Goal: Task Accomplishment & Management: Manage account settings

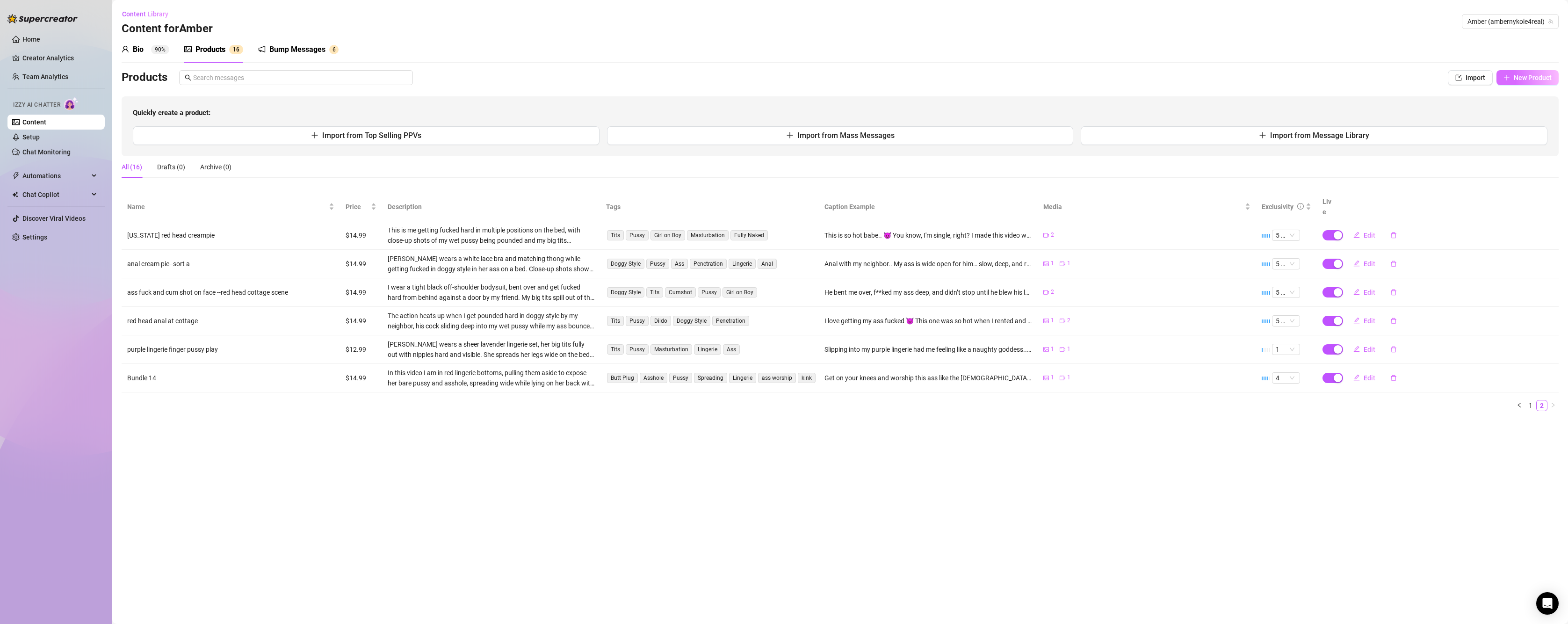
click at [1516, 78] on span "New Product" at bounding box center [1533, 77] width 38 height 7
type textarea "Type your message here..."
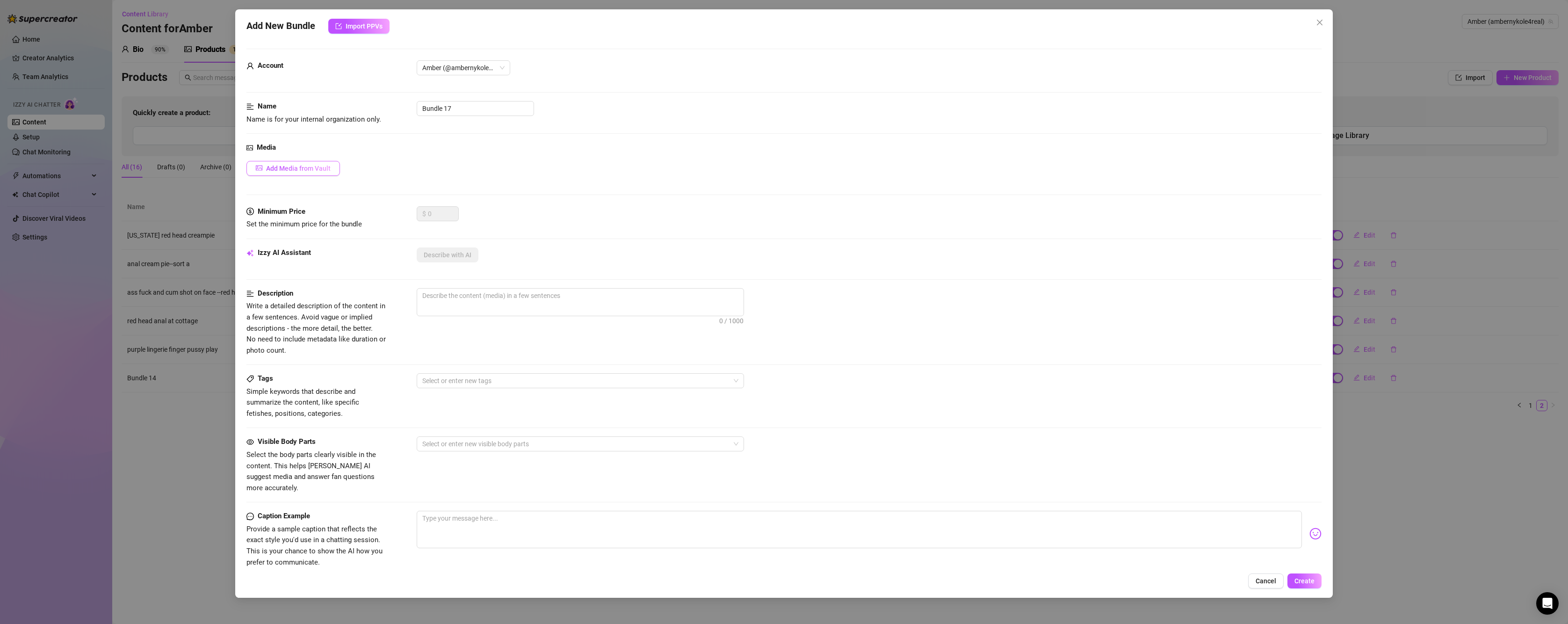
click at [292, 168] on span "Add Media from Vault" at bounding box center [298, 168] width 65 height 7
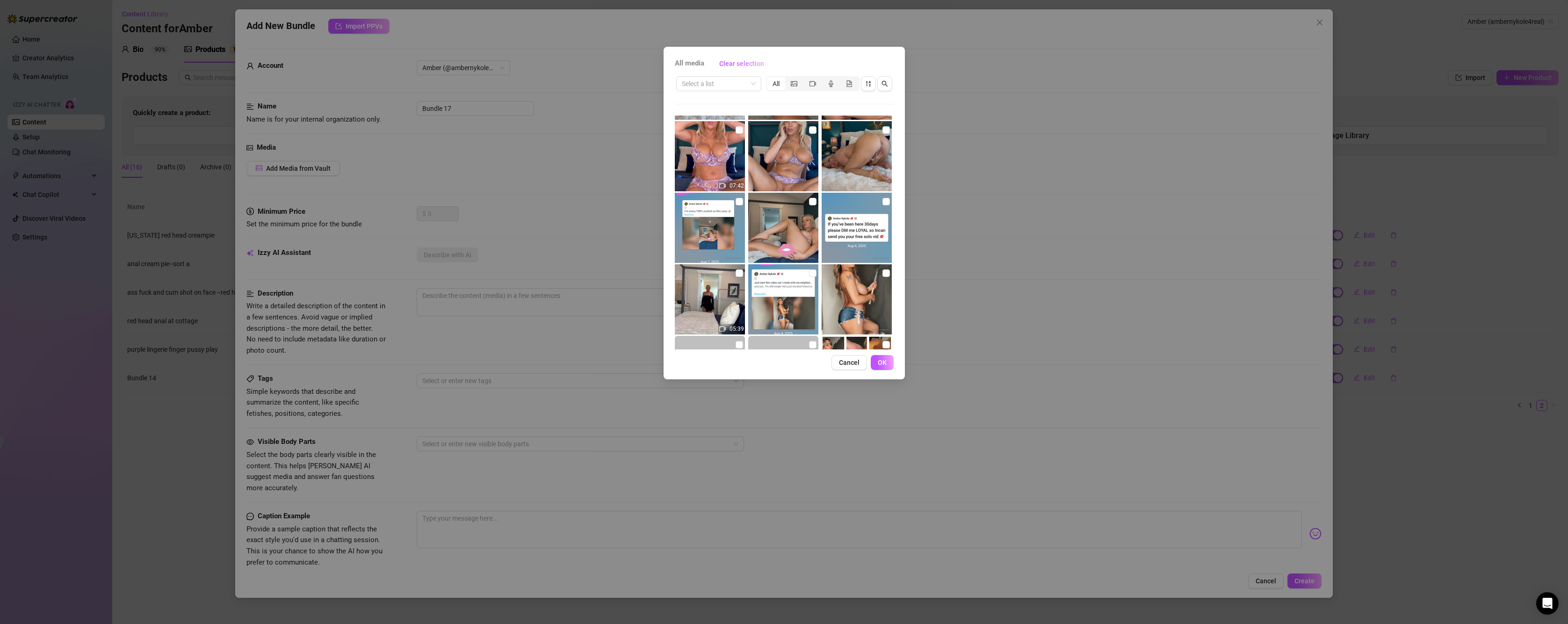
scroll to position [352, 0]
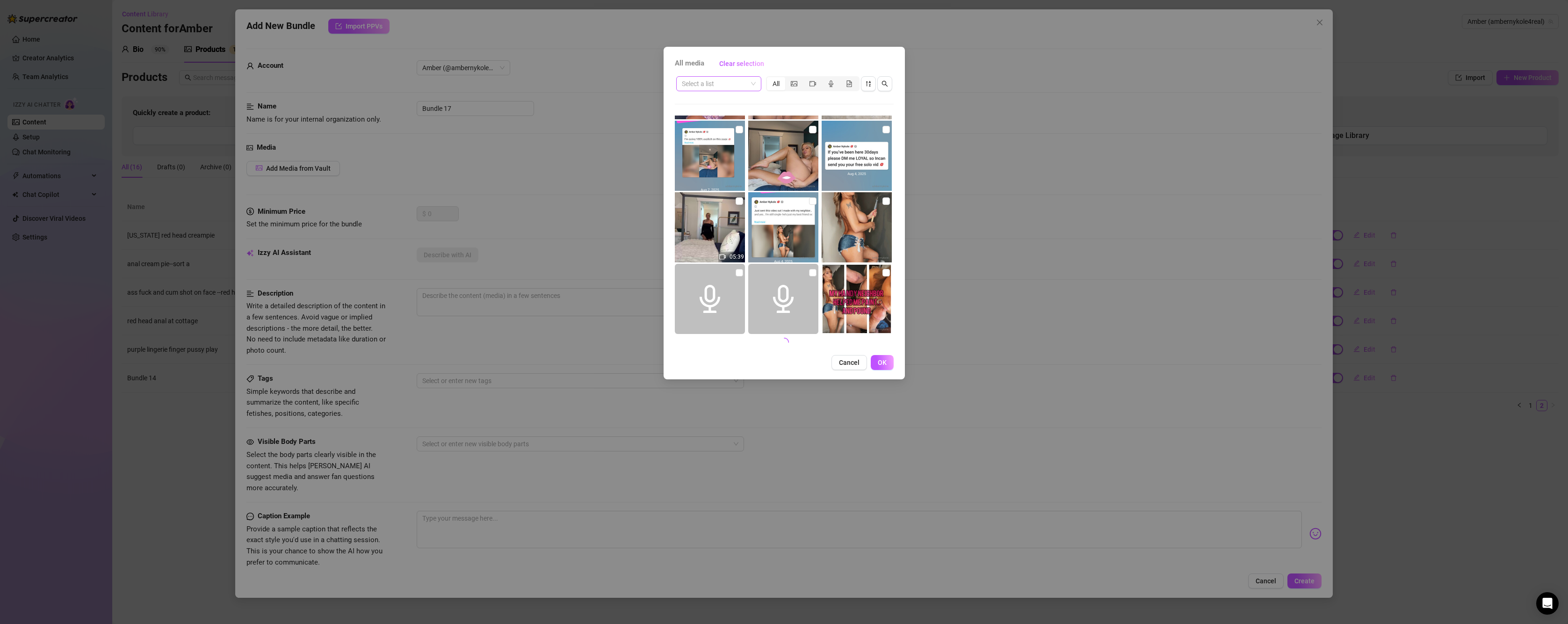
click at [726, 87] on input "search" at bounding box center [715, 83] width 66 height 14
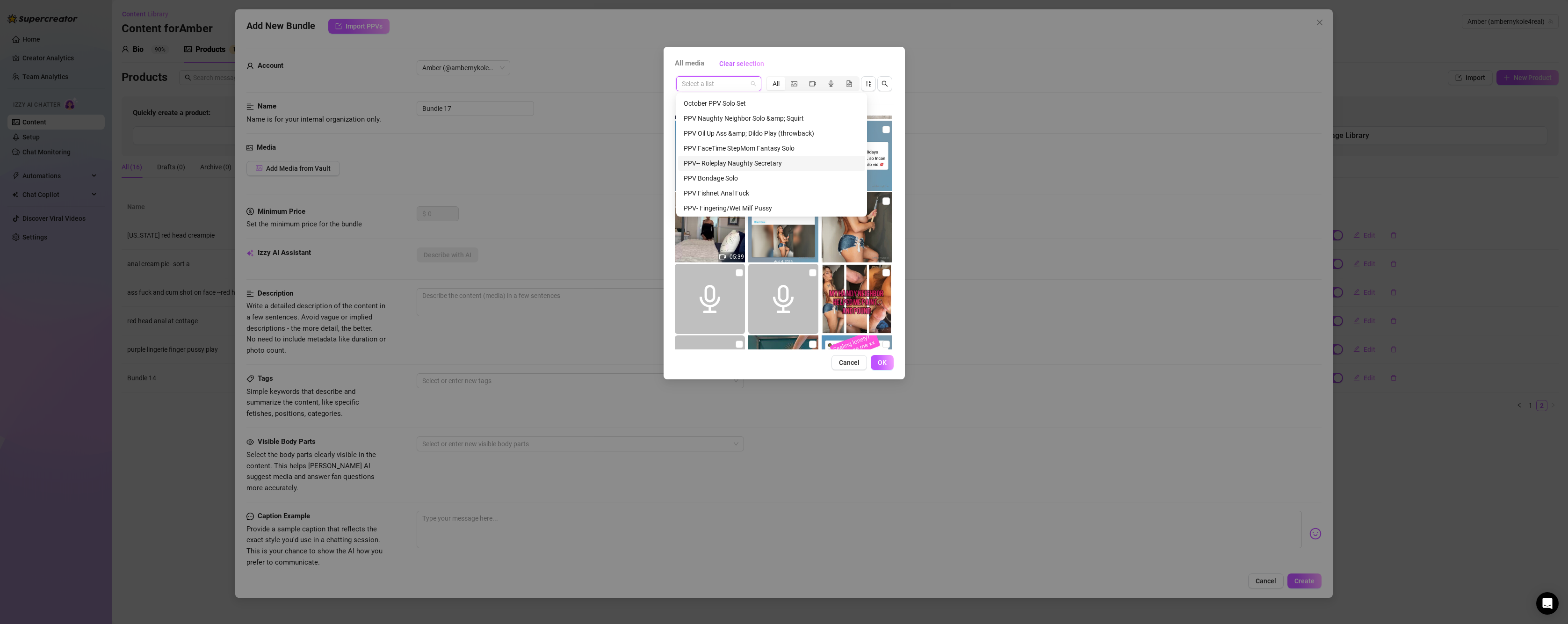
scroll to position [282, 0]
click at [806, 150] on div "PPV Oil Up Ass &amp; Dildo Play (throwback)" at bounding box center [771, 149] width 176 height 10
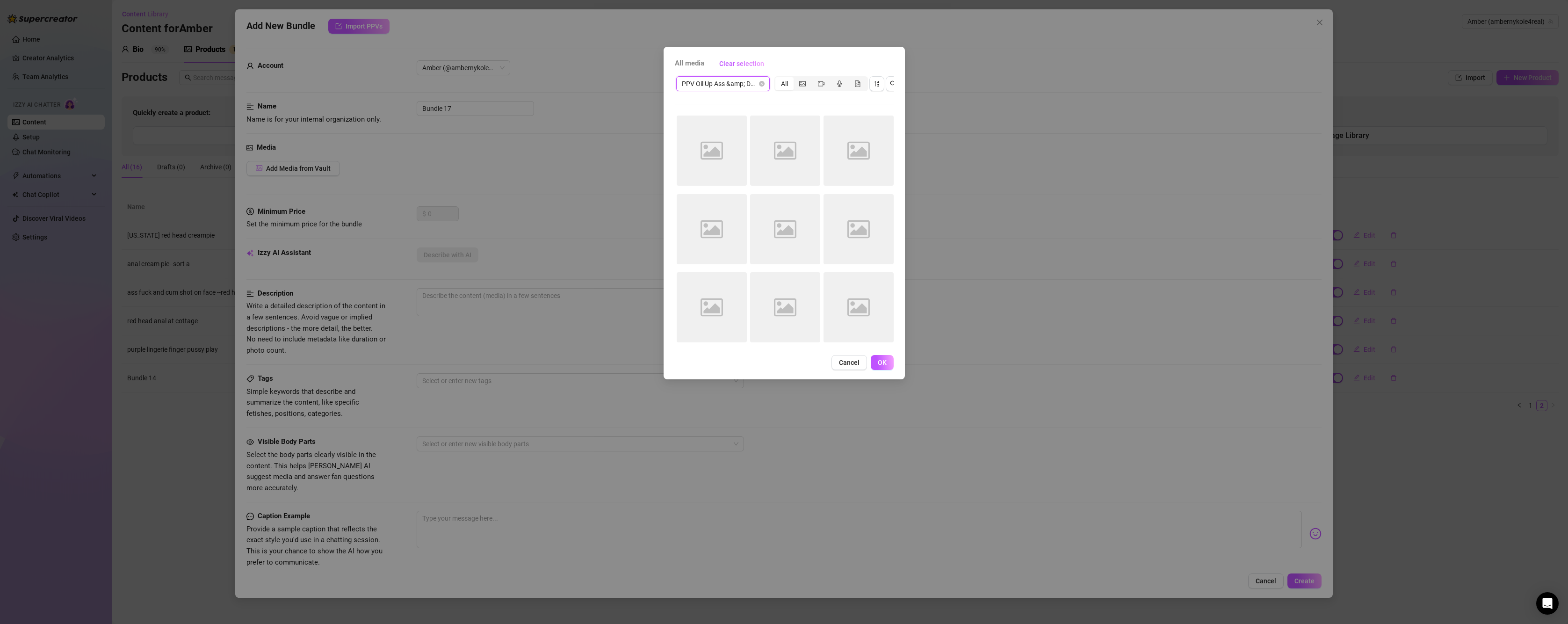
scroll to position [0, 0]
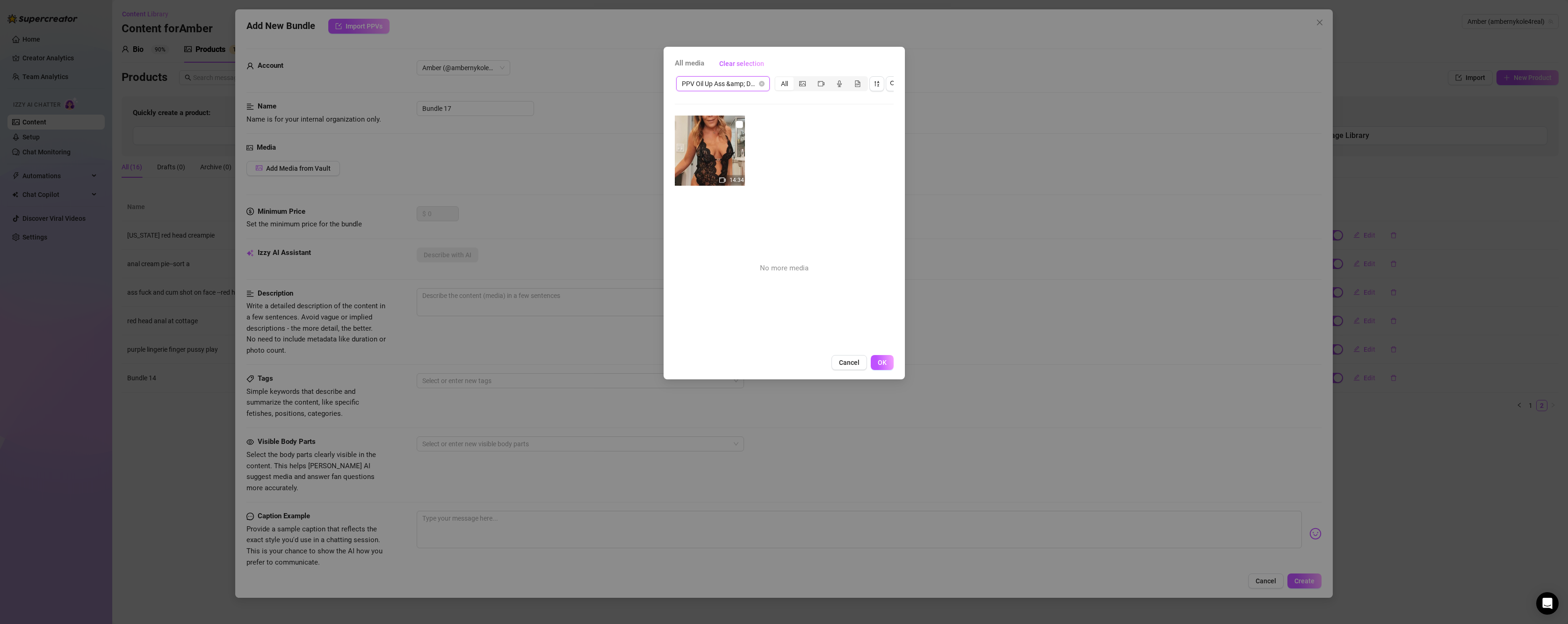
click at [754, 82] on span "PPV Oil Up Ass &amp; Dildo Play (throwback)" at bounding box center [723, 83] width 82 height 14
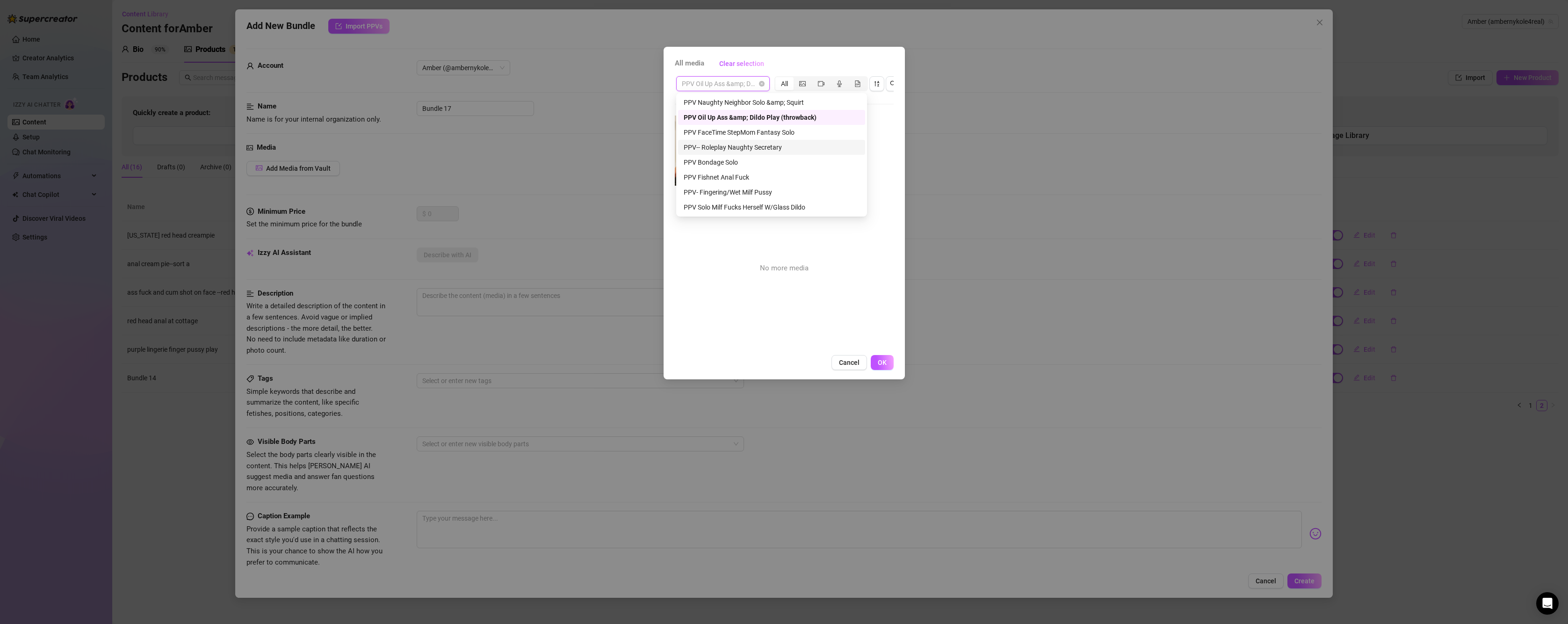
scroll to position [329, 0]
click at [793, 164] on div "PPV Fishnet Anal Fuck" at bounding box center [771, 162] width 176 height 10
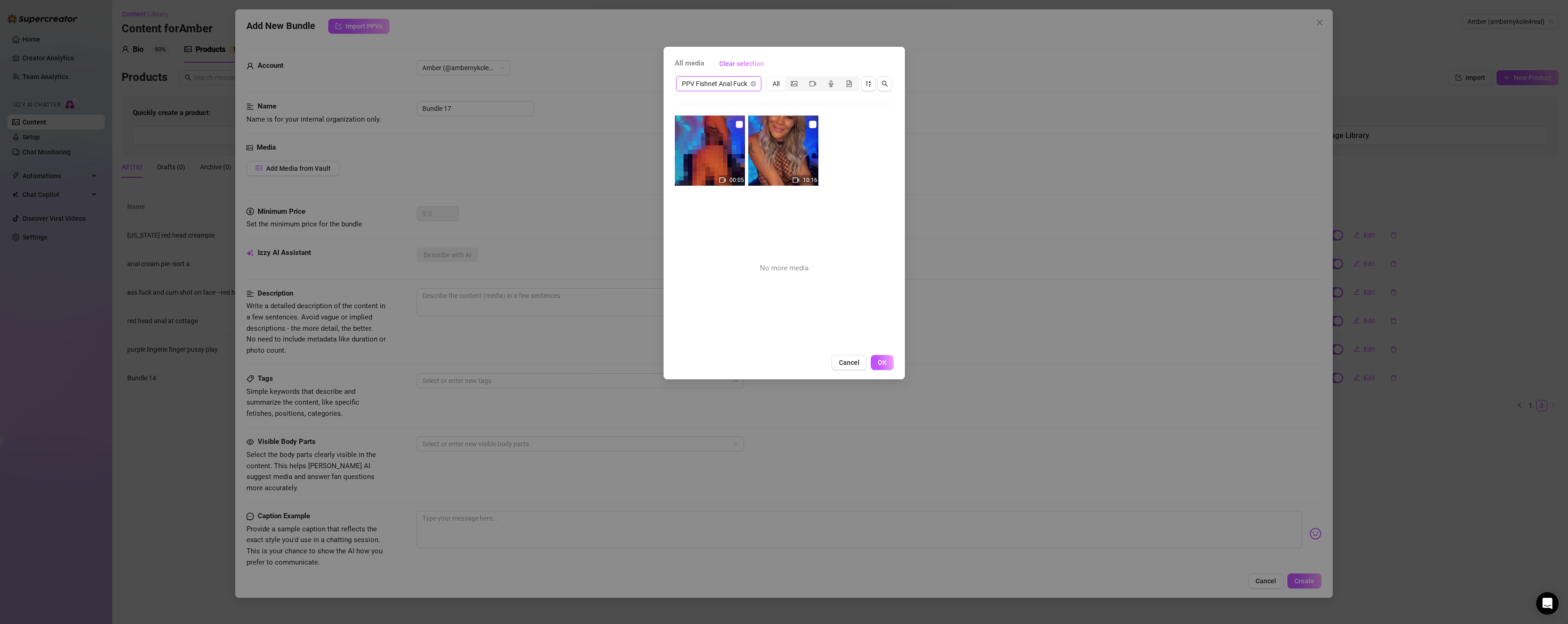
click at [737, 122] on input "checkbox" at bounding box center [739, 124] width 7 height 7
checkbox input "true"
click at [809, 126] on input "checkbox" at bounding box center [813, 124] width 7 height 7
checkbox input "true"
click at [891, 360] on button "OK" at bounding box center [883, 362] width 23 height 15
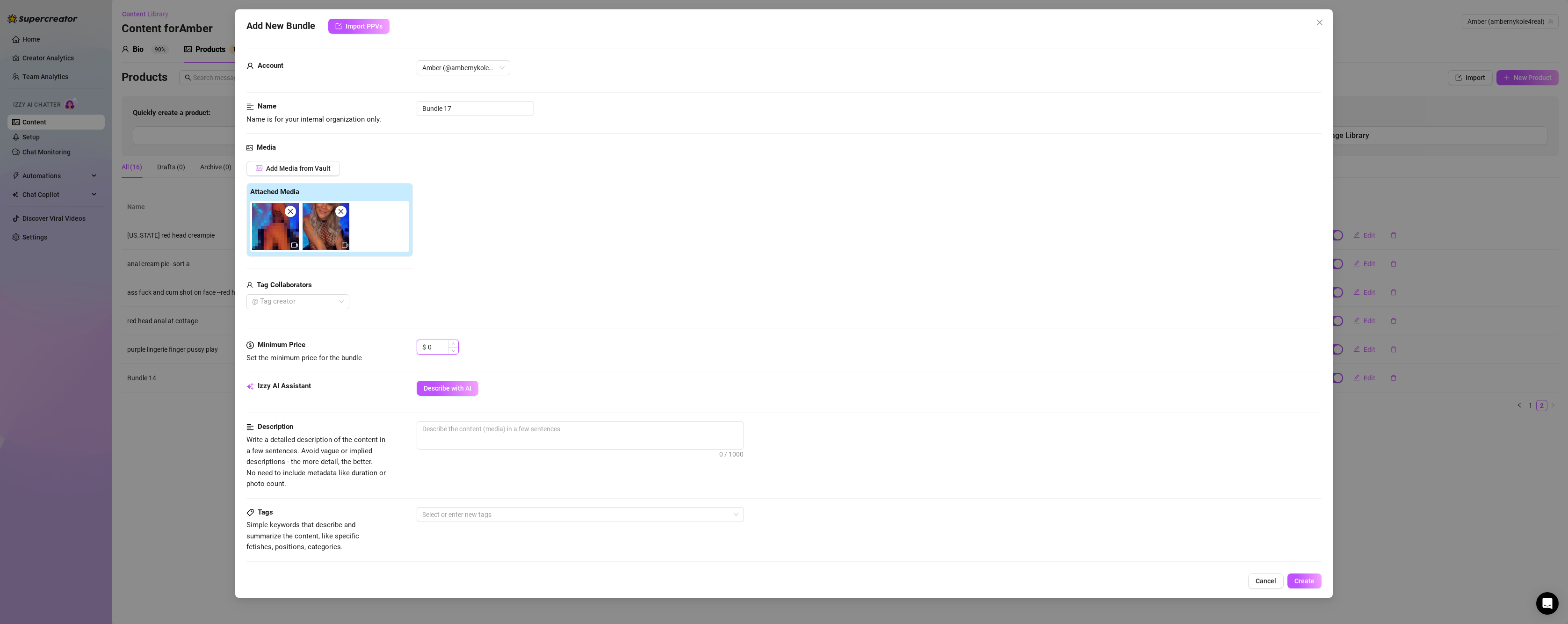
drag, startPoint x: 438, startPoint y: 350, endPoint x: 418, endPoint y: 341, distance: 21.9
click at [418, 341] on div "$ 0" at bounding box center [438, 347] width 42 height 15
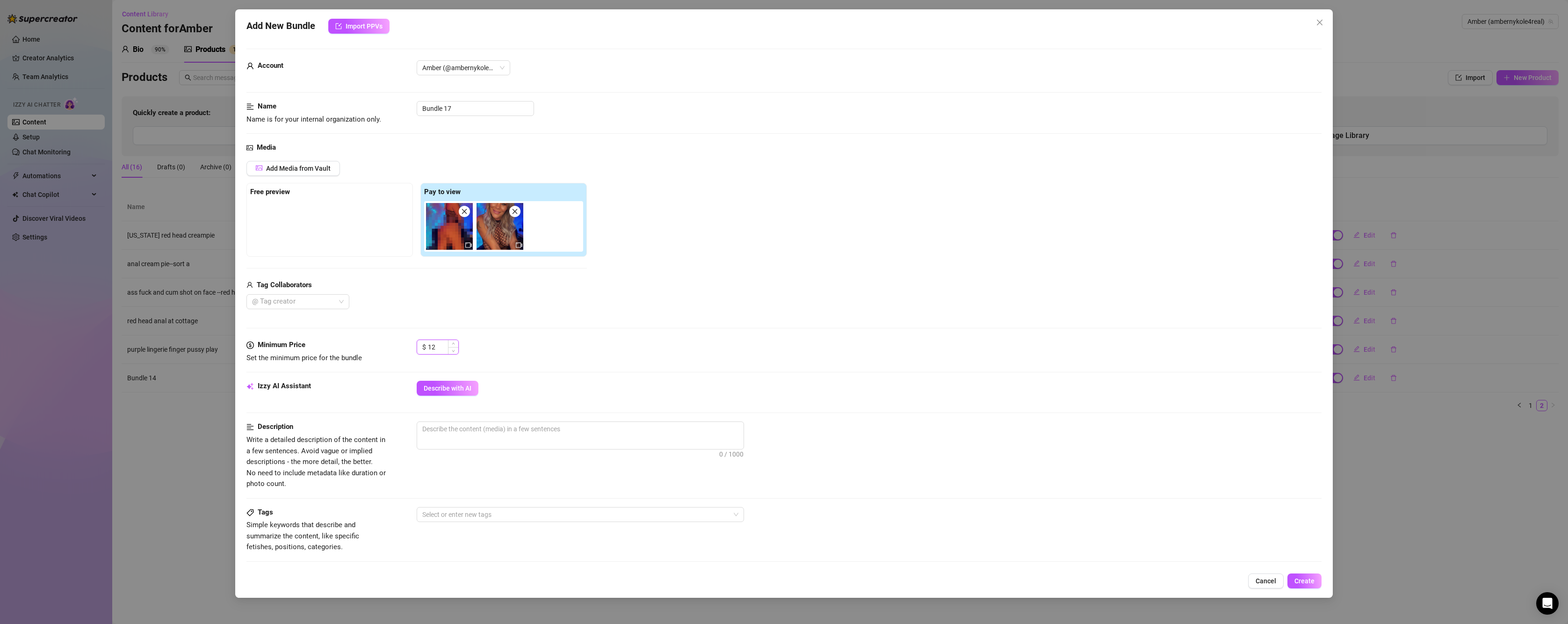
type input "1"
type input "13.99"
click at [463, 387] on span "Describe with AI" at bounding box center [447, 388] width 47 height 7
type textarea "Amber"
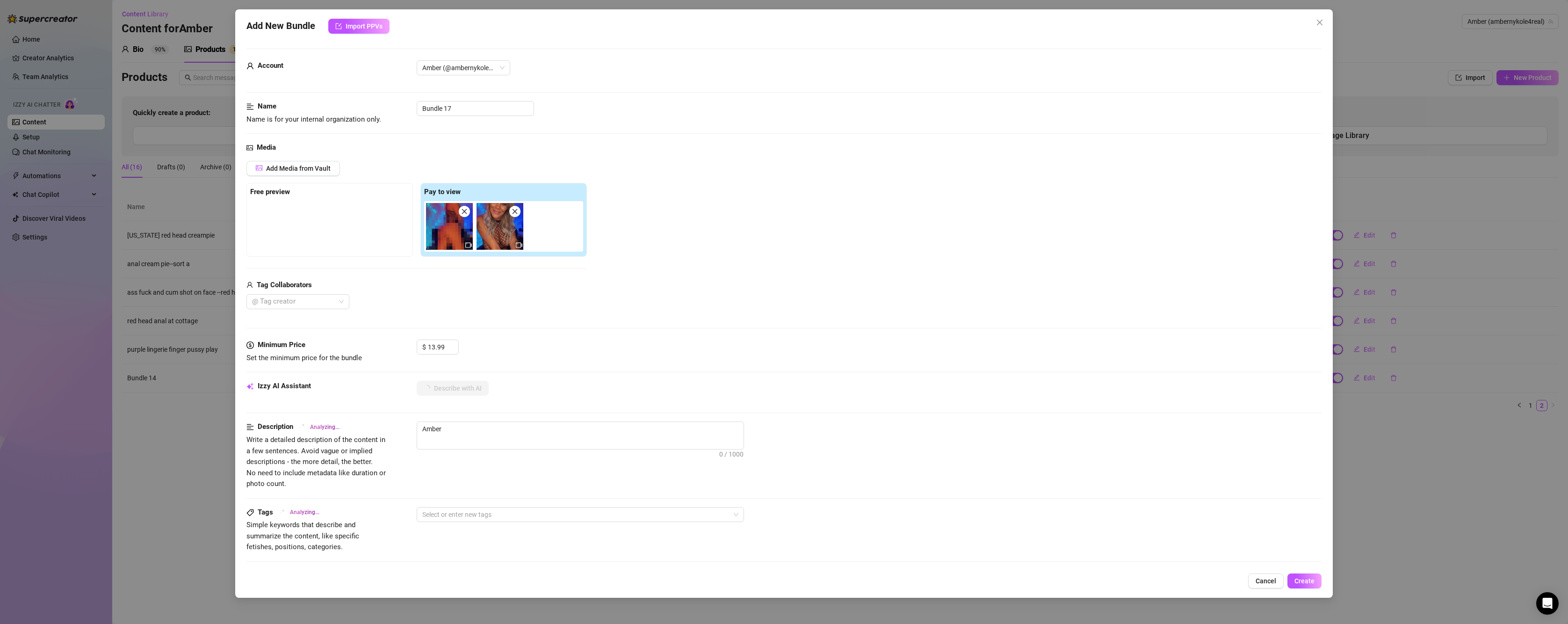
type textarea "[PERSON_NAME]"
type textarea "[PERSON_NAME] teases"
type textarea "[PERSON_NAME] teases in"
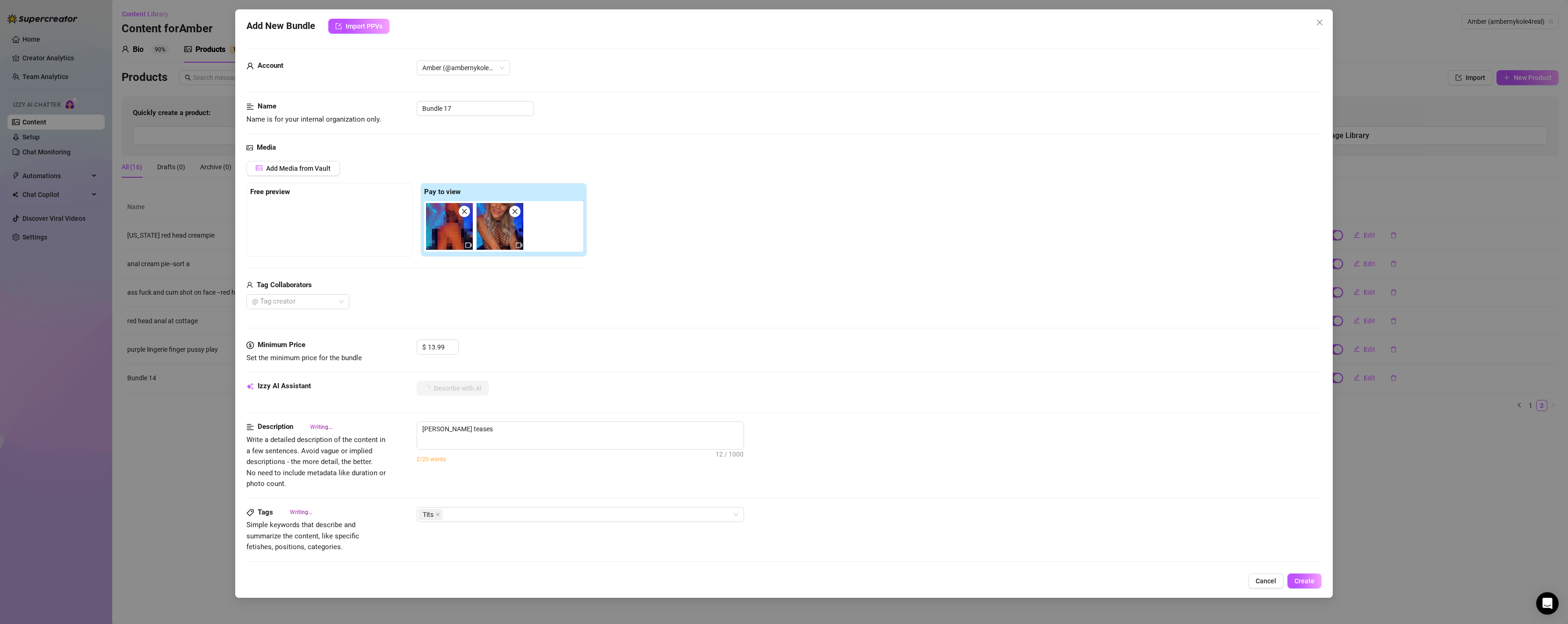
type textarea "[PERSON_NAME] teases in"
type textarea "[PERSON_NAME] teases in a"
type textarea "[PERSON_NAME] teases in a black"
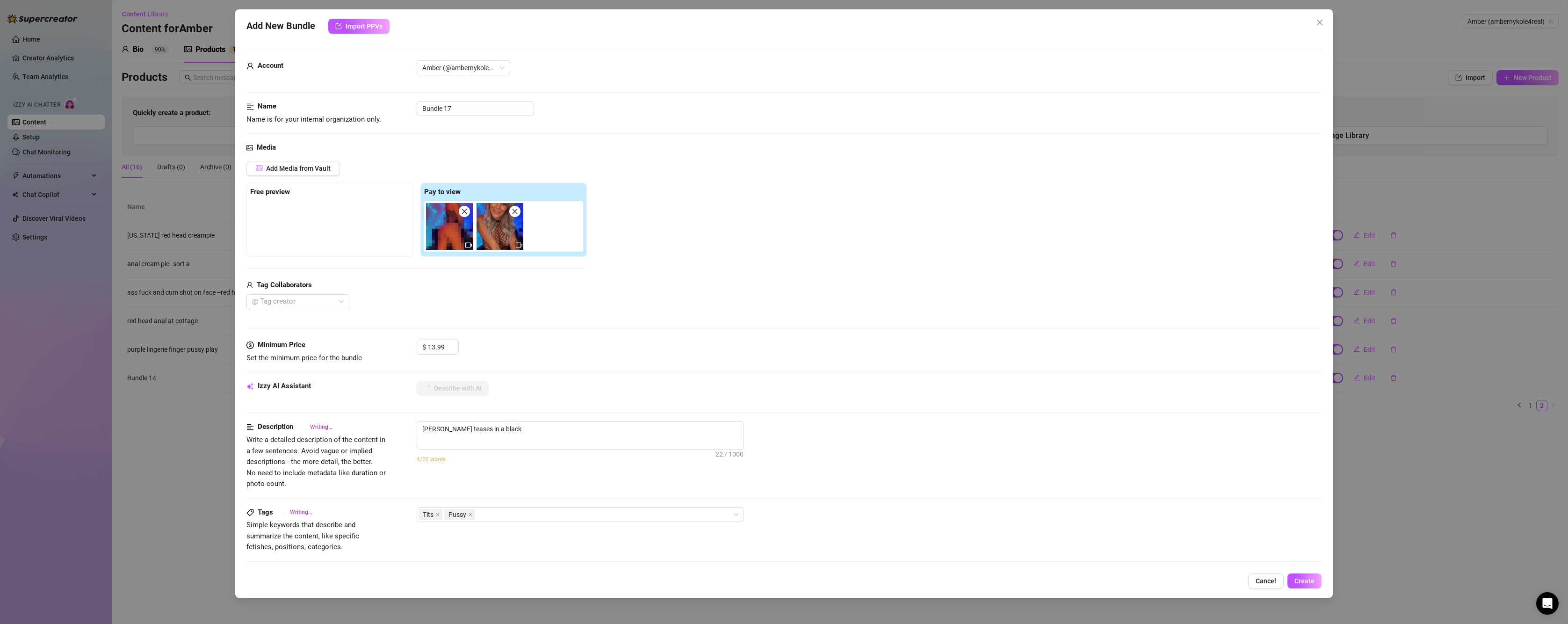
type textarea "Amber Nykole teases in a black fishnet"
type textarea "Amber Nykole teases in a black fishnet crop"
type textarea "Amber Nykole teases in a black fishnet crop top"
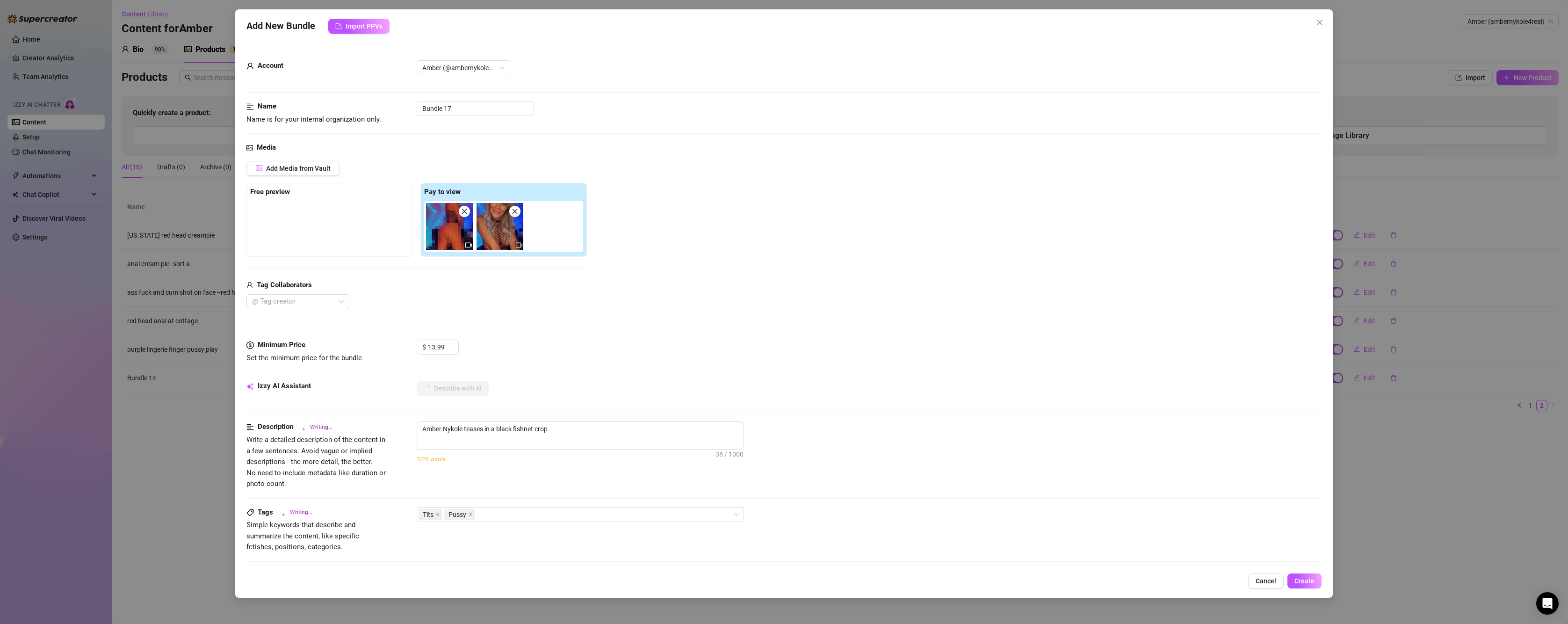
type textarea "Amber Nykole teases in a black fishnet crop top"
type textarea "Amber Nykole teases in a black fishnet crop top and"
type textarea "Amber Nykole teases in a black fishnet crop top and thong,"
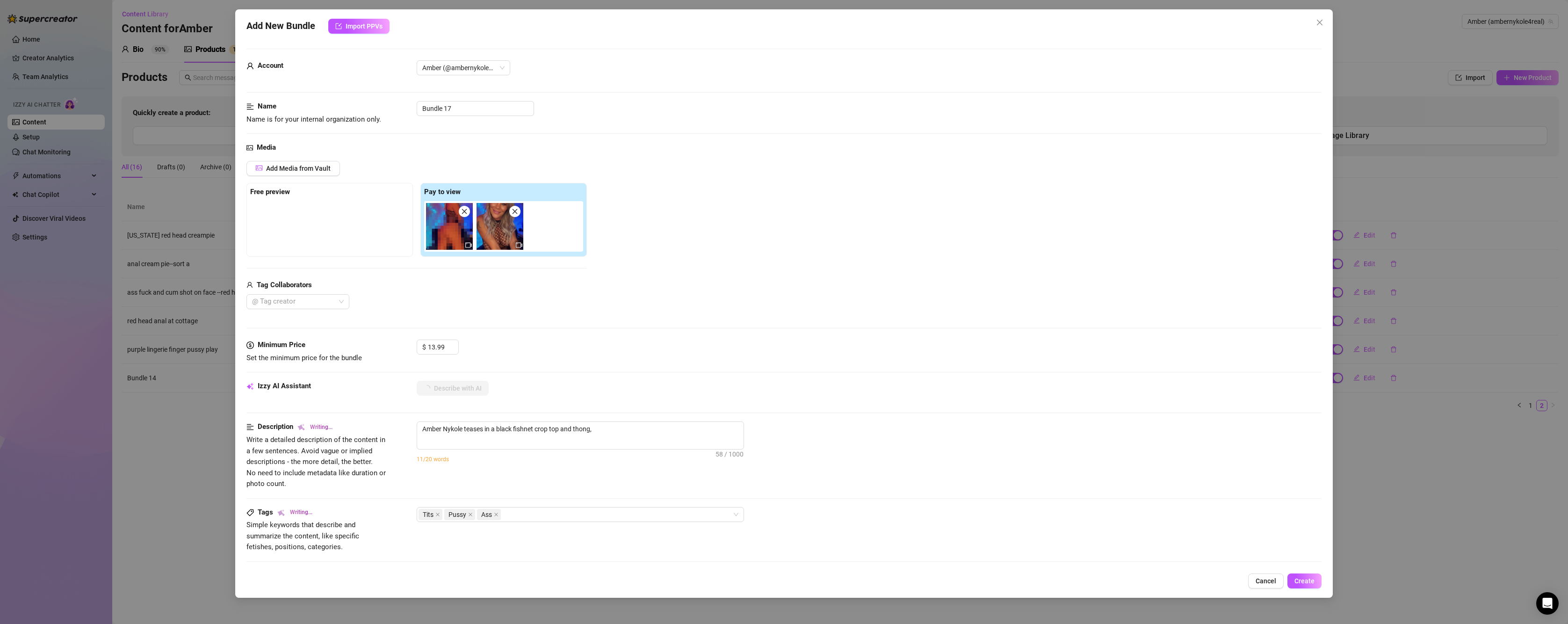
type textarea "Amber Nykole teases in a black fishnet crop top and thong, showing"
type textarea "Amber Nykole teases in a black fishnet crop top and thong, showing off"
type textarea "[PERSON_NAME] teases in a black fishnet crop top and thong, showing off her"
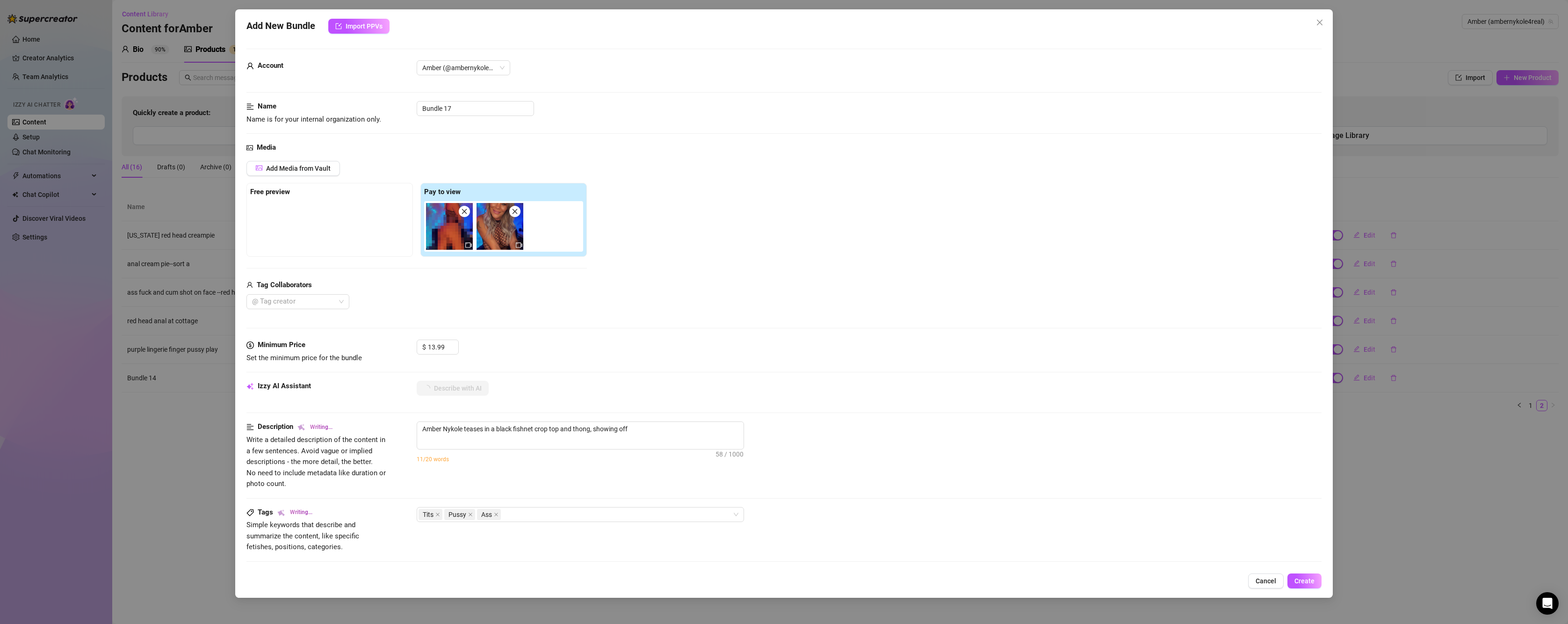
type textarea "[PERSON_NAME] teases in a black fishnet crop top and thong, showing off her"
type textarea "[PERSON_NAME] teases in a black fishnet crop top and thong, showing off her big"
type textarea "Amber Nykole teases in a black fishnet crop top and thong, showing off her big …"
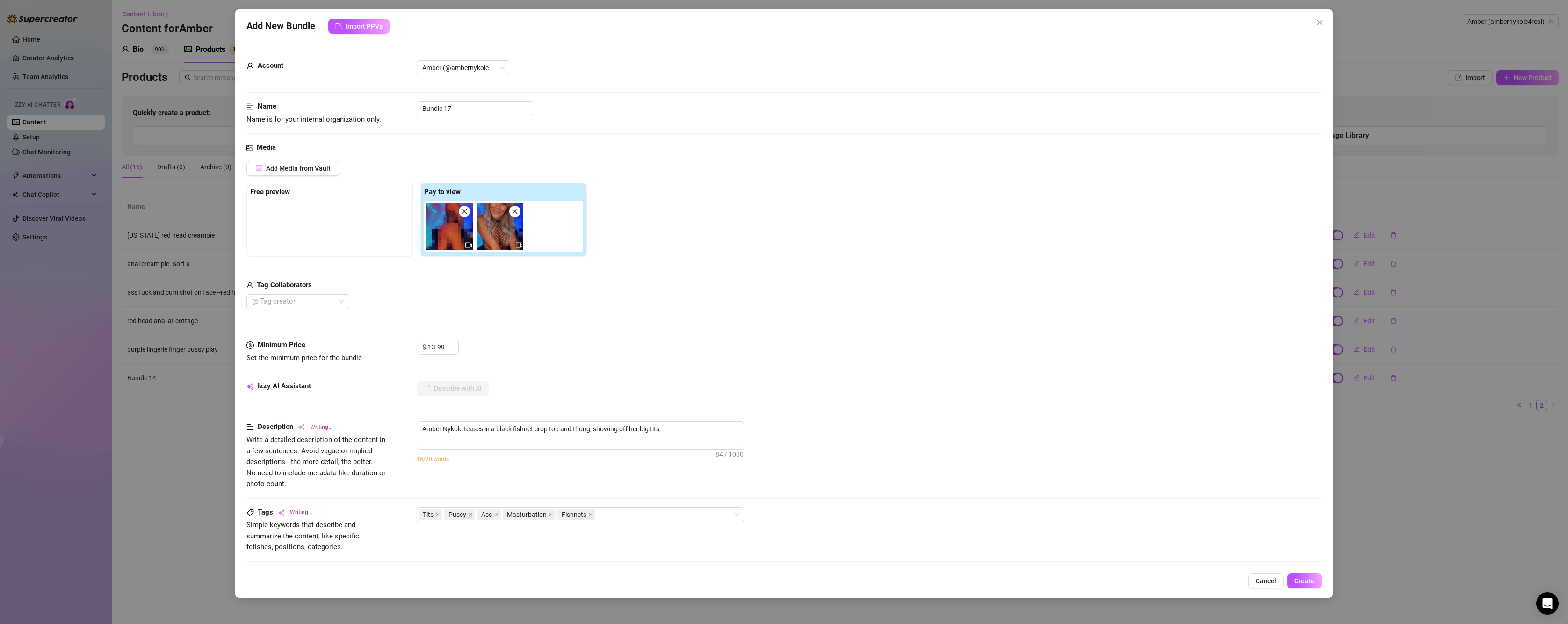
type textarea "[PERSON_NAME] teases in a black fishnet crop top and thong, showing off her big…"
type textarea "Amber Nykole teases in a black fishnet crop top and thong, showing off her big …"
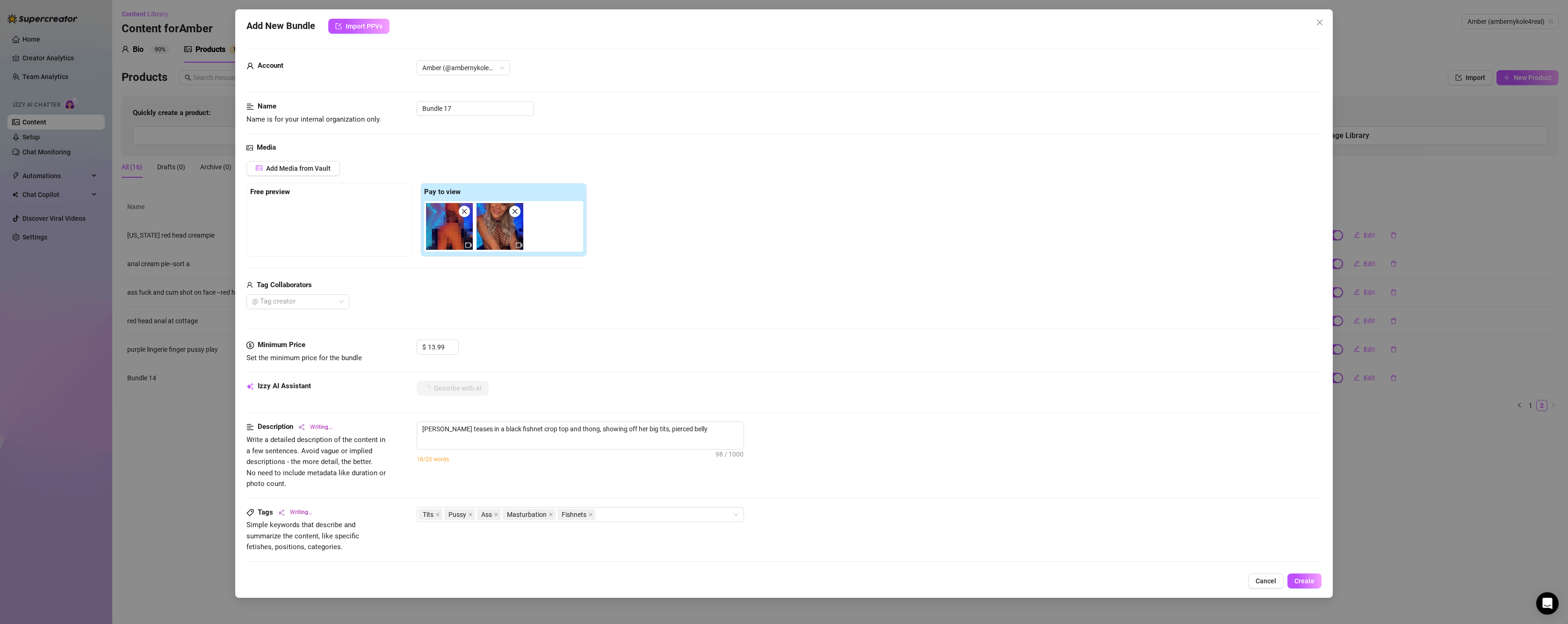
type textarea "Amber Nykole teases in a black fishnet crop top and thong, showing off her big …"
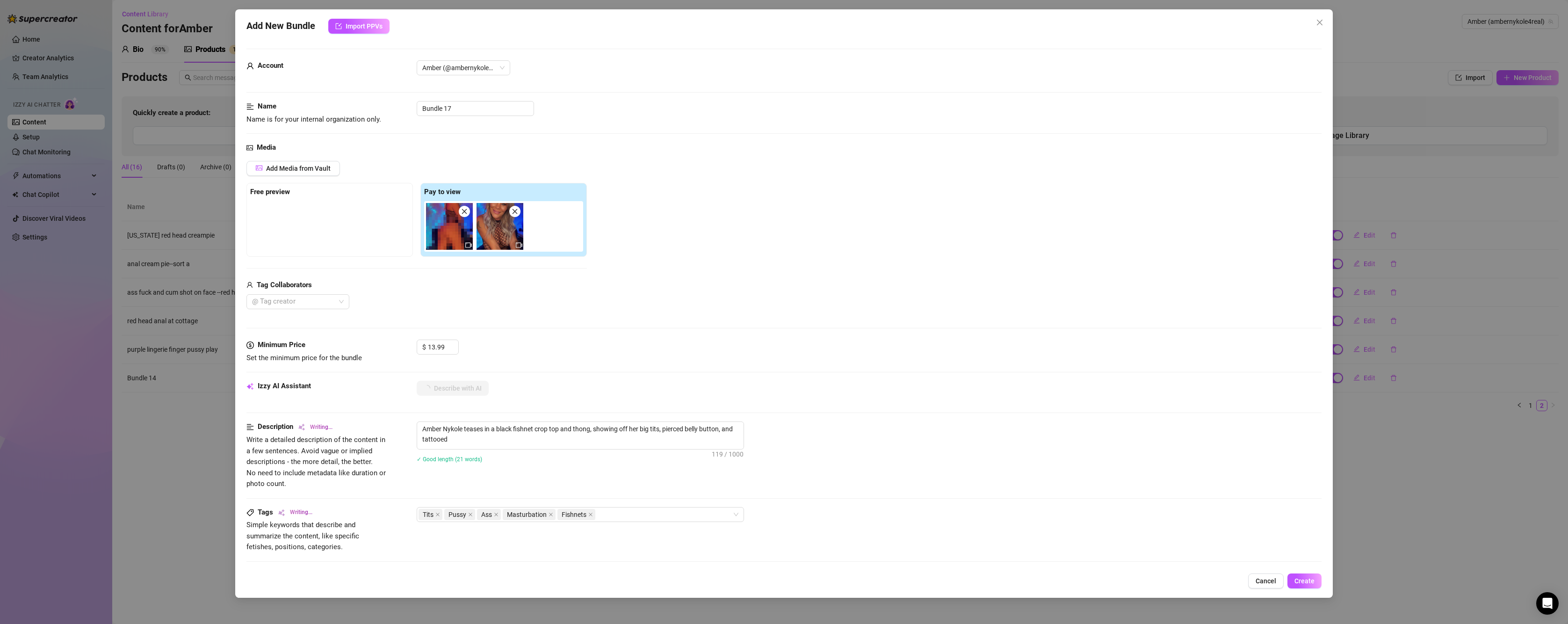
type textarea "Amber Nykole teases in a black fishnet crop top and thong, showing off her big …"
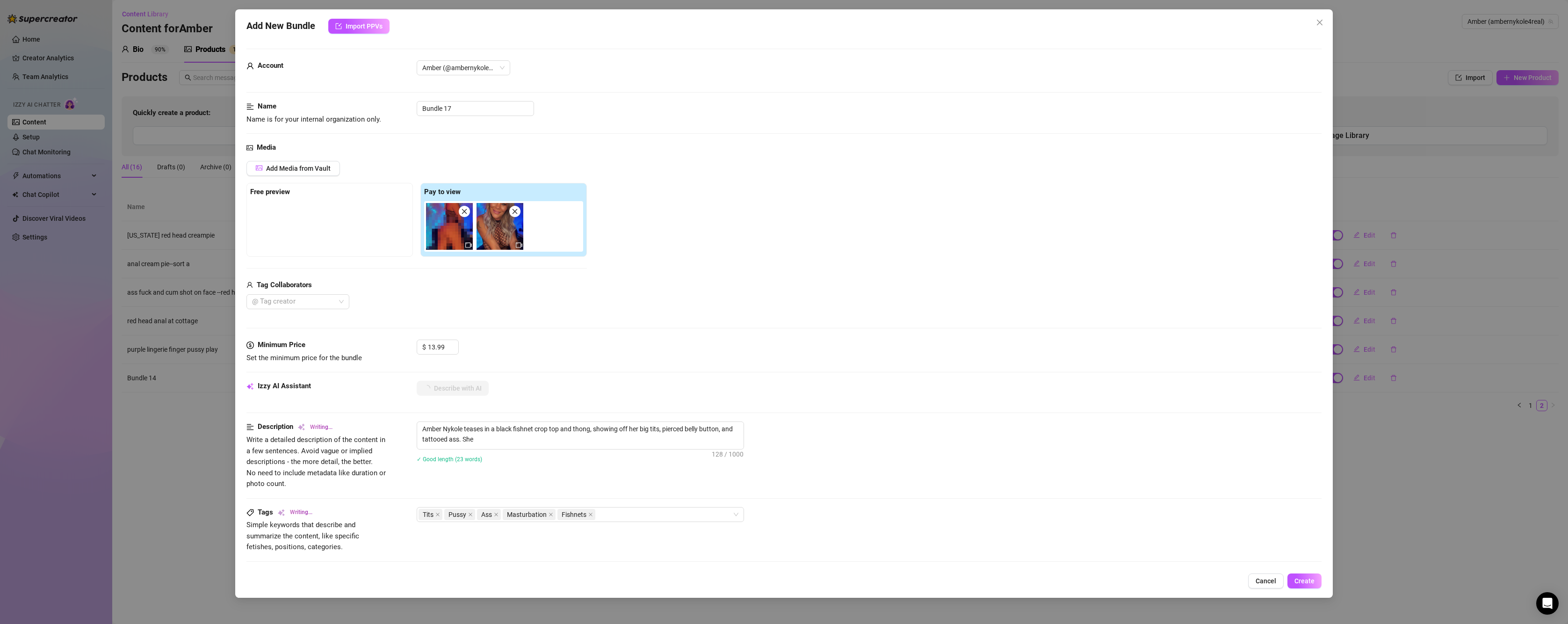
type textarea "Amber Nykole teases in a black fishnet crop top and thong, showing off her big …"
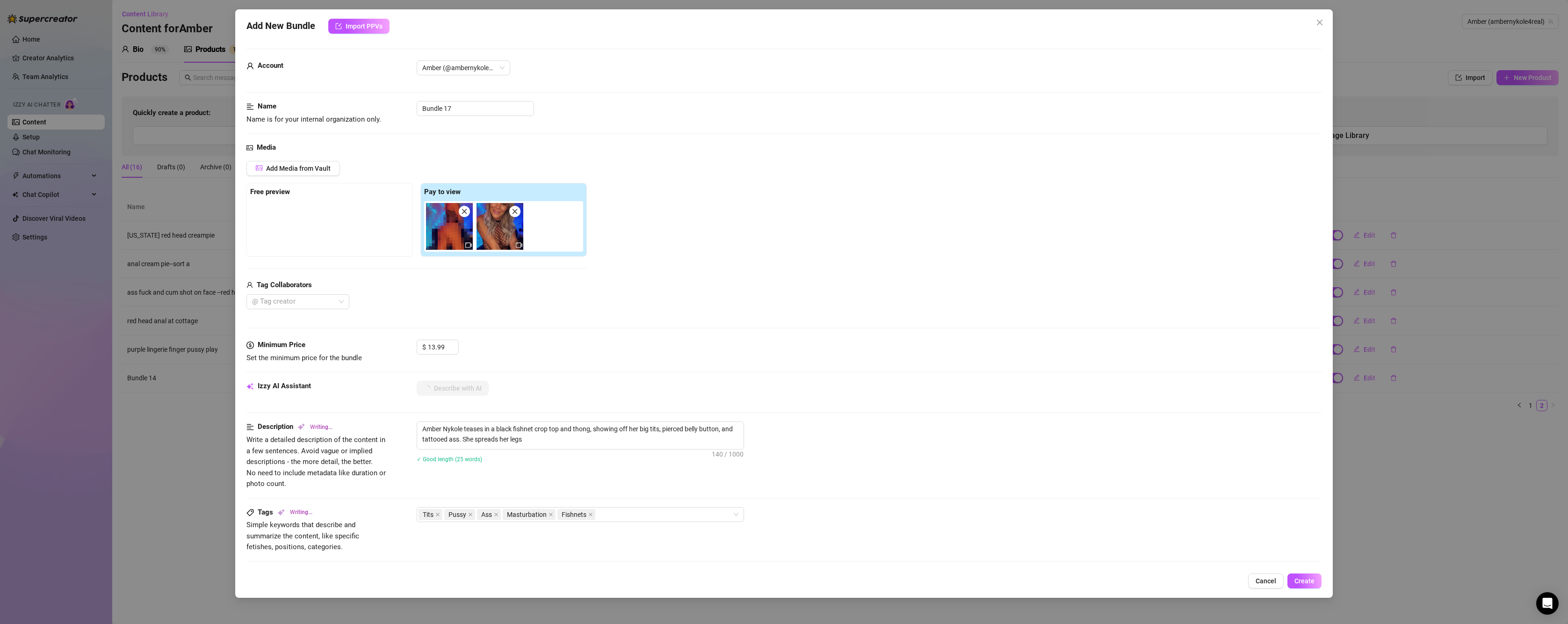
type textarea "Amber Nykole teases in a black fishnet crop top and thong, showing off her big …"
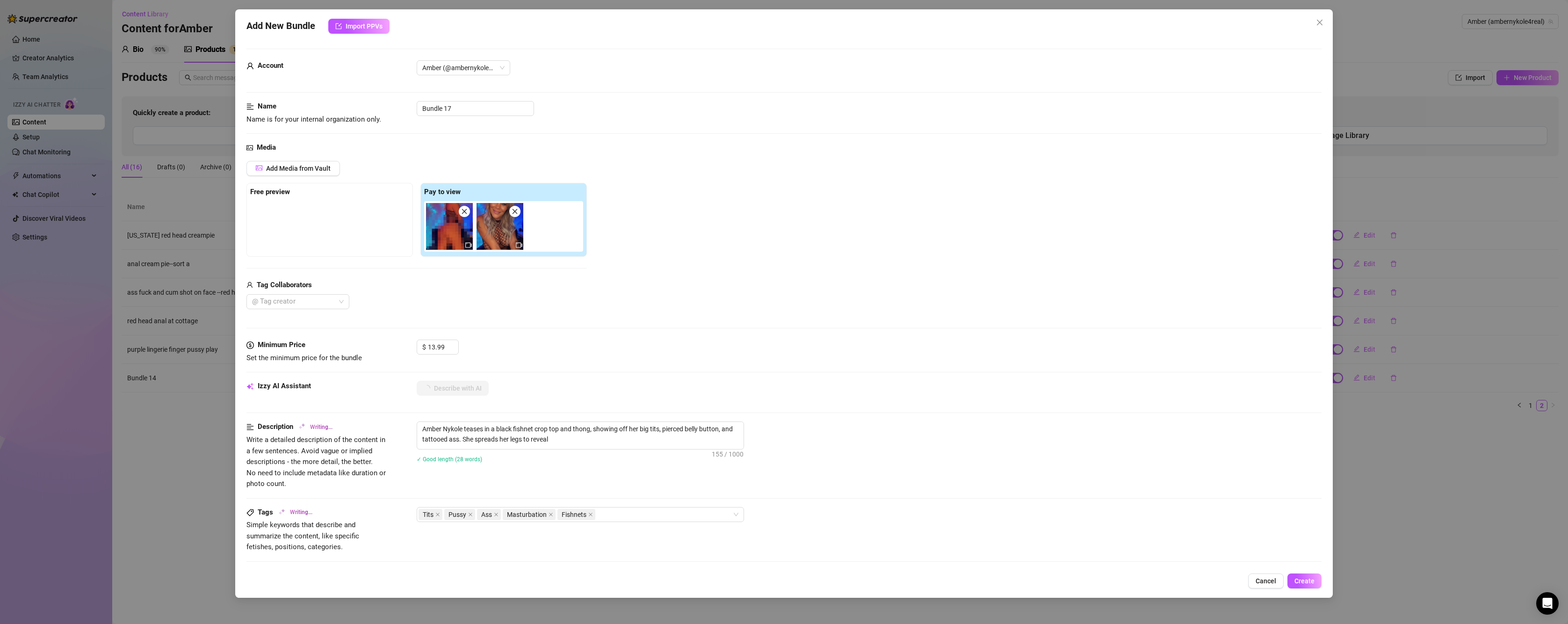
type textarea "Amber Nykole teases in a black fishnet crop top and thong, showing off her big …"
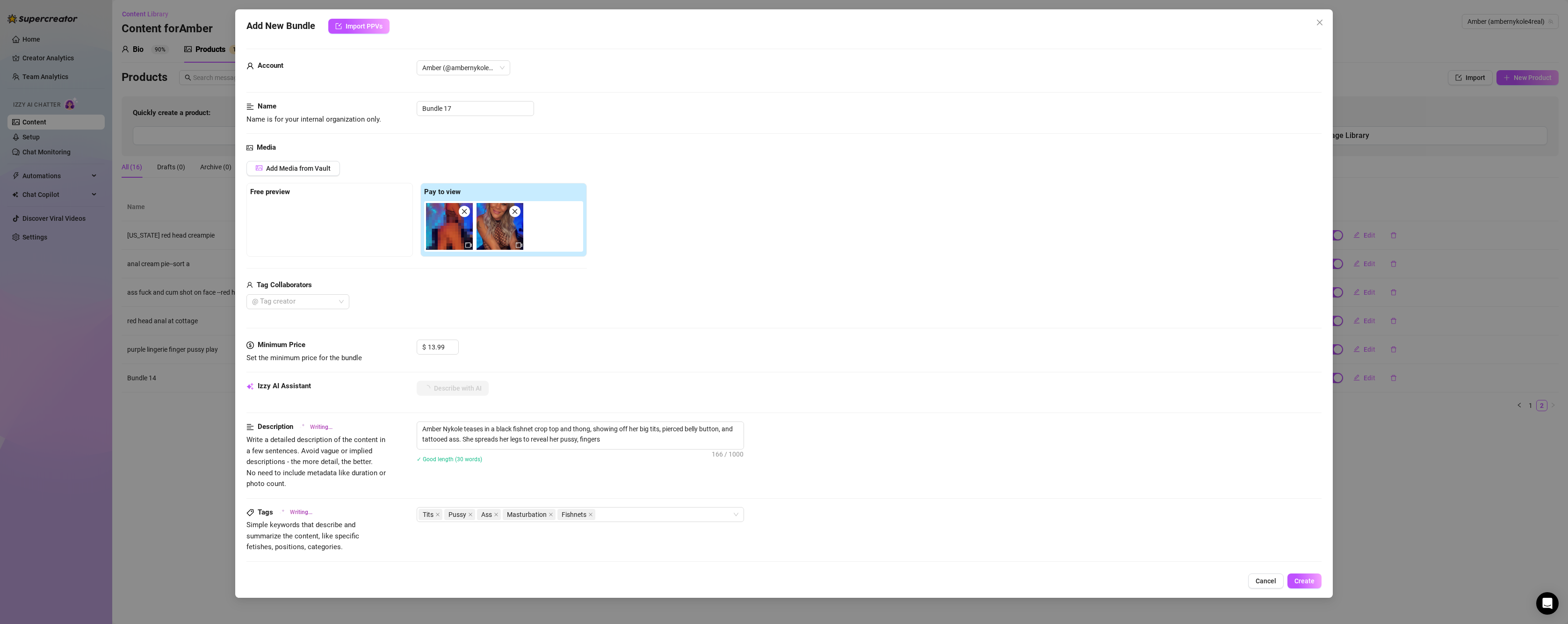
type textarea "Amber Nykole teases in a black fishnet crop top and thong, showing off her big …"
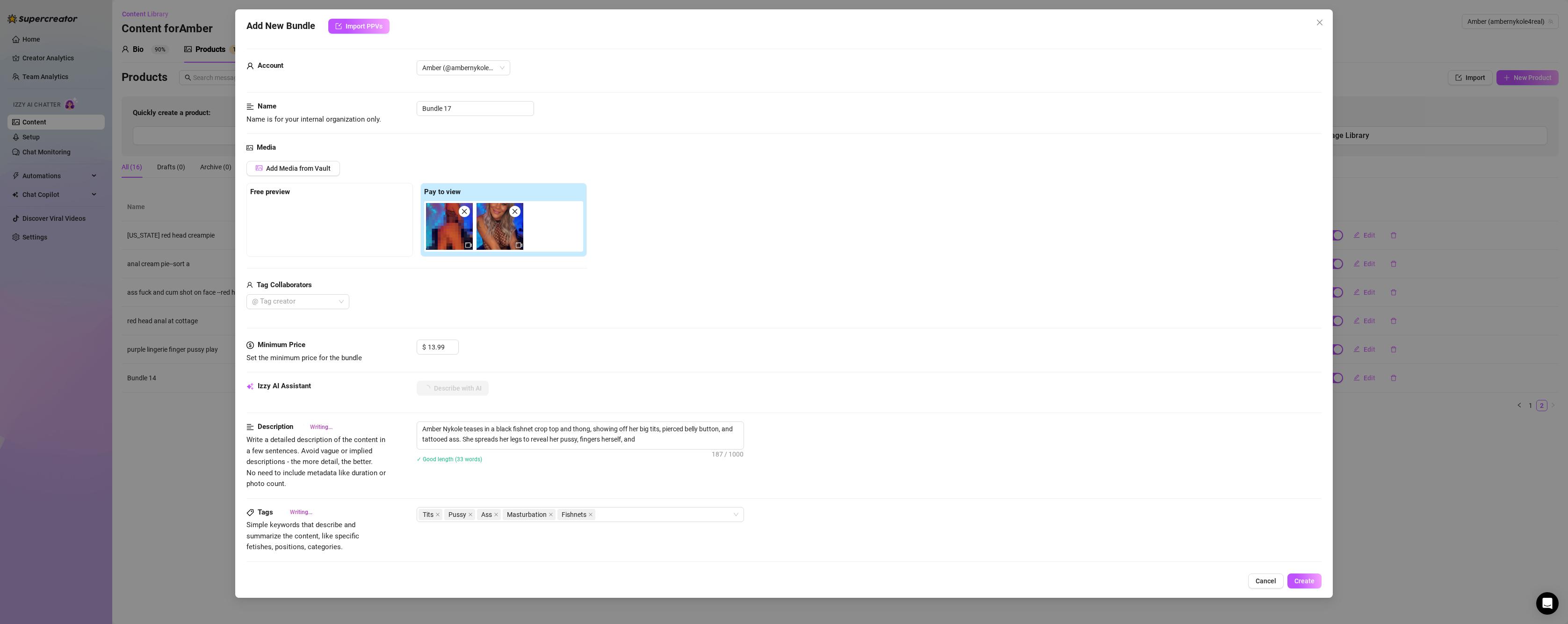
type textarea "Amber Nykole teases in a black fishnet crop top and thong, showing off her big …"
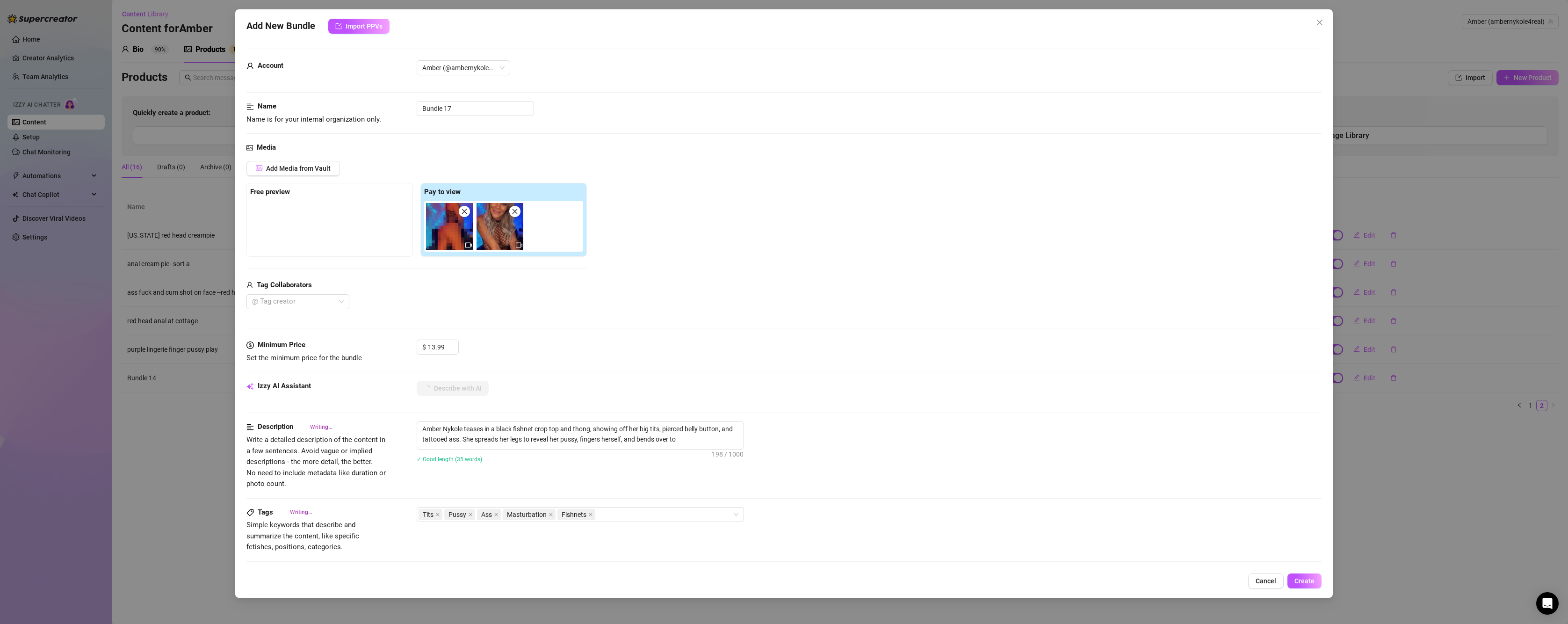
type textarea "Amber Nykole teases in a black fishnet crop top and thong, showing off her big …"
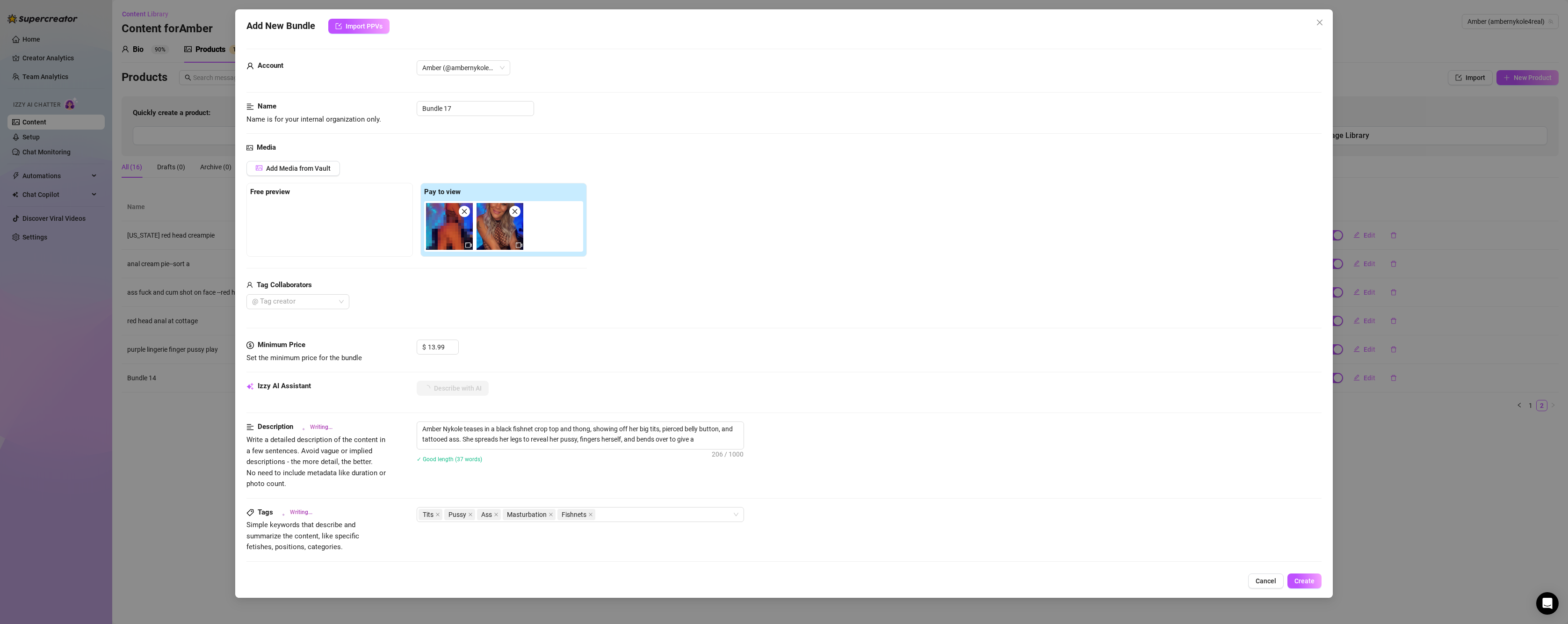
type textarea "Amber Nykole teases in a black fishnet crop top and thong, showing off her big …"
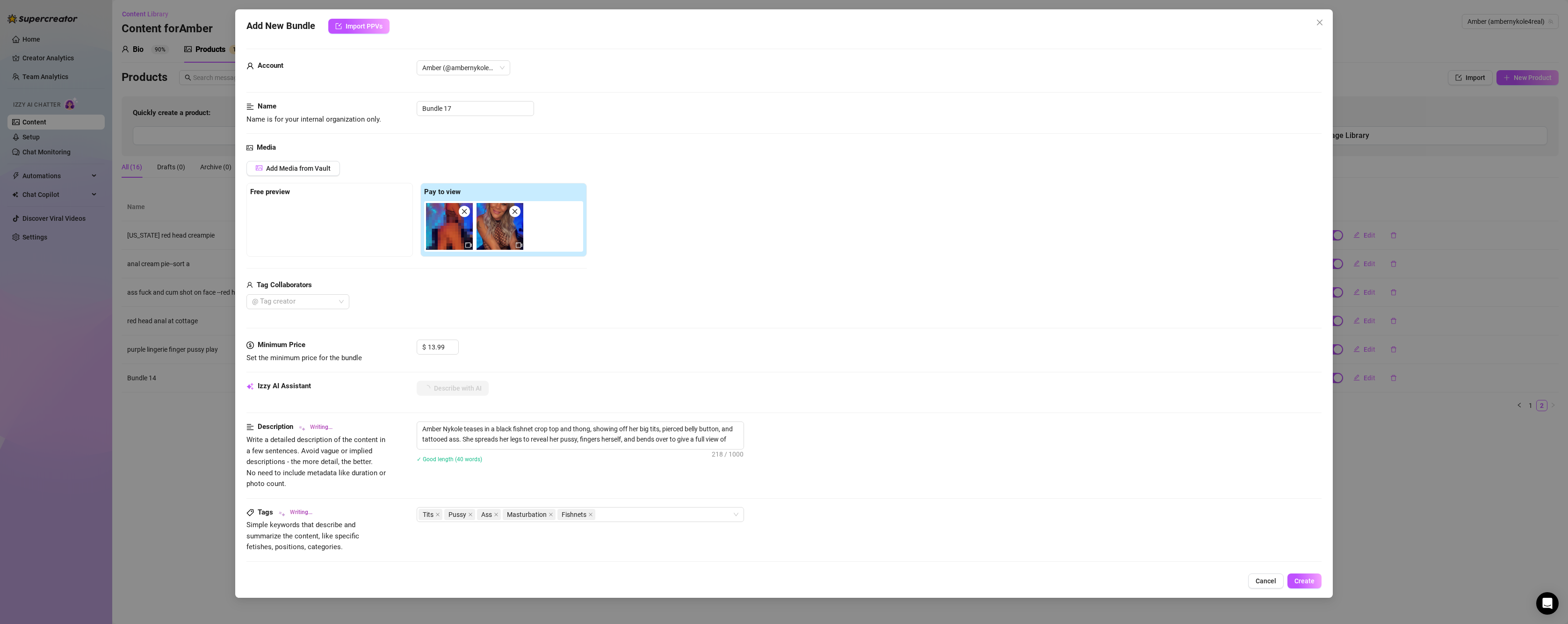
type textarea "Amber Nykole teases in a black fishnet crop top and thong, showing off her big …"
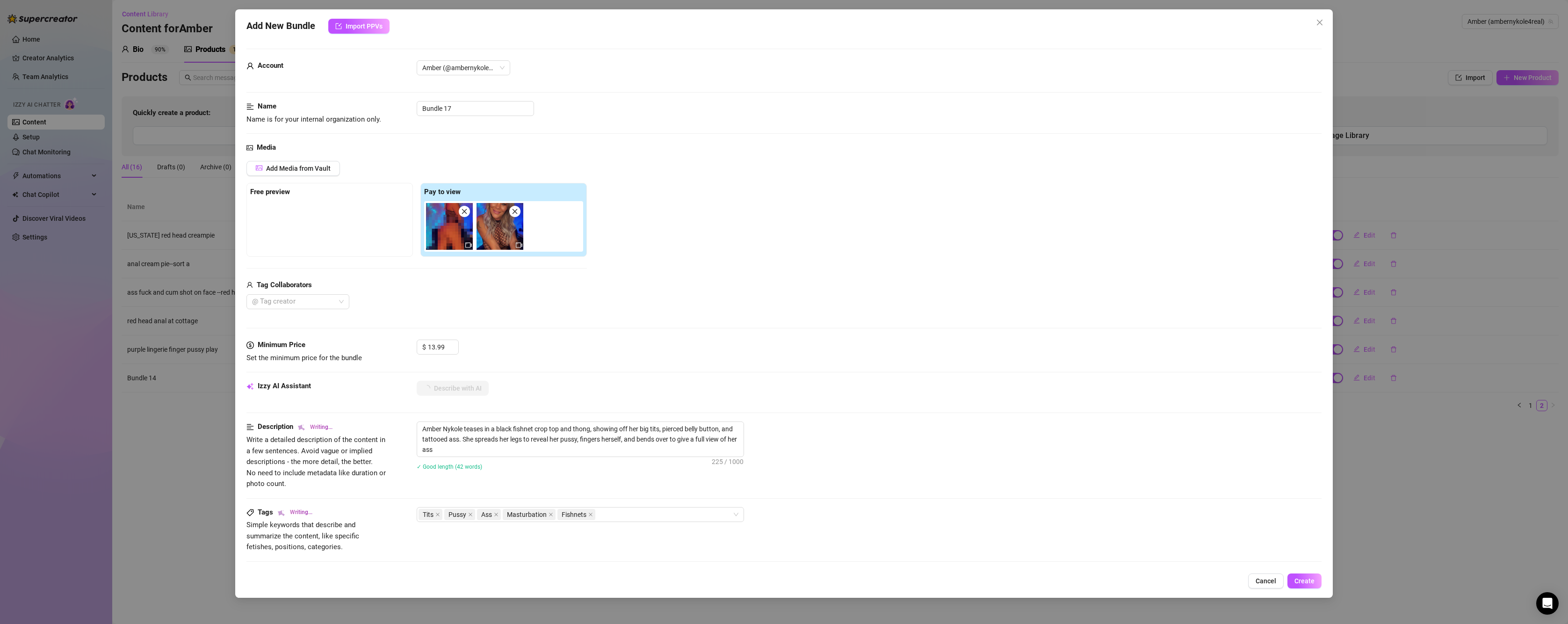
type textarea "Amber Nykole teases in a black fishnet crop top and thong, showing off her big …"
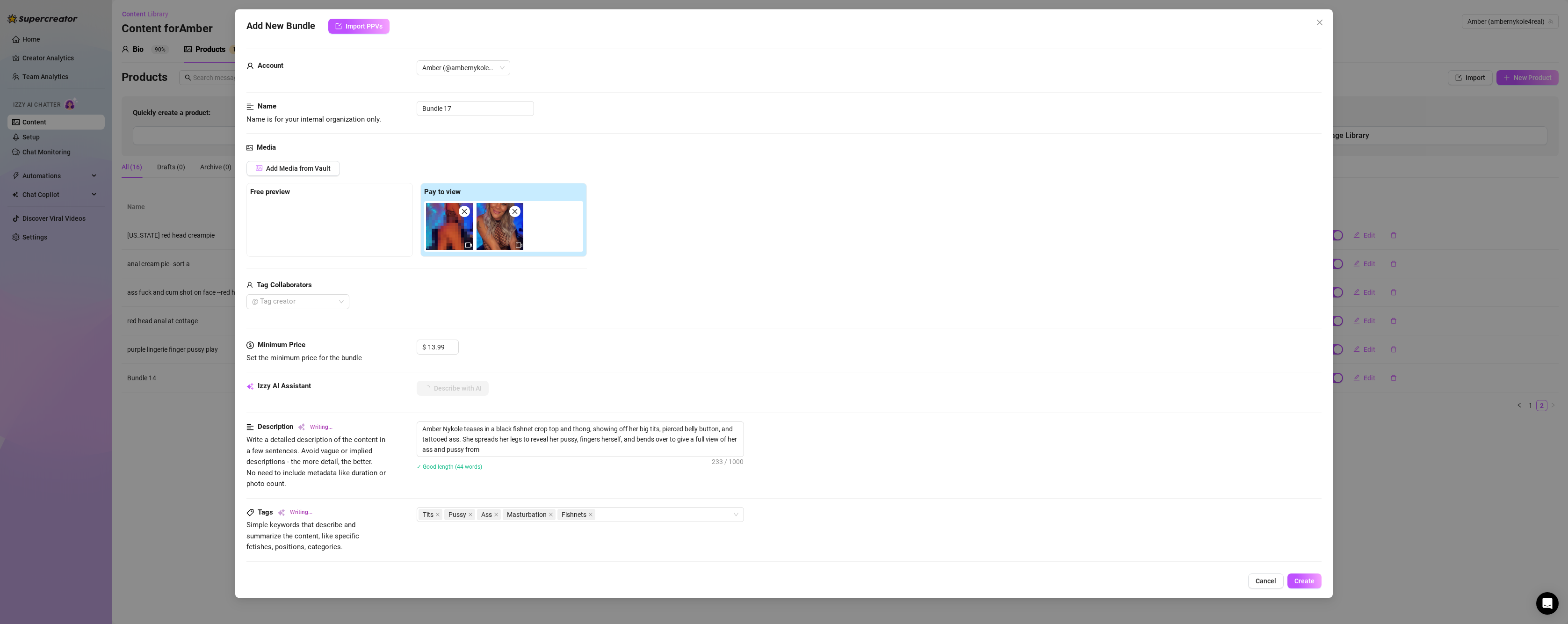
type textarea "Amber Nykole teases in a black fishnet crop top and thong, showing off her big …"
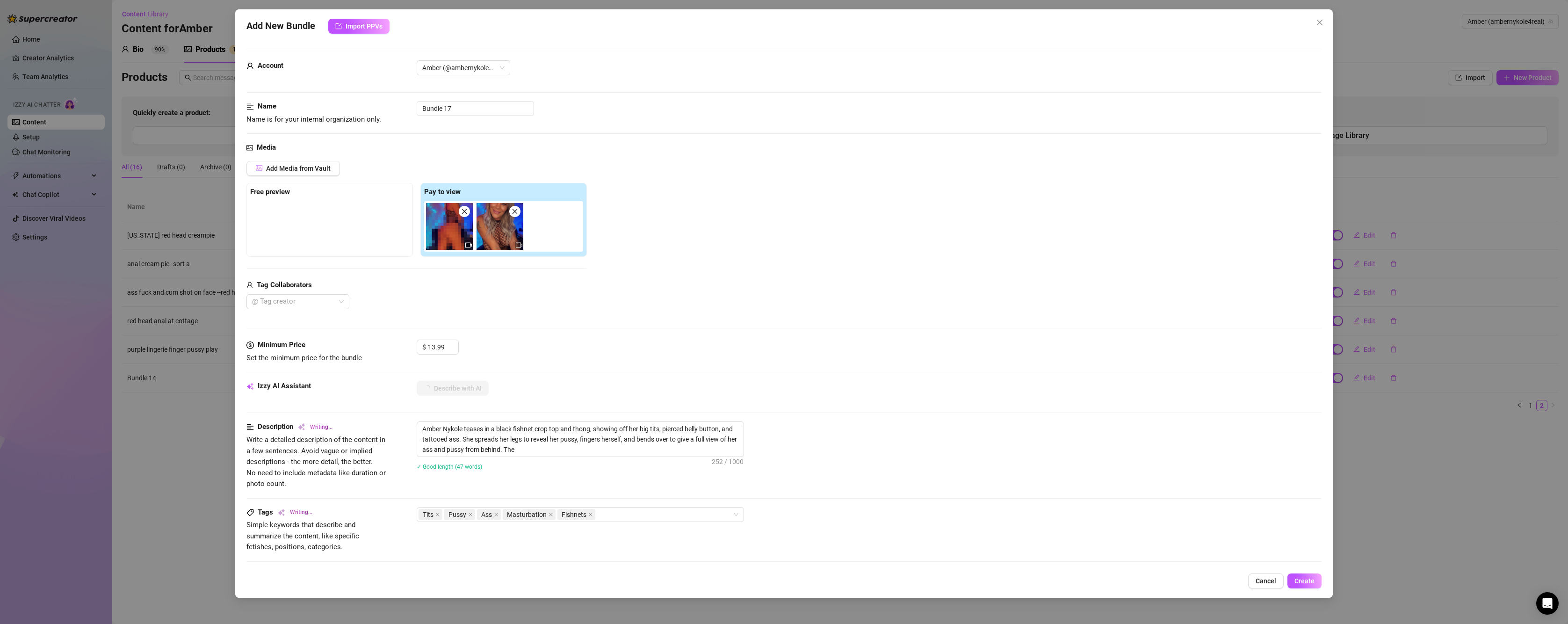
type textarea "Amber Nykole teases in a black fishnet crop top and thong, showing off her big …"
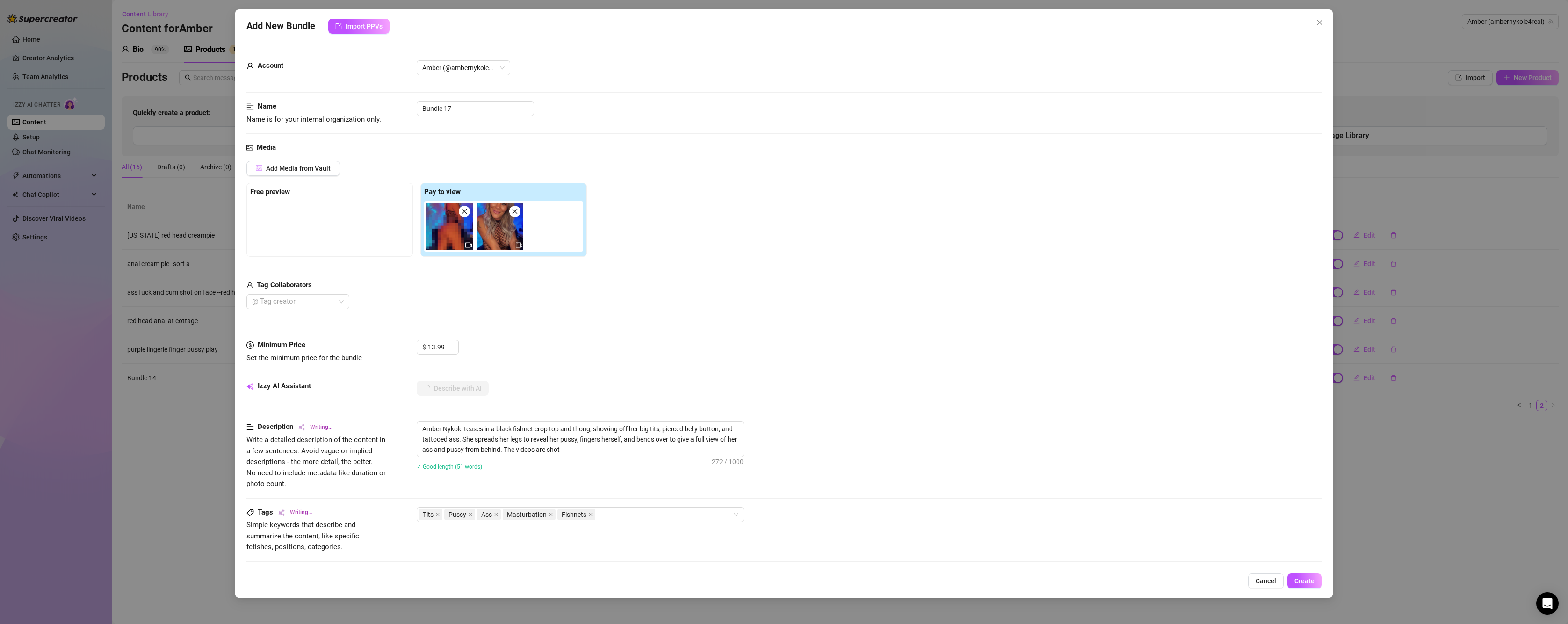
type textarea "Amber Nykole teases in a black fishnet crop top and thong, showing off her big …"
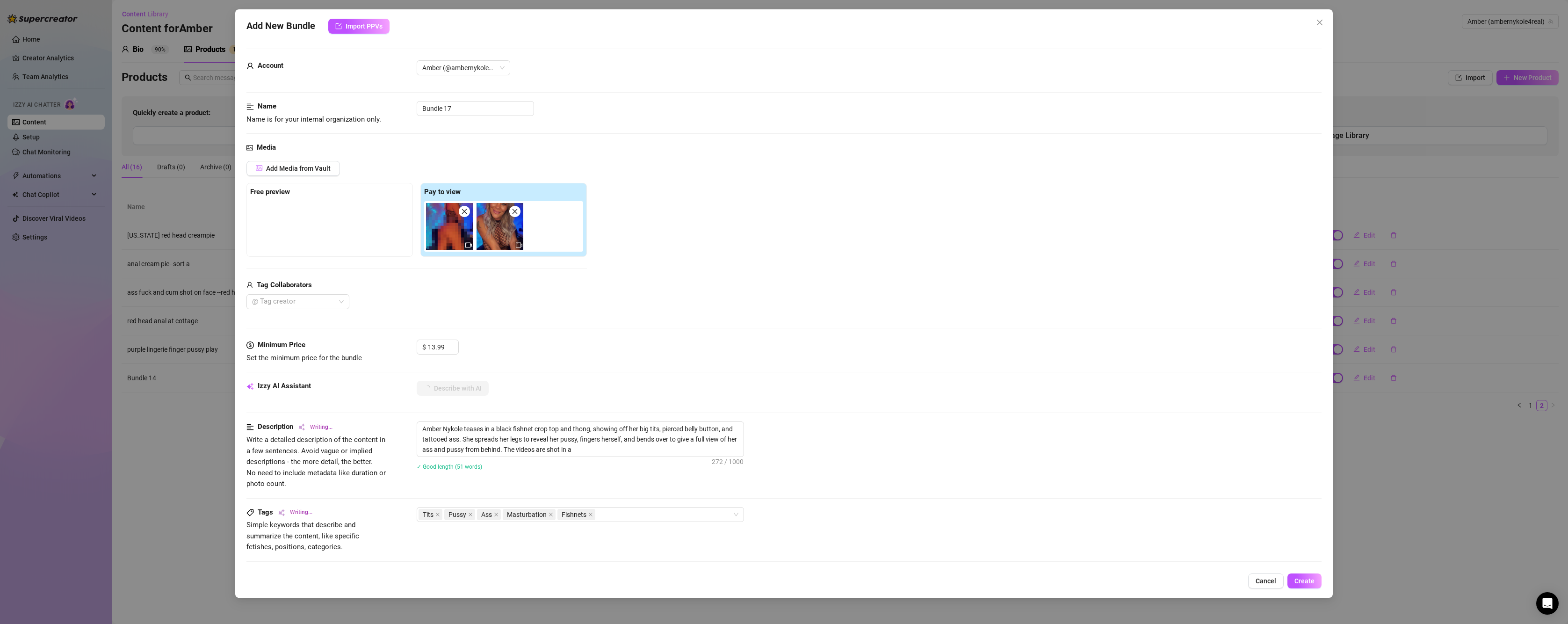
type textarea "Amber Nykole teases in a black fishnet crop top and thong, showing off her big …"
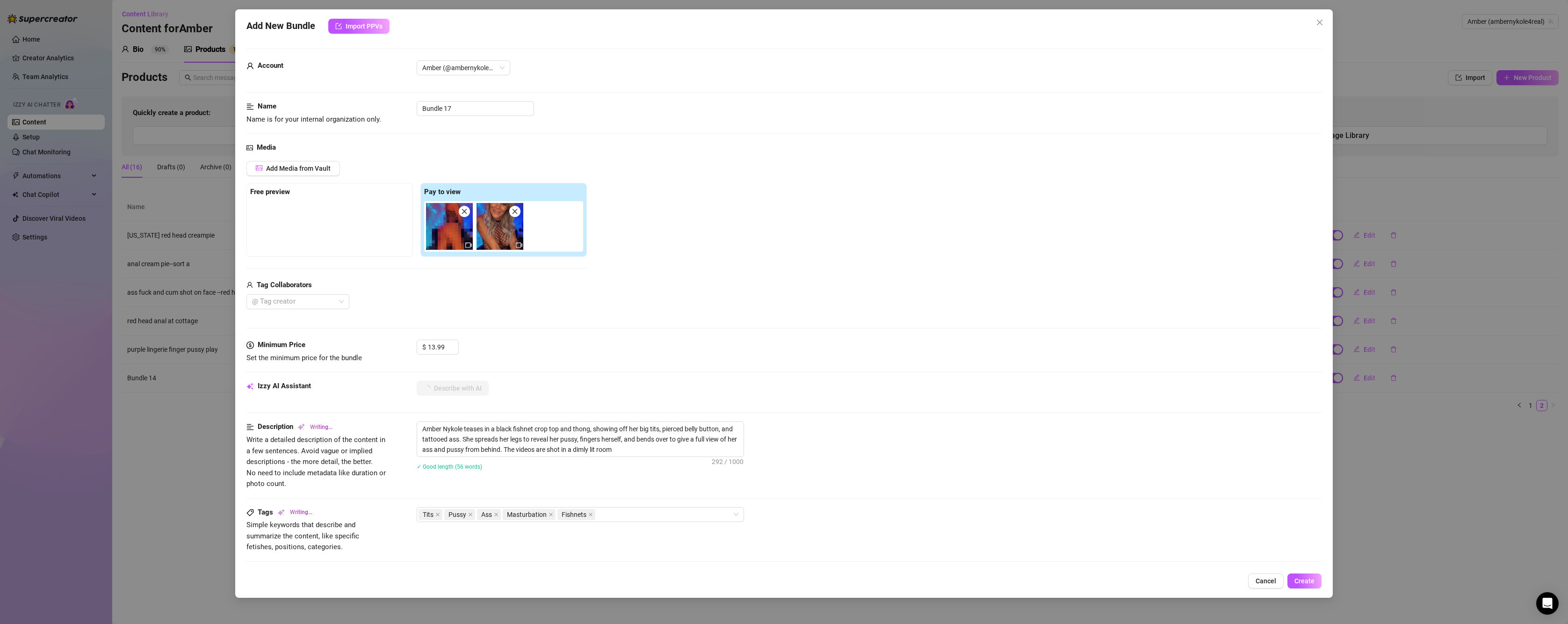
type textarea "Amber Nykole teases in a black fishnet crop top and thong, showing off her big …"
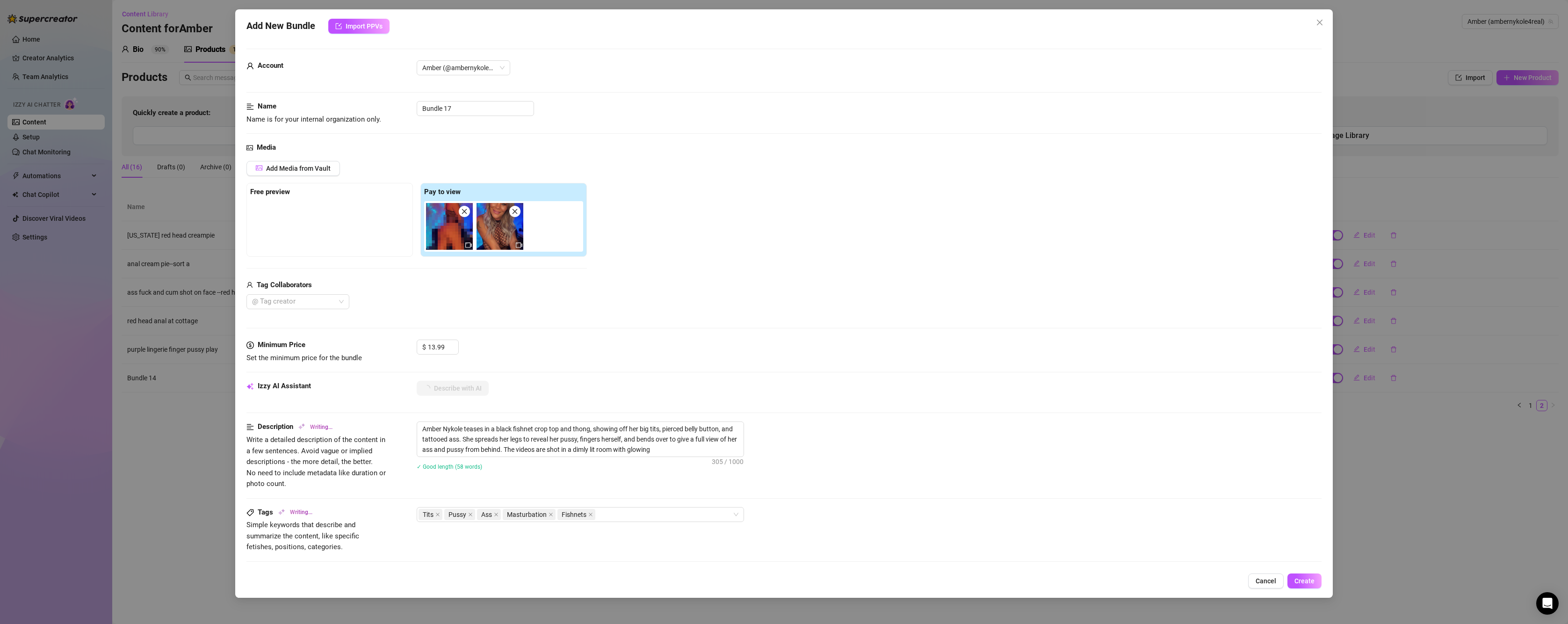
type textarea "Amber Nykole teases in a black fishnet crop top and thong, showing off her big …"
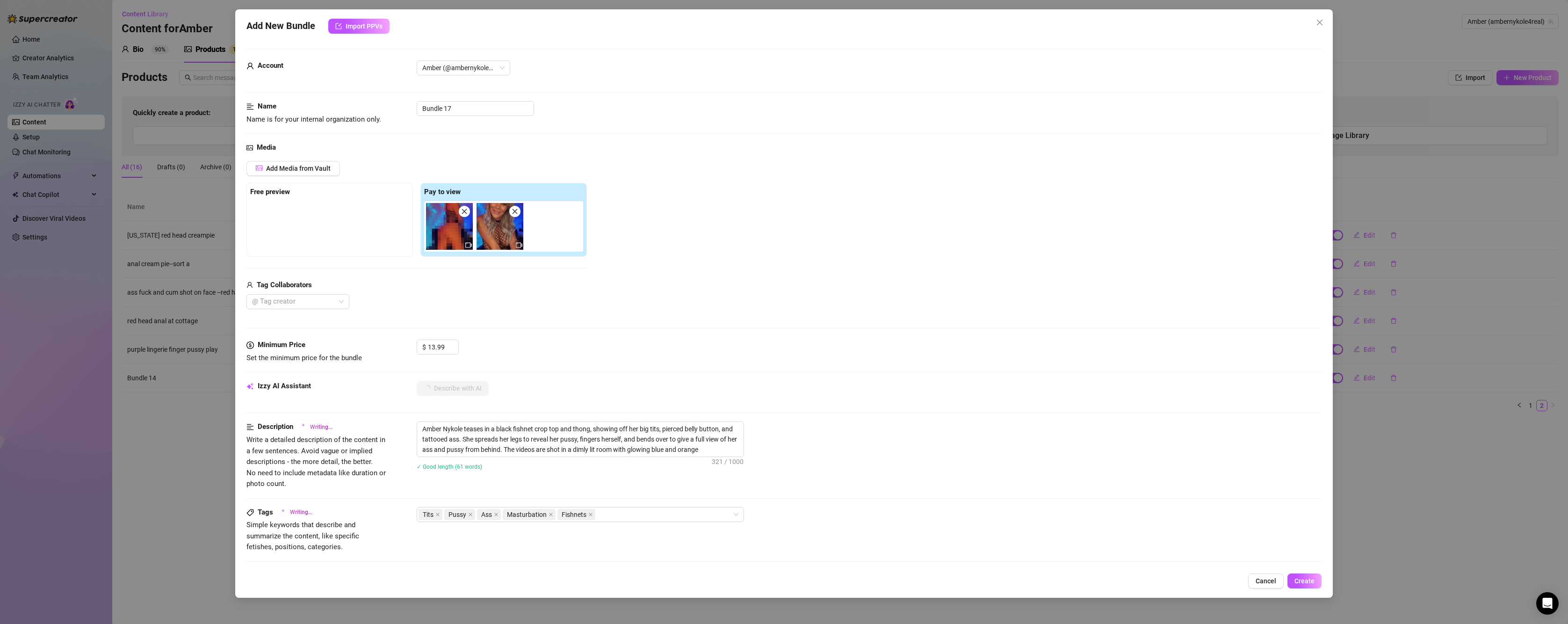
type textarea "Amber Nykole teases in a black fishnet crop top and thong, showing off her big …"
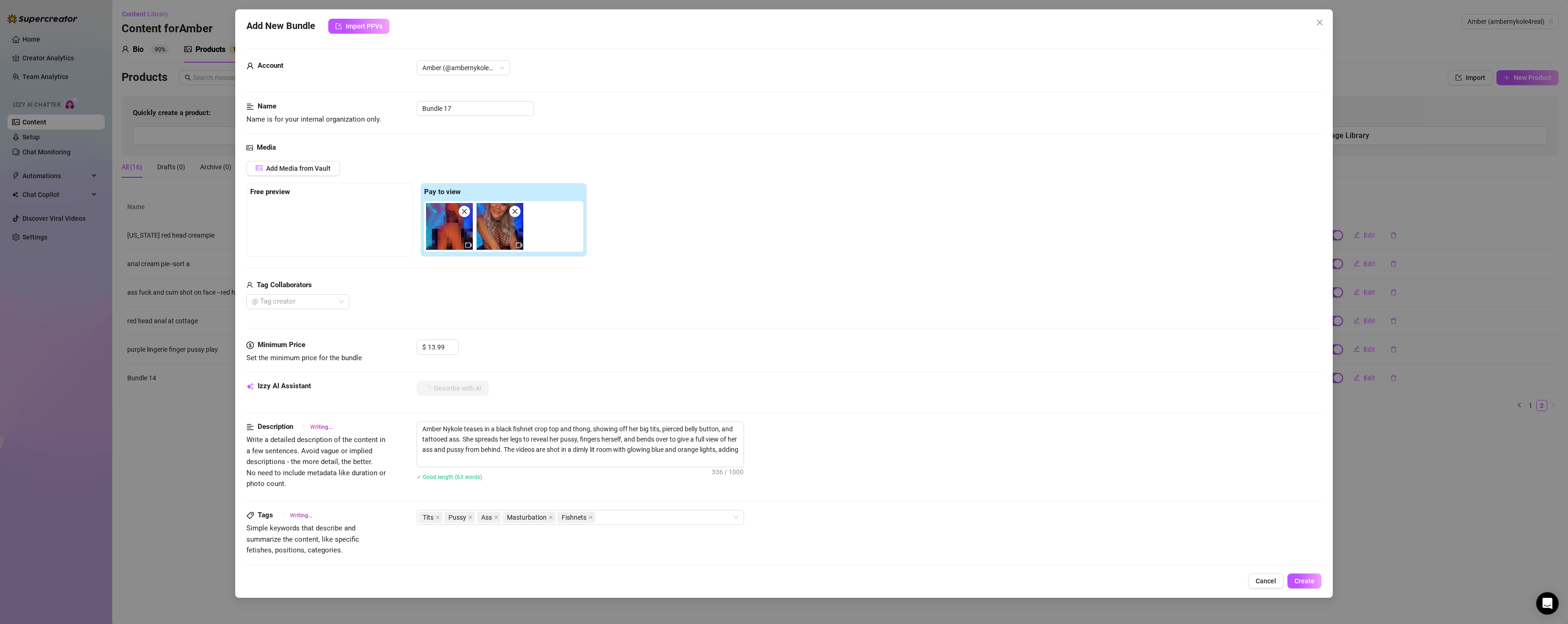
type textarea "Amber Nykole teases in a black fishnet crop top and thong, showing off her big …"
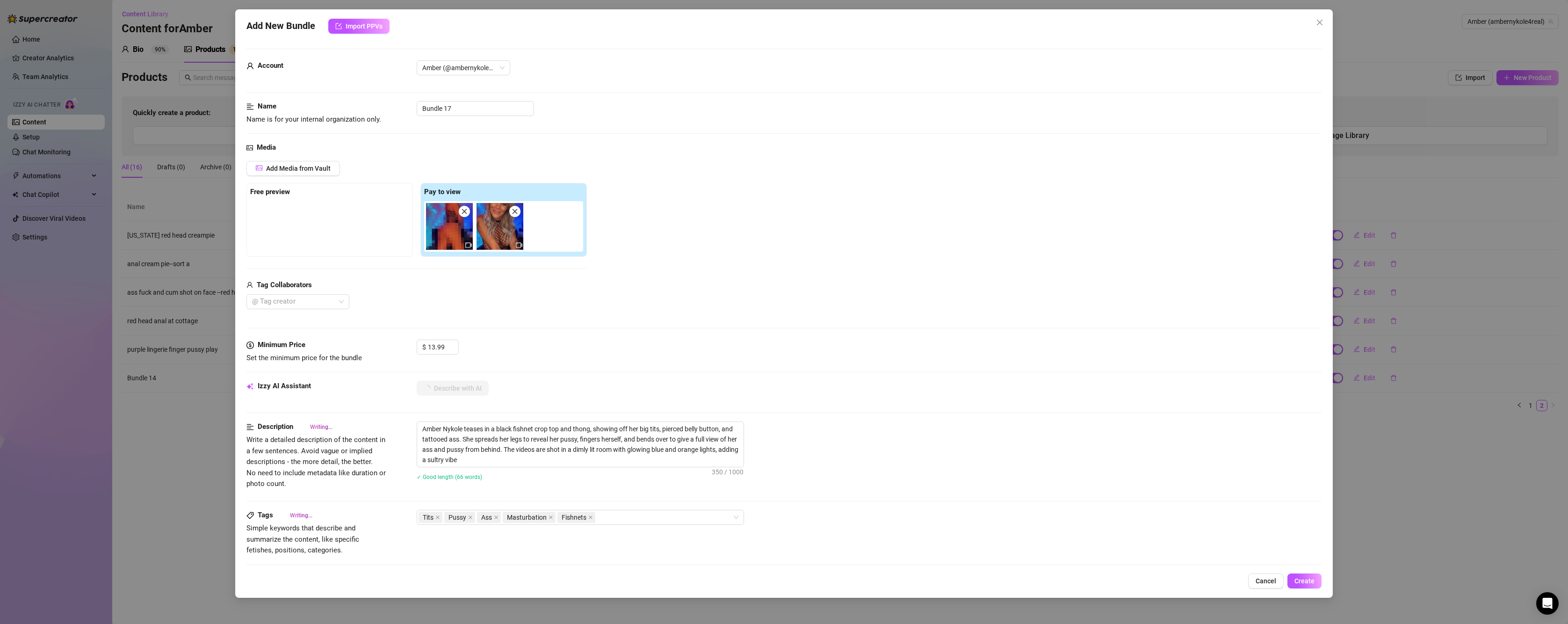
type textarea "Amber Nykole teases in a black fishnet crop top and thong, showing off her big …"
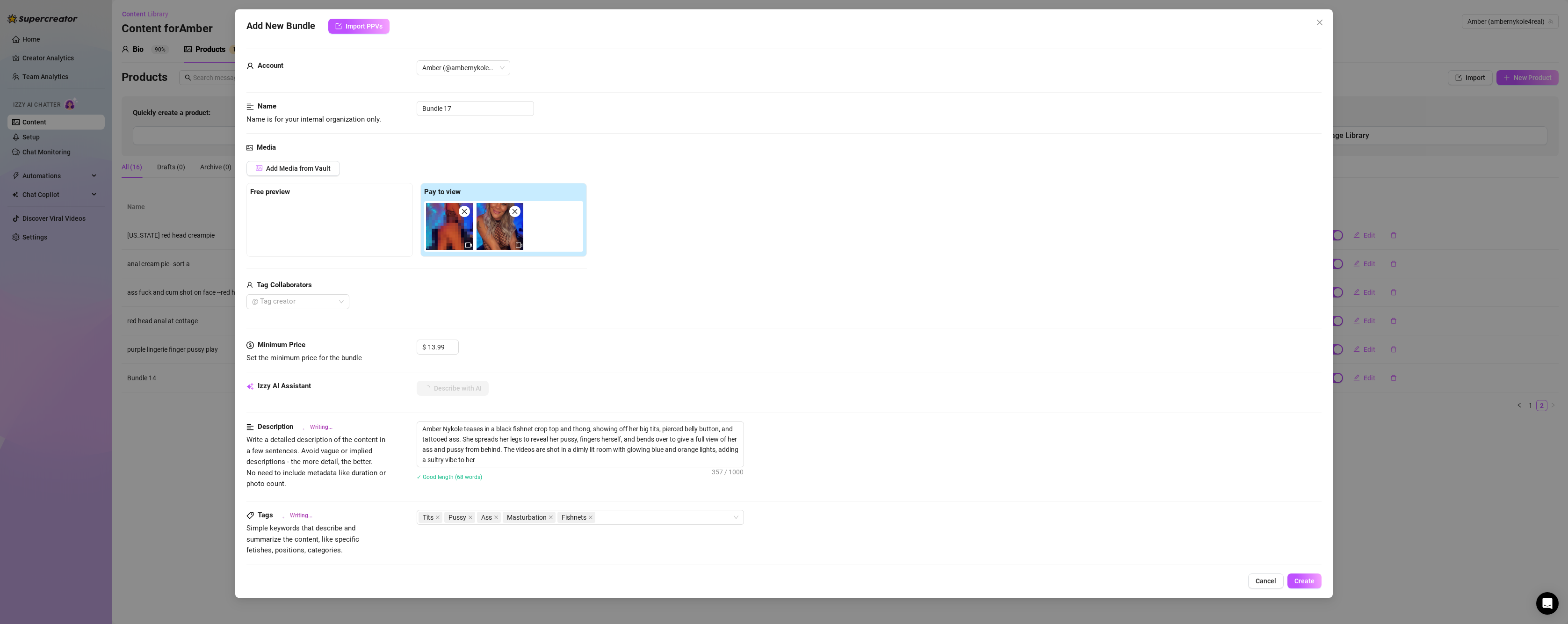
type textarea "Amber Nykole teases in a black fishnet crop top and thong, showing off her big …"
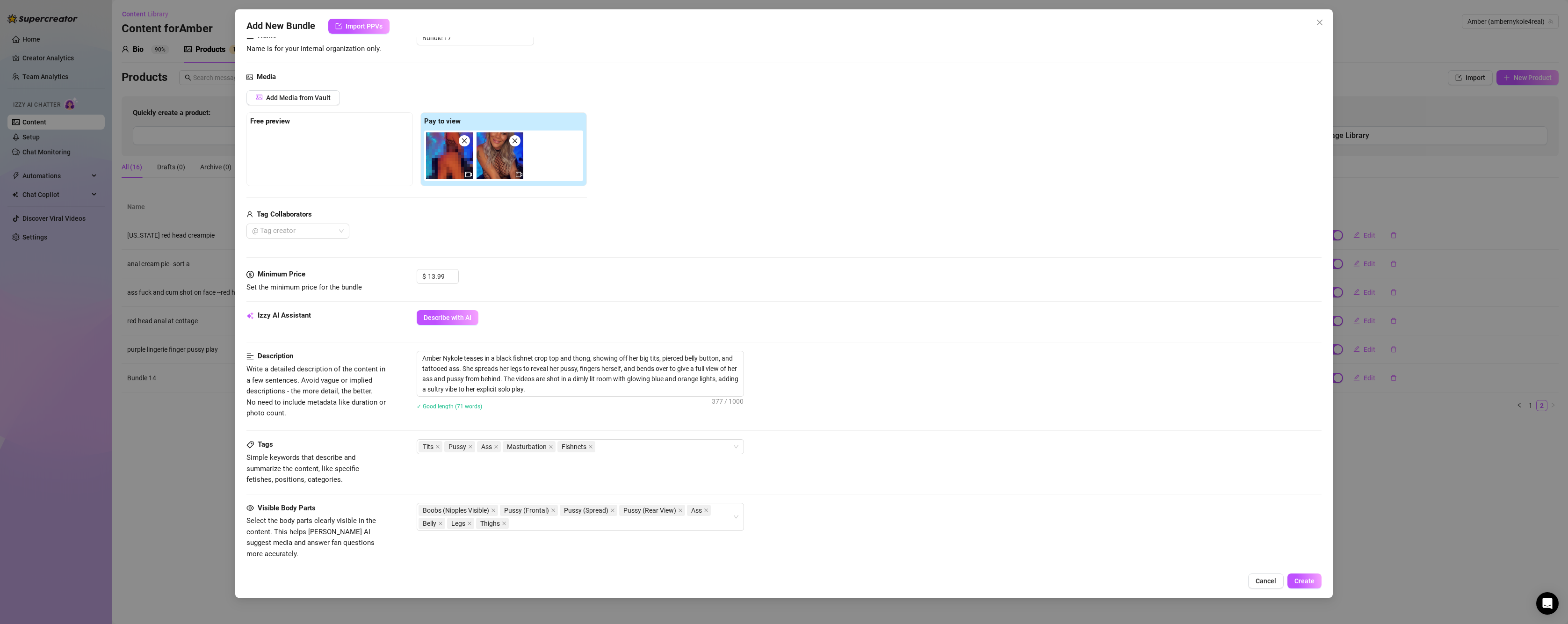
scroll to position [94, 0]
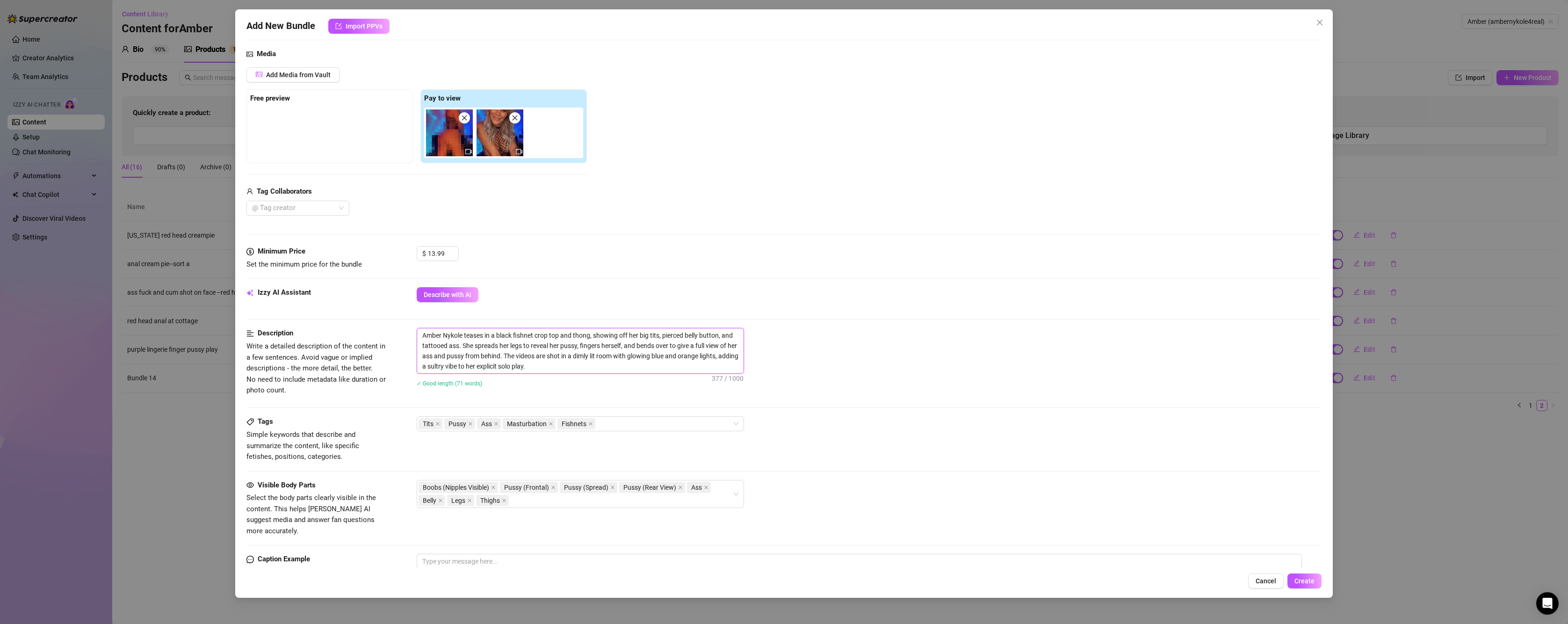
click at [561, 365] on textarea "Amber Nykole teases in a black fishnet crop top and thong, showing off her big …" at bounding box center [580, 351] width 326 height 45
click at [521, 366] on textarea "Amber Nykole teases in a black fishnet crop top and thong, showing off her big …" at bounding box center [580, 351] width 326 height 45
type textarea "Amber Nykole teases in a black fishnet crop top and thong, showing off her big …"
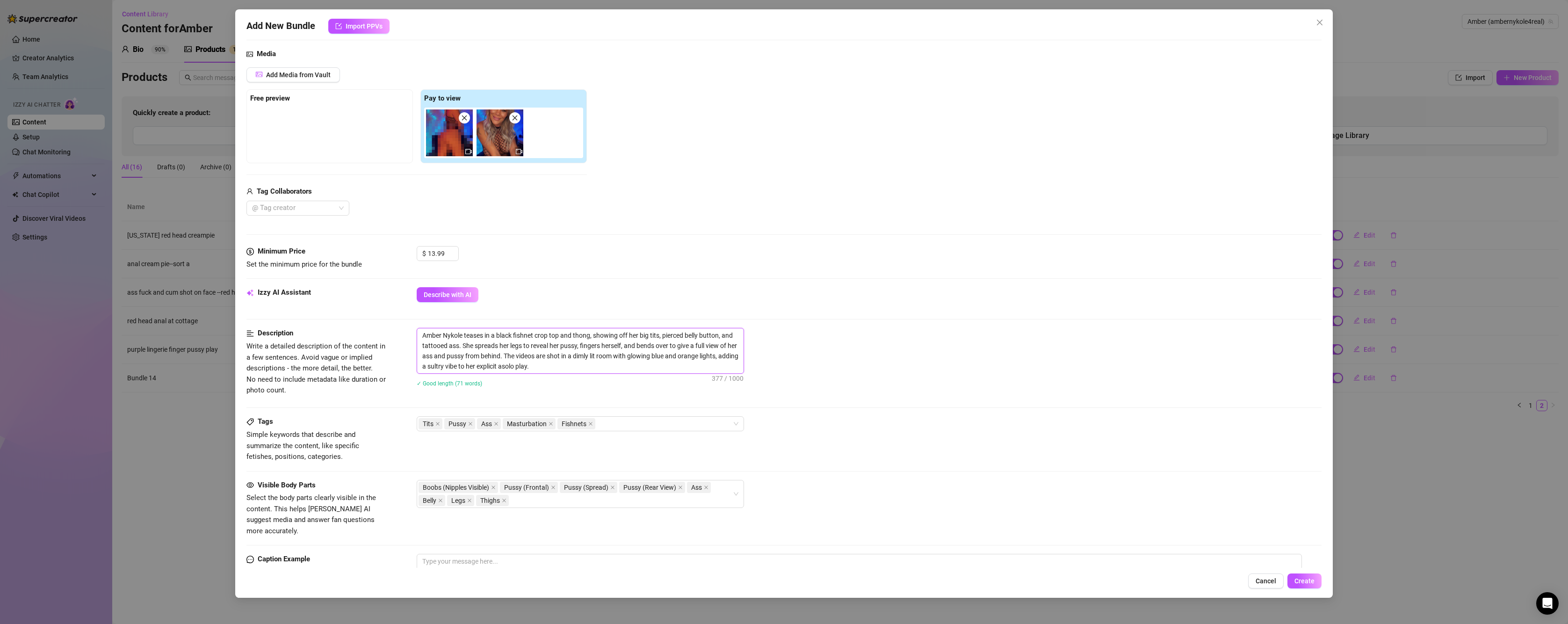
type textarea "Amber Nykole teases in a black fishnet crop top and thong, showing off her big …"
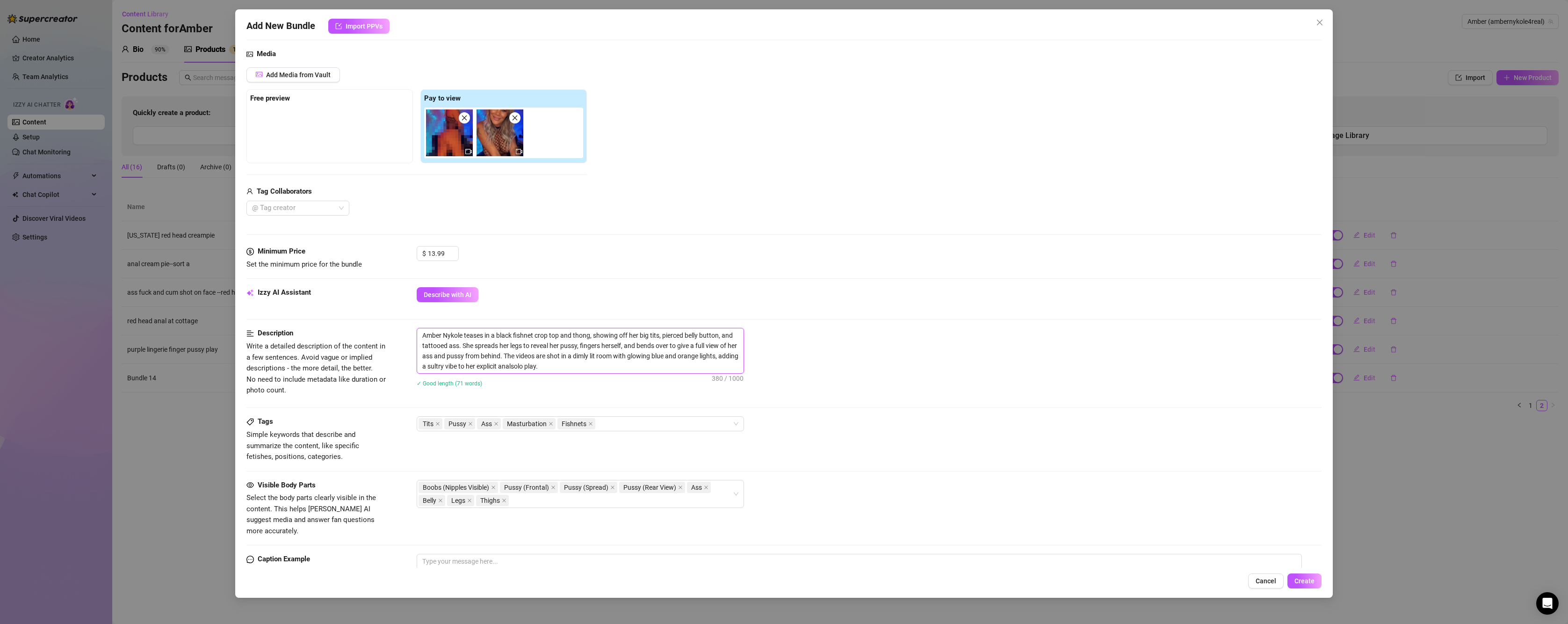
type textarea "Amber Nykole teases in a black fishnet crop top and thong, showing off her big …"
click at [683, 432] on div "Tags Simple keywords that describe and summarize the content, like specific fet…" at bounding box center [784, 439] width 1075 height 46
click at [677, 423] on div "Tits Pussy Ass Masturbation Fishnets" at bounding box center [576, 424] width 314 height 13
type input "anal"
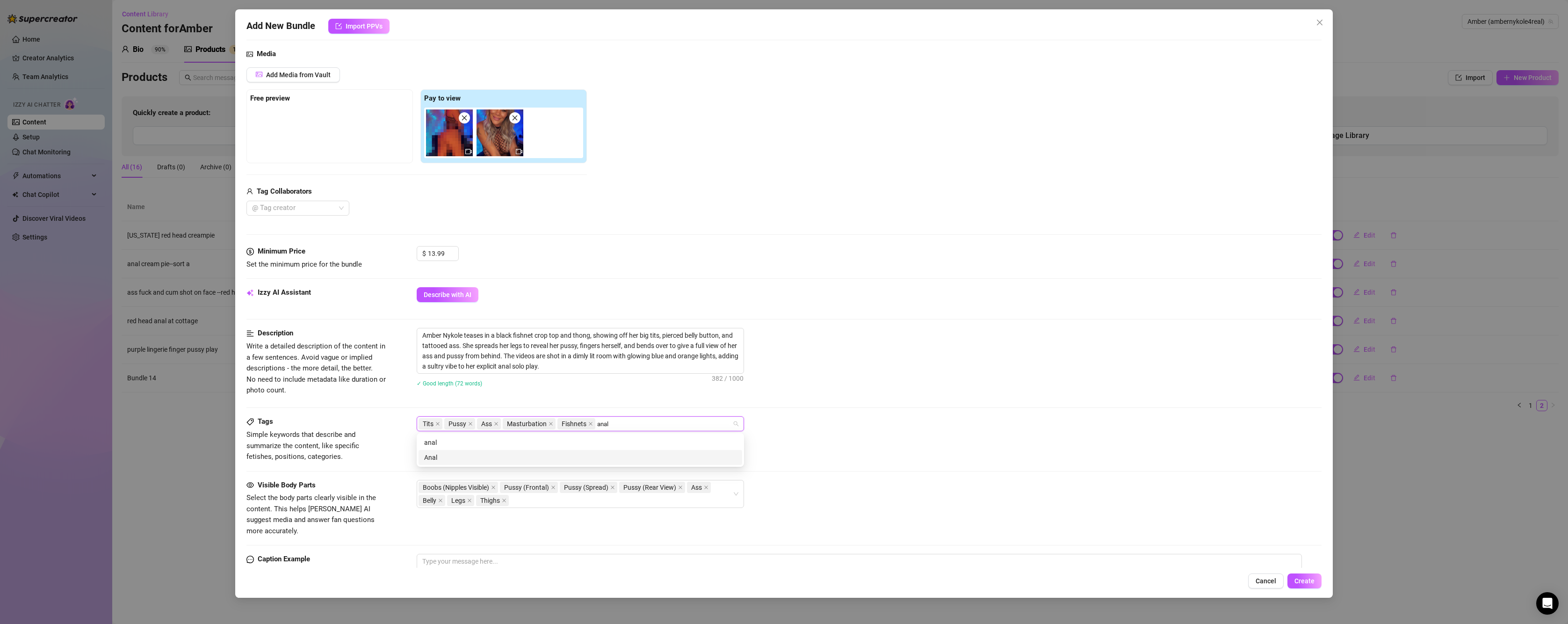
click at [612, 451] on div "Anal" at bounding box center [581, 457] width 324 height 15
click at [827, 427] on div "Tits Pussy Ass Masturbation Fishnets Anal" at bounding box center [869, 424] width 905 height 15
click at [555, 503] on div "Boobs (Nipples Visible) Pussy (Frontal) Pussy (Spread) Pussy (Rear View) Ass Be…" at bounding box center [576, 494] width 314 height 26
type input "anal"
click at [546, 499] on div "Boobs (Nipples Visible) Pussy (Frontal) Pussy (Spread) Pussy (Rear View) Ass Be…" at bounding box center [576, 494] width 314 height 26
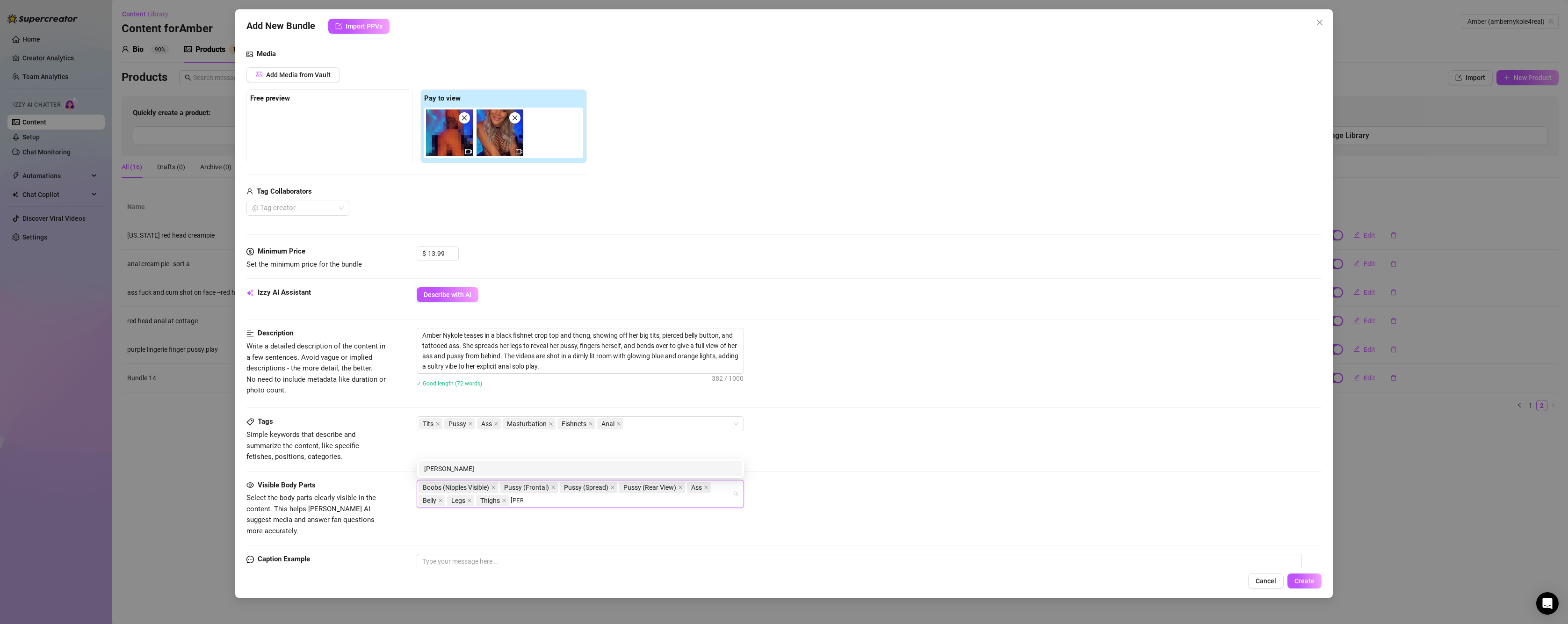
type input "anal"
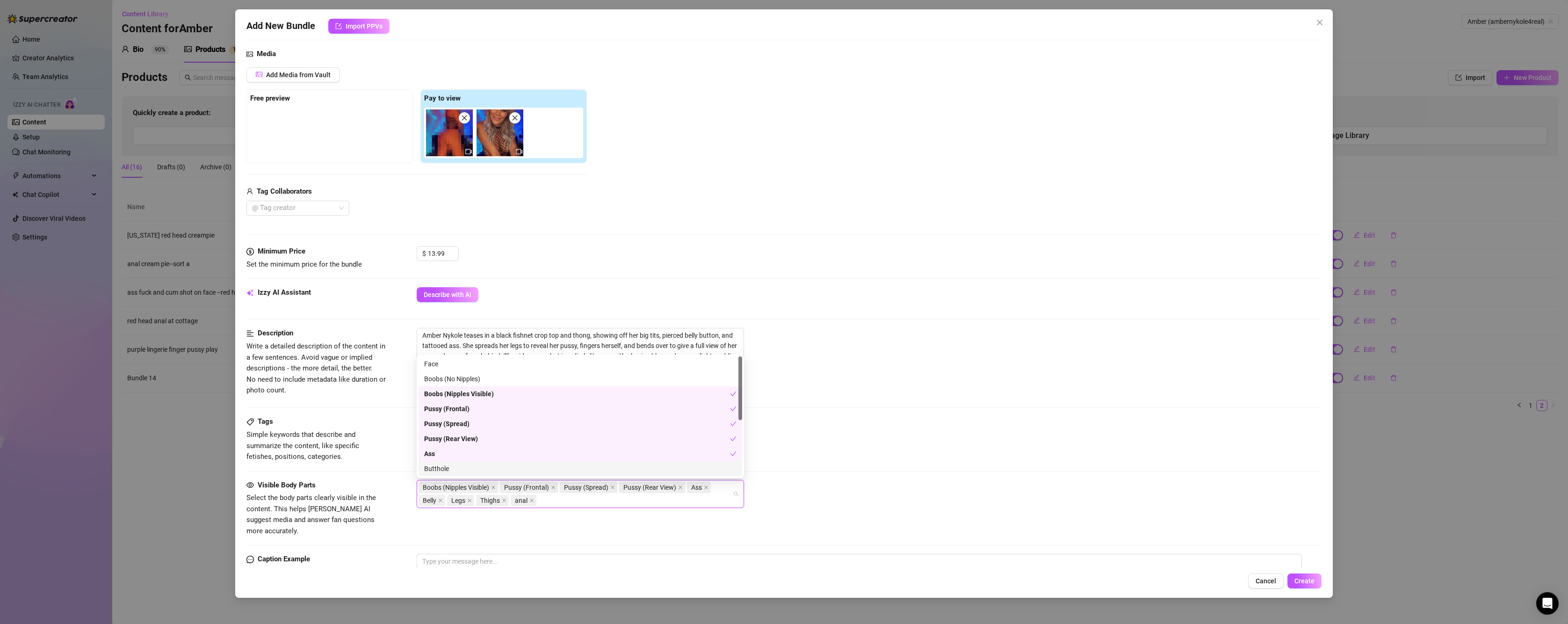
click at [922, 464] on div "Tags Simple keywords that describe and summarize the content, like specific fet…" at bounding box center [784, 448] width 1075 height 63
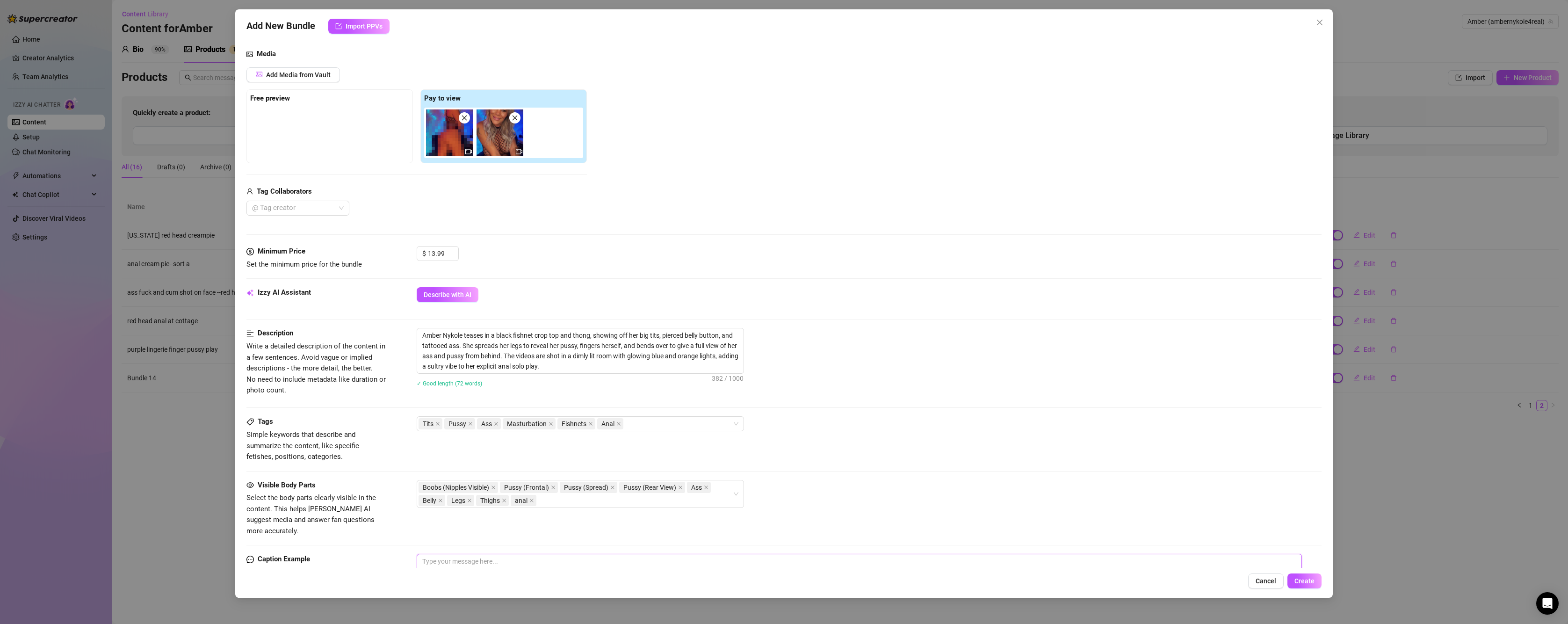
click at [569, 554] on textarea at bounding box center [859, 572] width 885 height 37
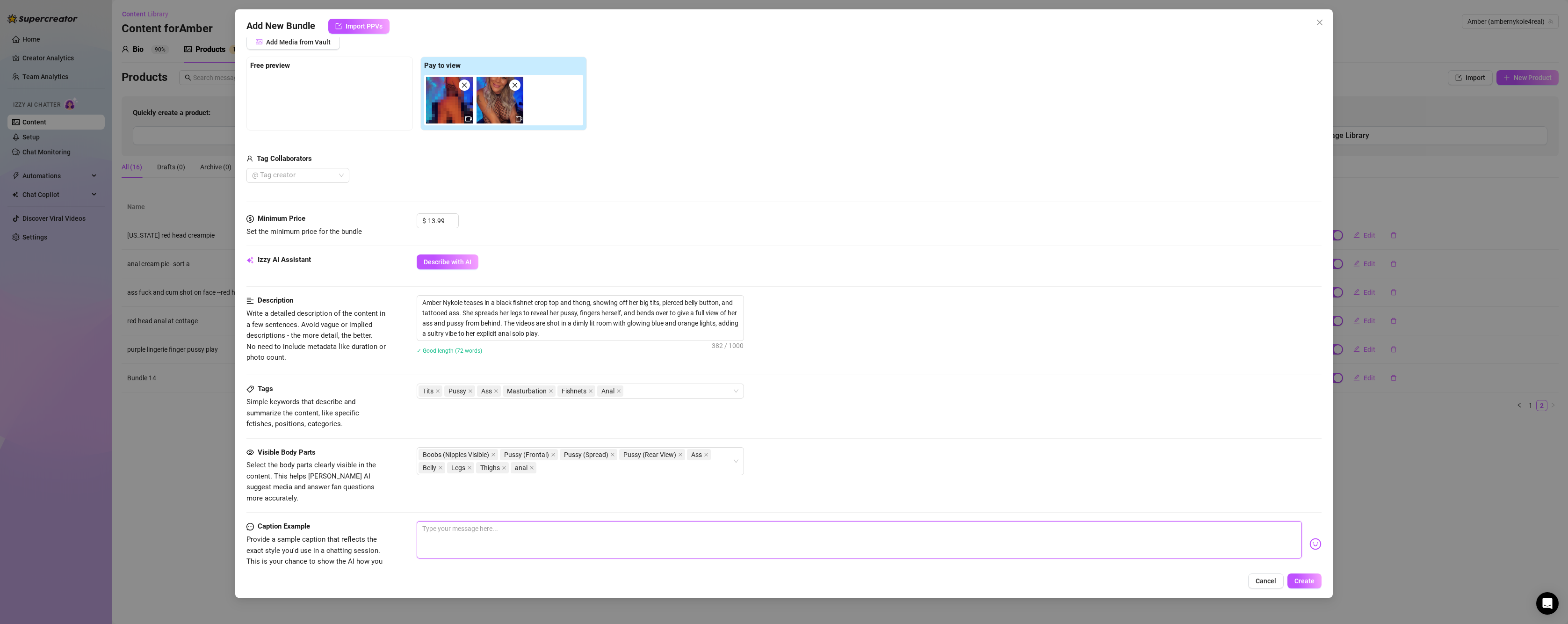
scroll to position [234, 0]
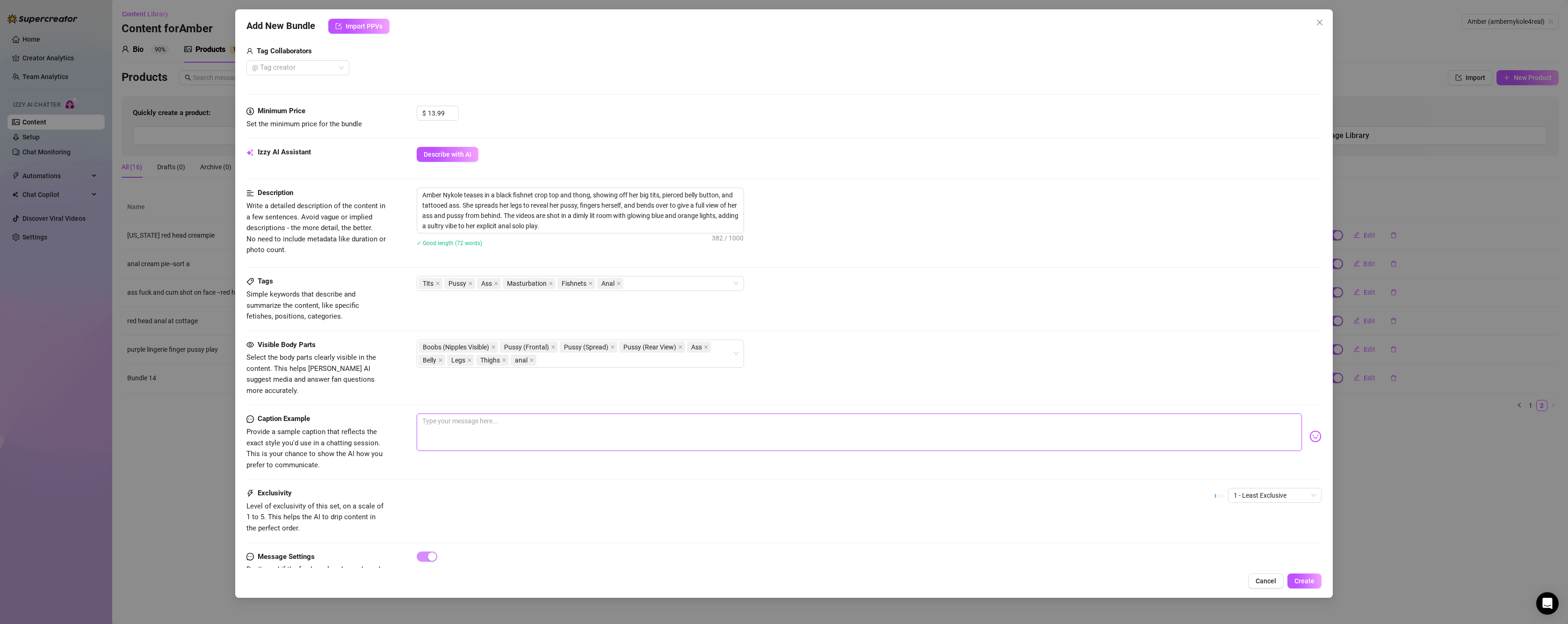
click at [620, 417] on textarea at bounding box center [859, 432] width 885 height 37
type textarea "1"
type textarea "10"
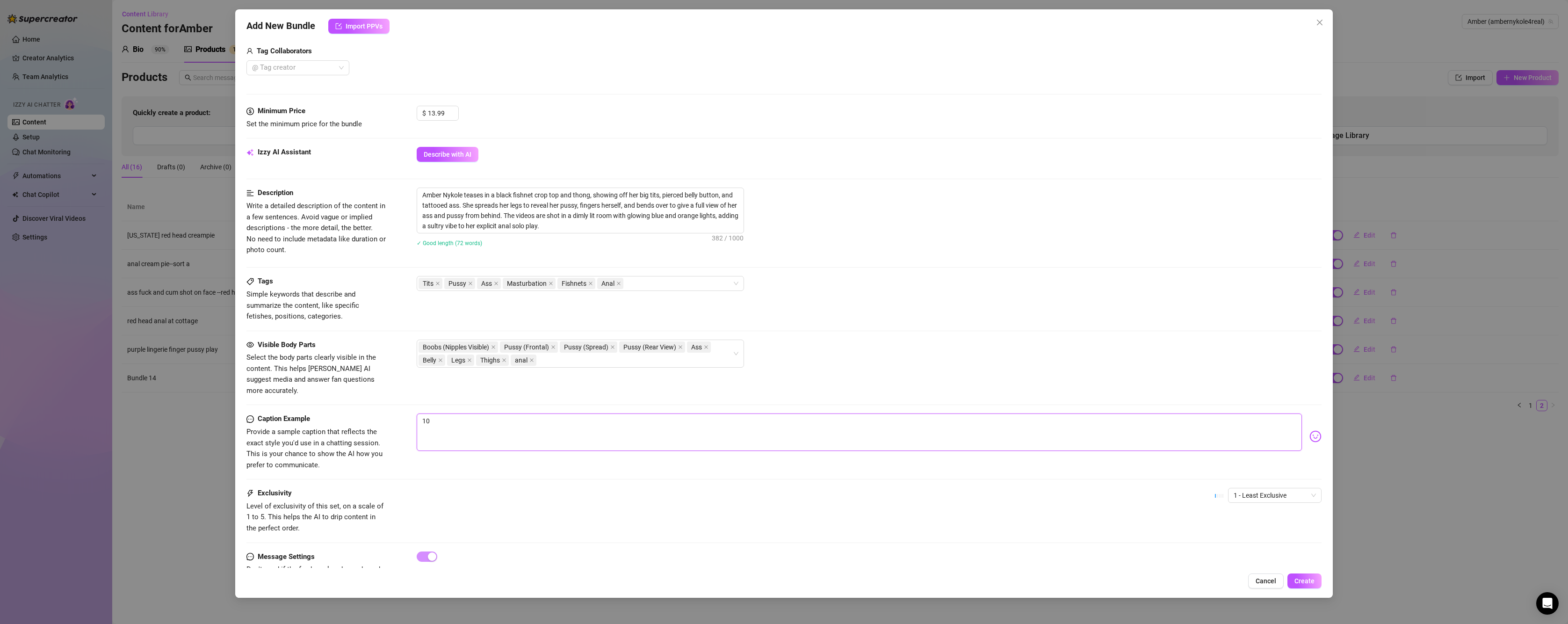
type textarea "10 m"
type textarea "10 mi"
type textarea "10 min"
type textarea "10 minu"
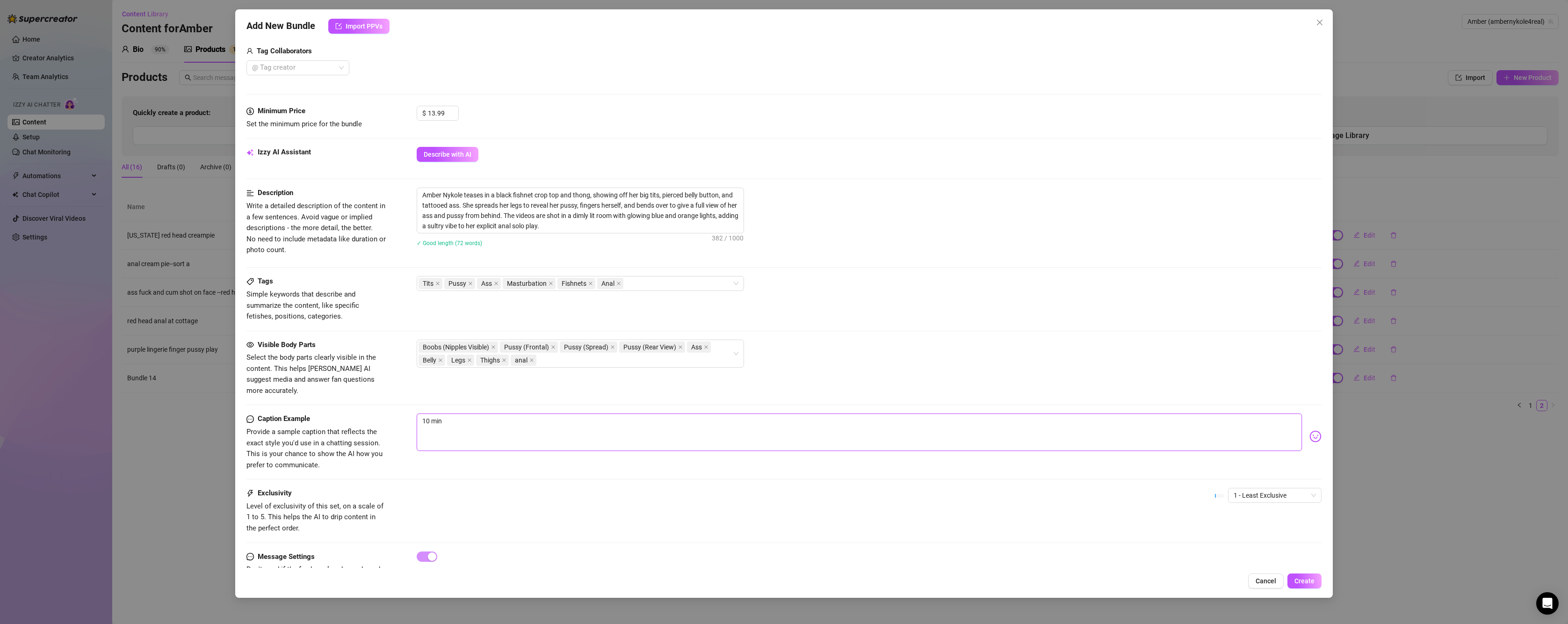
type textarea "10 minu"
type textarea "10 minut"
type textarea "10 minute"
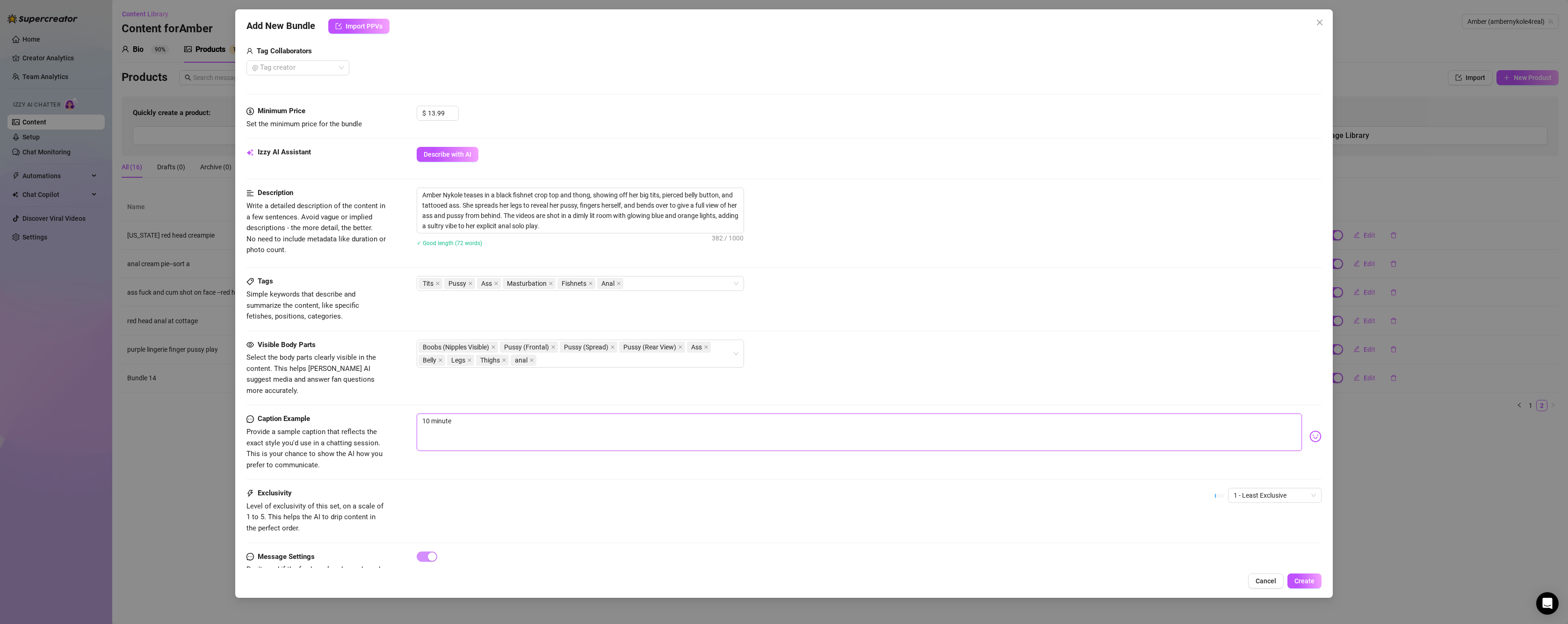
type textarea "10 minutes"
type textarea "10 minutes f"
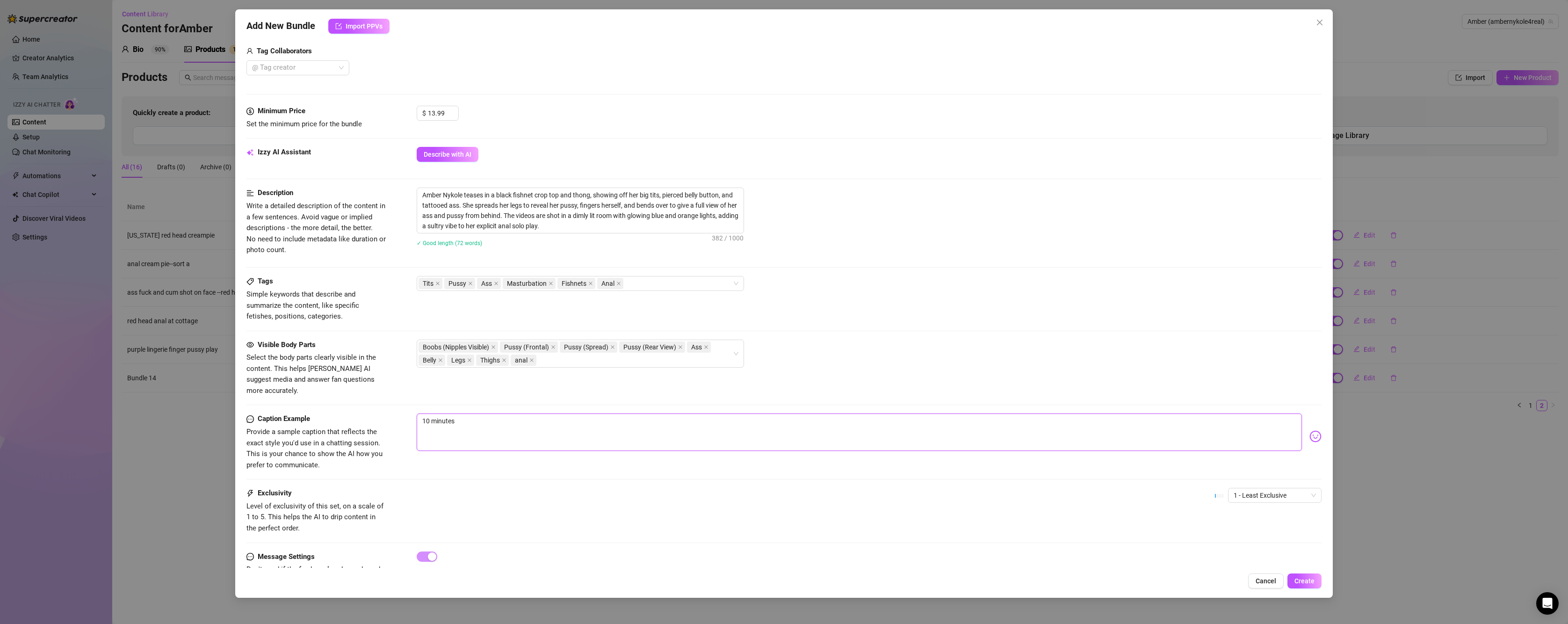
type textarea "10 minutes f"
type textarea "10 minutes fo"
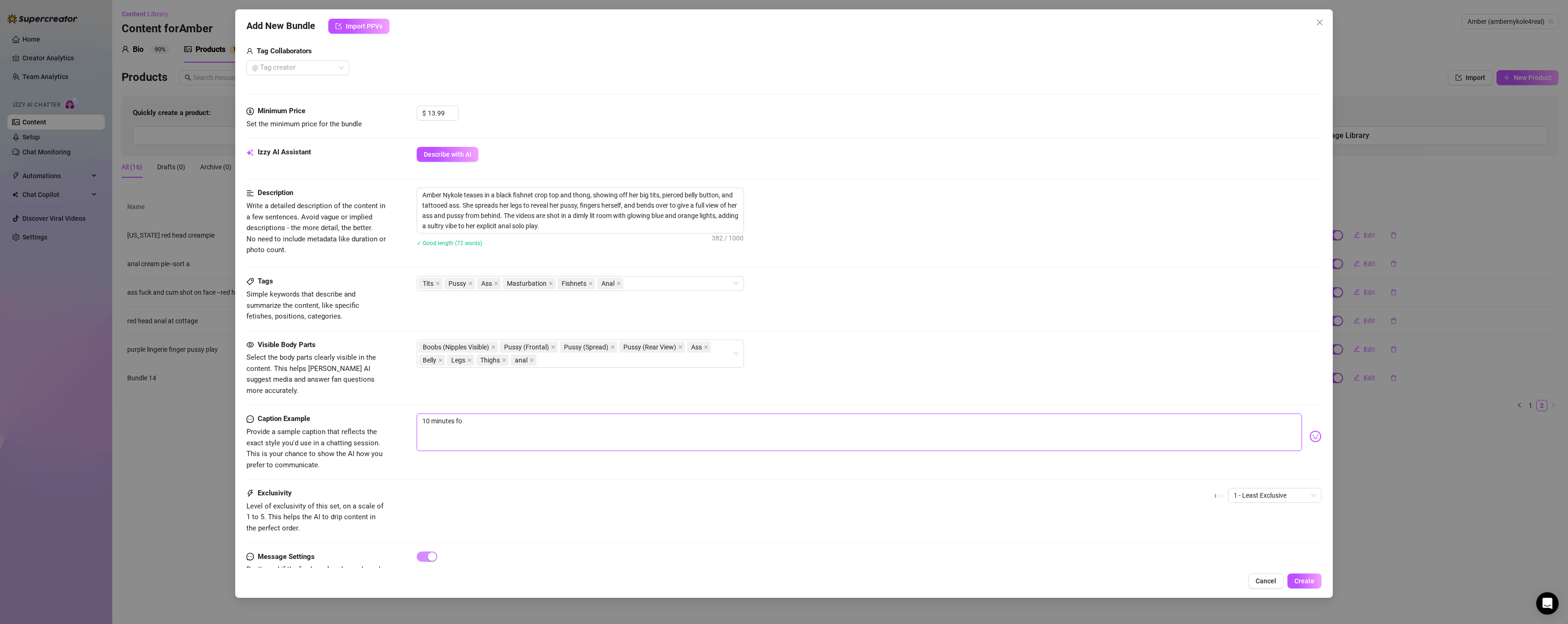
type textarea "10 minutes fo"
type textarea "10 minutes f"
type textarea "10 minutes"
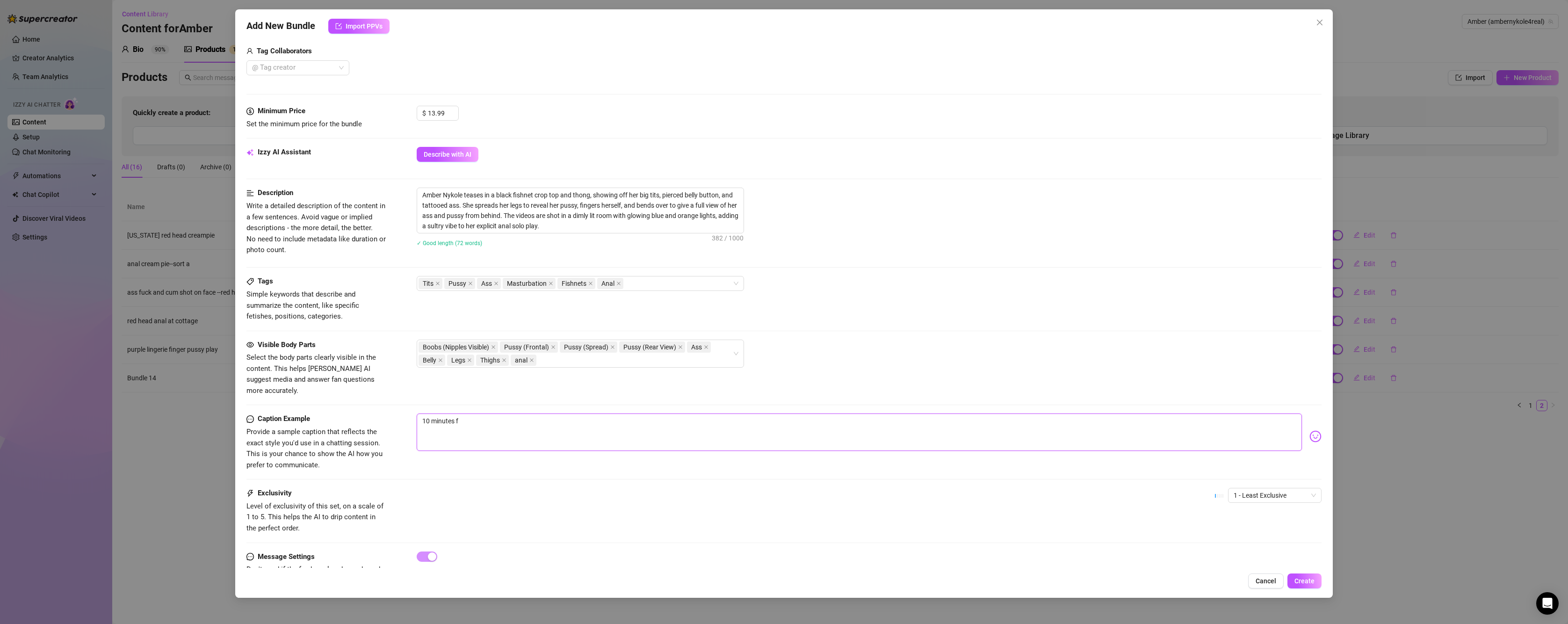
type textarea "10 minutes"
type textarea "10 minutes o"
type textarea "10 minutes of"
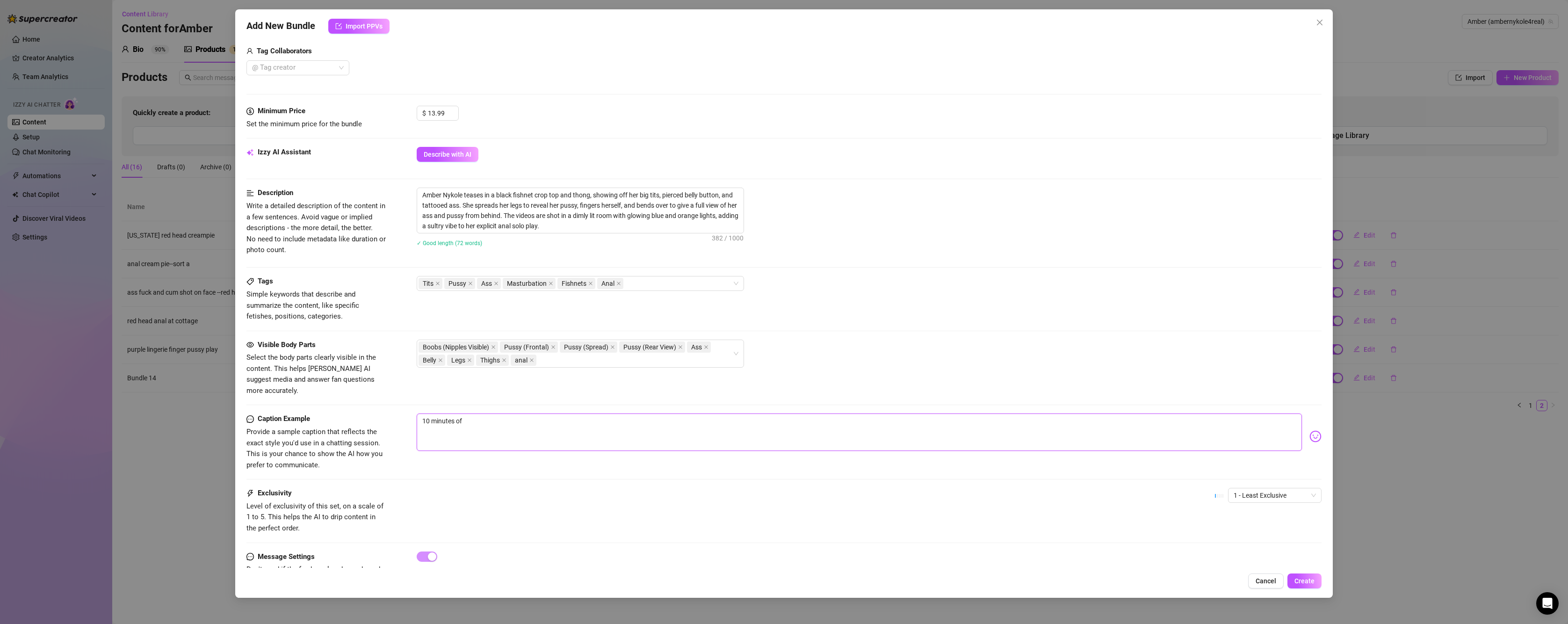
type textarea "10 minutes of"
type textarea "10 minutes of p"
click at [1309, 430] on img at bounding box center [1315, 436] width 12 height 12
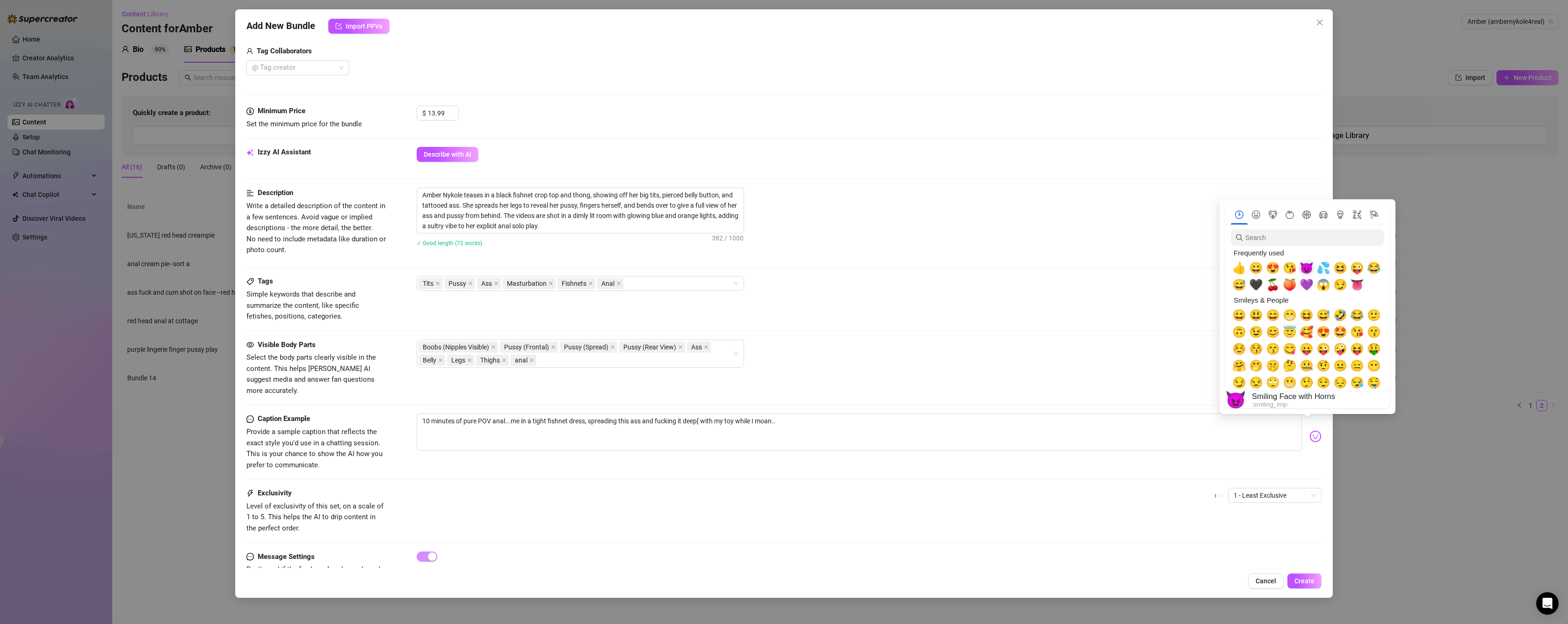
drag, startPoint x: 1311, startPoint y: 265, endPoint x: 1245, endPoint y: 279, distance: 67.5
click at [1311, 265] on span "😈" at bounding box center [1306, 268] width 14 height 13
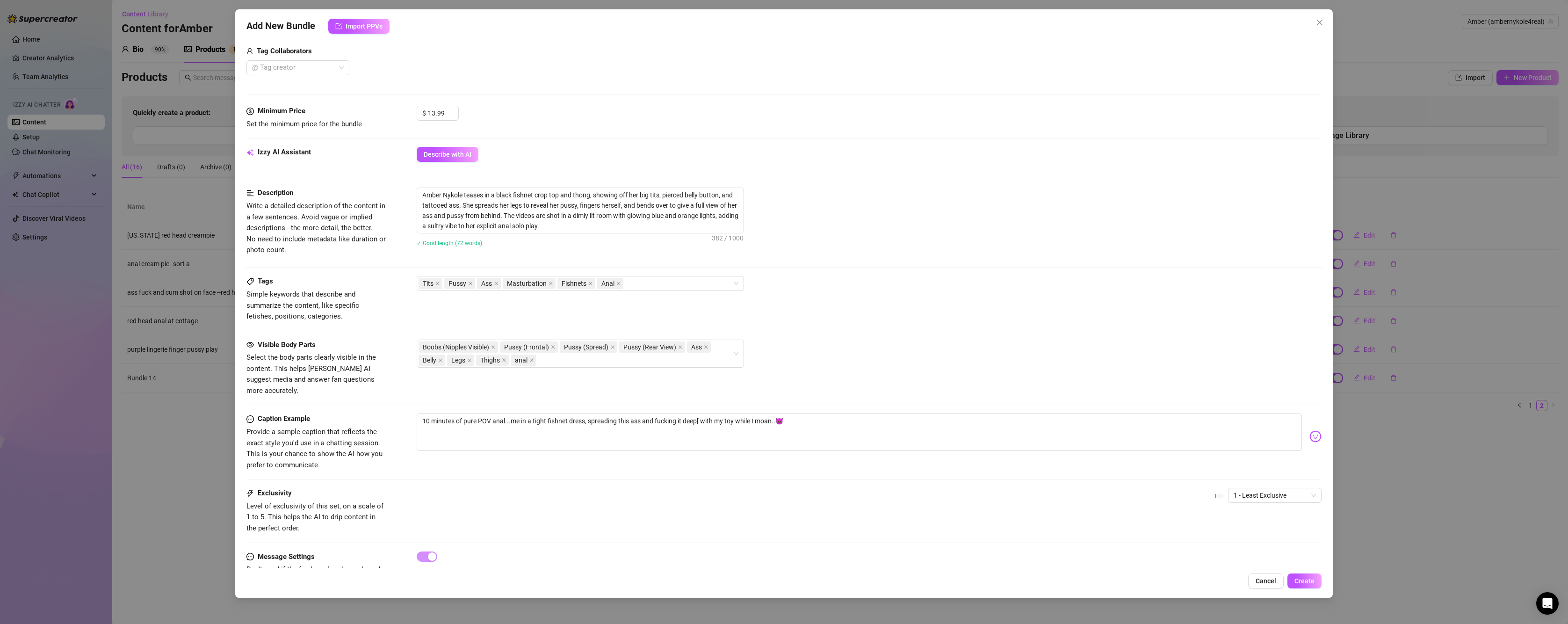
click at [869, 401] on div "Visible Body Parts Select the body parts clearly visible in the content. This h…" at bounding box center [784, 377] width 1075 height 74
click at [699, 413] on textarea "10 minutes of pure POV anal...me in a tight fishnet dress, spreading this ass a…" at bounding box center [859, 432] width 885 height 37
click at [816, 414] on textarea "10 minutes of pure POV anal...me in a tight fishnet dress, spreading this ass a…" at bounding box center [859, 432] width 885 height 37
click at [1244, 488] on span "1 - Least Exclusive" at bounding box center [1275, 495] width 82 height 14
click at [1234, 550] on div "4" at bounding box center [1267, 548] width 79 height 10
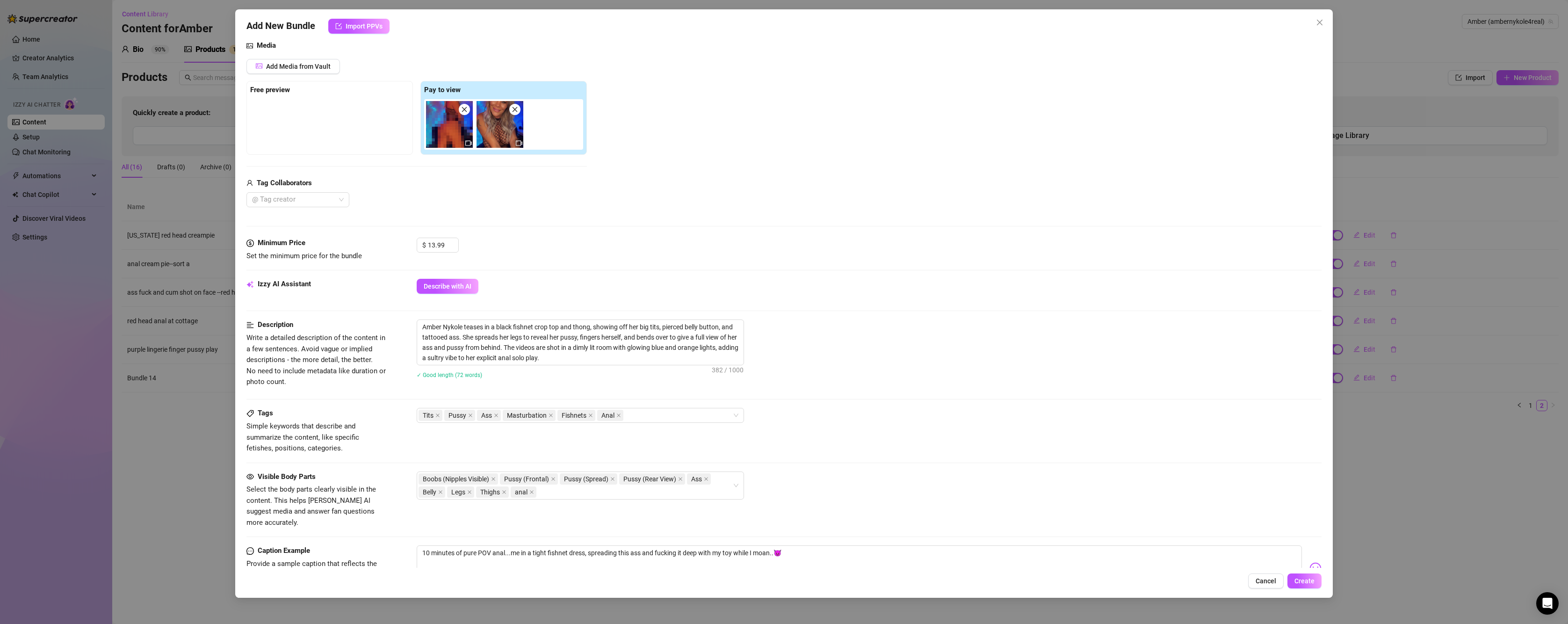
scroll to position [25, 0]
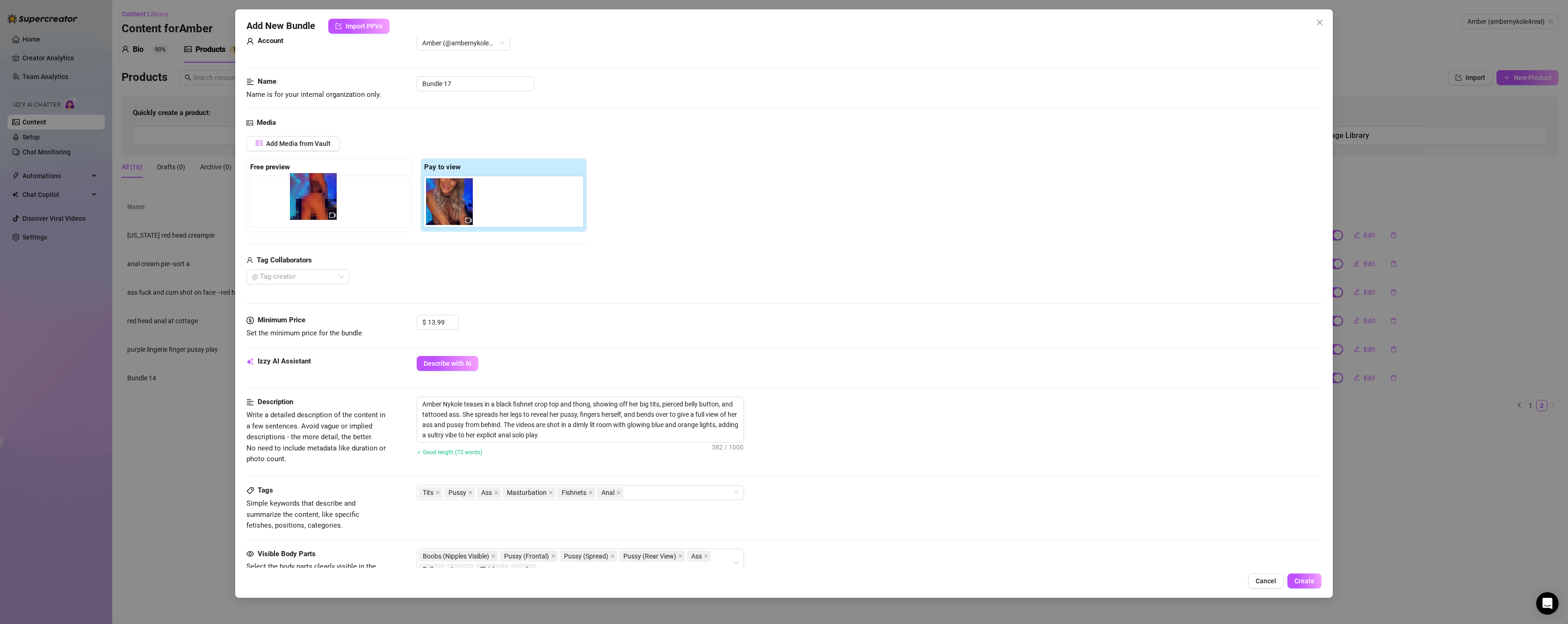
drag, startPoint x: 450, startPoint y: 201, endPoint x: 294, endPoint y: 199, distance: 156.0
click at [294, 199] on div "Free preview Pay to view" at bounding box center [416, 195] width 340 height 74
drag, startPoint x: 461, startPoint y: 86, endPoint x: 354, endPoint y: 46, distance: 114.2
click at [351, 57] on form "Account Amber (@ambernykole4real) Name Name is for your internal organization o…" at bounding box center [784, 418] width 1075 height 788
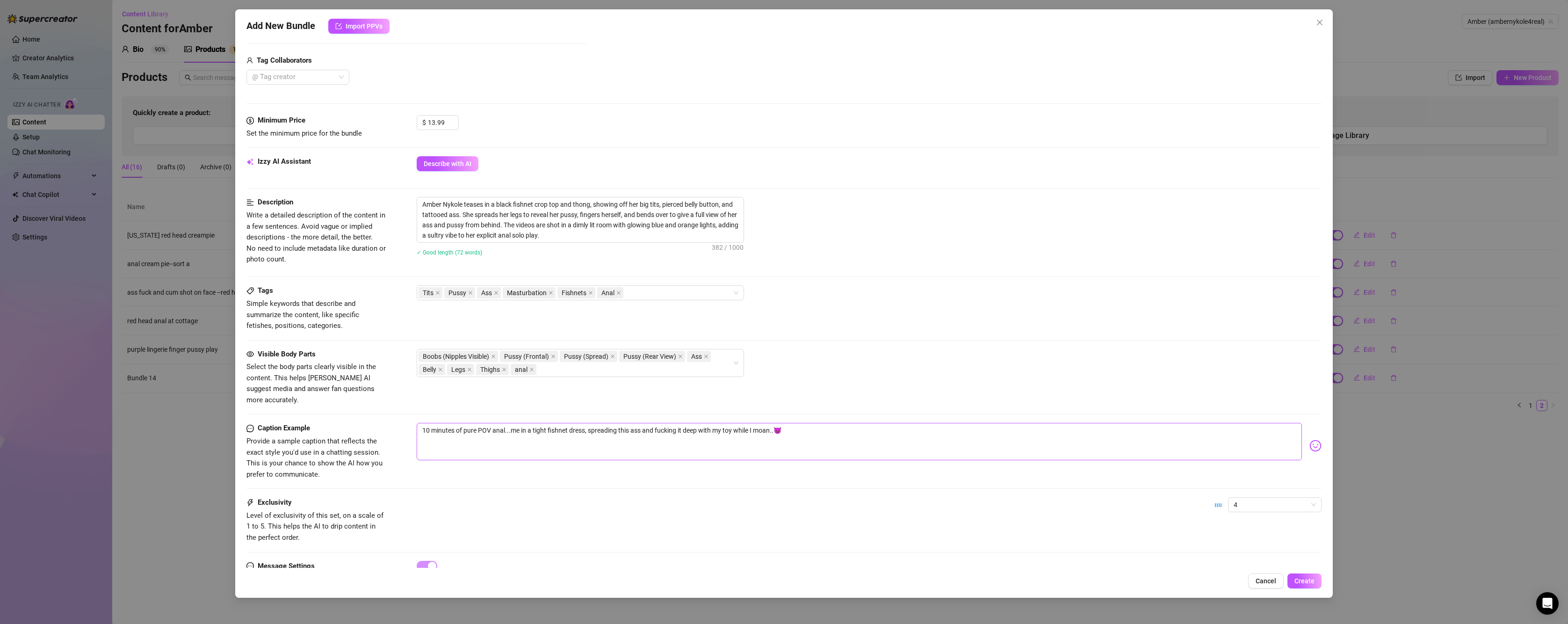
scroll to position [259, 0]
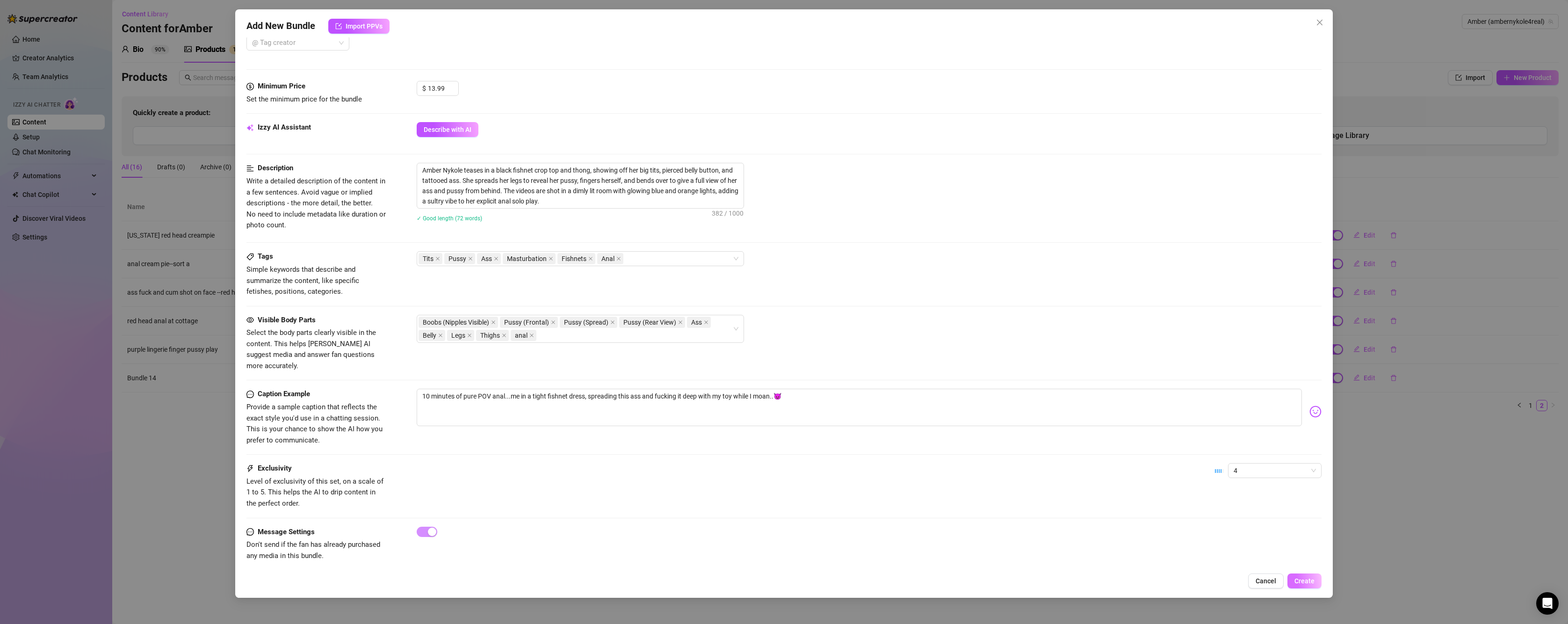
click at [1310, 581] on span "Create" at bounding box center [1304, 581] width 20 height 7
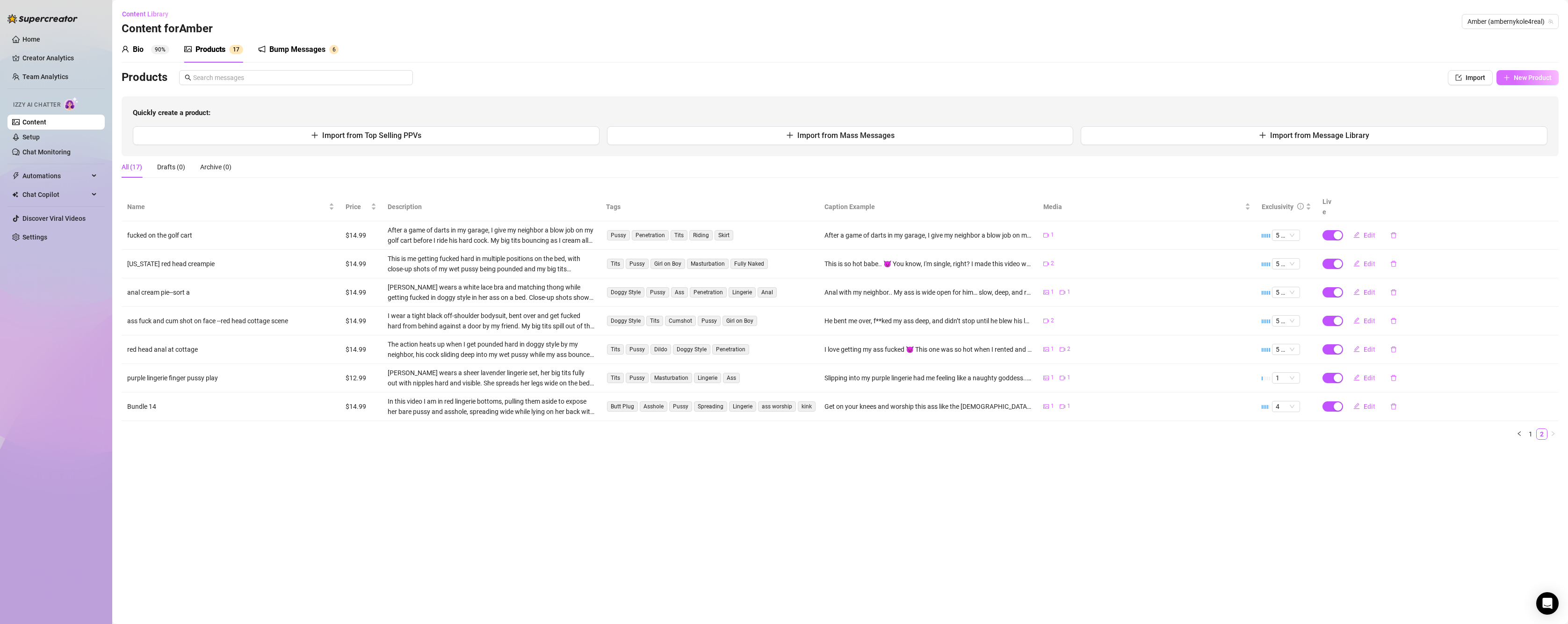
click at [1520, 80] on span "New Product" at bounding box center [1533, 77] width 38 height 7
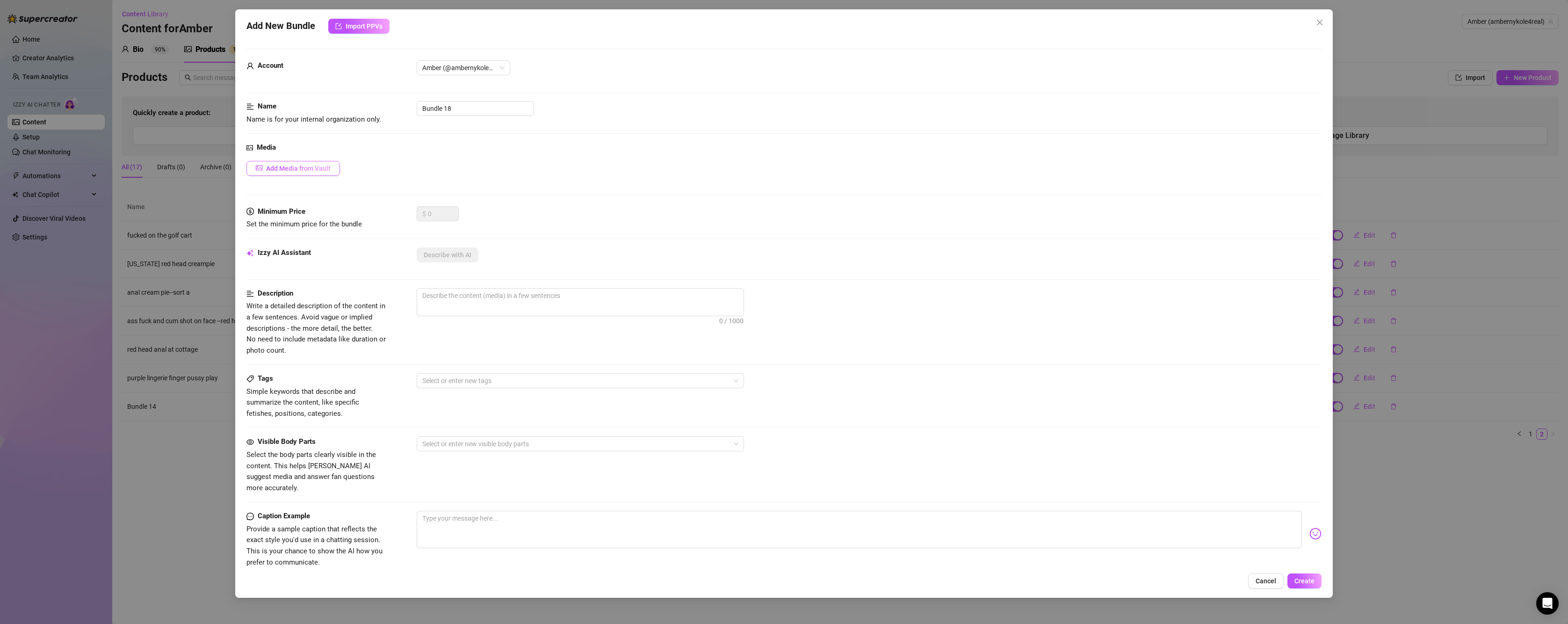
click at [290, 162] on button "Add Media from Vault" at bounding box center [293, 168] width 94 height 15
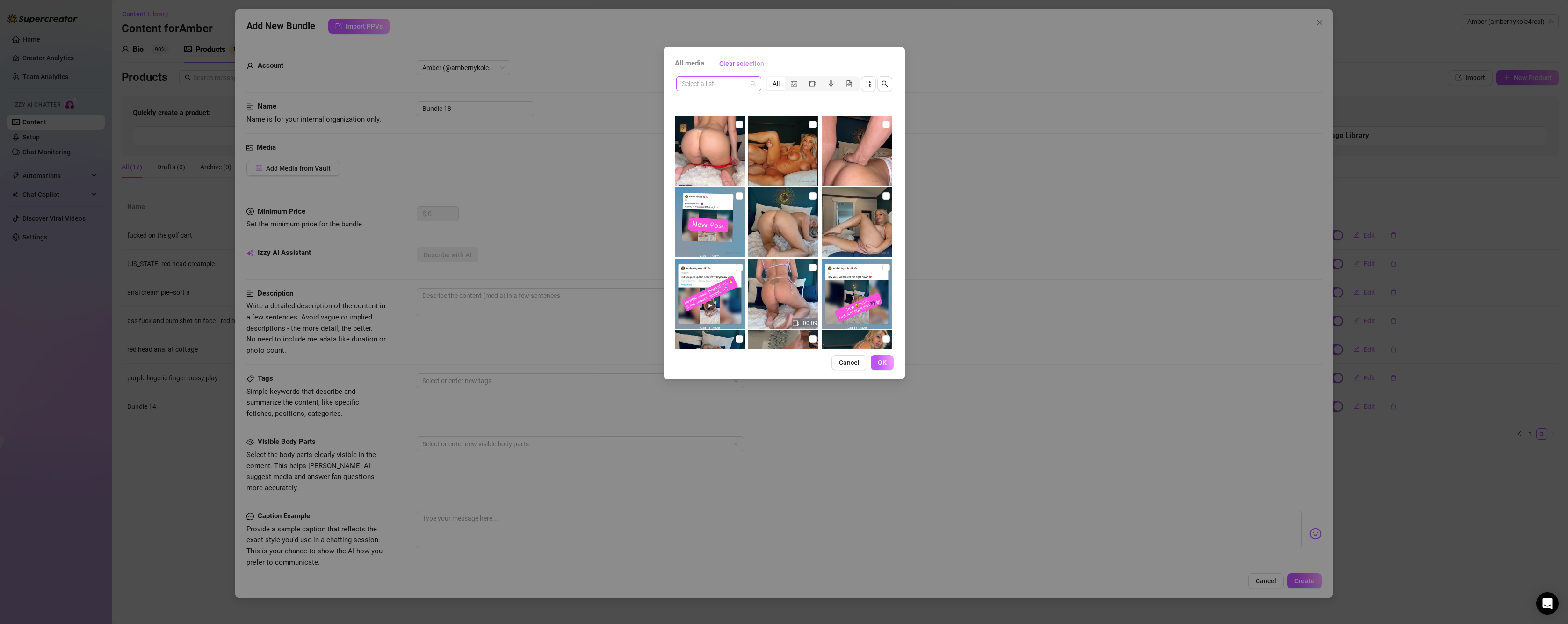
click at [709, 80] on input "search" at bounding box center [715, 83] width 66 height 14
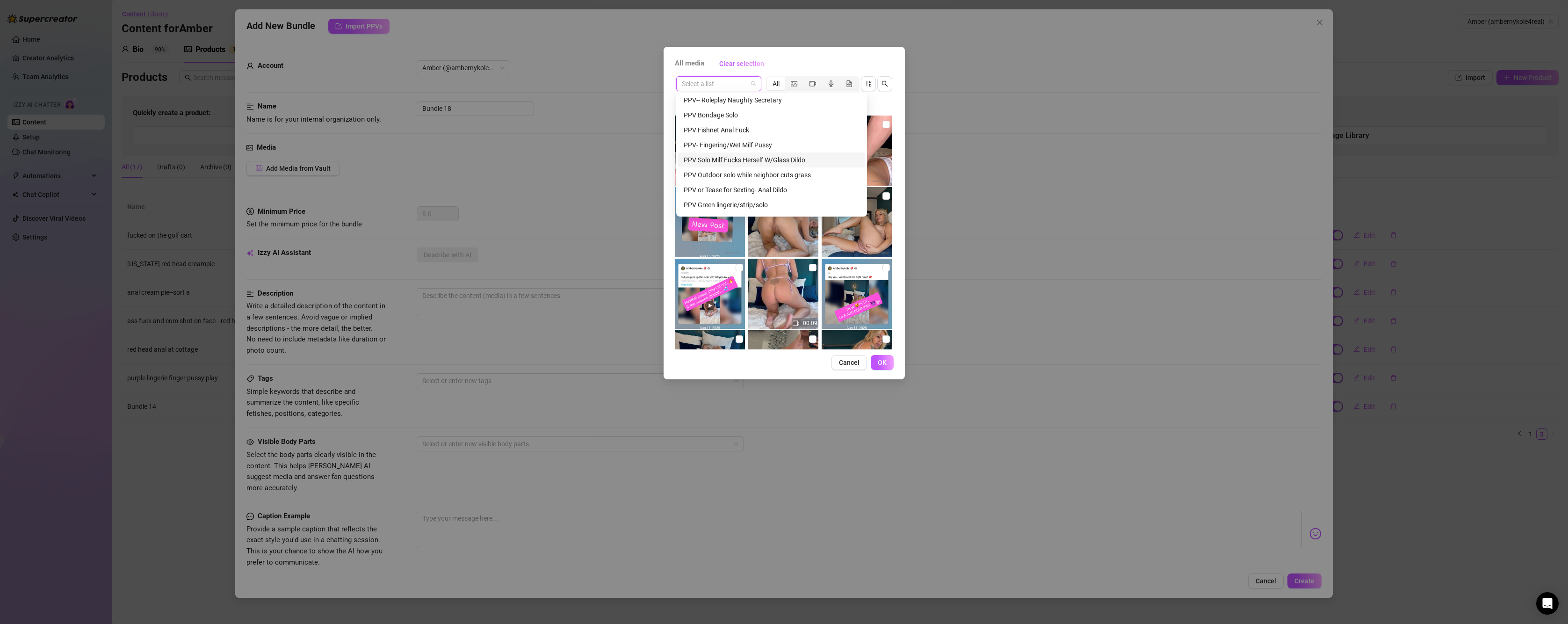
scroll to position [374, 0]
click at [796, 148] on div "PPV Solo Milf Fucks Herself W/Glass Dildo" at bounding box center [771, 147] width 176 height 10
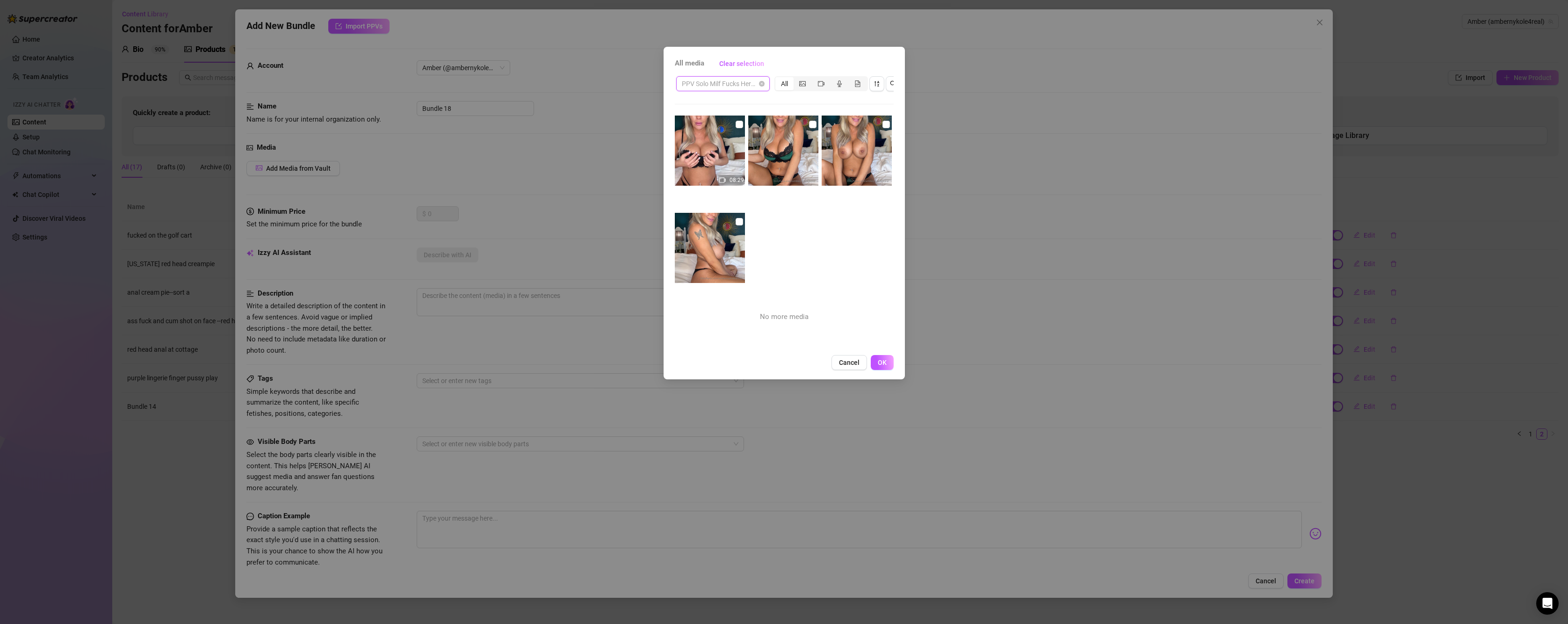
click at [749, 87] on span "PPV Solo Milf Fucks Herself W/Glass Dildo" at bounding box center [723, 83] width 82 height 14
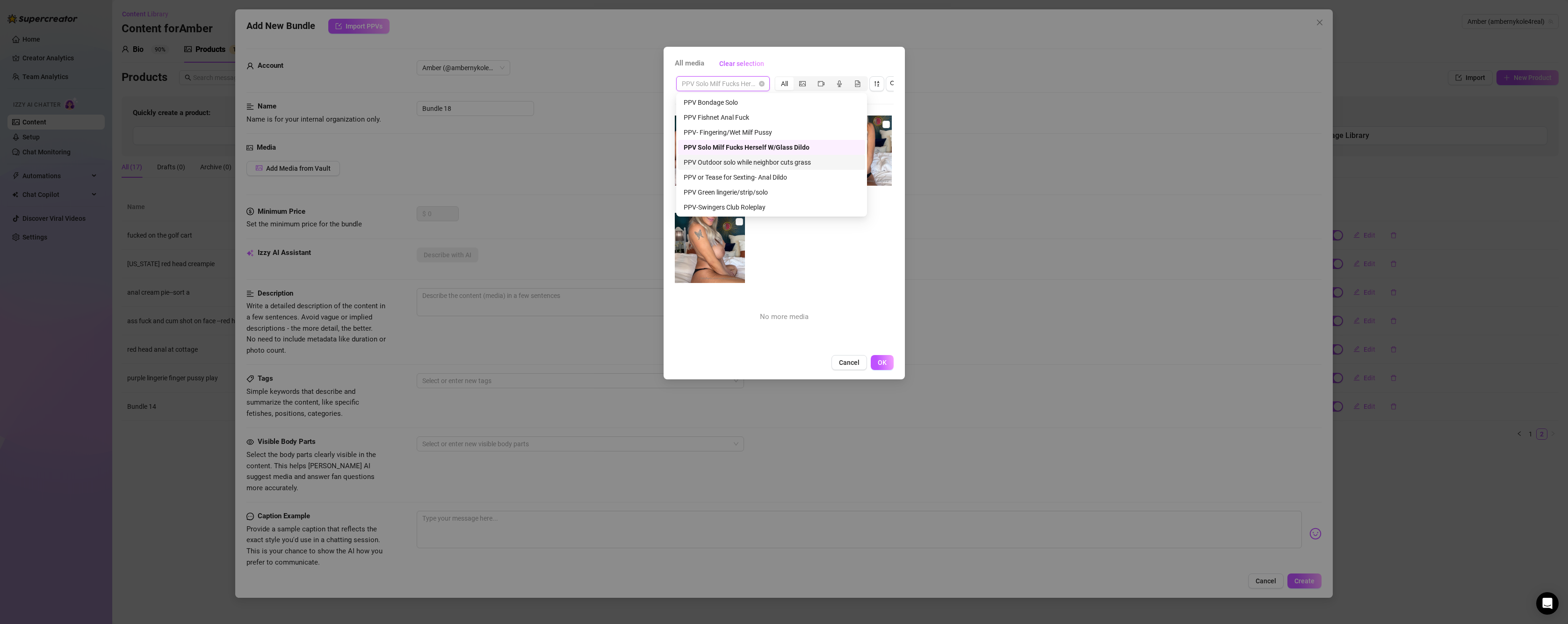
click at [763, 163] on div "PPV Outdoor solo while neighbor cuts grass" at bounding box center [771, 162] width 176 height 10
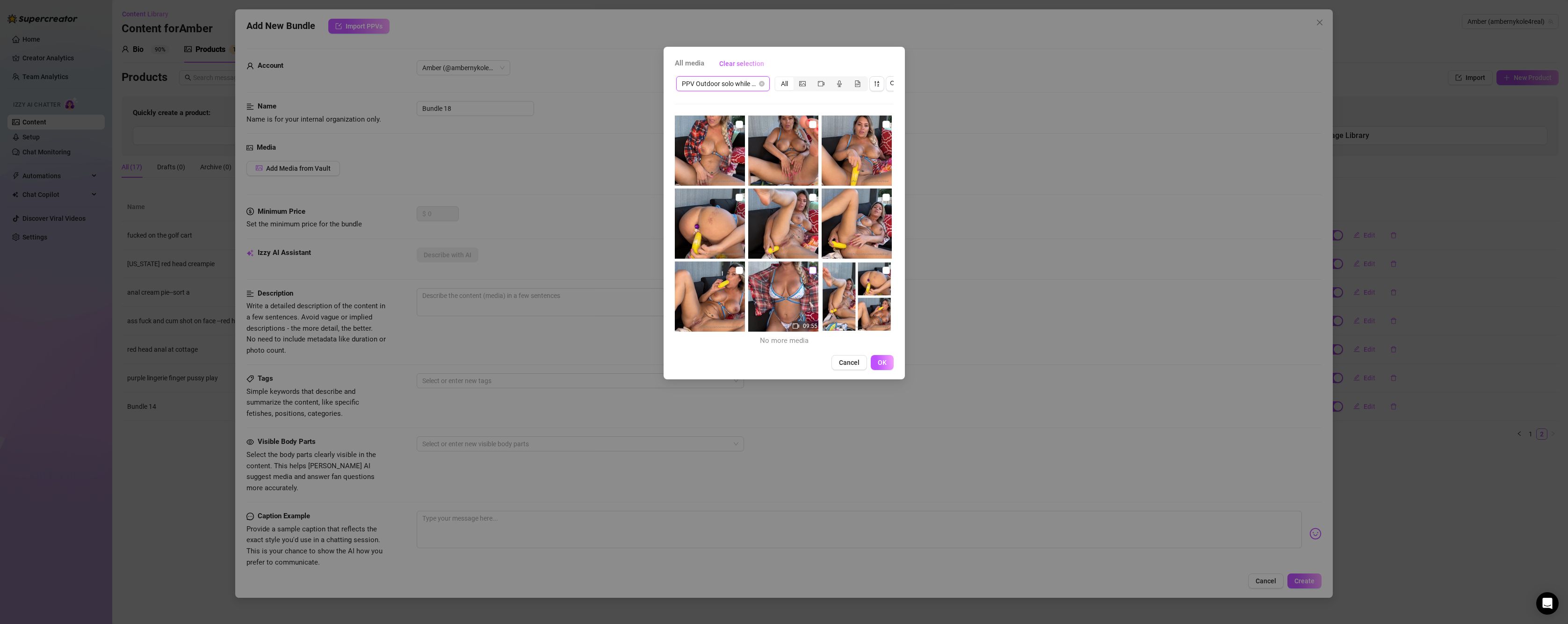
click at [809, 268] on input "checkbox" at bounding box center [813, 270] width 7 height 7
click at [738, 125] on input "checkbox" at bounding box center [739, 124] width 7 height 7
click at [809, 126] on input "checkbox" at bounding box center [813, 124] width 7 height 7
click at [883, 124] on input "checkbox" at bounding box center [886, 124] width 7 height 7
click at [883, 195] on input "checkbox" at bounding box center [886, 197] width 7 height 7
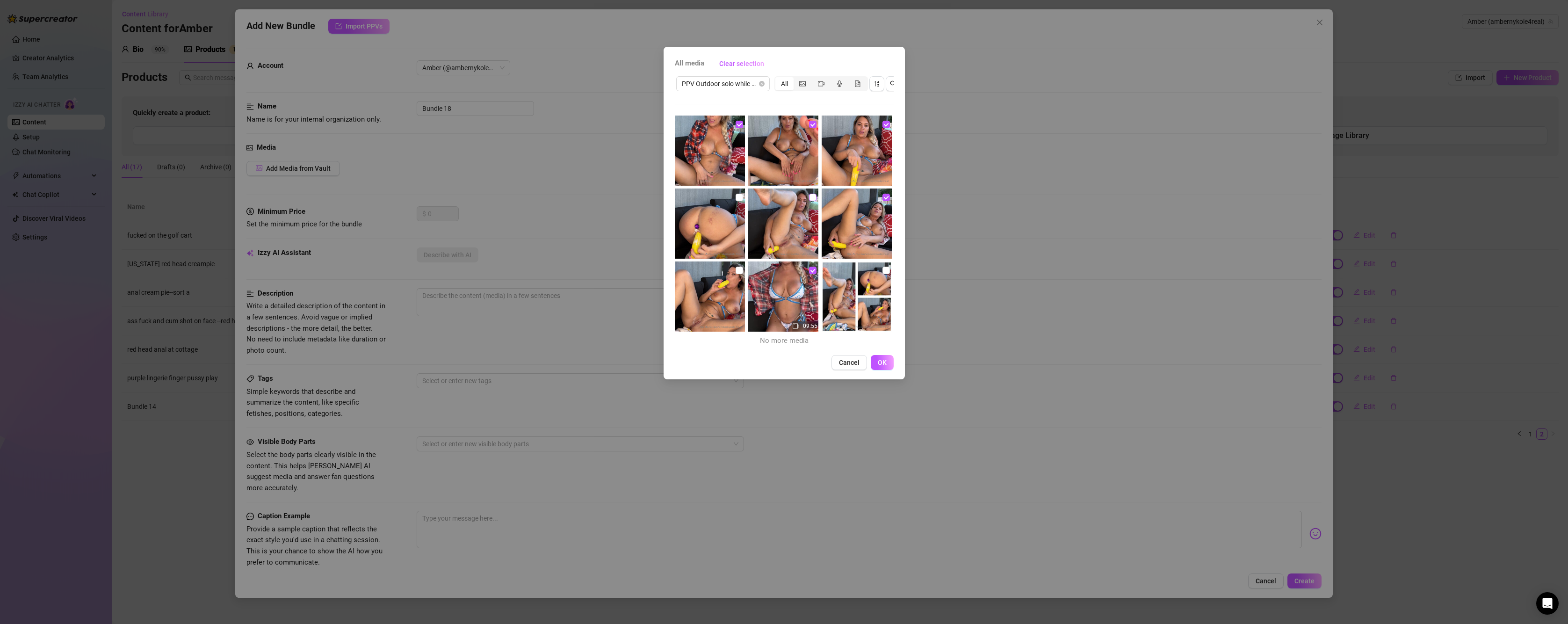
click at [810, 198] on input "checkbox" at bounding box center [813, 197] width 7 height 7
click at [735, 197] on input "checkbox" at bounding box center [739, 197] width 7 height 7
click at [737, 268] on input "checkbox" at bounding box center [739, 270] width 7 height 7
click at [883, 270] on input "checkbox" at bounding box center [886, 270] width 7 height 7
click at [885, 366] on span "OK" at bounding box center [882, 362] width 9 height 7
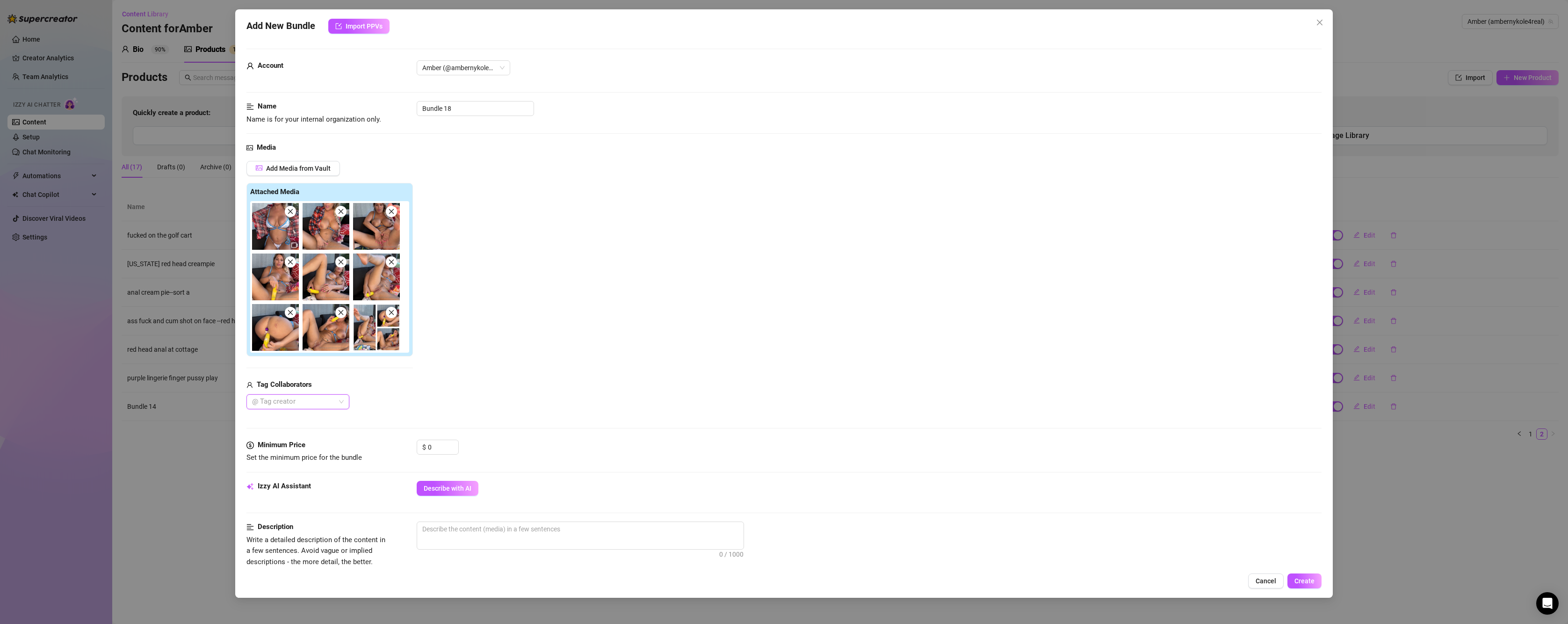
scroll to position [47, 0]
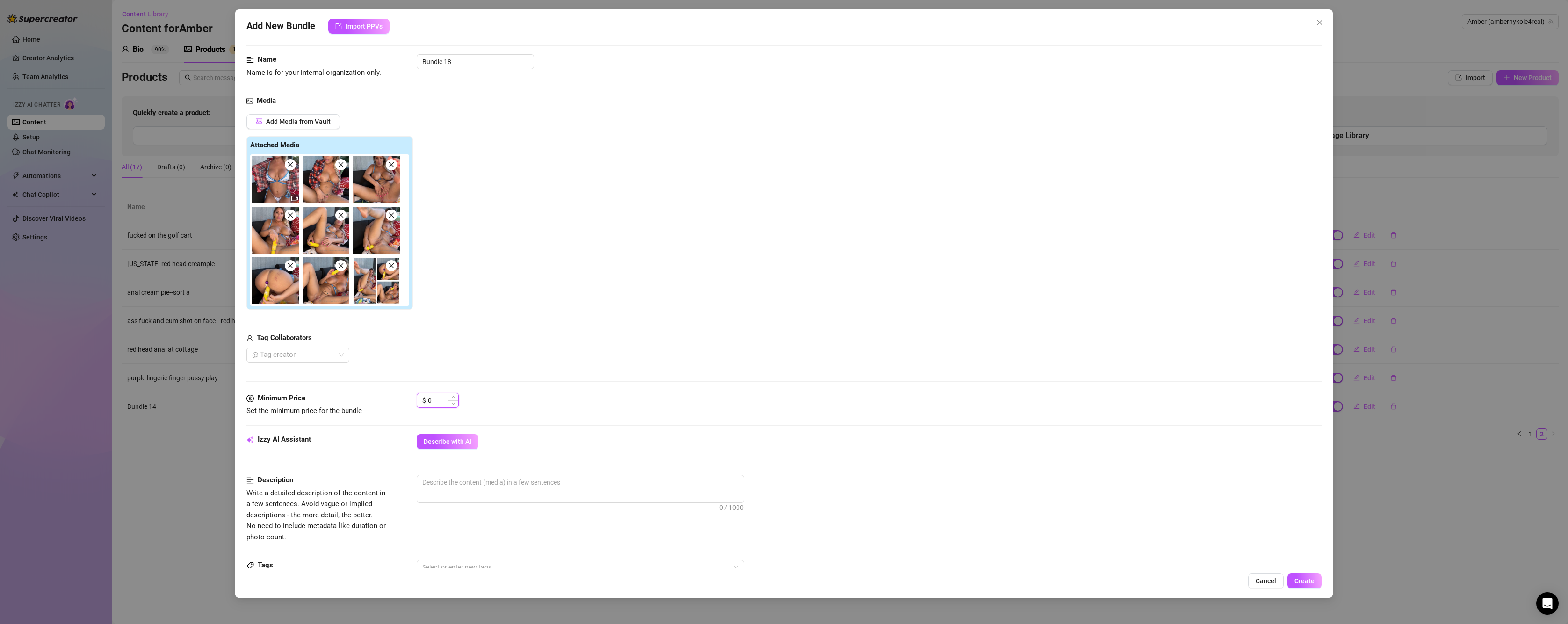
drag, startPoint x: 441, startPoint y: 401, endPoint x: 420, endPoint y: 394, distance: 22.1
click at [420, 394] on div "$ 0" at bounding box center [438, 400] width 42 height 15
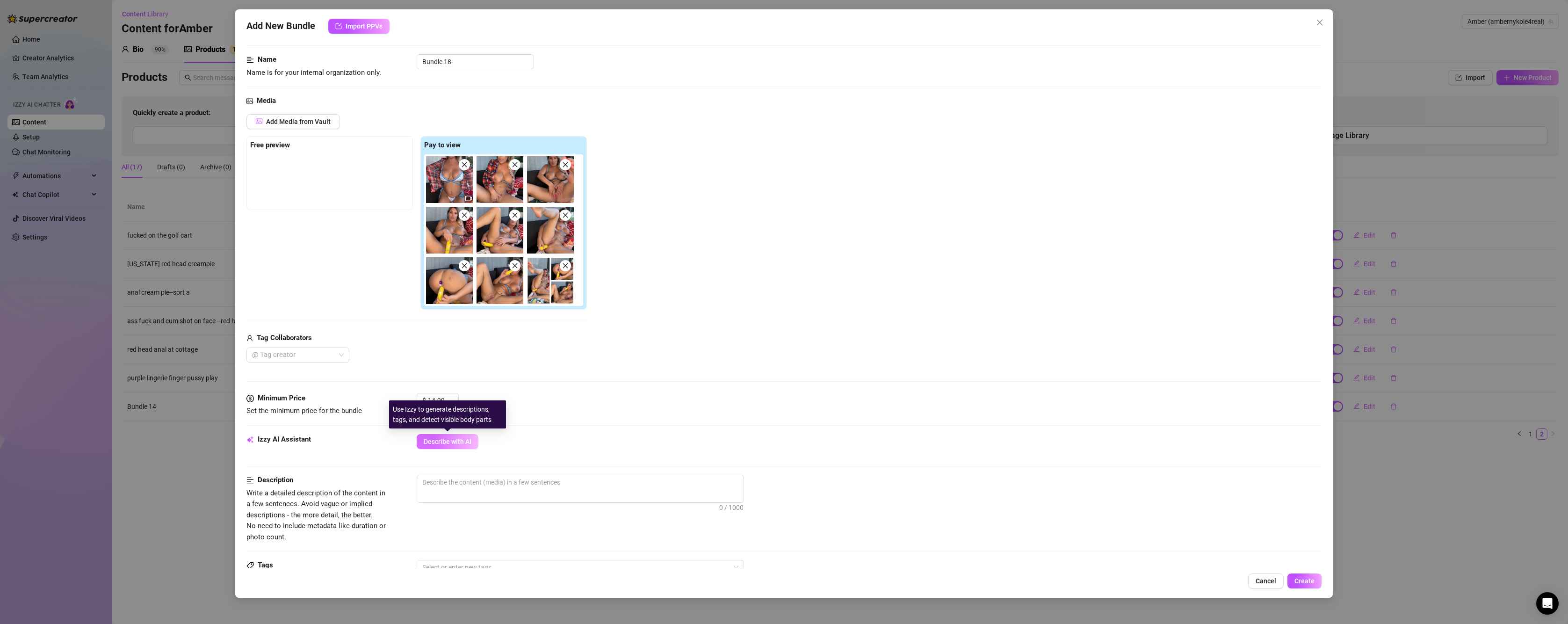
click at [460, 440] on span "Describe with AI" at bounding box center [447, 441] width 47 height 7
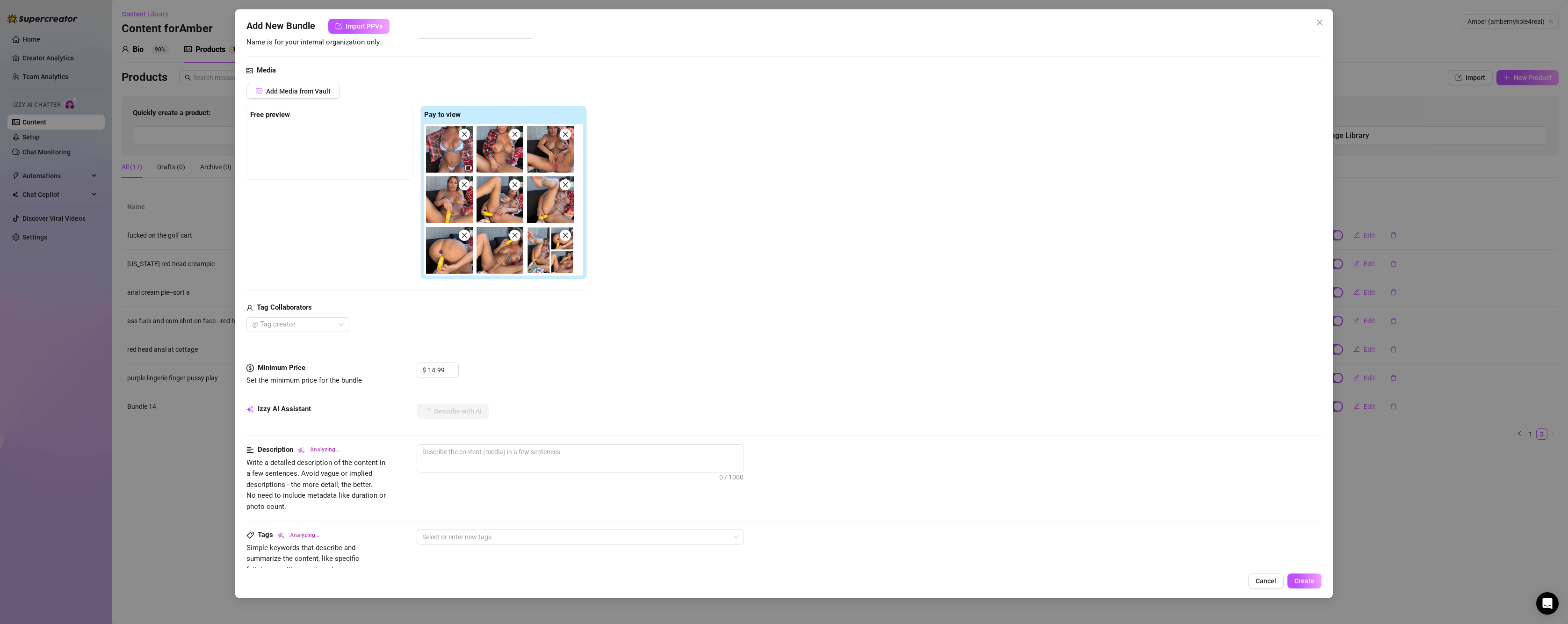
scroll to position [94, 0]
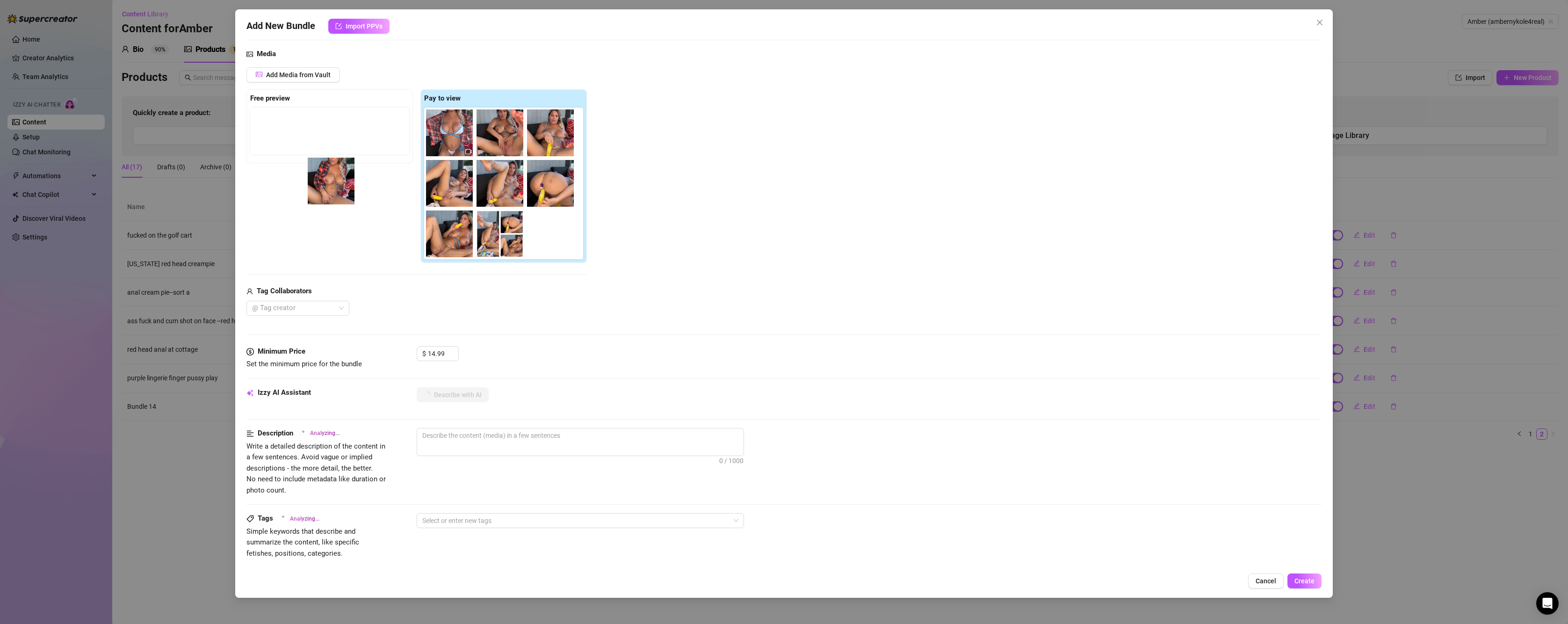
drag, startPoint x: 509, startPoint y: 146, endPoint x: 335, endPoint y: 195, distance: 180.8
click at [335, 195] on div "Free preview Pay to view" at bounding box center [416, 177] width 340 height 174
drag, startPoint x: 497, startPoint y: 145, endPoint x: 285, endPoint y: 237, distance: 231.1
click at [285, 237] on div "Free preview Pay to view" at bounding box center [416, 177] width 340 height 174
drag, startPoint x: 502, startPoint y: 138, endPoint x: 292, endPoint y: 142, distance: 210.0
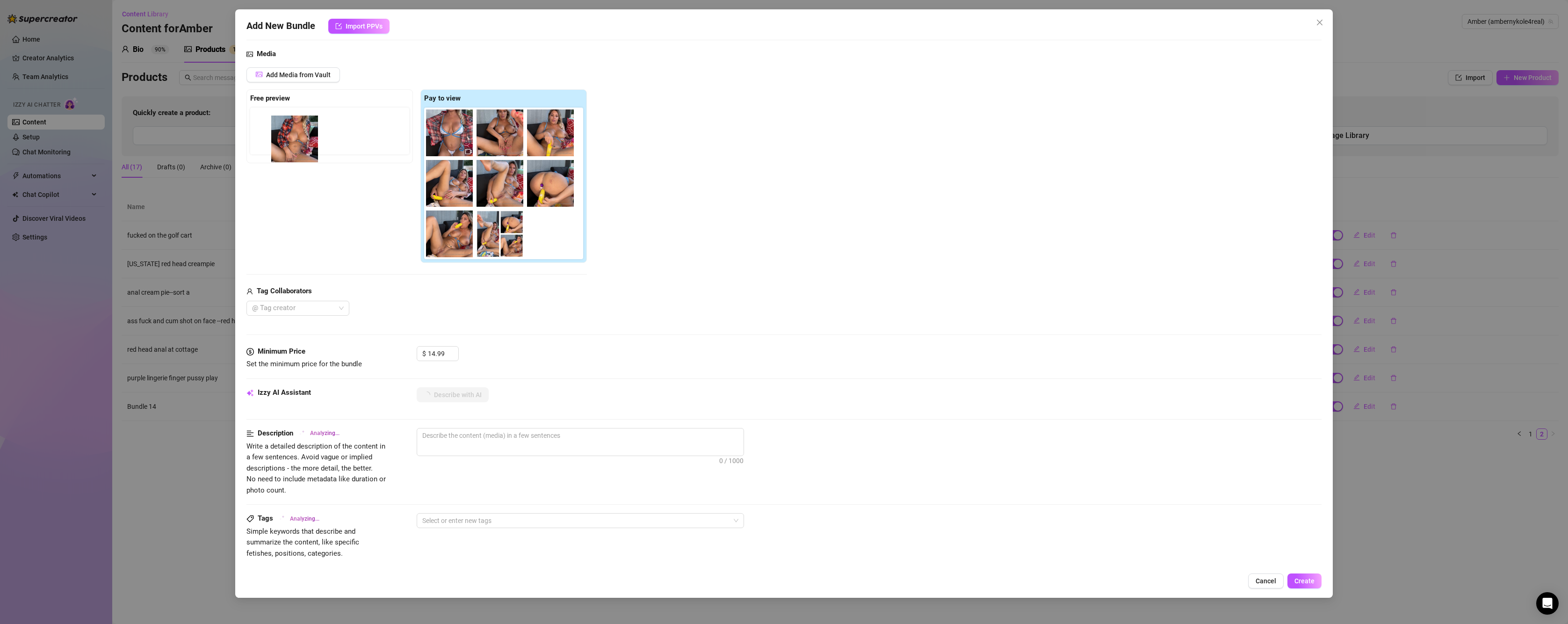
click at [292, 142] on div "Free preview Pay to view" at bounding box center [416, 177] width 340 height 174
drag, startPoint x: 510, startPoint y: 132, endPoint x: 243, endPoint y: 125, distance: 267.1
click at [243, 125] on div "Add New Bundle Import PPVs Account [PERSON_NAME] (@ambernykole4real) Name Name …" at bounding box center [783, 303] width 1097 height 588
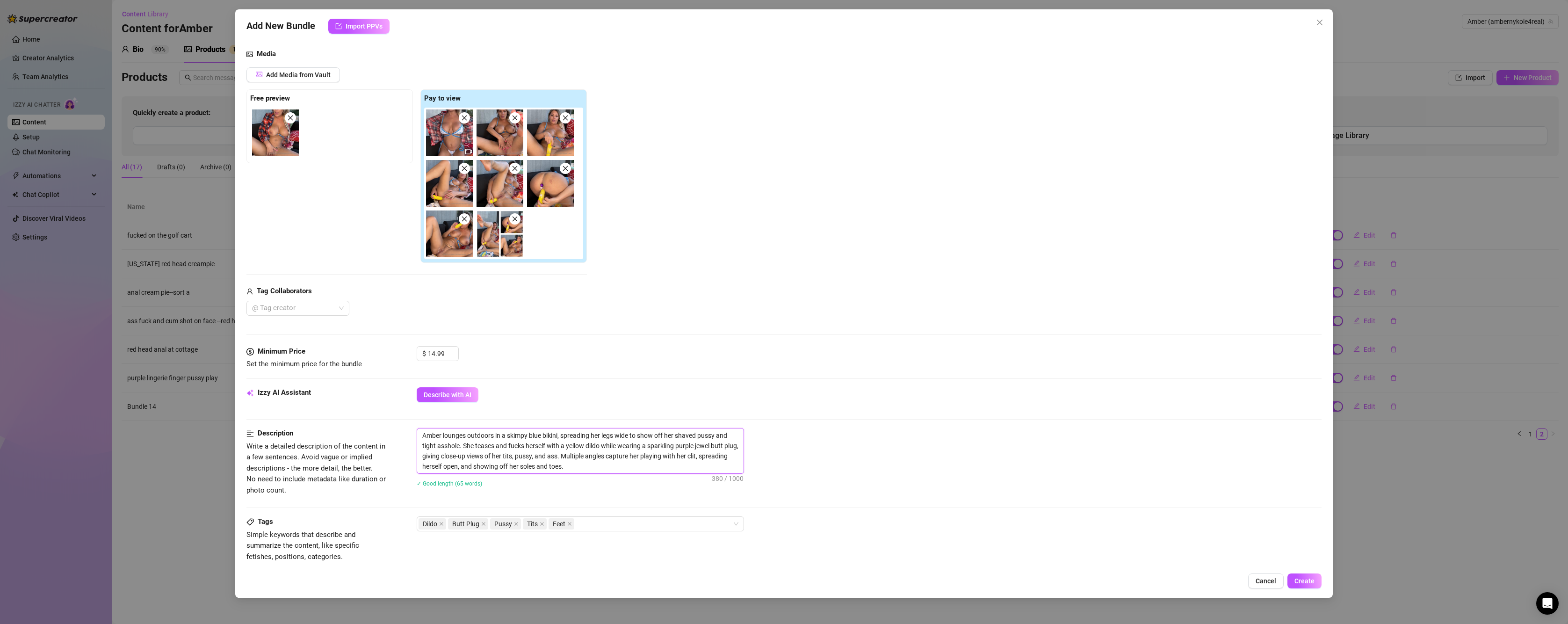
drag, startPoint x: 494, startPoint y: 435, endPoint x: 465, endPoint y: 433, distance: 29.1
click at [465, 433] on textarea "Amber lounges outdoors in a skimpy blue bikini, spreading her legs wide to show…" at bounding box center [580, 451] width 326 height 45
click at [590, 438] on textarea "Amber lounges on her private patio in a skimpy blue bikini, spreading her legs …" at bounding box center [580, 451] width 326 height 45
click at [666, 469] on textarea "Amber lounges on her private patio in a skimpy blue bikini and flannel... sprea…" at bounding box center [580, 451] width 326 height 45
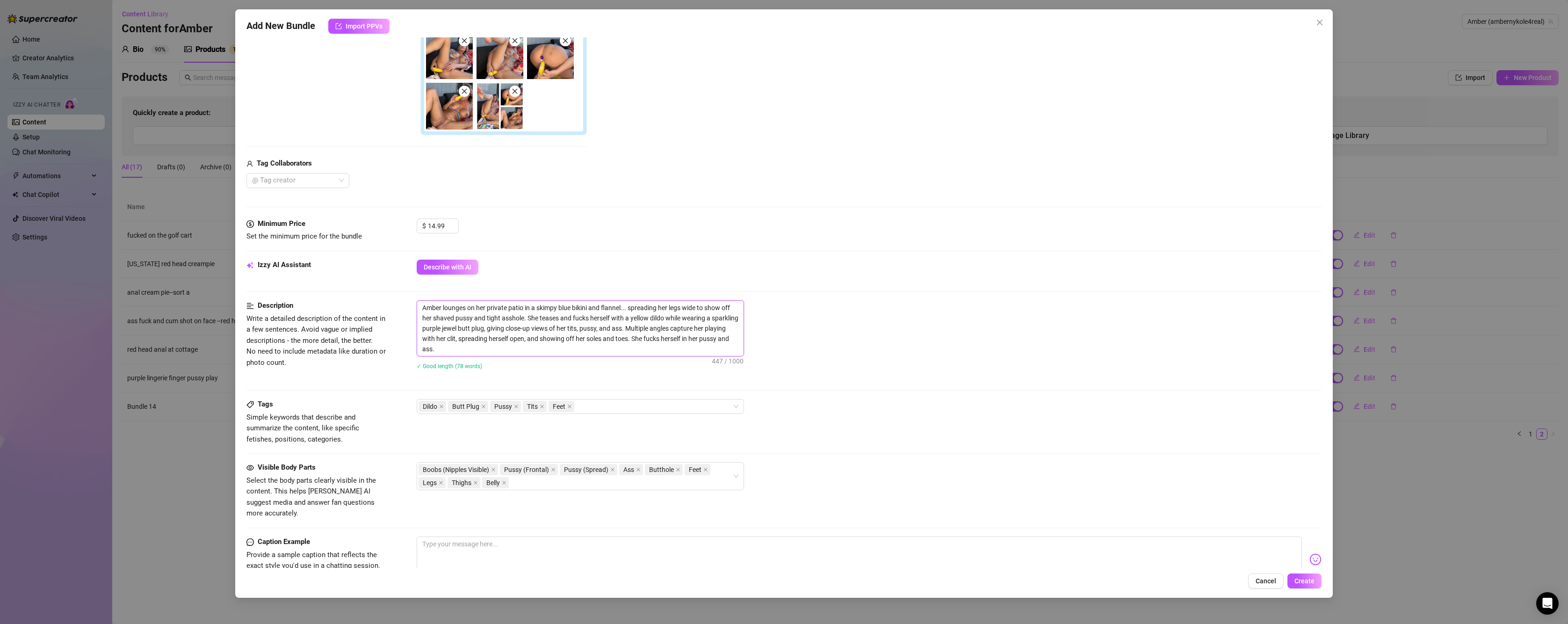
scroll to position [234, 0]
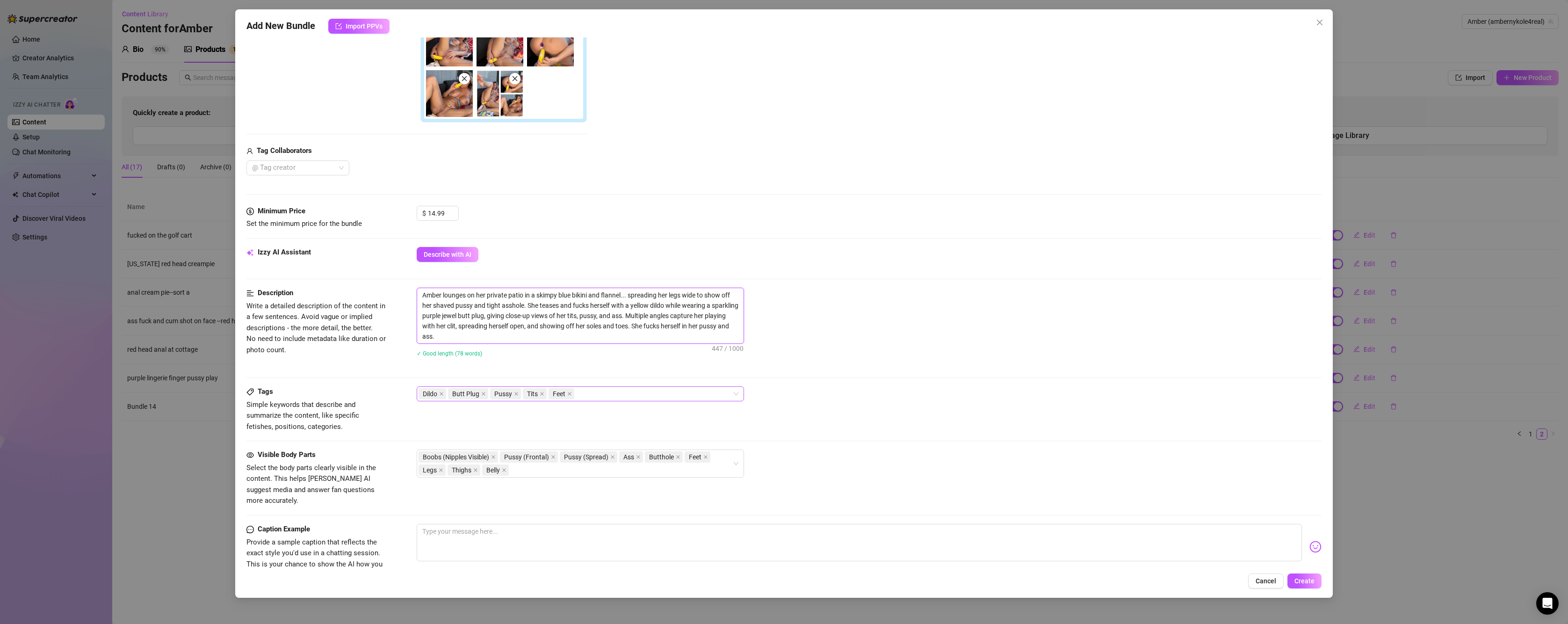
click at [620, 391] on div "Dildo Butt Plug Pussy Tits Feet" at bounding box center [576, 394] width 314 height 13
click at [560, 424] on div "Anal" at bounding box center [580, 427] width 312 height 10
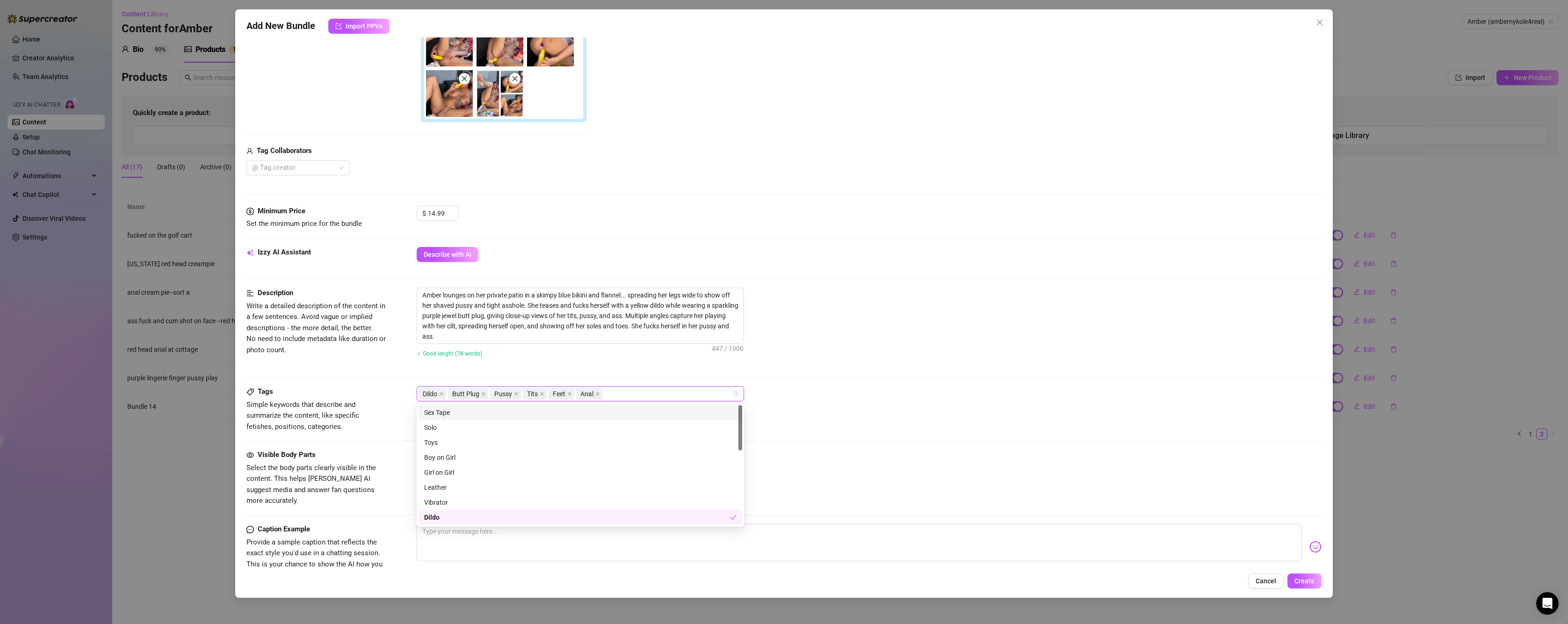
click at [818, 419] on div "Tags Simple keywords that describe and summarize the content, like specific fet…" at bounding box center [784, 409] width 1075 height 46
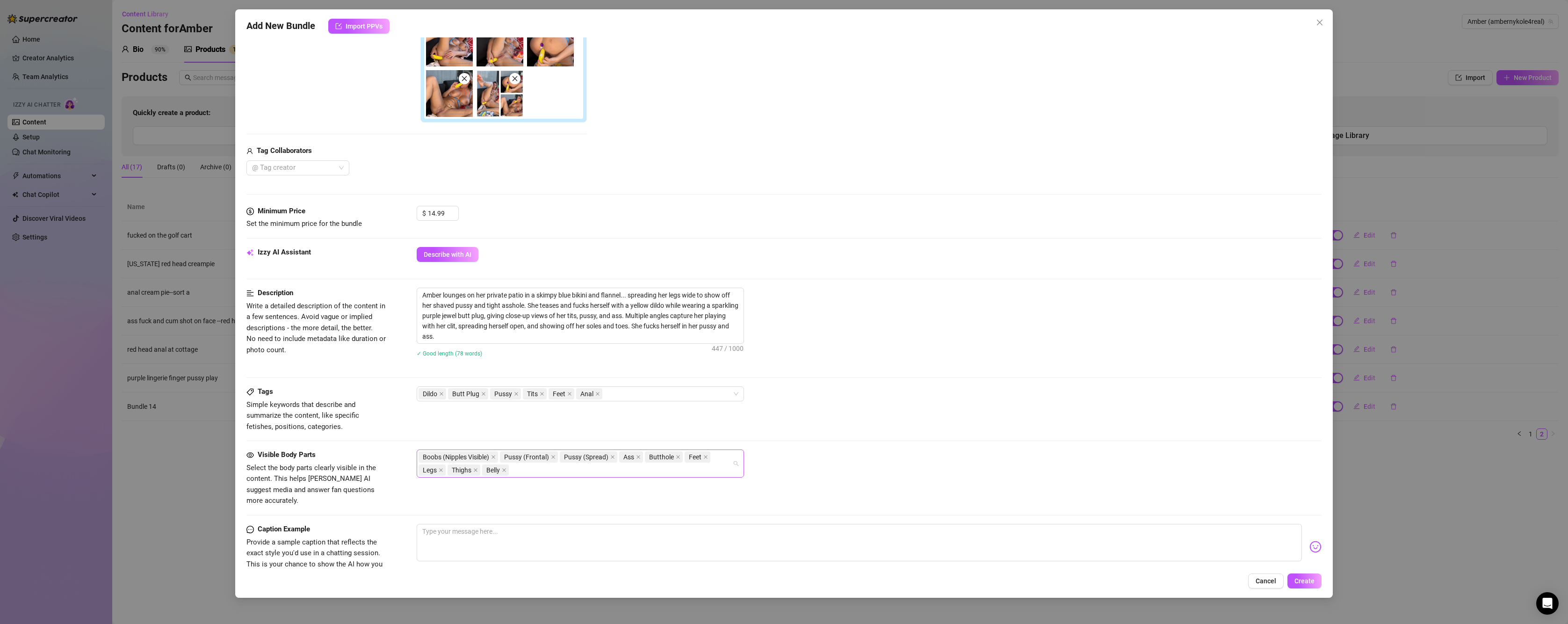
click at [567, 472] on div "Boobs (Nipples Visible) Pussy (Frontal) Pussy (Spread) Ass Butthole Feet Legs T…" at bounding box center [576, 463] width 314 height 26
click at [560, 488] on div "anal" at bounding box center [580, 488] width 312 height 10
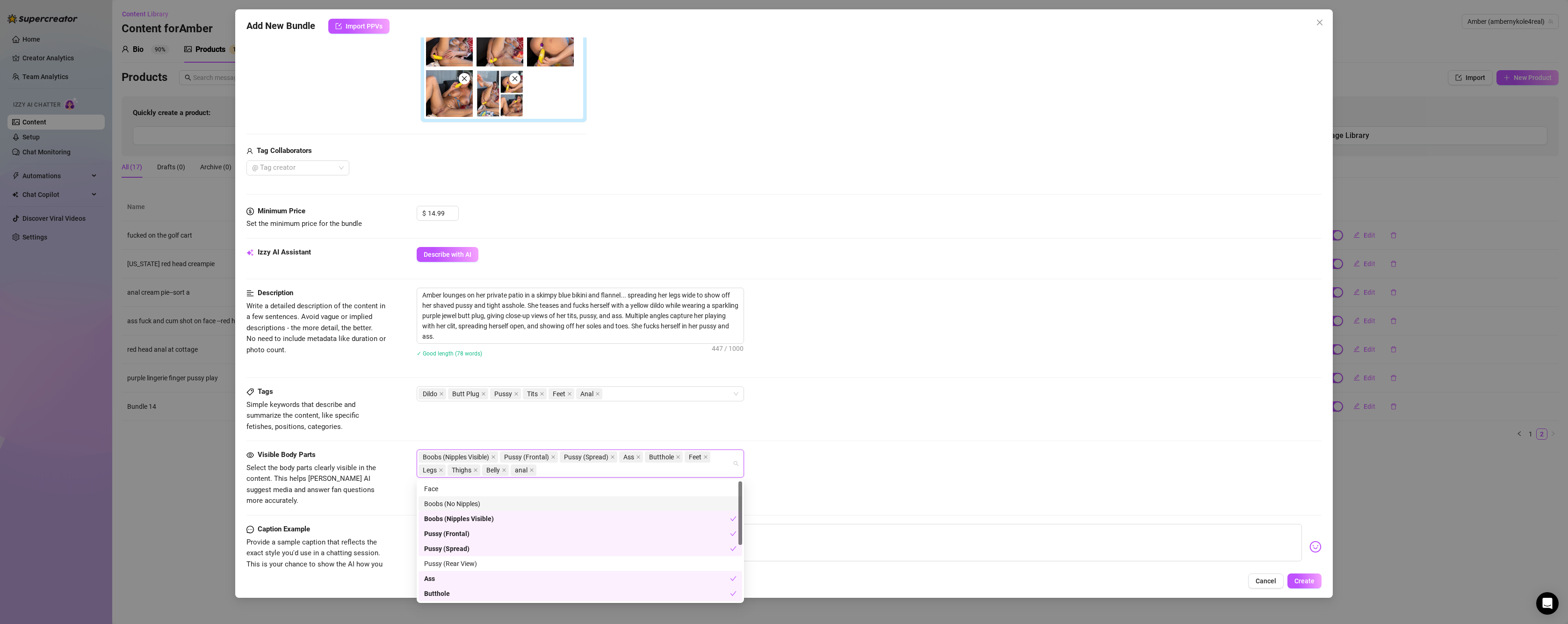
click at [821, 499] on div "Visible Body Parts Select the body parts clearly visible in the content. This h…" at bounding box center [784, 486] width 1075 height 74
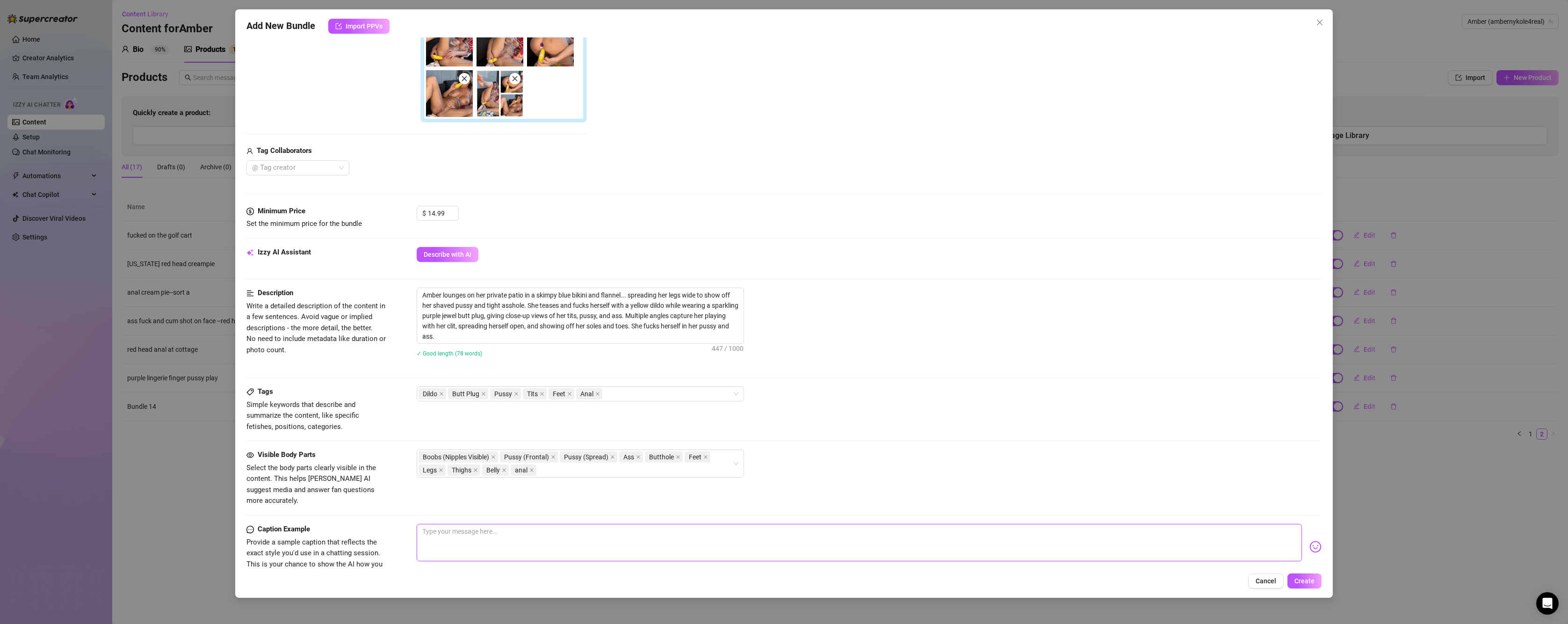
click at [546, 533] on textarea at bounding box center [859, 542] width 885 height 37
click at [1309, 541] on img at bounding box center [1315, 547] width 12 height 12
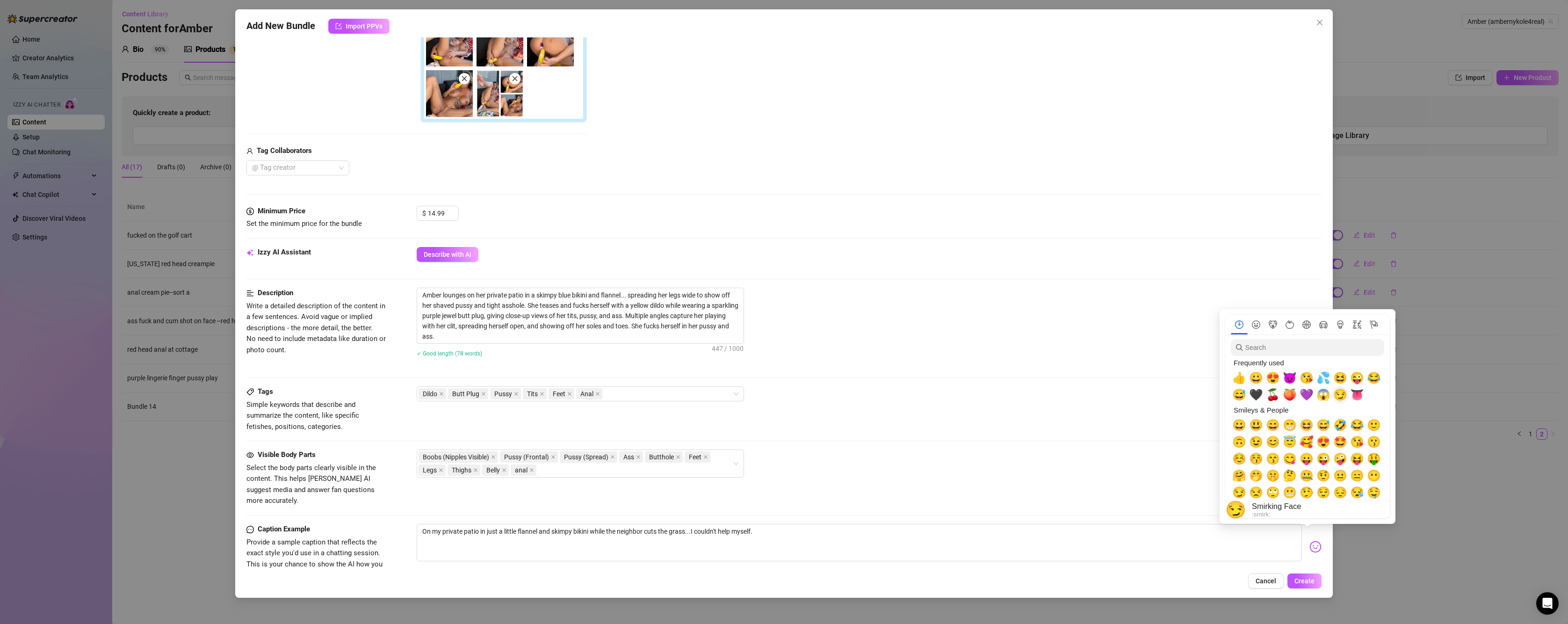
click at [1341, 392] on span "😏" at bounding box center [1340, 395] width 14 height 13
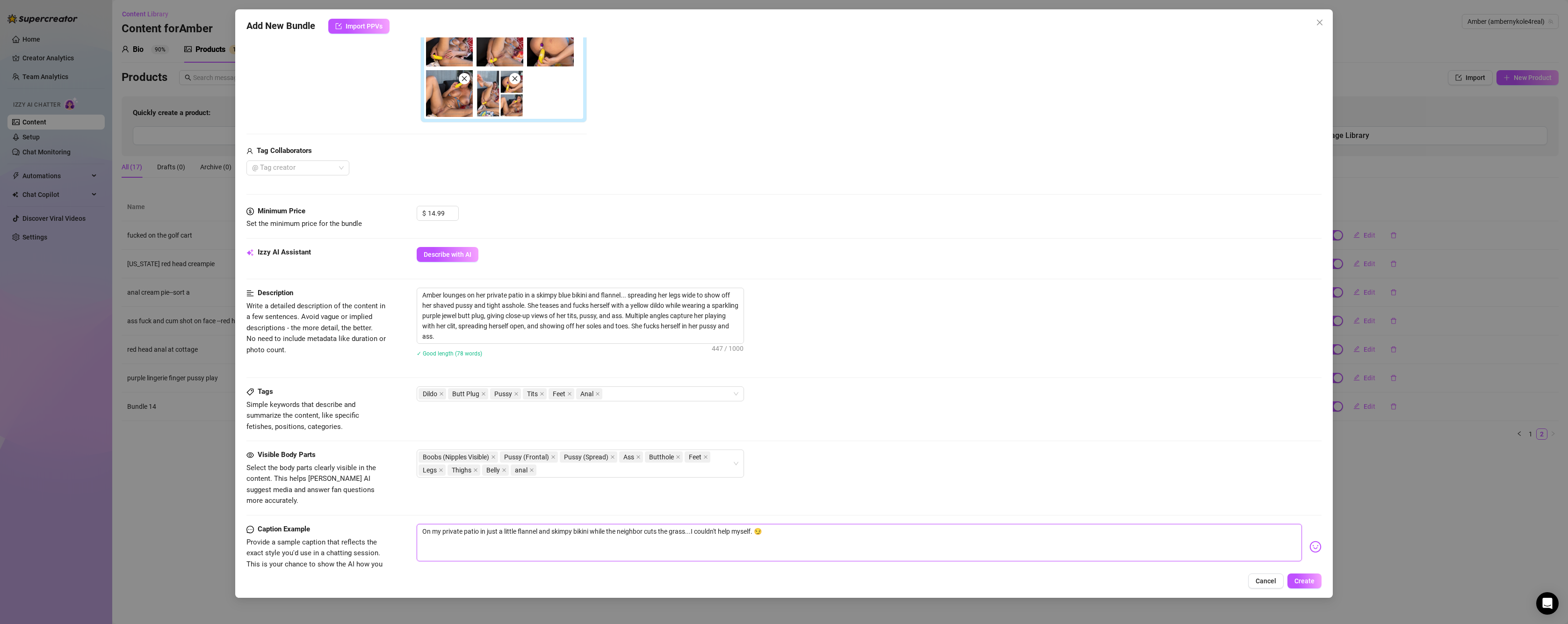
click at [861, 528] on textarea "On my private patio in just a little flannel and skimpy bikini while the neighb…" at bounding box center [859, 542] width 885 height 37
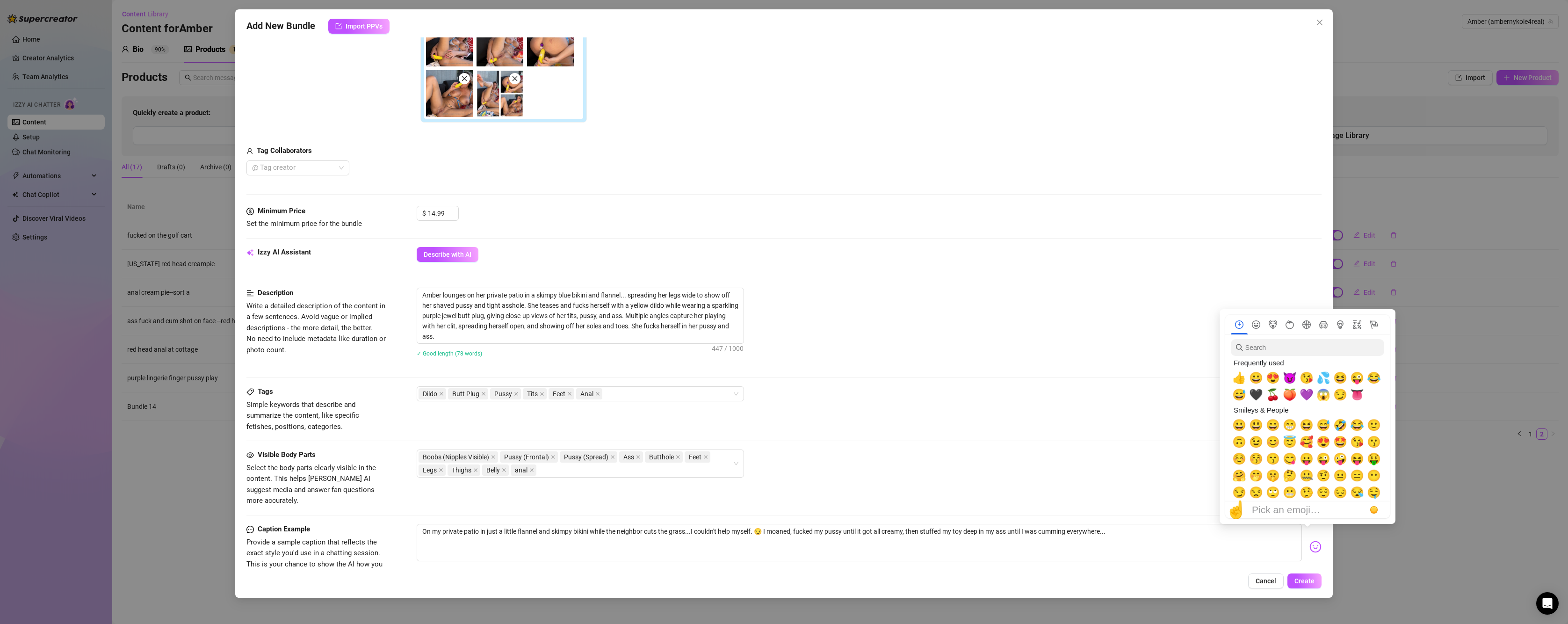
click at [1309, 541] on img at bounding box center [1315, 547] width 12 height 12
click at [1327, 379] on span "💦" at bounding box center [1323, 378] width 14 height 13
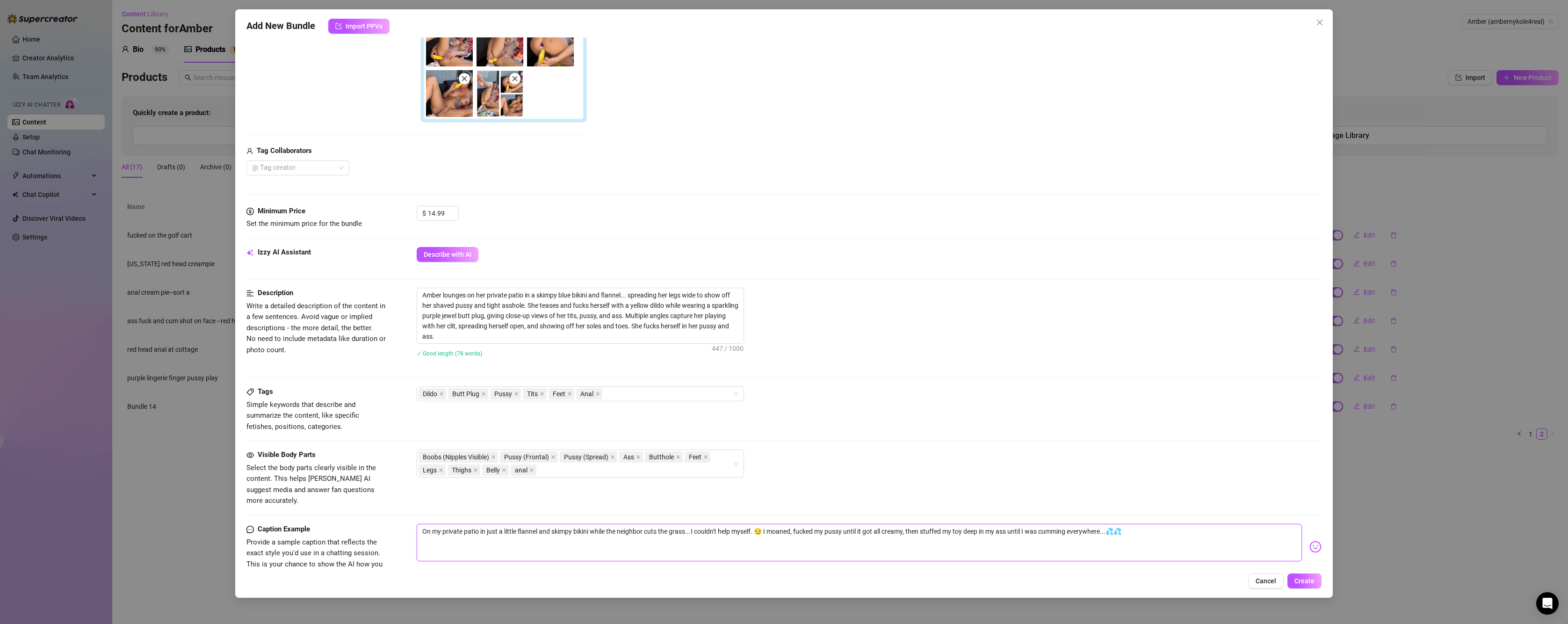
click at [1153, 524] on textarea "On my private patio in just a little flannel and skimpy bikini while the neighb…" at bounding box center [859, 542] width 885 height 37
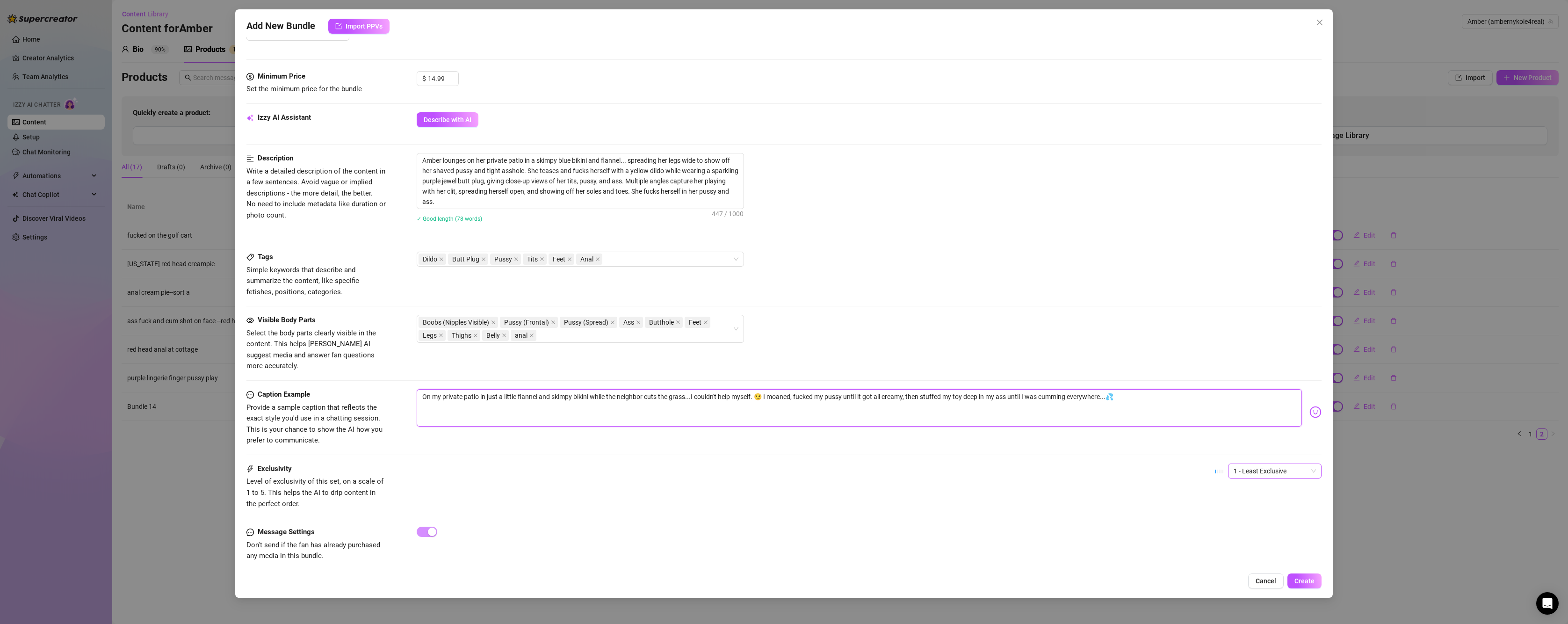
click at [1252, 464] on span "1 - Least Exclusive" at bounding box center [1275, 471] width 82 height 14
click at [1240, 510] on div "3" at bounding box center [1267, 508] width 79 height 10
click at [1308, 582] on span "Create" at bounding box center [1304, 581] width 20 height 7
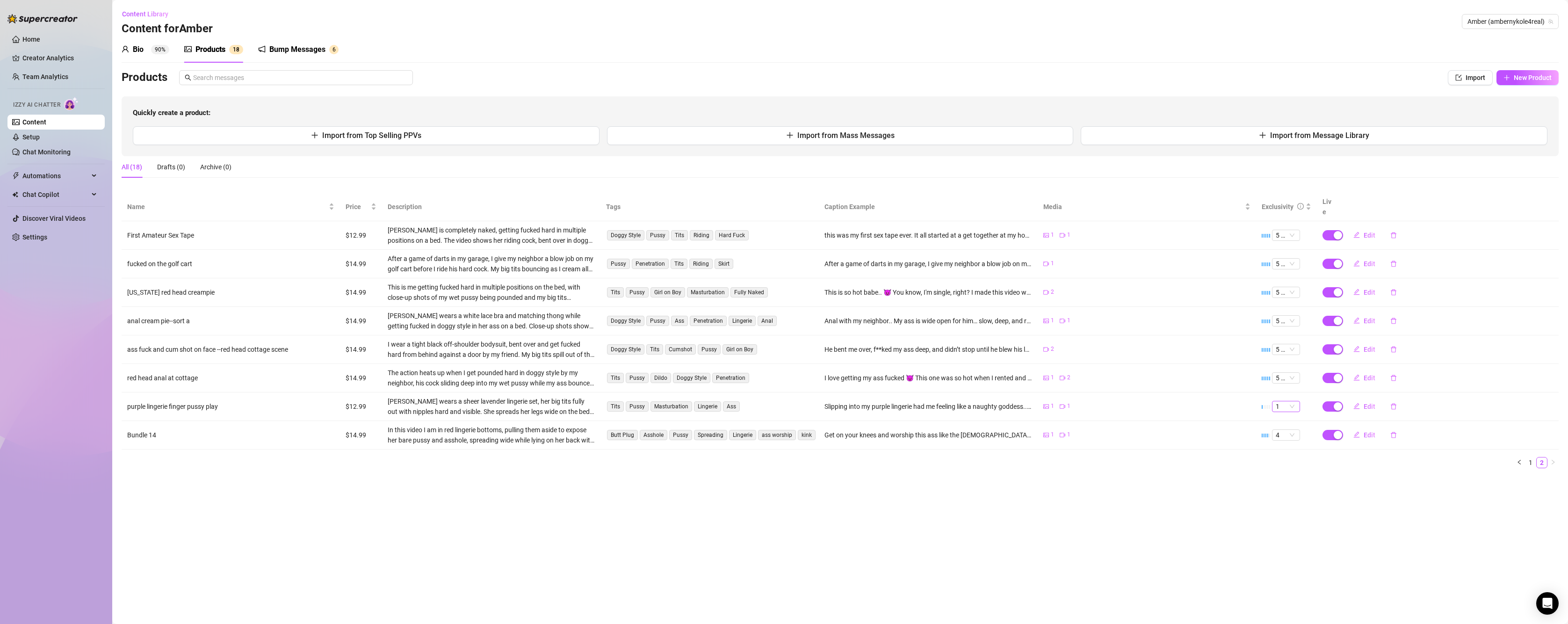
click at [1292, 401] on span "1" at bounding box center [1286, 406] width 21 height 10
click at [1284, 444] on div "3" at bounding box center [1286, 443] width 13 height 10
click at [1365, 402] on span "Edit" at bounding box center [1369, 406] width 12 height 7
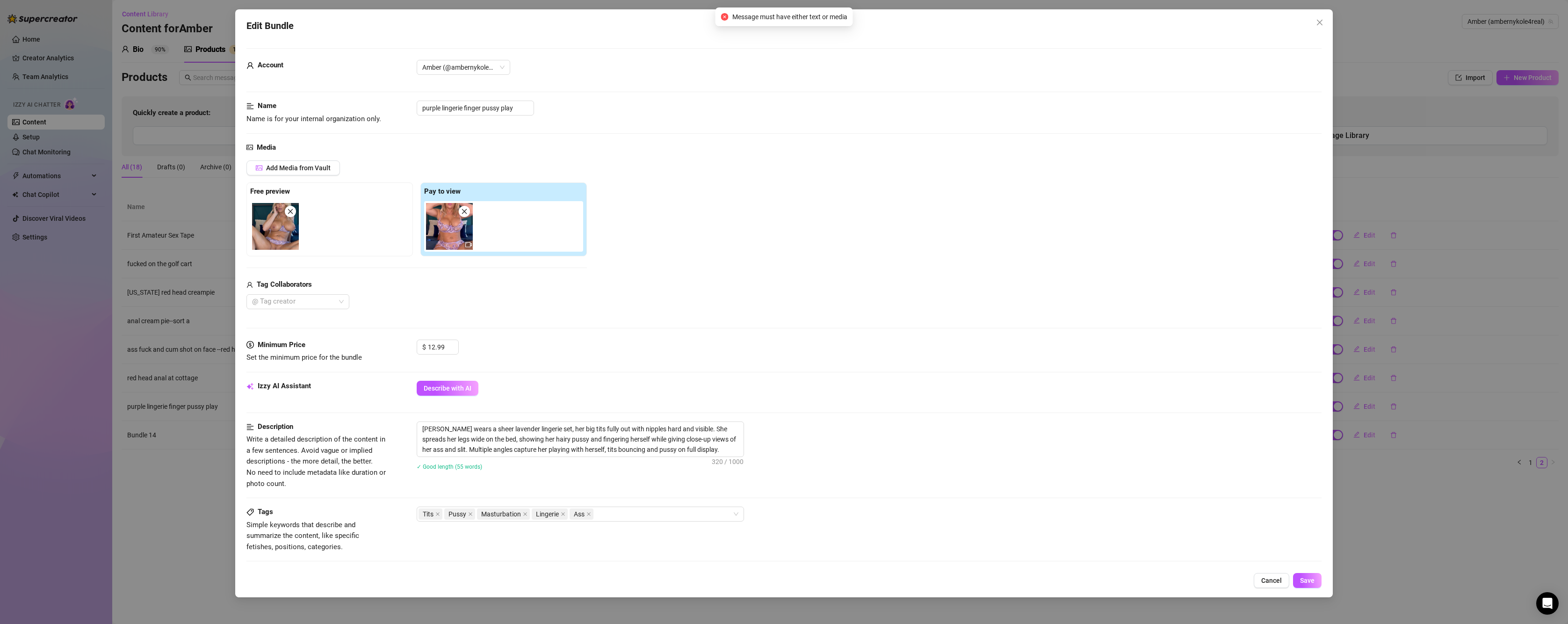
scroll to position [255, 0]
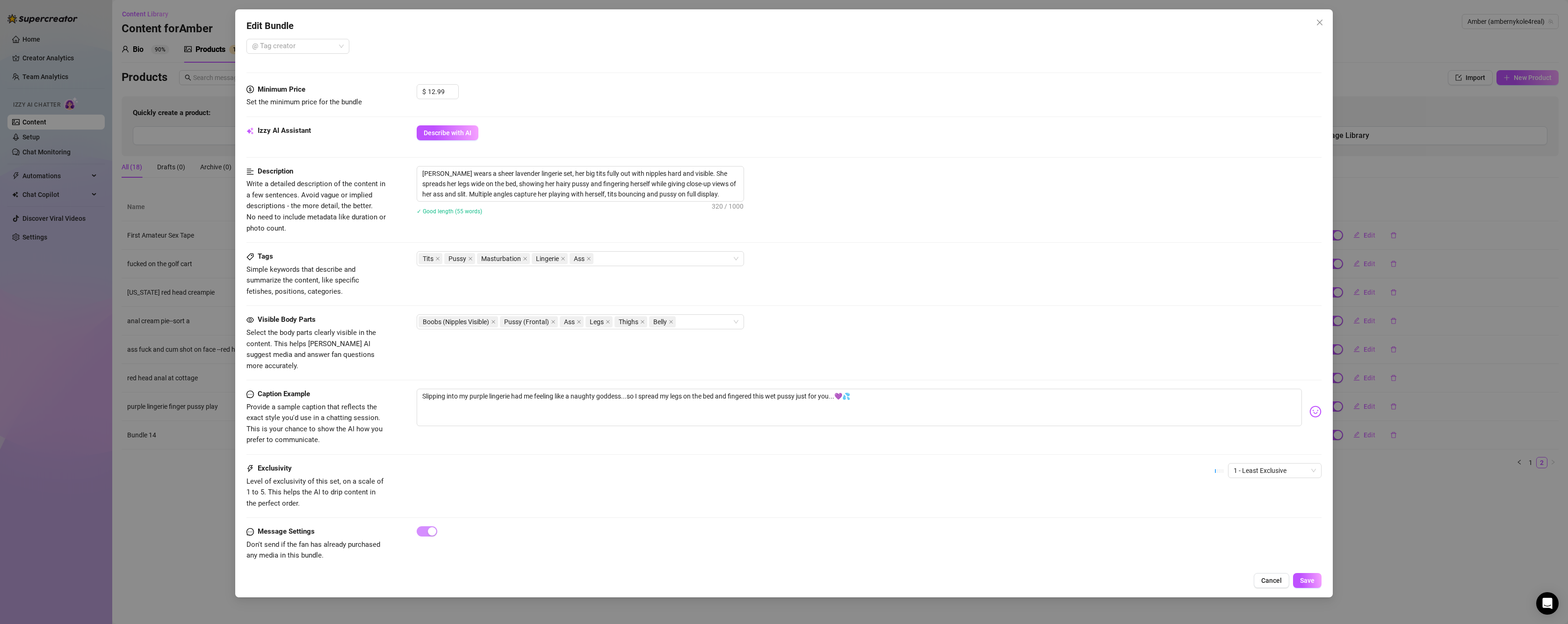
click at [1244, 450] on div "Caption Example Provide a sample caption that reflects the exact style you'd us…" at bounding box center [784, 426] width 1075 height 74
click at [1242, 463] on span "1 - Least Exclusive" at bounding box center [1275, 470] width 82 height 14
click at [1238, 510] on div "3" at bounding box center [1267, 508] width 79 height 10
click at [1305, 580] on span "Save" at bounding box center [1307, 580] width 15 height 7
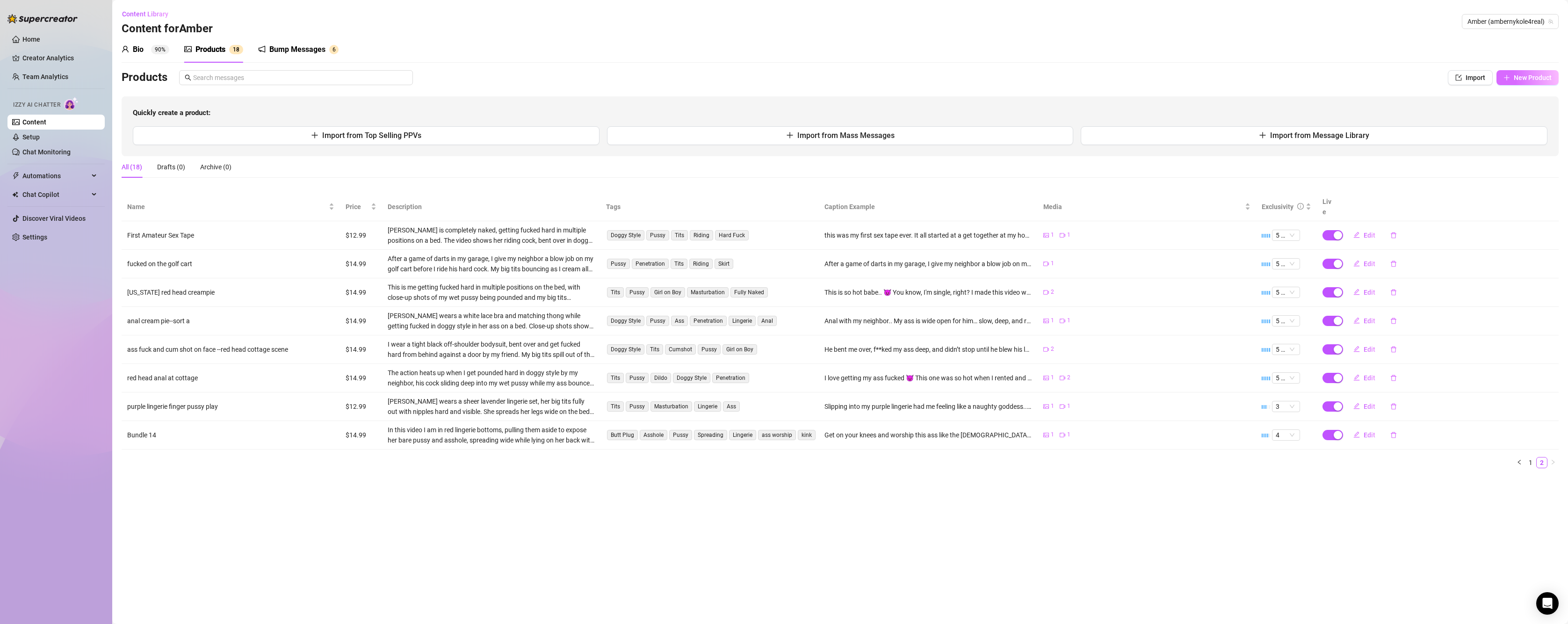
click at [1542, 74] on span "New Product" at bounding box center [1533, 77] width 38 height 7
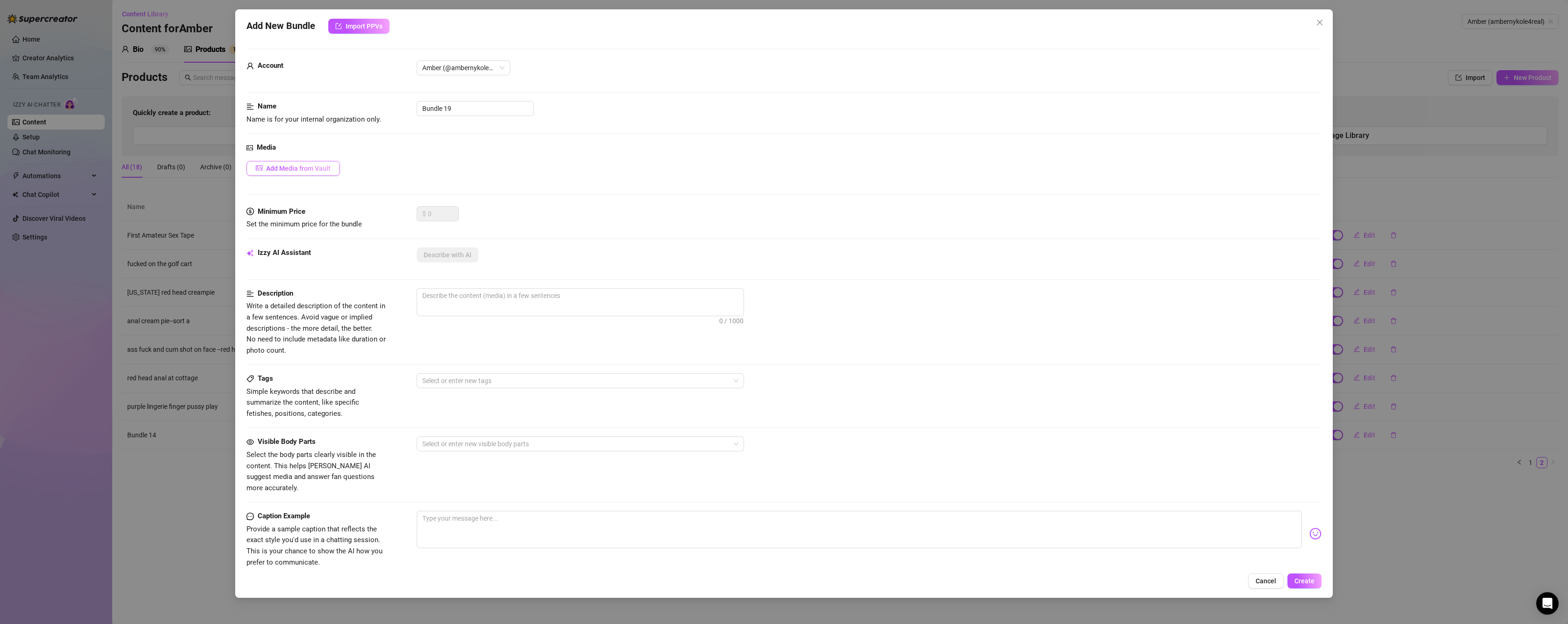
click at [307, 165] on span "Add Media from Vault" at bounding box center [298, 168] width 65 height 7
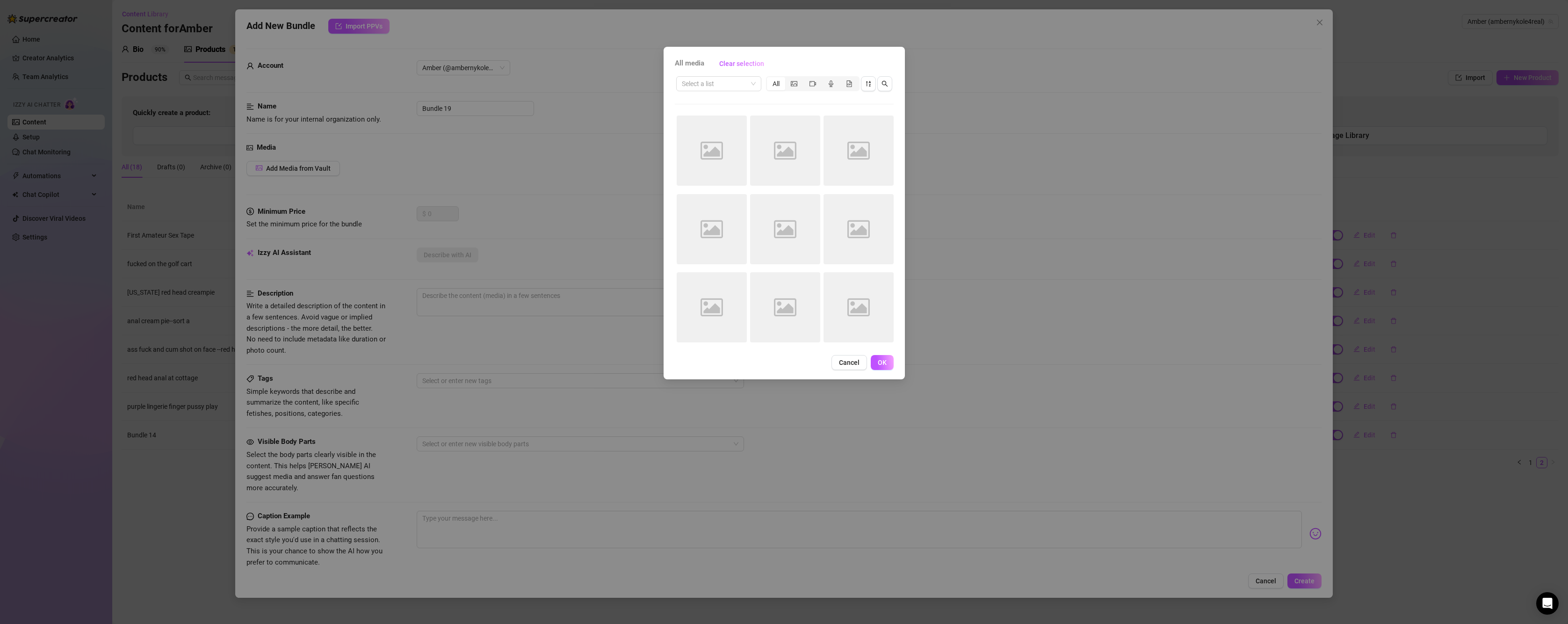
click at [699, 92] on div "Select a list All" at bounding box center [785, 83] width 219 height 18
click at [705, 89] on input "search" at bounding box center [715, 83] width 66 height 14
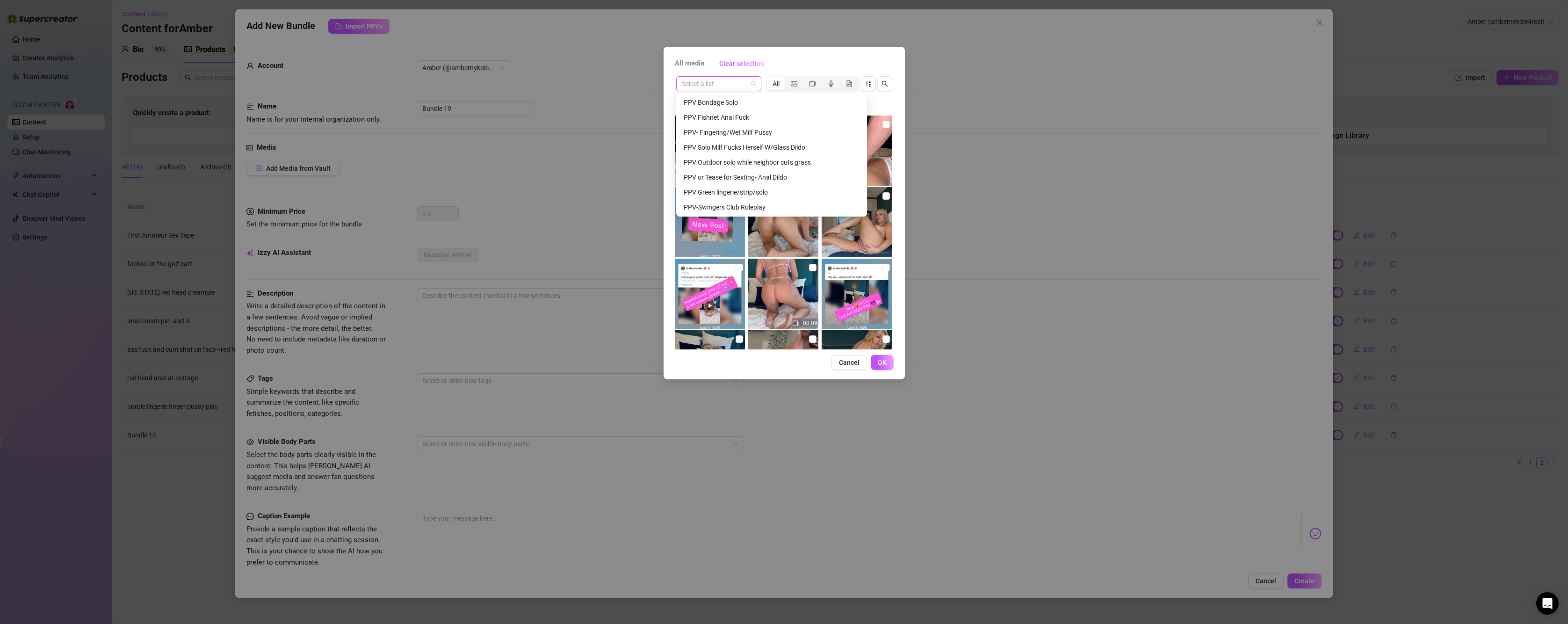
scroll to position [328, 0]
click at [750, 110] on div "PPV Oil Up Ass &amp; Dildo Play (throwback)" at bounding box center [771, 104] width 187 height 15
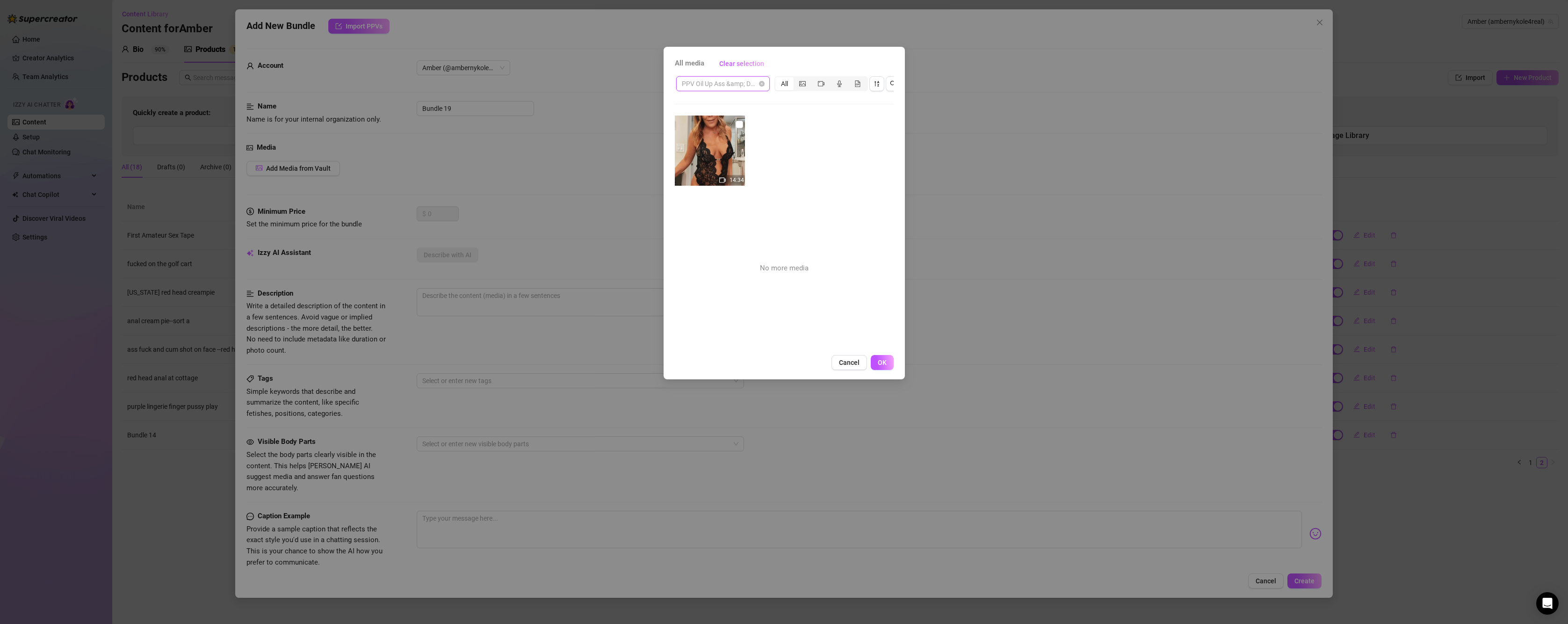
click at [749, 79] on span "PPV Oil Up Ass &amp; Dildo Play (throwback)" at bounding box center [723, 83] width 82 height 14
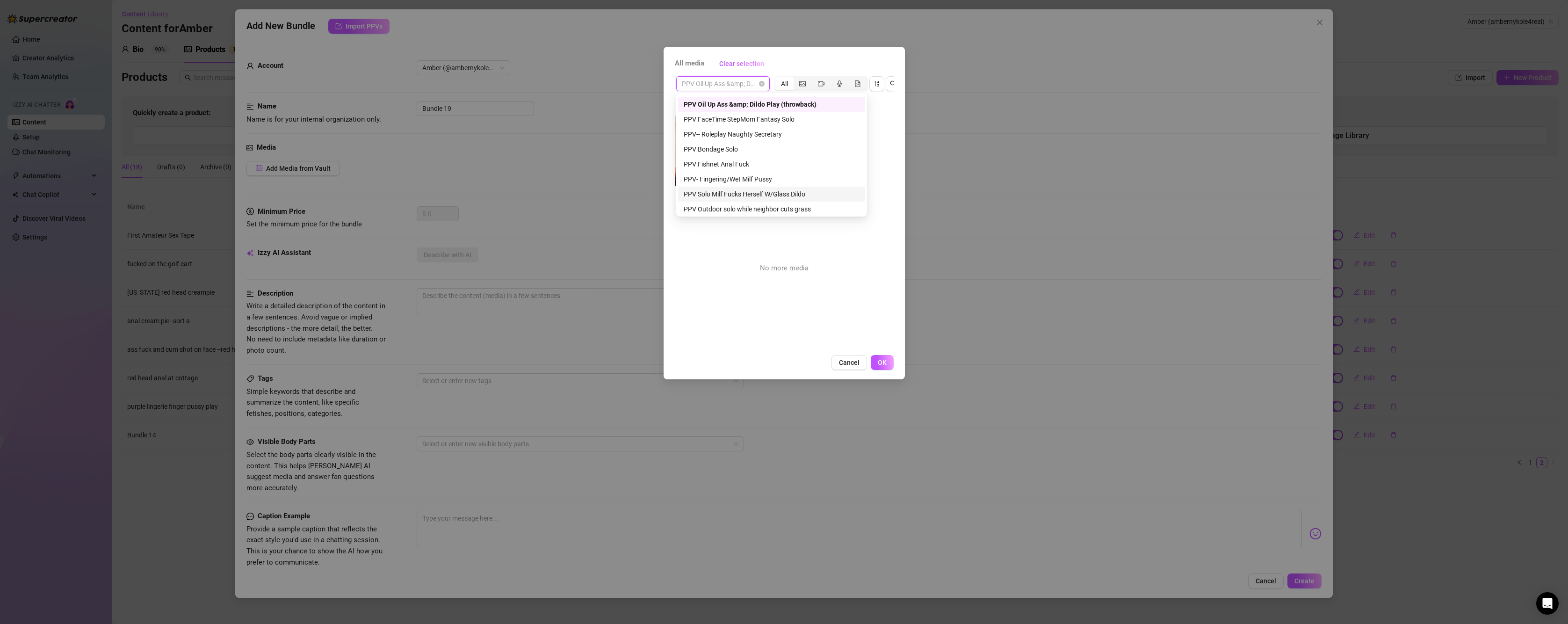
scroll to position [374, 0]
click at [770, 147] on div "PPV Solo Milf Fucks Herself W/Glass Dildo" at bounding box center [771, 147] width 176 height 10
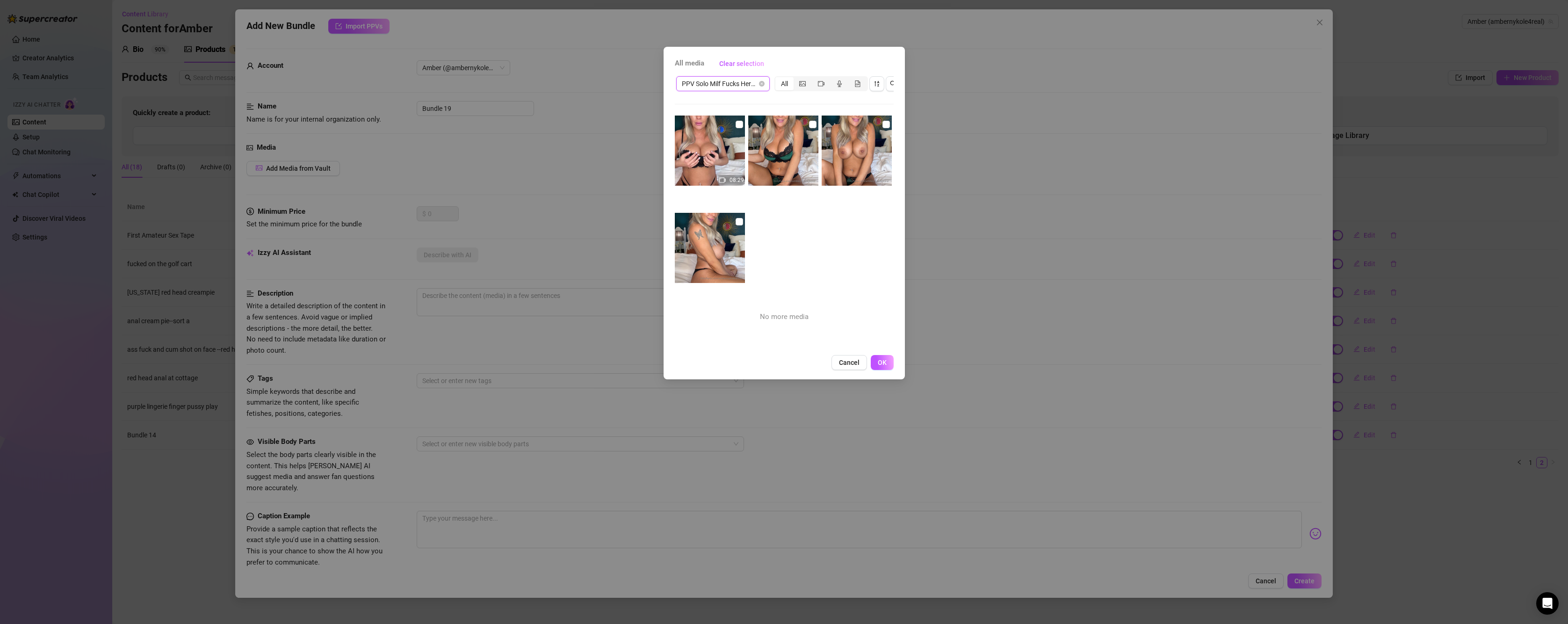
click at [749, 84] on span "PPV Solo Milf Fucks Herself W/Glass Dildo" at bounding box center [723, 83] width 82 height 14
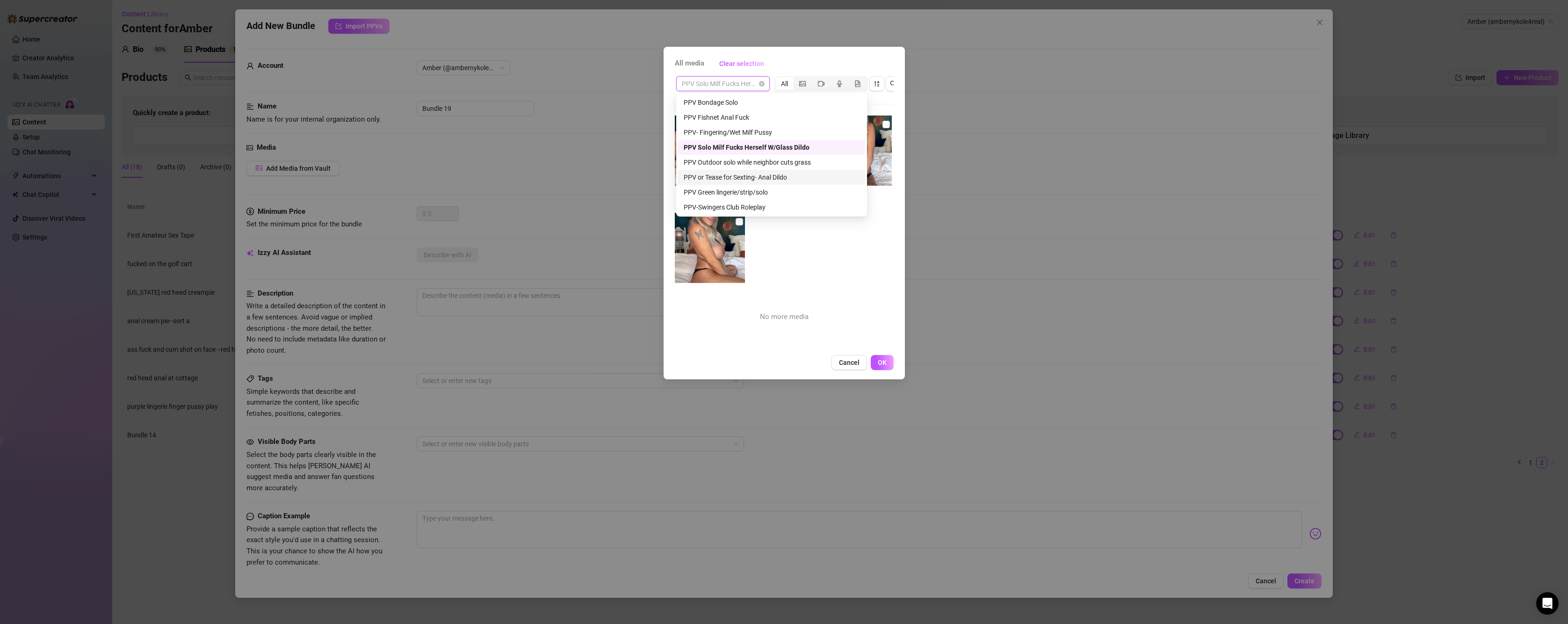
click at [758, 175] on div "PPV or Tease for Sexting- Anal Dildo" at bounding box center [771, 177] width 176 height 10
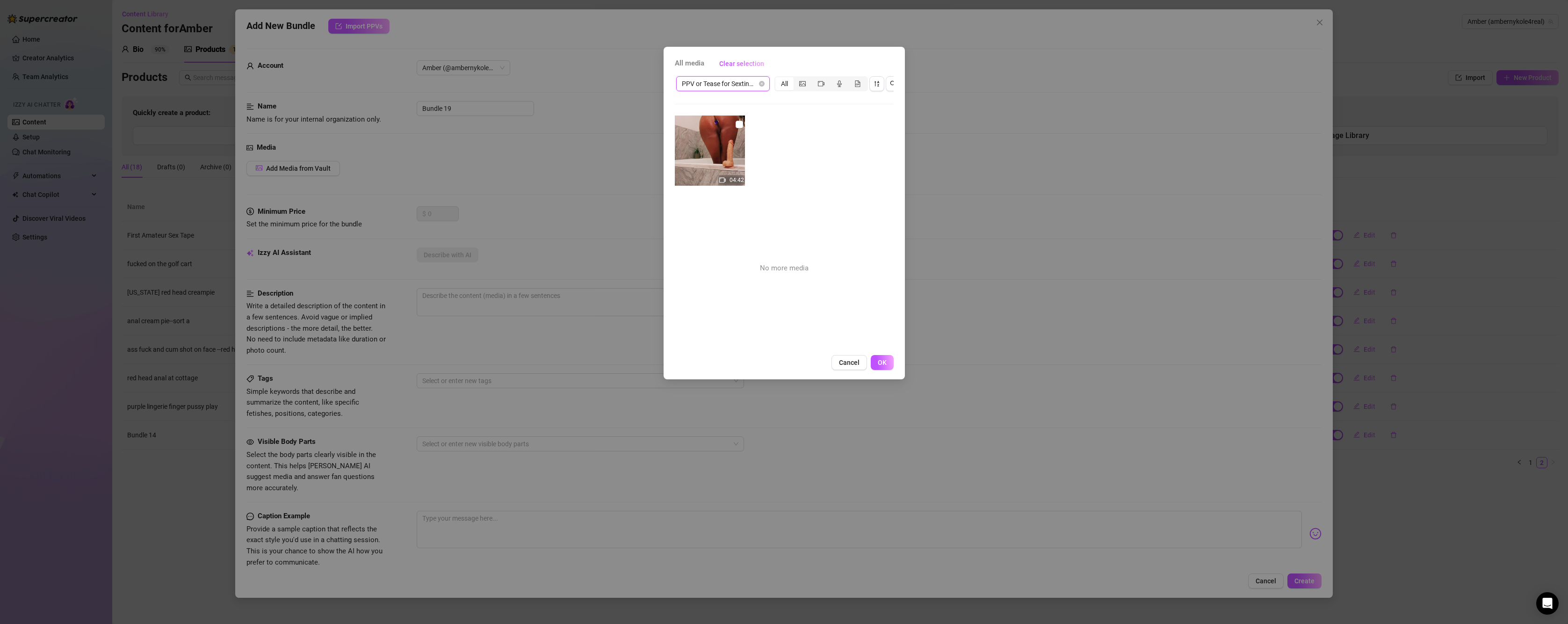
click at [746, 81] on span "PPV or Tease for Sexting- Anal Dildo" at bounding box center [723, 83] width 82 height 14
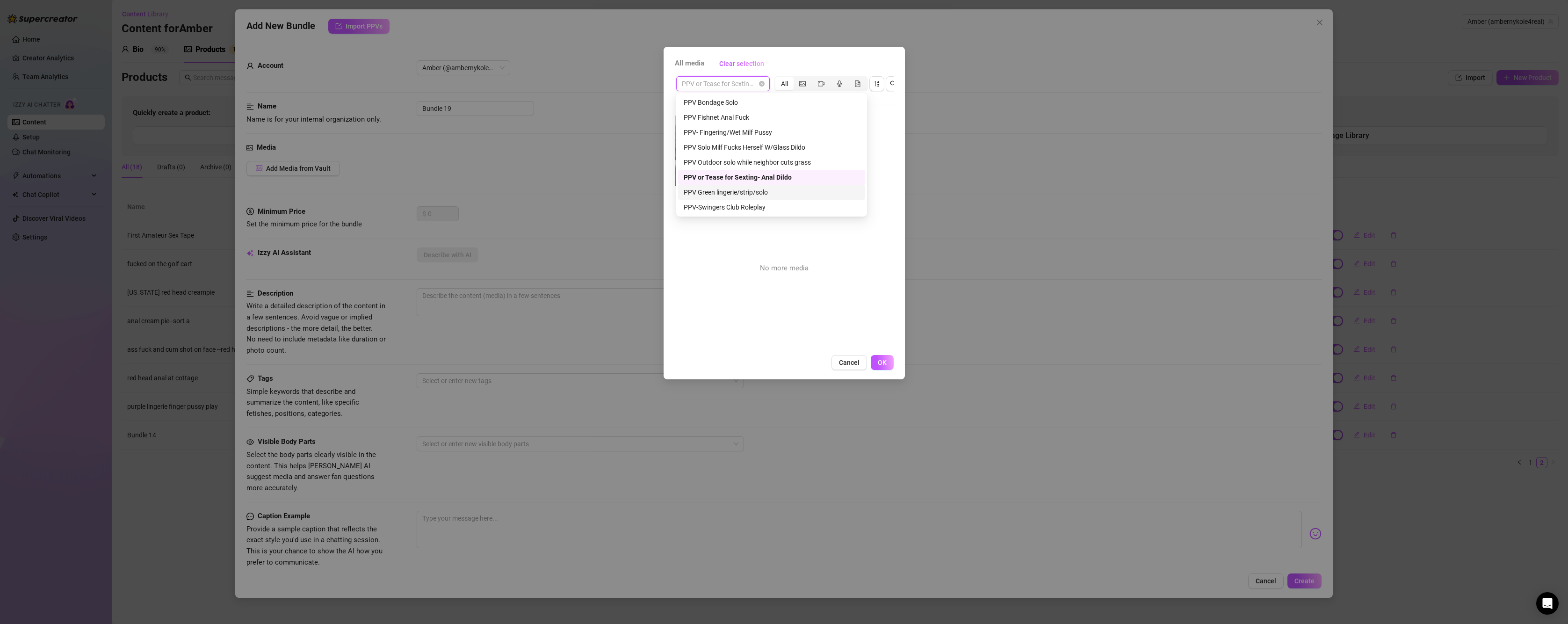
click at [765, 191] on div "PPV Green lingerie/strip/solo" at bounding box center [771, 192] width 176 height 10
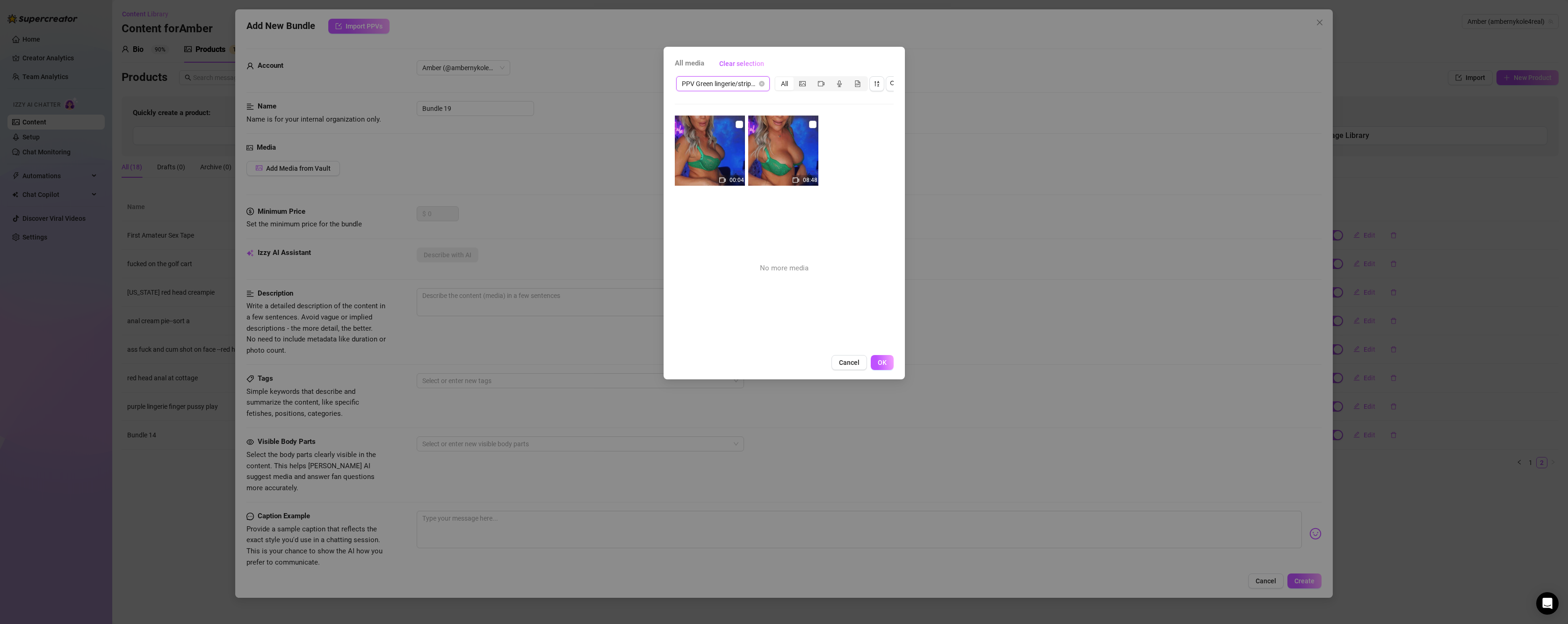
click at [750, 90] on span "PPV Green lingerie/strip/solo" at bounding box center [723, 83] width 82 height 14
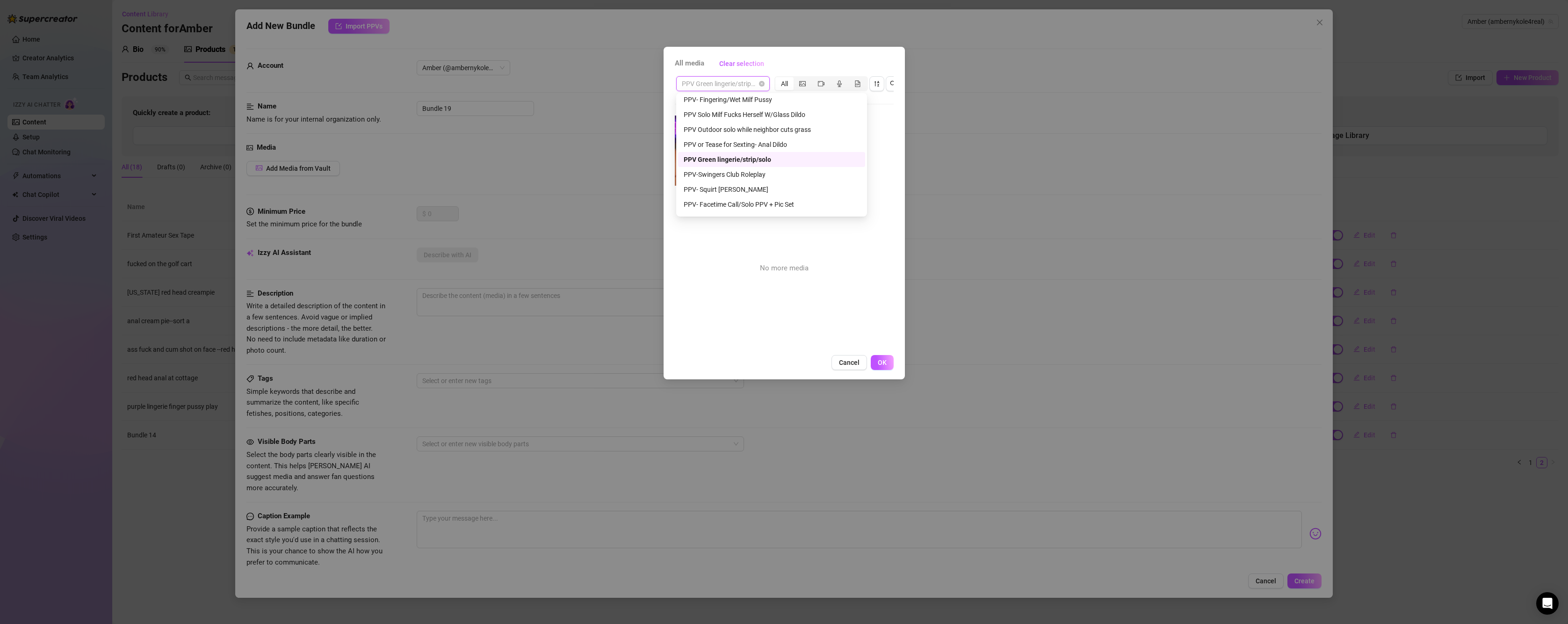
scroll to position [421, 0]
click at [751, 176] on div "PPV- Squirt [PERSON_NAME]" at bounding box center [771, 175] width 176 height 10
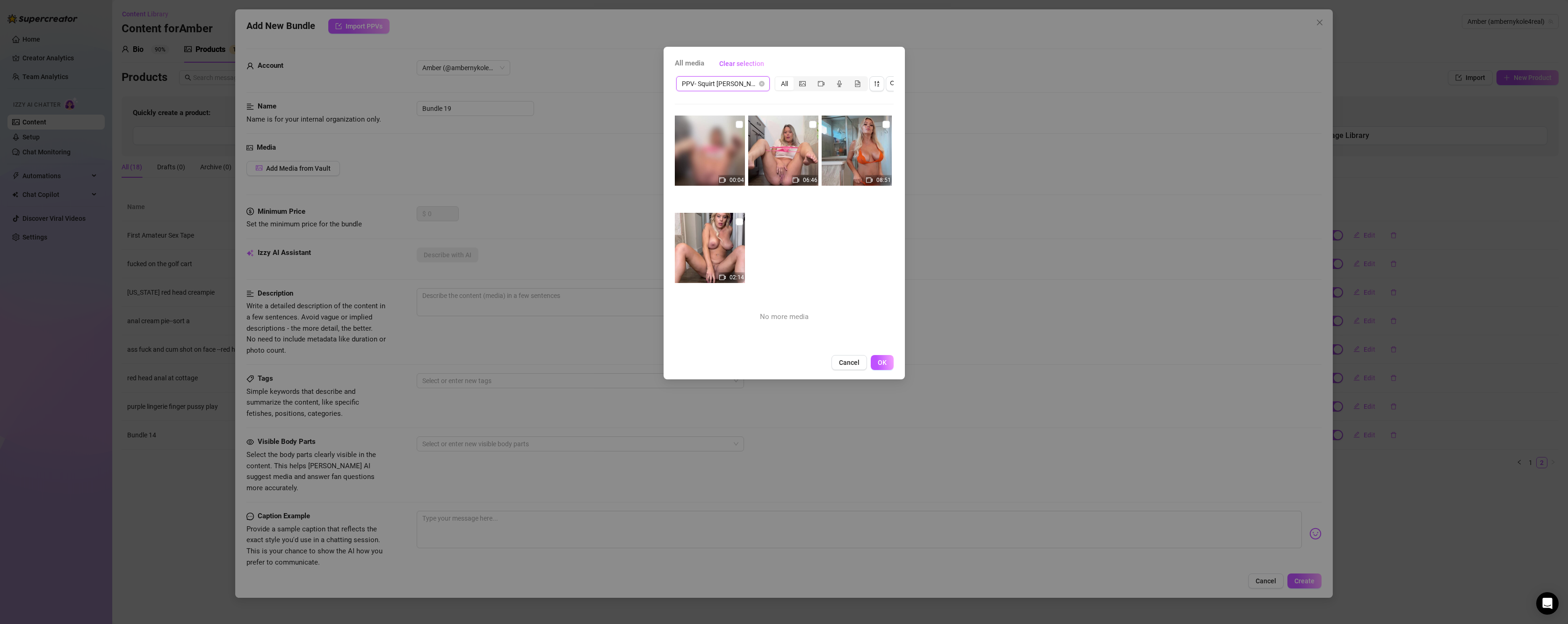
click at [733, 89] on span "PPV- Squirt [PERSON_NAME]" at bounding box center [723, 83] width 82 height 14
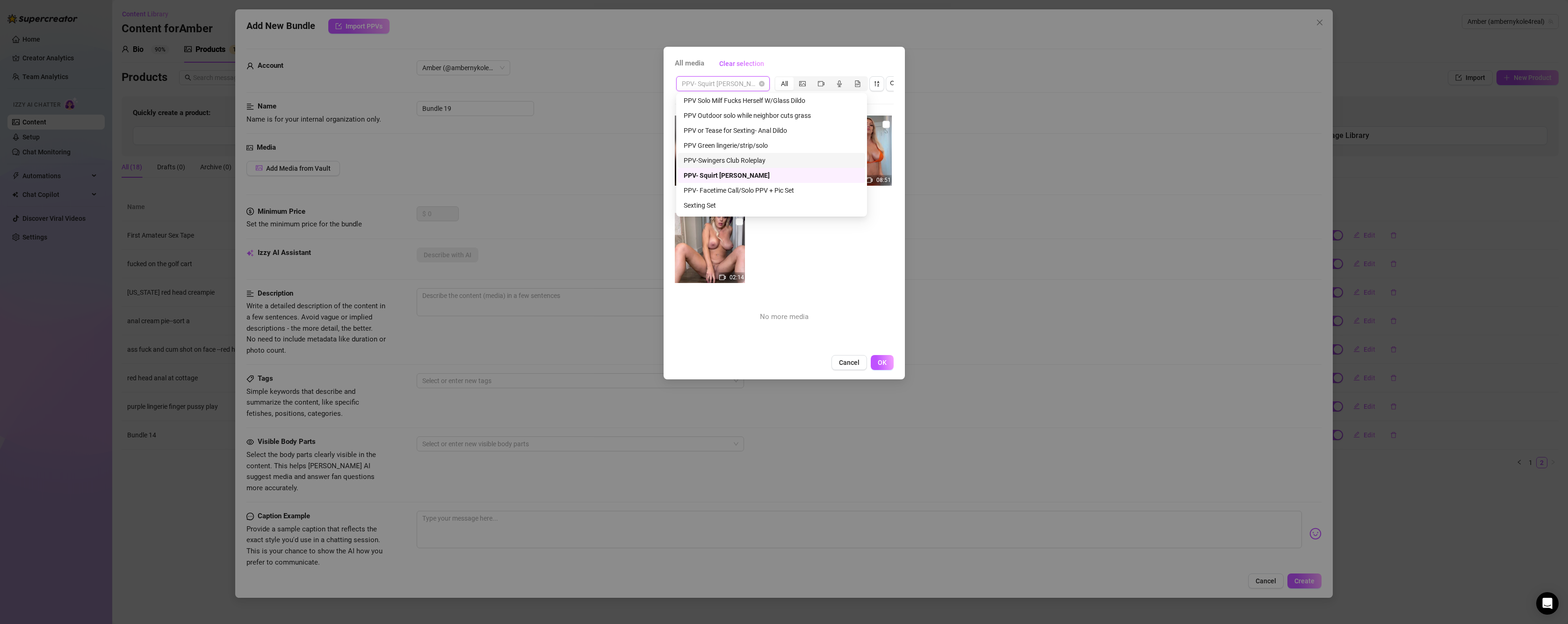
scroll to position [468, 0]
click at [749, 144] on div "PPV- Facetime Call/Solo PPV + Pic Set" at bounding box center [771, 143] width 176 height 10
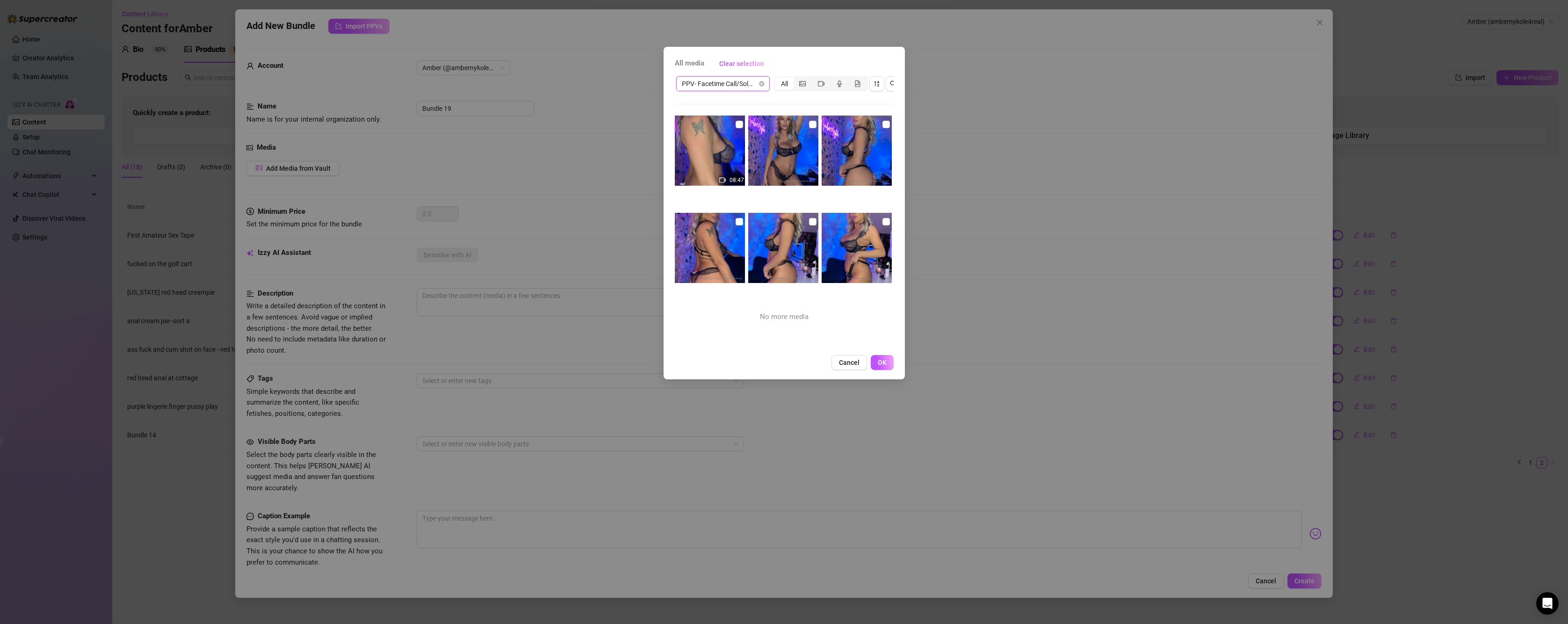
click at [730, 85] on span "PPV- Facetime Call/Solo PPV + Pic Set" at bounding box center [723, 83] width 82 height 14
click at [746, 81] on span "PPV- Facetime Call/Solo PPV + Pic Set" at bounding box center [723, 83] width 82 height 14
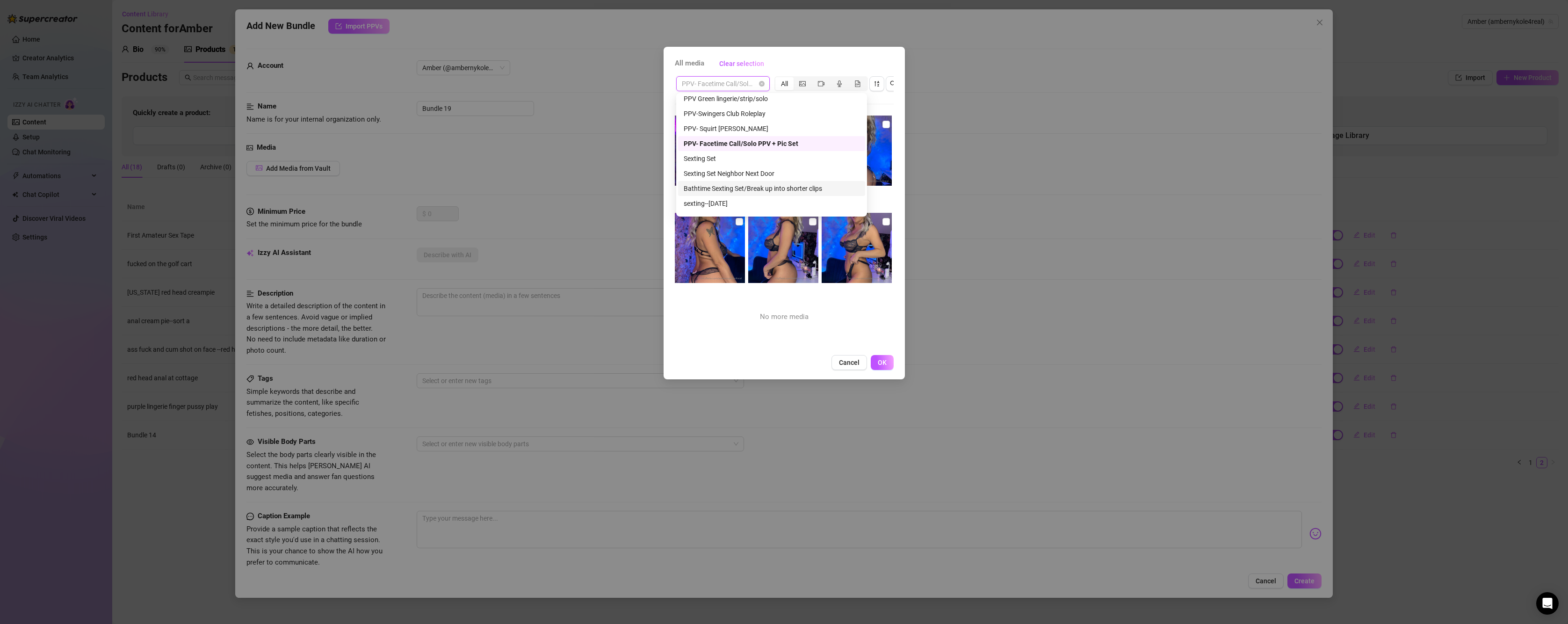
scroll to position [514, 0]
click at [754, 175] on div "SS -Both Holes" at bounding box center [771, 172] width 176 height 10
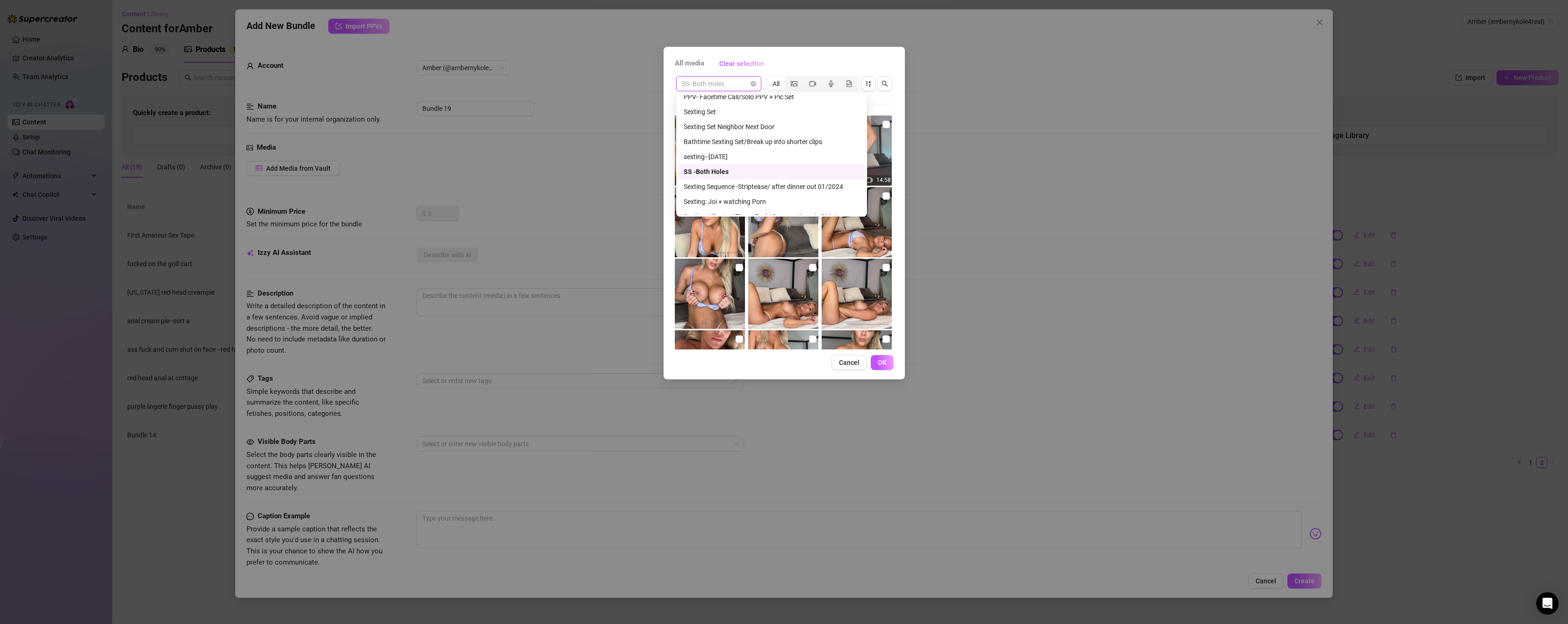
click at [737, 83] on span "SS -Both Holes" at bounding box center [718, 83] width 74 height 14
click at [760, 140] on div "Sexting Sequence -Striptease/ after dinner out 01/2024" at bounding box center [771, 139] width 176 height 10
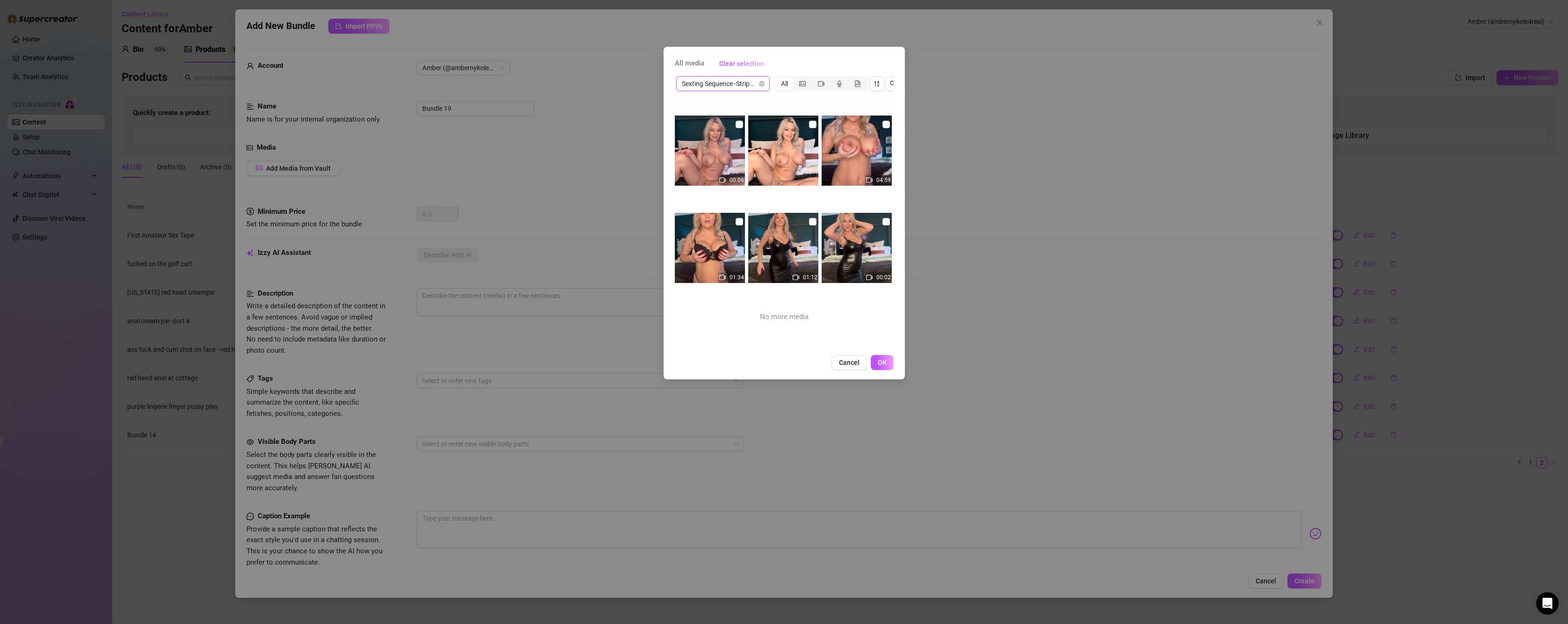
click at [712, 86] on span "Sexting Sequence -Striptease/ after dinner out 01/2024" at bounding box center [723, 83] width 82 height 14
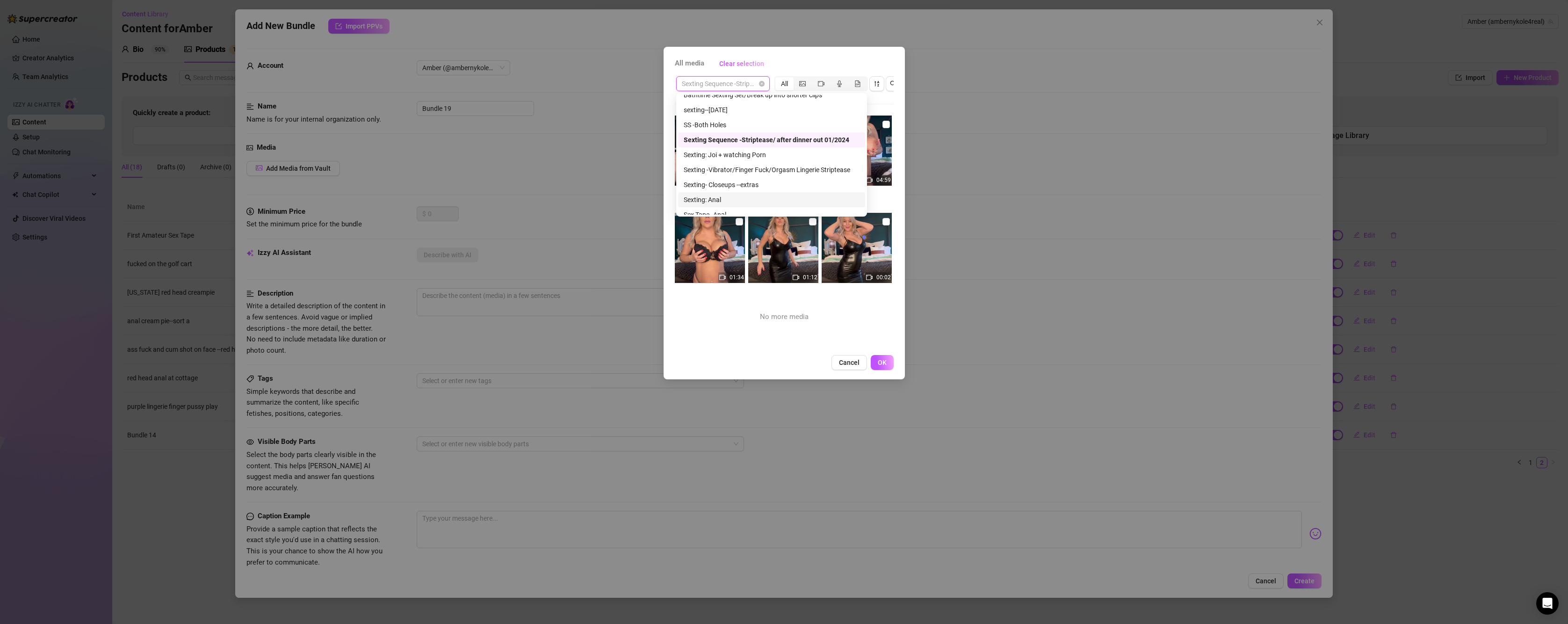
scroll to position [608, 0]
click at [766, 150] on div "Sexting: Anal" at bounding box center [771, 153] width 176 height 10
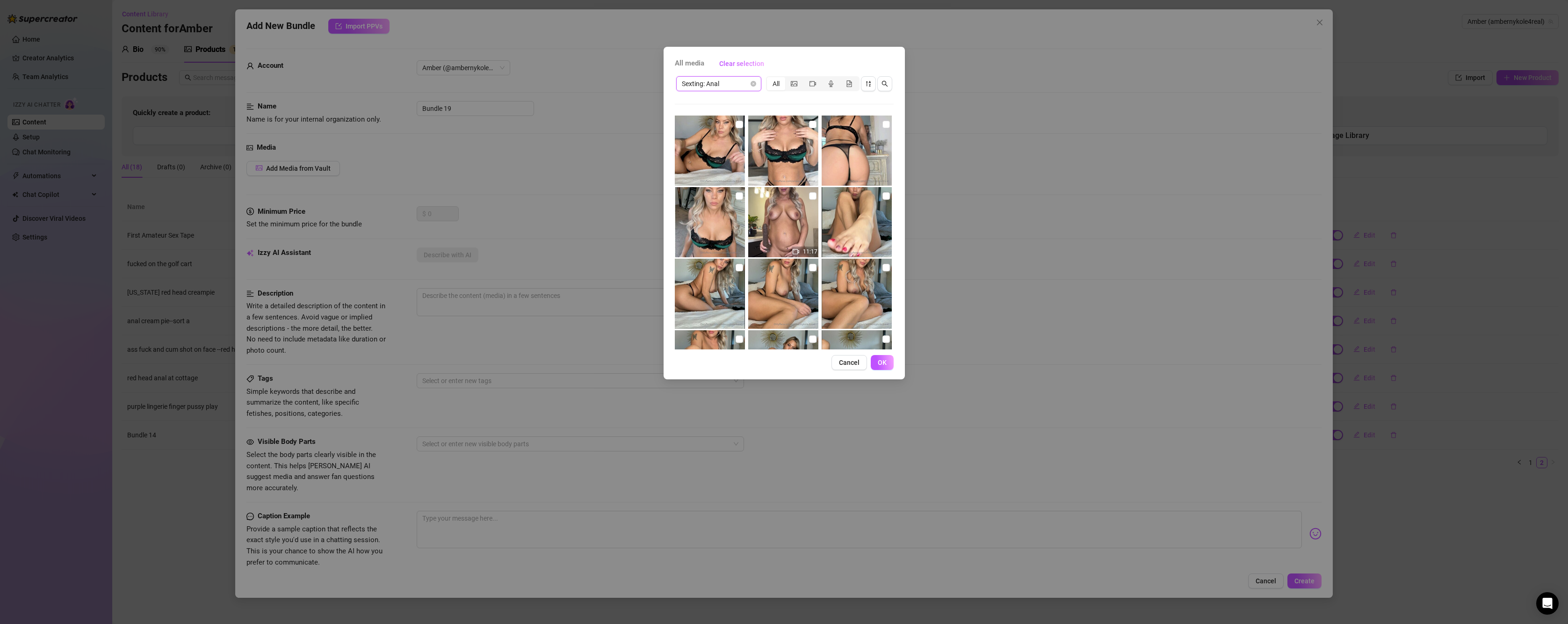
click at [738, 86] on span "Sexting: Anal" at bounding box center [718, 83] width 74 height 14
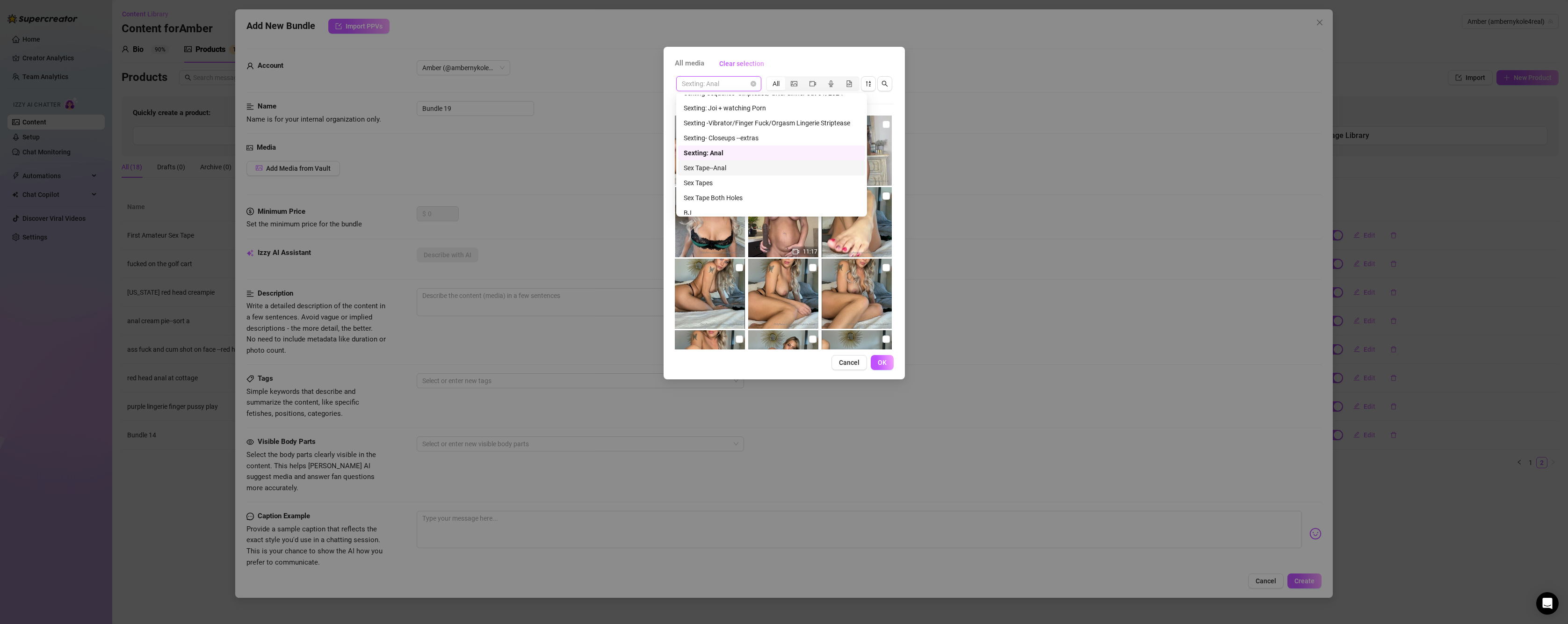
click at [782, 167] on div "Sex Tape--Anal" at bounding box center [771, 167] width 176 height 10
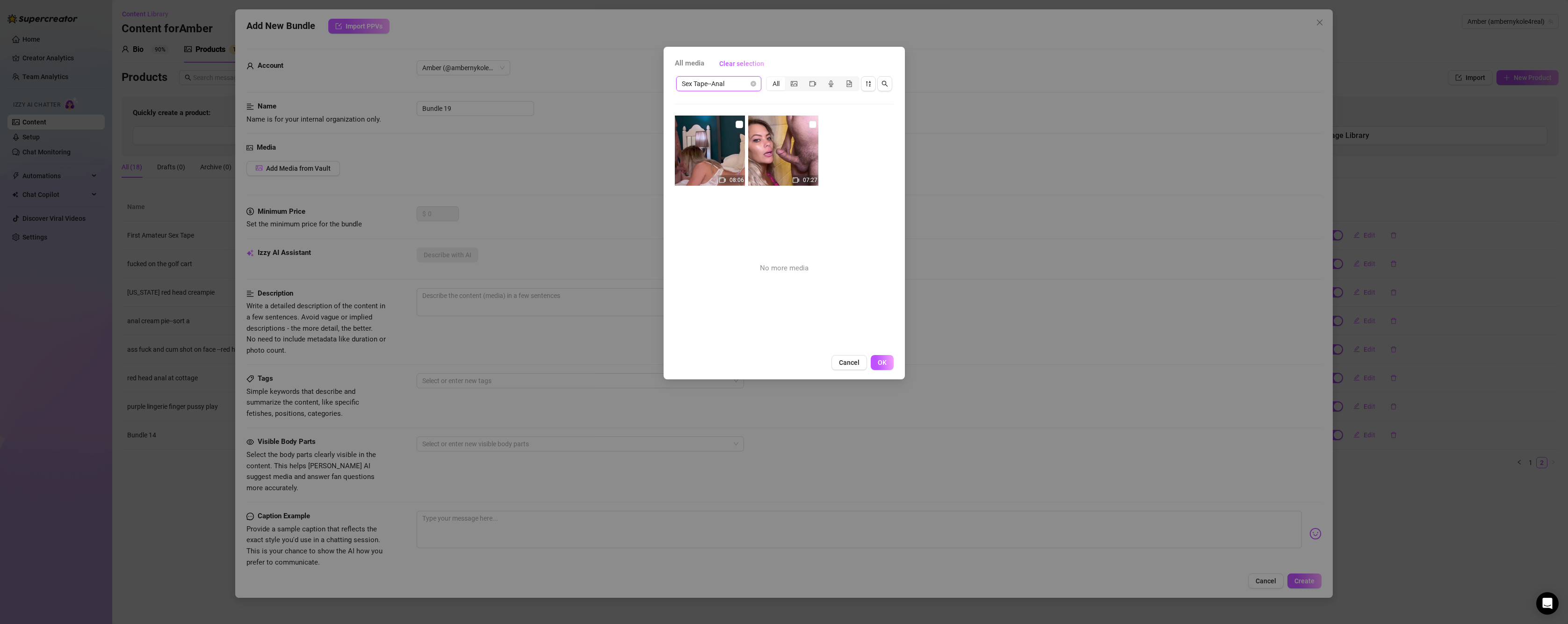
click at [732, 87] on span "Sex Tape--Anal" at bounding box center [718, 83] width 74 height 14
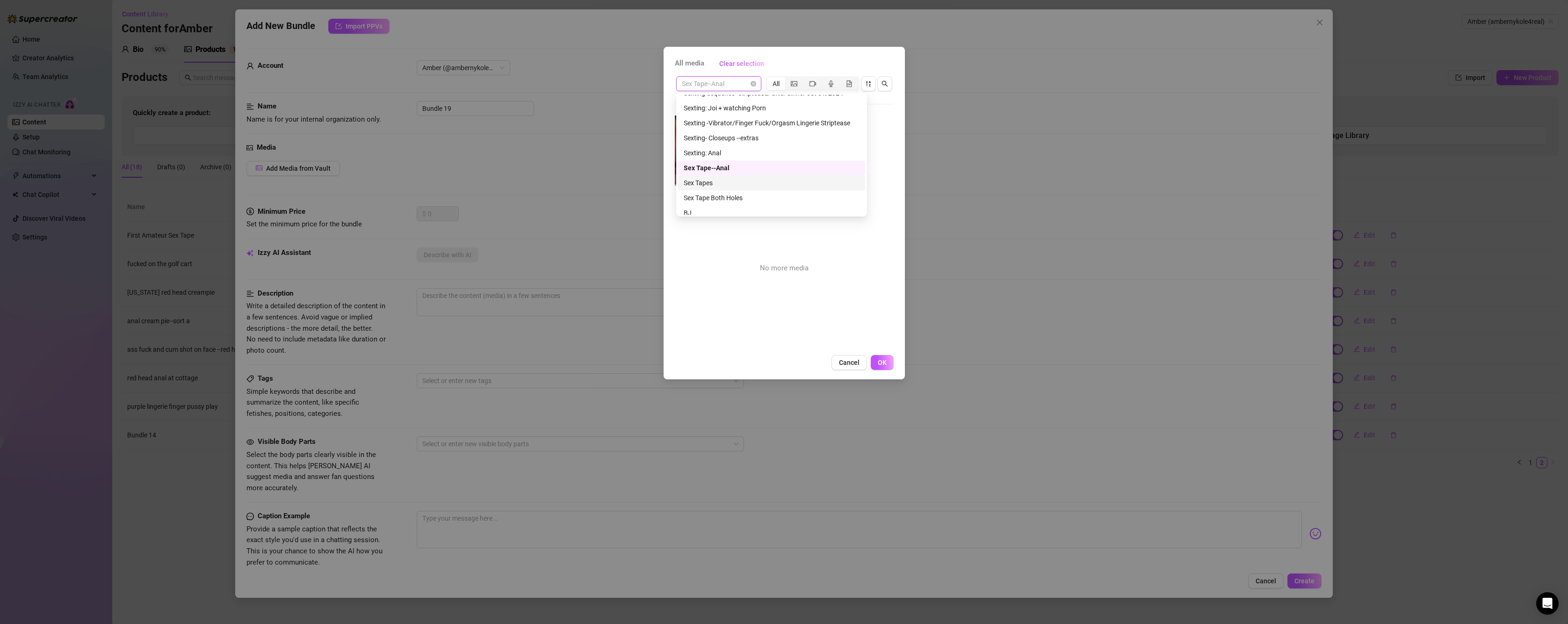
click at [746, 184] on div "Sex Tapes" at bounding box center [771, 183] width 176 height 10
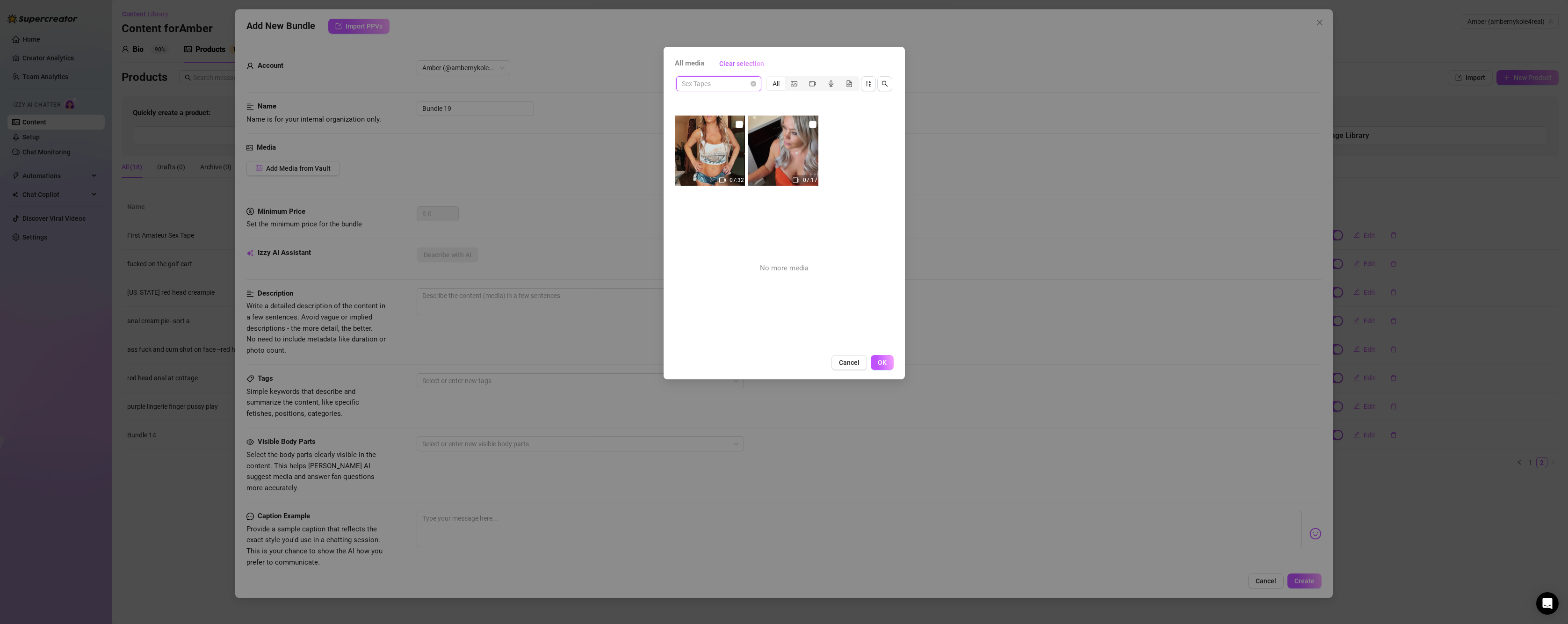
click at [740, 82] on span "Sex Tapes" at bounding box center [718, 83] width 74 height 14
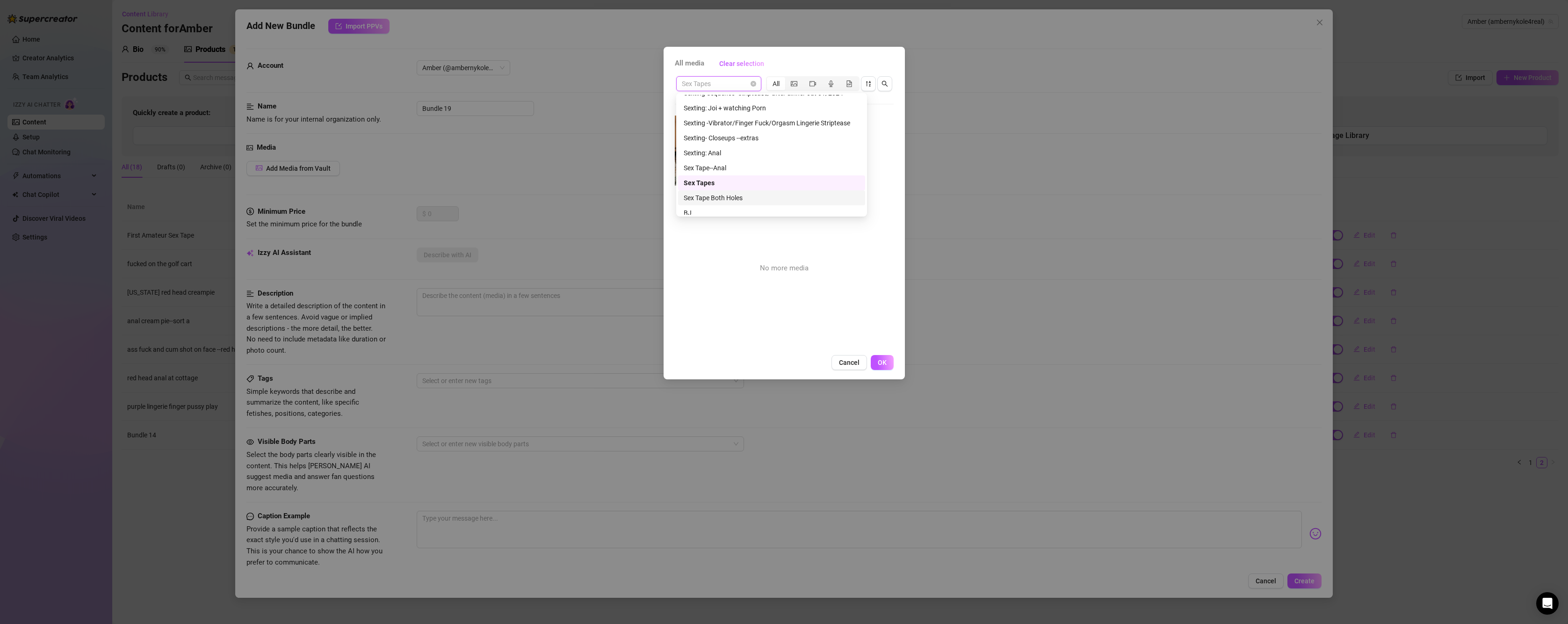
click at [735, 197] on div "Sex Tape Both Holes" at bounding box center [771, 198] width 176 height 10
click at [729, 86] on span "Sex Tape Both Holes" at bounding box center [718, 83] width 74 height 14
click at [754, 164] on div "BJ" at bounding box center [771, 166] width 176 height 10
click at [738, 125] on input "checkbox" at bounding box center [739, 124] width 7 height 7
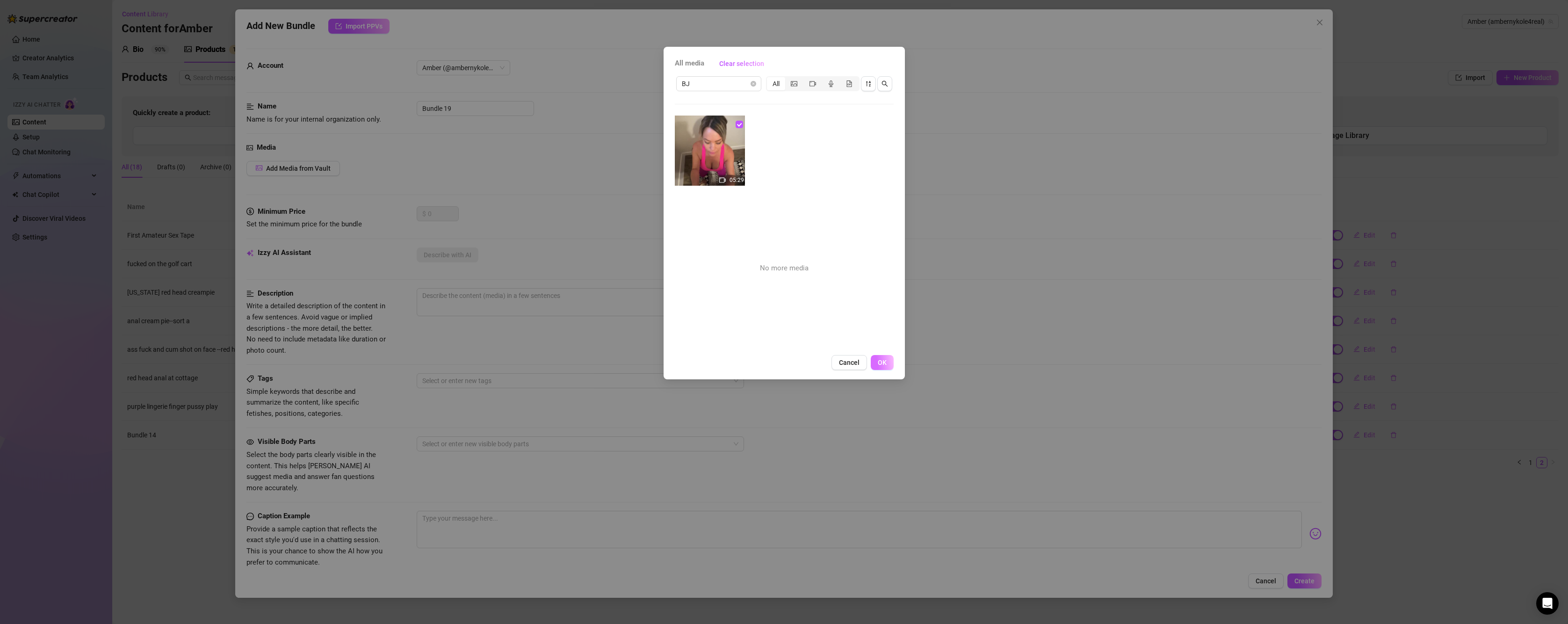
click at [885, 362] on span "OK" at bounding box center [882, 362] width 9 height 7
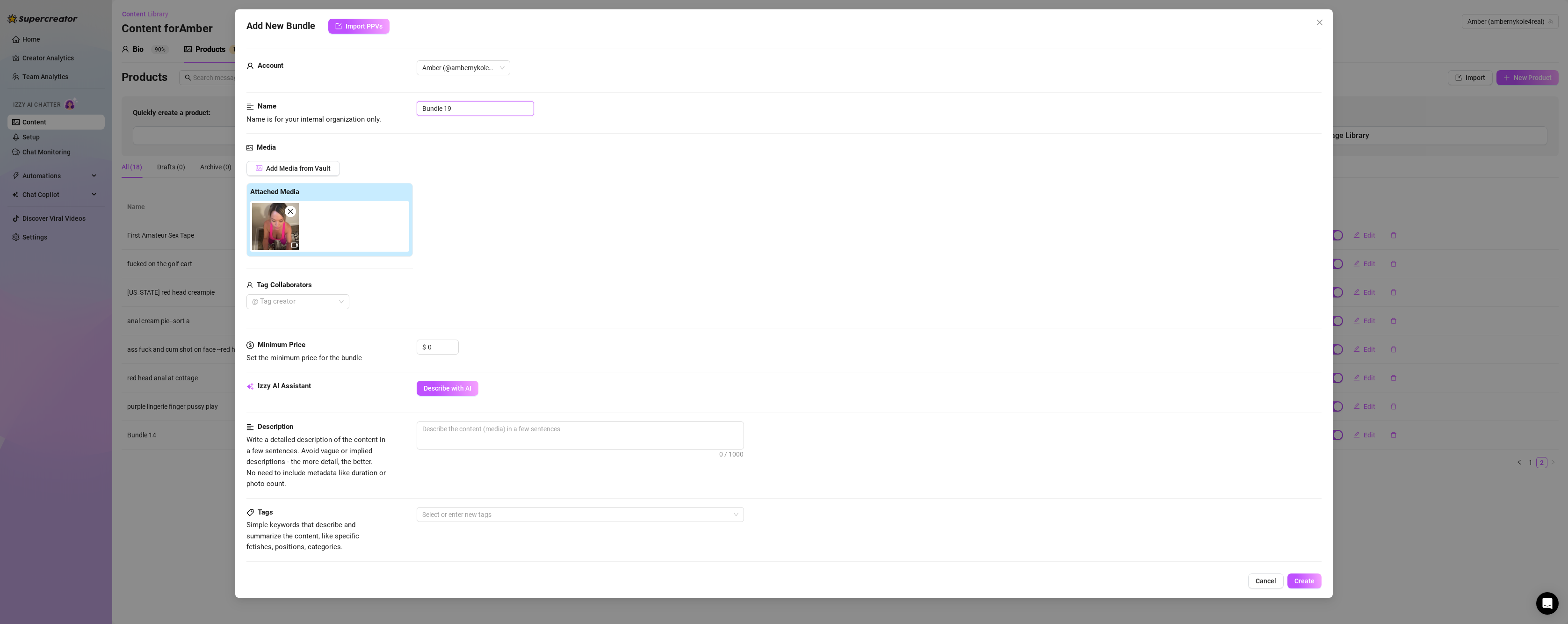
drag, startPoint x: 477, startPoint y: 102, endPoint x: 367, endPoint y: 74, distance: 113.5
click at [368, 74] on form "Account Amber (@ambernykole4real) Name Name is for your internal organization o…" at bounding box center [784, 441] width 1075 height 786
drag, startPoint x: 442, startPoint y: 341, endPoint x: 417, endPoint y: 341, distance: 25.0
click at [417, 341] on div "$ 0" at bounding box center [438, 347] width 42 height 15
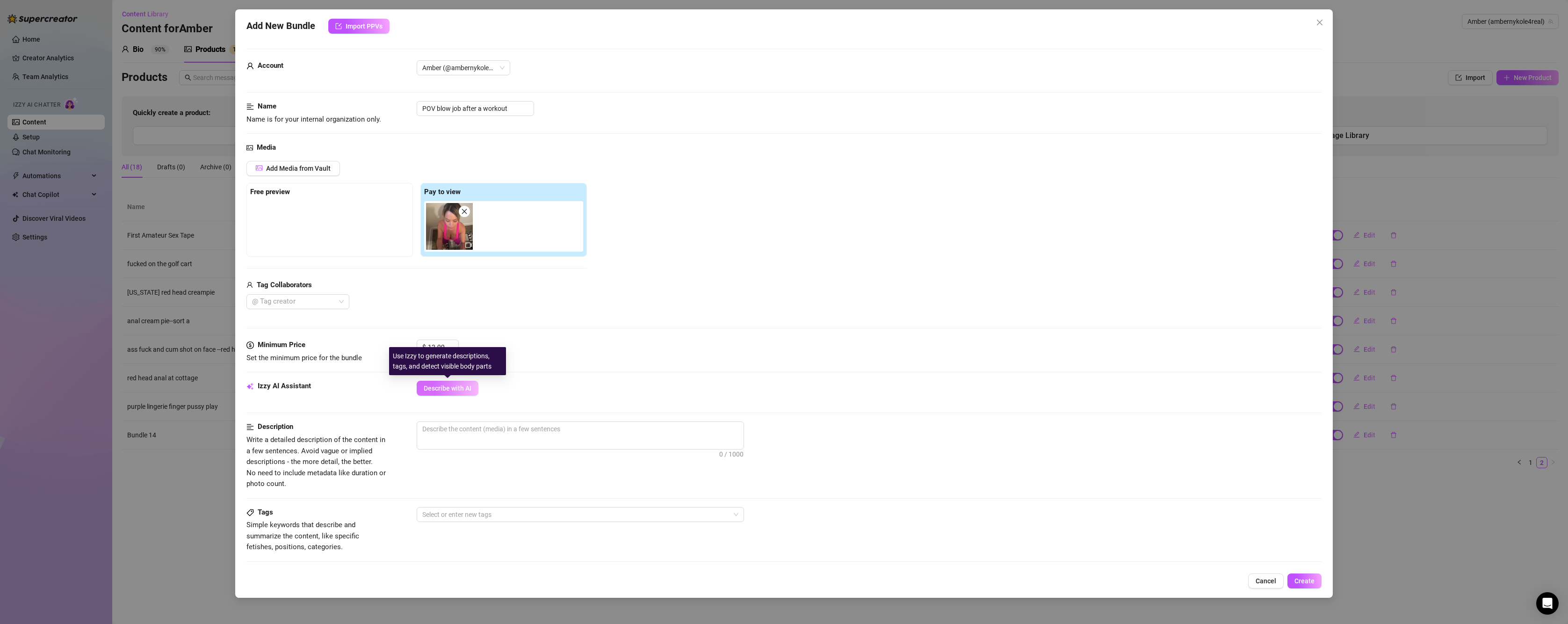
click at [464, 394] on button "Describe with AI" at bounding box center [447, 388] width 61 height 15
click at [458, 387] on span "Describe with AI" at bounding box center [447, 388] width 47 height 7
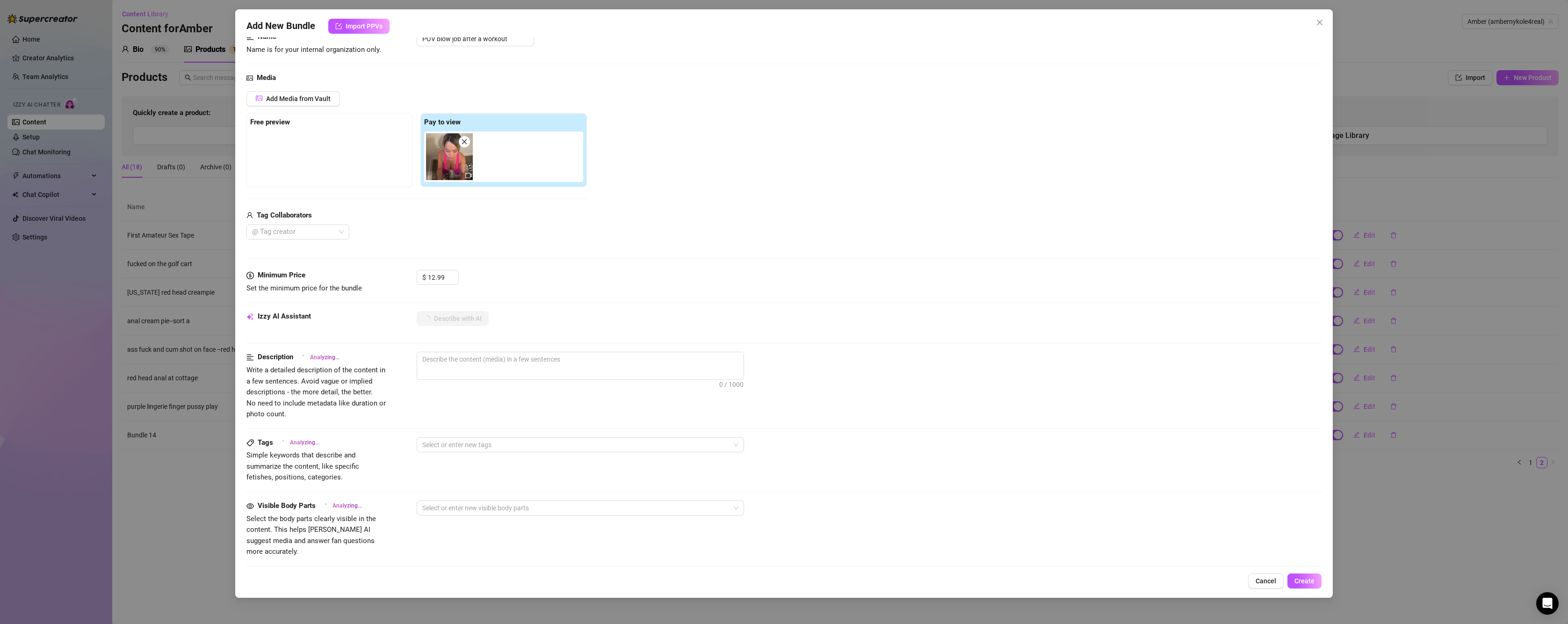
scroll to position [255, 0]
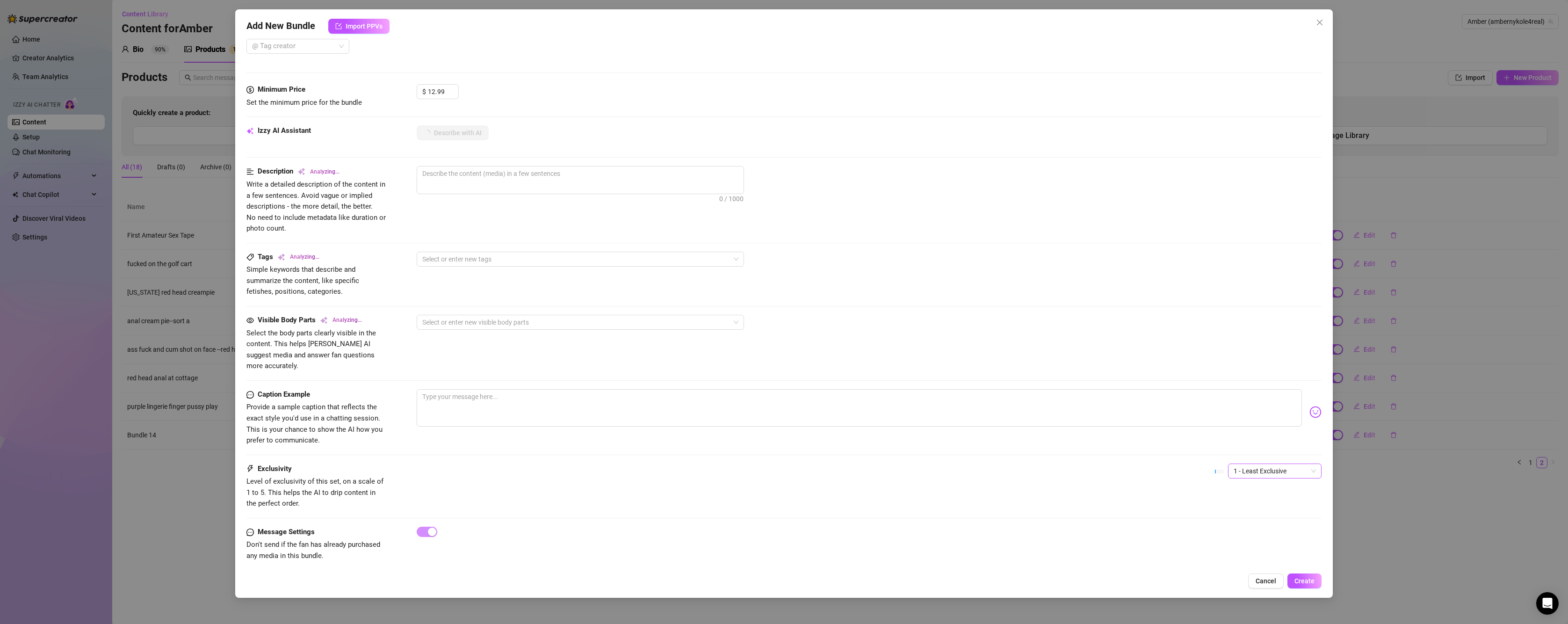
click at [1276, 464] on span "1 - Least Exclusive" at bounding box center [1275, 471] width 82 height 14
click at [1258, 494] on div "2" at bounding box center [1267, 493] width 79 height 10
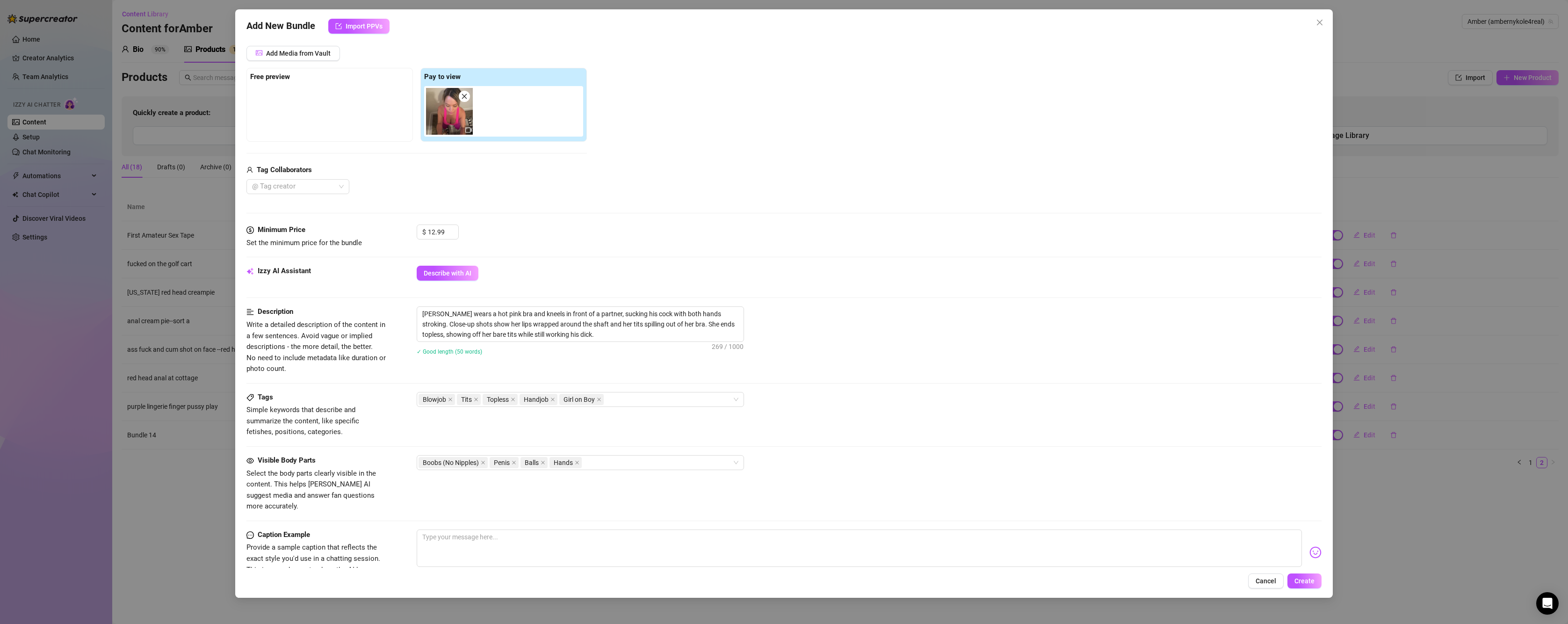
scroll to position [209, 0]
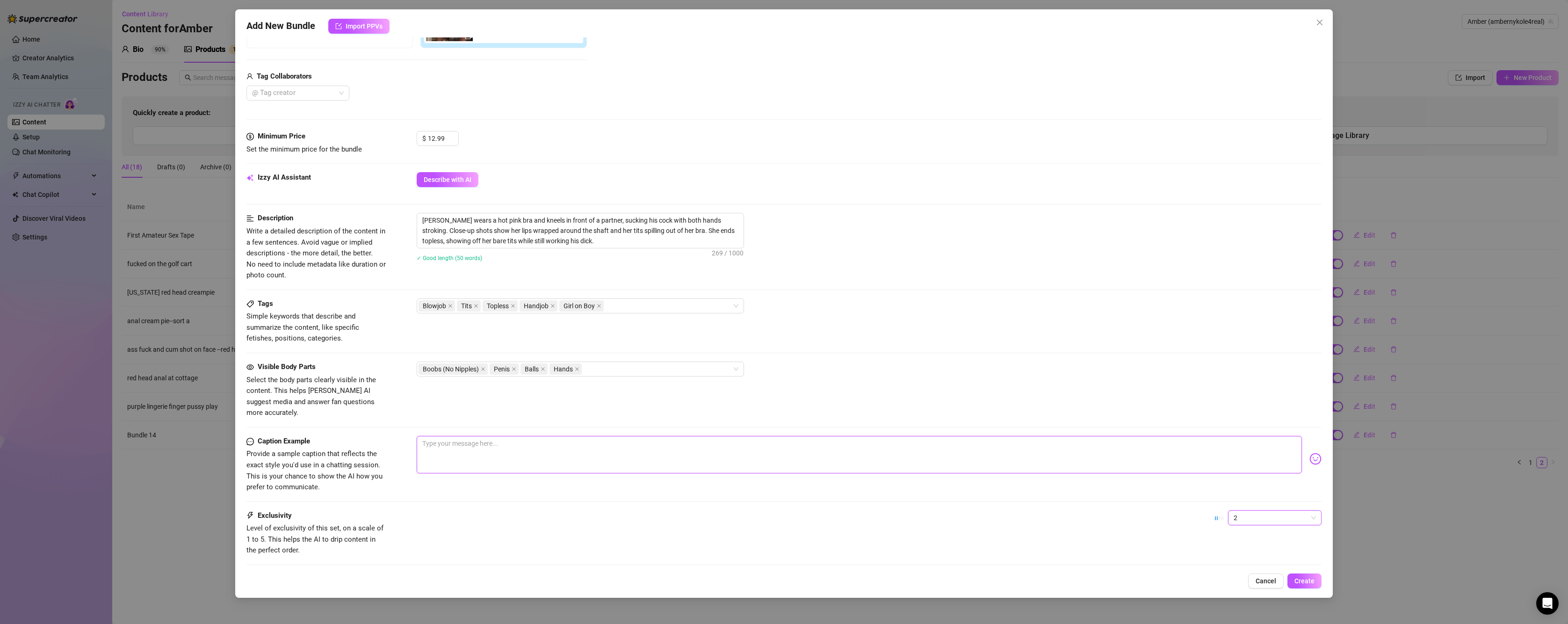
click at [504, 436] on textarea at bounding box center [859, 454] width 885 height 37
click at [488, 438] on textarea at bounding box center [859, 454] width 885 height 37
click at [1309, 453] on img at bounding box center [1315, 459] width 12 height 12
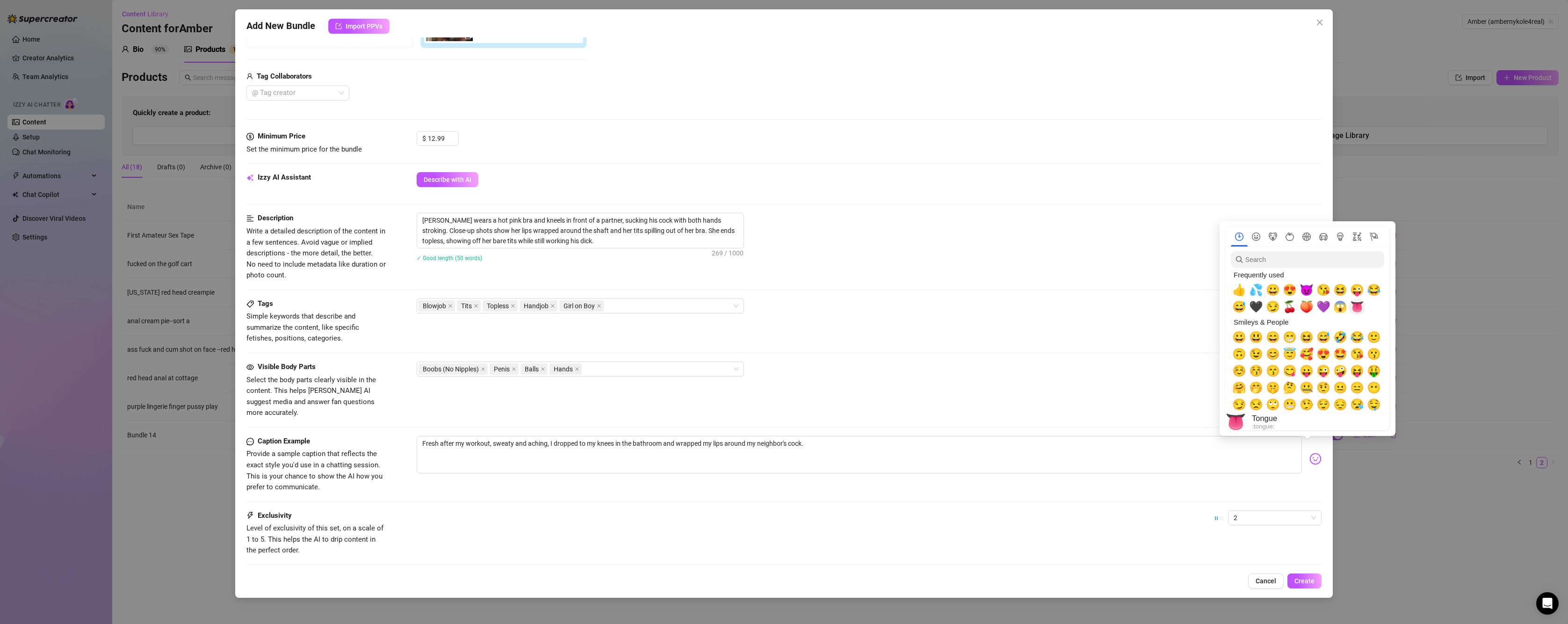
click at [1357, 304] on span "👅" at bounding box center [1357, 307] width 14 height 13
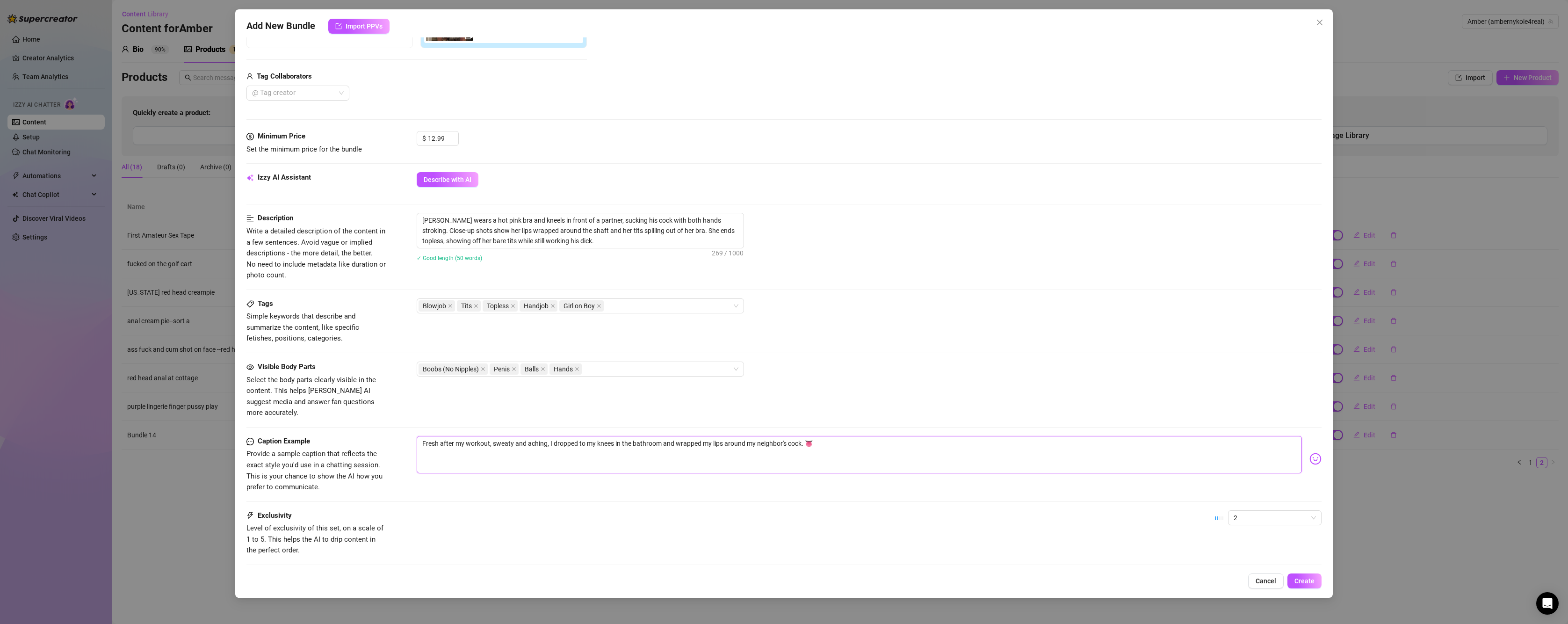
click at [857, 436] on textarea "Fresh after my workout, sweaty and aching, I dropped to my knees in the bathroo…" at bounding box center [859, 454] width 885 height 37
click at [724, 436] on textarea "Fresh after my workout, sweaty and aching, I dropped to my knees in the bathroo…" at bounding box center [859, 454] width 885 height 37
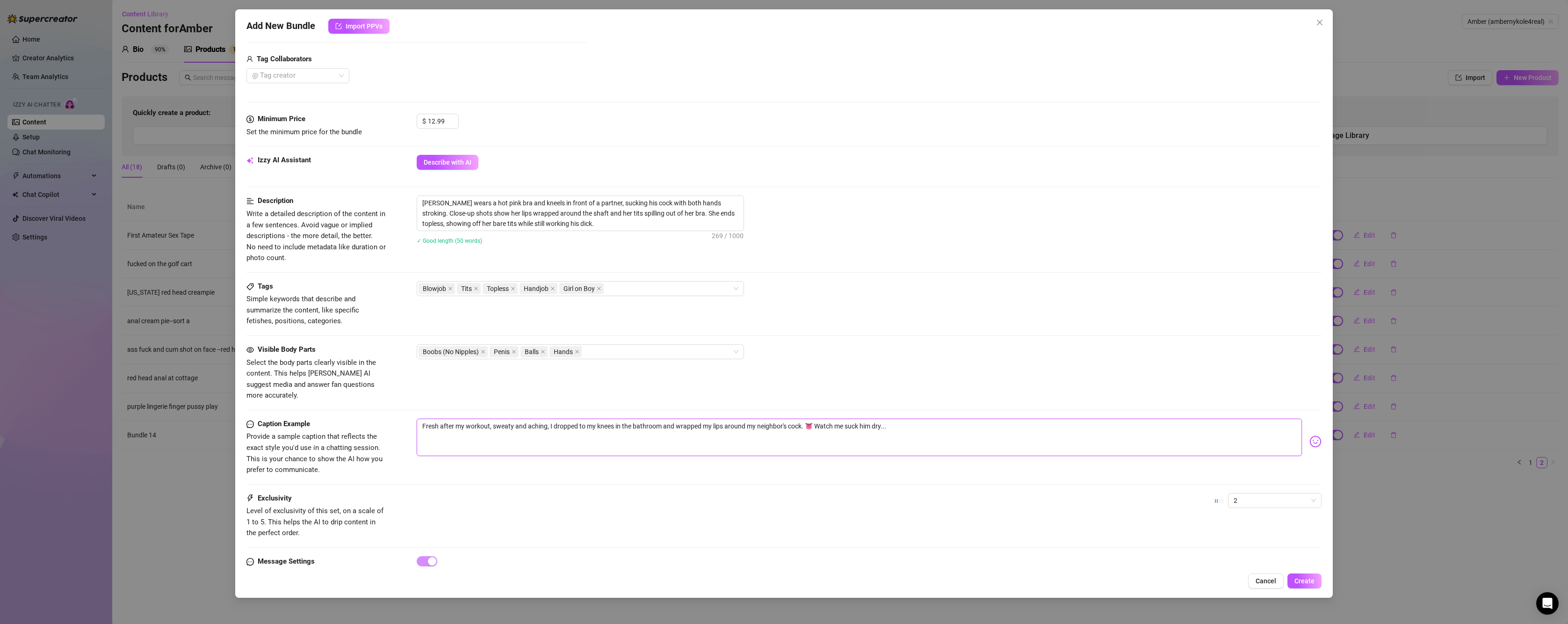
scroll to position [255, 0]
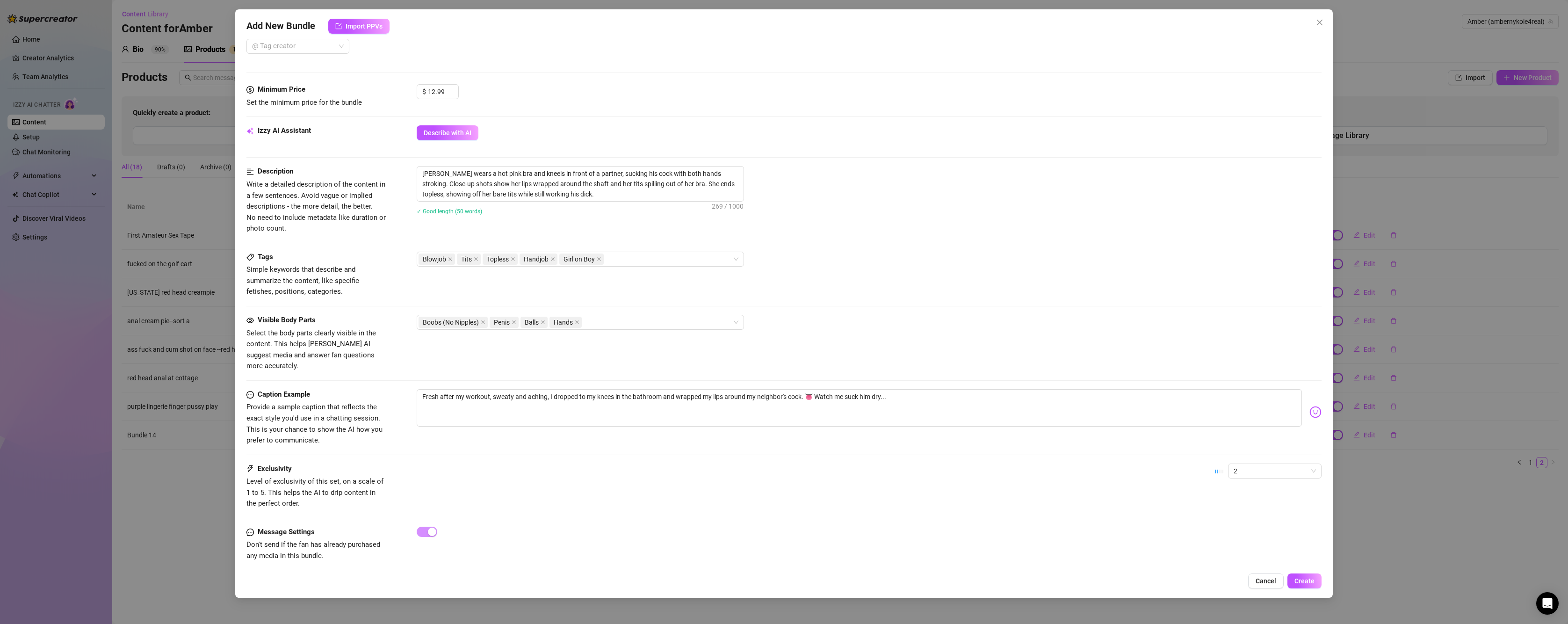
click at [1307, 576] on button "Create" at bounding box center [1304, 581] width 34 height 15
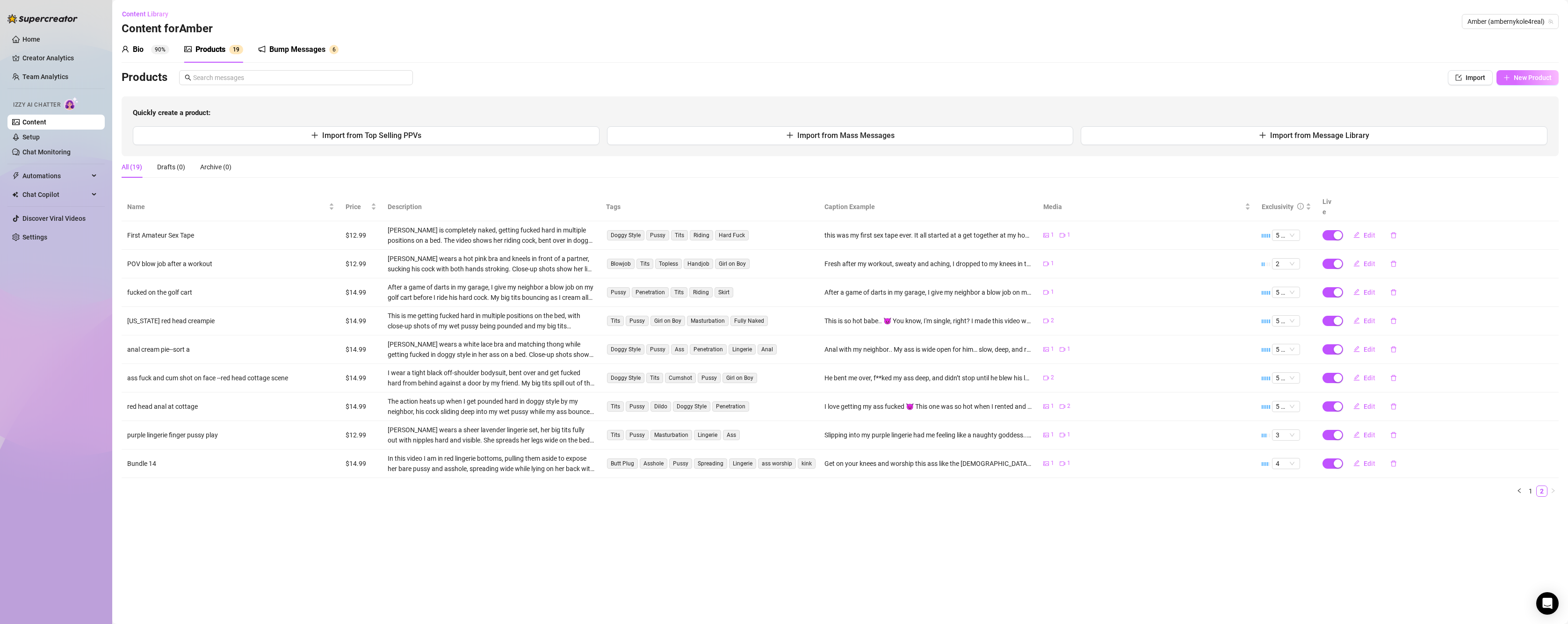
click at [1516, 73] on button "New Product" at bounding box center [1527, 77] width 62 height 15
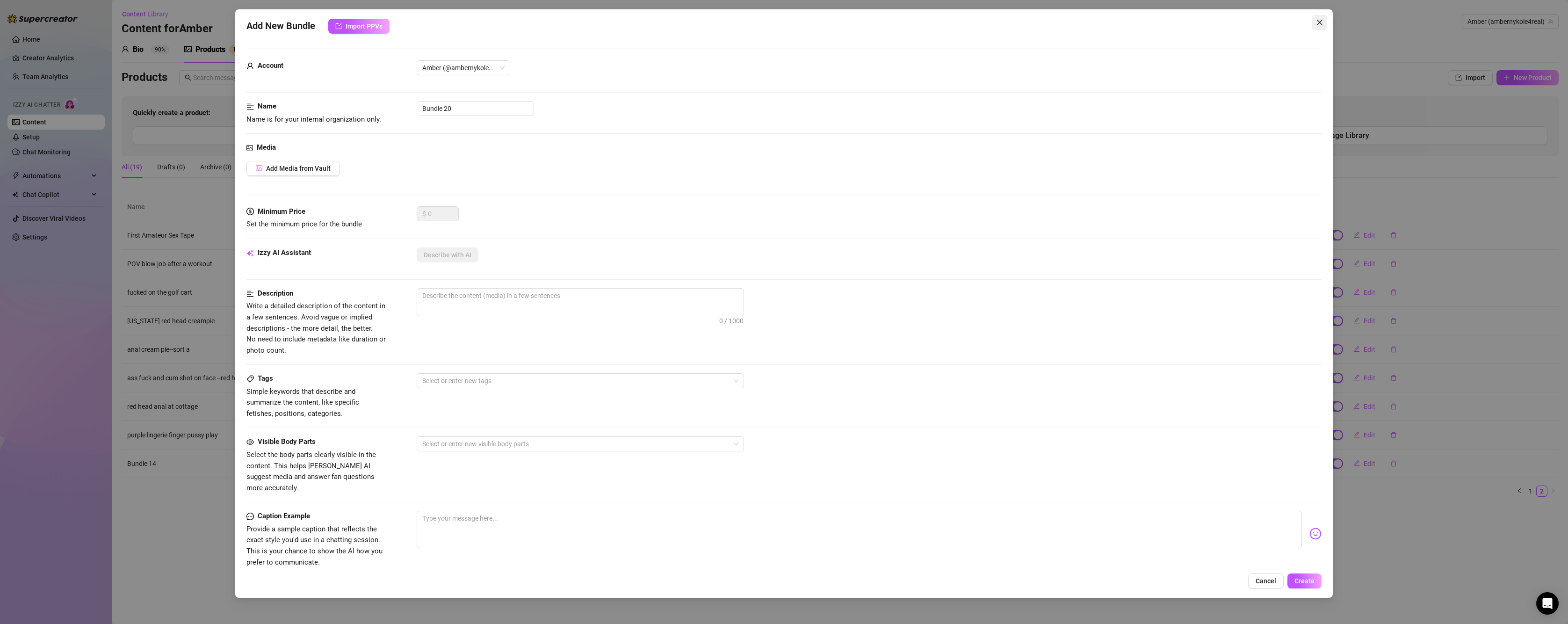
click at [1317, 27] on button "Close" at bounding box center [1320, 23] width 15 height 15
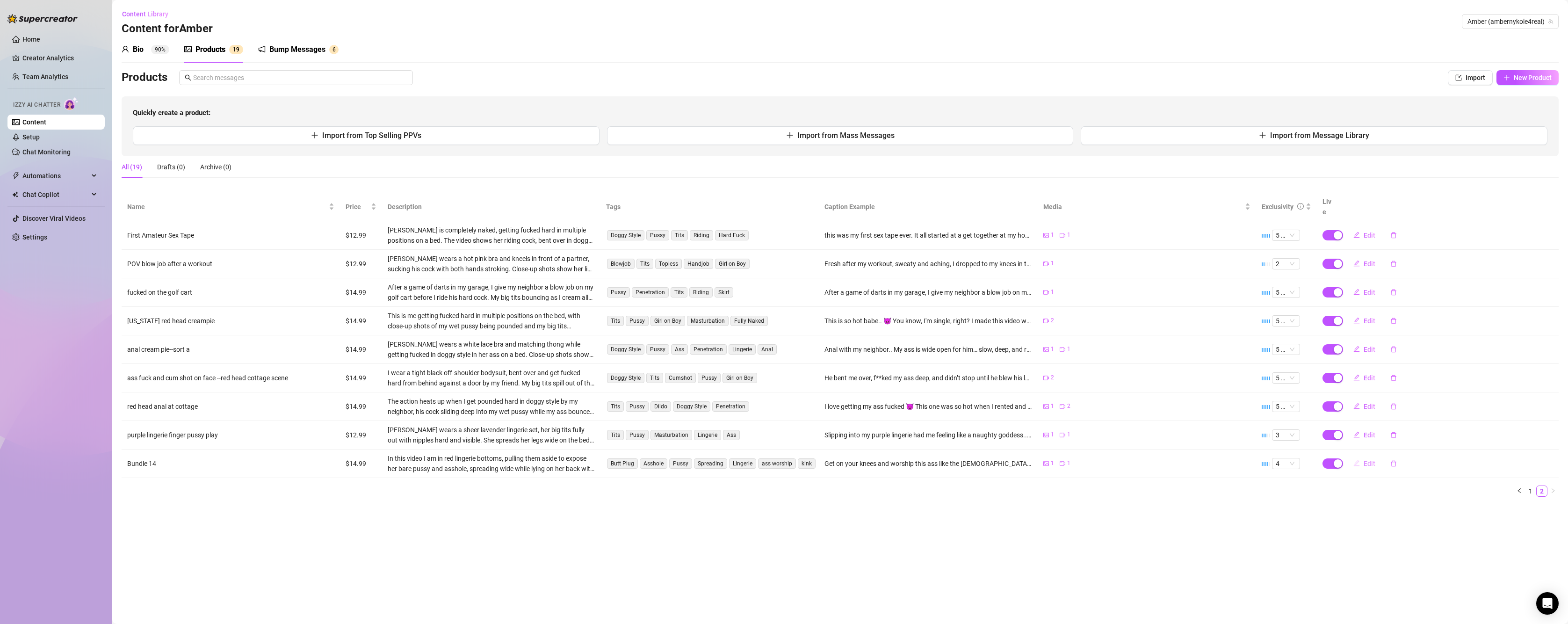
click at [1369, 456] on button "Edit" at bounding box center [1364, 463] width 37 height 15
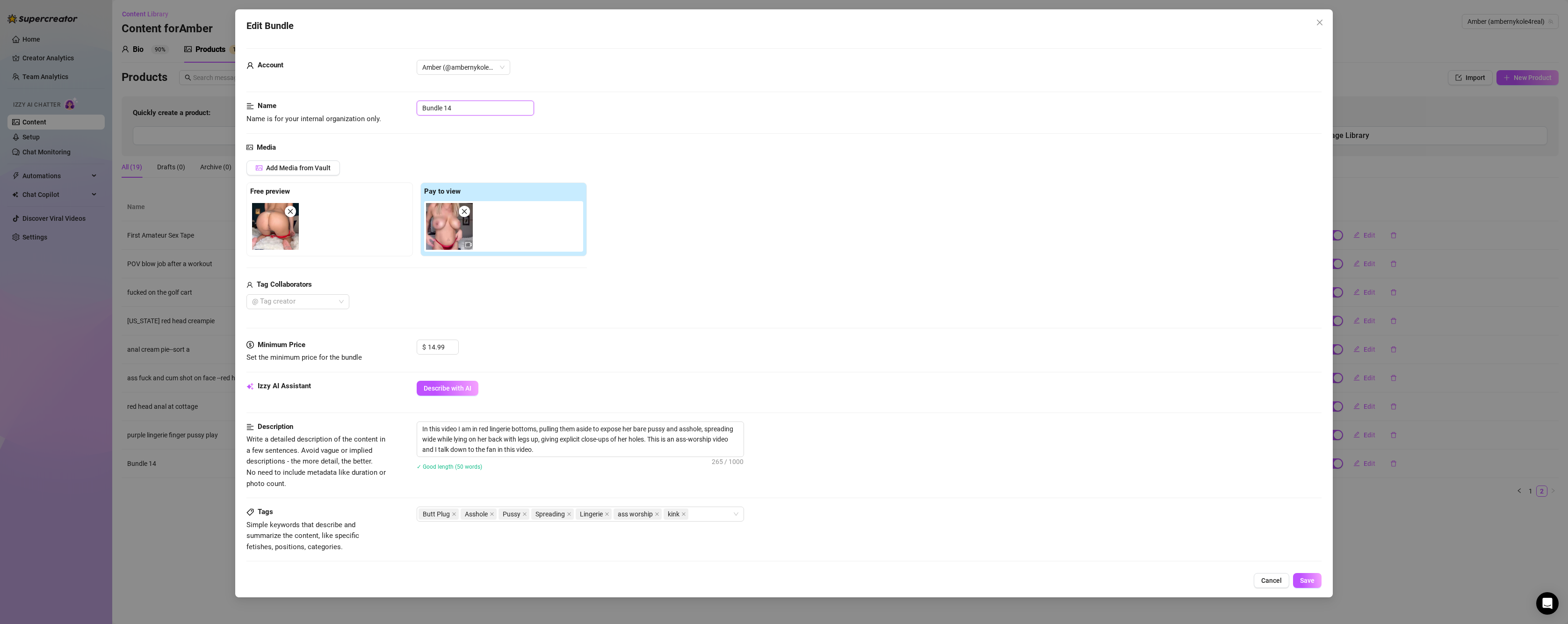
drag, startPoint x: 456, startPoint y: 111, endPoint x: 407, endPoint y: 92, distance: 52.6
click at [407, 92] on form "Account Amber (@ambernykole4real) Name Name is for your internal organization o…" at bounding box center [784, 441] width 1075 height 786
click at [1304, 586] on button "Save" at bounding box center [1307, 580] width 29 height 15
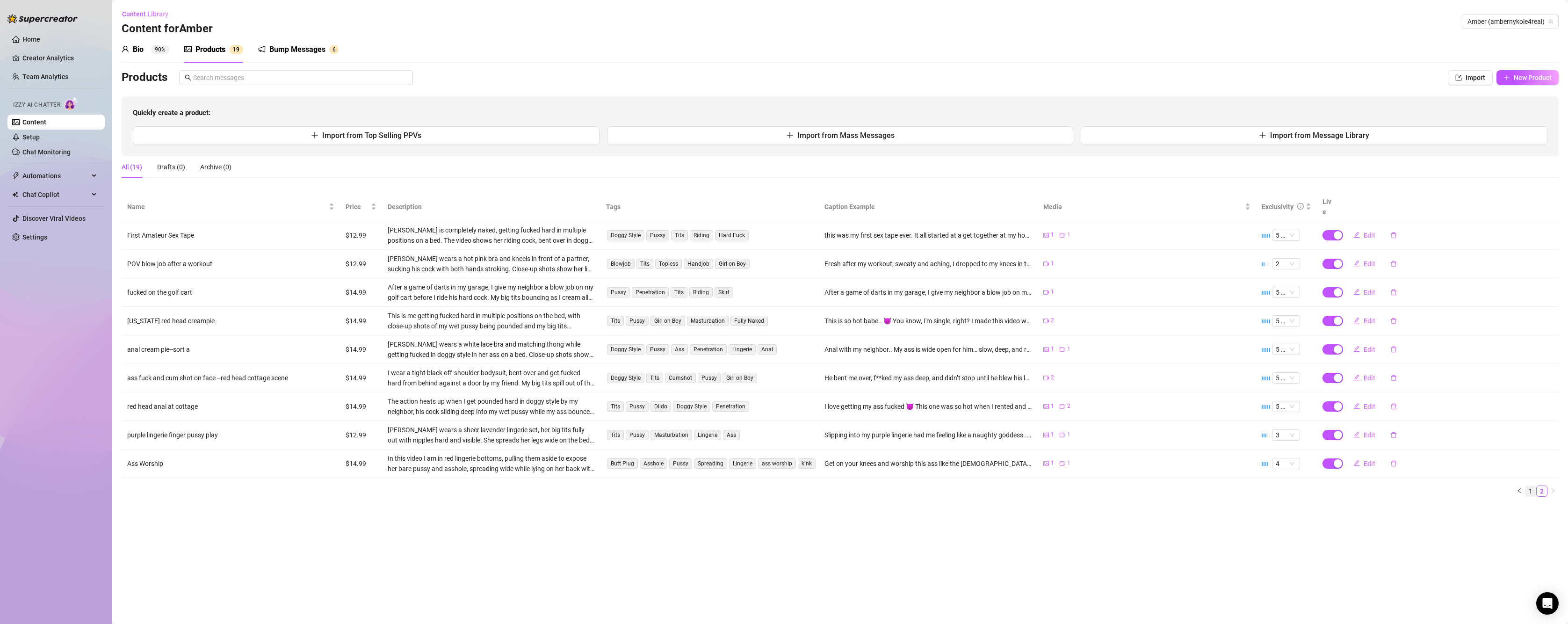
click at [1531, 486] on link "1" at bounding box center [1530, 491] width 10 height 10
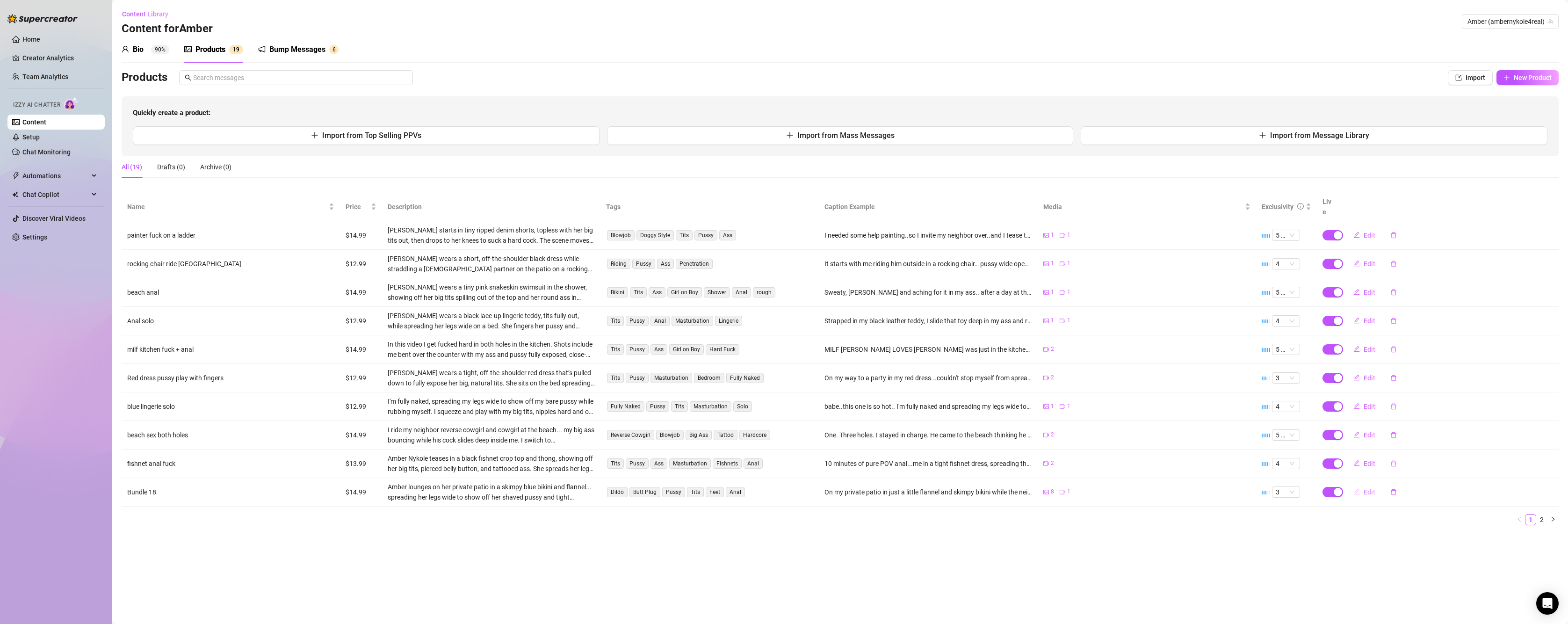
click at [1368, 488] on span "Edit" at bounding box center [1369, 492] width 12 height 7
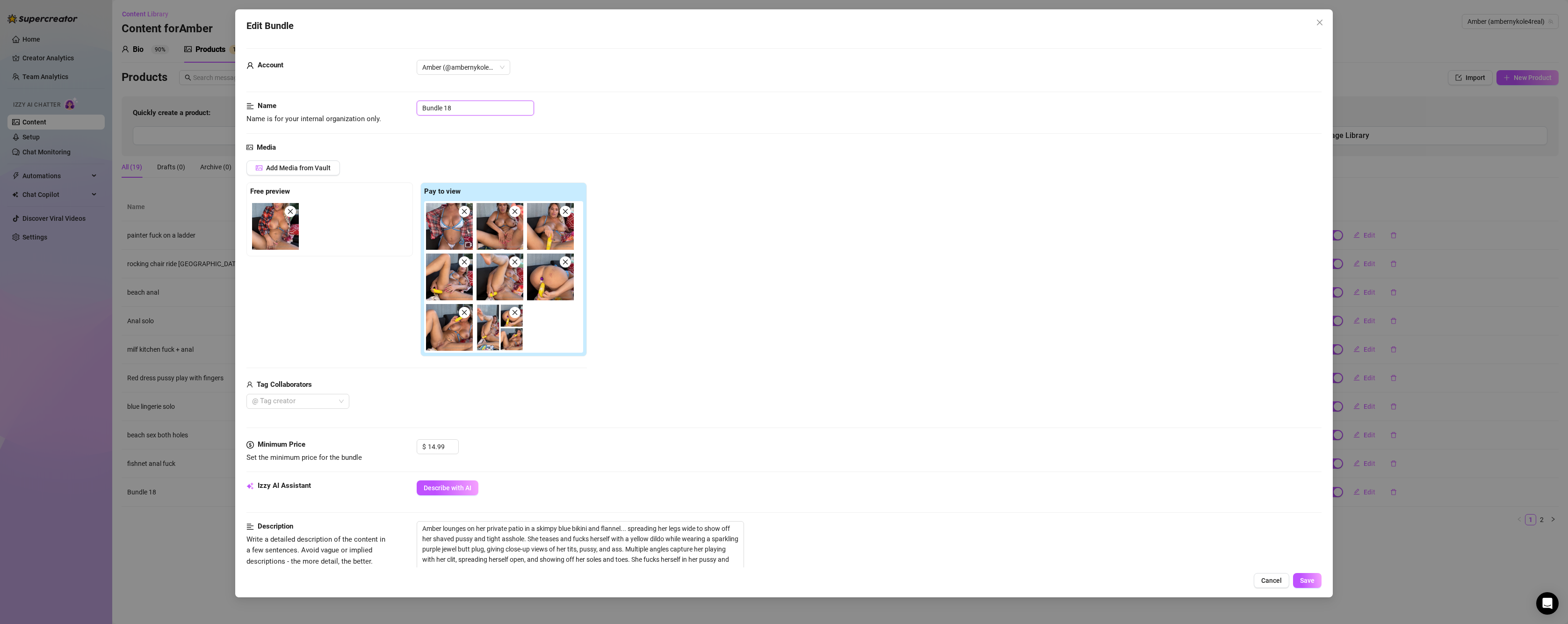
drag, startPoint x: 465, startPoint y: 106, endPoint x: 398, endPoint y: 88, distance: 69.4
click at [399, 88] on form "Account Amber (@ambernykole4real) Name Name is for your internal organization o…" at bounding box center [784, 497] width 1075 height 899
click at [1301, 580] on span "Save" at bounding box center [1307, 580] width 15 height 7
click at [1307, 583] on span "Save" at bounding box center [1307, 580] width 15 height 7
drag, startPoint x: 445, startPoint y: 109, endPoint x: 417, endPoint y: 93, distance: 32.2
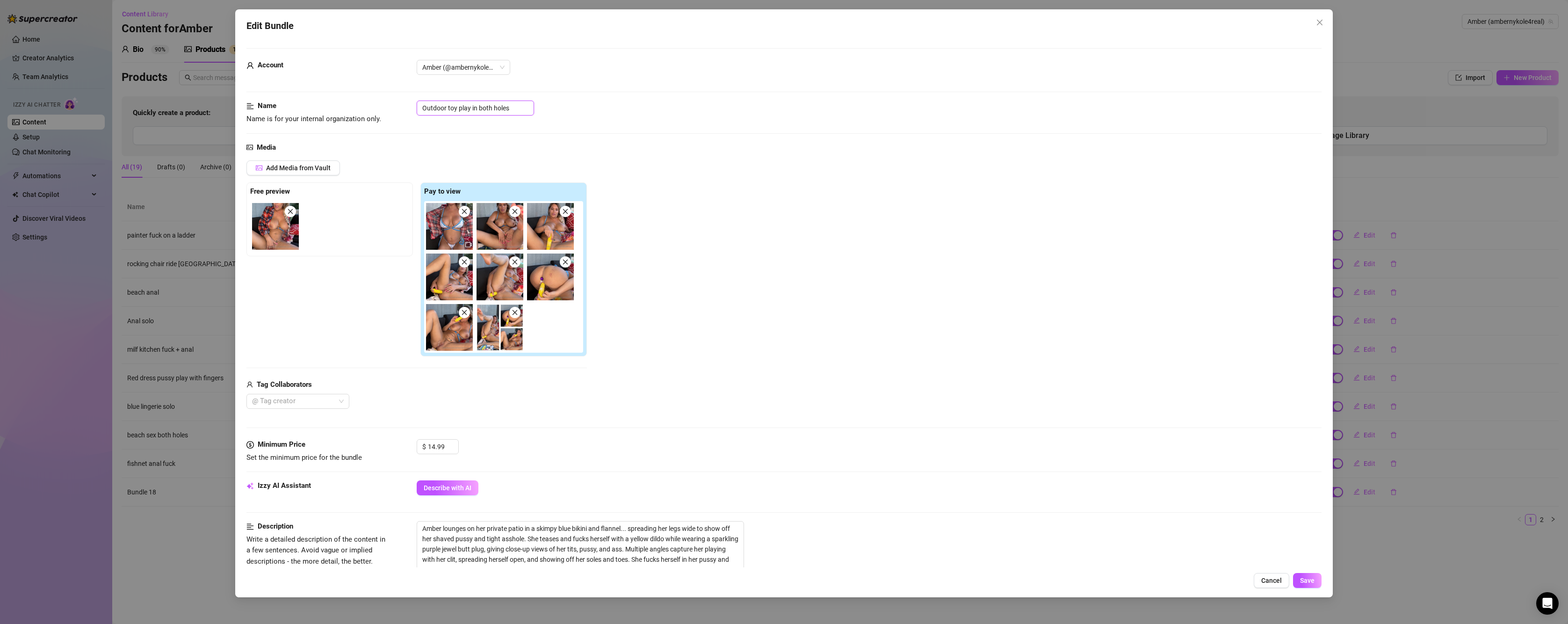
click at [417, 93] on form "Account Amber (@ambernykole4real) Name Name is for your internal organization o…" at bounding box center [784, 497] width 1075 height 899
click at [1300, 579] on button "Save" at bounding box center [1307, 580] width 29 height 15
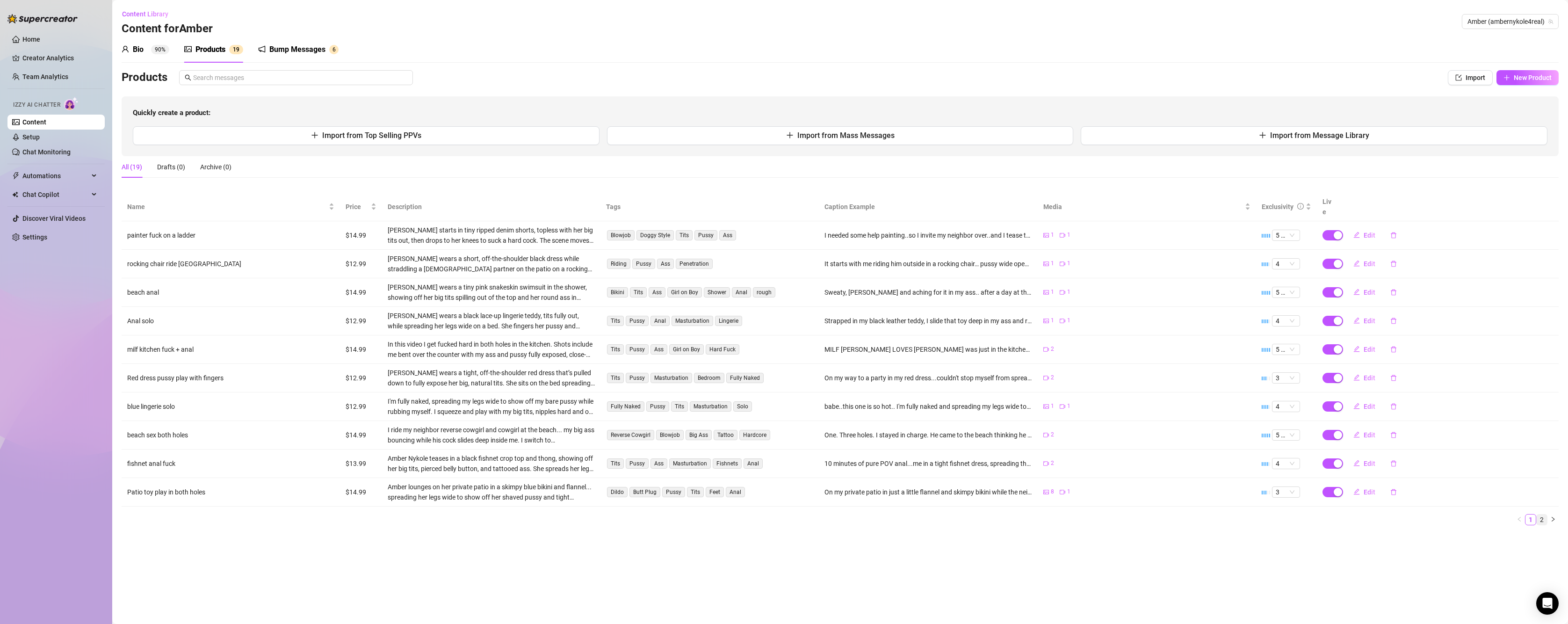
click at [1542, 514] on link "2" at bounding box center [1542, 519] width 10 height 10
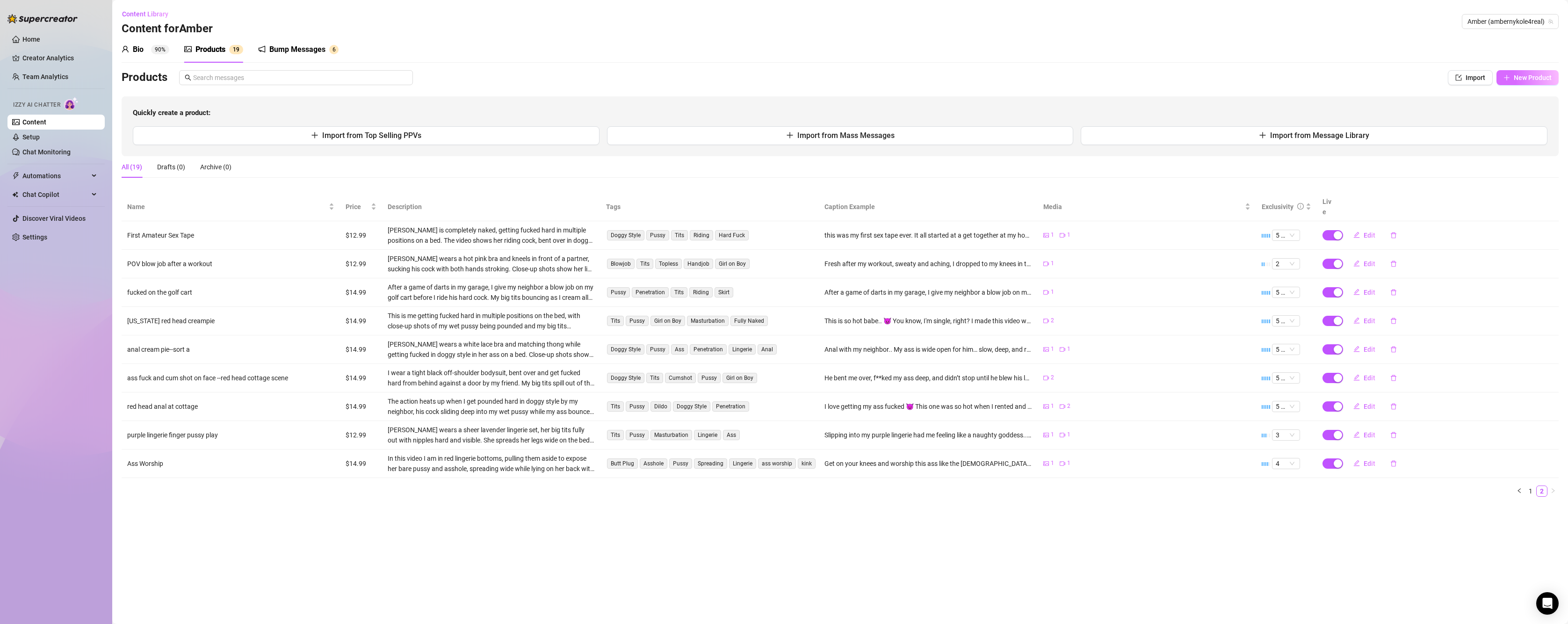
click at [1535, 77] on span "New Product" at bounding box center [1533, 77] width 38 height 7
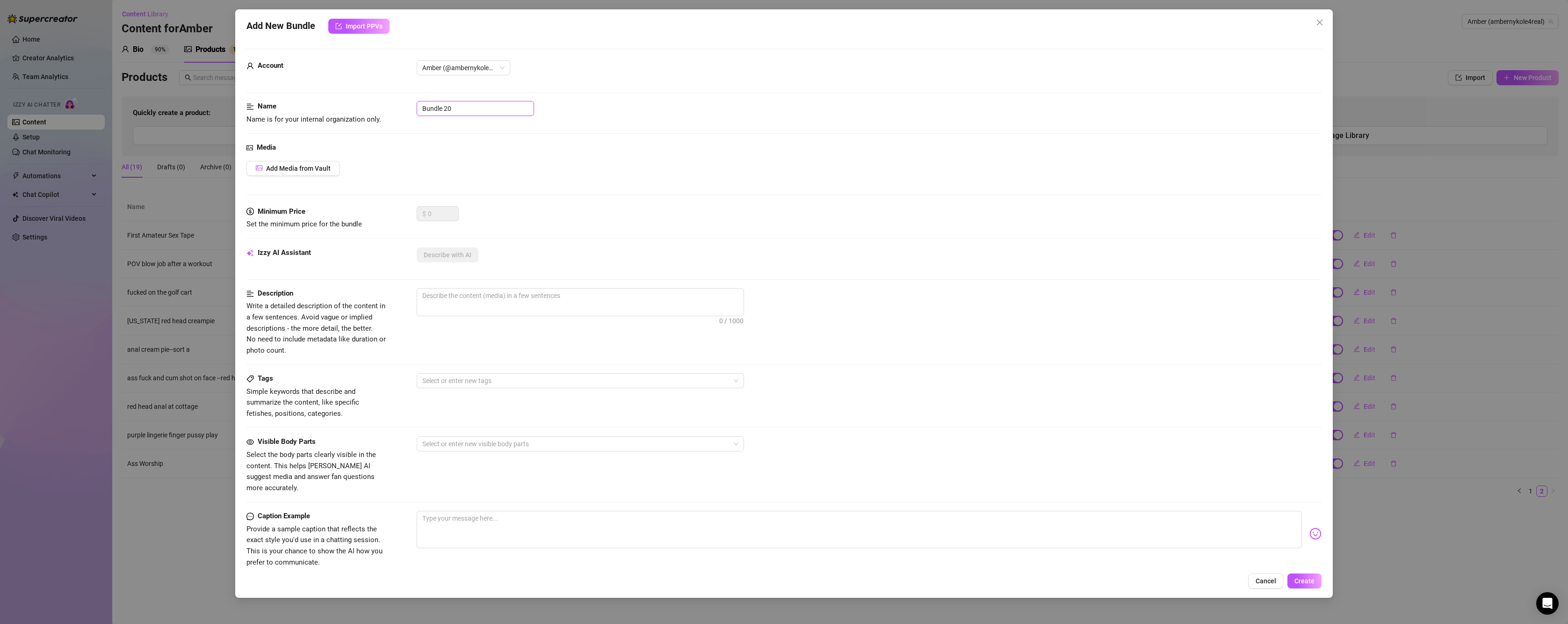
drag, startPoint x: 451, startPoint y: 110, endPoint x: 411, endPoint y: 94, distance: 43.1
click at [411, 94] on form "Account Amber (@ambernykole4real) Name Name is for your internal organization o…" at bounding box center [784, 374] width 1075 height 652
click at [285, 167] on span "Add Media from Vault" at bounding box center [298, 168] width 65 height 7
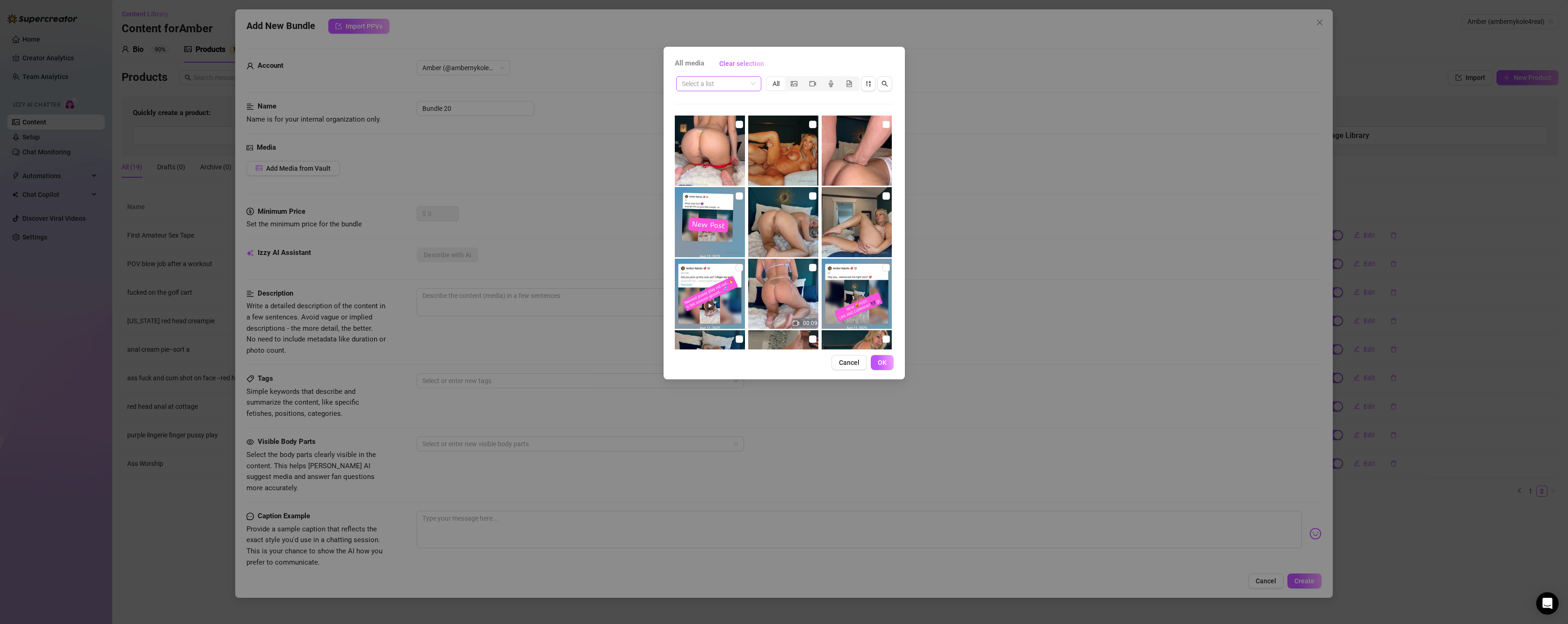
click at [729, 80] on input "search" at bounding box center [715, 83] width 66 height 14
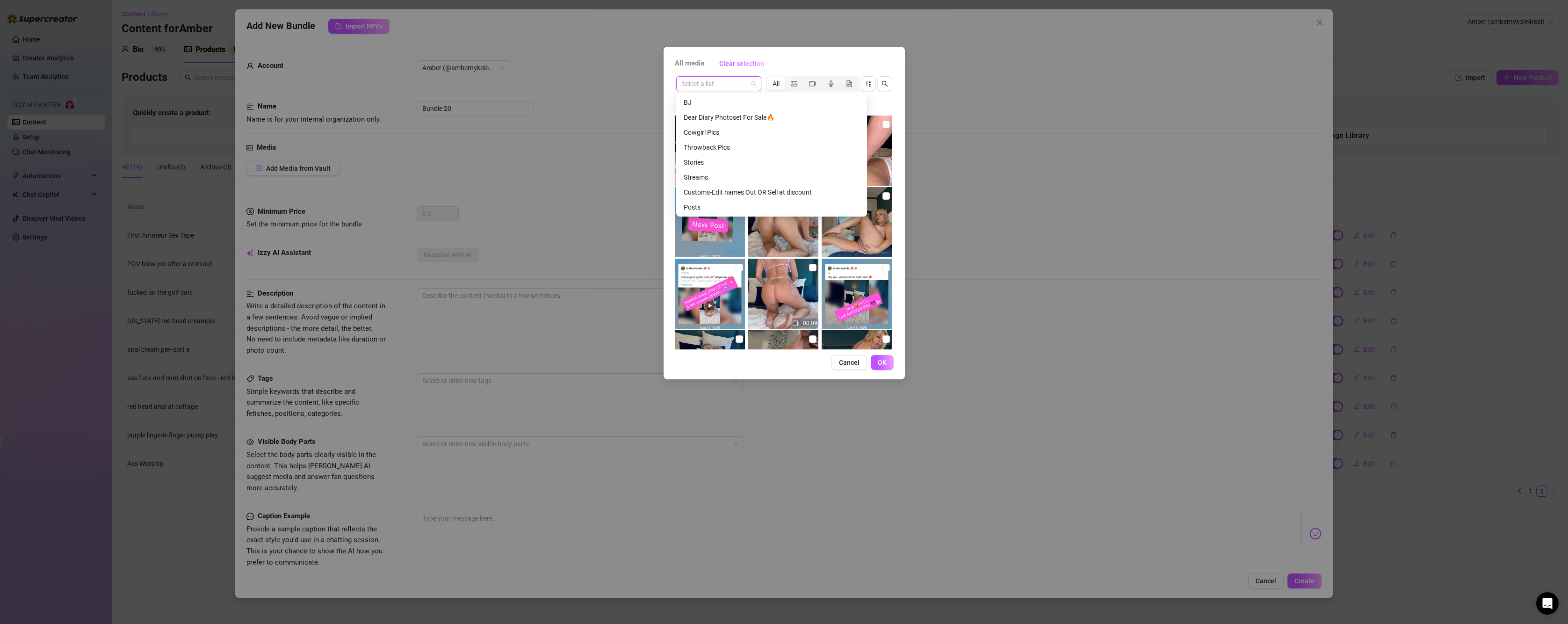
scroll to position [722, 0]
click at [761, 175] on div "Streams" at bounding box center [771, 174] width 176 height 10
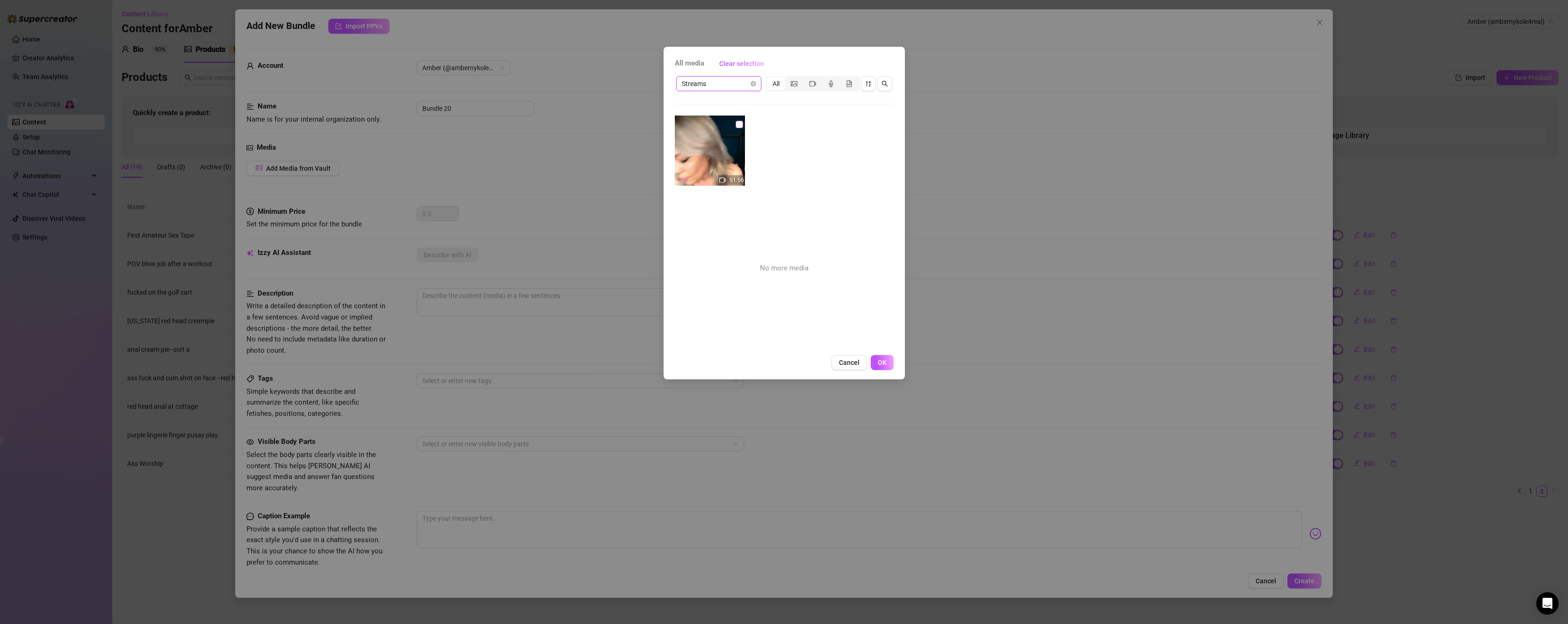
click at [739, 128] on label at bounding box center [739, 124] width 7 height 10
click at [739, 128] on input "checkbox" at bounding box center [739, 124] width 7 height 7
click at [888, 359] on button "OK" at bounding box center [883, 362] width 23 height 15
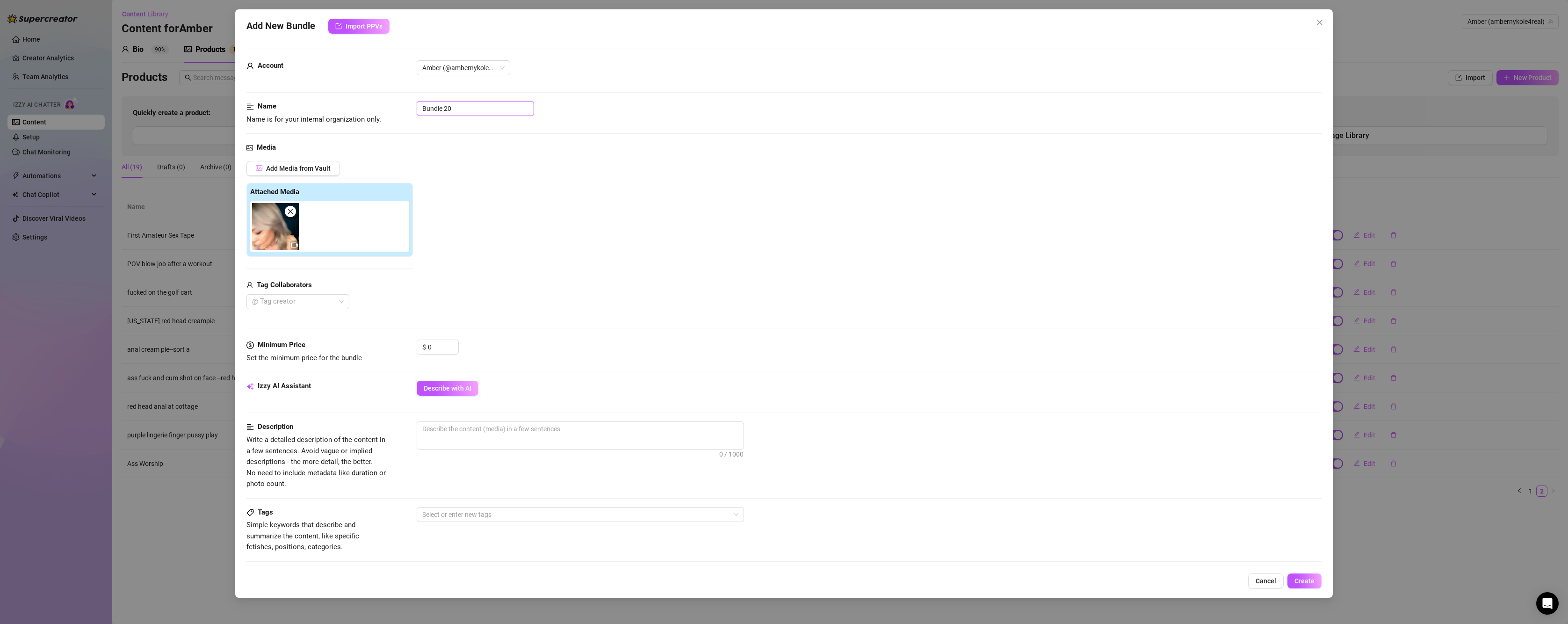
drag, startPoint x: 442, startPoint y: 104, endPoint x: 361, endPoint y: 83, distance: 83.7
click at [361, 83] on form "Account Amber (@ambernykole4real) Name Name is for your internal organization o…" at bounding box center [784, 441] width 1075 height 786
drag, startPoint x: 443, startPoint y: 350, endPoint x: 399, endPoint y: 345, distance: 44.3
click at [399, 345] on div "Minimum Price Set the minimum price for the bundle $ 0" at bounding box center [784, 351] width 1075 height 24
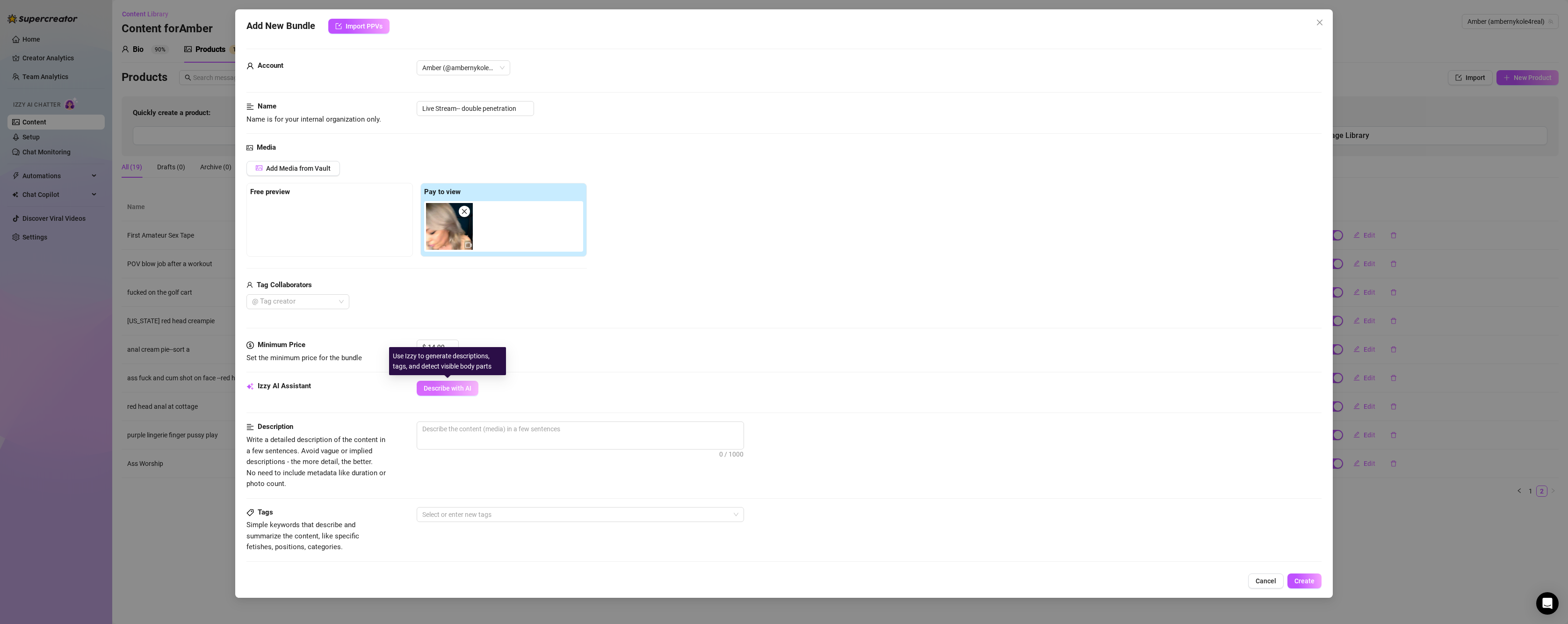
click at [437, 394] on button "Describe with AI" at bounding box center [447, 388] width 61 height 15
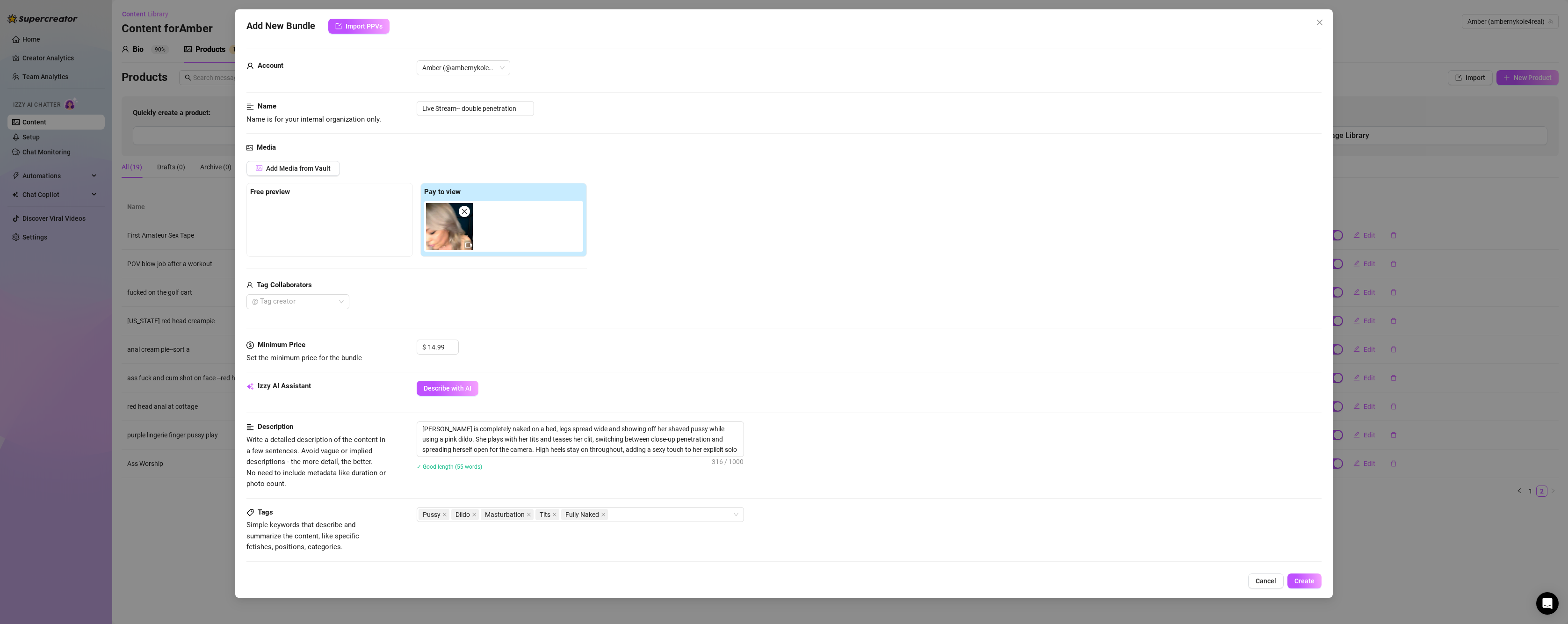
click at [659, 382] on div "Describe with AI" at bounding box center [869, 388] width 905 height 15
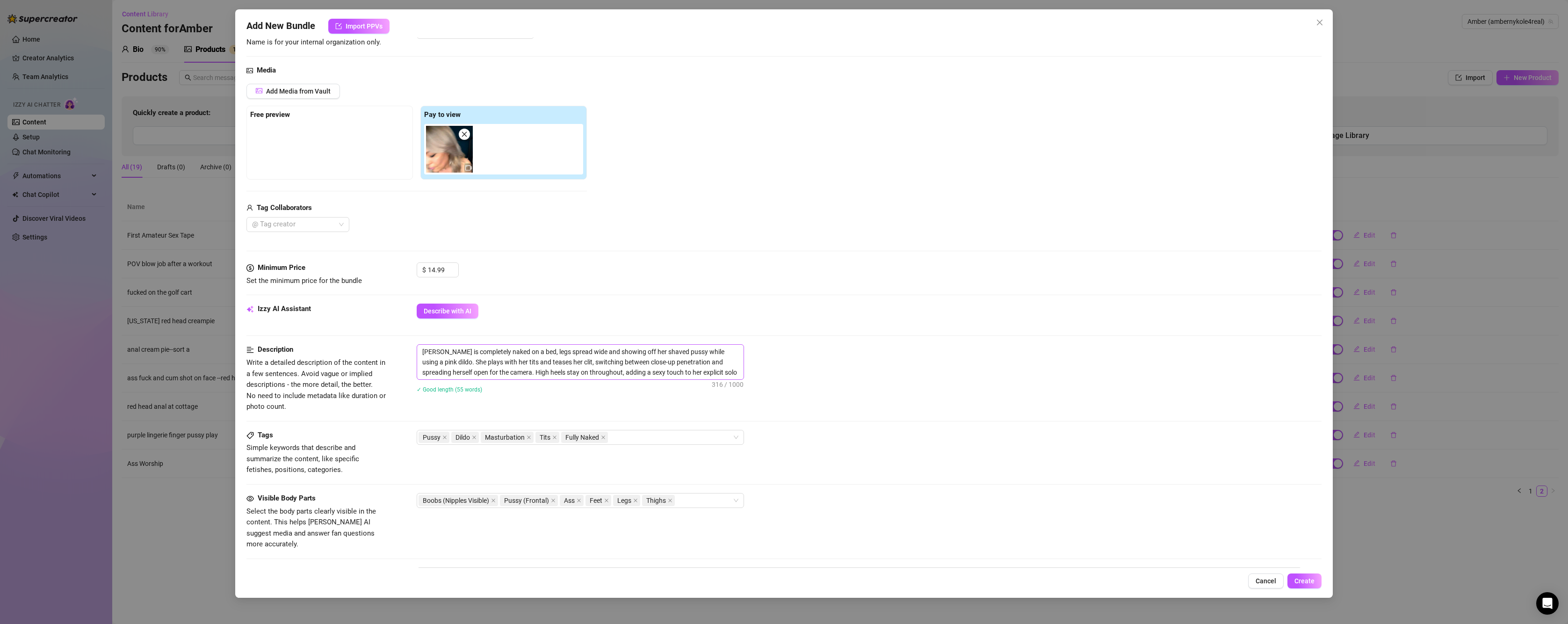
scroll to position [94, 0]
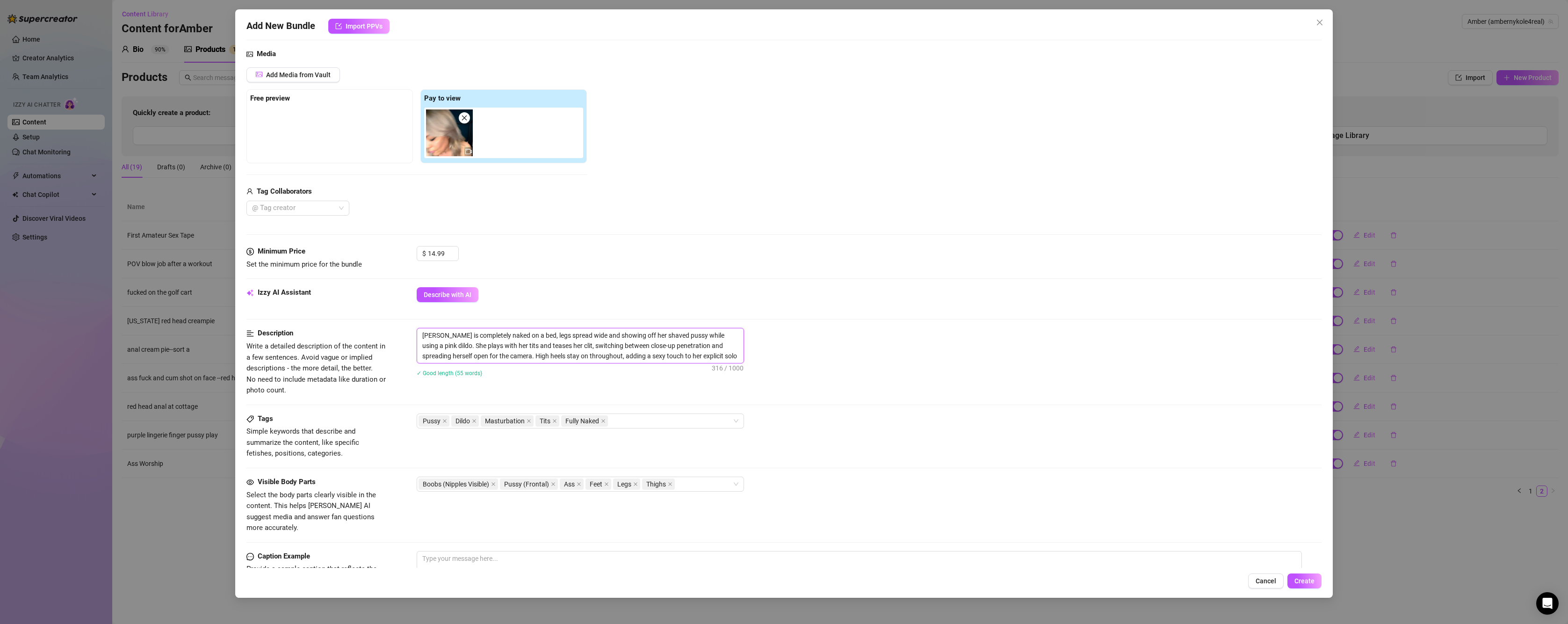
click at [726, 357] on textarea "[PERSON_NAME] is completely naked on a bed, legs spread wide and showing off he…" at bounding box center [580, 345] width 326 height 35
click at [629, 421] on div "Pussy Dildo Masturbation Tits Fully Naked" at bounding box center [576, 424] width 314 height 13
click at [618, 456] on div "Anal" at bounding box center [580, 457] width 312 height 10
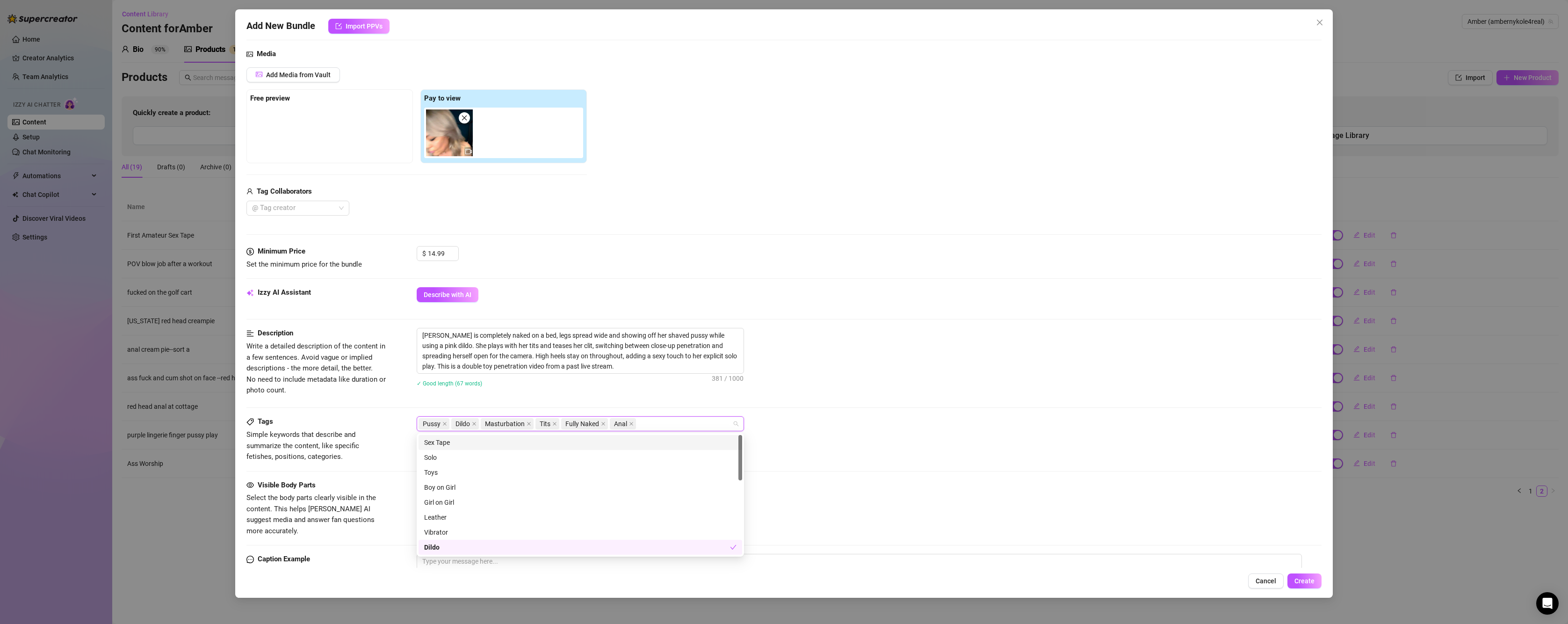
click at [838, 446] on div "Tags Simple keywords that describe and summarize the content, like specific fet…" at bounding box center [784, 439] width 1075 height 46
click at [686, 418] on div "Pussy Dildo Masturbation Tits Fully Naked Anal" at bounding box center [576, 424] width 314 height 13
click at [824, 412] on div "Description Write a detailed description of the content in a few sentences. Avo…" at bounding box center [784, 372] width 1075 height 88
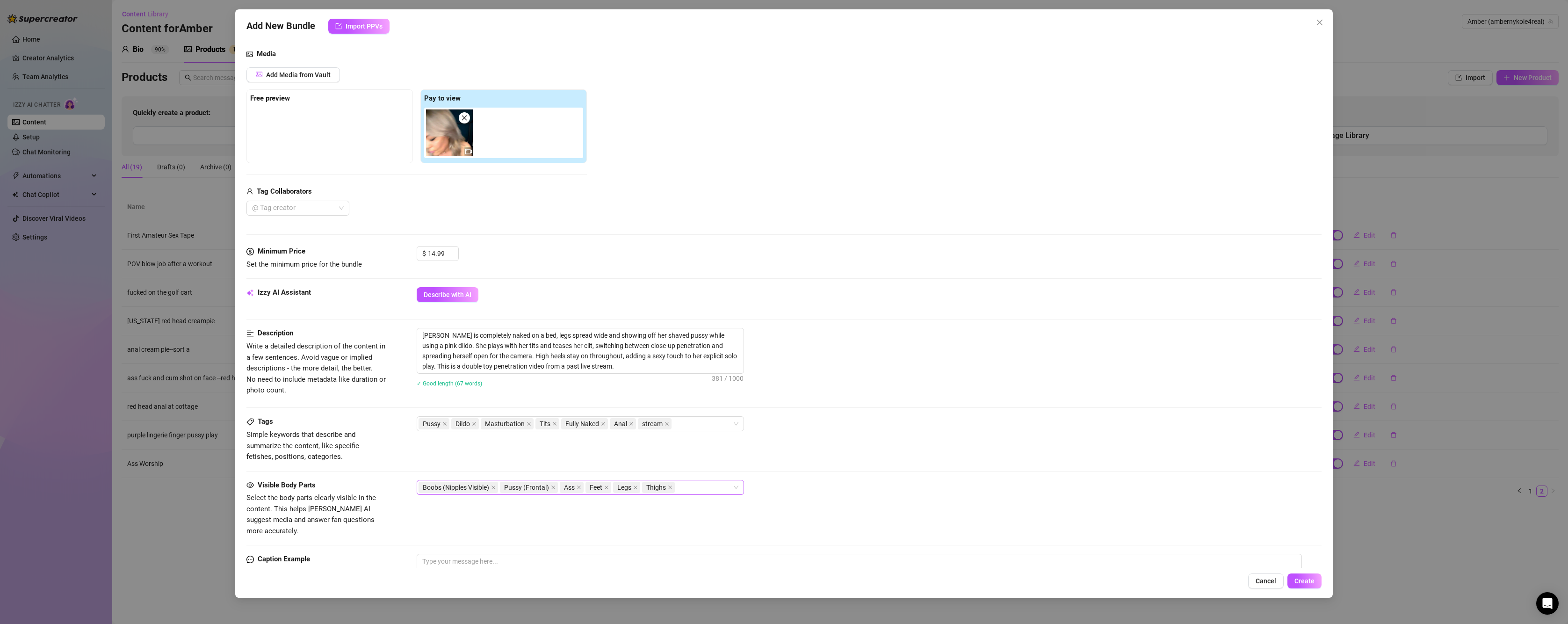
click at [697, 489] on div "Boobs (Nipples Visible) Pussy (Frontal) Ass Feet Legs Thighs" at bounding box center [576, 488] width 314 height 13
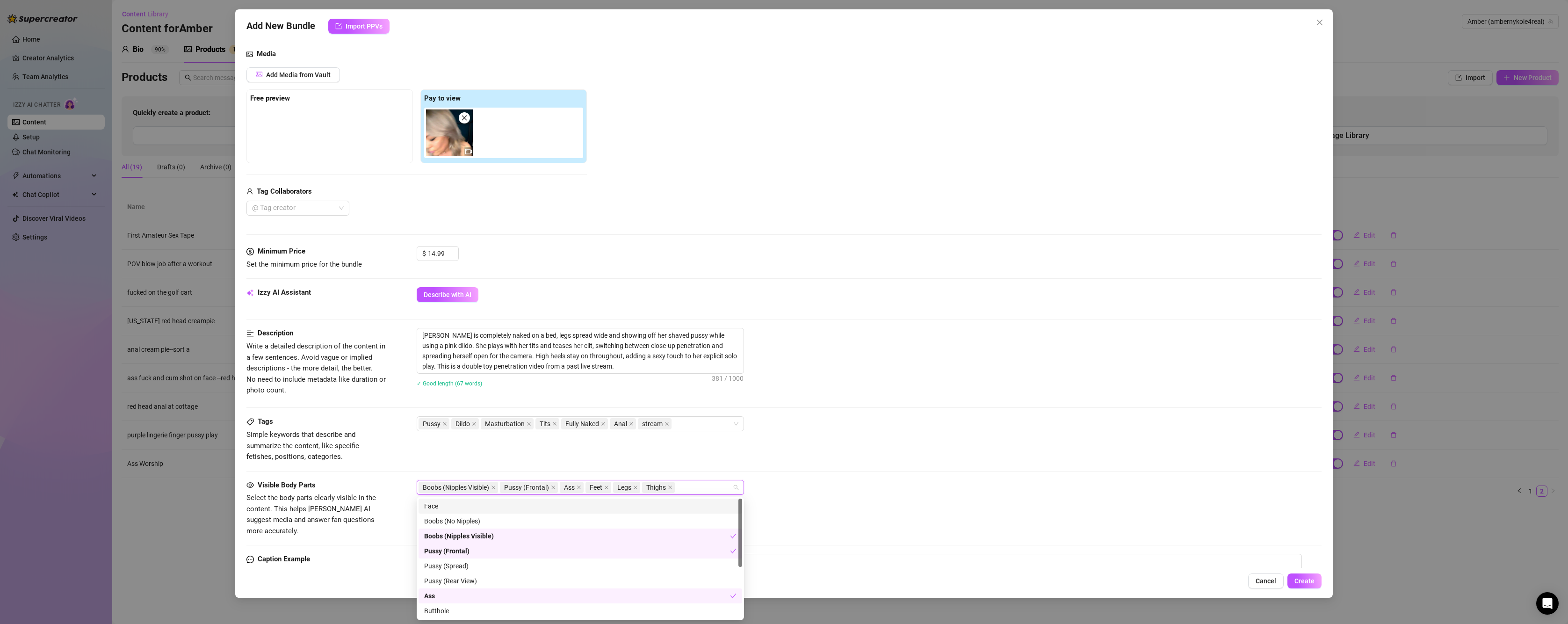
click at [911, 403] on div "Description Write a detailed description of the content in a few sentences. Avo…" at bounding box center [784, 372] width 1075 height 88
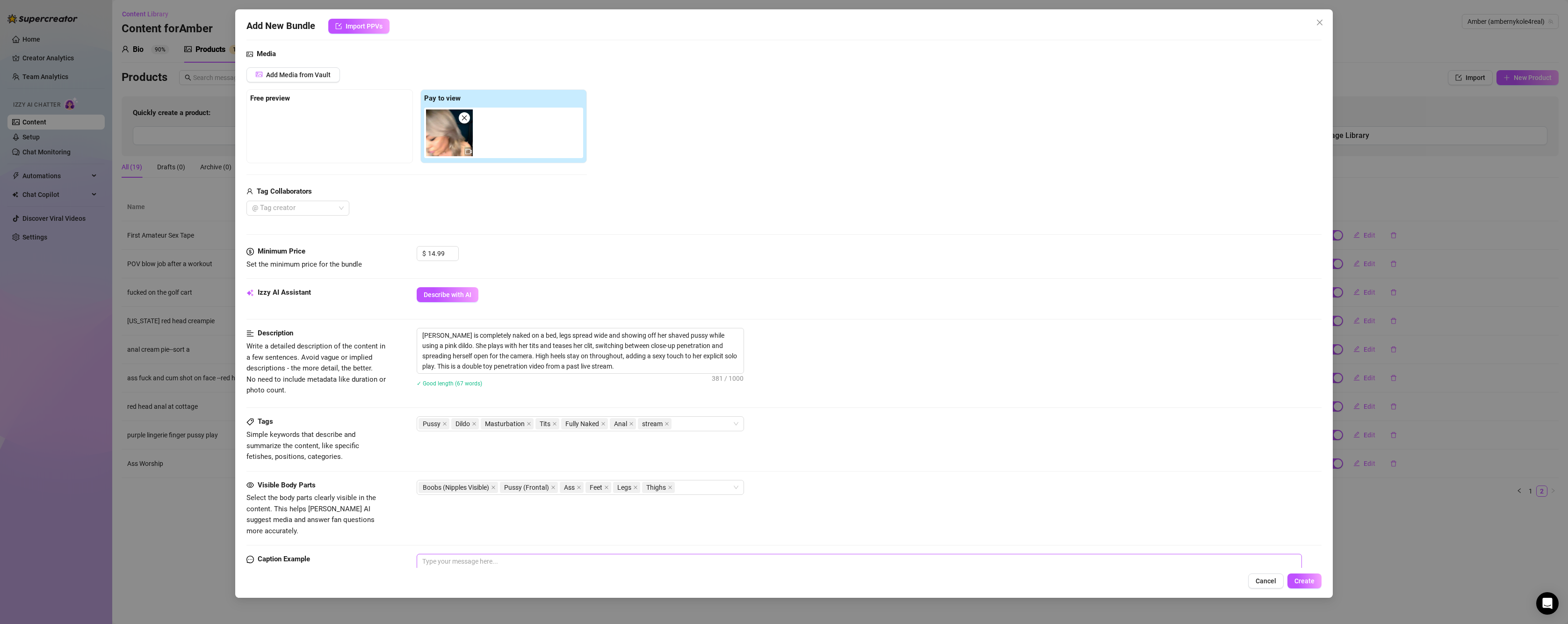
scroll to position [140, 0]
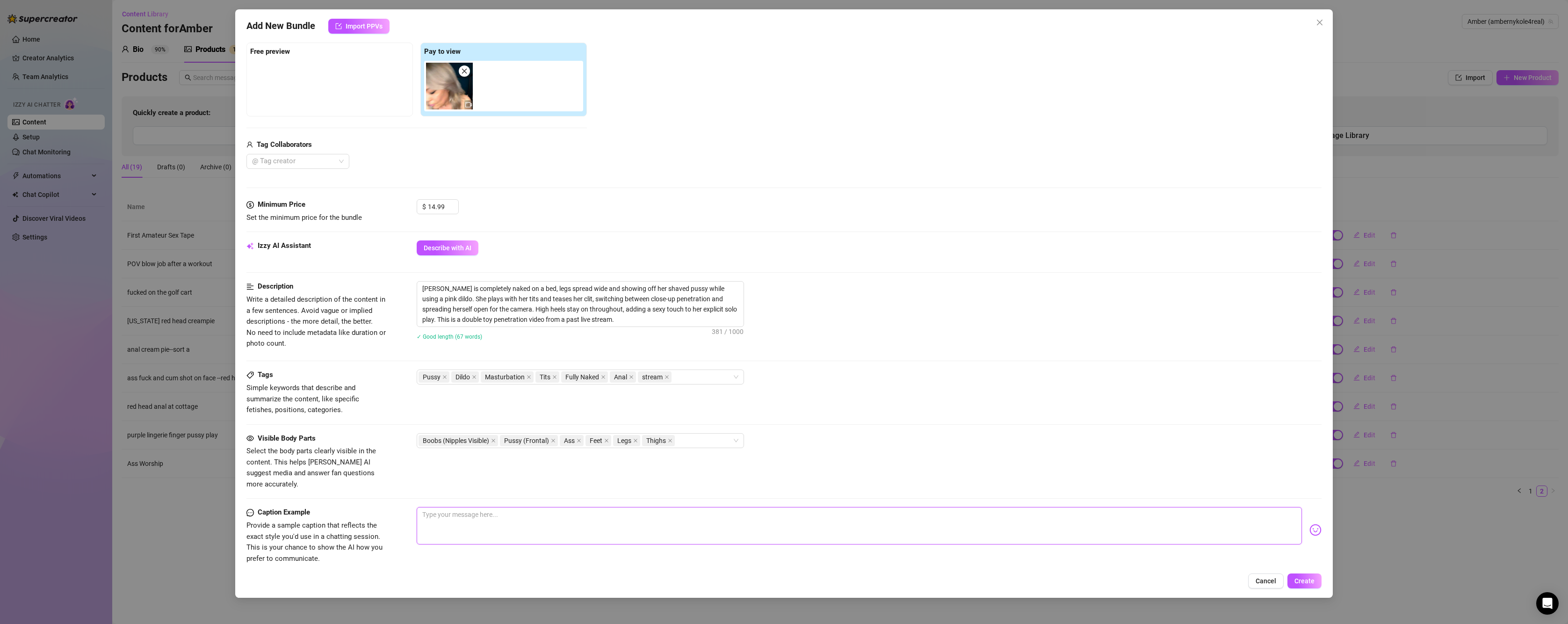
click at [566, 507] on textarea at bounding box center [859, 525] width 885 height 37
drag, startPoint x: 733, startPoint y: 502, endPoint x: 712, endPoint y: 495, distance: 22.1
click at [712, 495] on form "Account Amber (@ambernykole4real) Name Name is for your internal organization o…" at bounding box center [784, 302] width 1075 height 788
click at [784, 507] on textarea "LIVE REPLAY: Double Penetration with my 2 toys... almost an hour long.. heels o…" at bounding box center [859, 525] width 885 height 37
drag, startPoint x: 439, startPoint y: 203, endPoint x: 418, endPoint y: 194, distance: 22.8
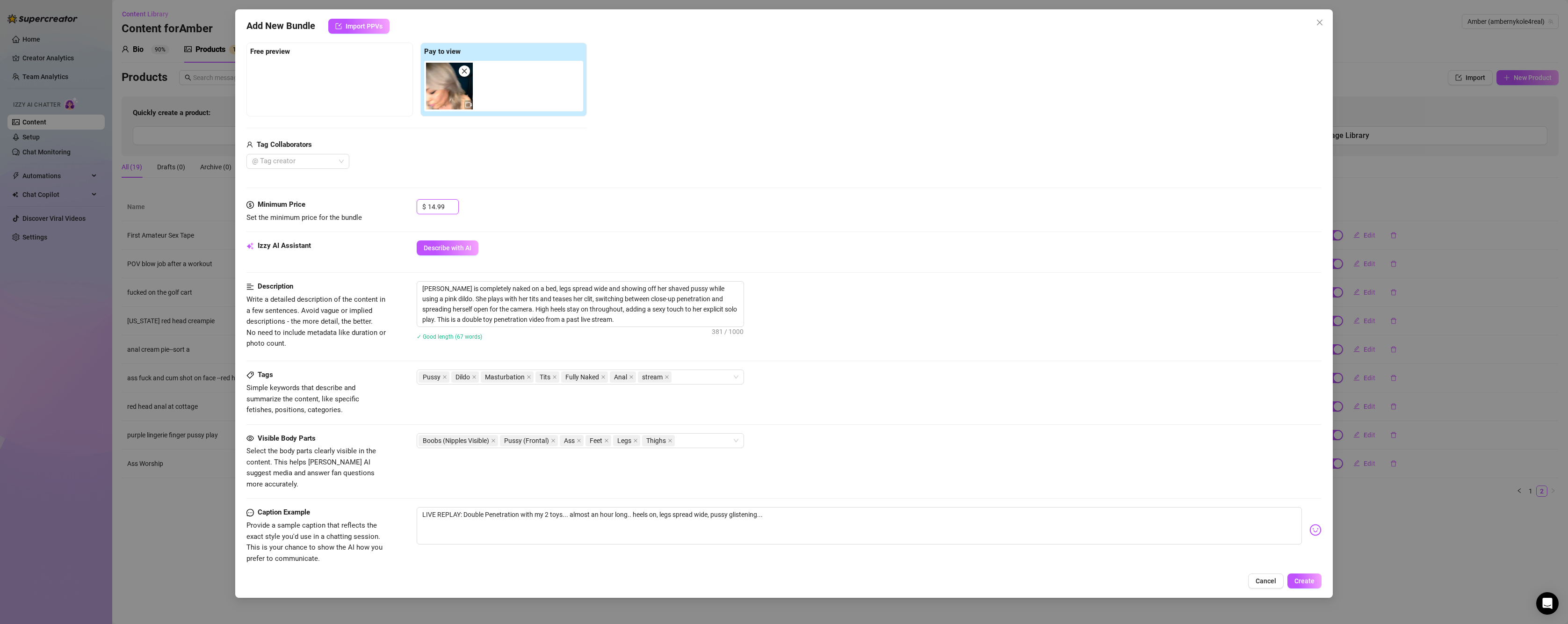
click at [418, 194] on form "Account Amber (@ambernykole4real) Name Name is for your internal organization o…" at bounding box center [784, 302] width 1075 height 788
click at [597, 322] on textarea "[PERSON_NAME] is completely naked on a bed, legs spread wide and showing off he…" at bounding box center [580, 304] width 326 height 45
drag, startPoint x: 444, startPoint y: 203, endPoint x: 425, endPoint y: 198, distance: 19.6
click at [425, 198] on form "Account Amber (@ambernykole4real) Name Name is for your internal organization o…" at bounding box center [784, 302] width 1075 height 788
click at [548, 228] on div "Minimum Price Set the minimum price for the bundle $ 19.99" at bounding box center [784, 220] width 1075 height 41
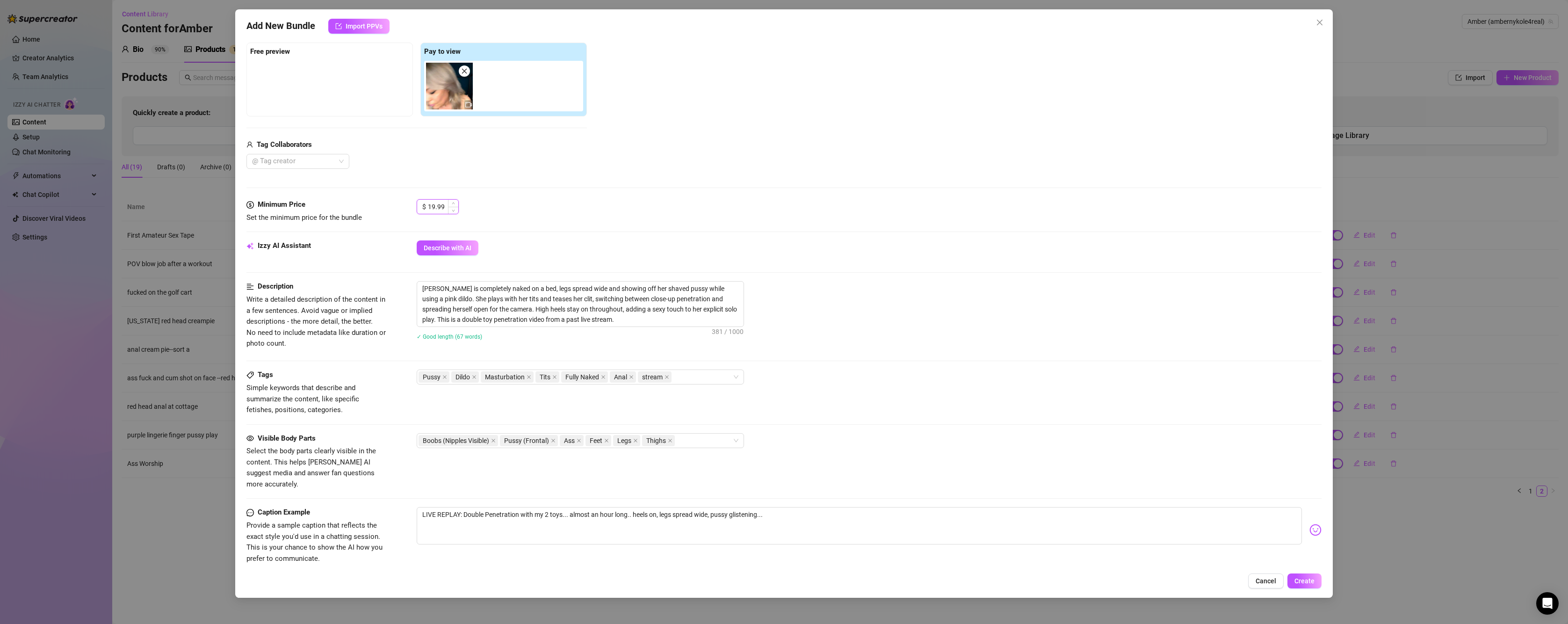
drag, startPoint x: 443, startPoint y: 207, endPoint x: 431, endPoint y: 203, distance: 12.6
click at [431, 203] on input "19.99" at bounding box center [443, 206] width 30 height 14
drag, startPoint x: 445, startPoint y: 206, endPoint x: 421, endPoint y: 195, distance: 26.4
click at [421, 195] on form "Account Amber (@ambernykole4real) Name Name is for your internal organization o…" at bounding box center [784, 302] width 1075 height 788
click at [553, 223] on div "$ 18" at bounding box center [869, 211] width 905 height 23
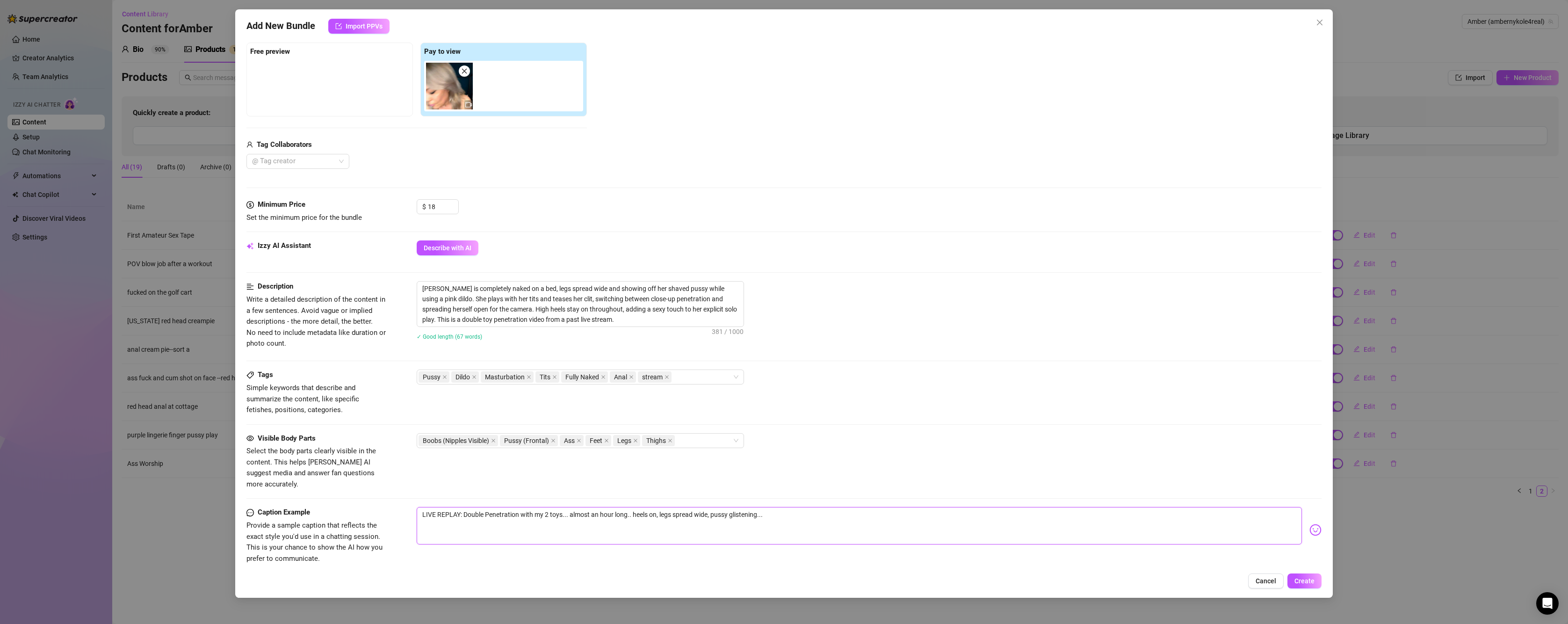
click at [802, 509] on textarea "LIVE REPLAY: Double Penetration with my 2 toys... almost an hour long.. heels o…" at bounding box center [859, 525] width 885 height 37
drag, startPoint x: 1127, startPoint y: 500, endPoint x: 1090, endPoint y: 504, distance: 37.2
click at [1090, 507] on textarea "LIVE REPLAY: Double Penetration with my 2 toys... almost an hour long.. heels o…" at bounding box center [859, 525] width 885 height 37
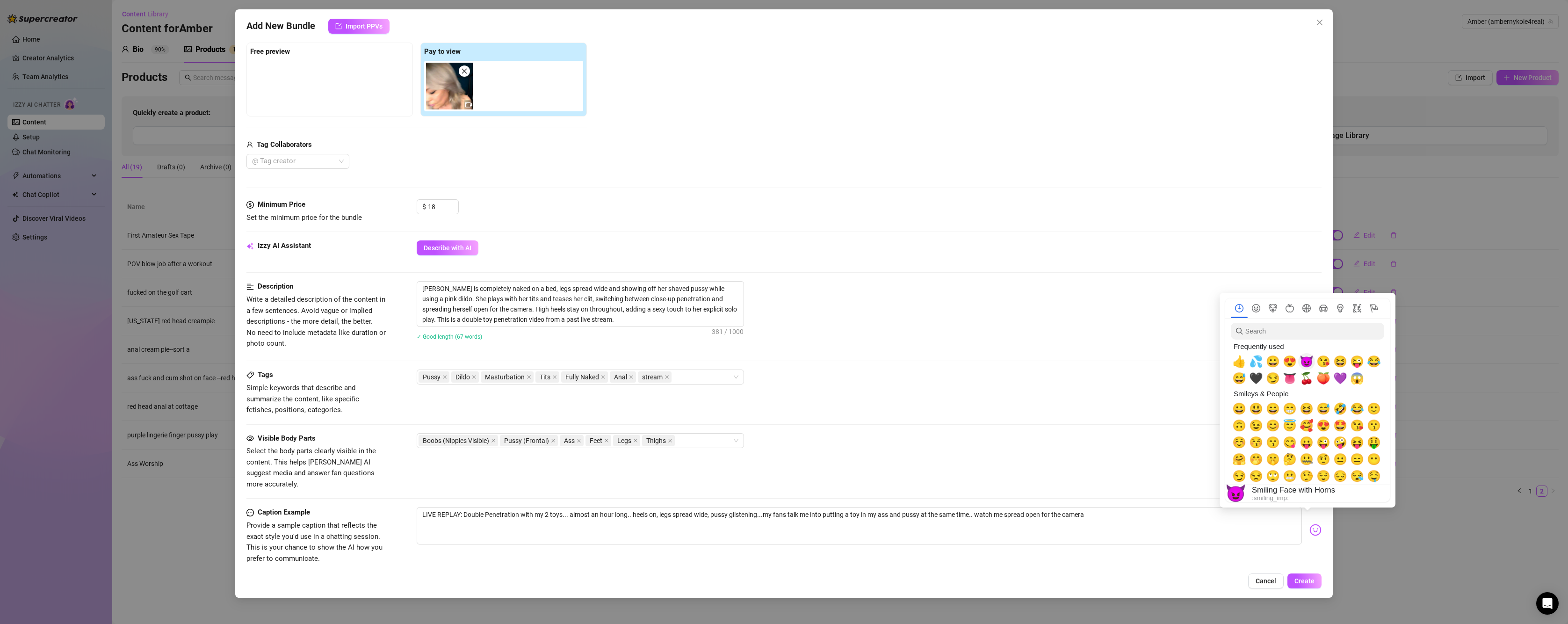
click at [1308, 362] on span "😈" at bounding box center [1306, 362] width 14 height 13
click at [1256, 361] on span "💦" at bounding box center [1256, 362] width 14 height 13
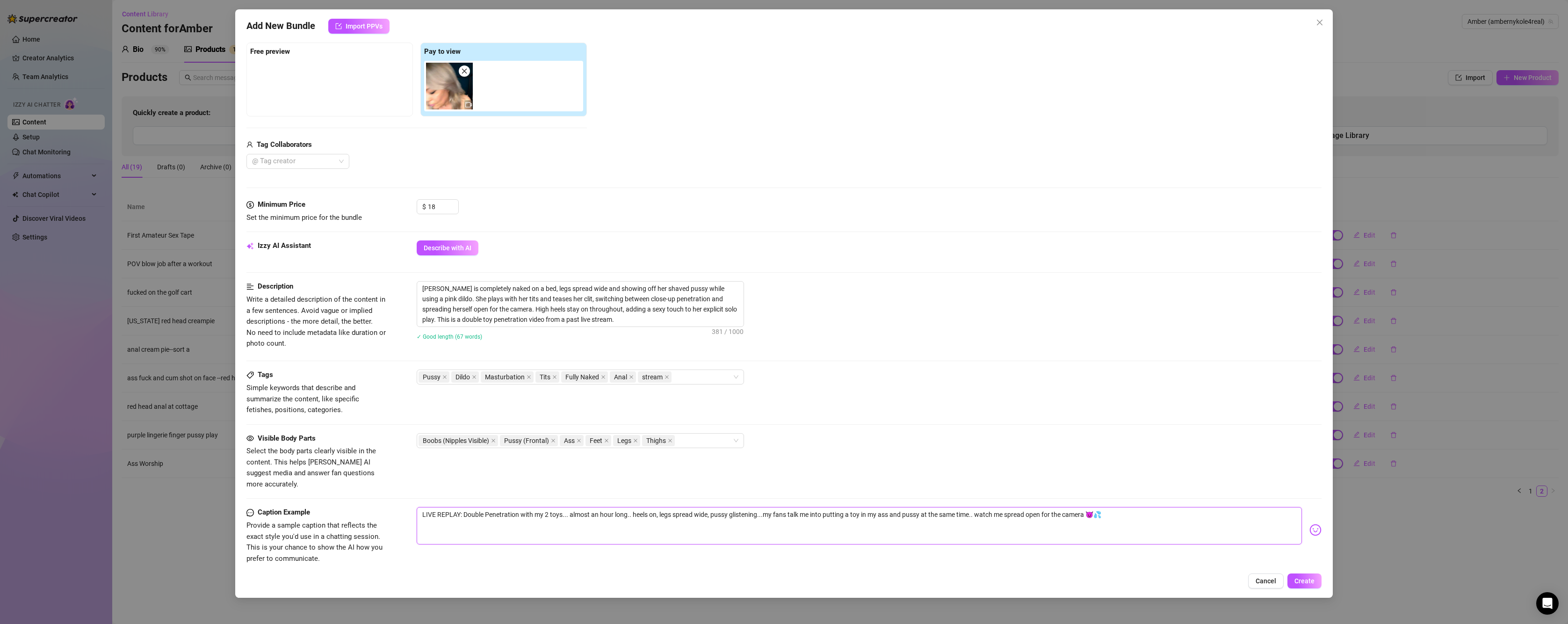
click at [1118, 522] on textarea "LIVE REPLAY: Double Penetration with my 2 toys... almost an hour long.. heels o…" at bounding box center [859, 525] width 885 height 37
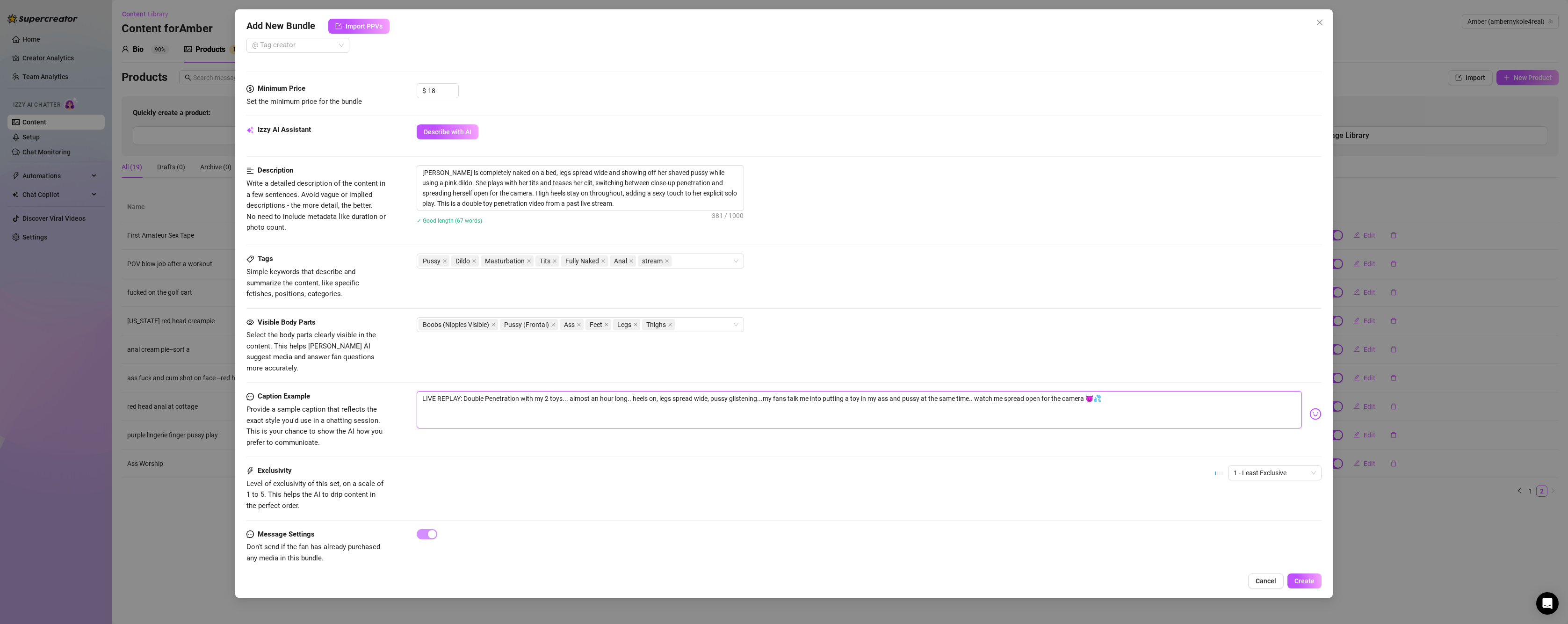
scroll to position [259, 0]
click at [1265, 463] on span "1 - Least Exclusive" at bounding box center [1275, 470] width 82 height 14
click at [1252, 532] on div "5 - Most Exclusive 🔥" at bounding box center [1267, 538] width 90 height 15
click at [1254, 463] on span "5 - Most Exclusive 🔥" at bounding box center [1275, 470] width 82 height 14
click at [1239, 520] on div "4" at bounding box center [1267, 523] width 79 height 10
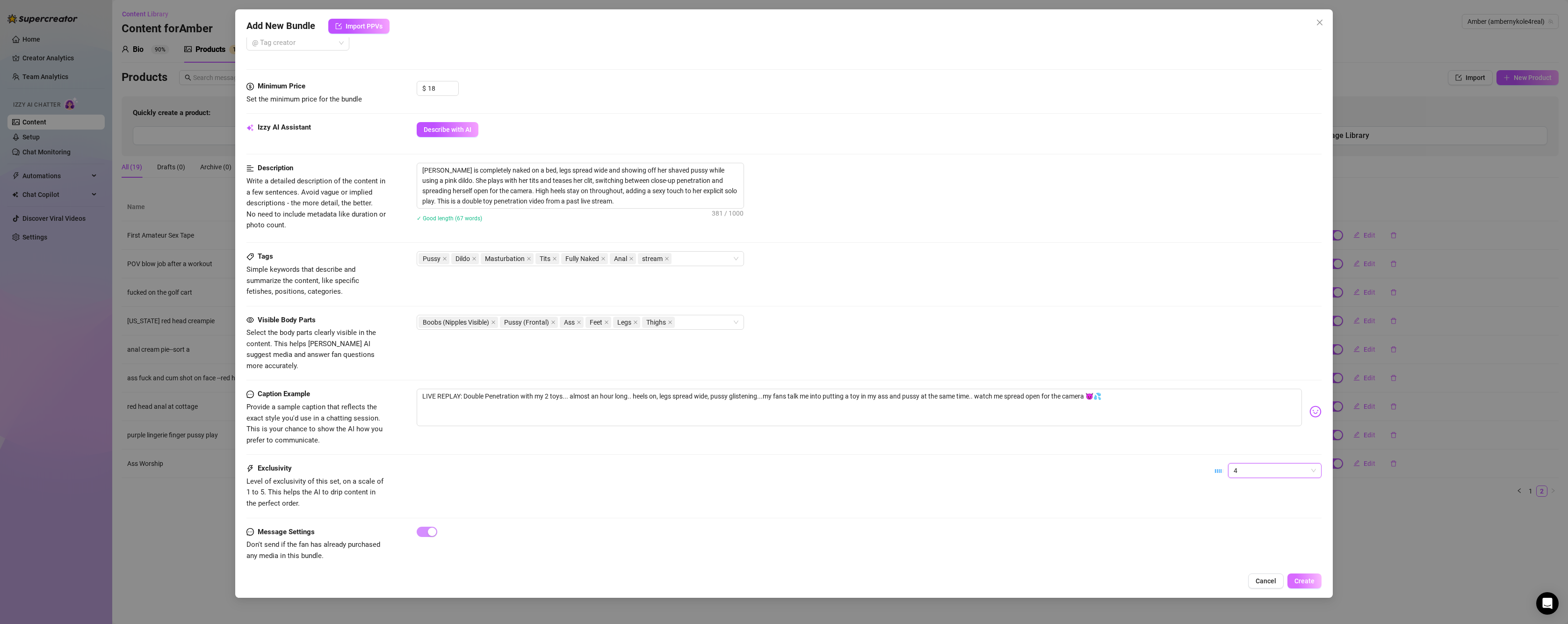
click at [1307, 581] on span "Create" at bounding box center [1304, 581] width 20 height 7
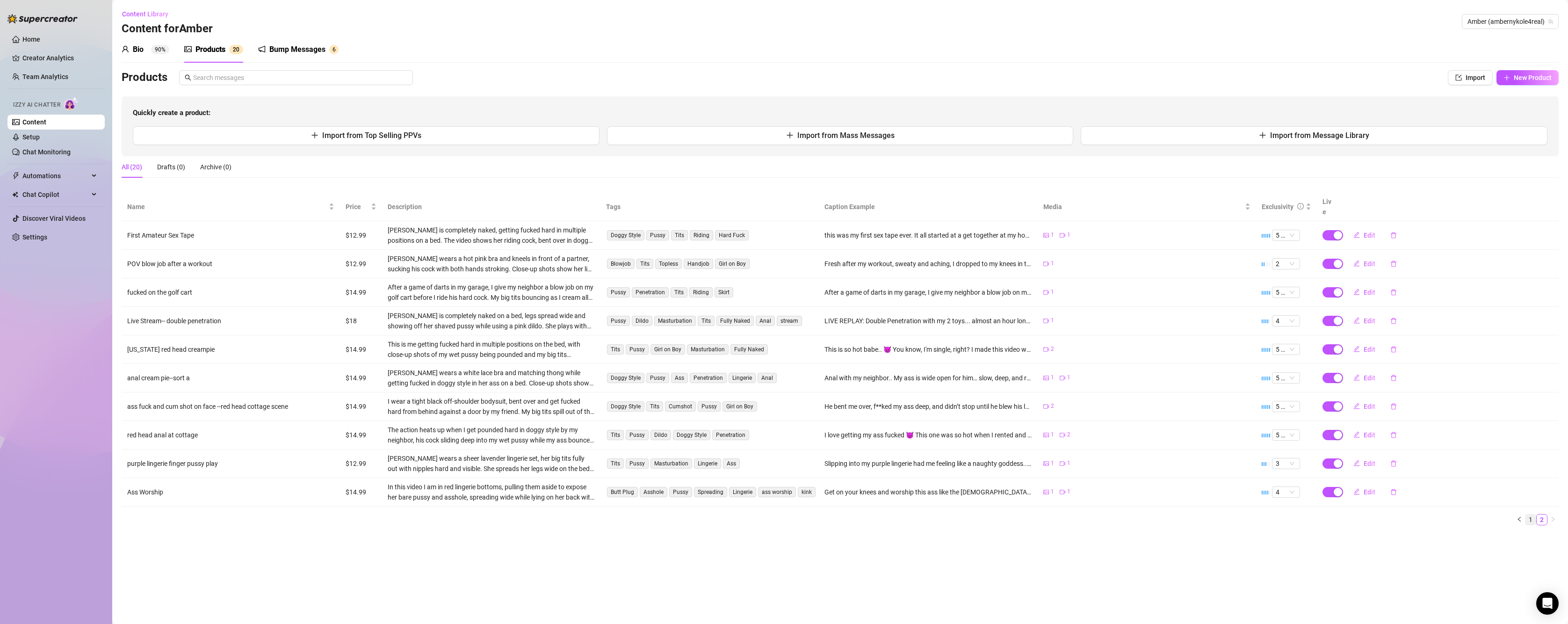
click at [1528, 514] on link "1" at bounding box center [1530, 519] width 10 height 10
click at [1541, 514] on link "2" at bounding box center [1542, 519] width 10 height 10
click at [1367, 314] on button "Edit" at bounding box center [1364, 321] width 37 height 15
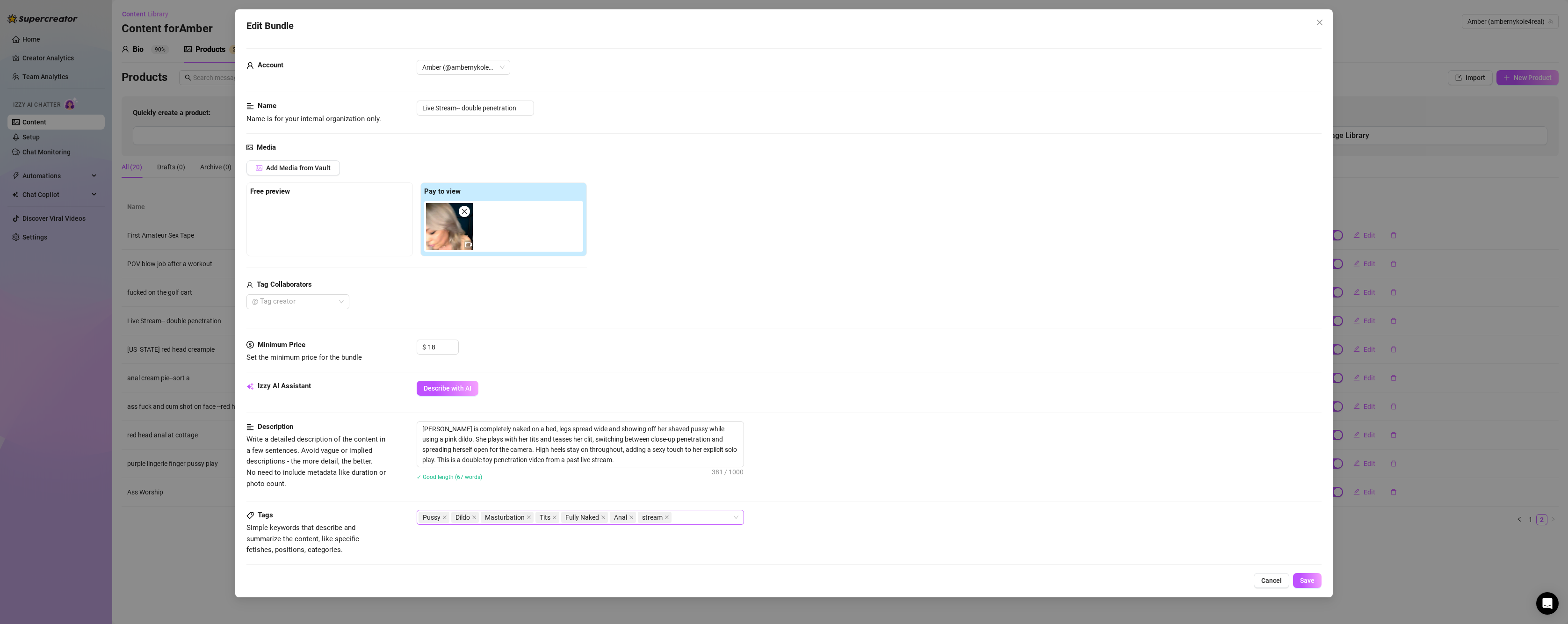
scroll to position [94, 0]
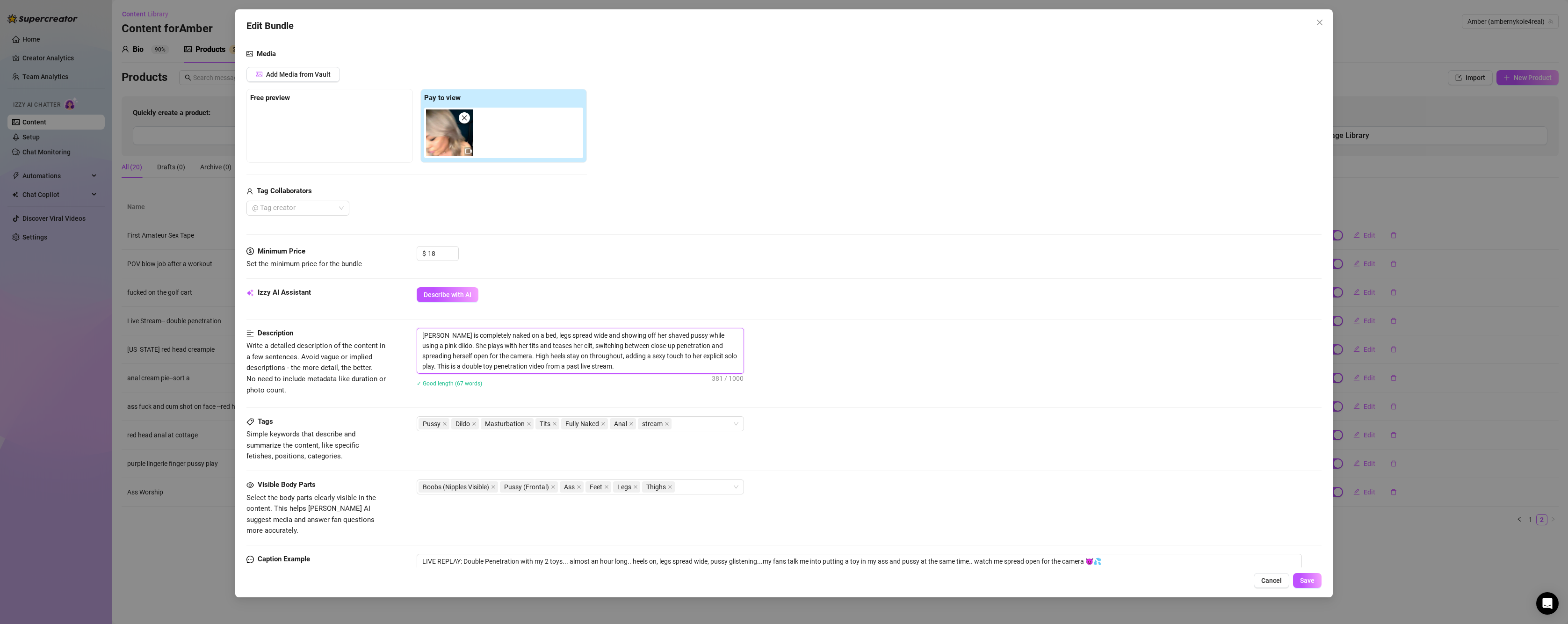
click at [696, 354] on textarea "[PERSON_NAME] is completely naked on a bed, legs spread wide and showing off he…" at bounding box center [580, 351] width 326 height 45
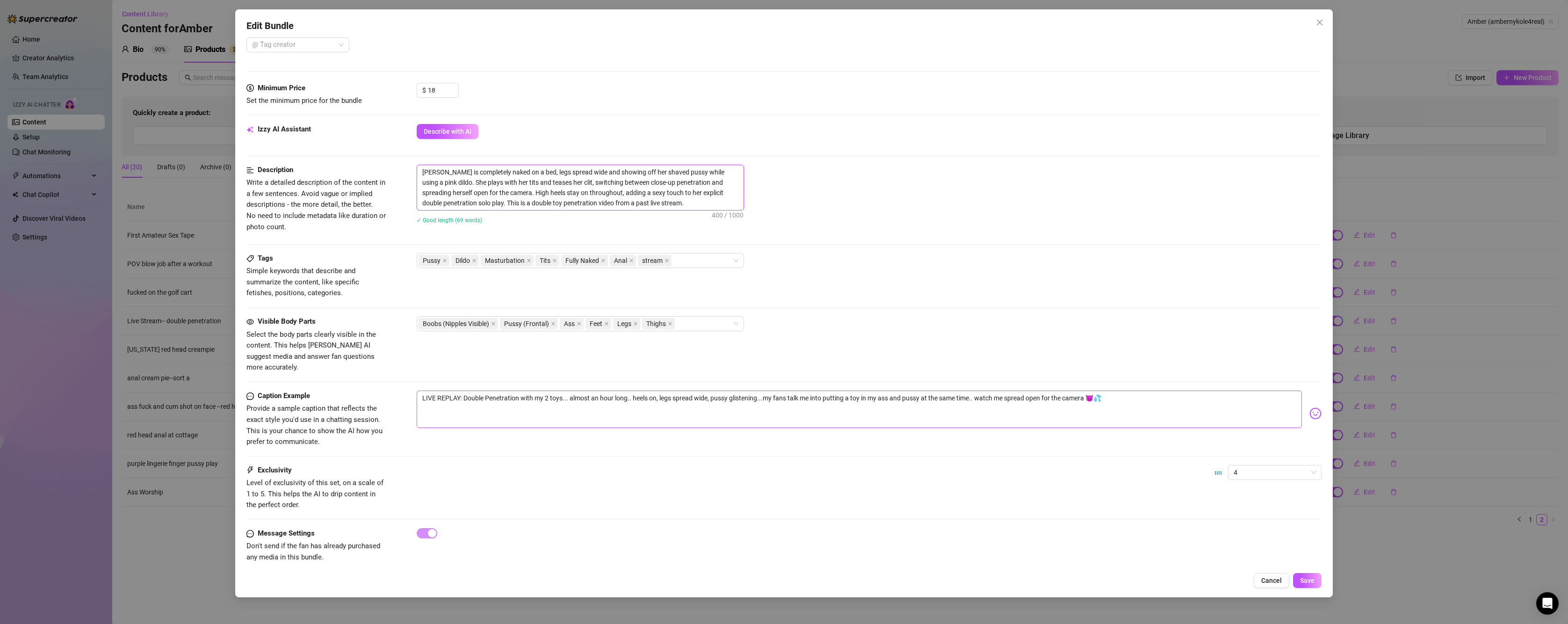
scroll to position [259, 0]
drag, startPoint x: 427, startPoint y: 84, endPoint x: 416, endPoint y: 83, distance: 11.0
click at [417, 83] on div "$ 18" at bounding box center [438, 88] width 42 height 15
click at [688, 320] on div "Boobs (Nipples Visible) Pussy (Frontal) Ass Feet Legs Thighs" at bounding box center [576, 322] width 314 height 13
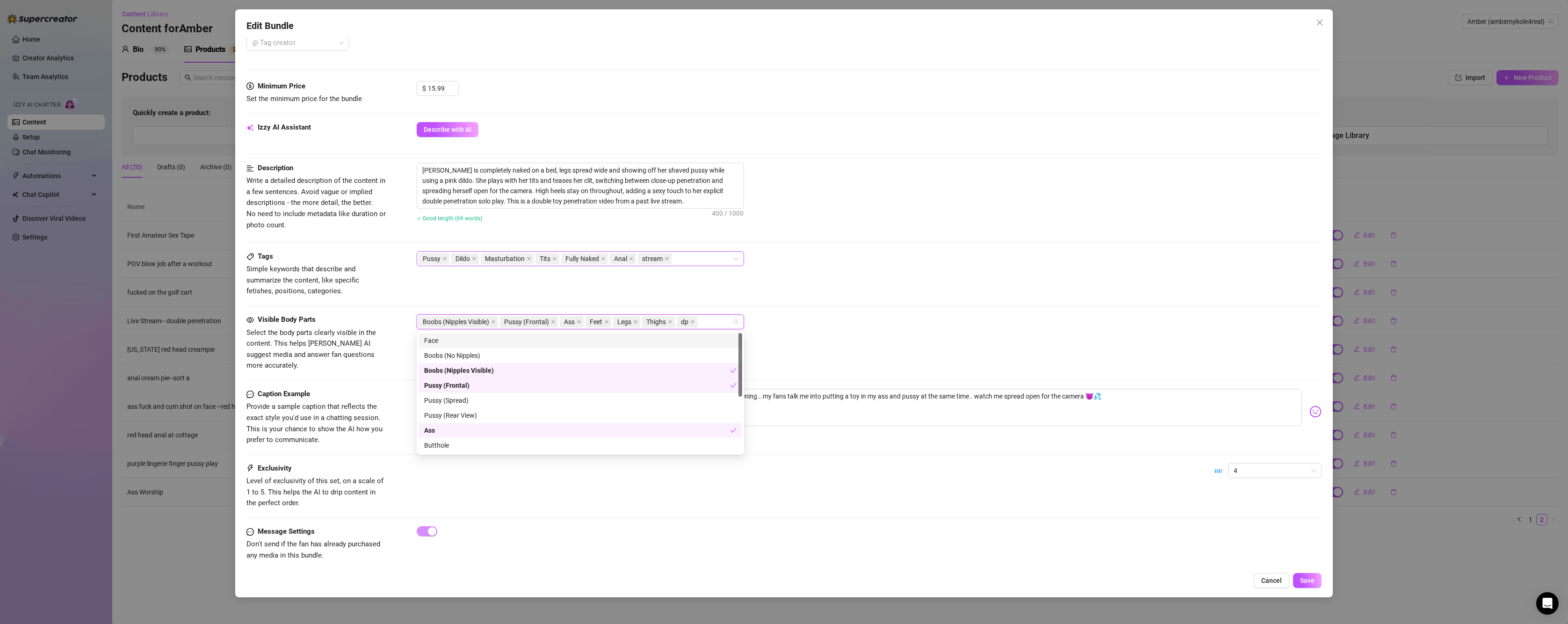
click at [692, 261] on div "Pussy Dildo Masturbation Tits Fully Naked Anal stream" at bounding box center [576, 259] width 314 height 13
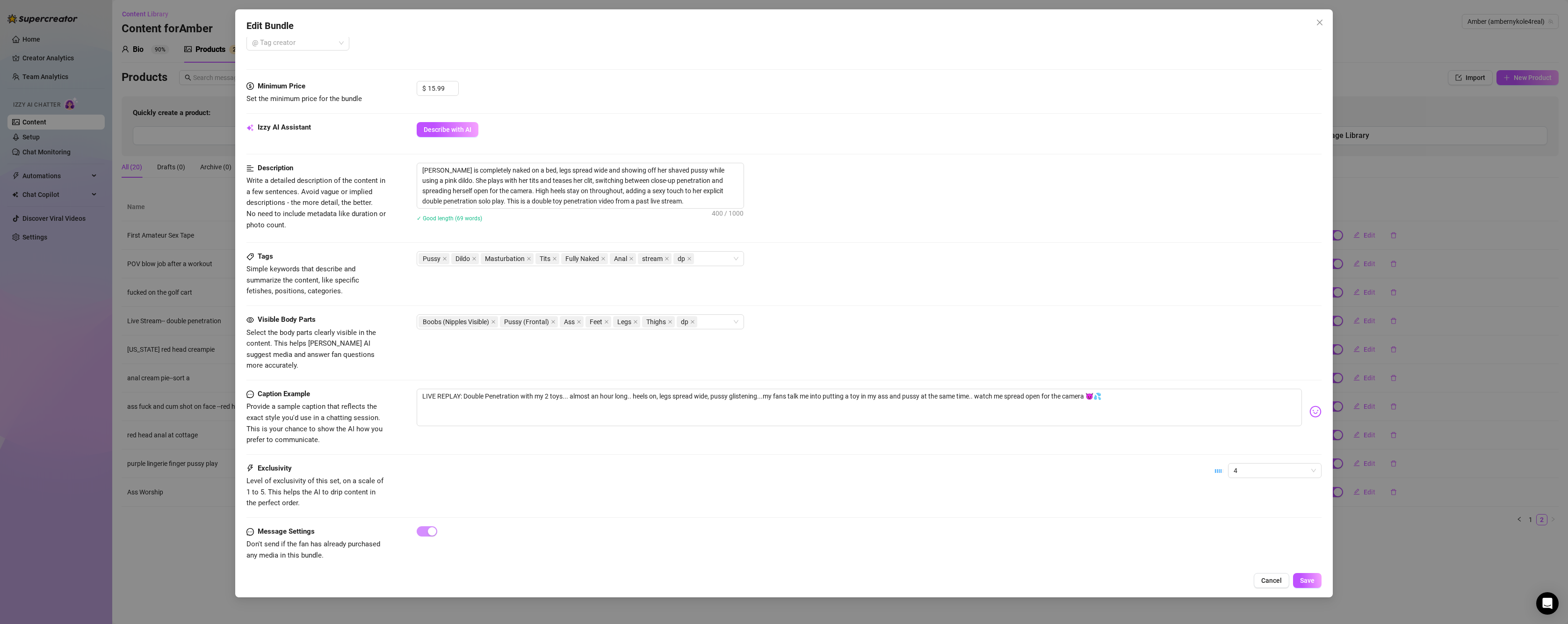
click at [797, 267] on div "Tags Simple keywords that describe and summarize the content, like specific fet…" at bounding box center [784, 274] width 1075 height 46
click at [712, 323] on div "Boobs (Nipples Visible) Pussy (Frontal) Ass Feet Legs Thighs dp" at bounding box center [576, 322] width 314 height 13
click at [705, 357] on div "double penetration" at bounding box center [580, 353] width 312 height 10
click at [825, 320] on div "Boobs (Nipples Visible) Pussy (Frontal) Ass Feet Legs Thighs dp double penetrat…" at bounding box center [869, 328] width 905 height 28
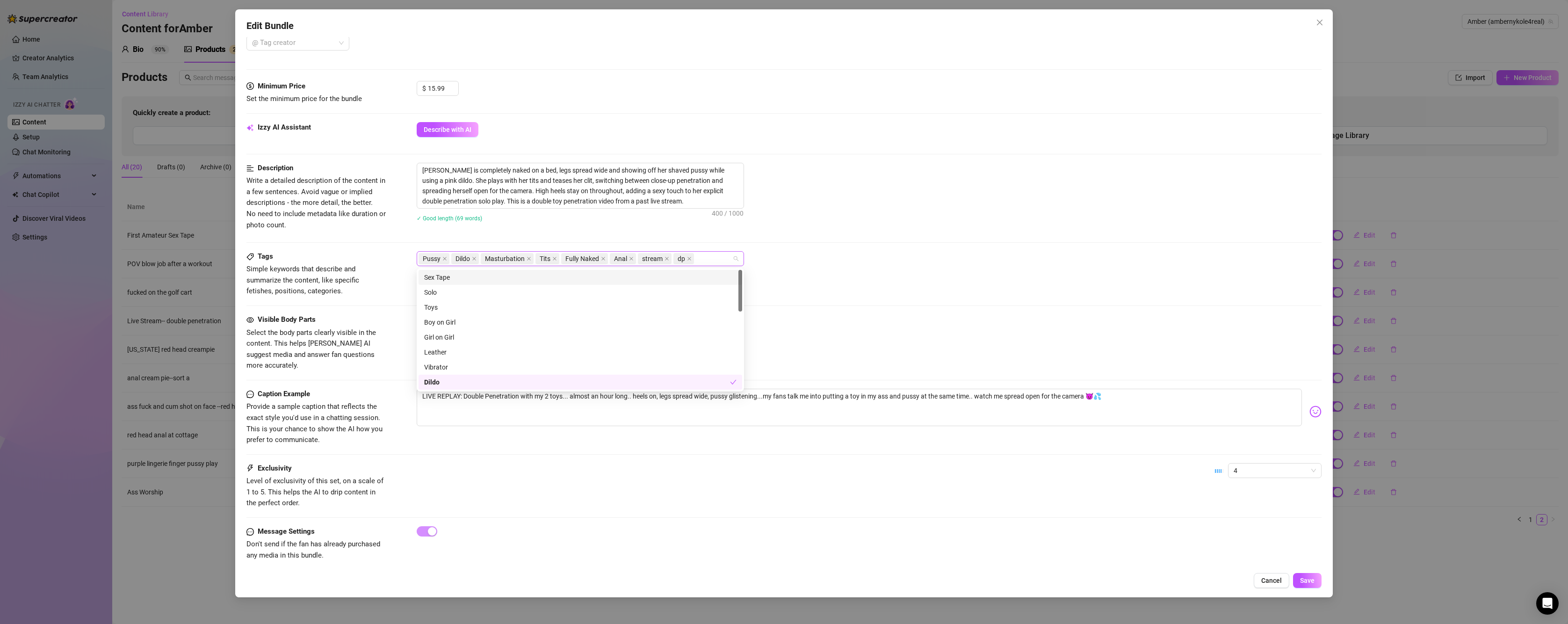
click at [709, 256] on div "Pussy Dildo Masturbation Tits Fully Naked Anal stream dp" at bounding box center [576, 259] width 314 height 13
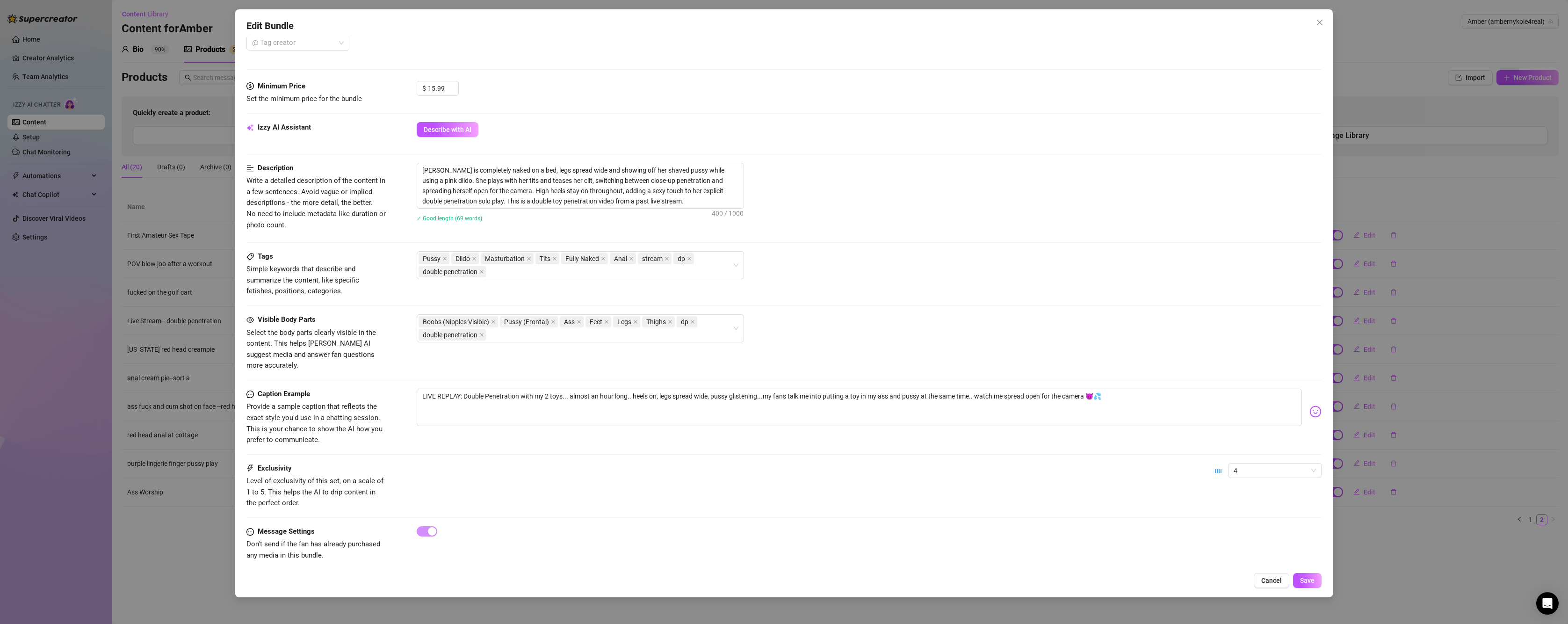
click at [845, 255] on div "Pussy Dildo Masturbation Tits Fully Naked Anal stream dp double penetration" at bounding box center [869, 265] width 905 height 28
click at [1307, 584] on span "Save" at bounding box center [1307, 580] width 15 height 7
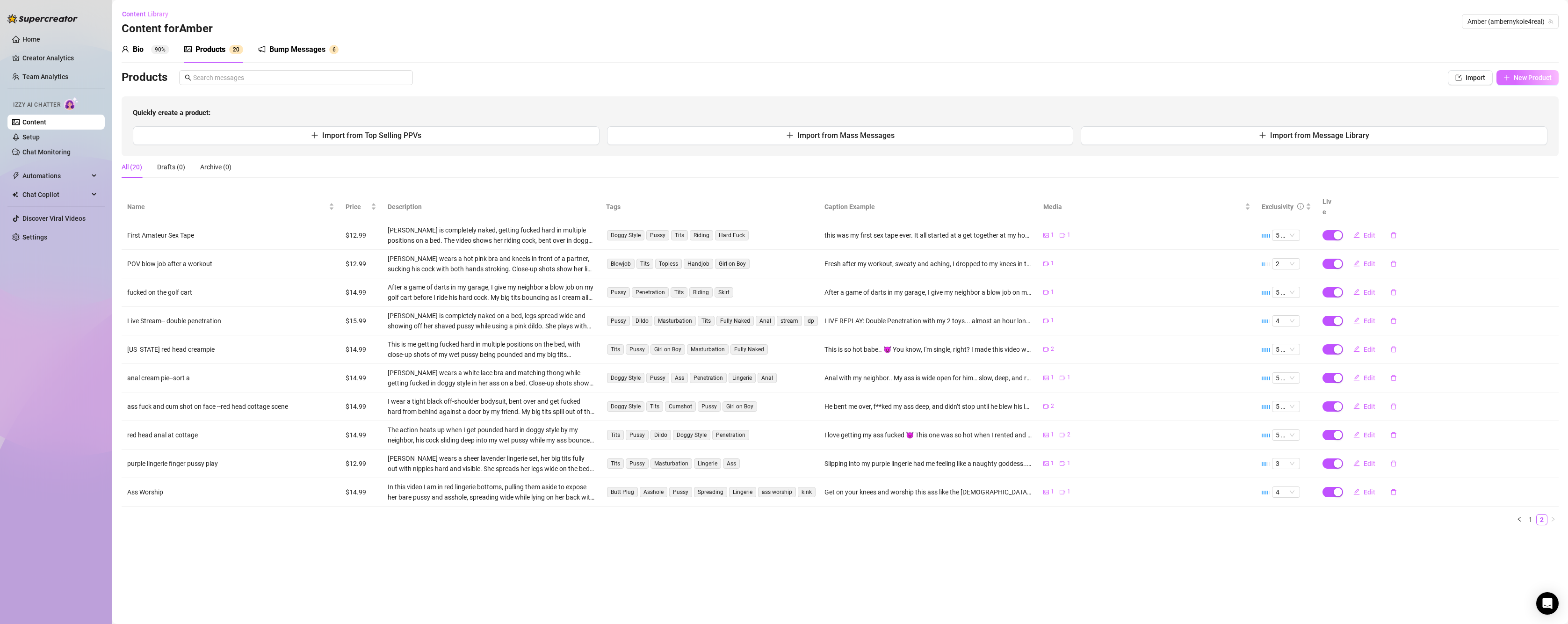
click at [1539, 75] on span "New Product" at bounding box center [1533, 77] width 38 height 7
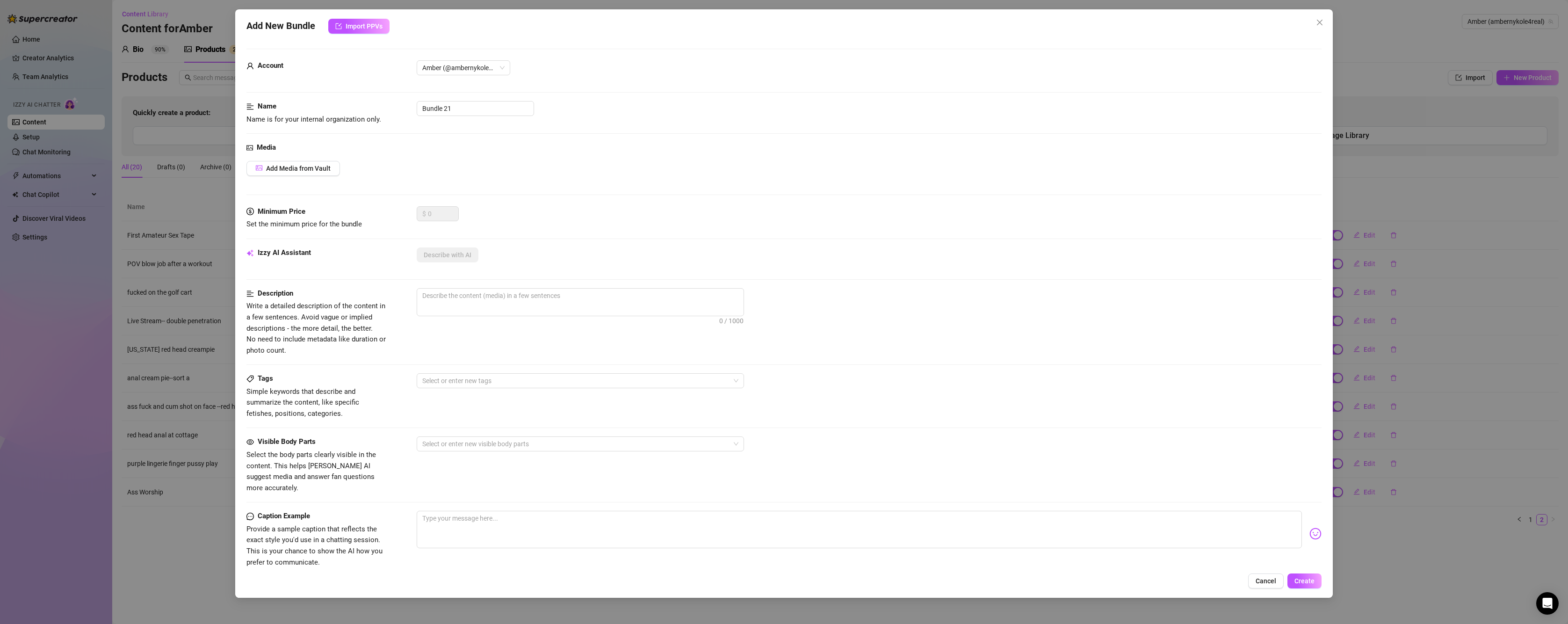
click at [288, 178] on div "Media Add Media from Vault" at bounding box center [784, 174] width 1075 height 64
click at [296, 169] on span "Add Media from Vault" at bounding box center [298, 168] width 65 height 7
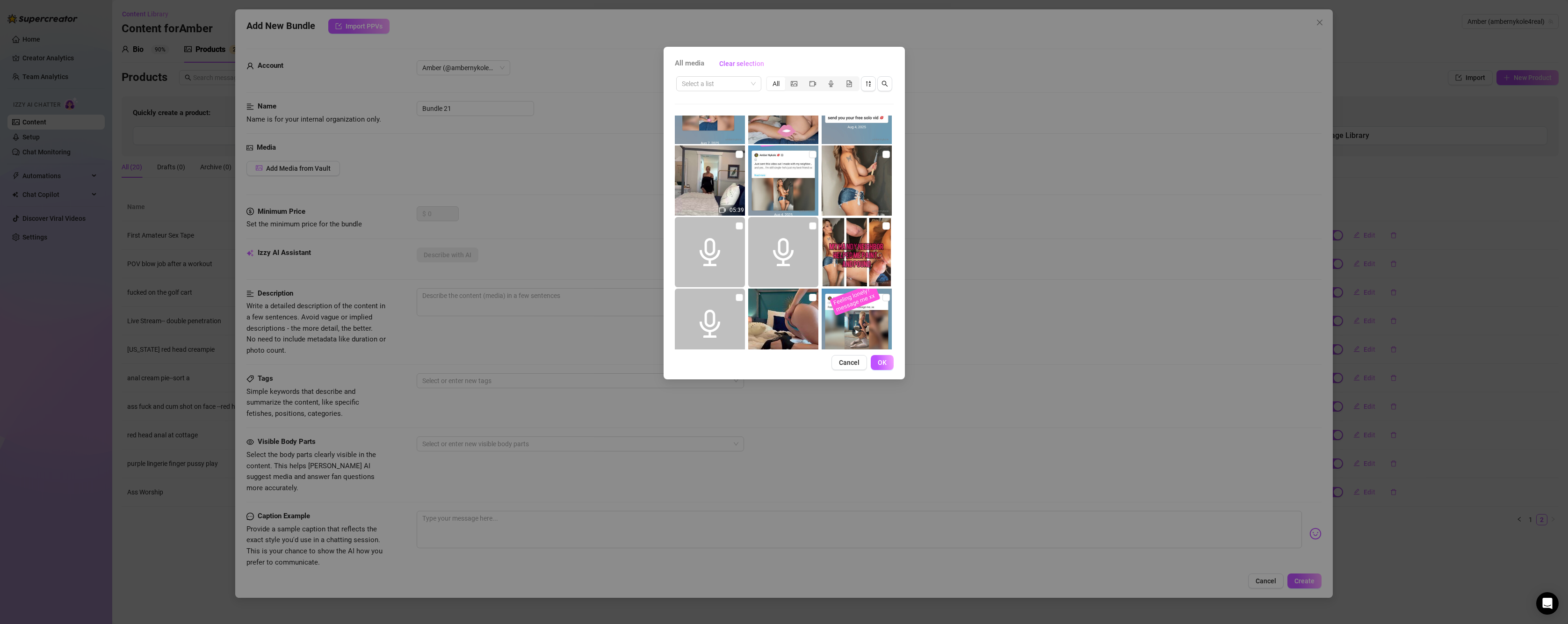
scroll to position [352, 0]
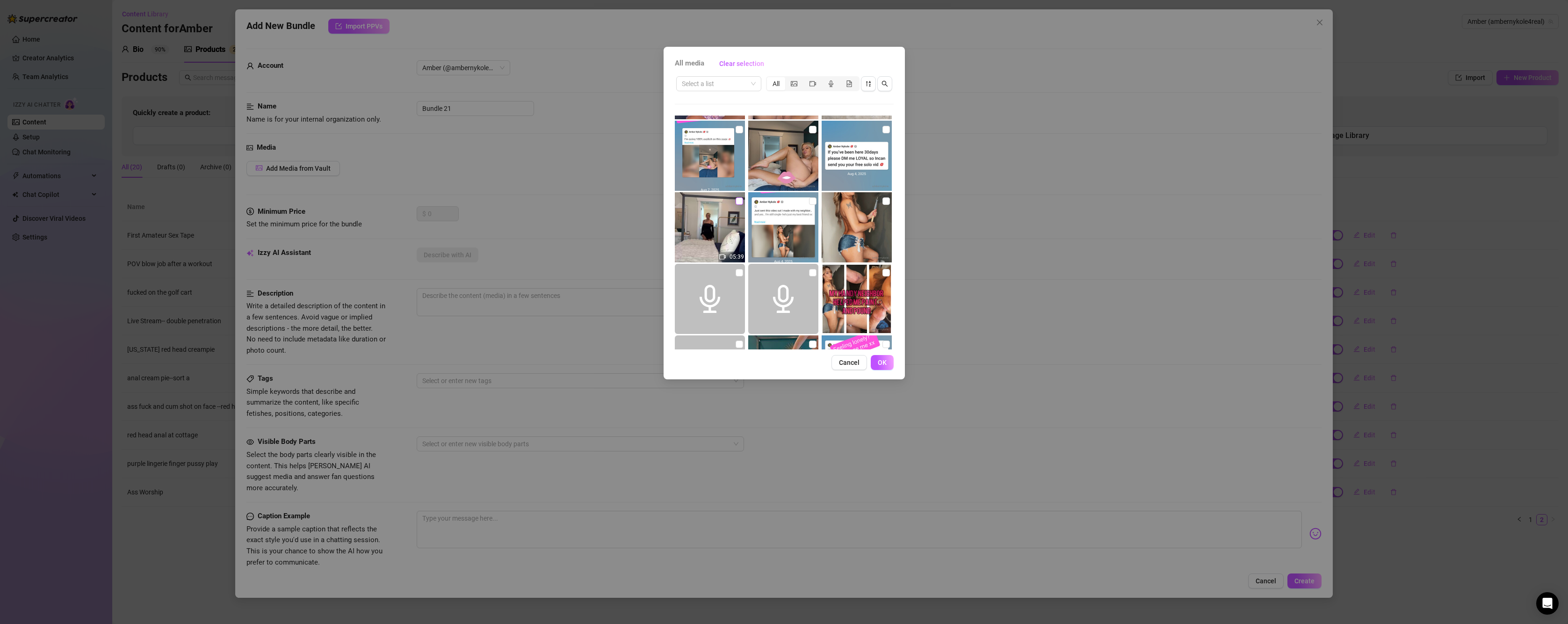
click at [738, 203] on input "checkbox" at bounding box center [739, 201] width 7 height 7
click at [885, 359] on span "OK" at bounding box center [882, 362] width 9 height 7
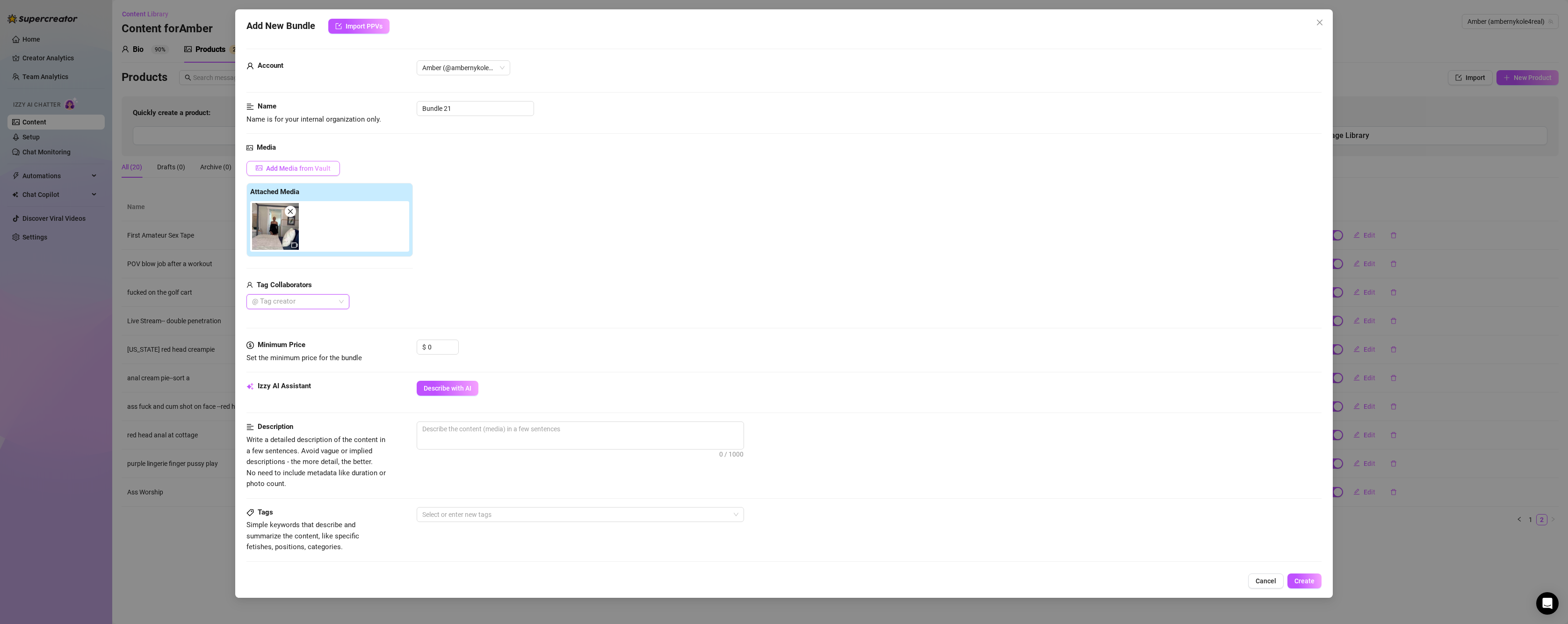
click at [315, 164] on span "Add Media from Vault" at bounding box center [298, 168] width 65 height 7
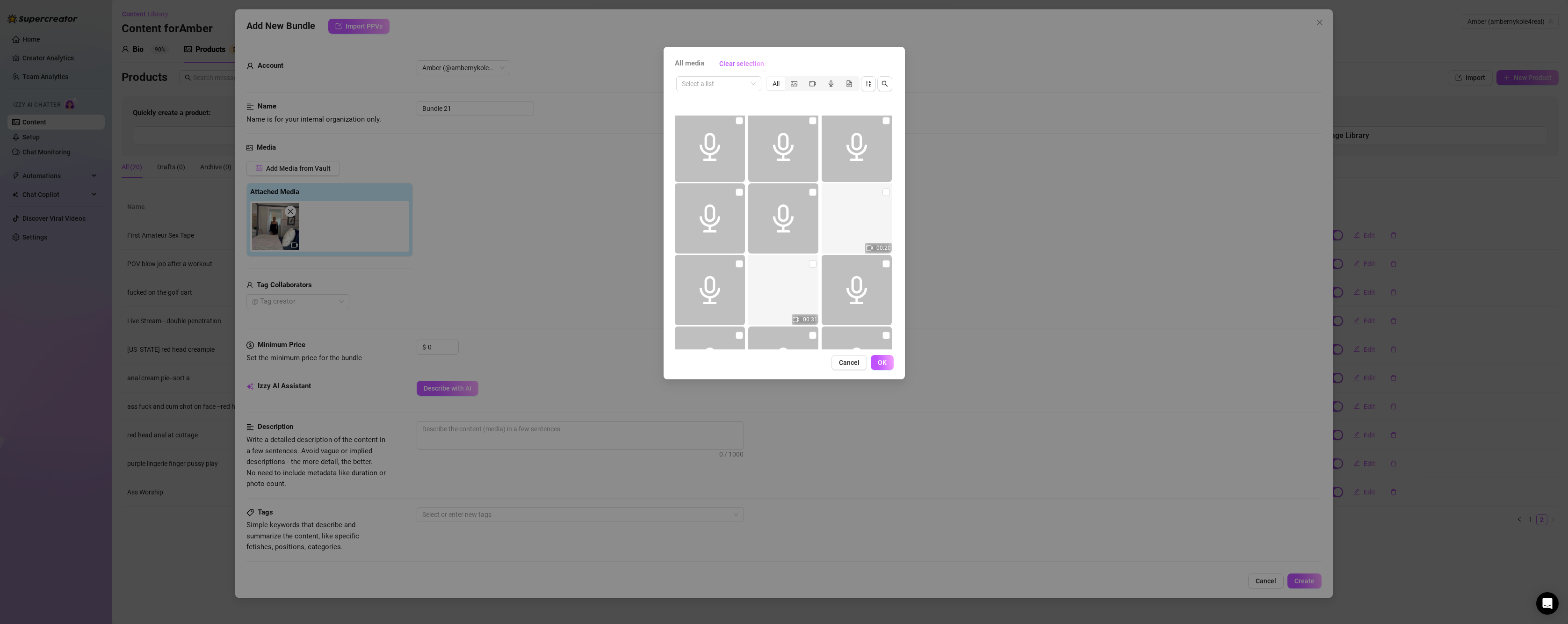
scroll to position [16137, 0]
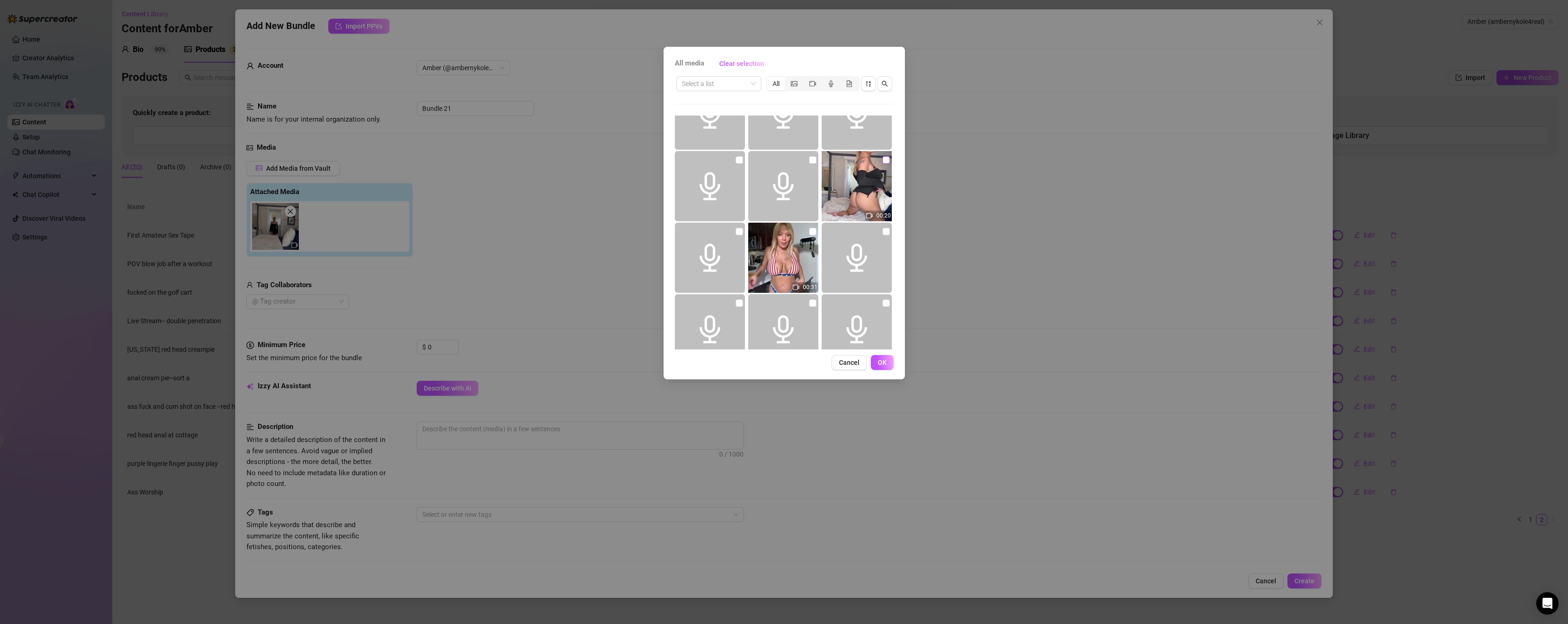
click at [883, 160] on input "checkbox" at bounding box center [886, 160] width 7 height 7
click at [881, 363] on span "OK" at bounding box center [882, 362] width 9 height 7
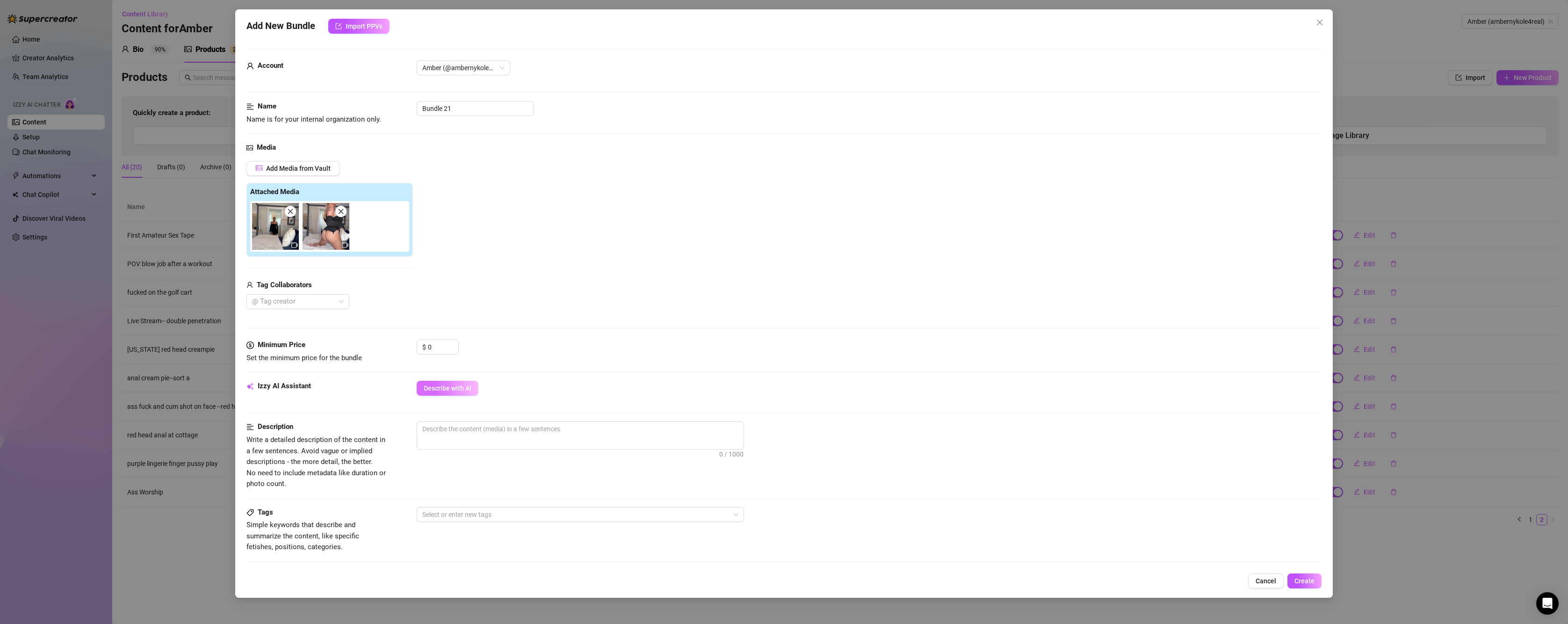
click at [446, 393] on button "Describe with AI" at bounding box center [447, 388] width 61 height 15
drag, startPoint x: 473, startPoint y: 108, endPoint x: 431, endPoint y: 96, distance: 43.7
click at [431, 96] on form "Account Amber (@ambernykole4real) Name Name is for your internal organization o…" at bounding box center [784, 441] width 1075 height 786
drag, startPoint x: 438, startPoint y: 343, endPoint x: 410, endPoint y: 343, distance: 28.0
click at [410, 343] on div "Minimum Price Set the minimum price for the bundle $ 0" at bounding box center [784, 351] width 1075 height 24
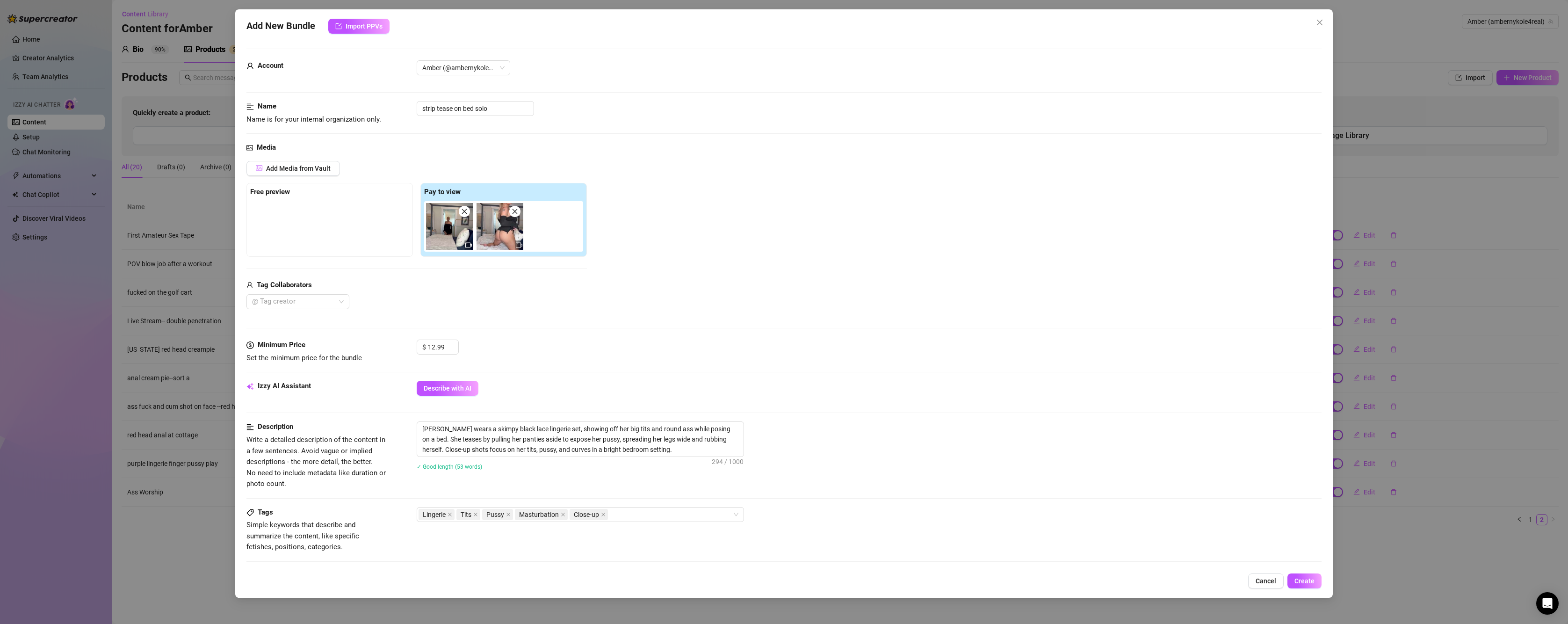
click at [544, 363] on div "Minimum Price Set the minimum price for the bundle $ 12.99" at bounding box center [784, 351] width 1075 height 24
drag, startPoint x: 508, startPoint y: 229, endPoint x: 302, endPoint y: 228, distance: 206.0
click at [302, 228] on div "Free preview Pay to view" at bounding box center [416, 219] width 340 height 74
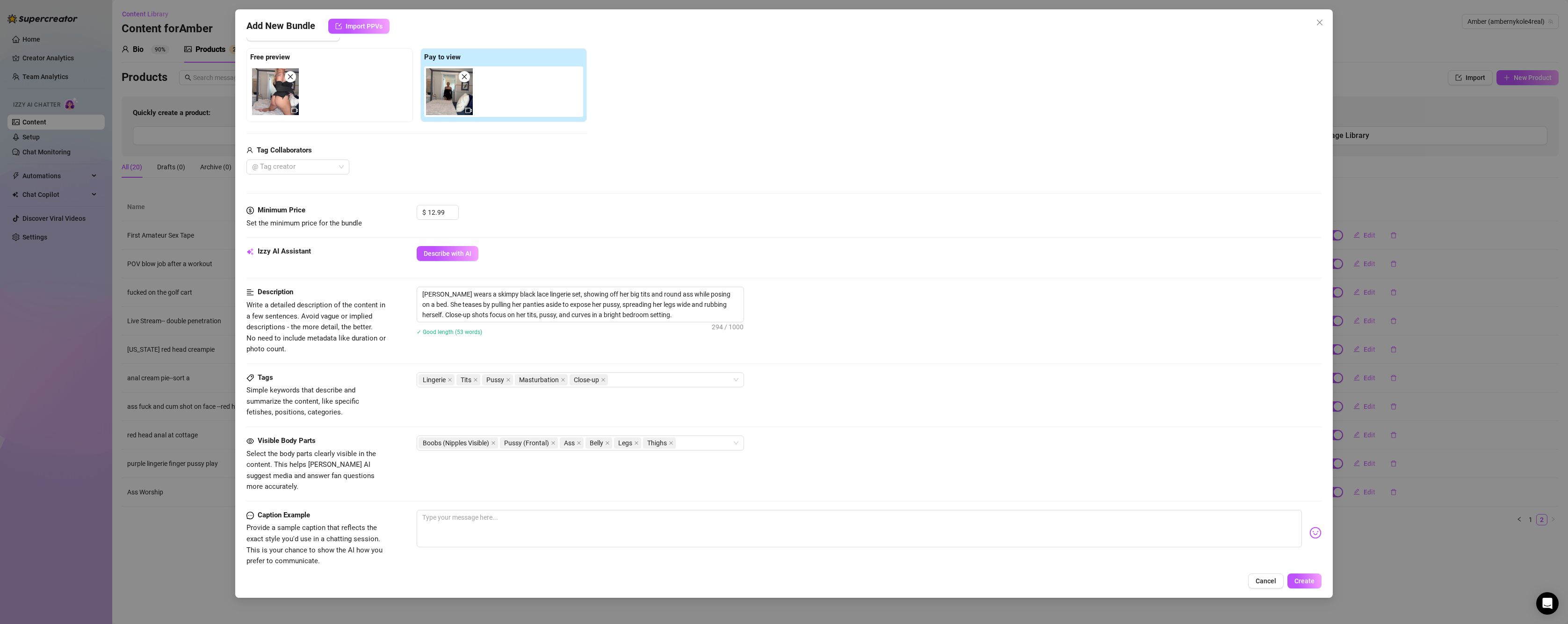
scroll to position [234, 0]
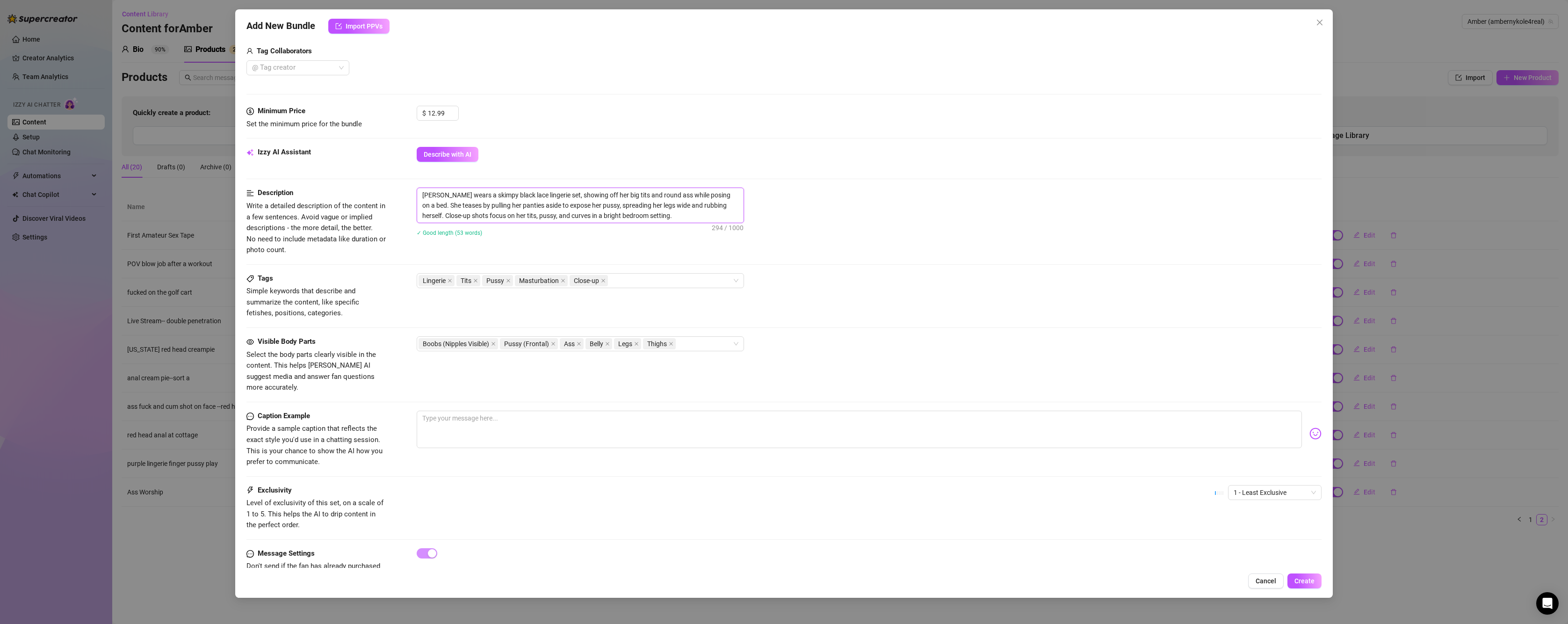
click at [728, 205] on textarea "[PERSON_NAME] wears a skimpy black lace lingerie set, showing off her big tits …" at bounding box center [580, 205] width 326 height 35
click at [721, 411] on textarea at bounding box center [859, 429] width 885 height 37
click at [562, 413] on textarea at bounding box center [859, 429] width 885 height 37
click at [1309, 427] on img at bounding box center [1315, 433] width 12 height 12
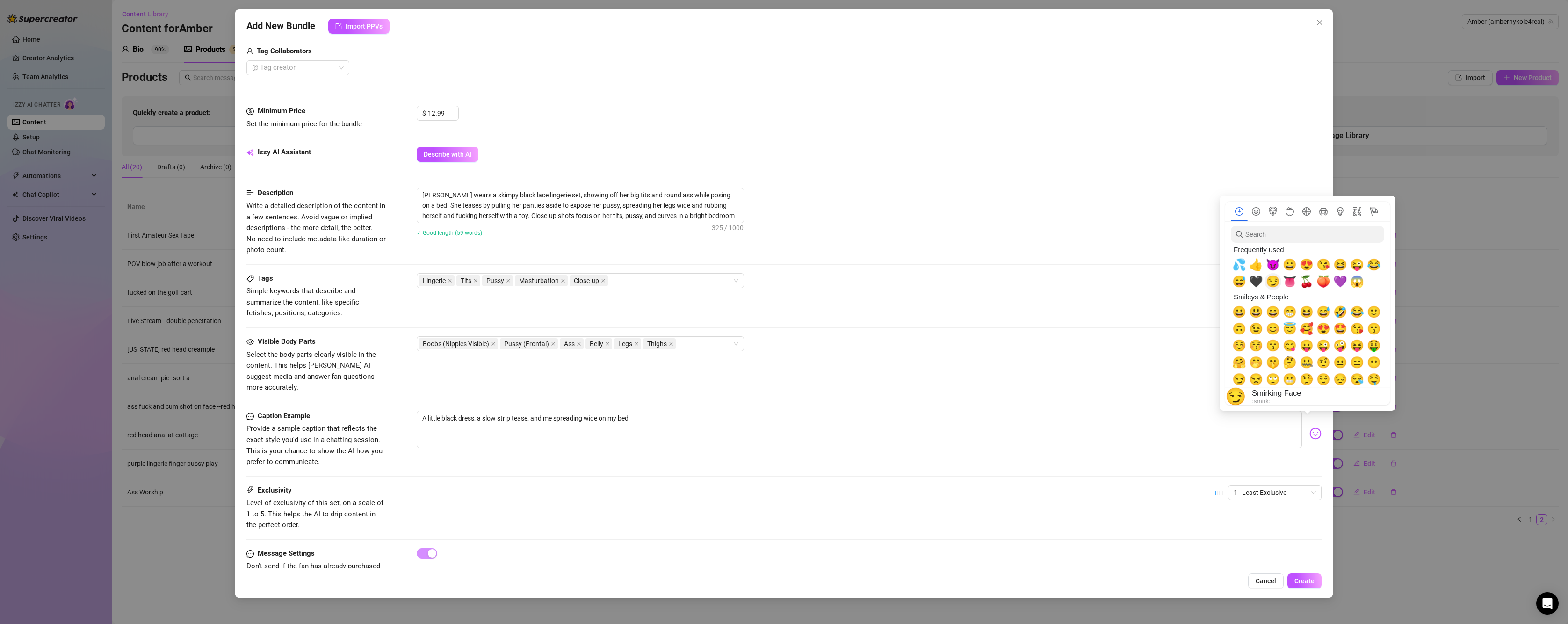
click at [1276, 279] on span "😏" at bounding box center [1273, 282] width 14 height 13
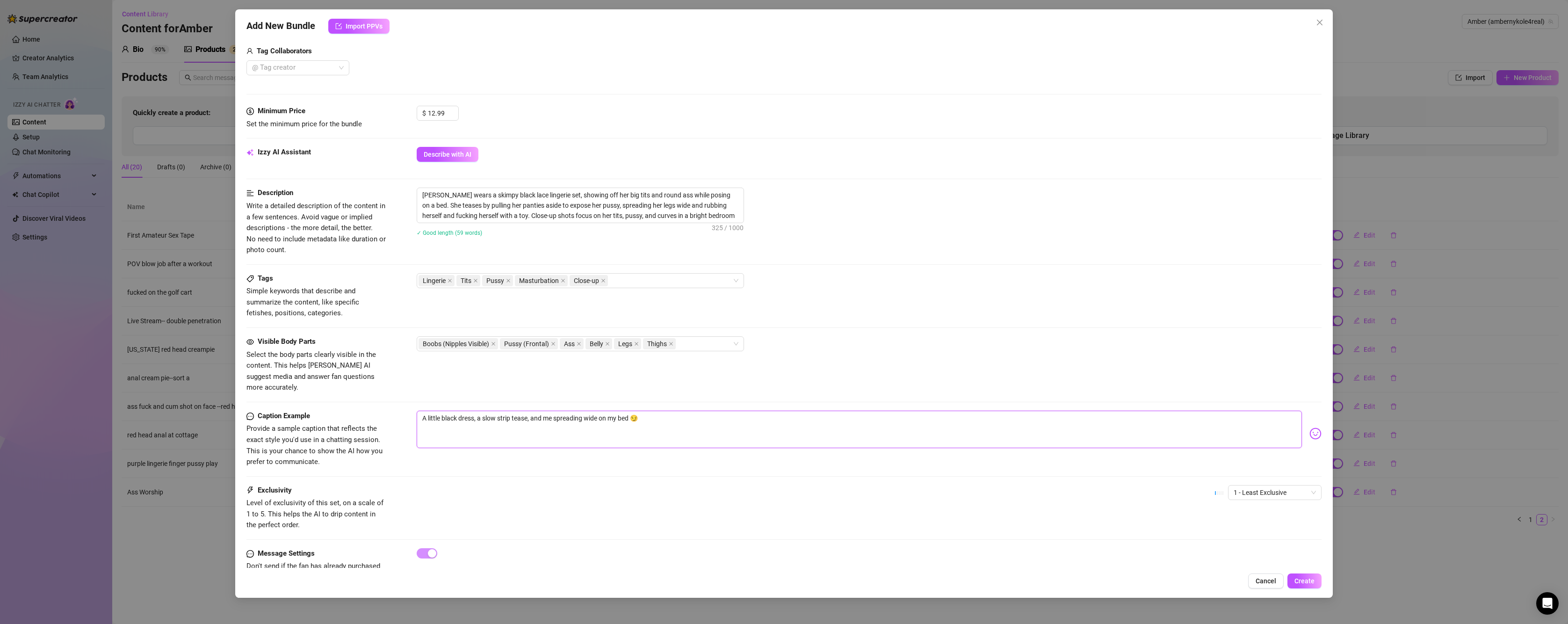
click at [806, 418] on textarea "A little black dress, a slow strip tease, and me spreading wide on my bed 😏" at bounding box center [859, 429] width 885 height 37
click at [1267, 485] on span "1 - Least Exclusive" at bounding box center [1275, 492] width 82 height 14
click at [1258, 528] on div "3" at bounding box center [1267, 530] width 79 height 10
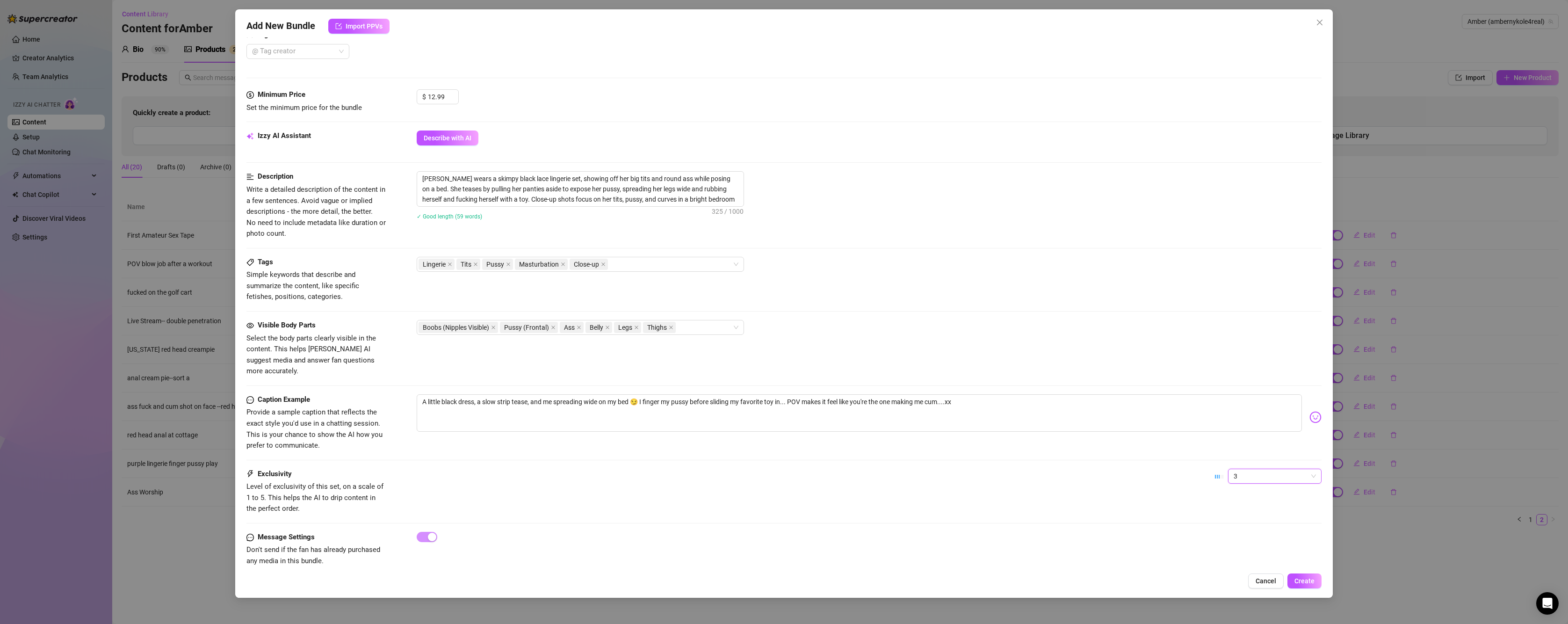
scroll to position [255, 0]
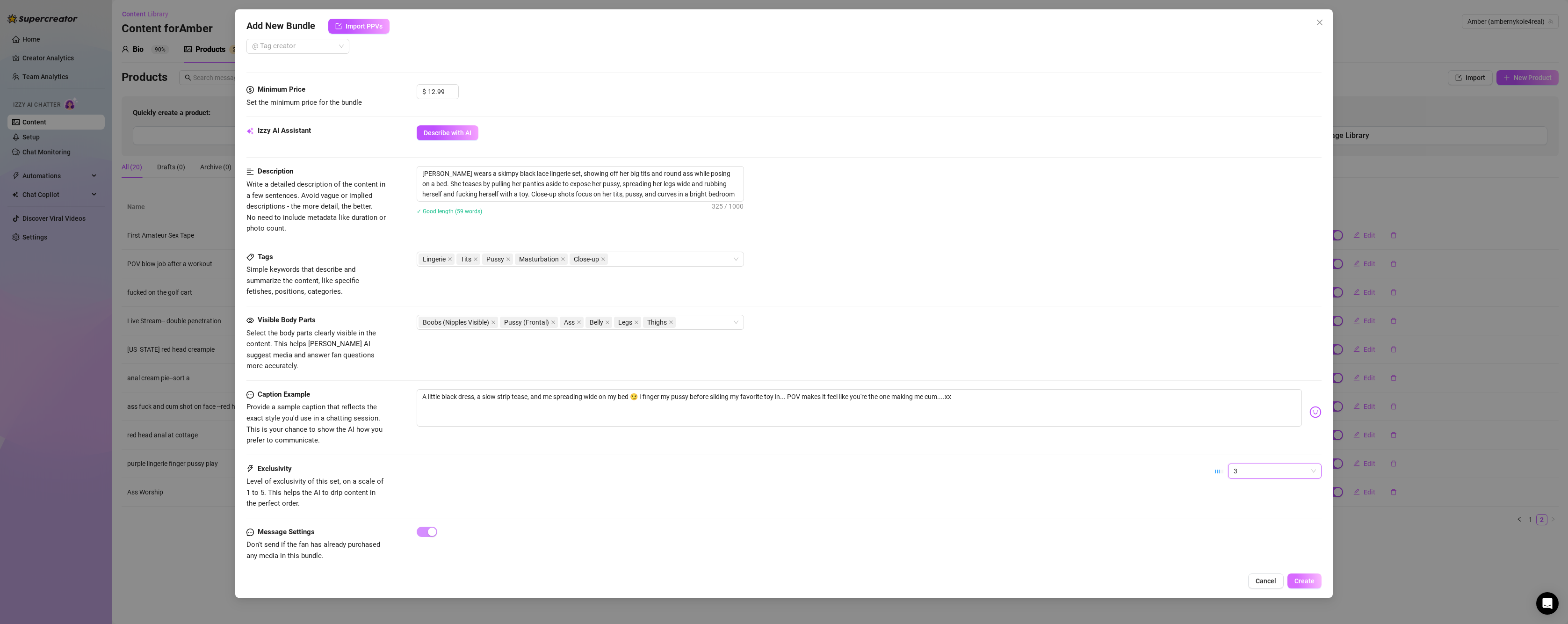
click at [1310, 578] on span "Create" at bounding box center [1304, 581] width 20 height 7
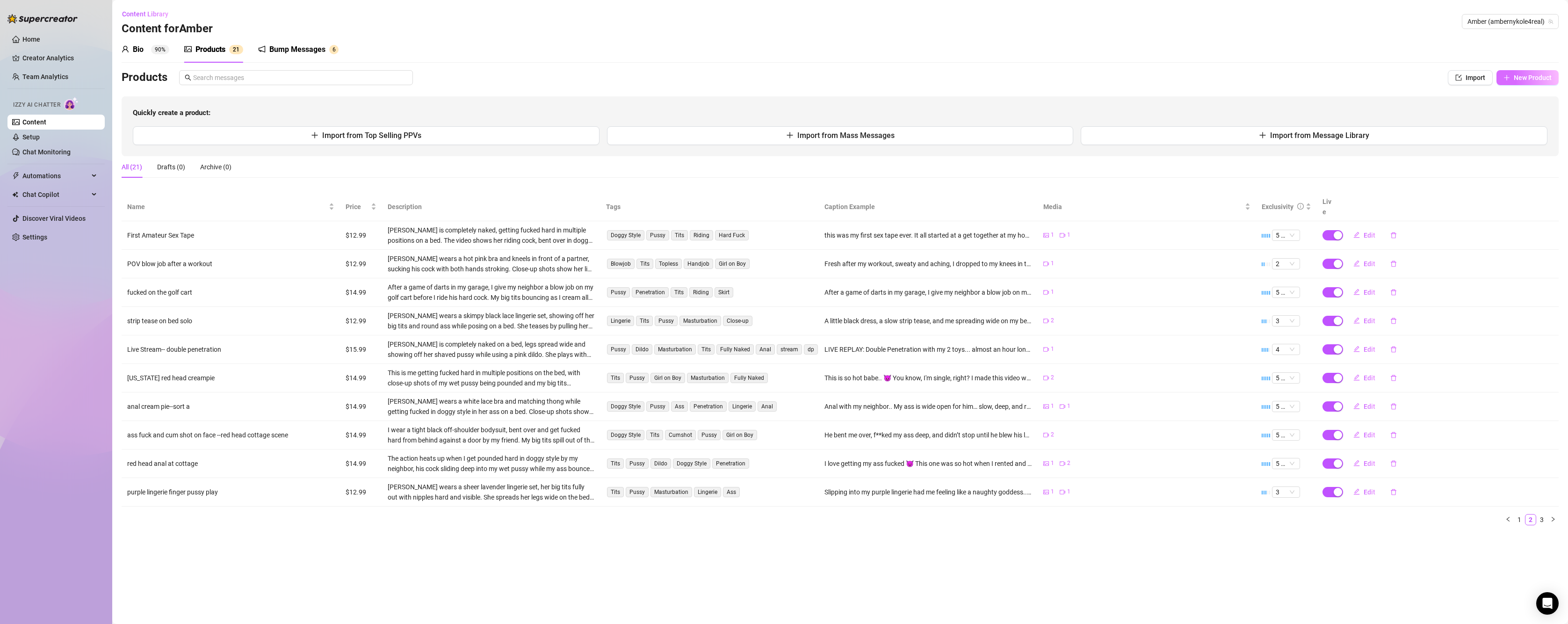
click at [1511, 75] on button "New Product" at bounding box center [1527, 77] width 62 height 15
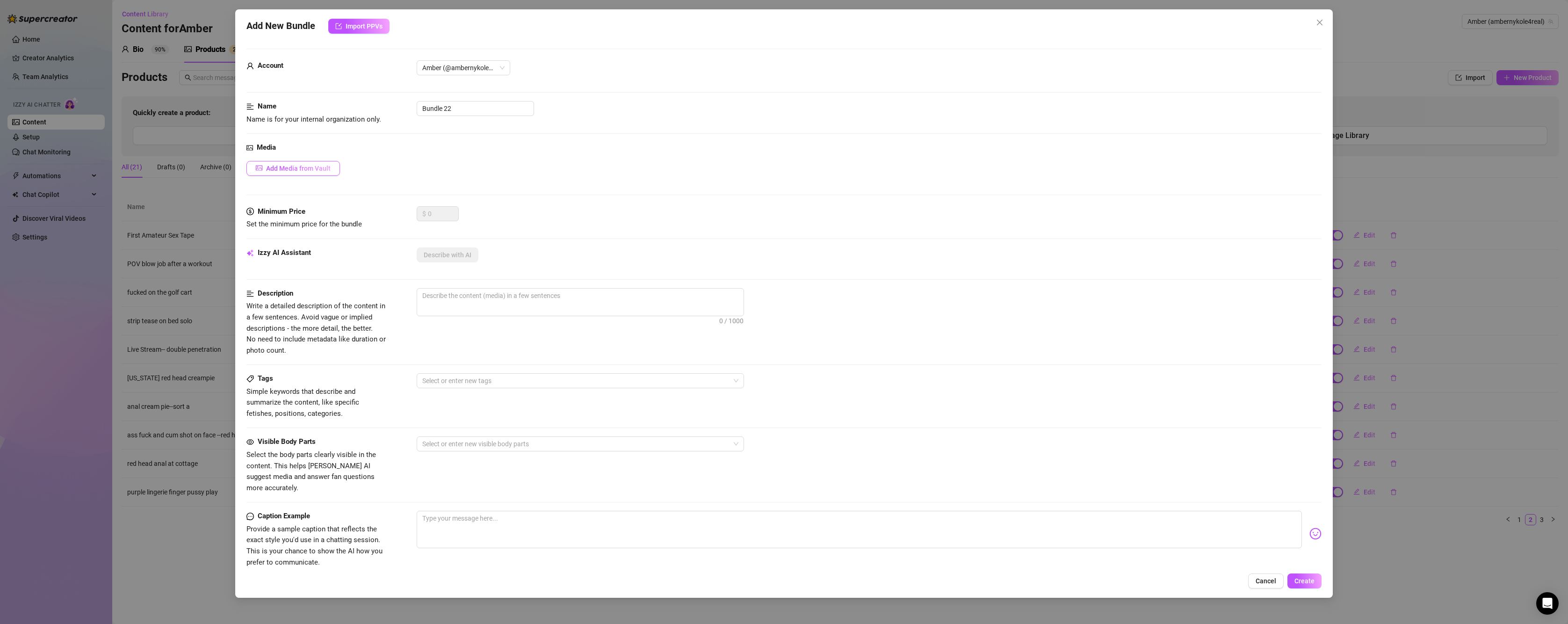
click at [301, 174] on button "Add Media from Vault" at bounding box center [293, 168] width 94 height 15
click at [312, 169] on div "All media Clear selection Select a list All 00:09 07:42 05:39 00:16 00:18 01:31…" at bounding box center [784, 312] width 1568 height 624
click at [301, 172] on span "Add Media from Vault" at bounding box center [298, 168] width 65 height 7
click at [455, 105] on input "Bundle 22" at bounding box center [475, 108] width 117 height 15
drag, startPoint x: 455, startPoint y: 105, endPoint x: 330, endPoint y: 105, distance: 125.0
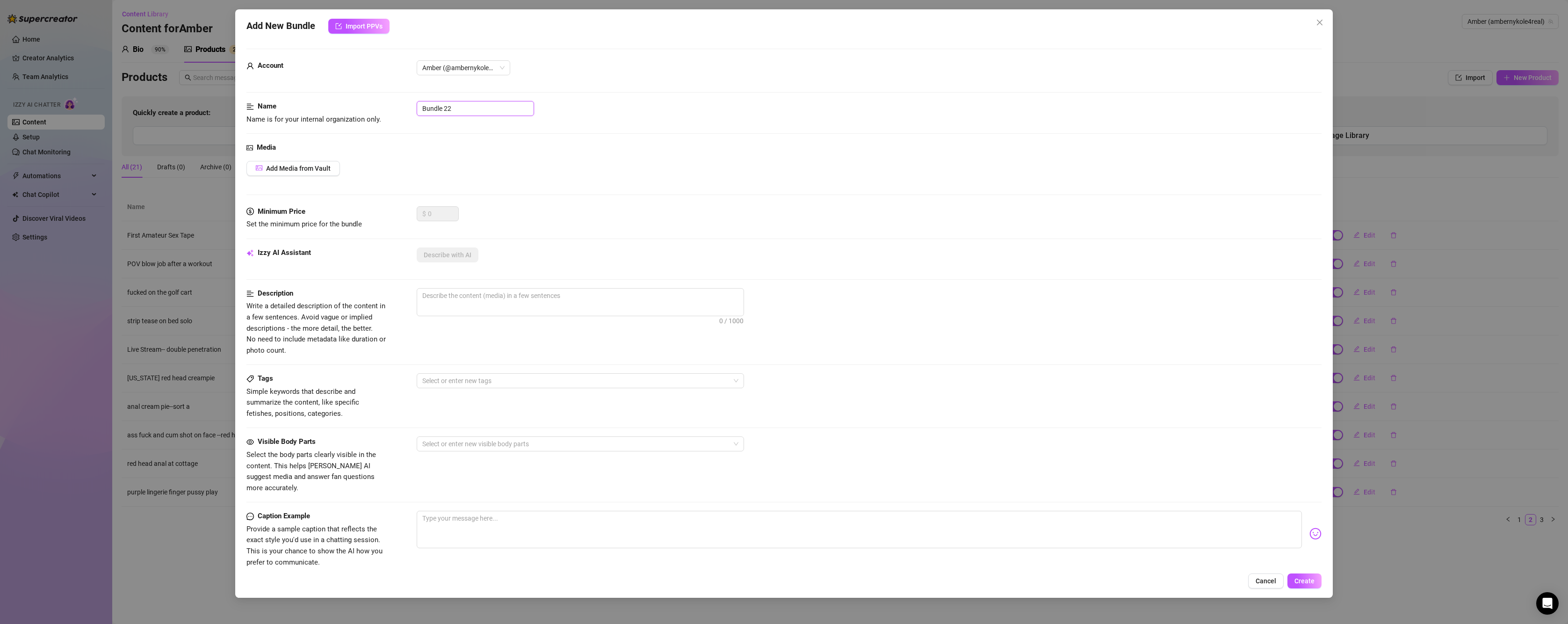
click at [331, 105] on div "Name Name is for your internal organization only. Bundle 22" at bounding box center [784, 113] width 1075 height 24
click at [298, 174] on button "Add Media from Vault" at bounding box center [293, 168] width 94 height 15
click at [476, 306] on span "0 / 1000" at bounding box center [581, 302] width 327 height 28
drag, startPoint x: 478, startPoint y: 111, endPoint x: 396, endPoint y: 91, distance: 84.4
click at [396, 91] on form "Account Amber (@ambernykole4real) Name Name is for your internal organization o…" at bounding box center [784, 374] width 1075 height 652
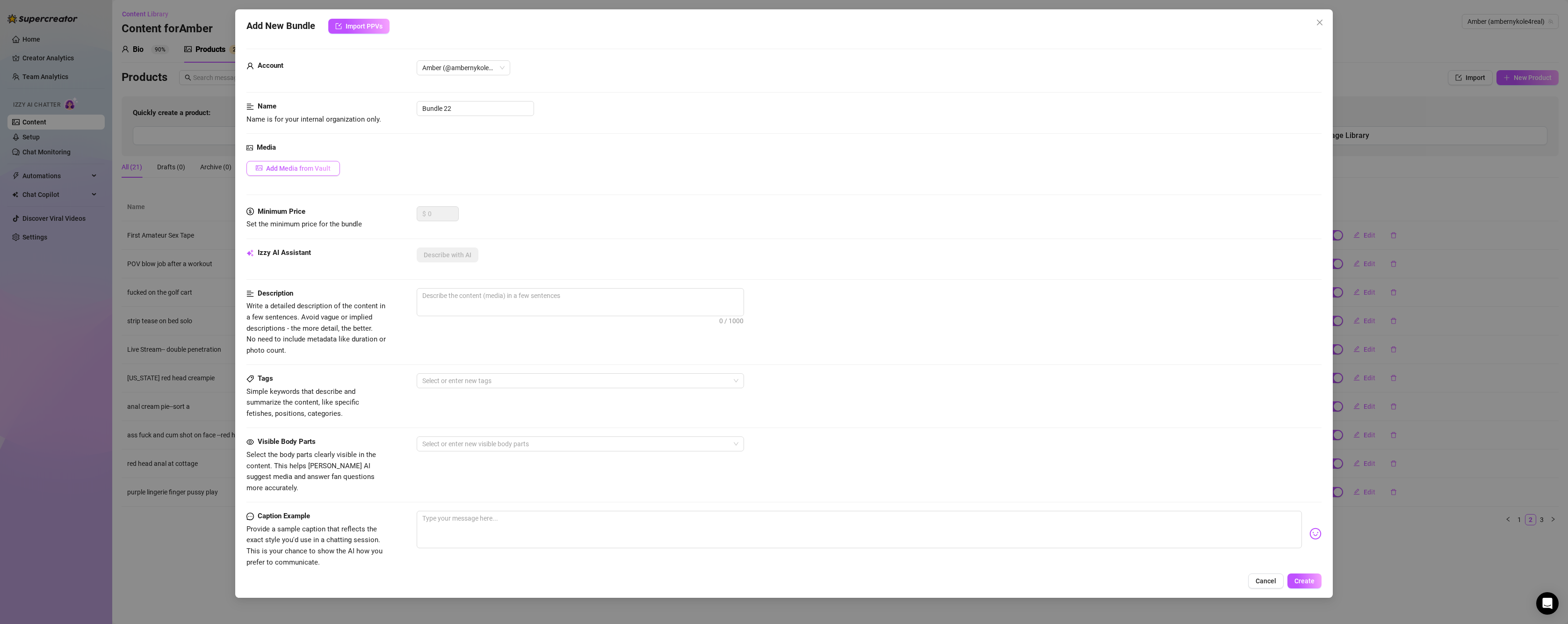
click at [293, 163] on button "Add Media from Vault" at bounding box center [293, 168] width 94 height 15
click at [1438, 220] on div "Add New Bundle Import PPVs Account [PERSON_NAME] (@ambernykole4real) Name Name …" at bounding box center [784, 312] width 1568 height 624
click at [1251, 581] on main "Content Library Content for [PERSON_NAME] [PERSON_NAME] (ambernykole4real) Bio …" at bounding box center [840, 312] width 1456 height 624
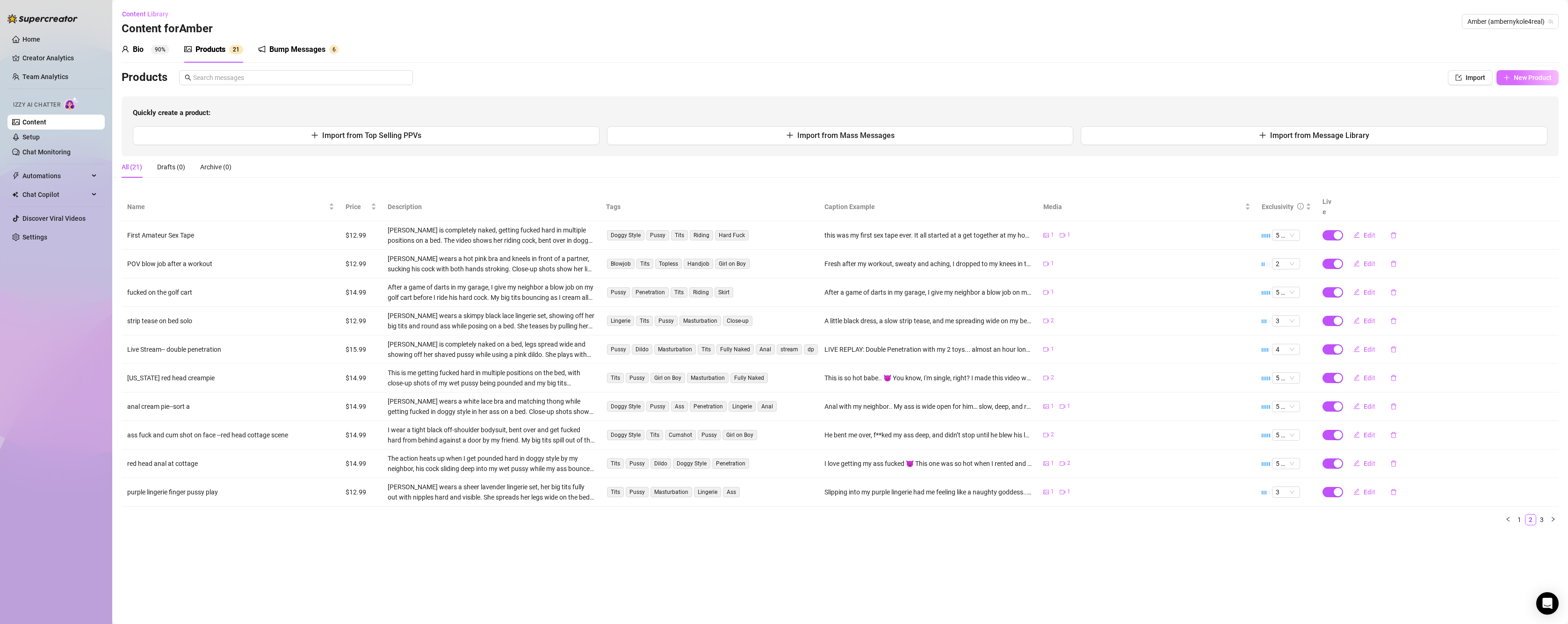
click at [1527, 80] on span "New Product" at bounding box center [1533, 77] width 38 height 7
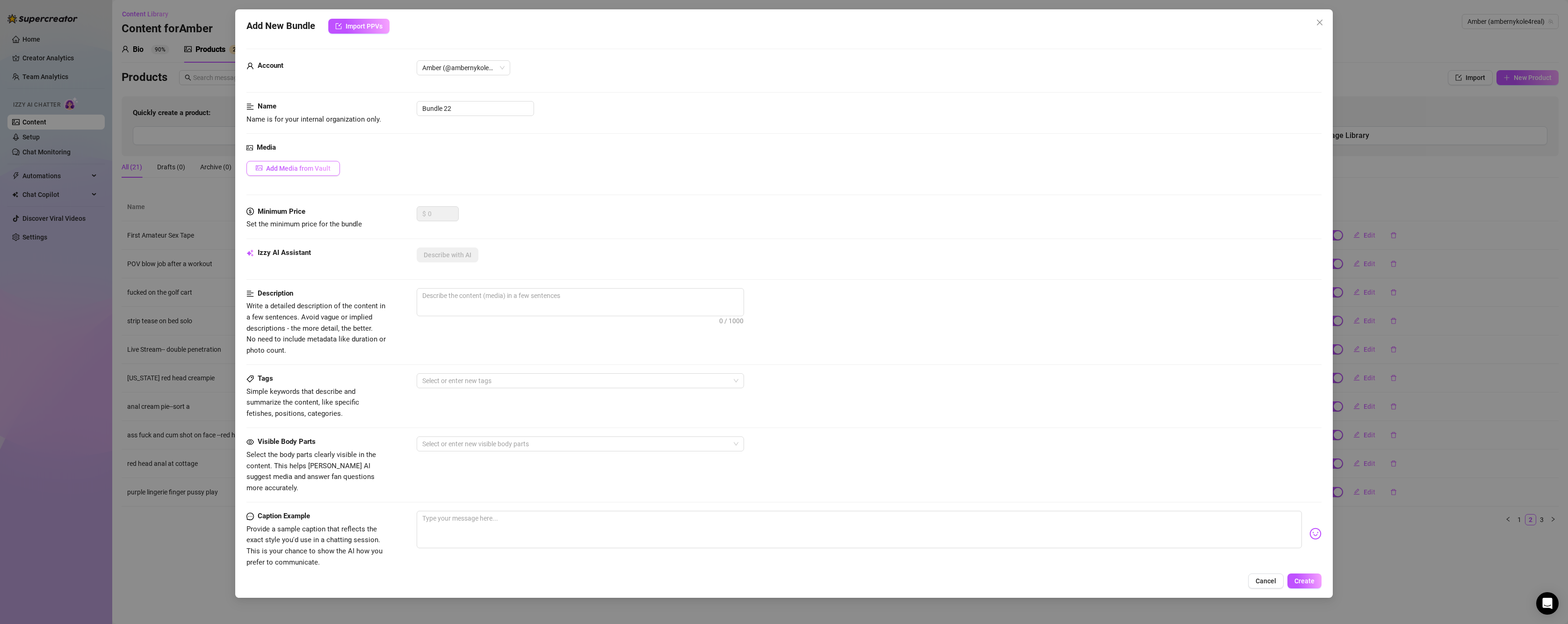
click at [322, 169] on span "Add Media from Vault" at bounding box center [298, 168] width 65 height 7
drag, startPoint x: 297, startPoint y: 158, endPoint x: 297, endPoint y: 174, distance: 16.0
click at [296, 158] on div "Media Add Media from Vault" at bounding box center [784, 174] width 1075 height 64
drag, startPoint x: 297, startPoint y: 174, endPoint x: 1437, endPoint y: 0, distance: 1153.2
click at [299, 175] on button "Add Media from Vault" at bounding box center [293, 168] width 94 height 15
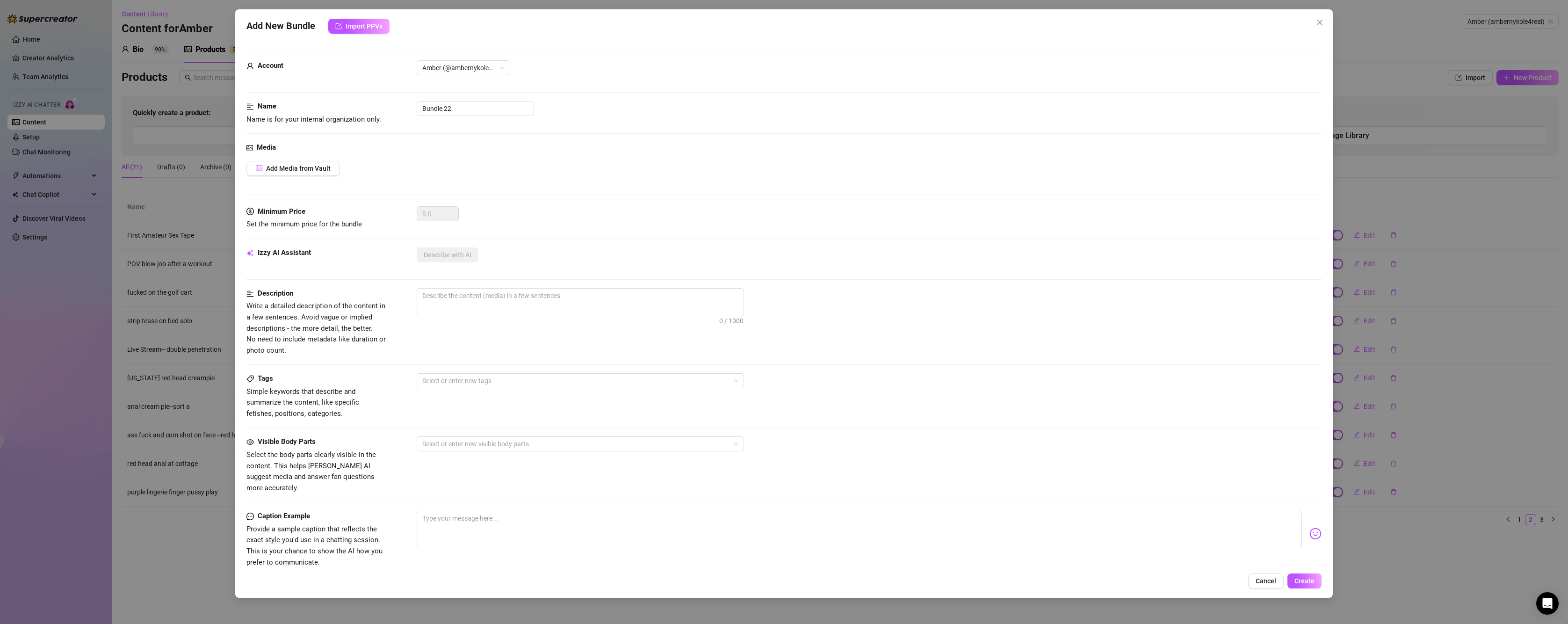
click at [1259, 592] on div "Add New Bundle Import PPVs Account [PERSON_NAME] (@ambernykole4real) Name Name …" at bounding box center [783, 303] width 1097 height 588
click at [1262, 584] on span "Cancel" at bounding box center [1266, 581] width 21 height 7
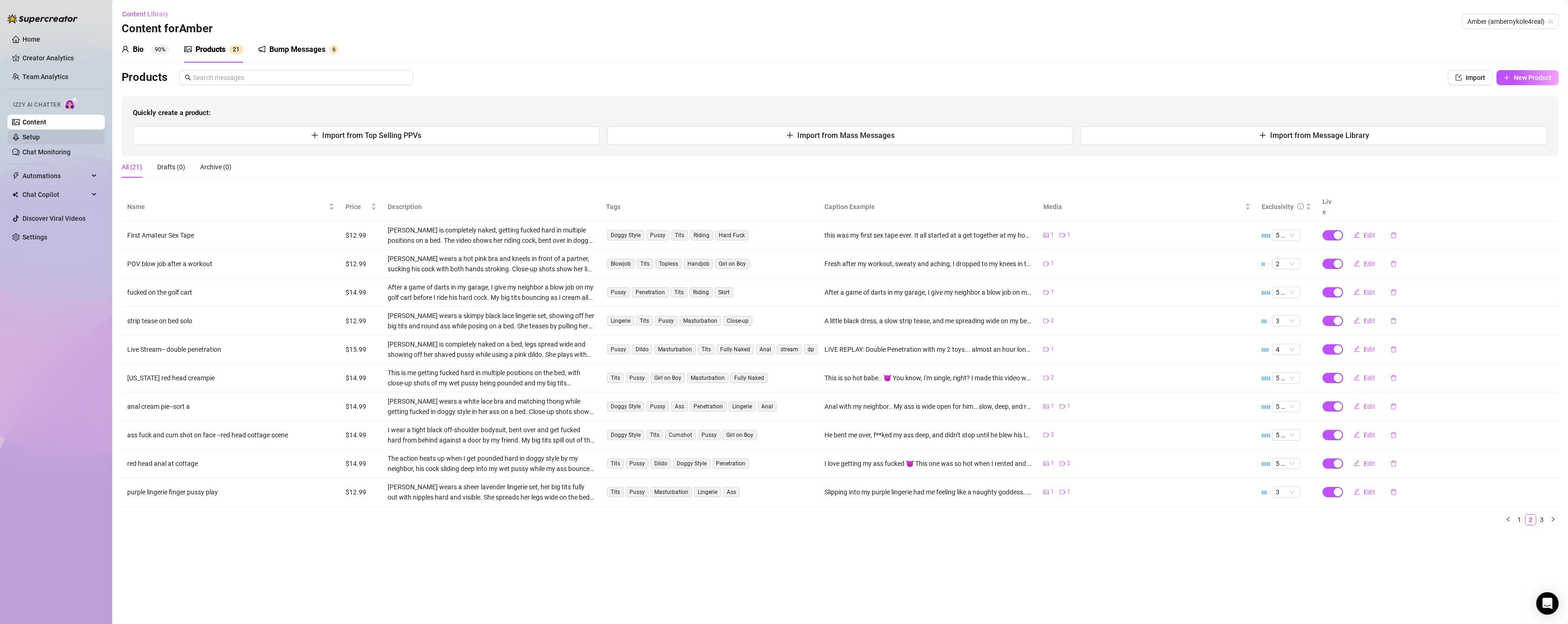
click at [40, 133] on link "Setup" at bounding box center [31, 137] width 17 height 7
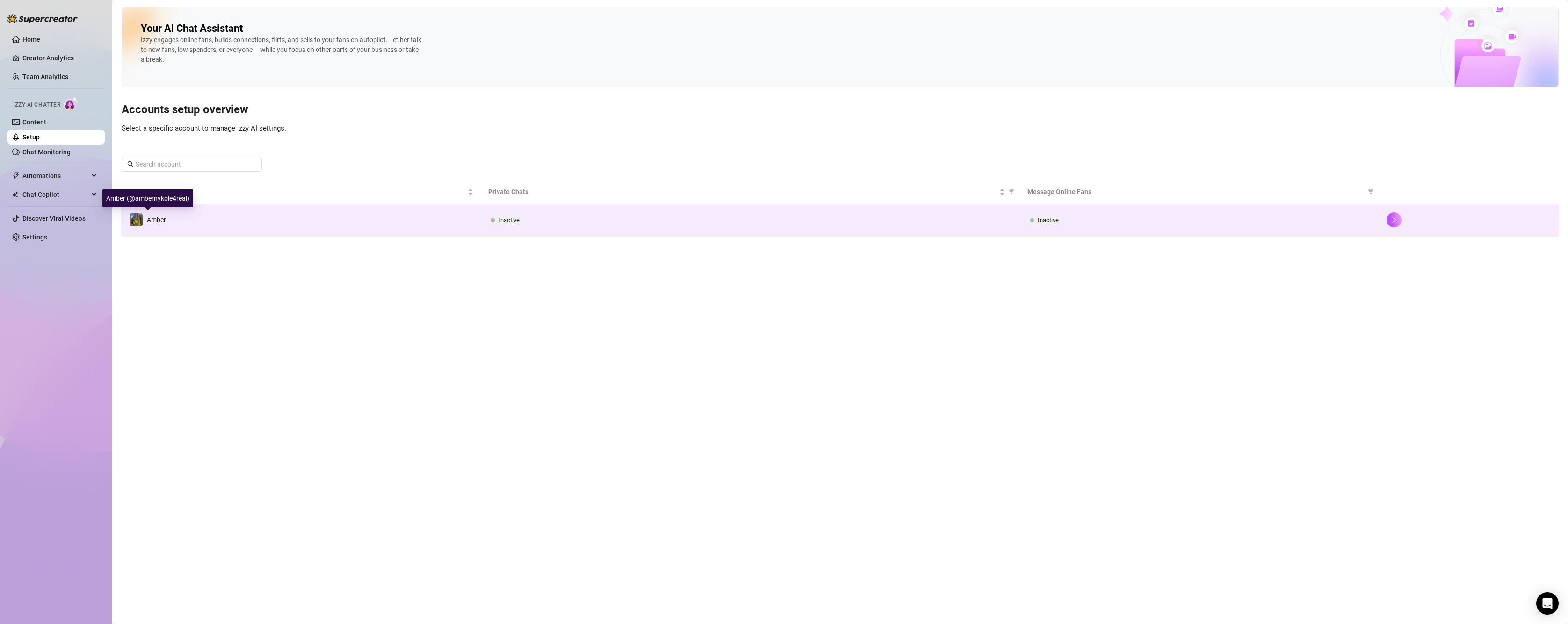
click at [134, 217] on img at bounding box center [136, 220] width 13 height 13
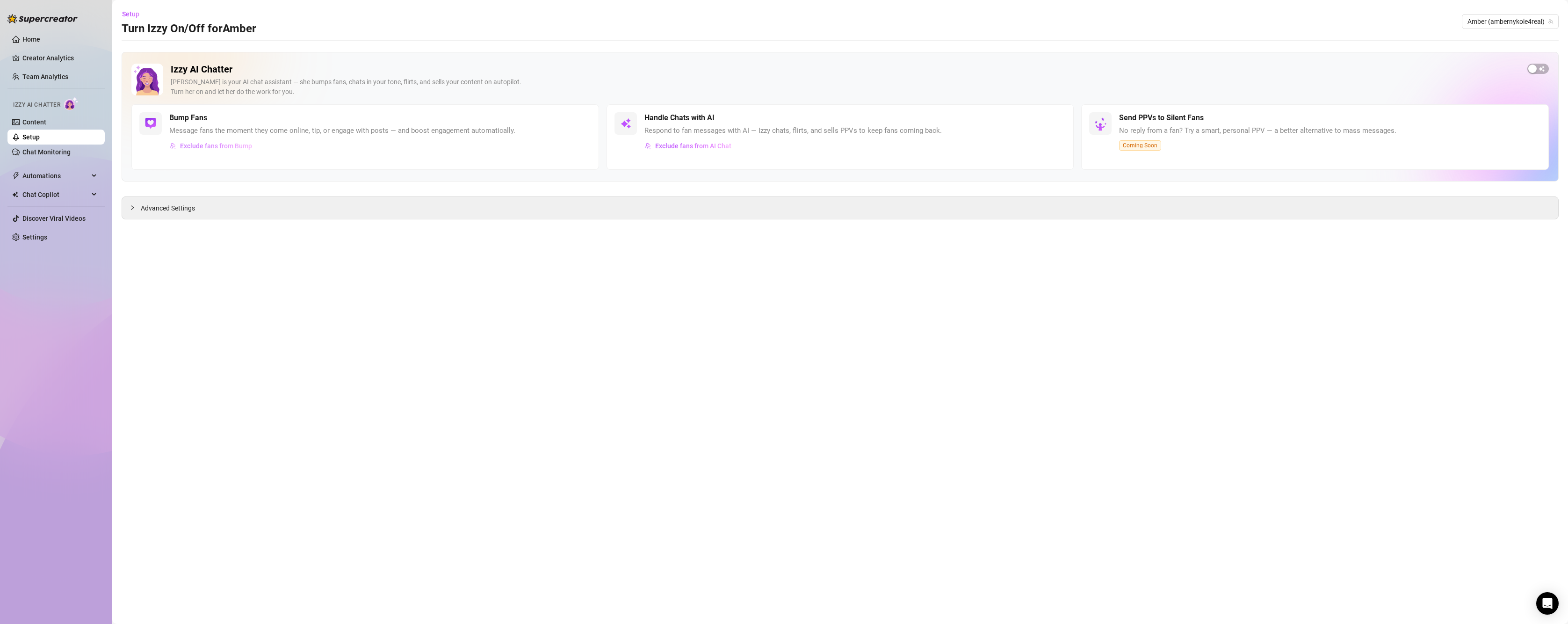
click at [215, 147] on span "Exclude fans from Bump" at bounding box center [216, 146] width 72 height 7
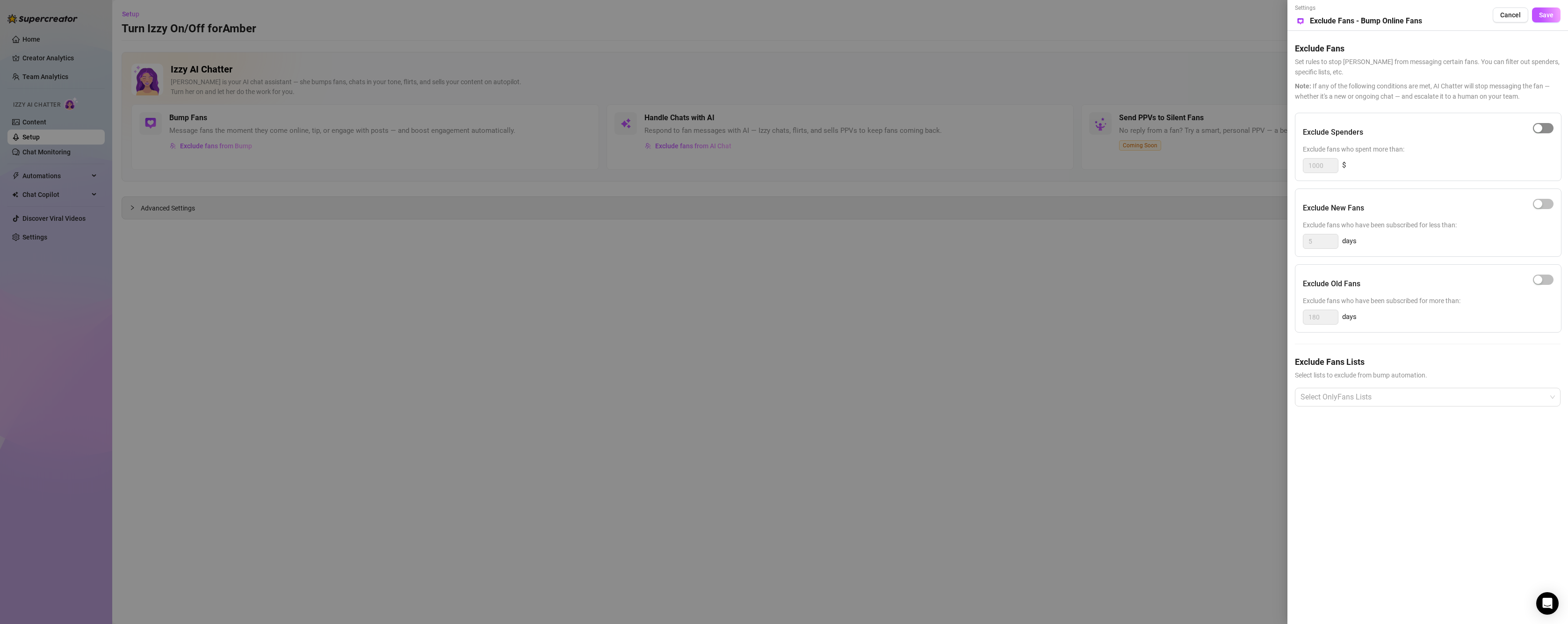
click at [1544, 130] on span "button" at bounding box center [1543, 128] width 21 height 10
drag, startPoint x: 1327, startPoint y: 166, endPoint x: 1304, endPoint y: 161, distance: 23.5
click at [1304, 161] on input "1000" at bounding box center [1320, 165] width 35 height 14
click at [1547, 209] on span "button" at bounding box center [1543, 204] width 21 height 10
drag, startPoint x: 1327, startPoint y: 239, endPoint x: 1297, endPoint y: 230, distance: 31.3
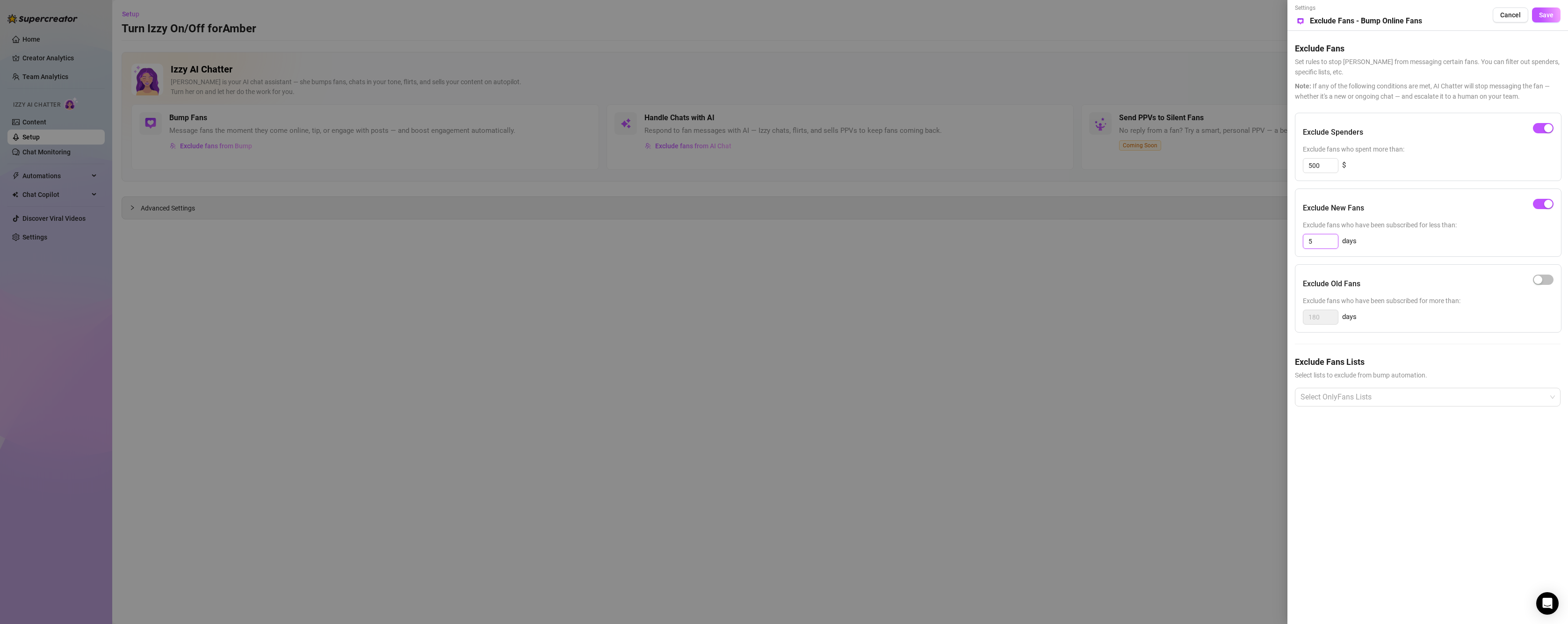
click at [1297, 230] on div "Exclude New Fans Exclude fans who have been subscribed for less than: 5 days" at bounding box center [1428, 223] width 267 height 68
click at [1339, 402] on div at bounding box center [1423, 397] width 252 height 17
click at [1325, 447] on div "Super Fans" at bounding box center [1428, 447] width 251 height 10
click at [1322, 459] on div "$$$ ⭐" at bounding box center [1428, 462] width 251 height 10
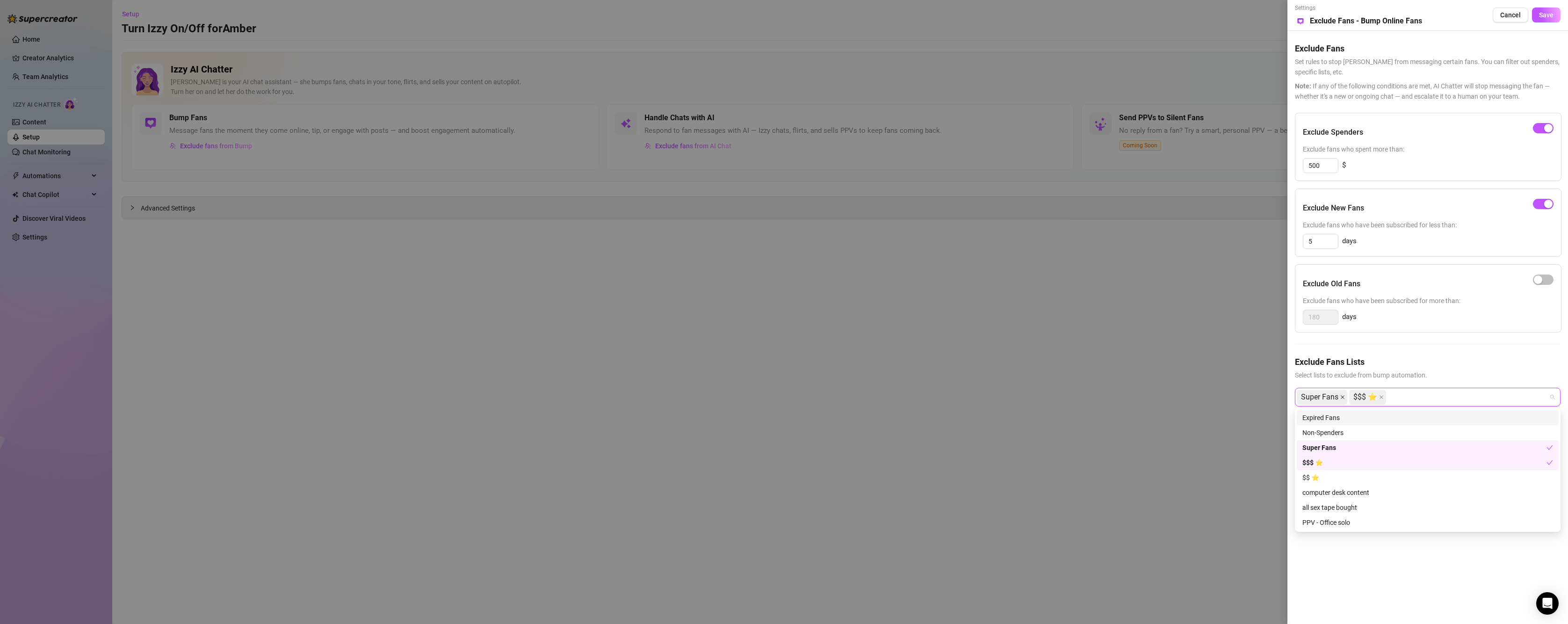
click at [1342, 394] on icon "close" at bounding box center [1343, 397] width 5 height 5
click at [1331, 394] on icon "close" at bounding box center [1329, 397] width 5 height 5
click at [1550, 15] on span "Save" at bounding box center [1546, 15] width 15 height 7
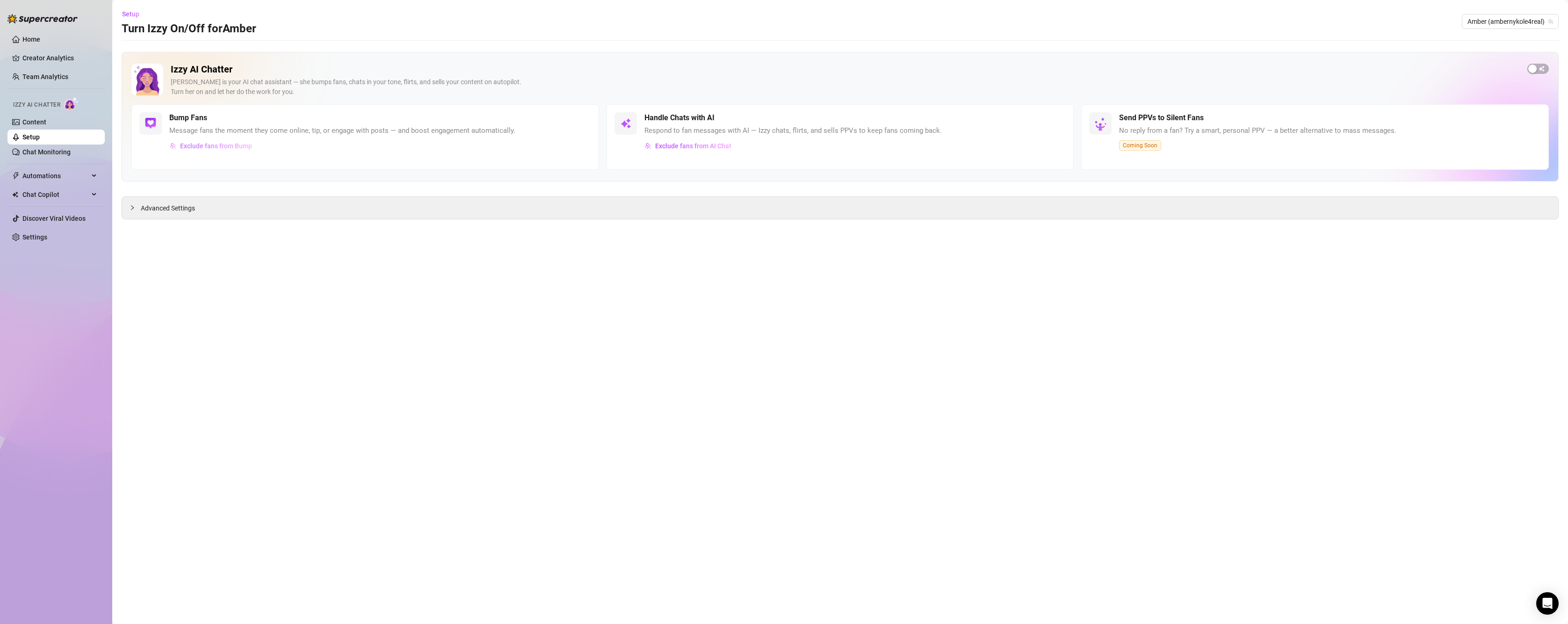
click at [234, 144] on span "Exclude fans from Bump" at bounding box center [216, 146] width 72 height 7
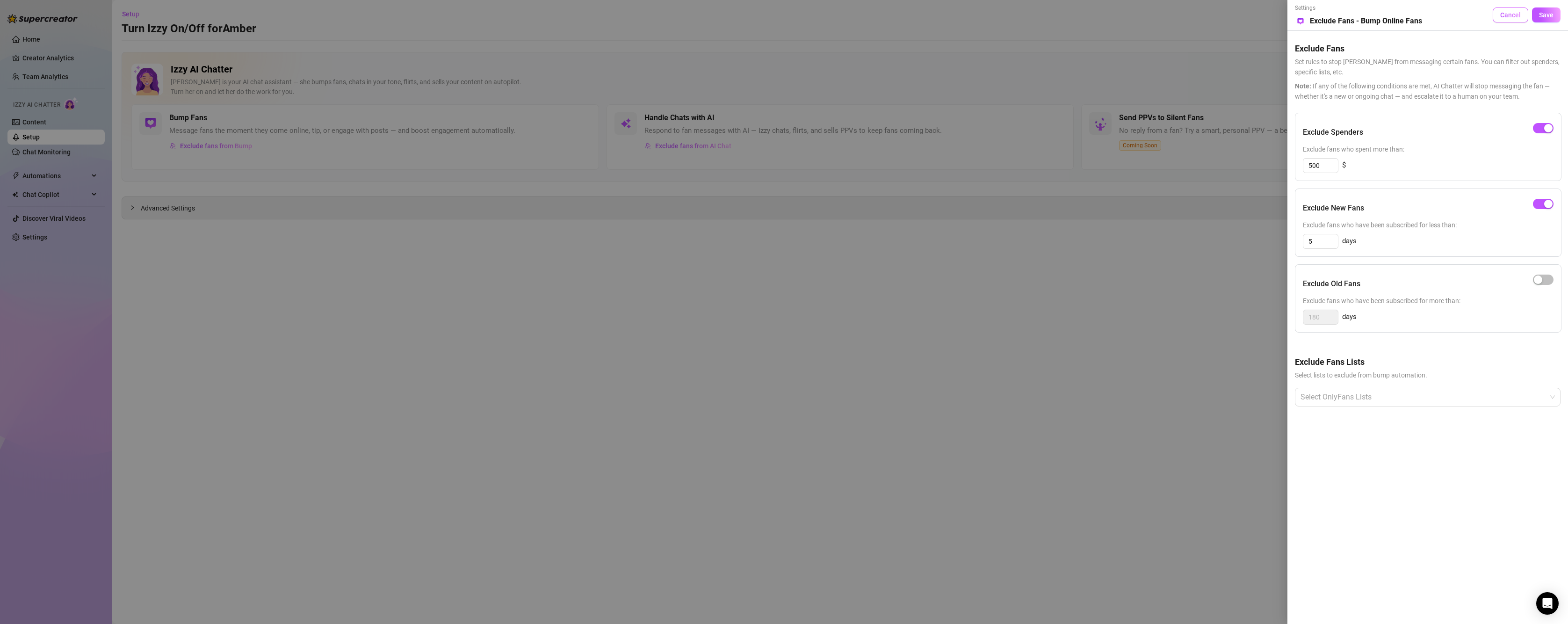
click at [1507, 15] on span "Cancel" at bounding box center [1511, 15] width 21 height 7
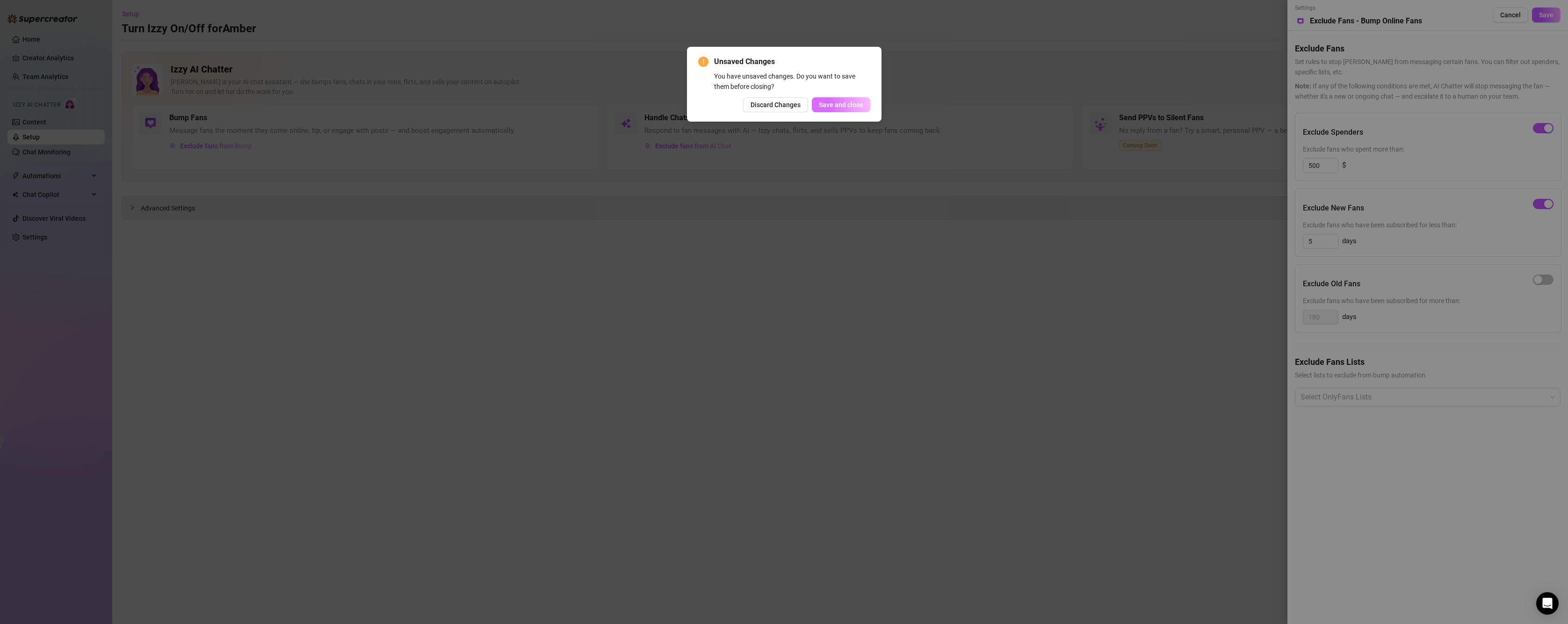
click at [828, 101] on span "Save and close" at bounding box center [841, 105] width 44 height 7
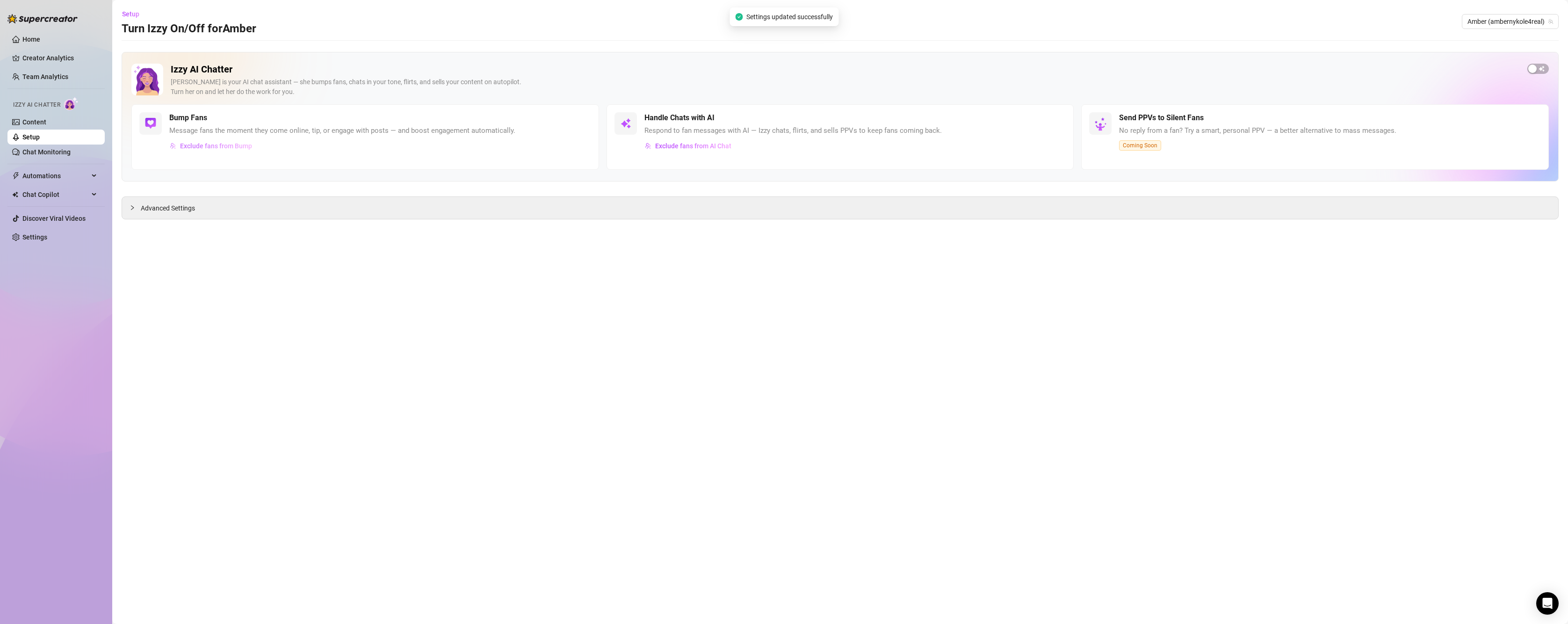
click at [223, 147] on span "Exclude fans from Bump" at bounding box center [216, 146] width 72 height 7
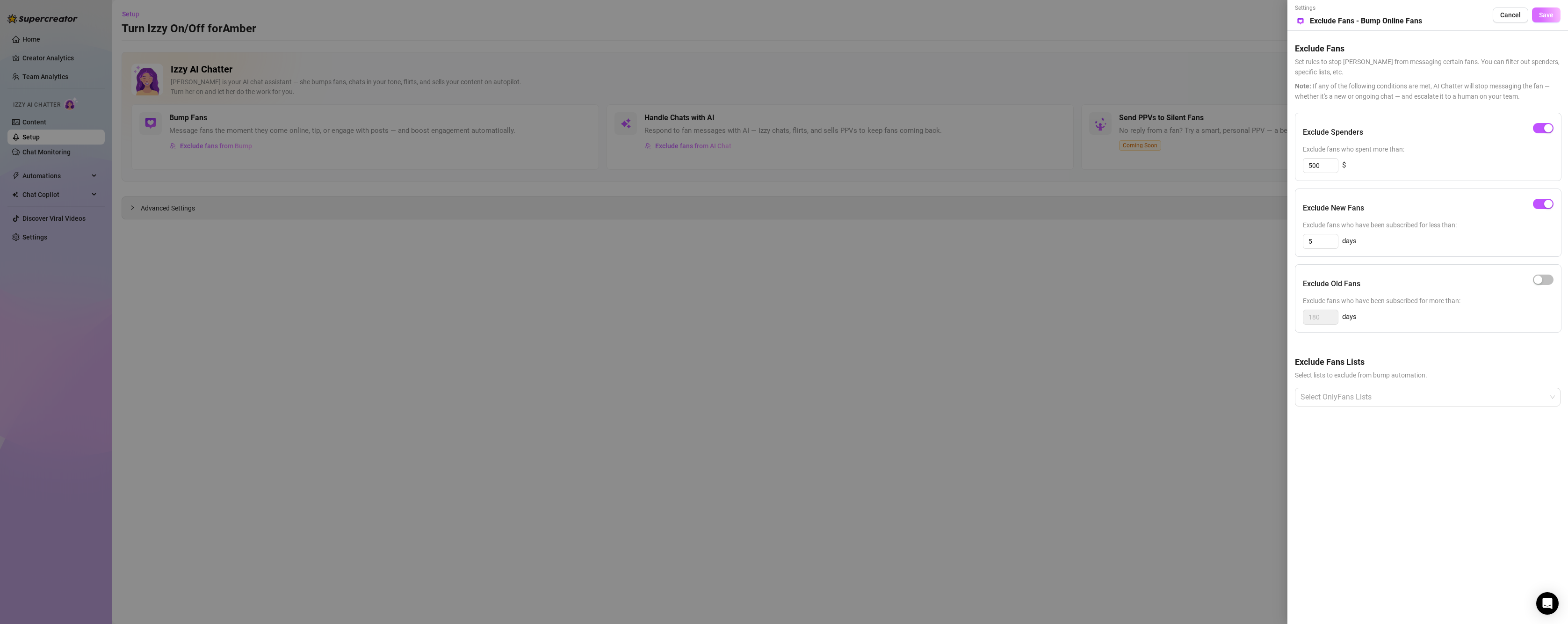
drag, startPoint x: 1544, startPoint y: 18, endPoint x: 1534, endPoint y: 19, distance: 10.0
click at [1544, 15] on span "Save" at bounding box center [1546, 15] width 15 height 7
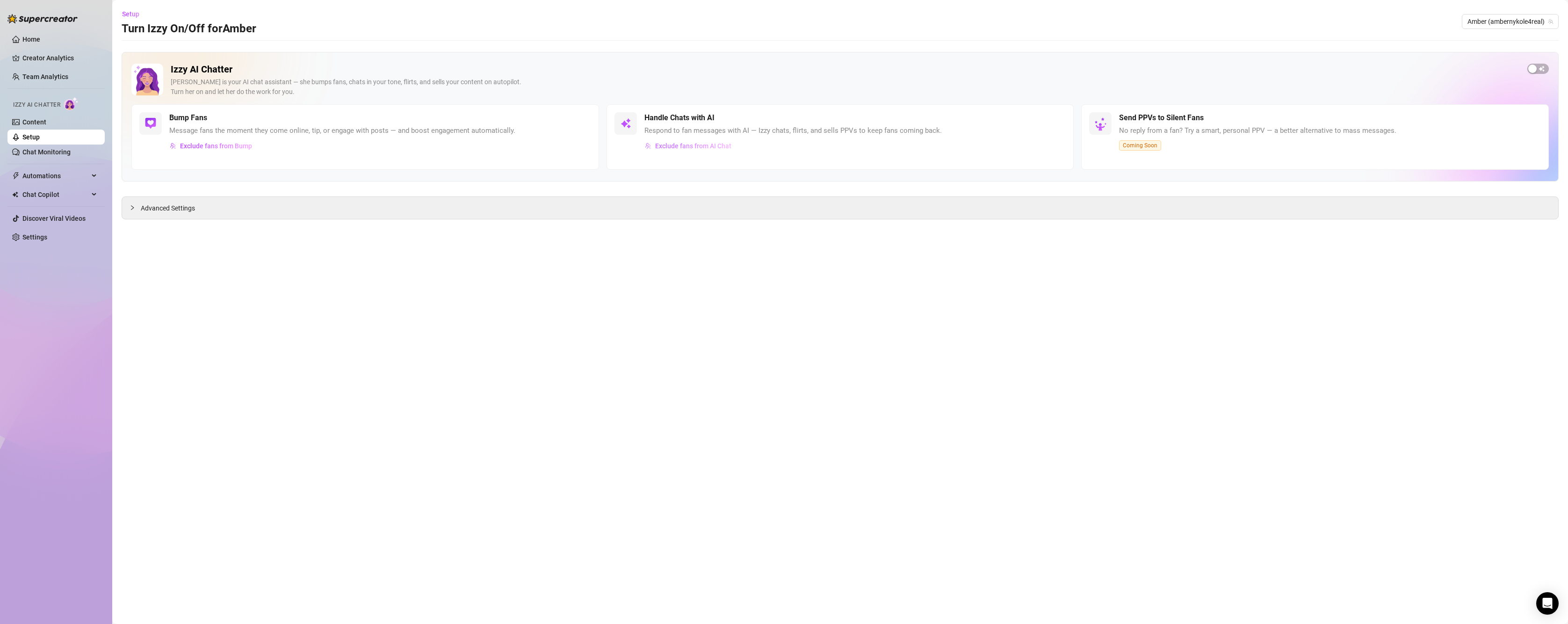
click at [679, 144] on span "Exclude fans from AI Chat" at bounding box center [693, 146] width 76 height 7
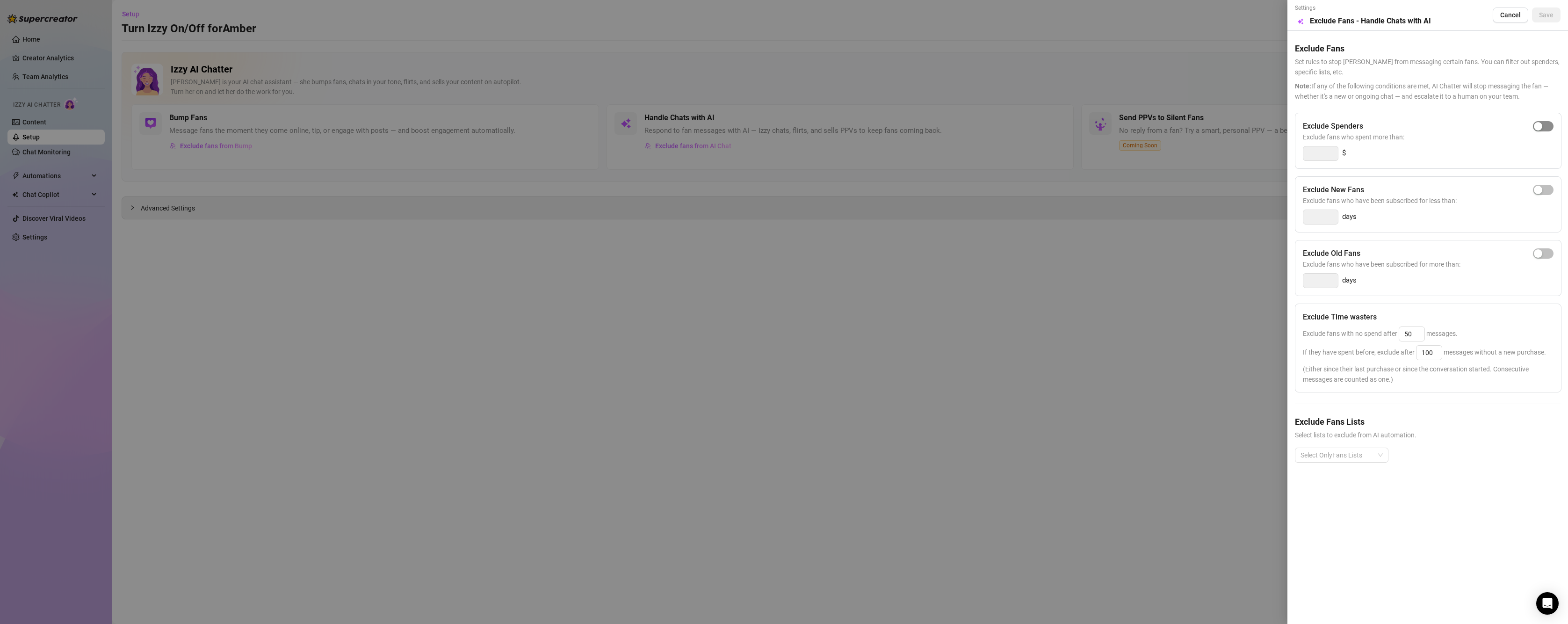
click at [1548, 127] on span "button" at bounding box center [1543, 126] width 21 height 10
click at [1551, 191] on span "button" at bounding box center [1543, 189] width 21 height 10
click at [1547, 253] on span "button" at bounding box center [1543, 253] width 21 height 10
click at [1537, 255] on span "button" at bounding box center [1543, 253] width 21 height 10
click at [1318, 460] on div at bounding box center [1336, 455] width 80 height 13
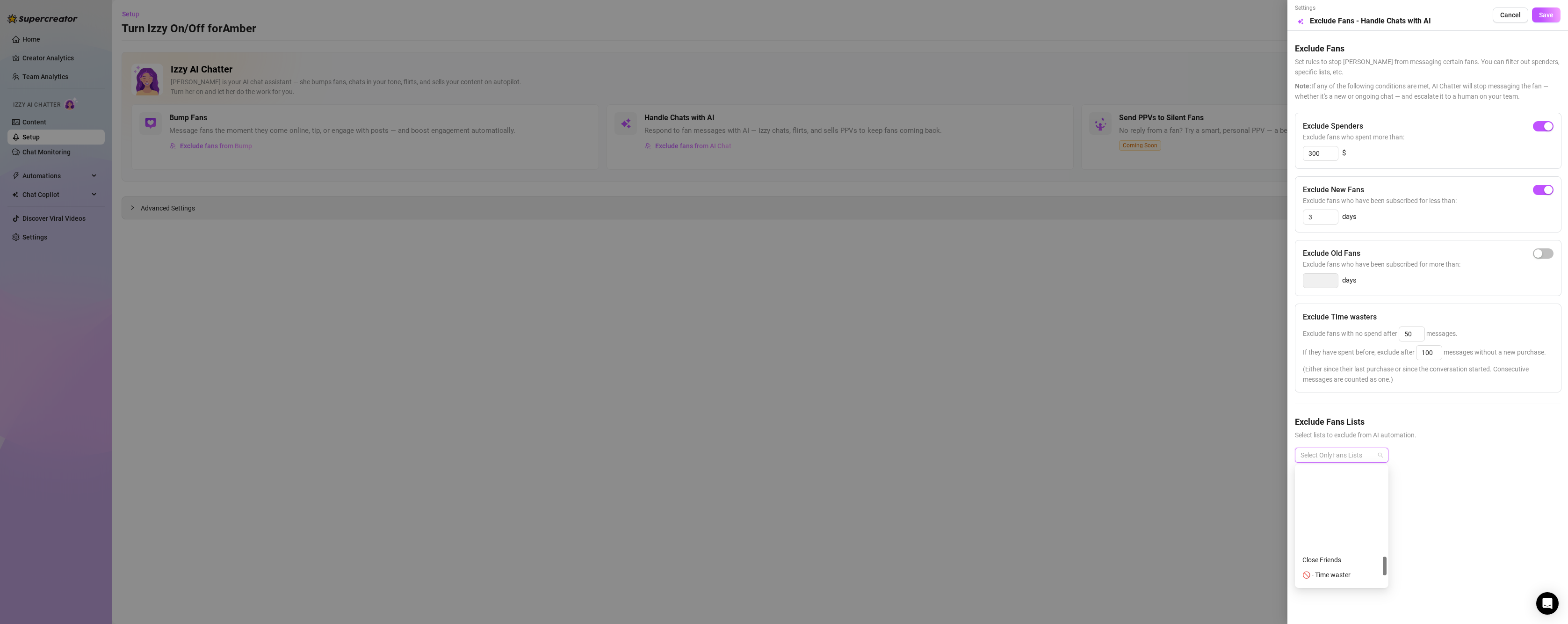
scroll to position [561, 0]
click at [1338, 485] on div "🚫 - Time waster" at bounding box center [1342, 481] width 79 height 10
click at [1469, 472] on div "🚫 - Time waster" at bounding box center [1427, 462] width 265 height 30
click at [1355, 457] on icon "close" at bounding box center [1354, 455] width 5 height 5
click at [1551, 15] on span "Save" at bounding box center [1546, 15] width 15 height 7
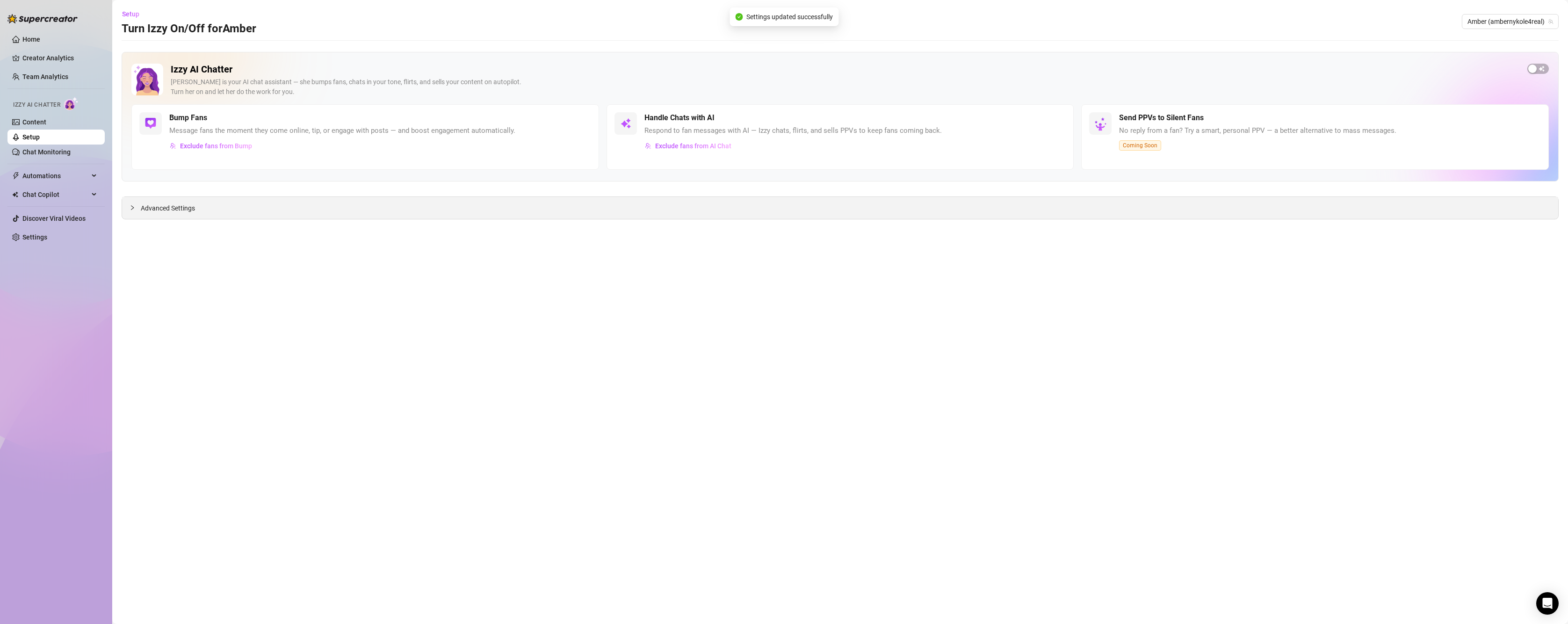
click at [147, 213] on span "Advanced Settings" at bounding box center [167, 208] width 54 height 10
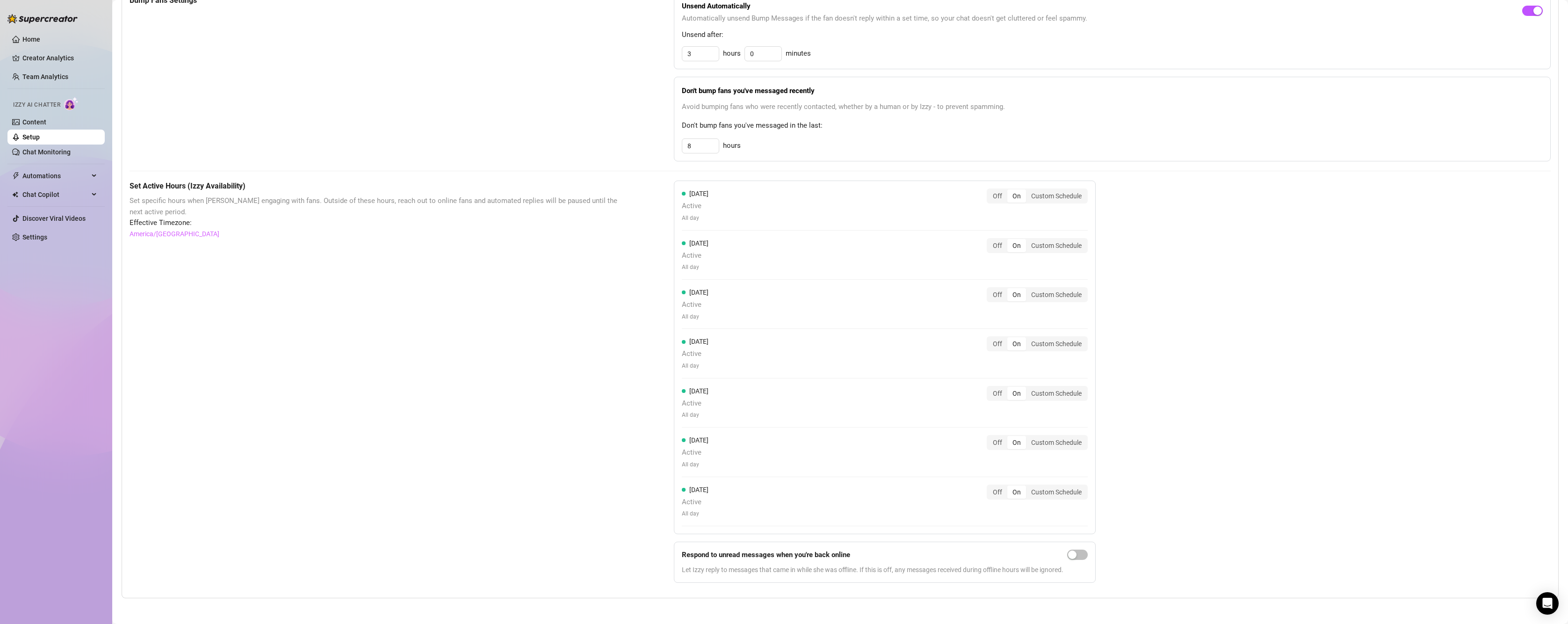
scroll to position [447, 0]
click at [1060, 193] on div "Custom Schedule" at bounding box center [1057, 194] width 61 height 13
click at [1028, 189] on input "Custom Schedule" at bounding box center [1028, 189] width 0 height 0
click at [704, 220] on input at bounding box center [710, 218] width 46 height 10
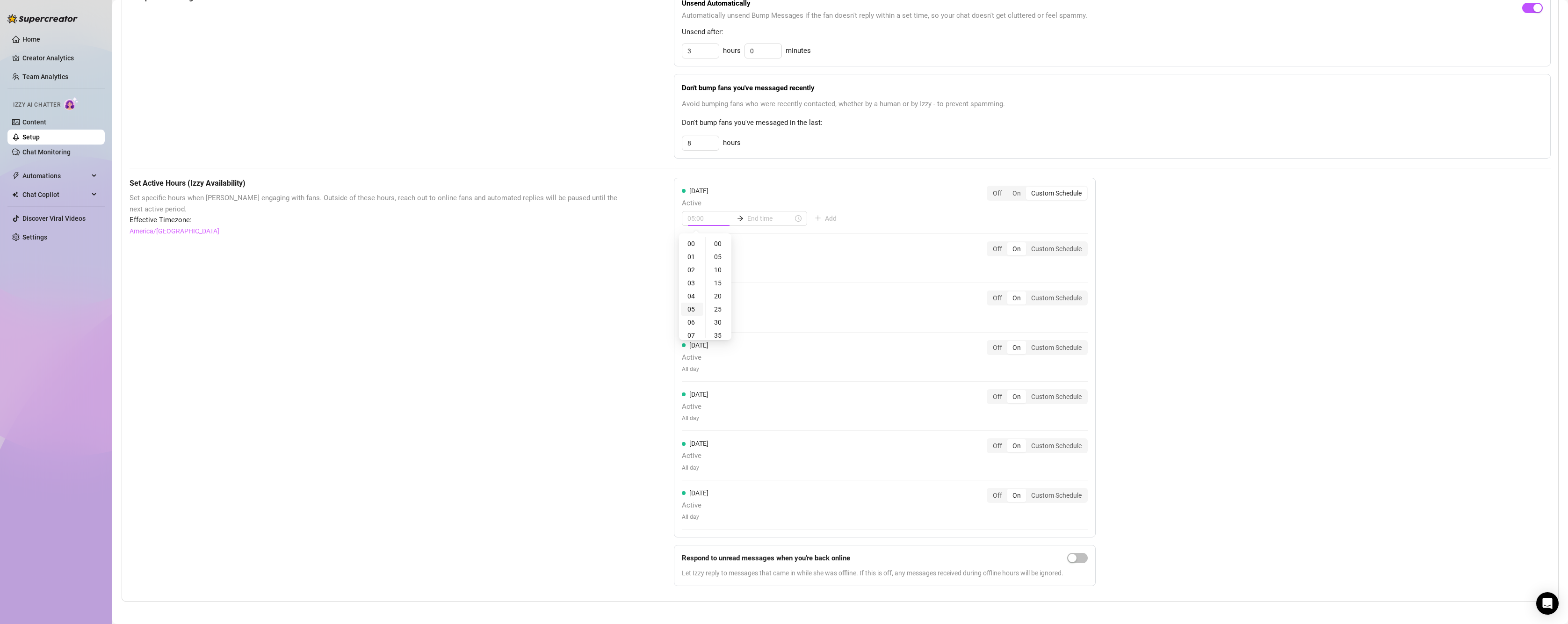
click at [689, 310] on div "05" at bounding box center [692, 309] width 23 height 13
click at [691, 273] on div "02" at bounding box center [692, 270] width 23 height 13
click at [718, 268] on div "10" at bounding box center [718, 270] width 23 height 13
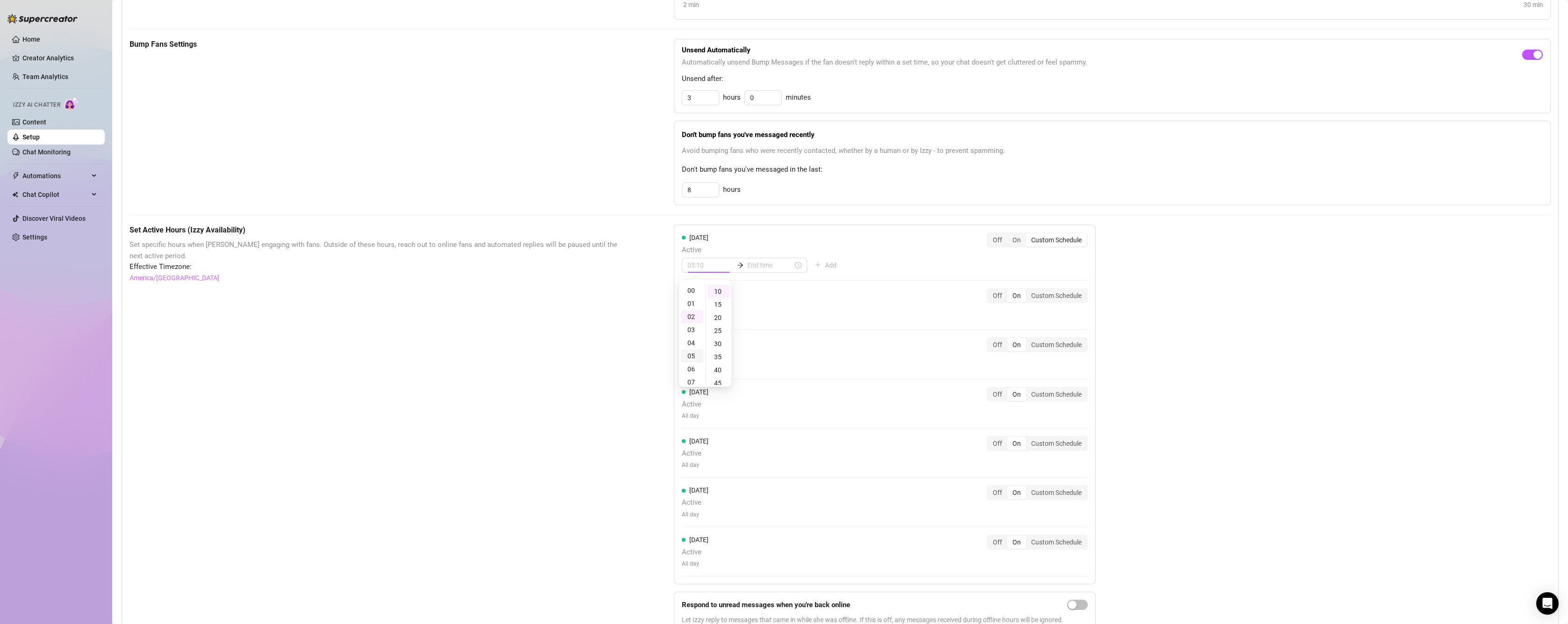
click at [693, 357] on div "05" at bounding box center [692, 356] width 23 height 13
click at [719, 290] on div "00" at bounding box center [718, 290] width 23 height 13
click at [718, 304] on div "05" at bounding box center [718, 304] width 23 height 13
click at [759, 264] on input at bounding box center [770, 265] width 46 height 10
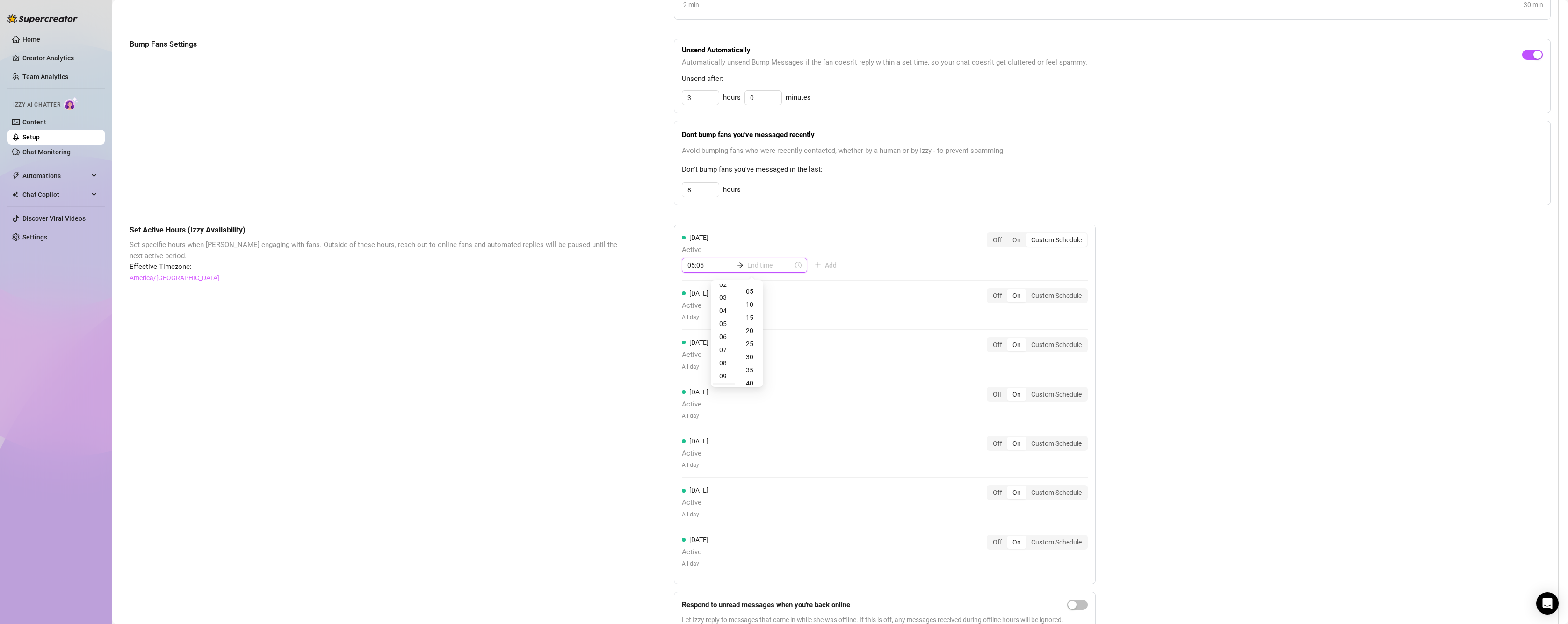
scroll to position [0, 0]
click at [722, 315] on div "02" at bounding box center [724, 317] width 23 height 13
click at [750, 318] on div "15" at bounding box center [751, 318] width 23 height 13
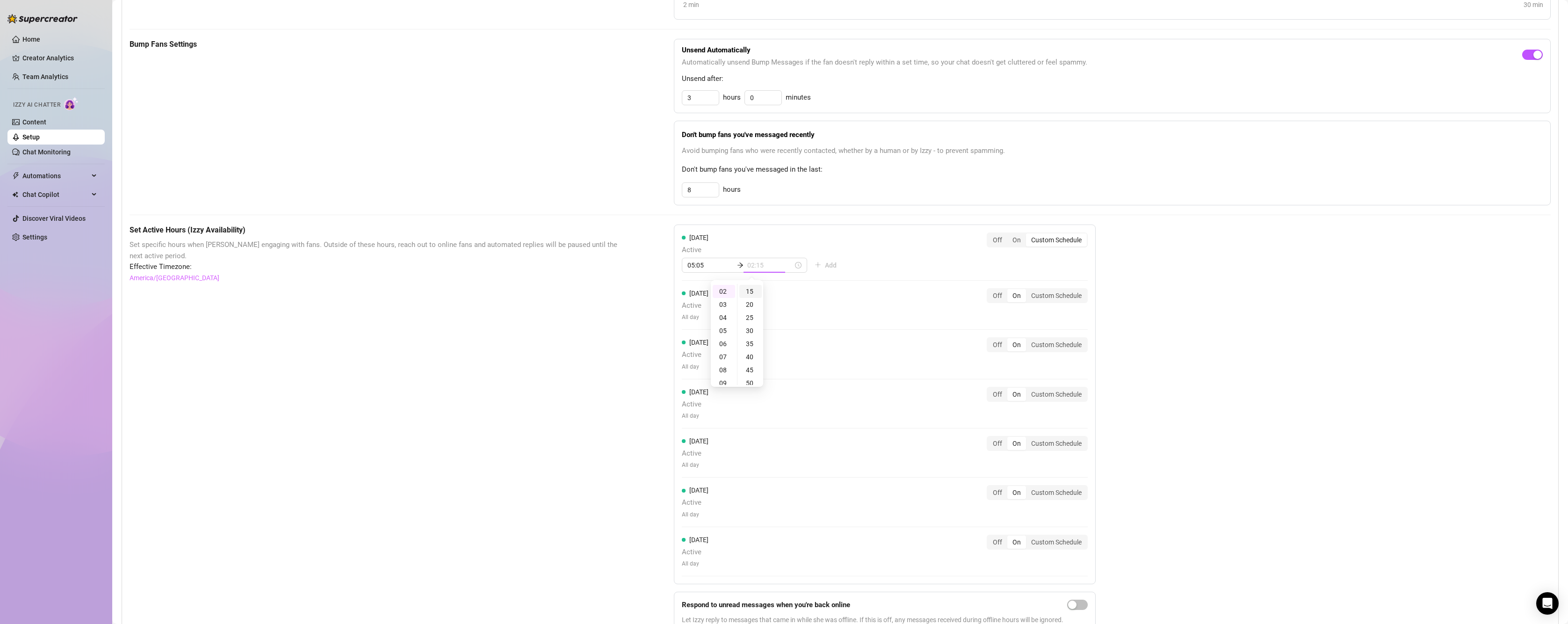
click at [749, 287] on div "15" at bounding box center [751, 292] width 23 height 13
click at [752, 292] on div "15" at bounding box center [751, 292] width 23 height 13
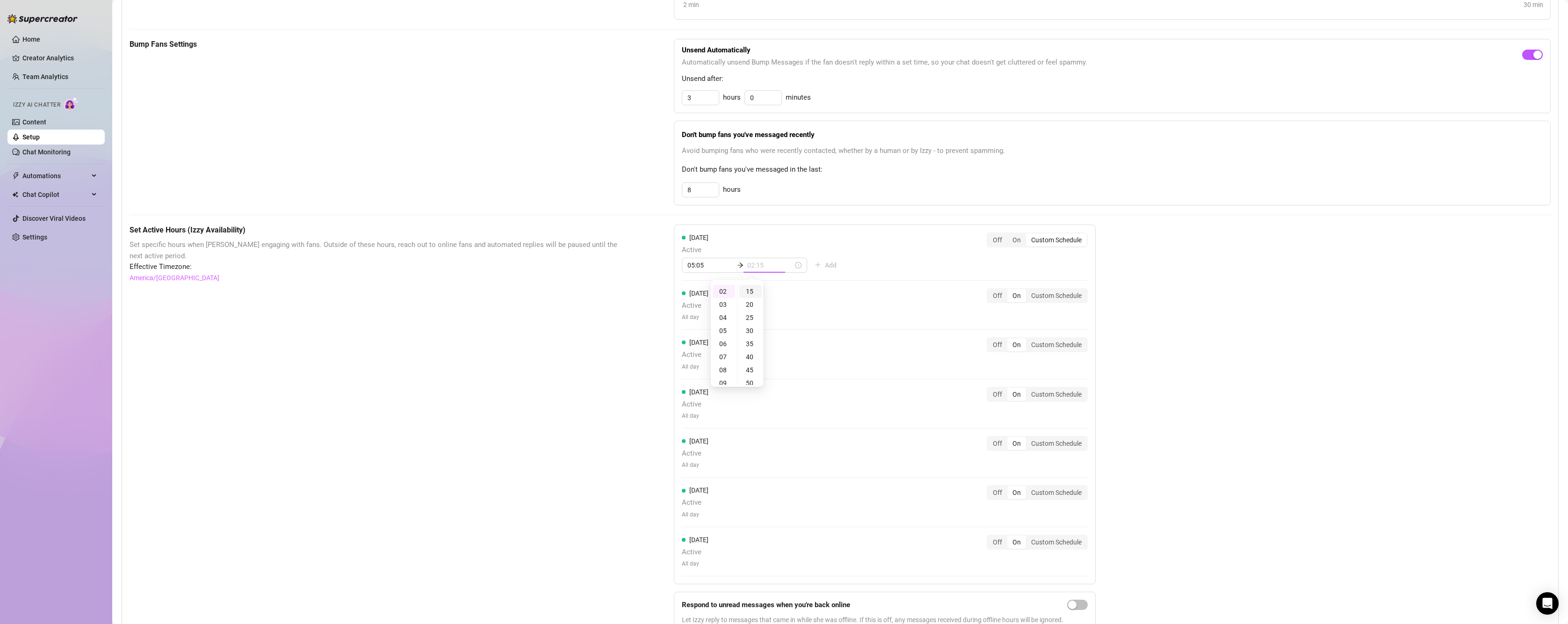
click at [754, 288] on div "15" at bounding box center [751, 292] width 23 height 13
click at [766, 265] on input "02:15" at bounding box center [770, 265] width 46 height 10
click at [842, 259] on div "[DATE] Active 05:05 02:15 Add Off On Custom Schedule [DATE] Active All day Off …" at bounding box center [884, 404] width 422 height 360
click at [705, 270] on input "02:15" at bounding box center [710, 265] width 46 height 10
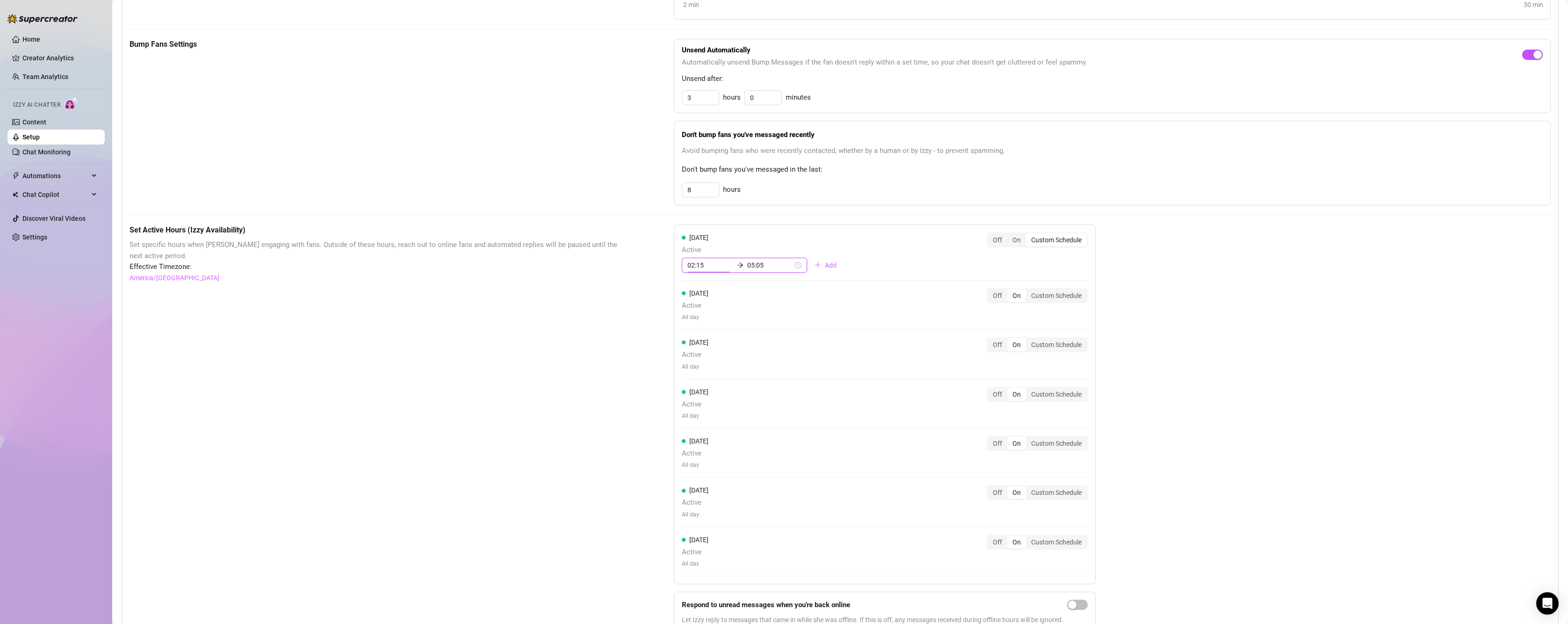
scroll to position [38, 0]
click at [693, 329] on div "05" at bounding box center [692, 331] width 23 height 13
click at [719, 287] on div "15" at bounding box center [718, 292] width 23 height 13
click at [756, 265] on input "05:05" at bounding box center [770, 265] width 46 height 10
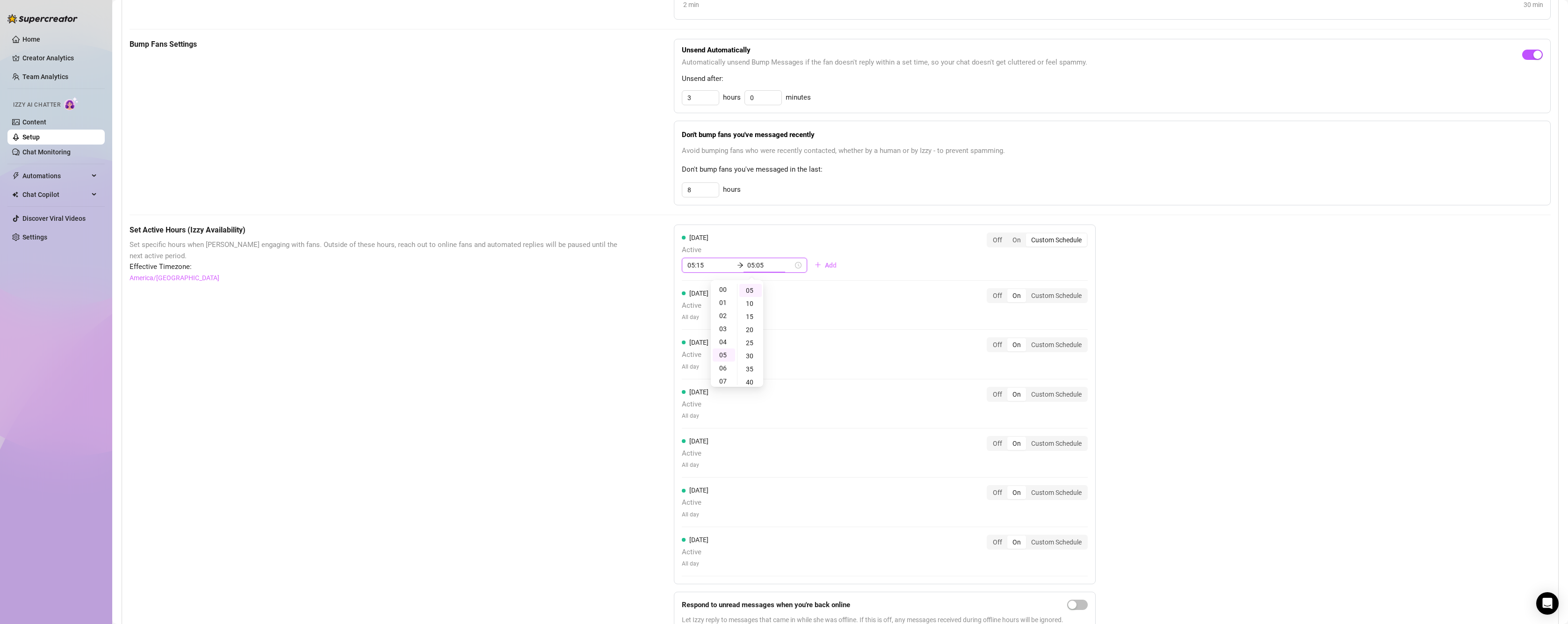
scroll to position [0, 0]
click at [726, 314] on div "02" at bounding box center [724, 317] width 23 height 13
click at [747, 286] on div "05" at bounding box center [751, 290] width 23 height 13
click at [764, 265] on input "02:05" at bounding box center [770, 265] width 46 height 10
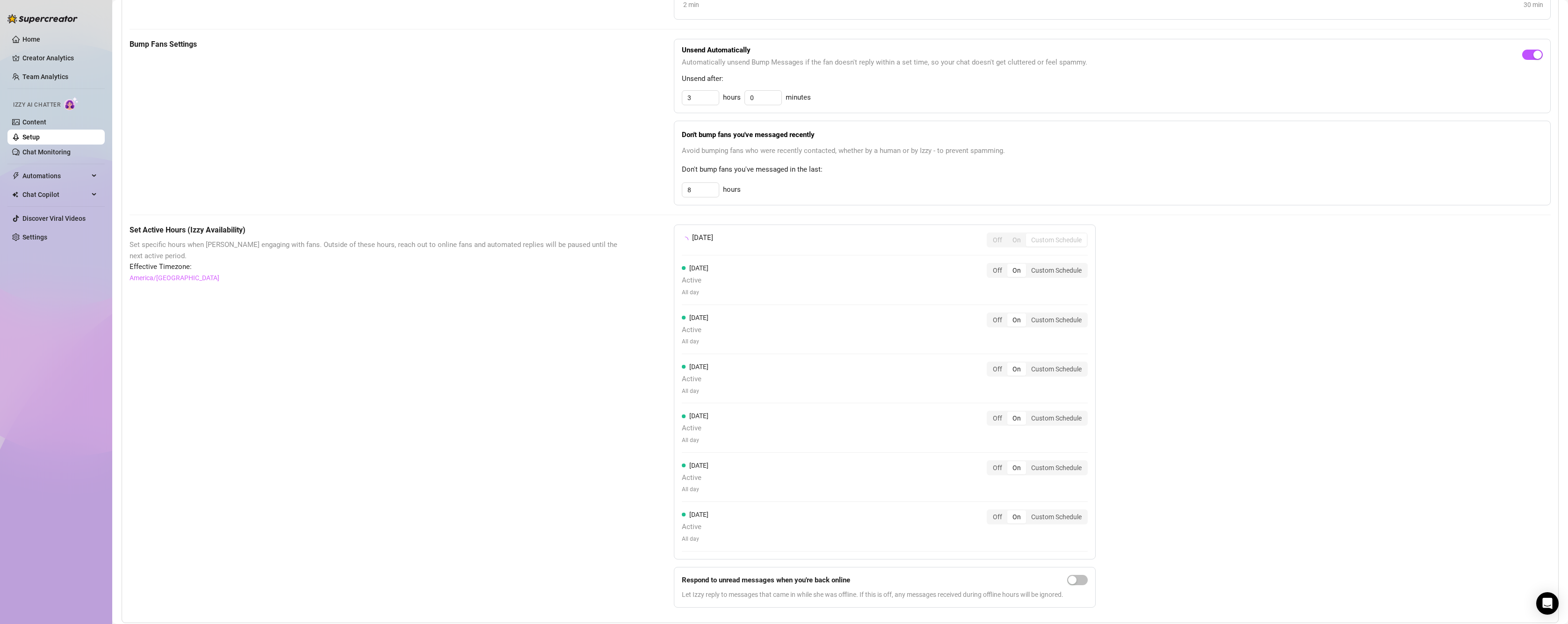
click at [833, 245] on div "[DATE] Off On Custom Schedule" at bounding box center [884, 240] width 406 height 15
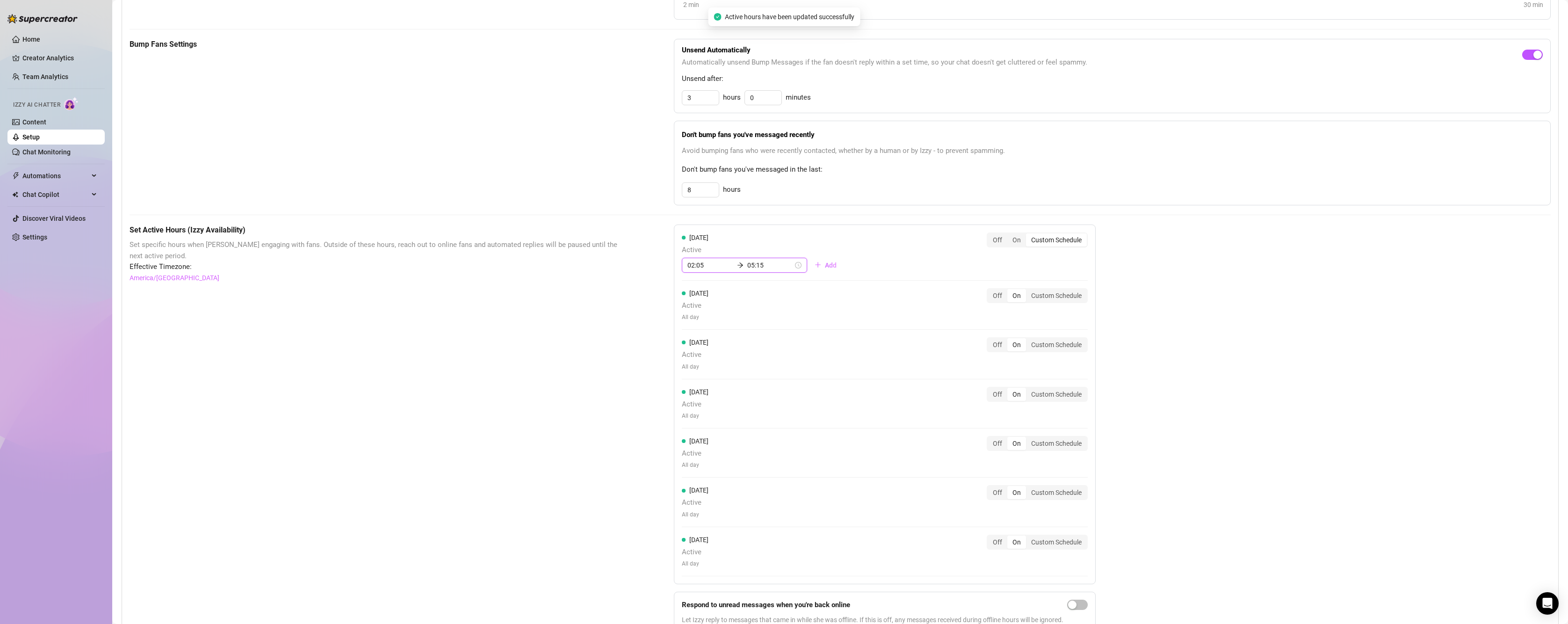
click at [712, 267] on input "02:05" at bounding box center [710, 265] width 46 height 10
click at [1040, 239] on div "Custom Schedule" at bounding box center [1057, 240] width 61 height 13
click at [1028, 235] on input "Custom Schedule" at bounding box center [1028, 235] width 0 height 0
click at [691, 263] on input "02:05" at bounding box center [710, 265] width 46 height 10
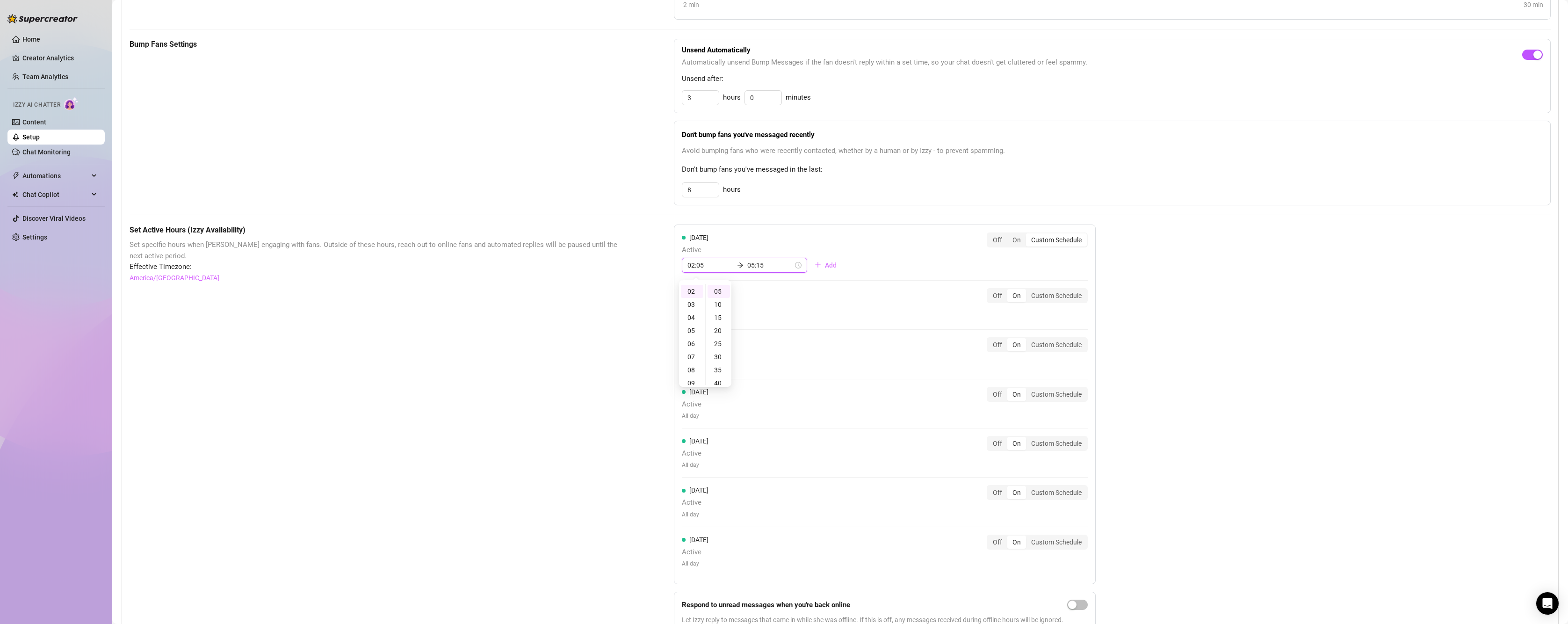
drag, startPoint x: 707, startPoint y: 265, endPoint x: 679, endPoint y: 262, distance: 28.2
click at [682, 262] on div "02:05 05:15" at bounding box center [744, 265] width 125 height 15
drag, startPoint x: 701, startPoint y: 266, endPoint x: 662, endPoint y: 264, distance: 39.1
click at [662, 264] on div "Set Active Hours (Izzy Availability) Set specific hours when Izzy engaging with…" at bounding box center [840, 432] width 1421 height 416
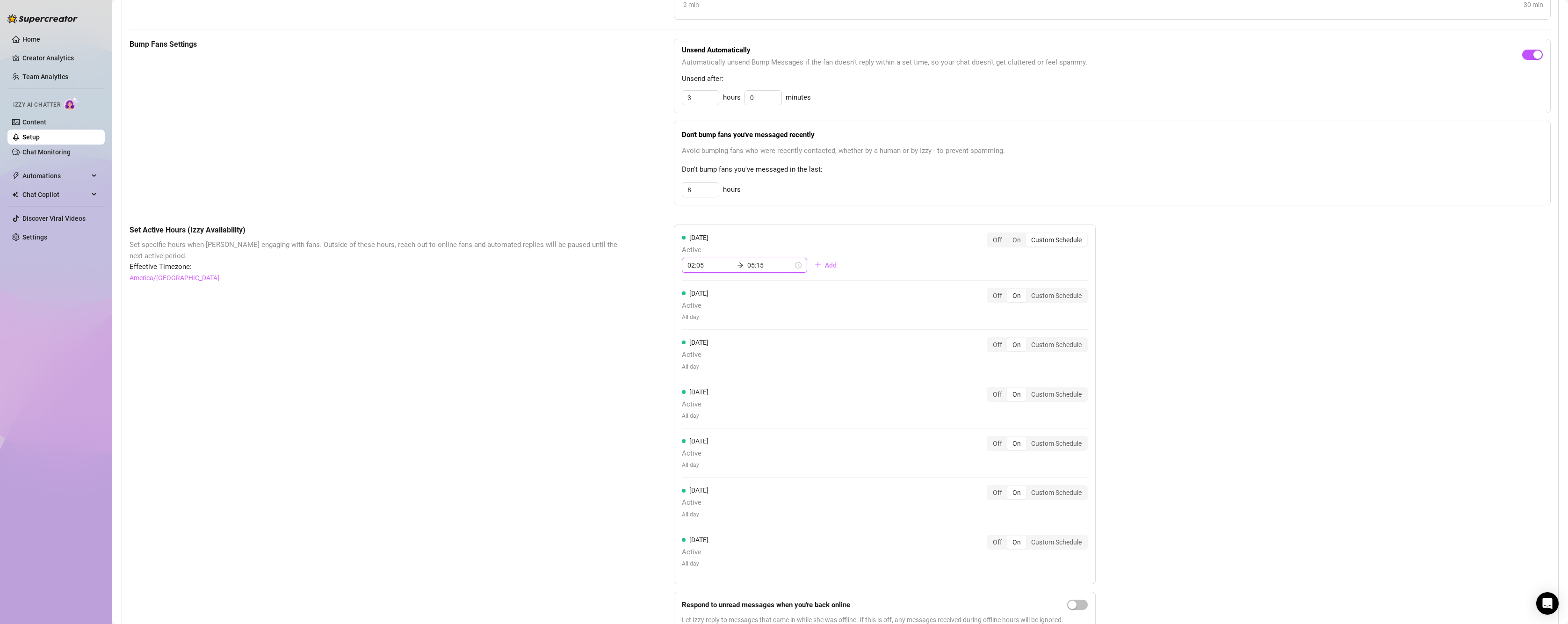
drag, startPoint x: 763, startPoint y: 266, endPoint x: 741, endPoint y: 265, distance: 22.0
click at [747, 265] on input "05:15" at bounding box center [770, 265] width 46 height 10
drag, startPoint x: 758, startPoint y: 265, endPoint x: 735, endPoint y: 258, distance: 24.0
click at [735, 258] on div "[DATE] Active 02:05 05:15 Add" at bounding box center [763, 253] width 163 height 40
click at [783, 241] on div "[DATE] Active 02:05 05:15 Add" at bounding box center [763, 253] width 163 height 40
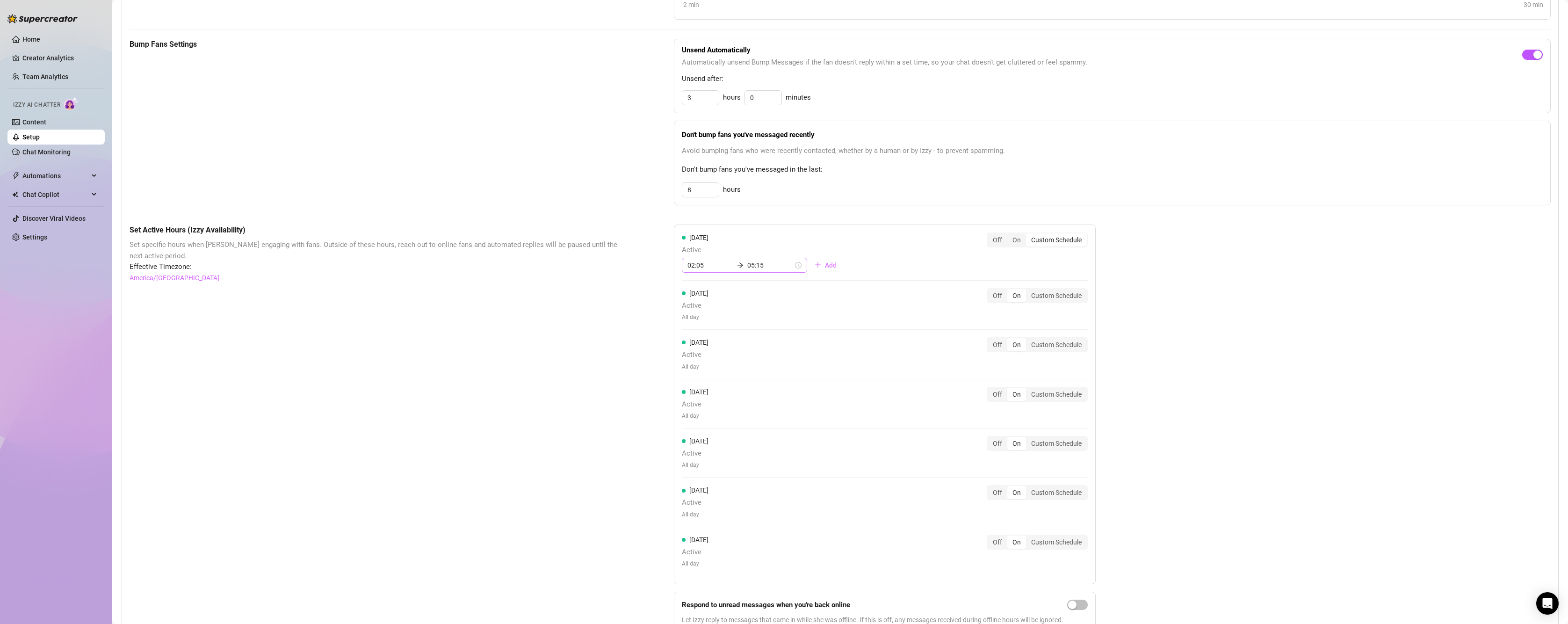
click at [738, 265] on icon "arrow-right" at bounding box center [740, 265] width 5 height 5
click at [689, 293] on div "06" at bounding box center [692, 296] width 23 height 13
click at [718, 290] on div "05" at bounding box center [718, 290] width 23 height 13
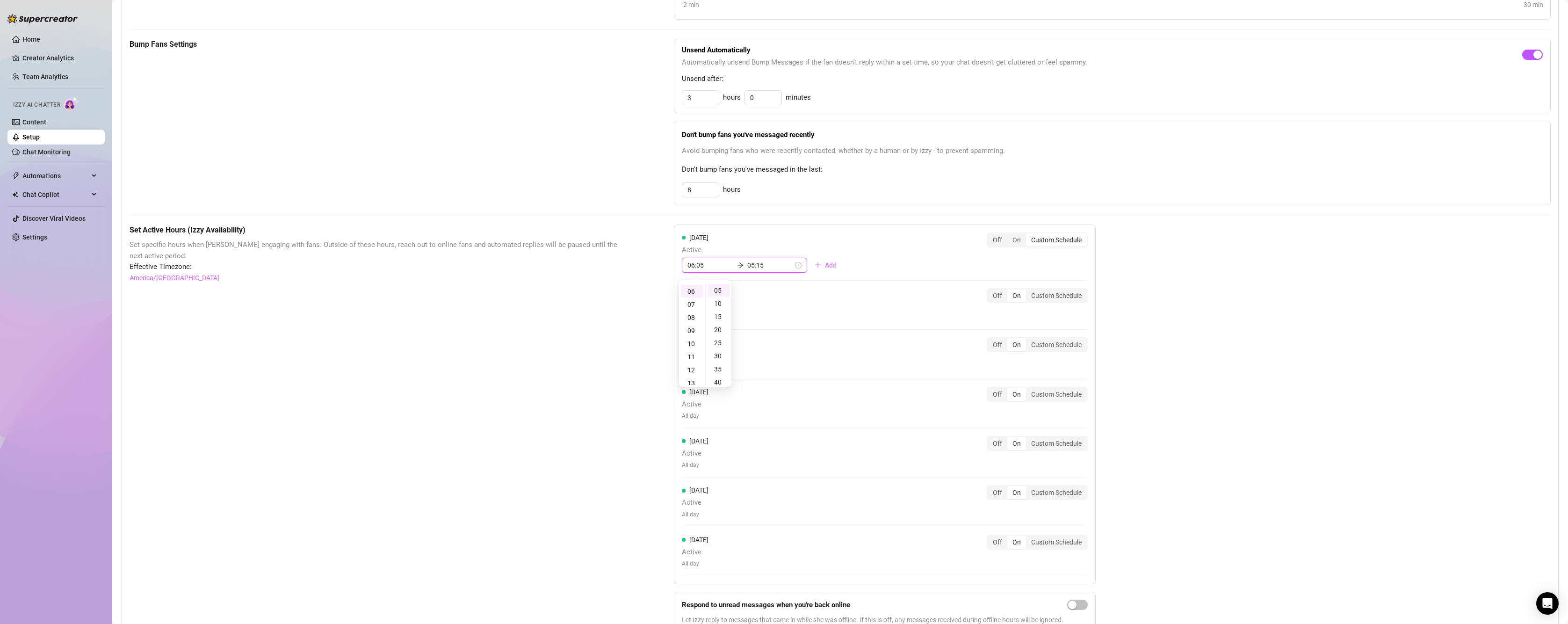
click at [707, 270] on input "06:05" at bounding box center [710, 265] width 46 height 10
click at [737, 266] on icon "arrow-right" at bounding box center [740, 265] width 7 height 7
click at [737, 264] on icon "arrow-right" at bounding box center [740, 265] width 7 height 7
click at [704, 265] on input "05:15" at bounding box center [710, 265] width 46 height 10
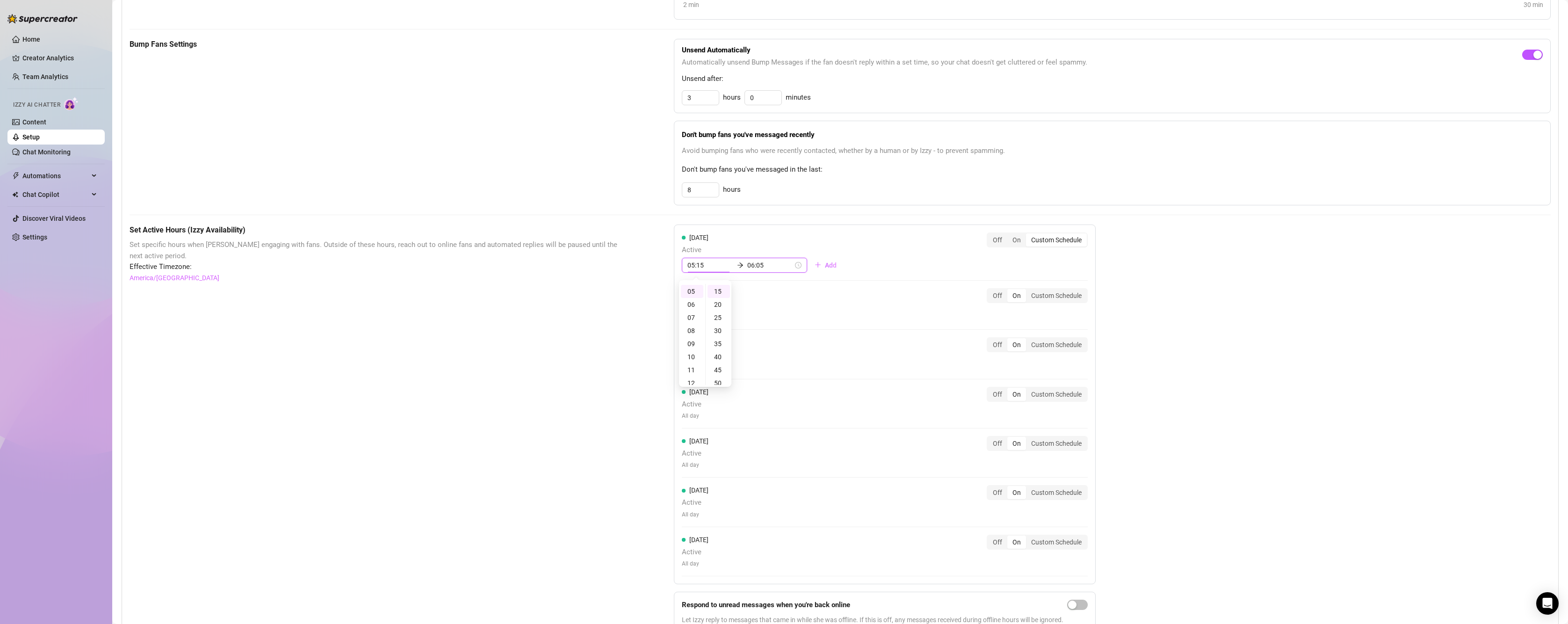
click at [754, 261] on input "06:05" at bounding box center [770, 265] width 46 height 10
click at [712, 268] on input "05:15" at bounding box center [710, 265] width 46 height 10
click at [697, 311] on div "02" at bounding box center [692, 317] width 23 height 13
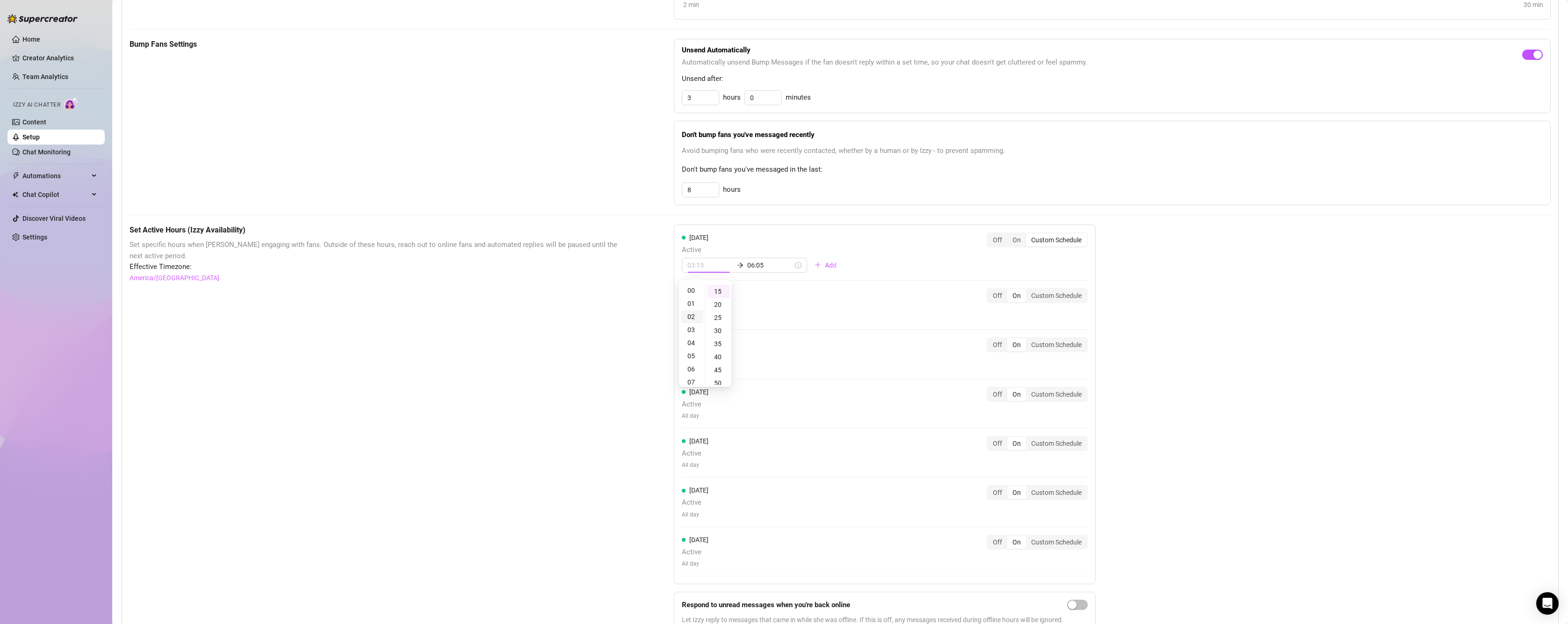
scroll to position [25, 0]
click at [691, 292] on div "02" at bounding box center [692, 292] width 23 height 13
click at [707, 289] on ul "00 05 10 15 20 25 30 35 40 45 50 55" at bounding box center [718, 334] width 26 height 101
click at [853, 245] on div "[DATE] Active 02:15 06:05 Add Off On Custom Schedule" at bounding box center [884, 253] width 406 height 40
click at [825, 267] on span "Add" at bounding box center [830, 265] width 12 height 7
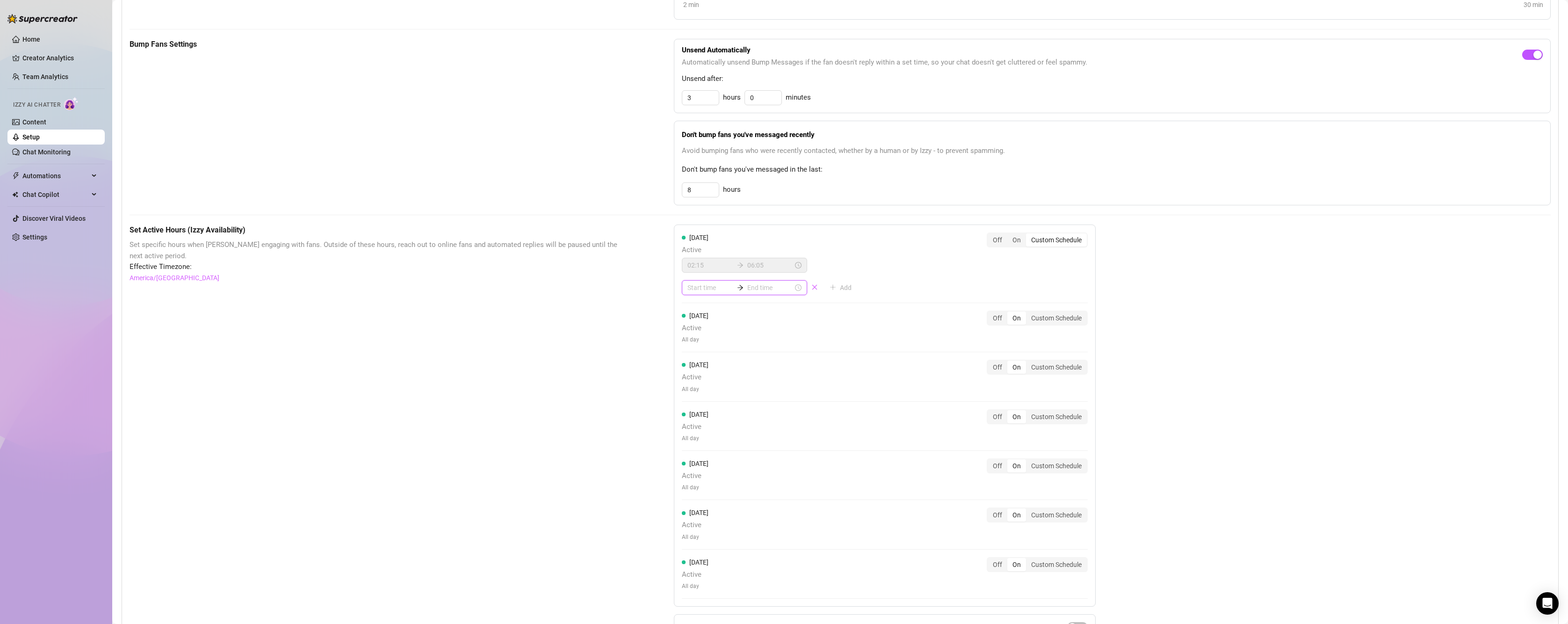
click at [708, 292] on input at bounding box center [710, 287] width 46 height 10
click at [811, 290] on span "button" at bounding box center [814, 287] width 7 height 7
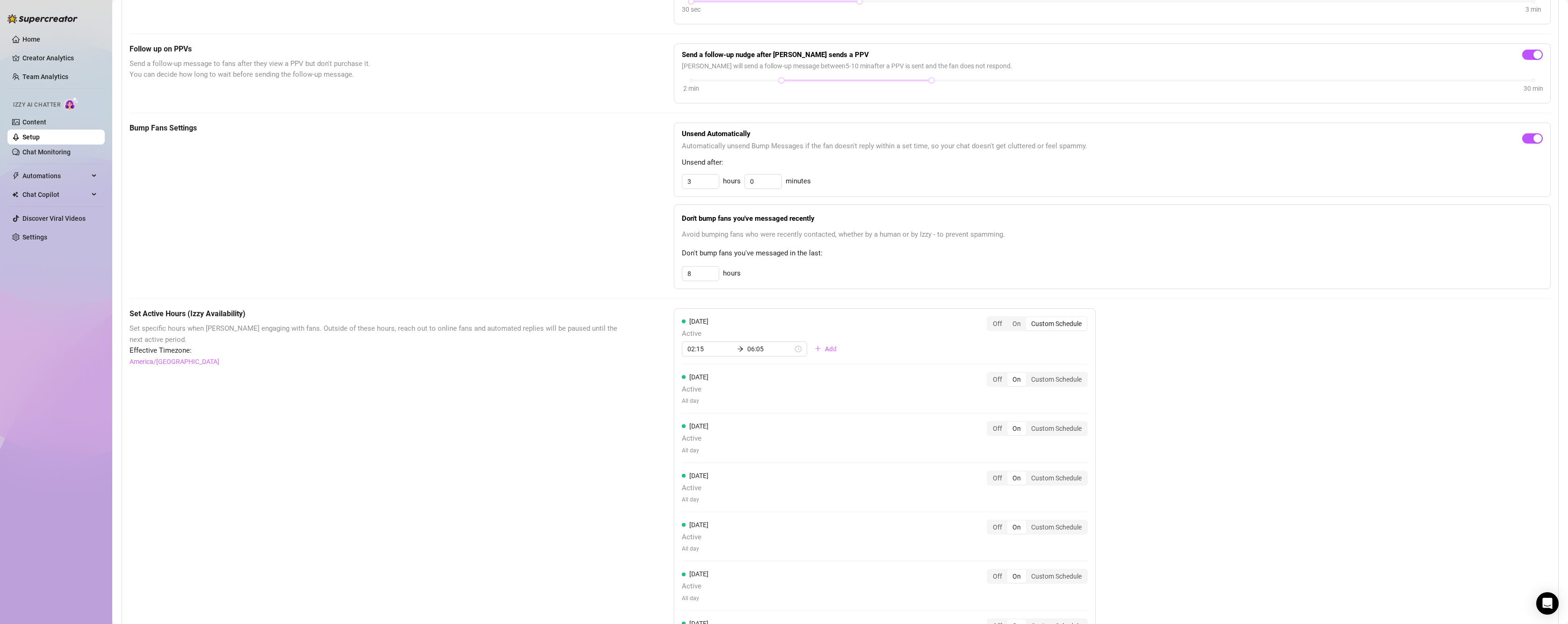
scroll to position [312, 0]
click at [1017, 328] on div "On" at bounding box center [1017, 328] width 19 height 13
click at [1010, 322] on input "On" at bounding box center [1010, 322] width 0 height 0
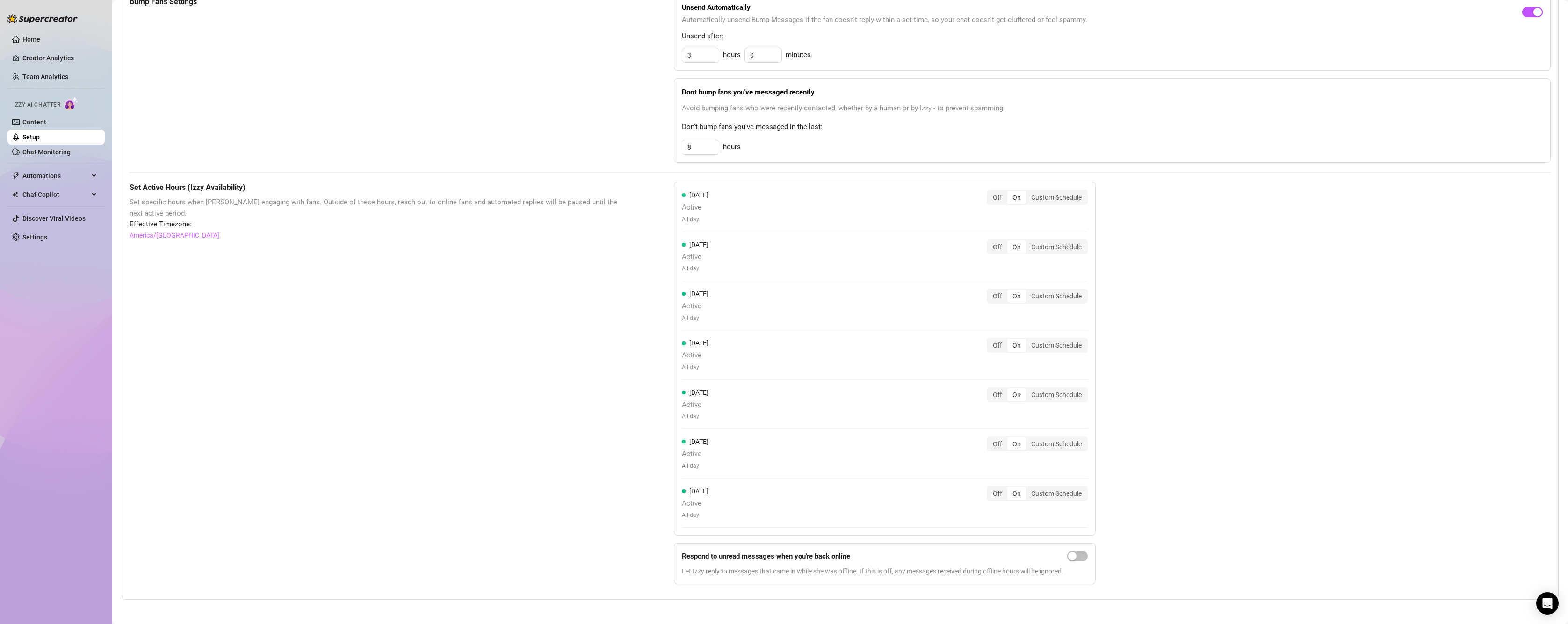
scroll to position [447, 0]
click at [1541, 599] on div "Open Intercom Messenger" at bounding box center [1547, 603] width 25 height 25
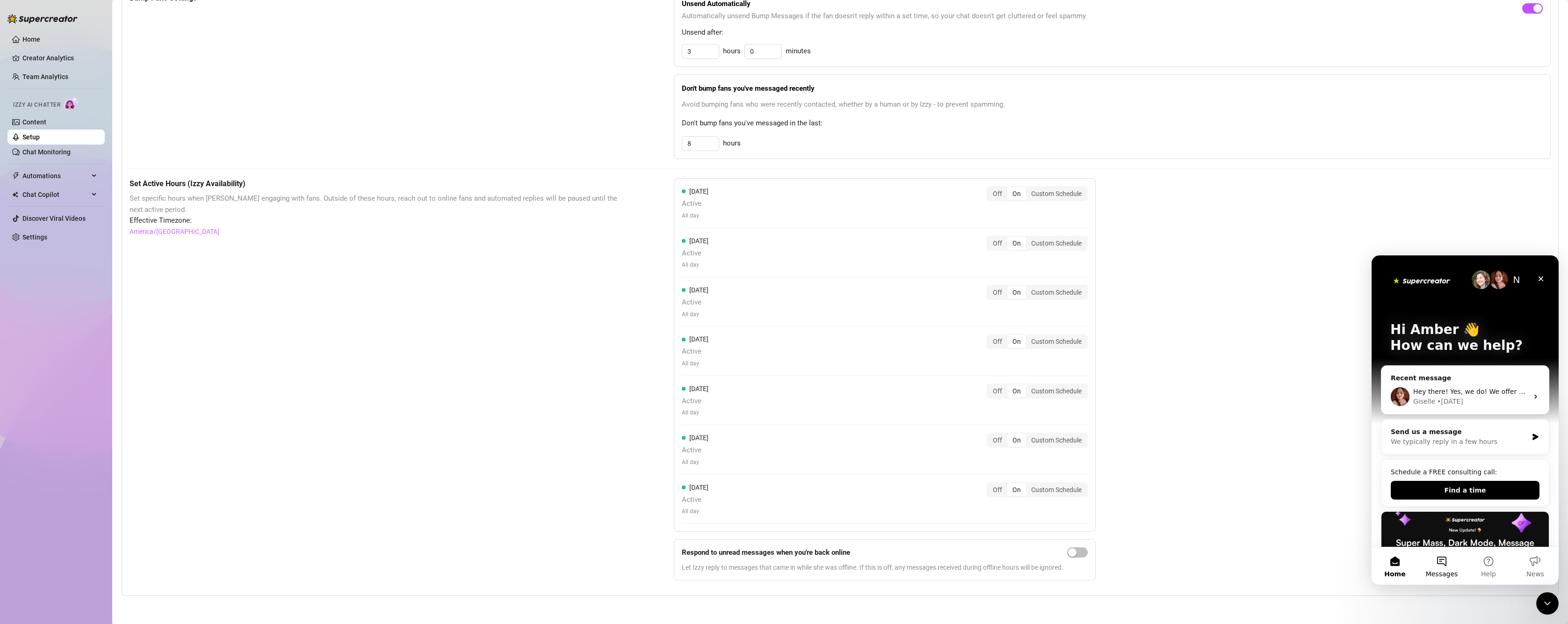
scroll to position [0, 0]
click at [1450, 566] on button "Messages" at bounding box center [1441, 566] width 47 height 37
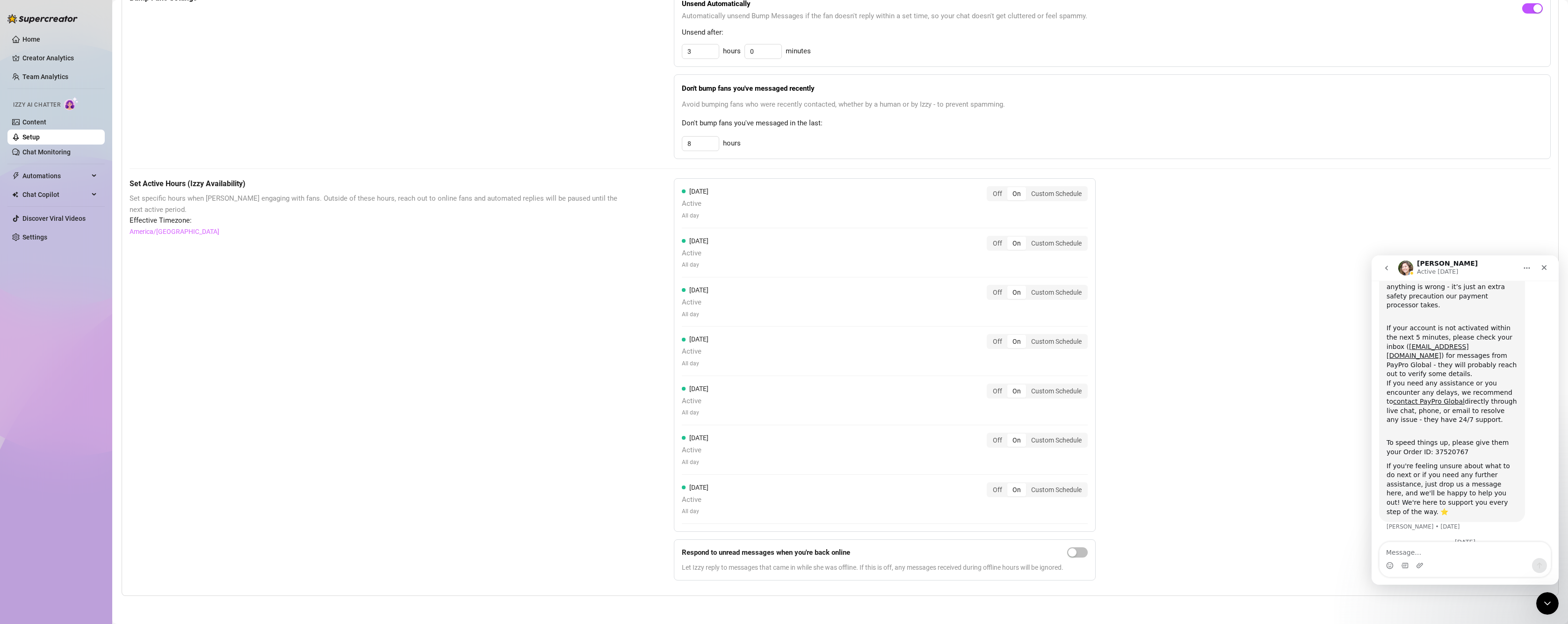
scroll to position [162, 0]
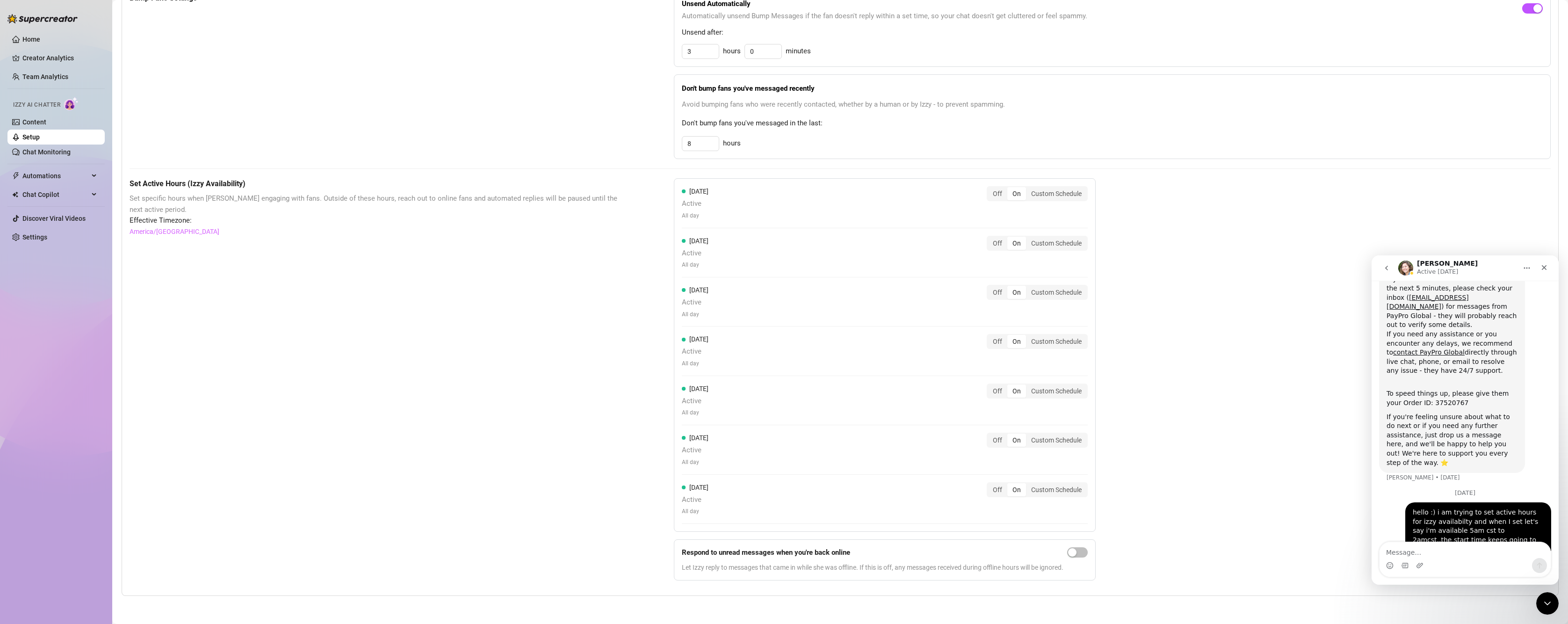
click at [1408, 552] on textarea "Message…" at bounding box center [1465, 550] width 171 height 16
click at [713, 214] on div "[DATE] Active All day Off On Custom Schedule" at bounding box center [884, 203] width 406 height 33
click at [682, 205] on span "Active" at bounding box center [695, 204] width 27 height 11
click at [1080, 193] on div "Custom Schedule" at bounding box center [1057, 194] width 61 height 13
click at [1028, 189] on input "Custom Schedule" at bounding box center [1028, 189] width 0 height 0
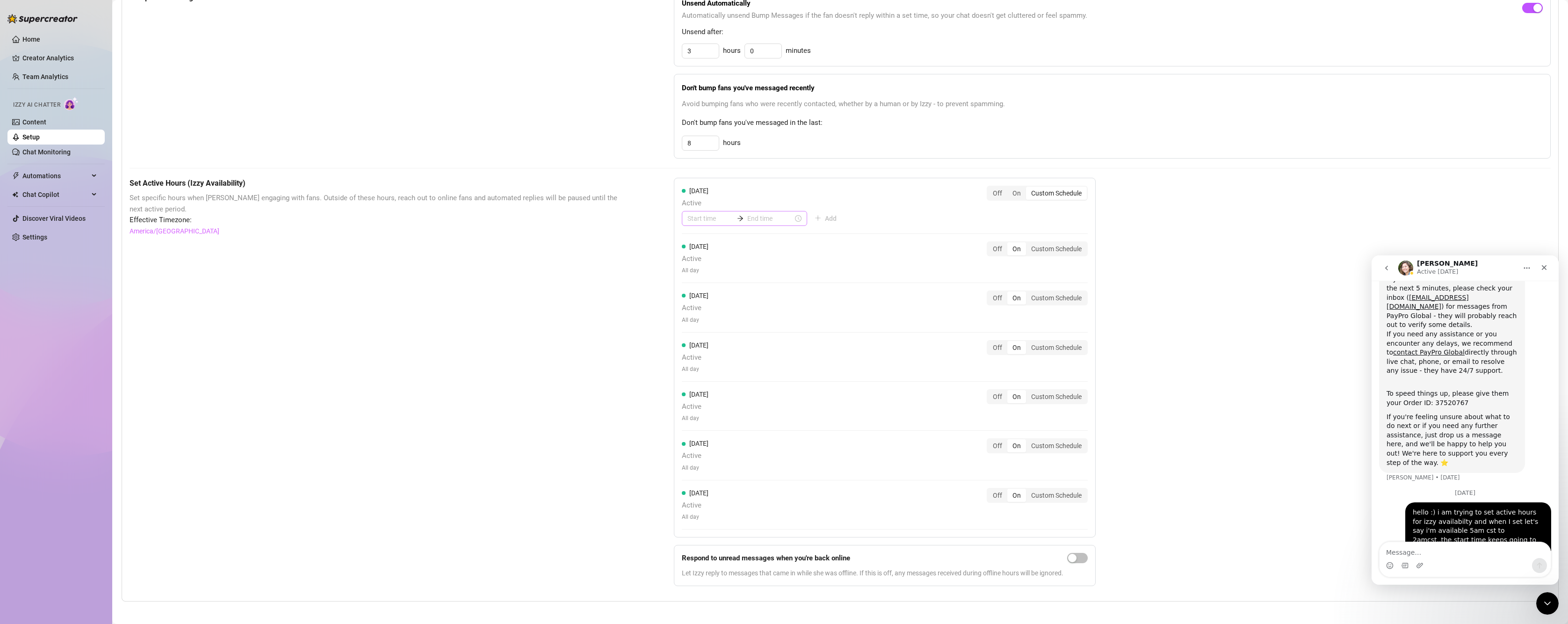
click at [713, 212] on div at bounding box center [744, 218] width 125 height 15
click at [695, 310] on div "05" at bounding box center [692, 309] width 23 height 13
click at [719, 241] on div "00" at bounding box center [718, 244] width 23 height 13
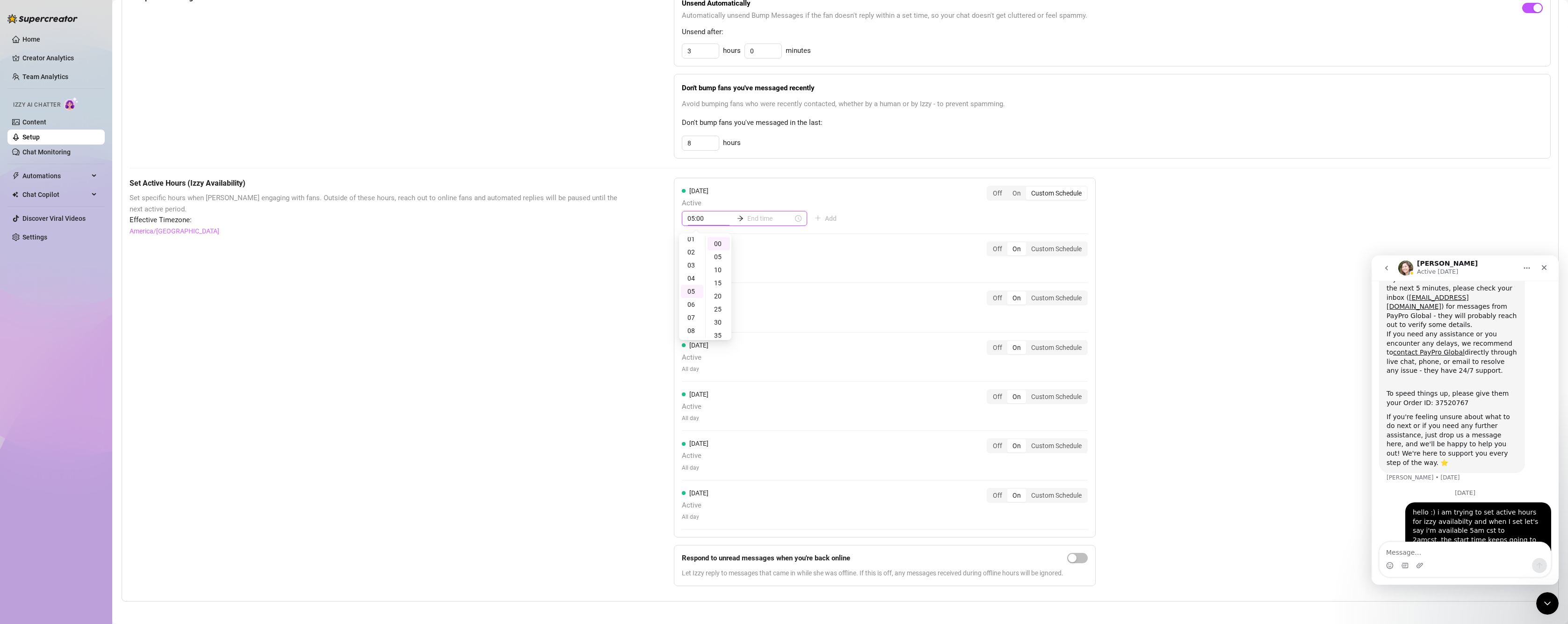
click at [712, 217] on input "05:00" at bounding box center [710, 218] width 46 height 10
click at [761, 217] on input at bounding box center [770, 218] width 46 height 10
click at [722, 290] on div "23" at bounding box center [724, 293] width 23 height 13
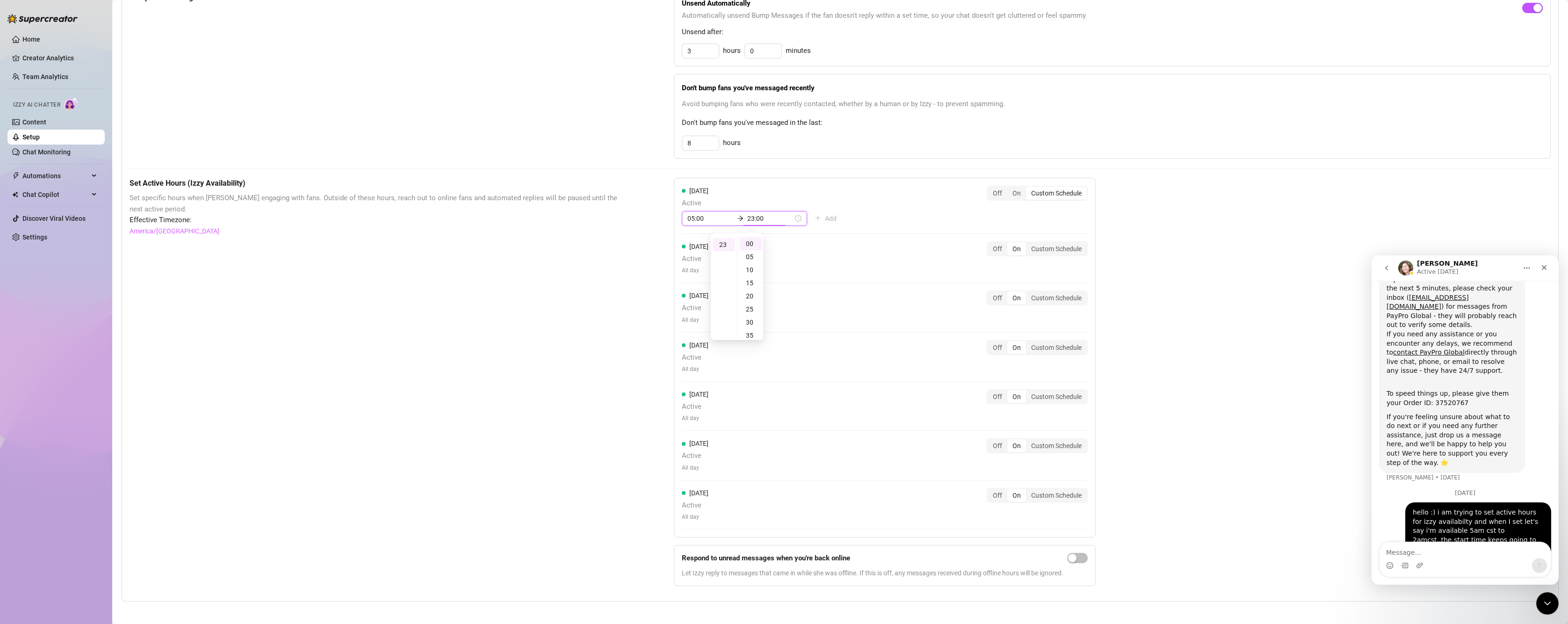
click at [766, 219] on input "23:00" at bounding box center [770, 218] width 46 height 10
click at [849, 202] on div "[DATE] Active 05:00 23:00 Add Off On Custom Schedule [DATE] Active All day Off …" at bounding box center [884, 357] width 422 height 360
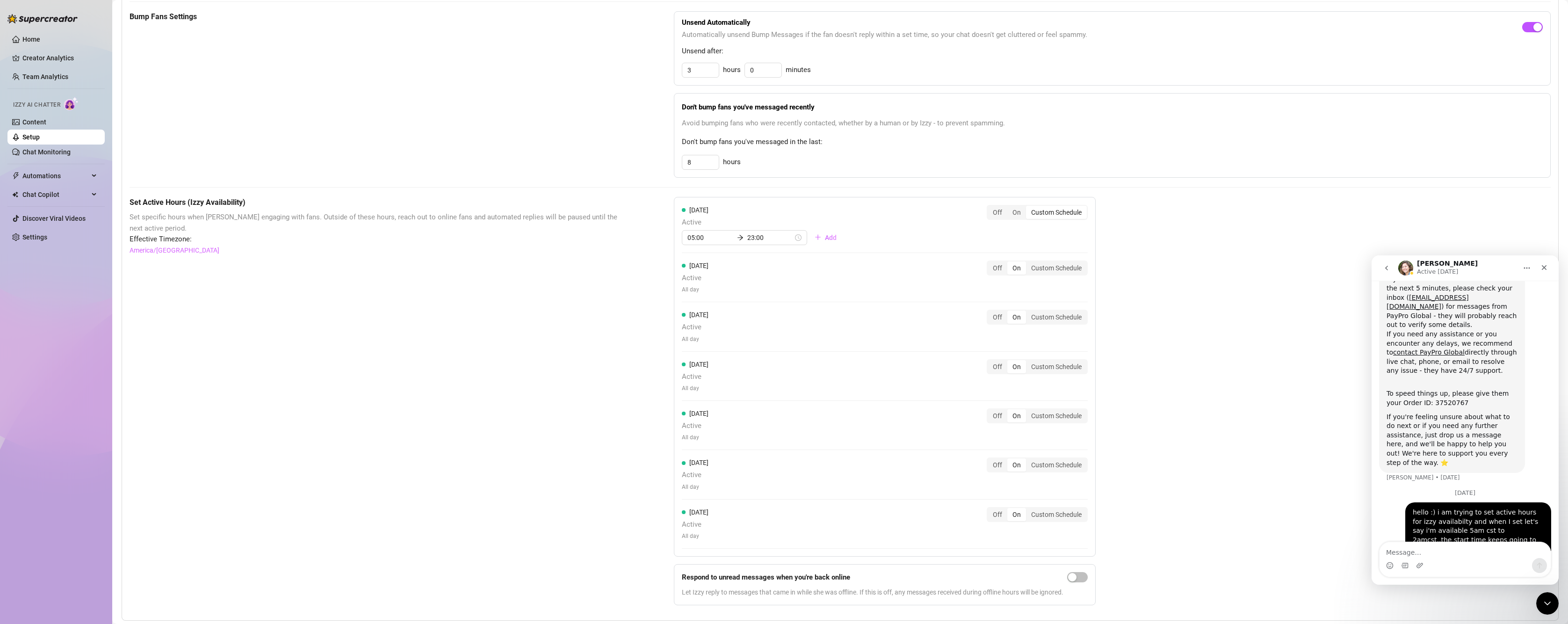
scroll to position [447, 0]
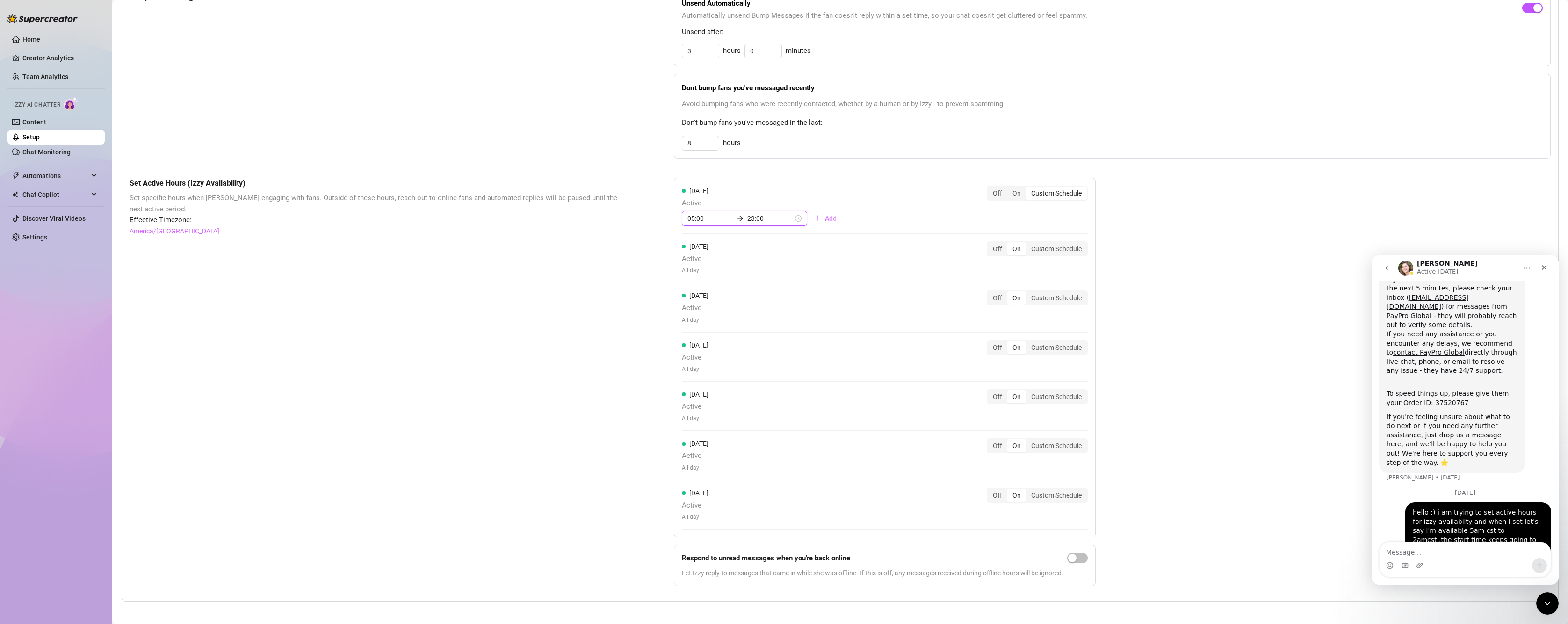
click at [767, 219] on input "23:00" at bounding box center [770, 218] width 46 height 10
drag, startPoint x: 758, startPoint y: 221, endPoint x: 740, endPoint y: 212, distance: 20.1
click at [740, 212] on div "05:00 23:00" at bounding box center [744, 218] width 125 height 15
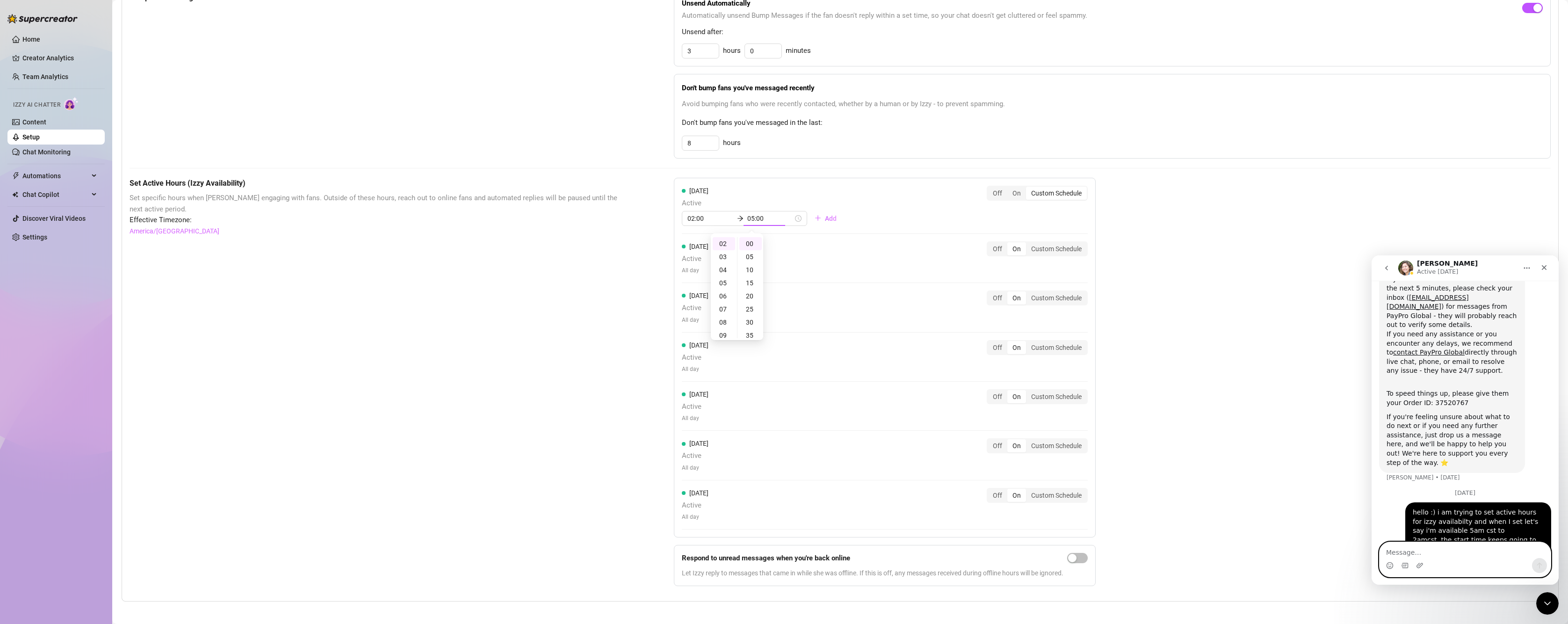
click at [1461, 556] on textarea "Message…" at bounding box center [1465, 550] width 171 height 16
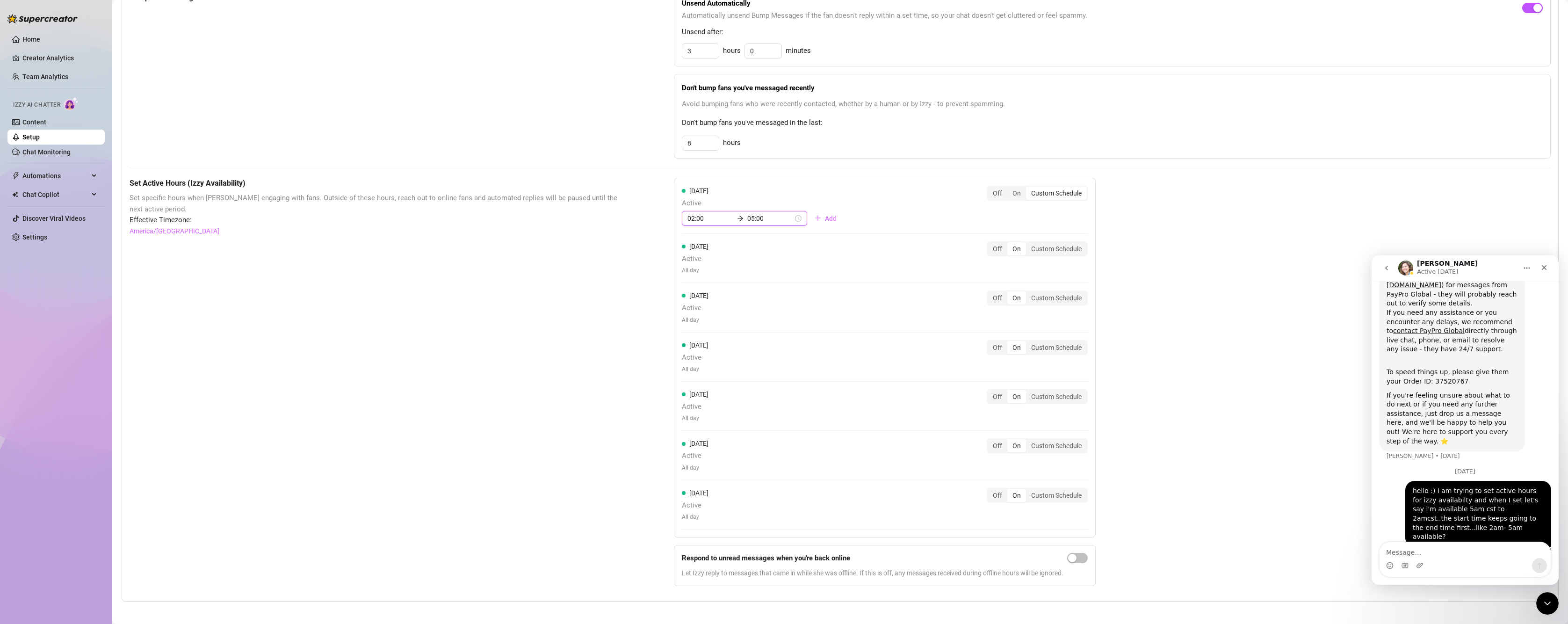
click at [769, 217] on input "05:00" at bounding box center [770, 218] width 46 height 10
click at [715, 215] on input "02:00" at bounding box center [710, 218] width 46 height 10
click at [697, 279] on div "05" at bounding box center [692, 283] width 23 height 13
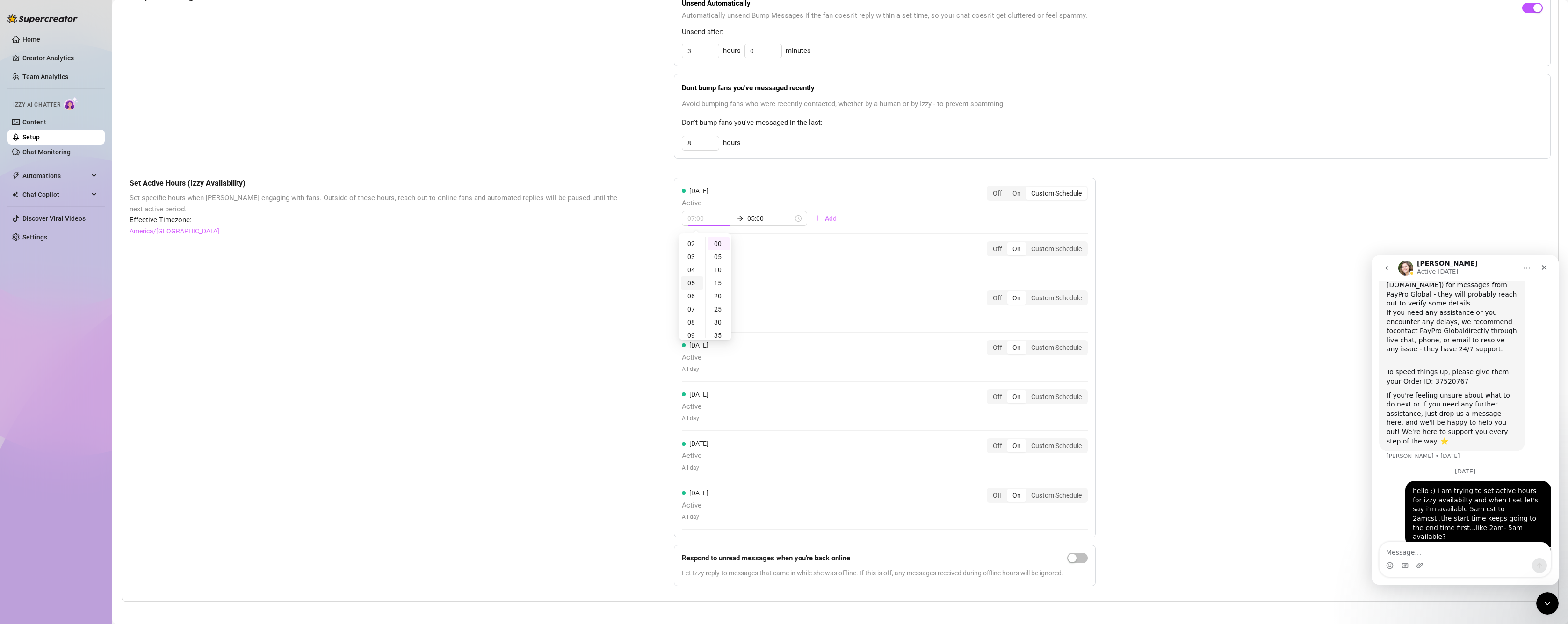
scroll to position [65, 0]
click at [712, 255] on div "05" at bounding box center [718, 257] width 23 height 13
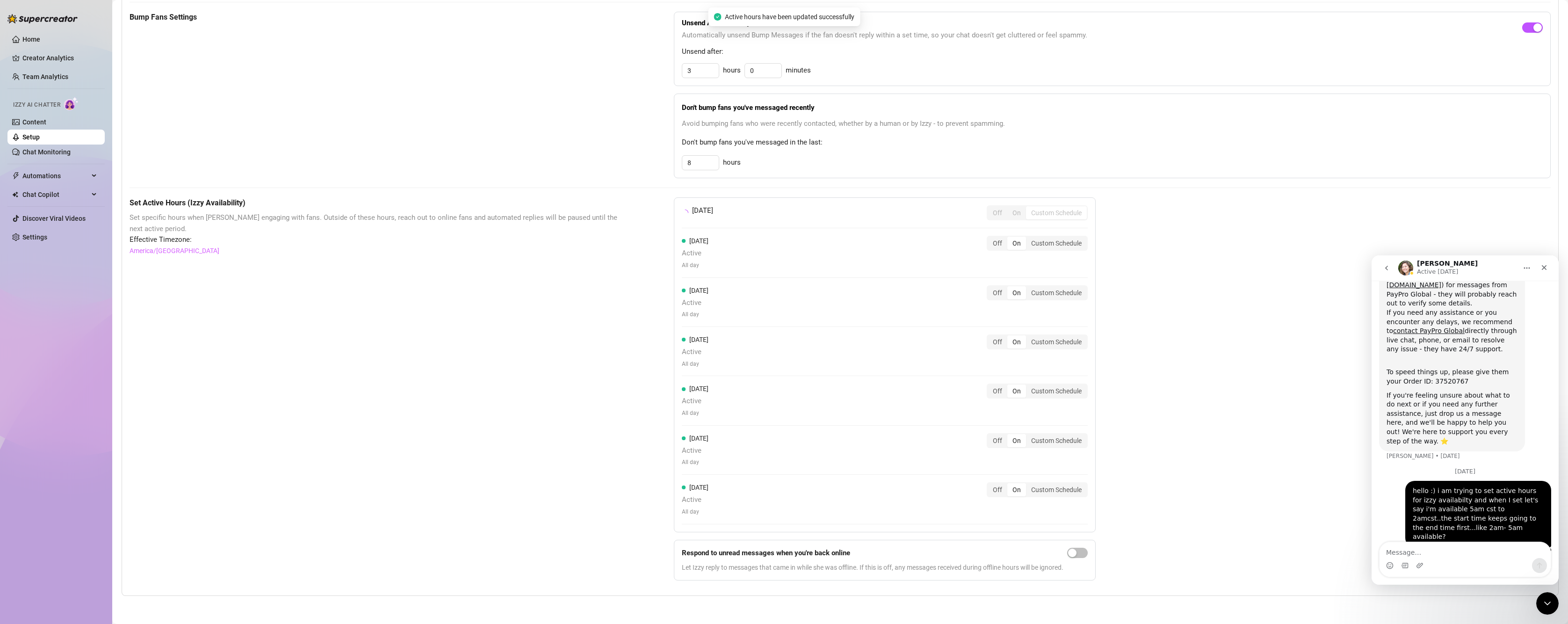
scroll to position [447, 0]
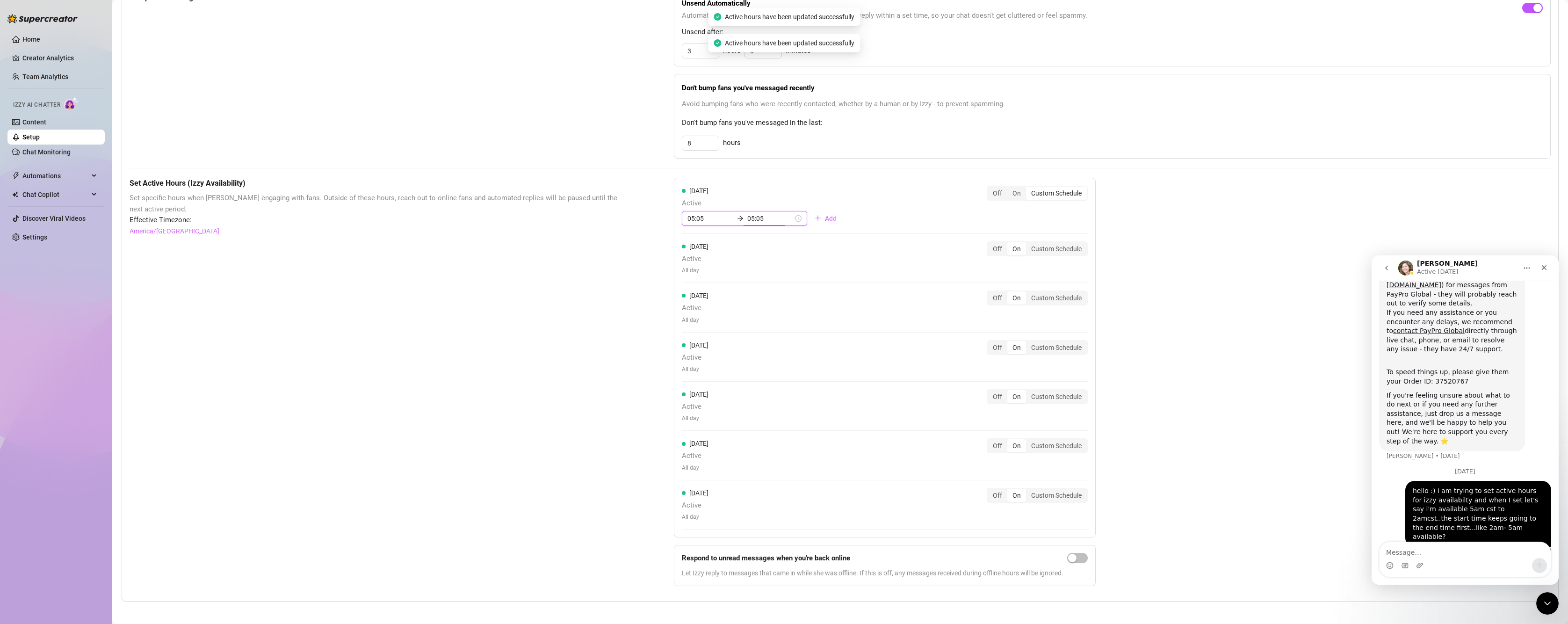
click at [757, 220] on input "05:05" at bounding box center [770, 218] width 46 height 10
click at [727, 242] on div "23" at bounding box center [724, 246] width 23 height 13
click at [752, 243] on div "55" at bounding box center [751, 244] width 23 height 13
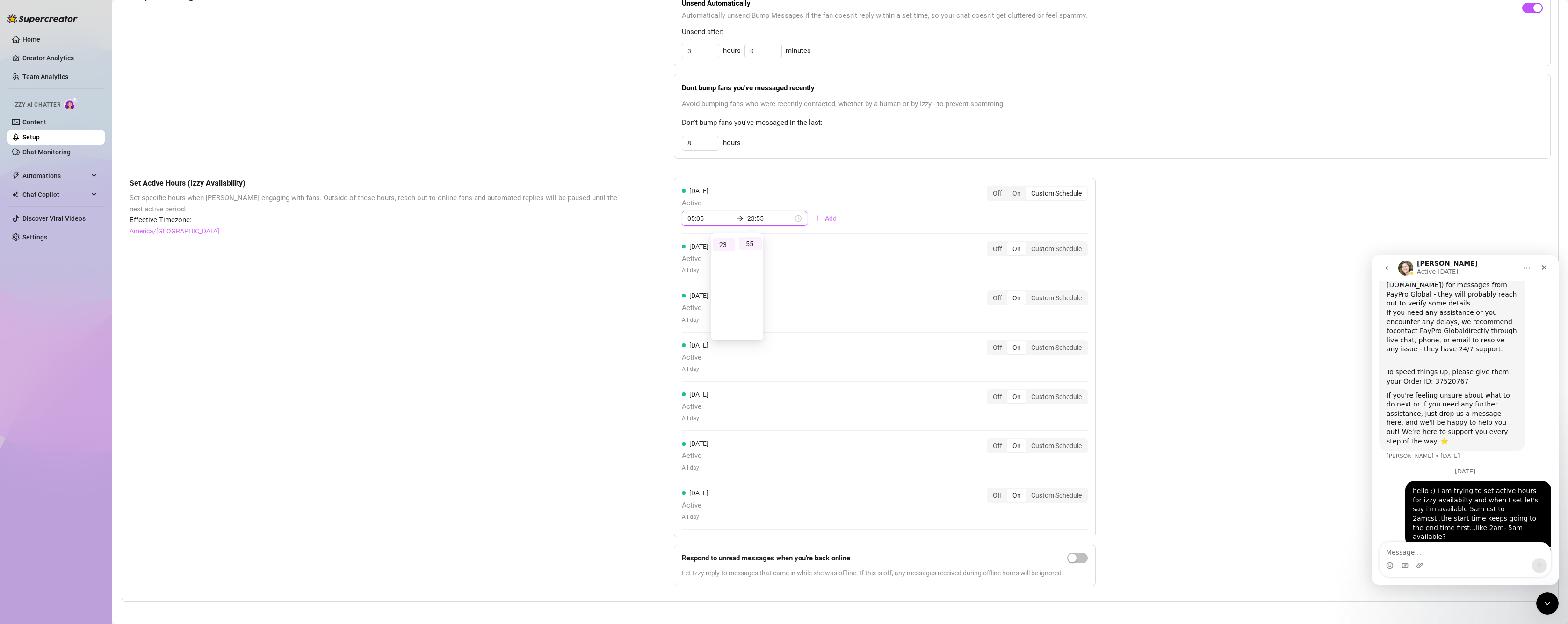
click at [825, 219] on span "Add" at bounding box center [830, 219] width 12 height 7
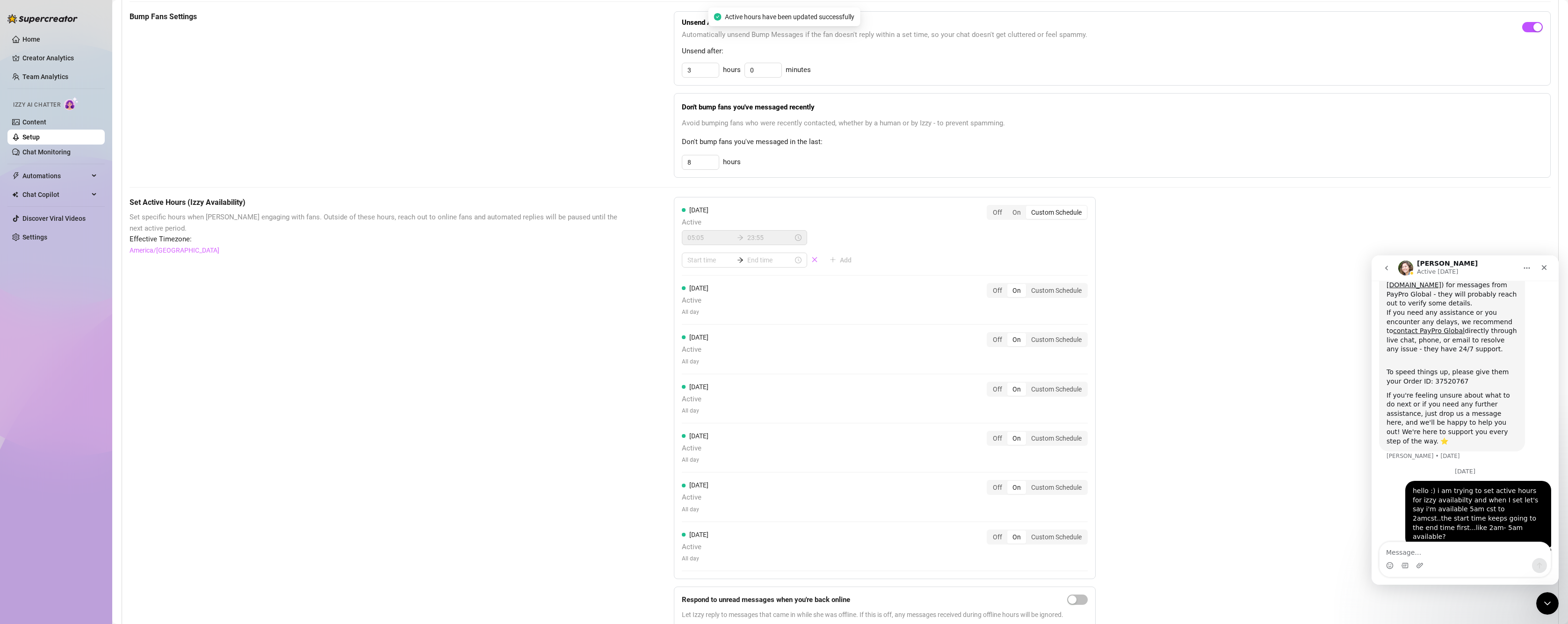
scroll to position [447, 0]
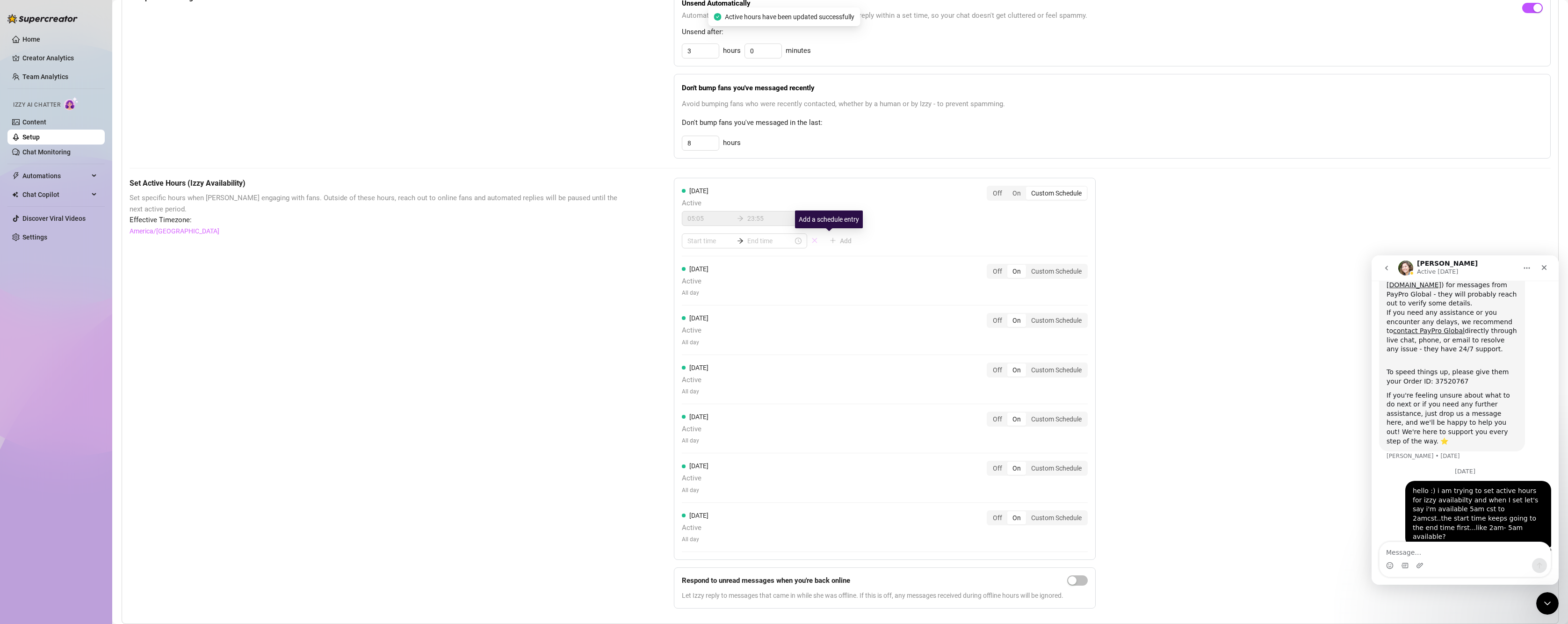
click at [812, 241] on icon "close" at bounding box center [814, 240] width 5 height 5
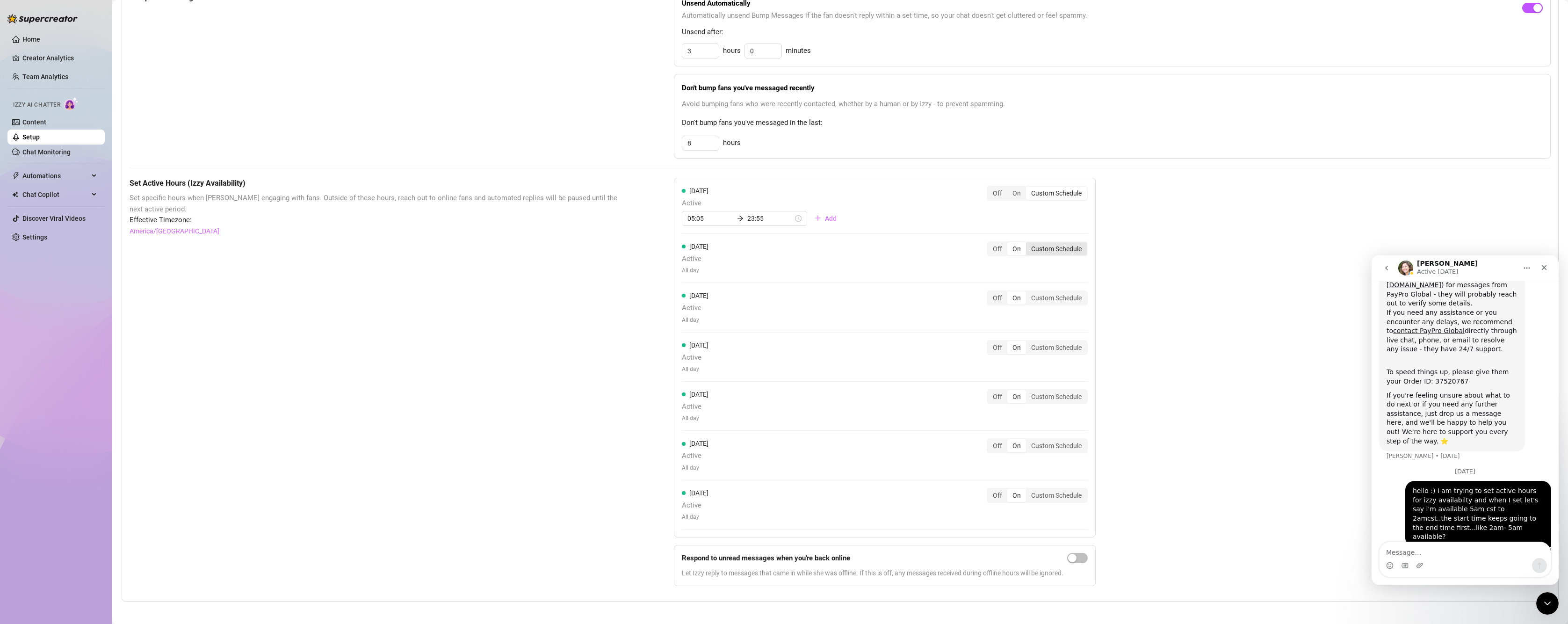
click at [1046, 253] on div "Custom Schedule" at bounding box center [1057, 249] width 61 height 13
click at [1028, 244] on input "Custom Schedule" at bounding box center [1028, 244] width 0 height 0
click at [696, 268] on div at bounding box center [744, 273] width 125 height 15
click at [695, 368] on div "05" at bounding box center [692, 365] width 23 height 13
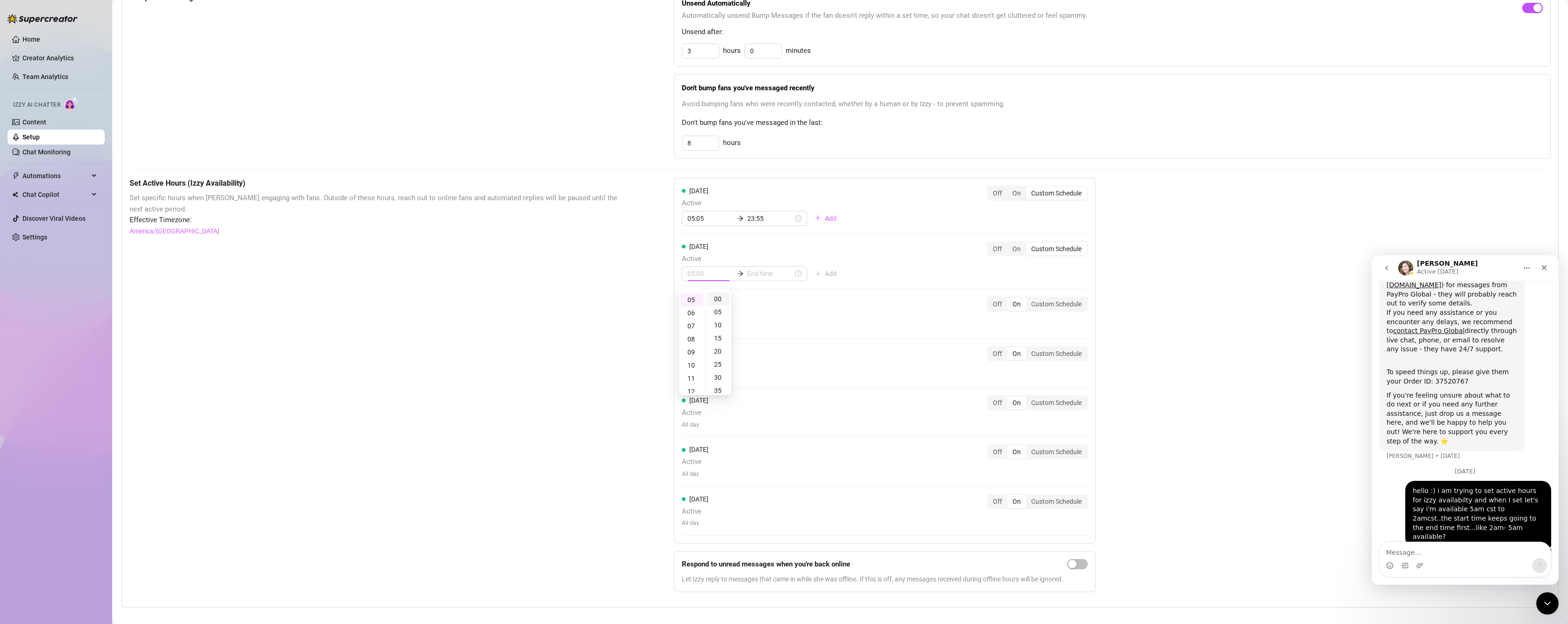
click at [721, 300] on div "00" at bounding box center [718, 299] width 23 height 13
click at [751, 272] on input at bounding box center [770, 273] width 46 height 10
click at [717, 351] on div "23" at bounding box center [724, 348] width 23 height 13
click at [747, 298] on div "55" at bounding box center [751, 299] width 23 height 13
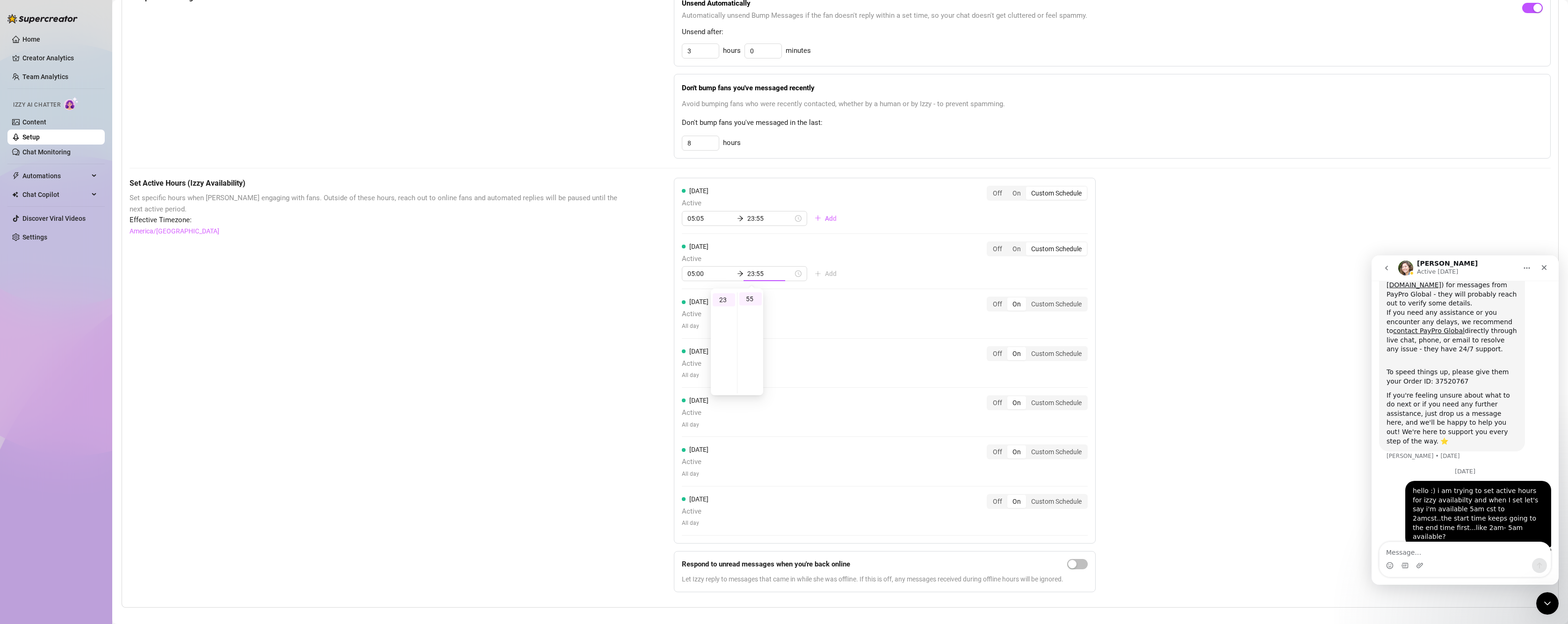
click at [835, 267] on div "[DATE] Active 05:00 23:55 Add Off On Custom Schedule" at bounding box center [884, 261] width 406 height 40
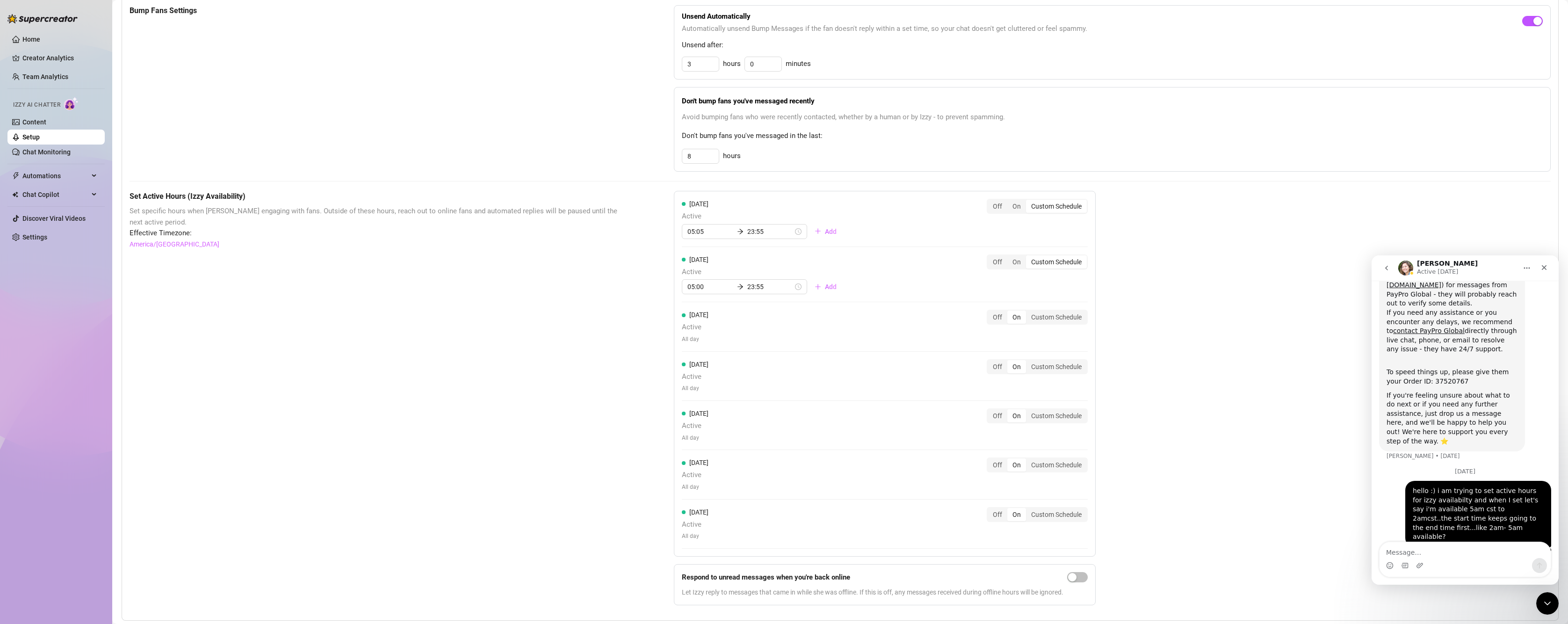
scroll to position [447, 0]
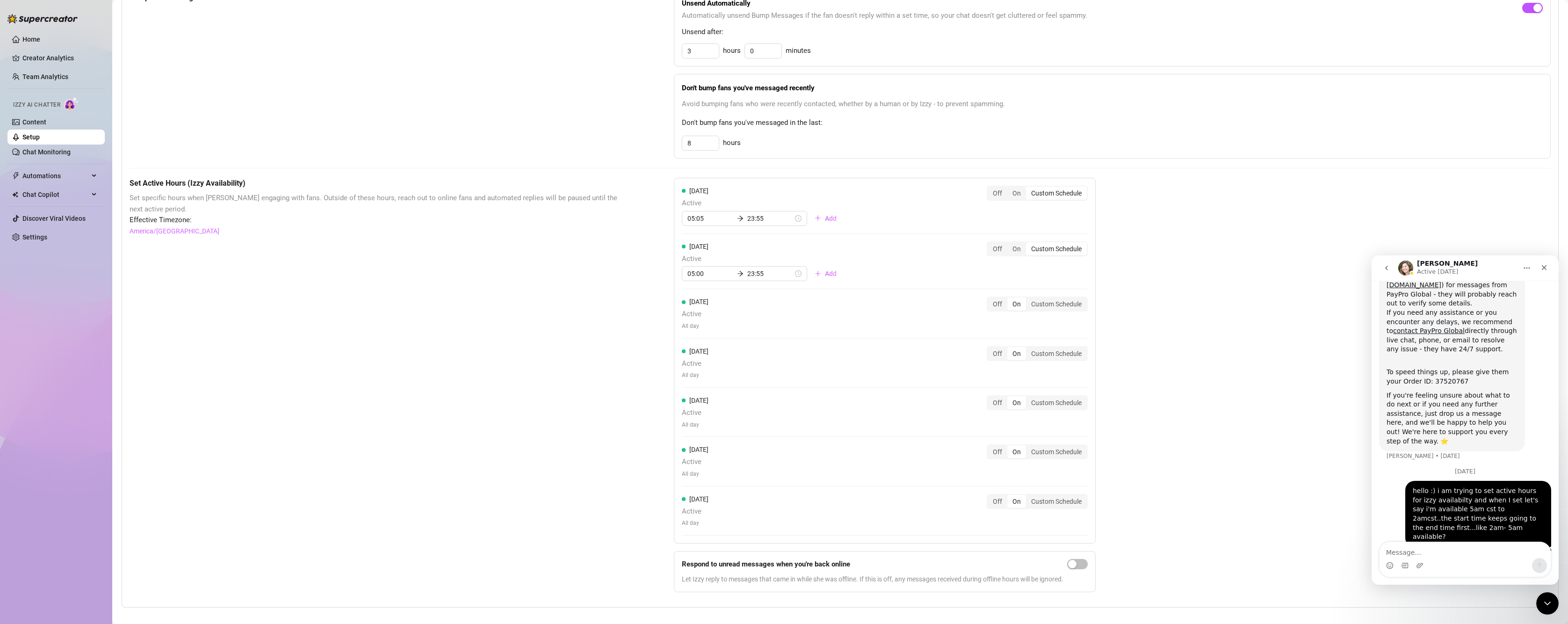
click at [699, 324] on span "All day" at bounding box center [695, 326] width 27 height 9
click at [1045, 305] on div "Custom Schedule" at bounding box center [1057, 304] width 61 height 13
click at [1028, 299] on input "Custom Schedule" at bounding box center [1028, 299] width 0 height 0
click at [703, 330] on input at bounding box center [710, 329] width 46 height 10
click at [694, 422] on div "05" at bounding box center [692, 420] width 23 height 13
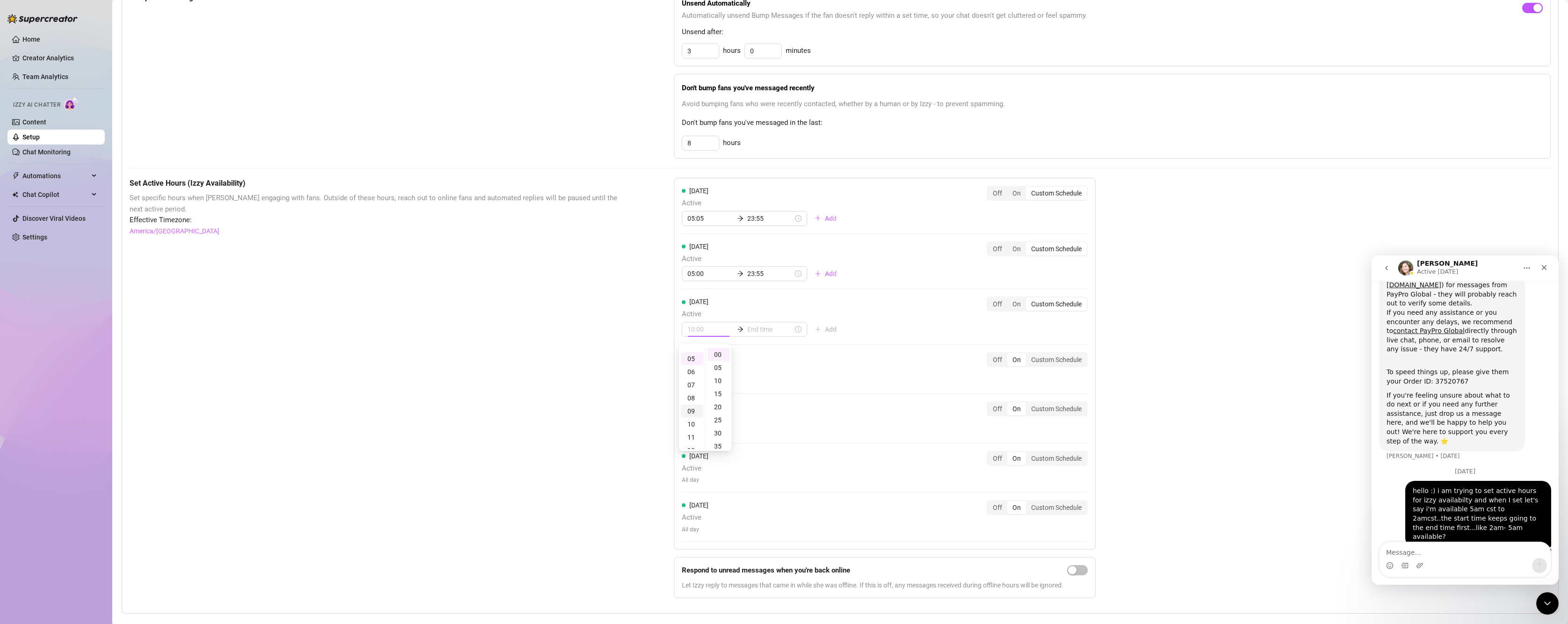
scroll to position [65, 0]
click at [716, 367] on div "05" at bounding box center [718, 368] width 23 height 13
click at [765, 331] on input at bounding box center [770, 329] width 46 height 10
click at [722, 402] on div "23" at bounding box center [724, 404] width 23 height 13
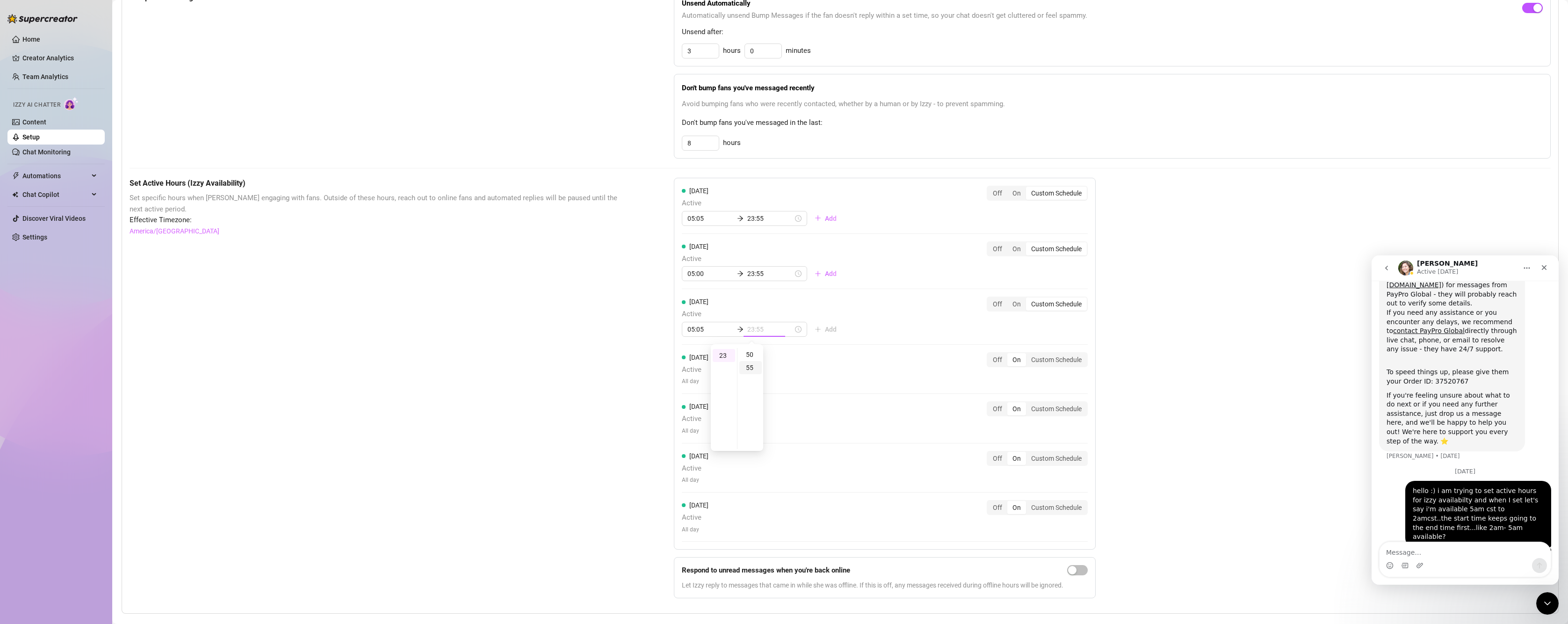
scroll to position [144, 0]
click at [750, 354] on div "55" at bounding box center [751, 355] width 23 height 13
click at [925, 328] on div "[DATE] Active 05:05 23:55 Add Off On Custom Schedule [DATE] Active 05:00 23:55 …" at bounding box center [884, 363] width 422 height 372
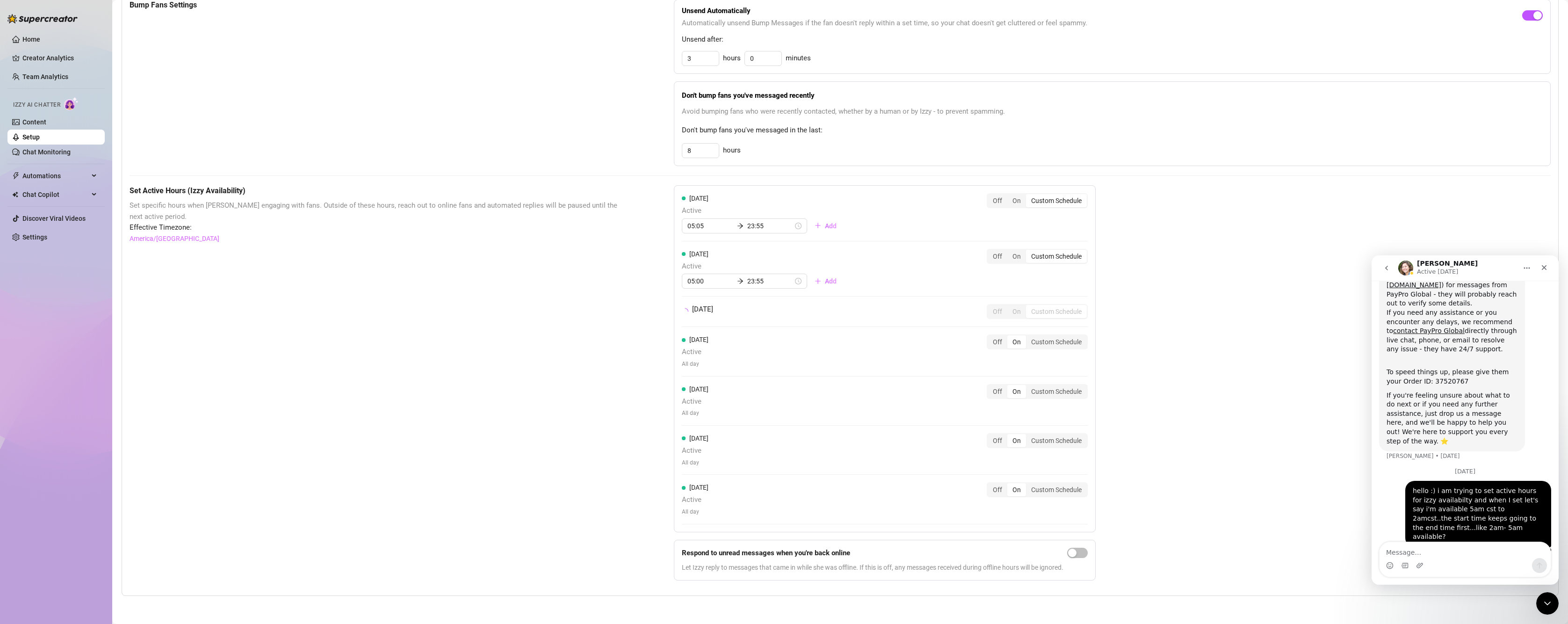
scroll to position [447, 0]
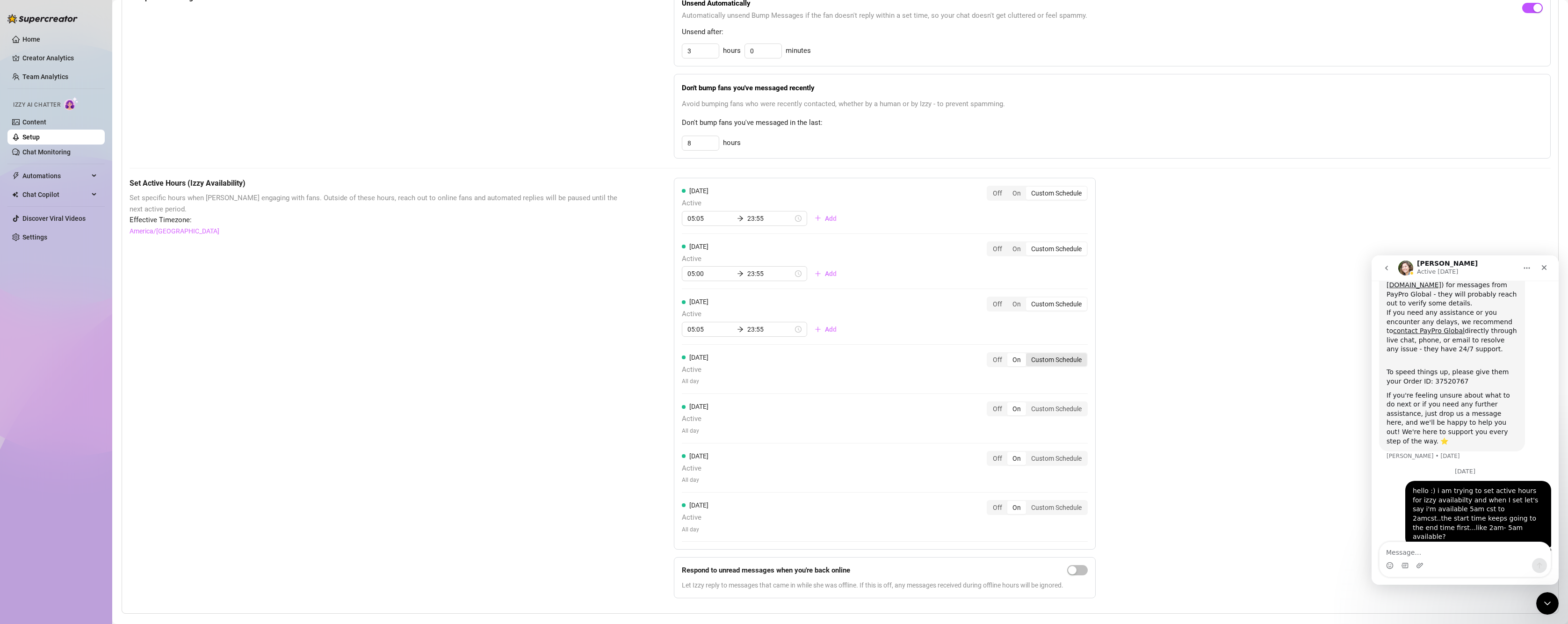
click at [1062, 362] on div "Custom Schedule" at bounding box center [1057, 360] width 61 height 13
click at [1028, 354] on input "Custom Schedule" at bounding box center [1028, 354] width 0 height 0
click at [713, 380] on input at bounding box center [710, 384] width 46 height 10
click at [693, 473] on div "05" at bounding box center [692, 475] width 23 height 13
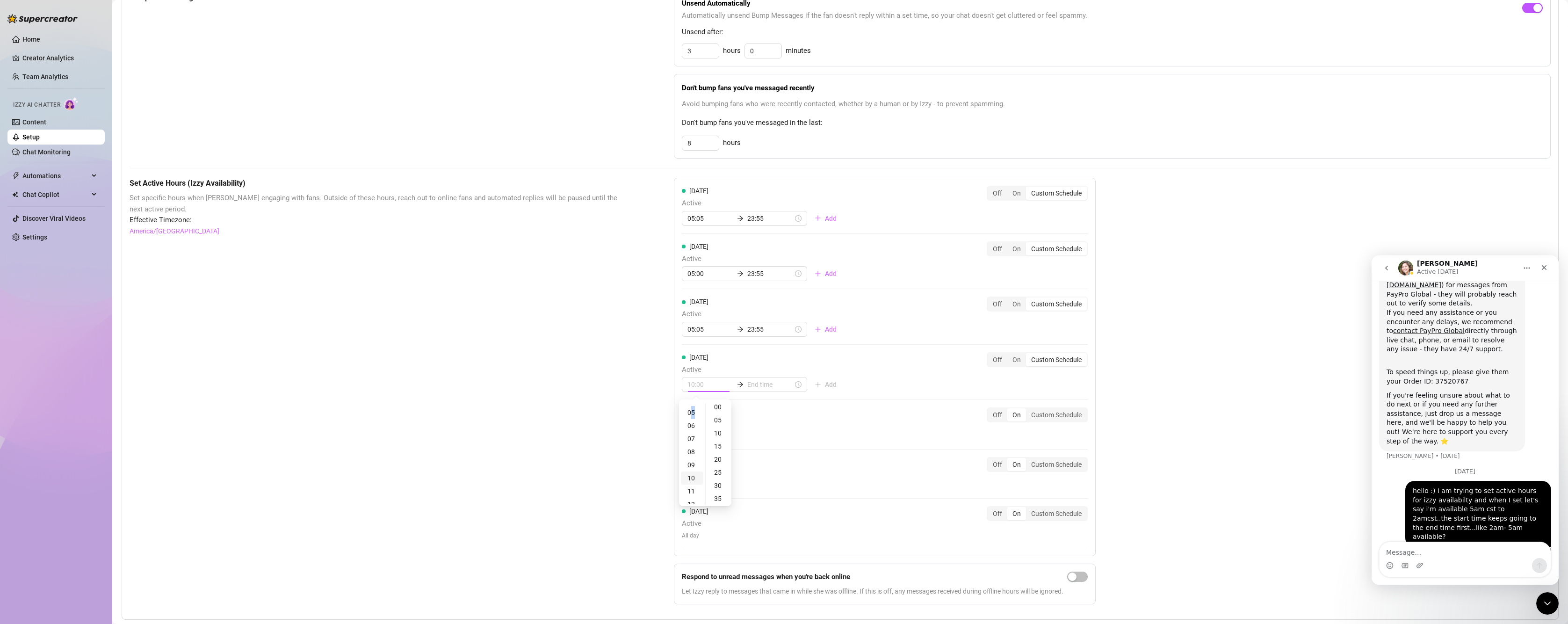
scroll to position [0, 0]
click at [750, 387] on input at bounding box center [770, 384] width 46 height 10
click at [720, 413] on div "23" at bounding box center [724, 412] width 23 height 13
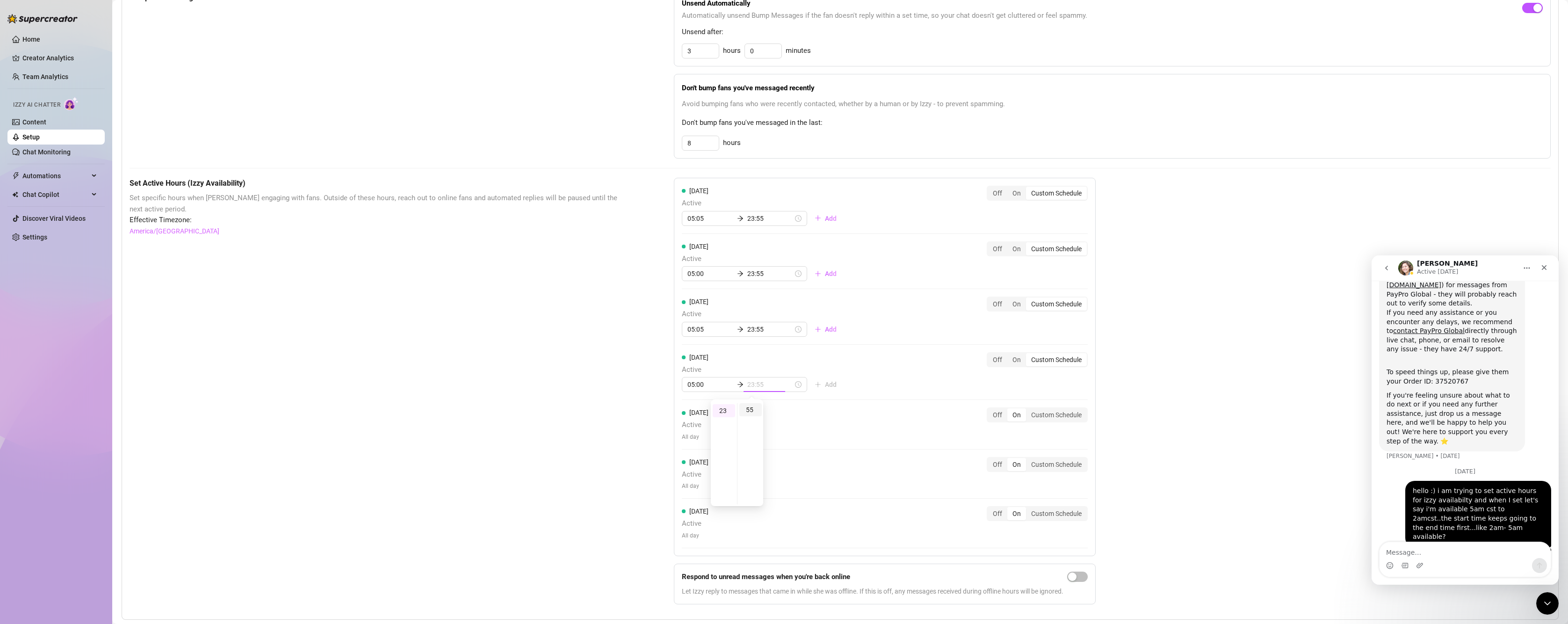
click at [757, 408] on div "55" at bounding box center [751, 410] width 23 height 13
click at [867, 368] on div "[DATE] Active 05:00 23:55 Add Off On Custom Schedule" at bounding box center [884, 376] width 406 height 48
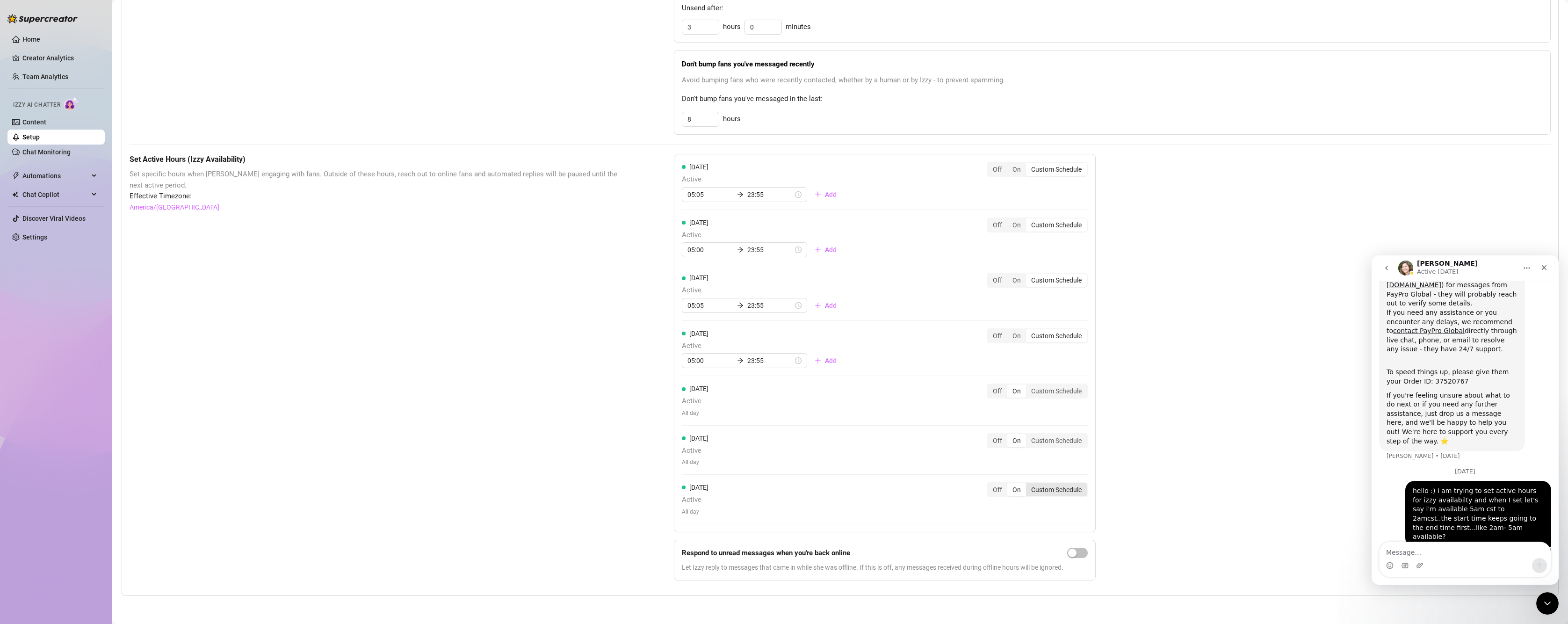
click at [1051, 488] on div "Custom Schedule" at bounding box center [1057, 490] width 61 height 13
click at [1028, 485] on input "Custom Schedule" at bounding box center [1028, 485] width 0 height 0
click at [718, 511] on input at bounding box center [710, 514] width 46 height 10
click at [691, 399] on div "00" at bounding box center [692, 404] width 23 height 13
click at [788, 429] on div "[DATE] Active 05:05 23:55 Add Off On Custom Schedule [DATE] Active 05:00 23:55 …" at bounding box center [884, 346] width 422 height 385
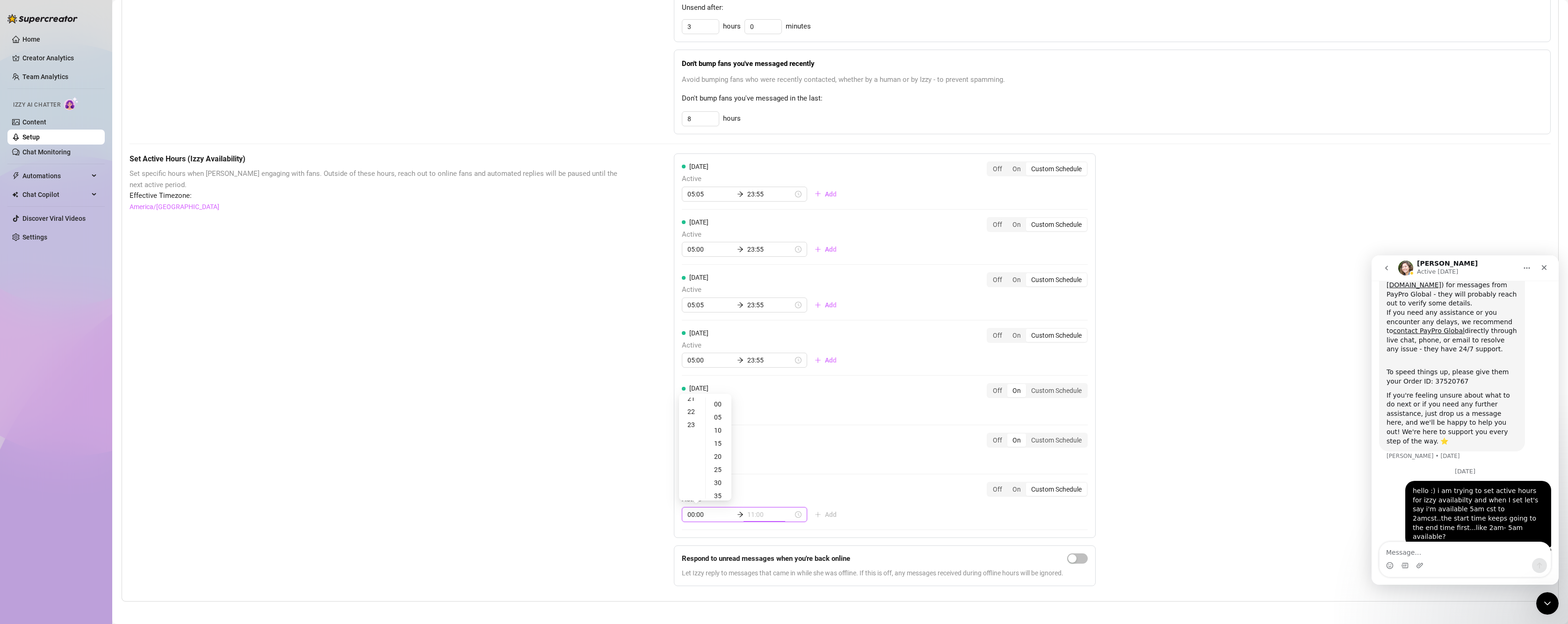
scroll to position [301, 0]
click at [693, 405] on div "23" at bounding box center [692, 404] width 23 height 13
click at [718, 489] on div "50" at bounding box center [718, 488] width 23 height 13
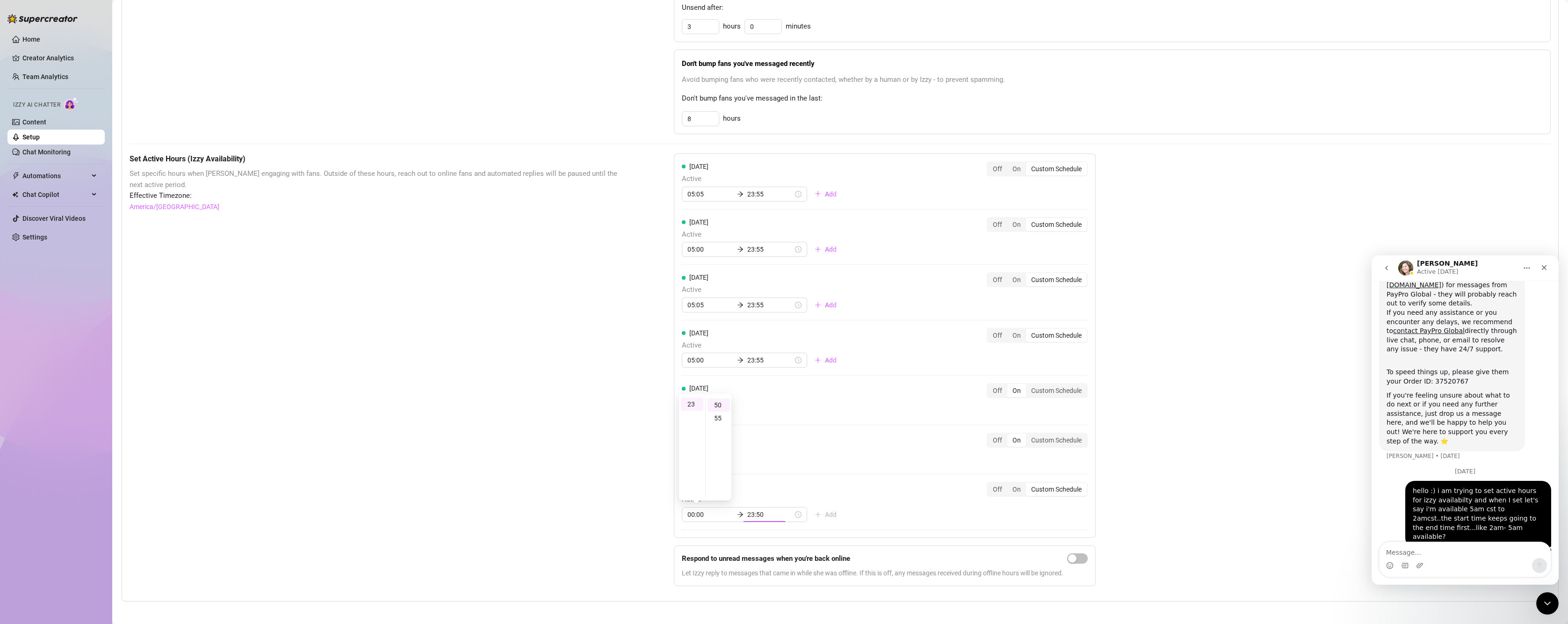
click at [861, 473] on div "[DATE] Active All day Off On Custom Schedule" at bounding box center [884, 454] width 406 height 41
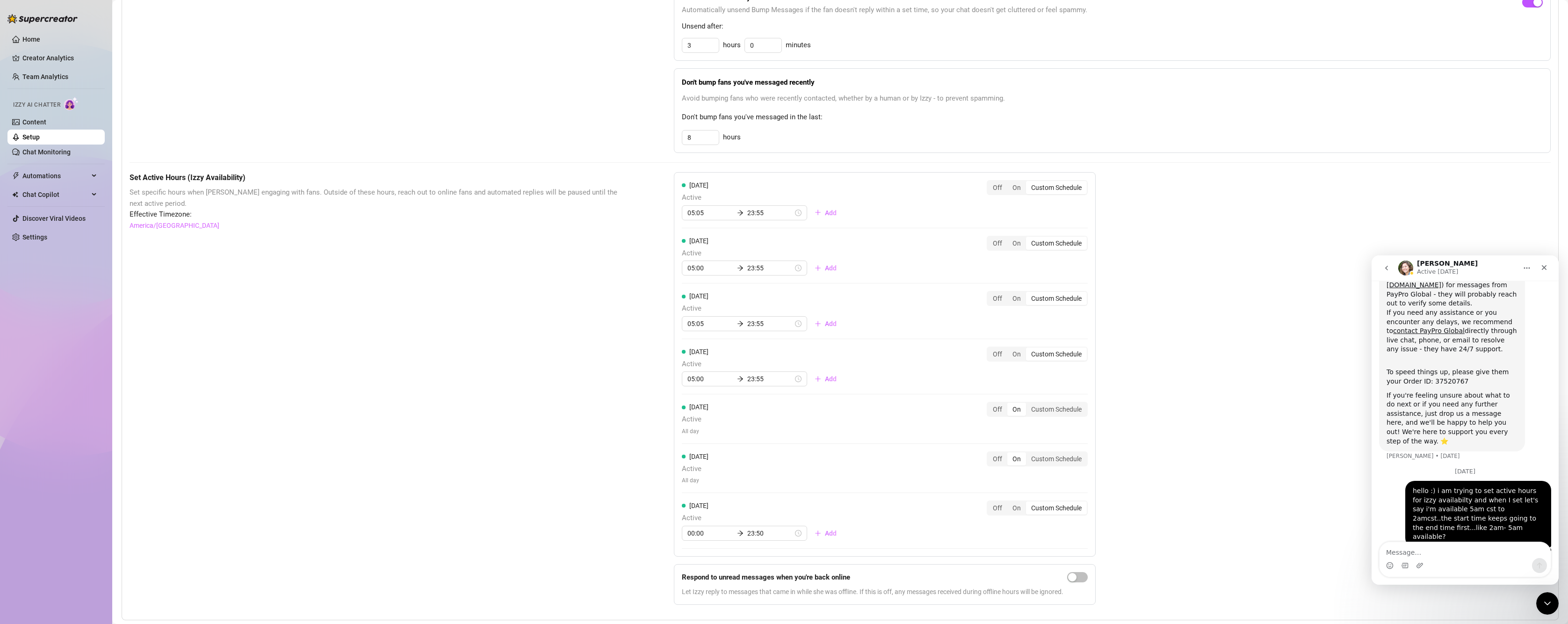
scroll to position [471, 0]
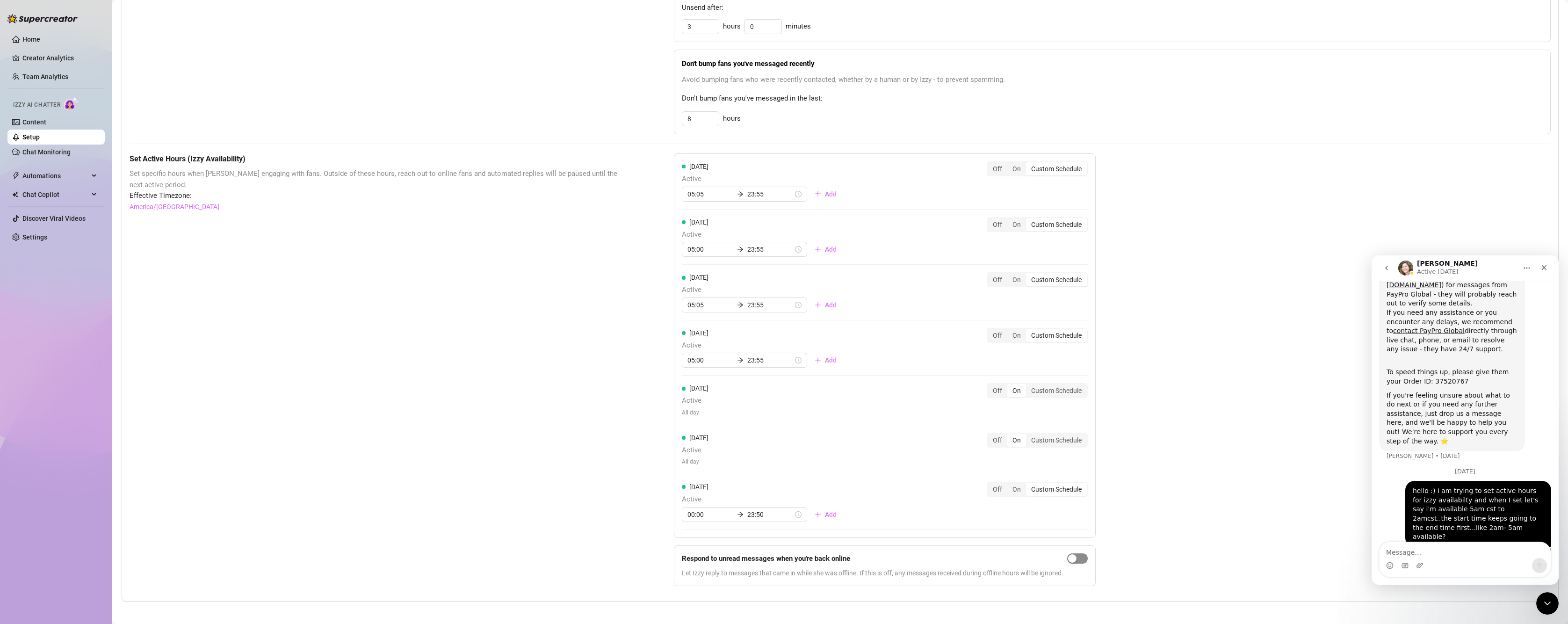
click at [1084, 556] on span "button" at bounding box center [1077, 558] width 21 height 10
click at [1542, 270] on icon "Close" at bounding box center [1544, 268] width 5 height 5
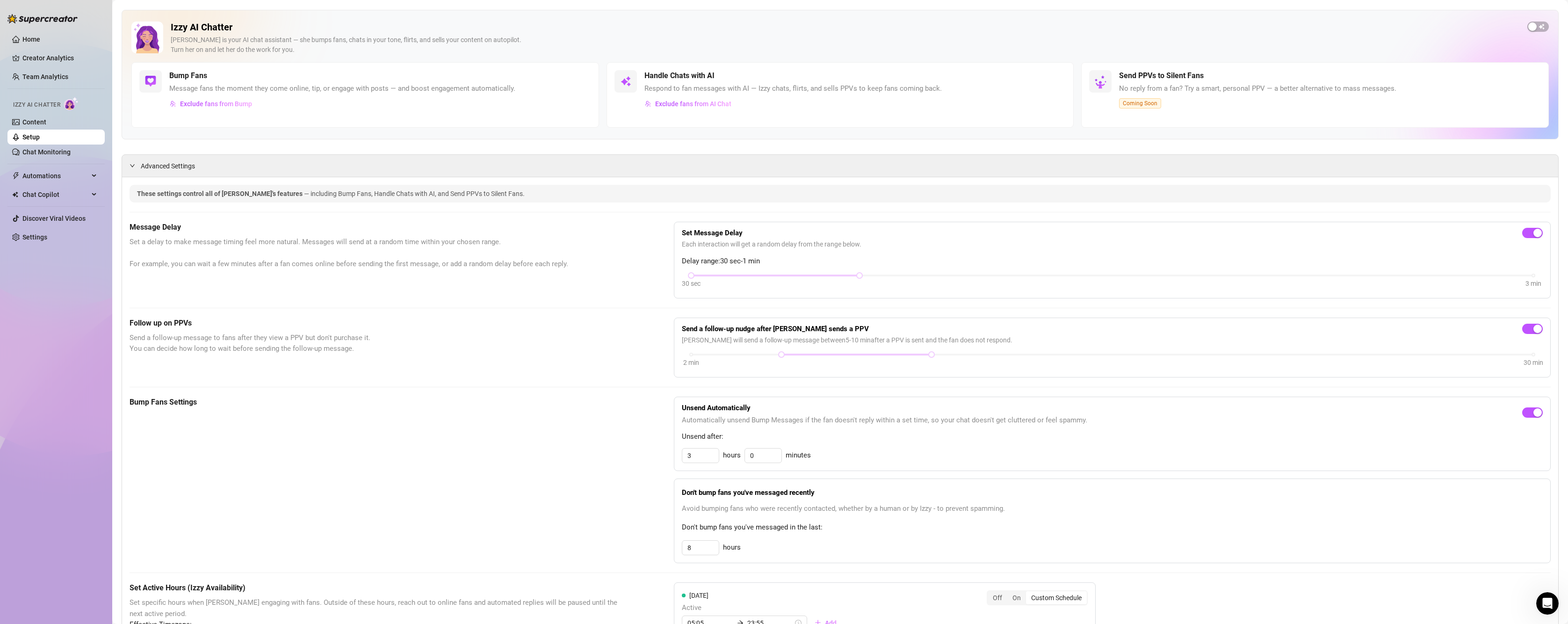
scroll to position [0, 0]
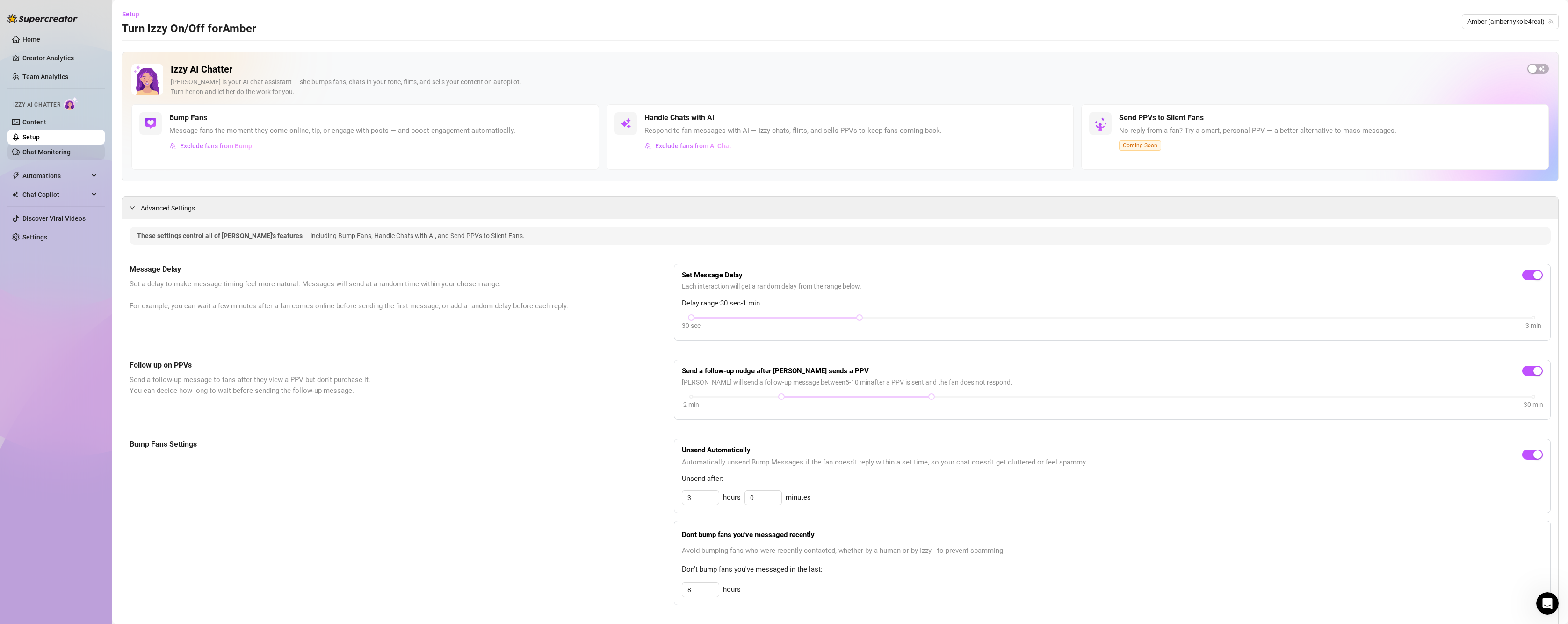
click at [43, 156] on link "Chat Monitoring" at bounding box center [46, 152] width 48 height 7
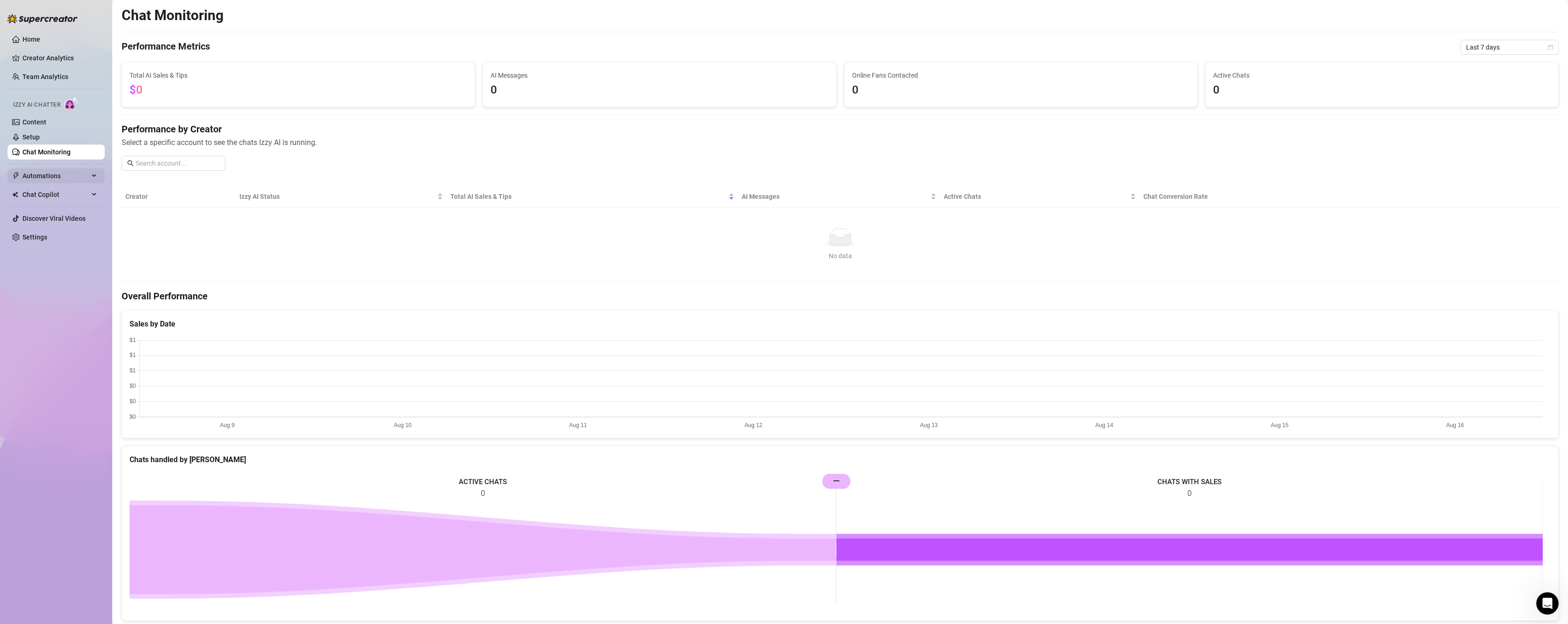
click at [30, 180] on span "Automations" at bounding box center [55, 176] width 66 height 15
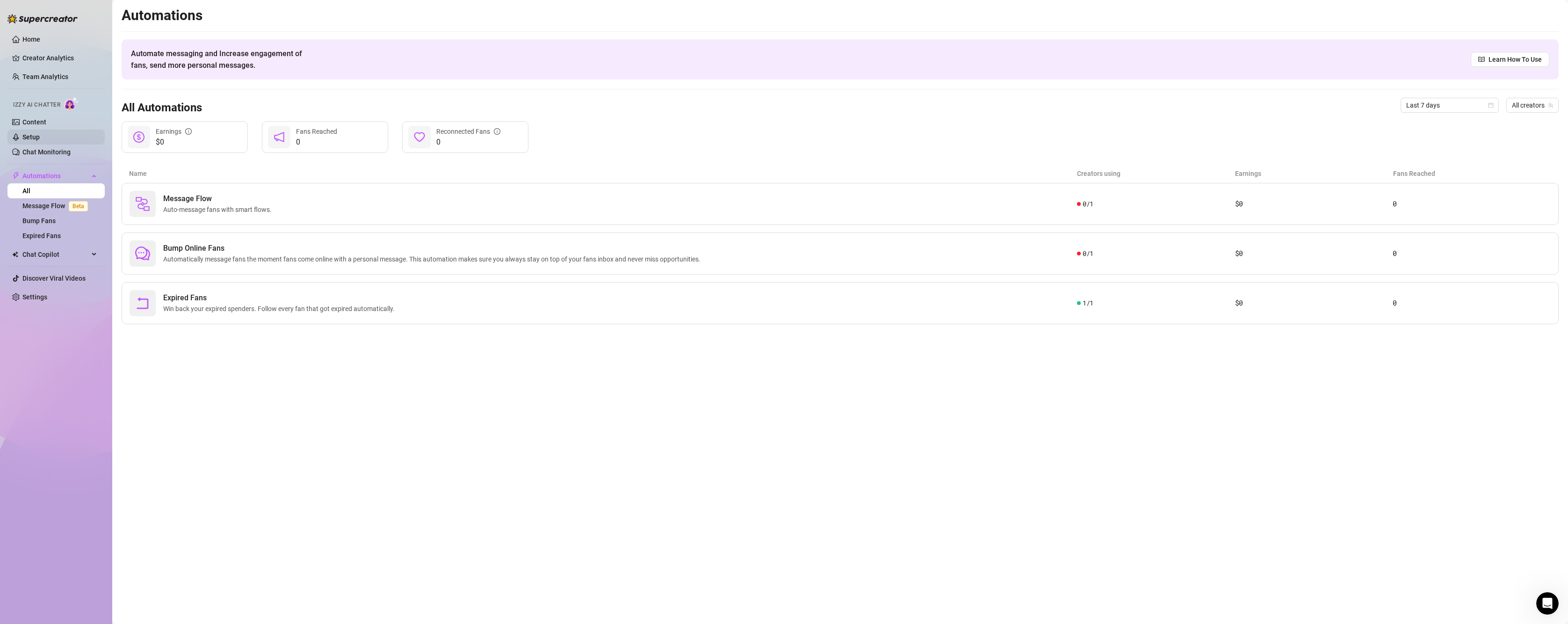
click at [33, 139] on link "Setup" at bounding box center [31, 137] width 17 height 7
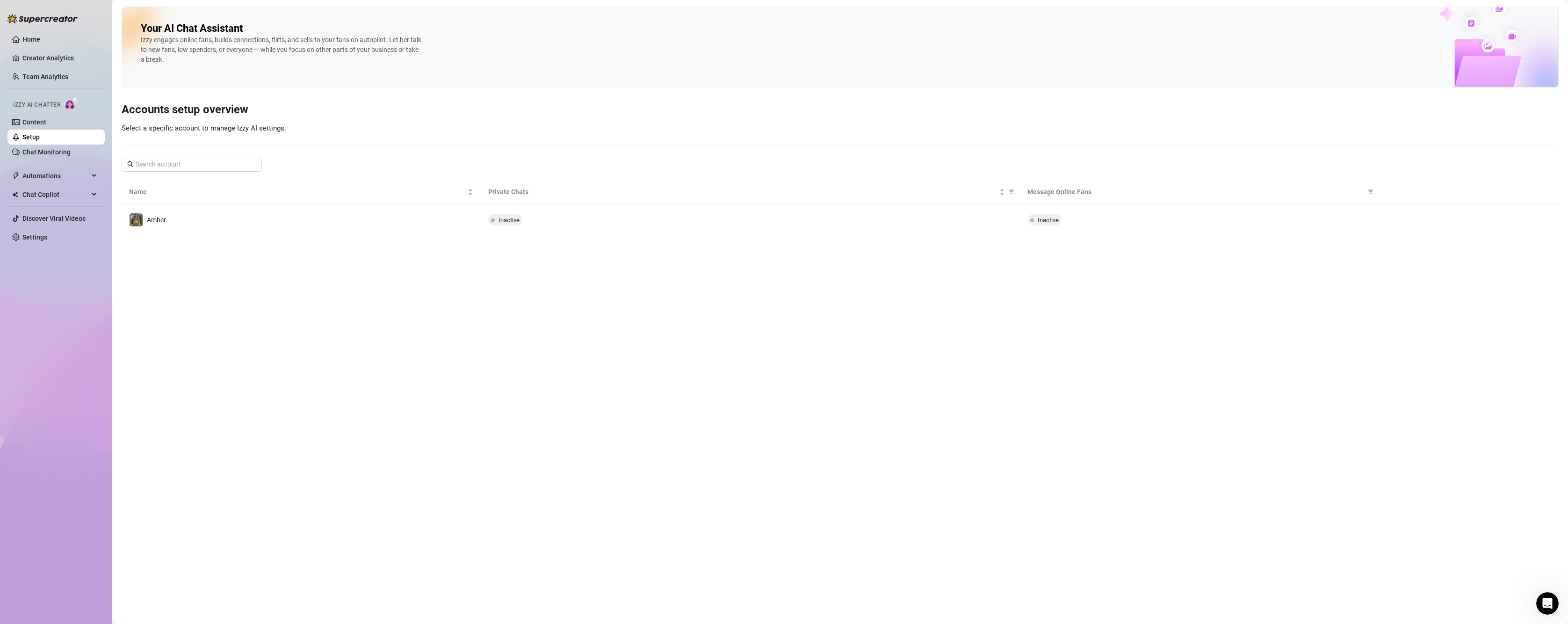
click at [69, 100] on img at bounding box center [71, 103] width 15 height 13
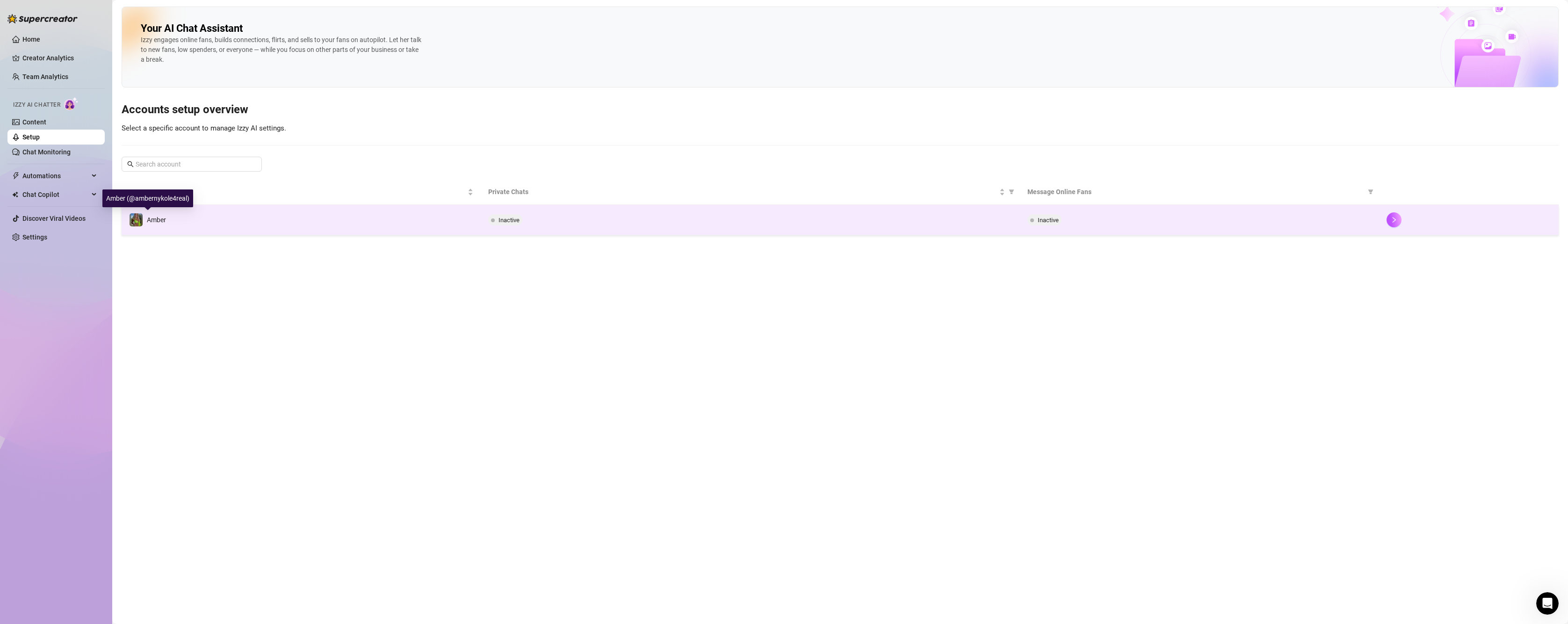
click at [142, 221] on img at bounding box center [136, 220] width 13 height 13
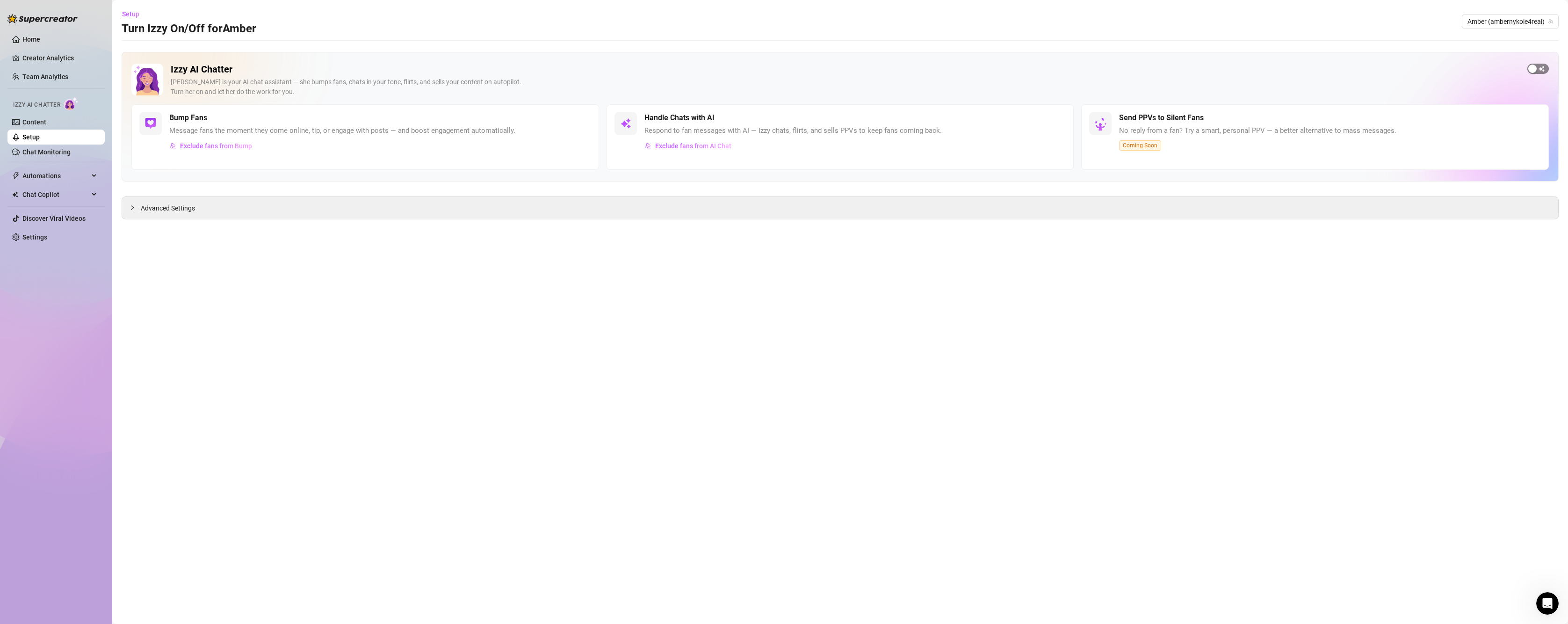
click at [1539, 69] on span "button" at bounding box center [1538, 68] width 21 height 10
click at [931, 118] on span "button" at bounding box center [931, 117] width 21 height 10
click at [933, 122] on span "button" at bounding box center [931, 117] width 21 height 10
click at [497, 118] on span "button" at bounding box center [505, 117] width 21 height 10
click at [1543, 600] on icon "Open Intercom Messenger" at bounding box center [1547, 603] width 15 height 15
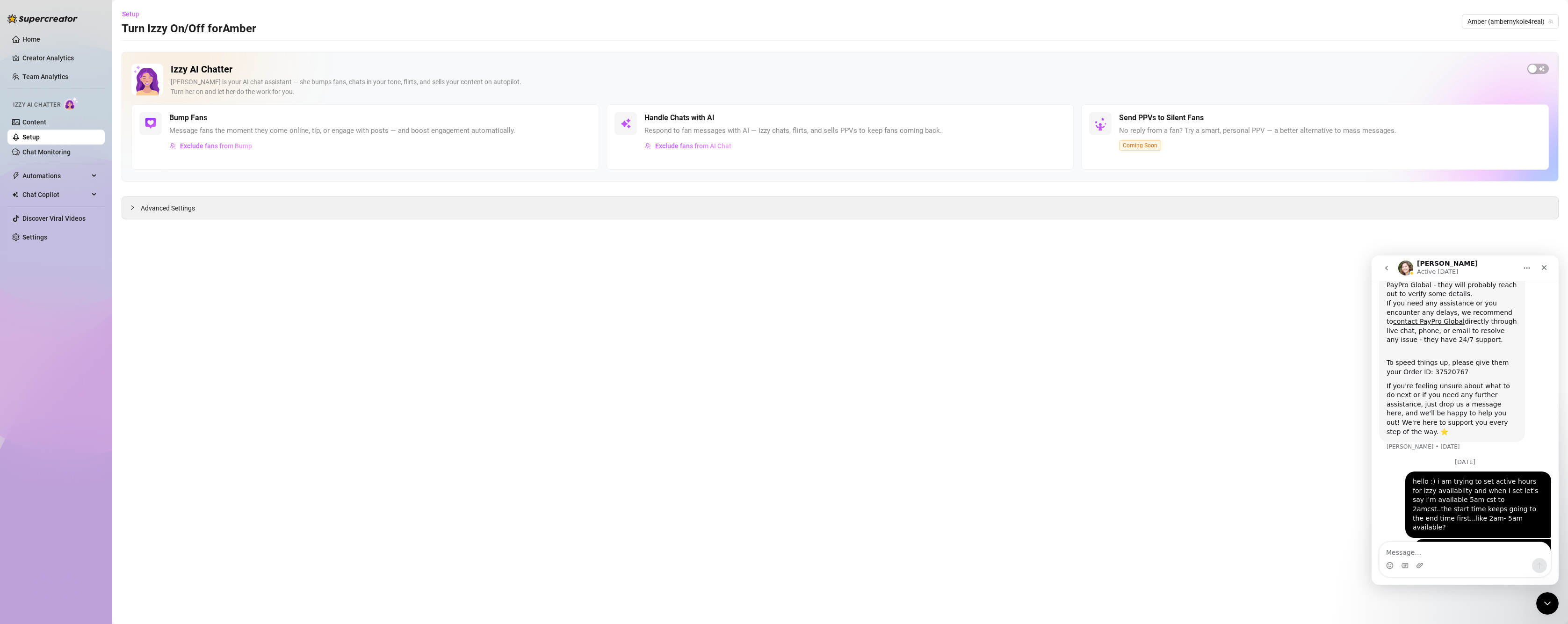
scroll to position [214, 0]
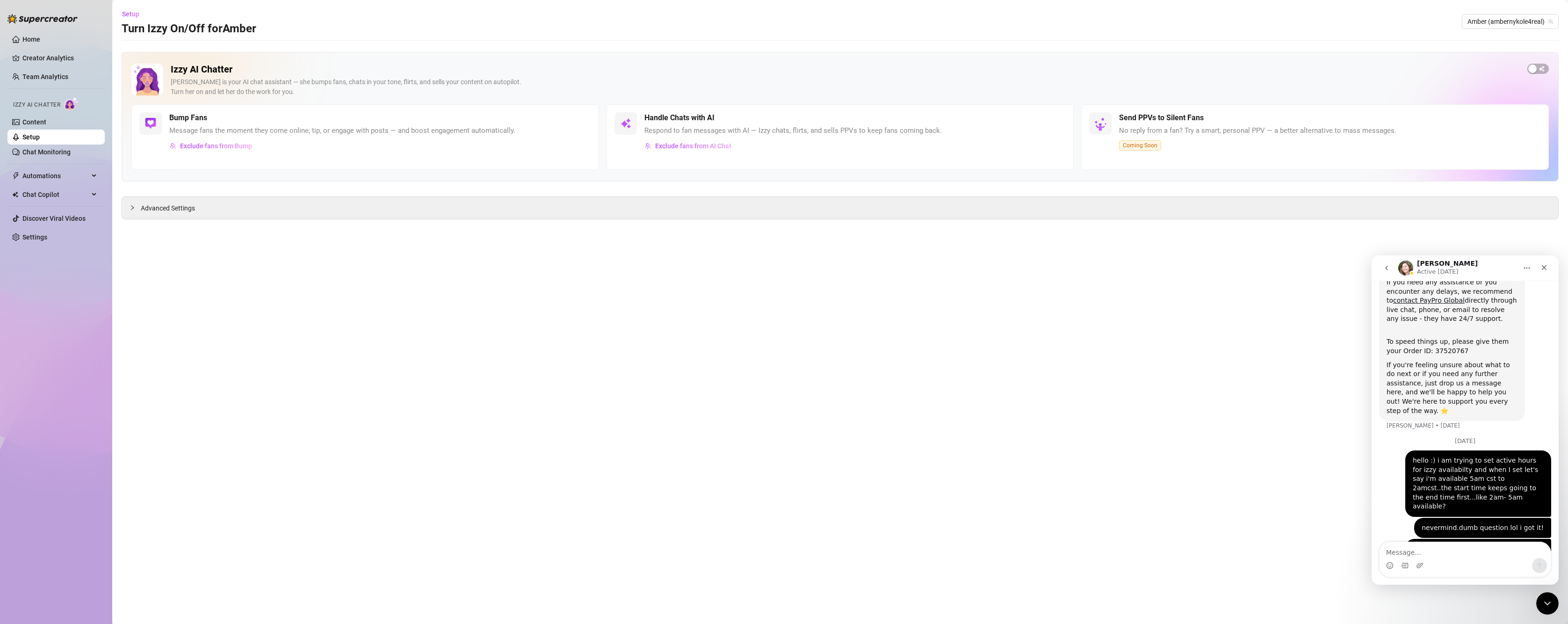
click at [1231, 347] on main "Setup Turn Izzy On/Off for [PERSON_NAME] [PERSON_NAME] (ambernykole4real) Izzy …" at bounding box center [840, 312] width 1456 height 624
click at [1547, 265] on icon "Close" at bounding box center [1544, 267] width 7 height 7
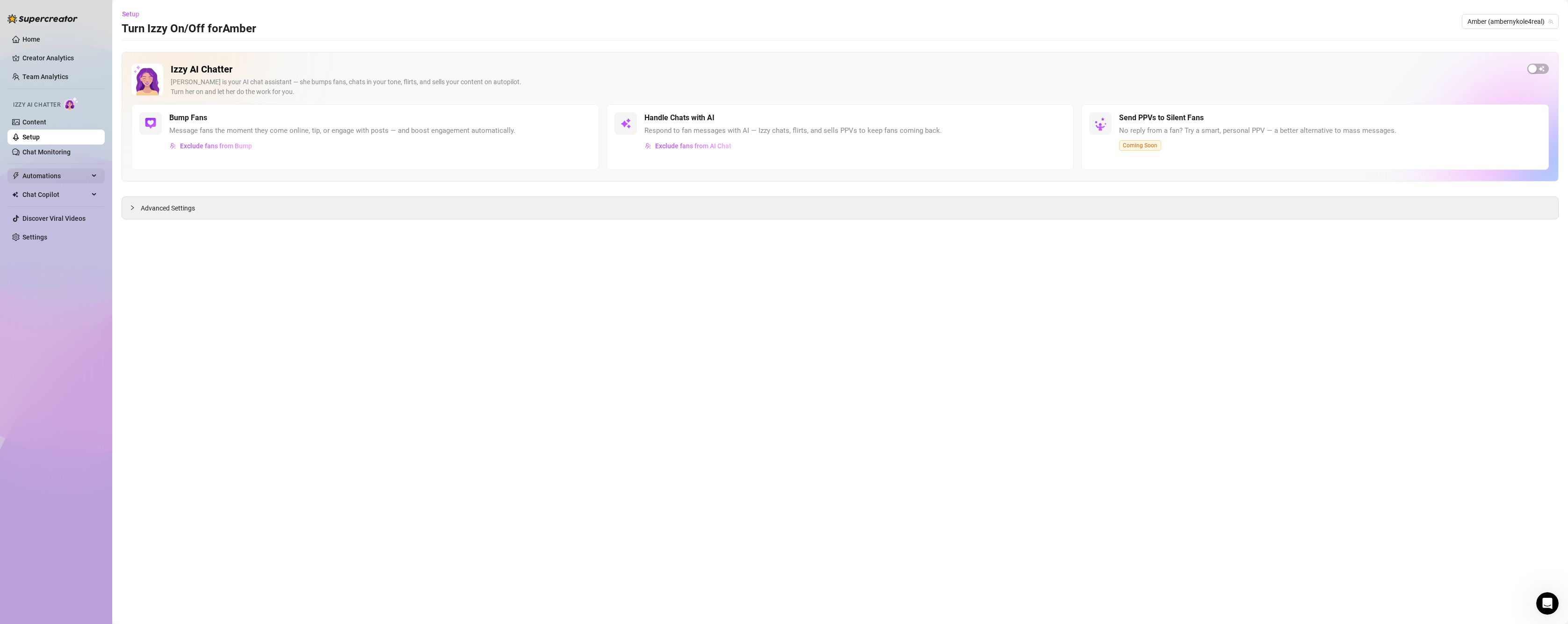
click at [35, 176] on span "Automations" at bounding box center [55, 176] width 66 height 15
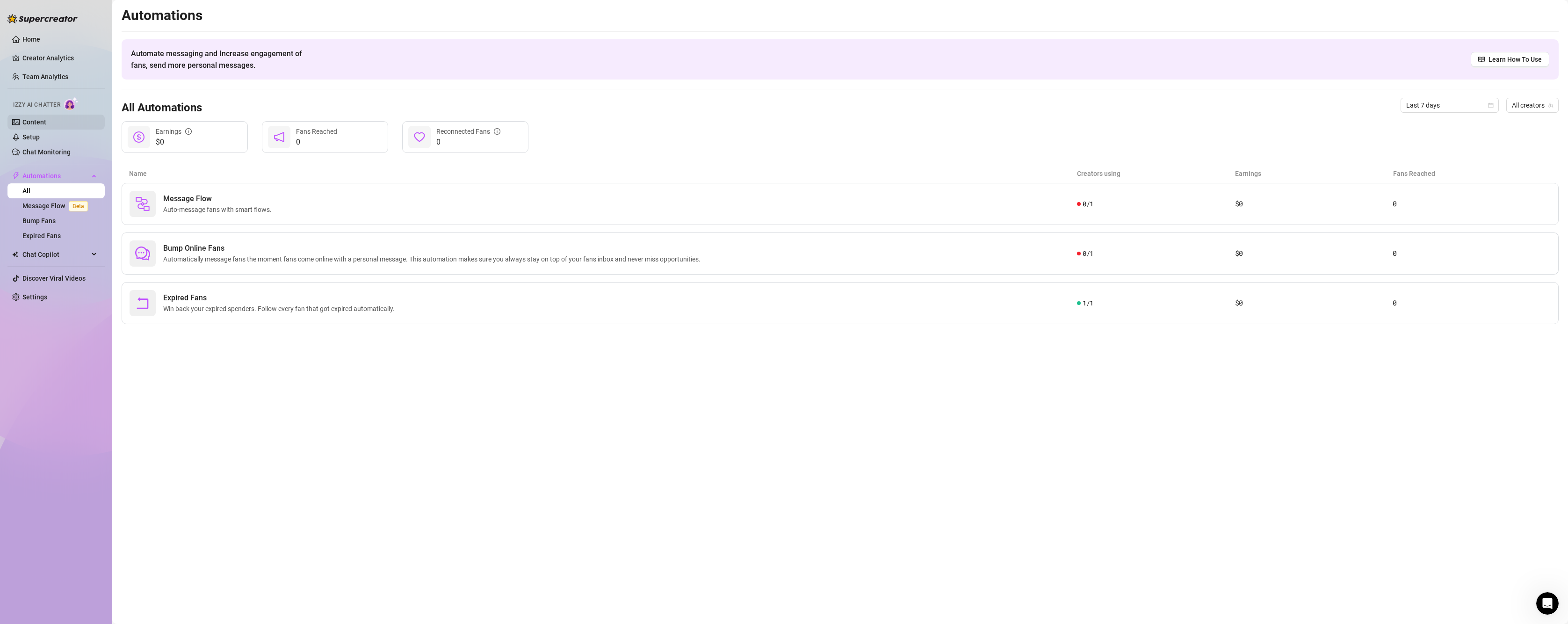
click at [46, 122] on link "Content" at bounding box center [34, 122] width 24 height 7
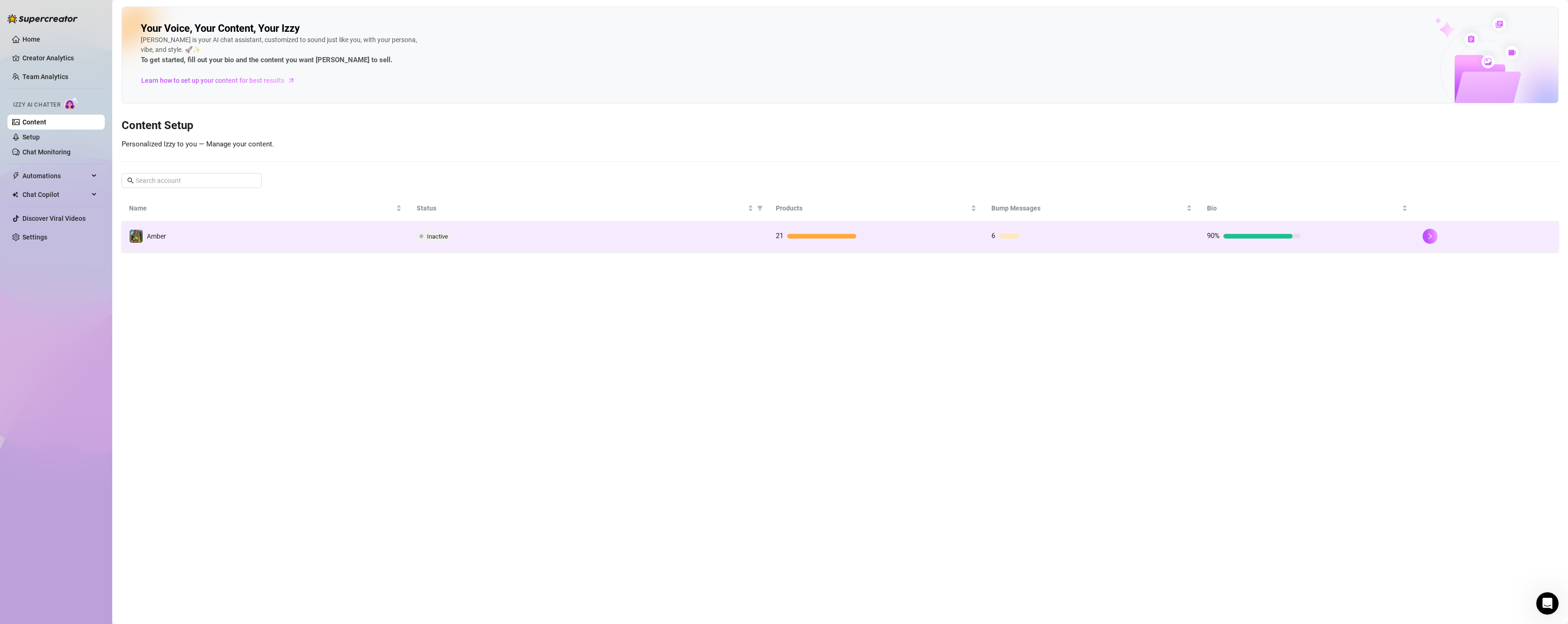
click at [1244, 239] on div "90%" at bounding box center [1254, 236] width 94 height 11
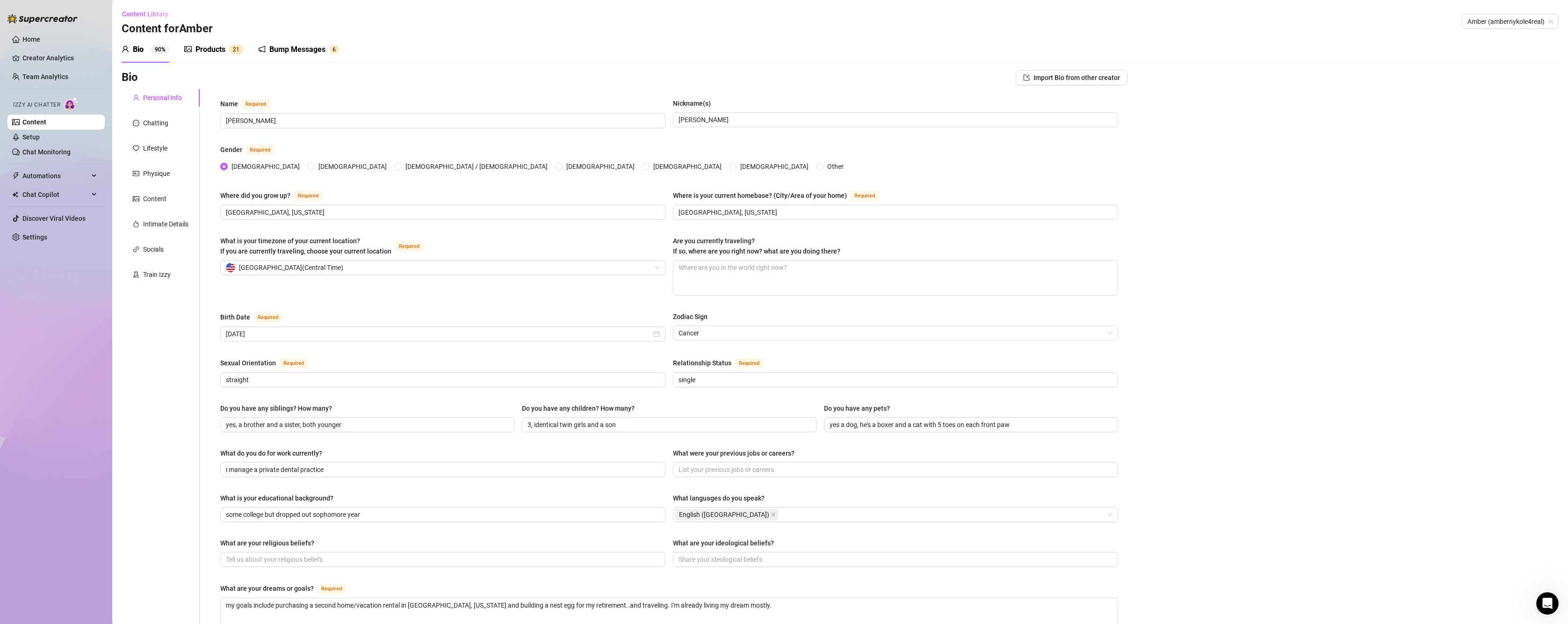
click at [213, 51] on div "Products" at bounding box center [210, 49] width 30 height 11
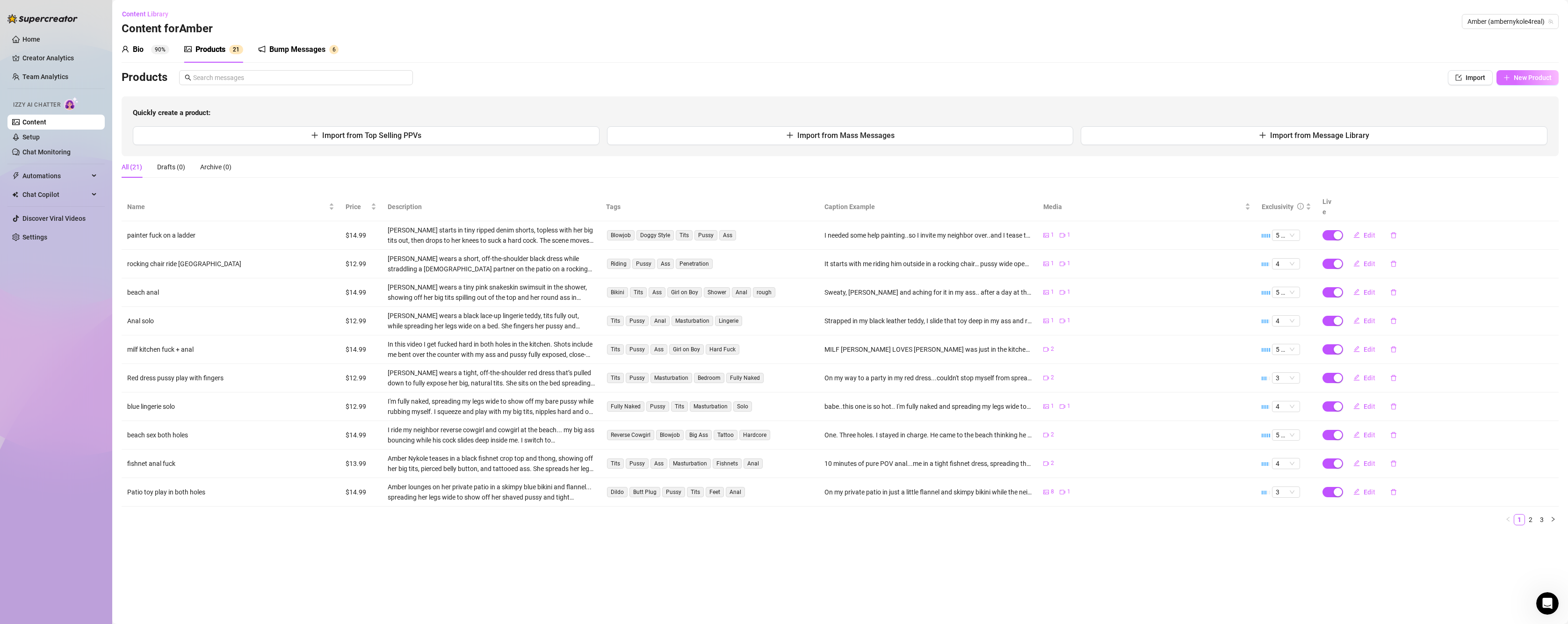
click at [1527, 78] on span "New Product" at bounding box center [1533, 77] width 38 height 7
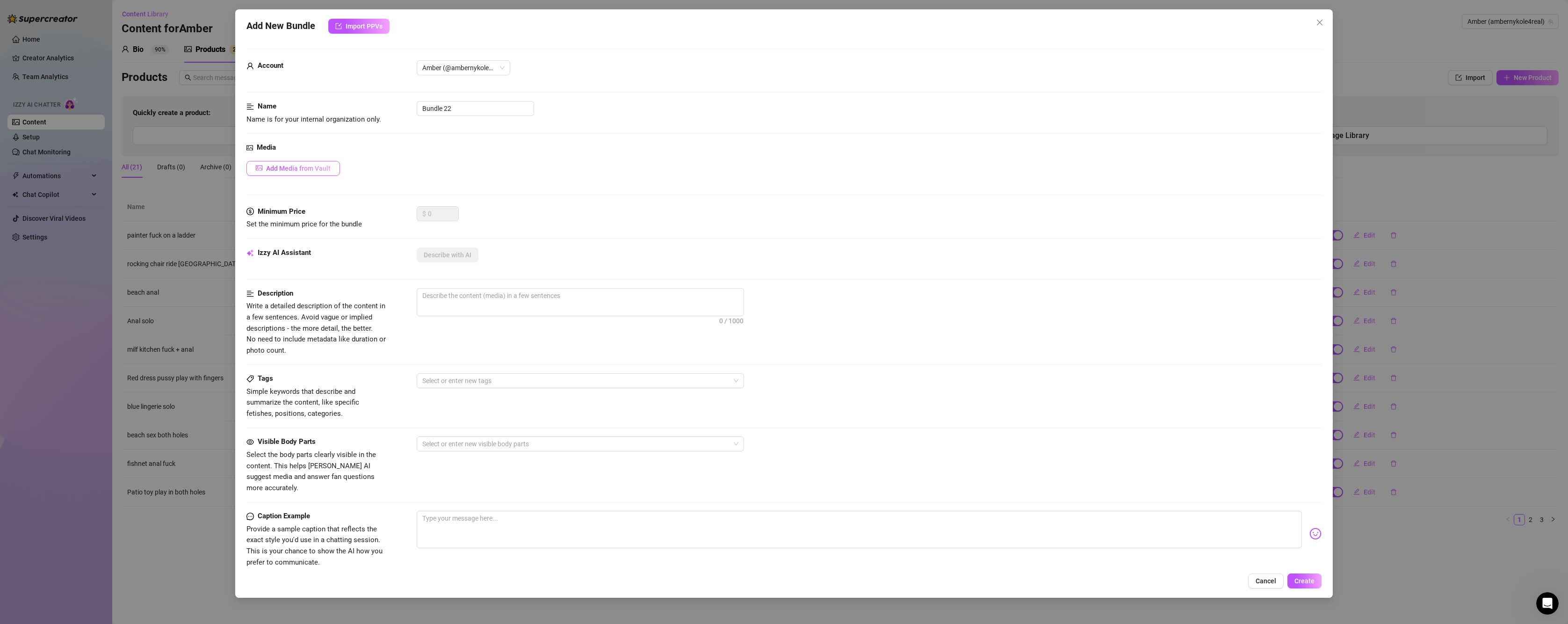
click at [316, 170] on span "Add Media from Vault" at bounding box center [298, 168] width 65 height 7
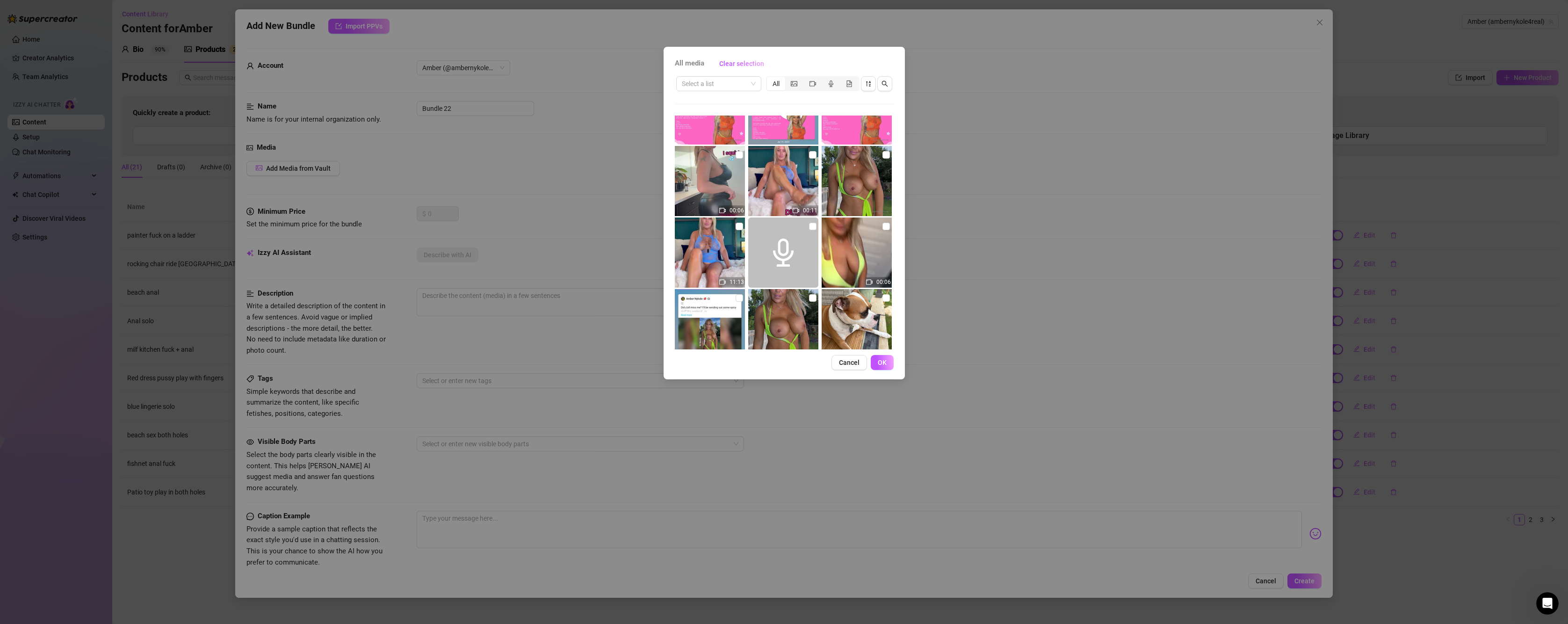
scroll to position [2807, 0]
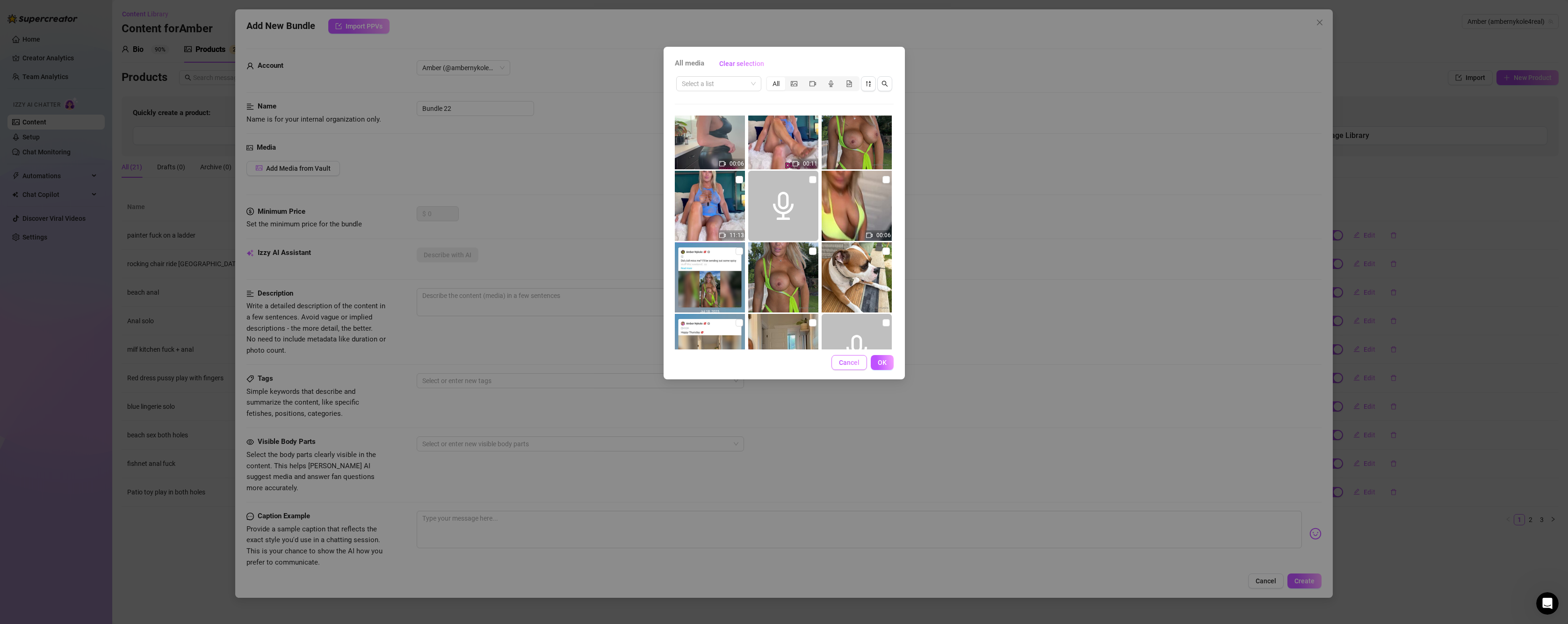
click at [859, 359] on span "Cancel" at bounding box center [849, 362] width 21 height 7
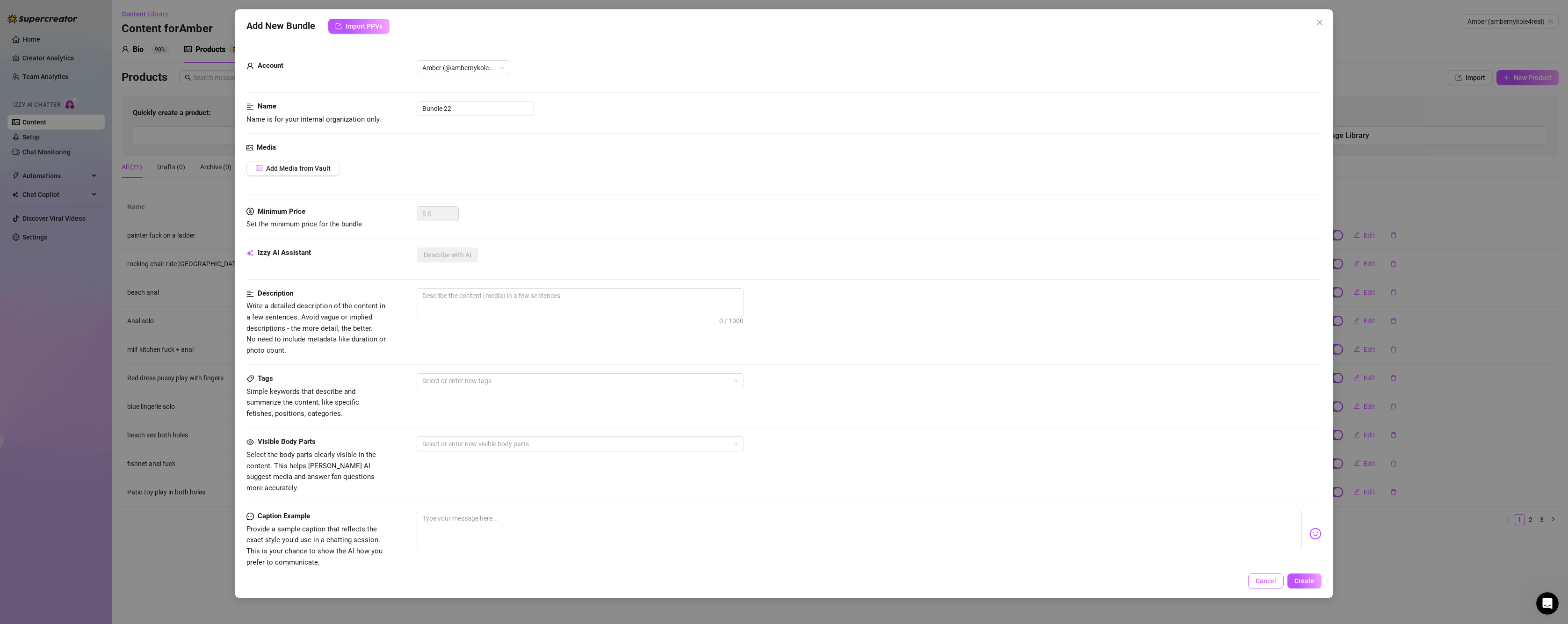
click at [1270, 583] on span "Cancel" at bounding box center [1266, 581] width 21 height 7
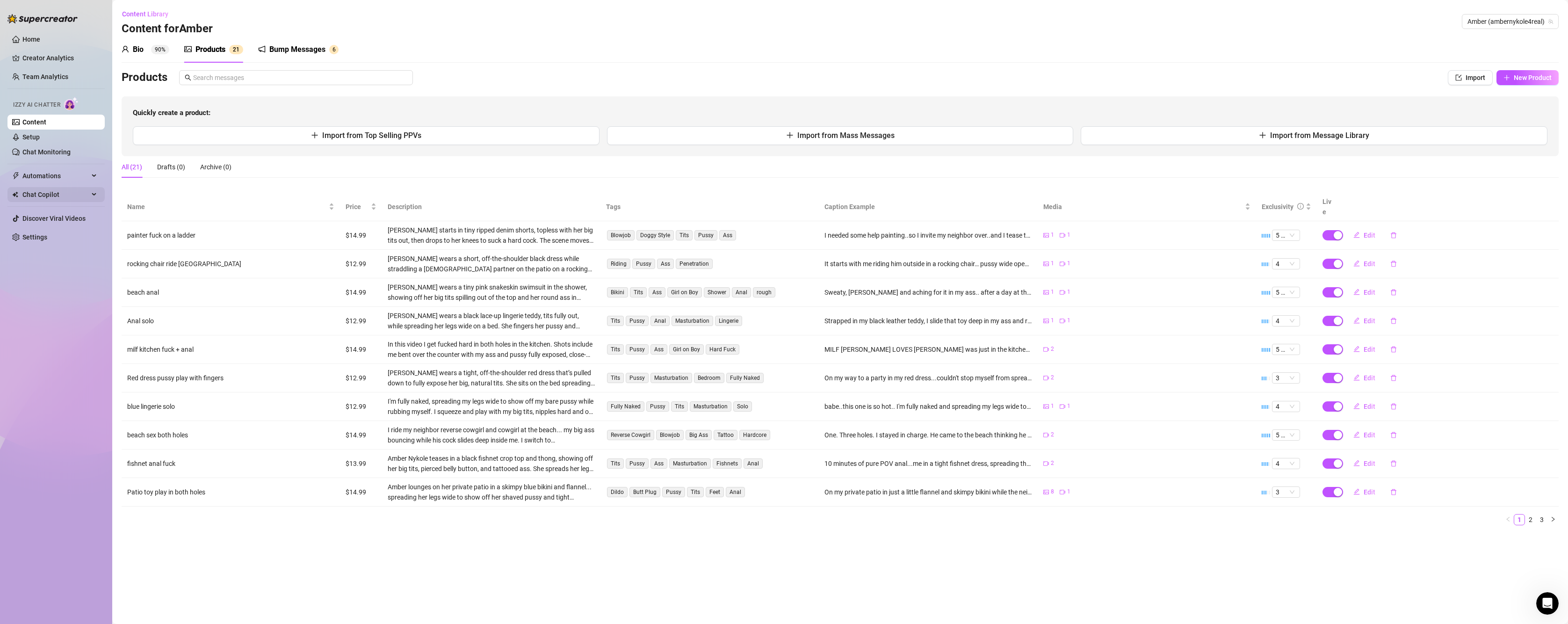
click at [41, 194] on span "Chat Copilot" at bounding box center [55, 194] width 66 height 15
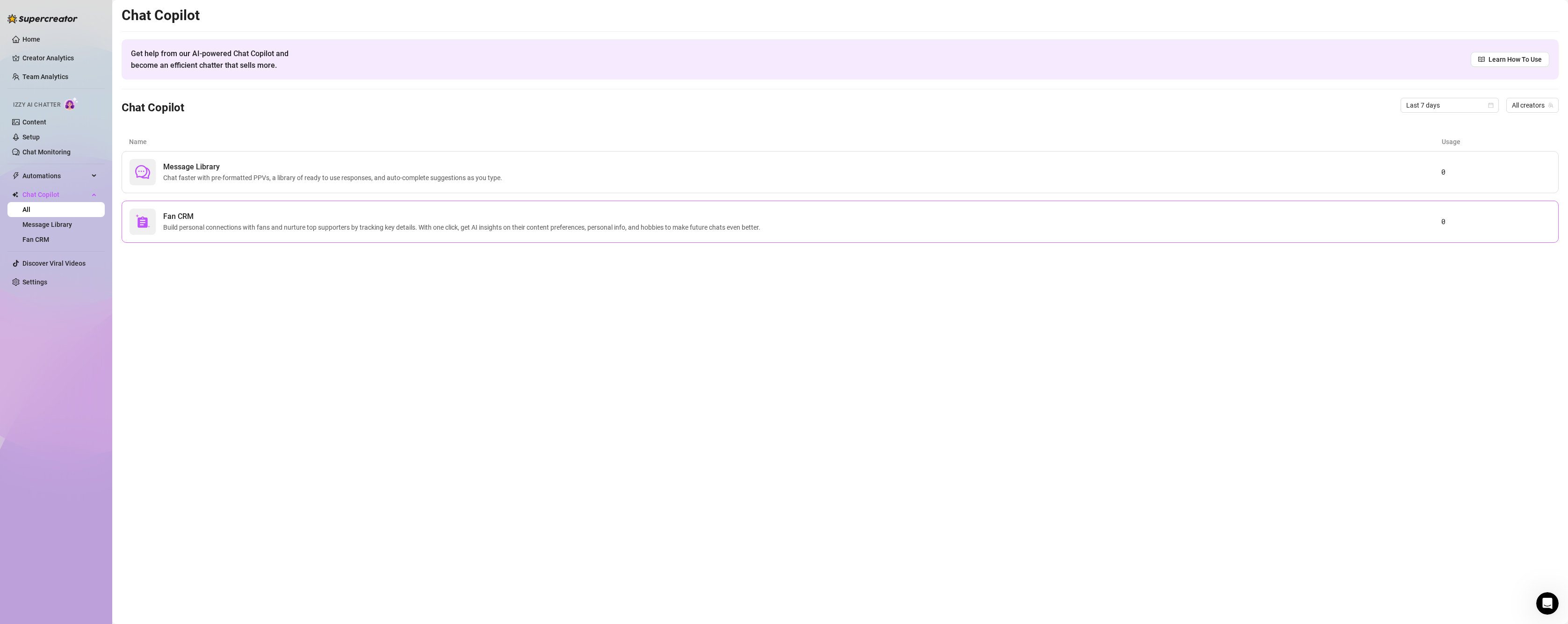
click at [355, 219] on span "Fan CRM" at bounding box center [463, 216] width 601 height 11
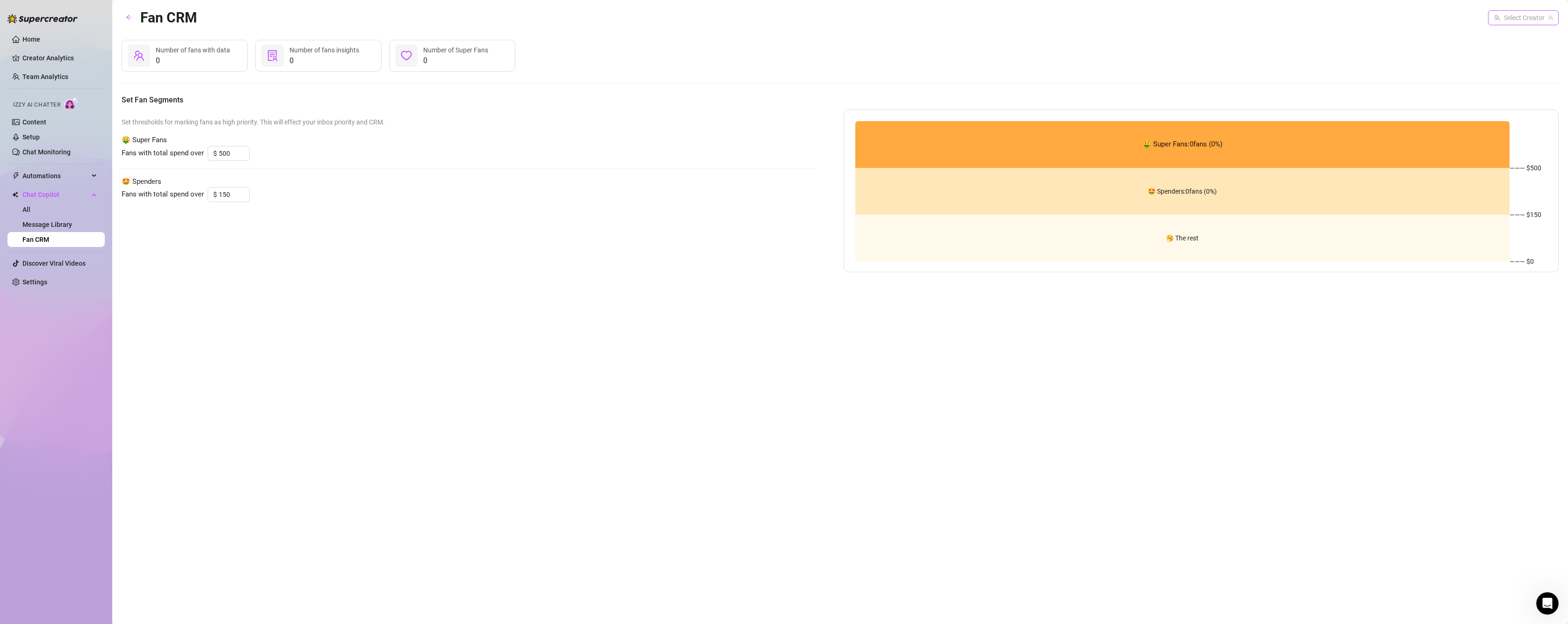
click at [1516, 21] on input "search" at bounding box center [1519, 18] width 51 height 14
click at [1508, 40] on span "( ambernykole4real )" at bounding box center [1522, 37] width 57 height 10
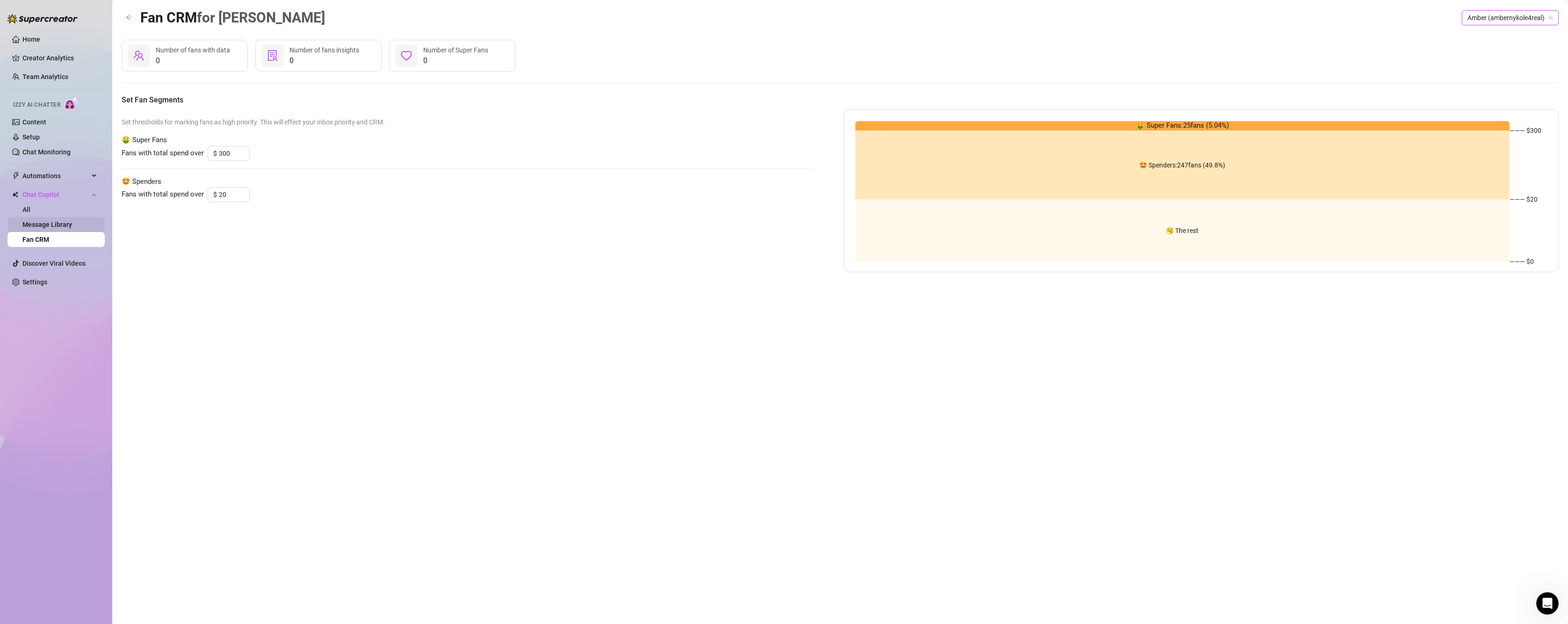
click at [49, 226] on link "Message Library" at bounding box center [47, 225] width 49 height 7
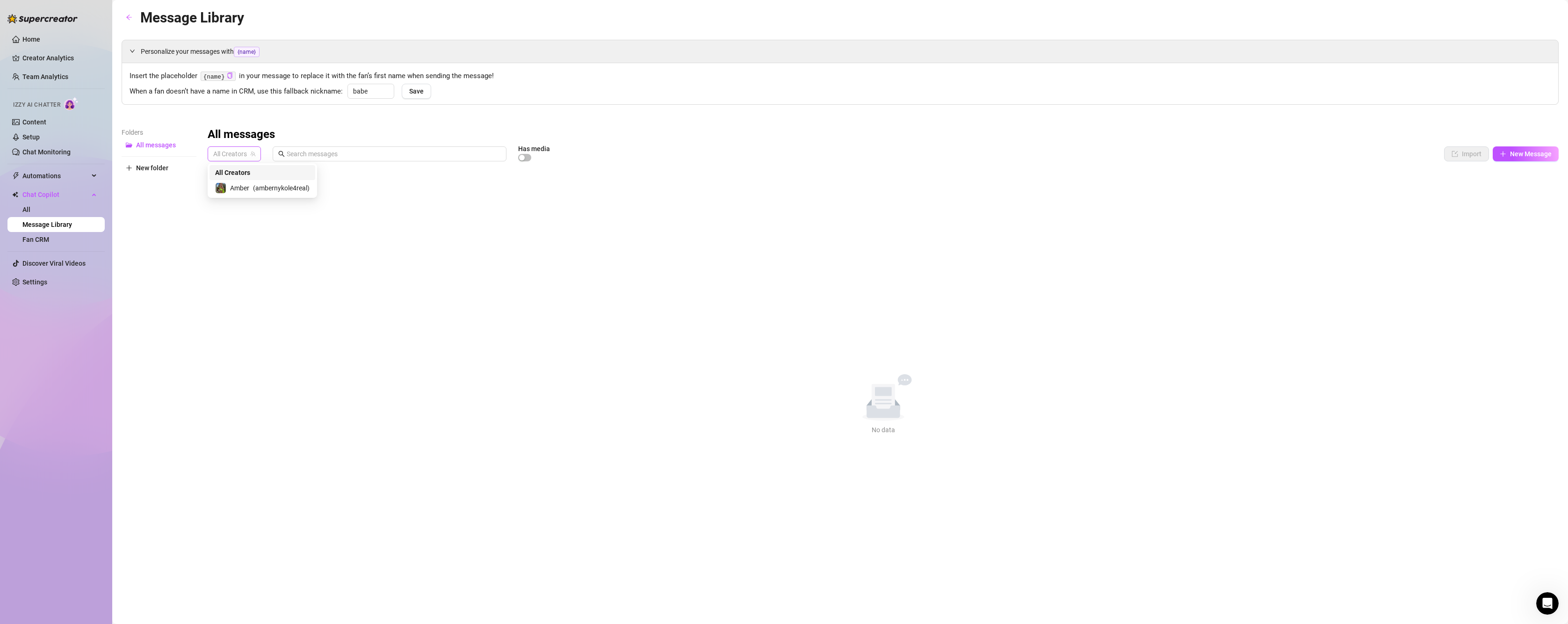
click at [217, 156] on span "All Creators" at bounding box center [234, 153] width 42 height 14
click at [238, 181] on div "Amber ( ambernykole4real )" at bounding box center [262, 188] width 106 height 16
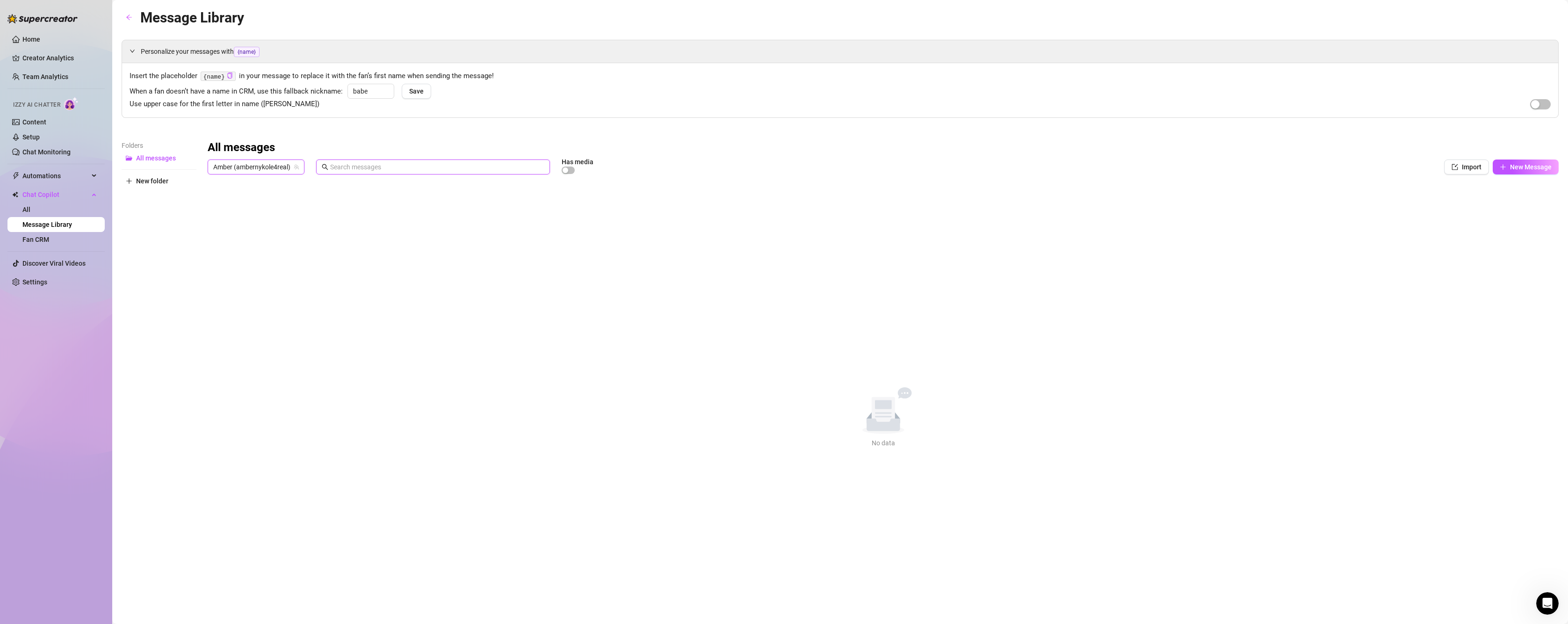
click at [396, 169] on input "text" at bounding box center [437, 167] width 214 height 10
click at [572, 170] on span "button" at bounding box center [569, 170] width 13 height 7
click at [30, 210] on link "All" at bounding box center [26, 209] width 8 height 7
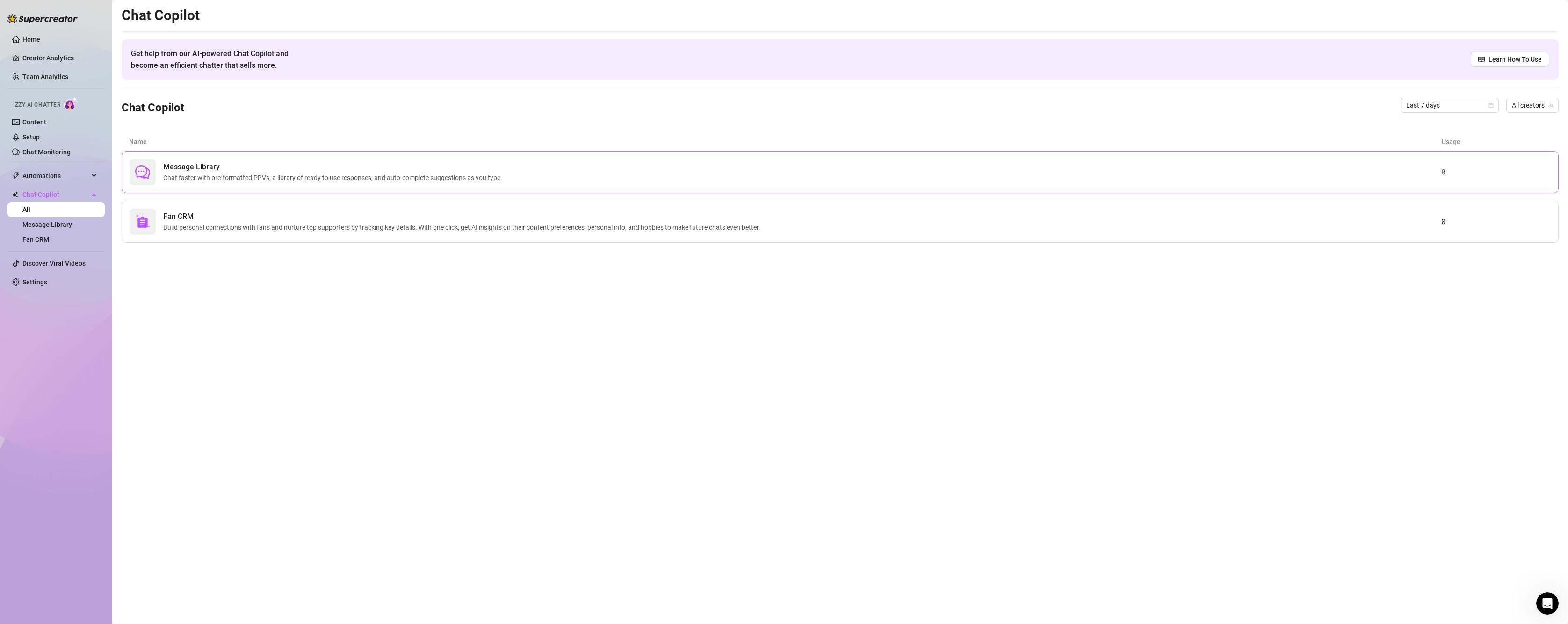
click at [204, 170] on span "Message Library" at bounding box center [334, 167] width 343 height 11
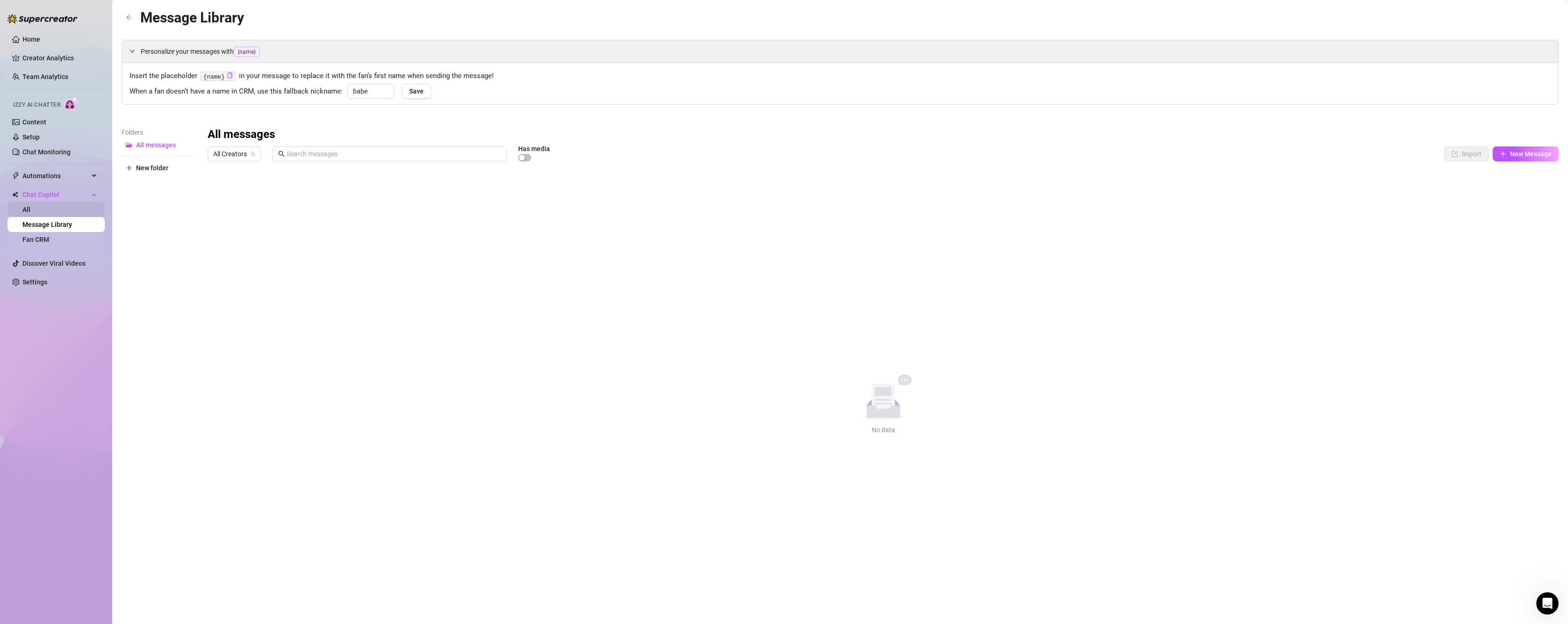
click at [30, 206] on link "All" at bounding box center [26, 209] width 8 height 7
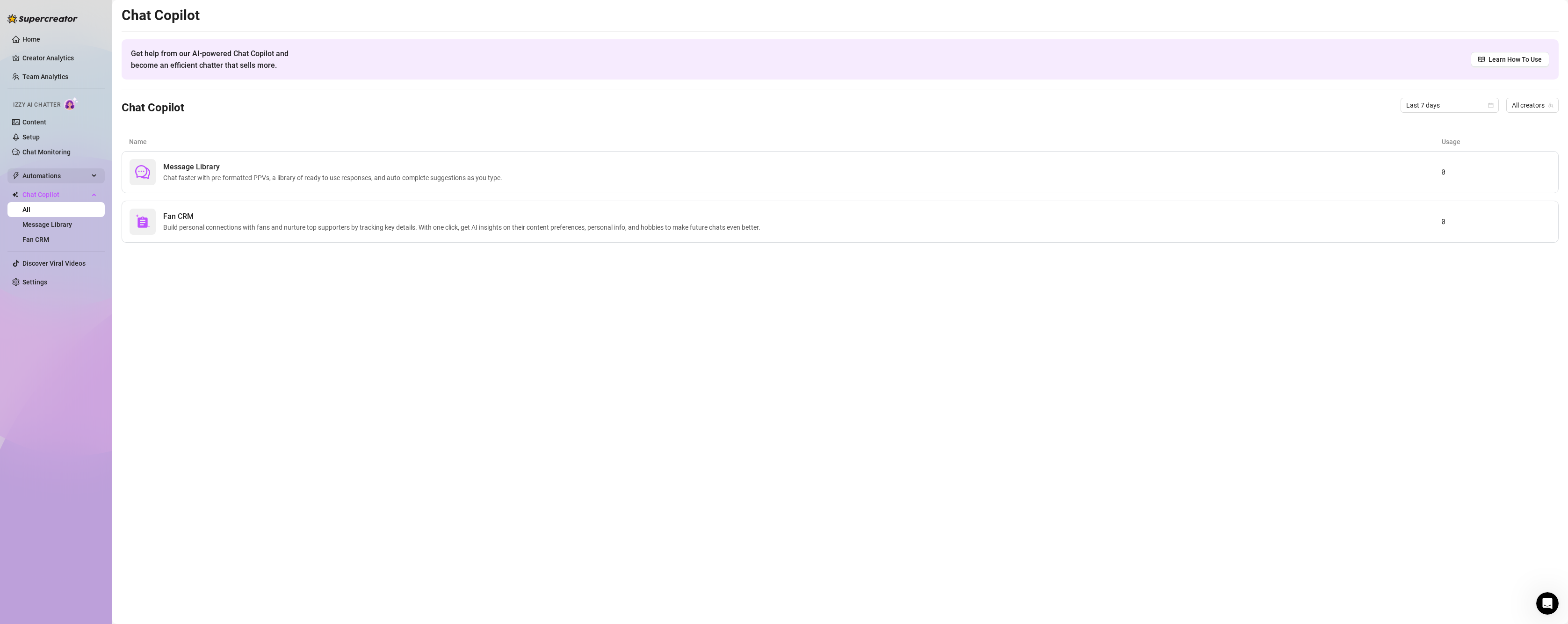
click at [46, 177] on span "Automations" at bounding box center [55, 176] width 66 height 15
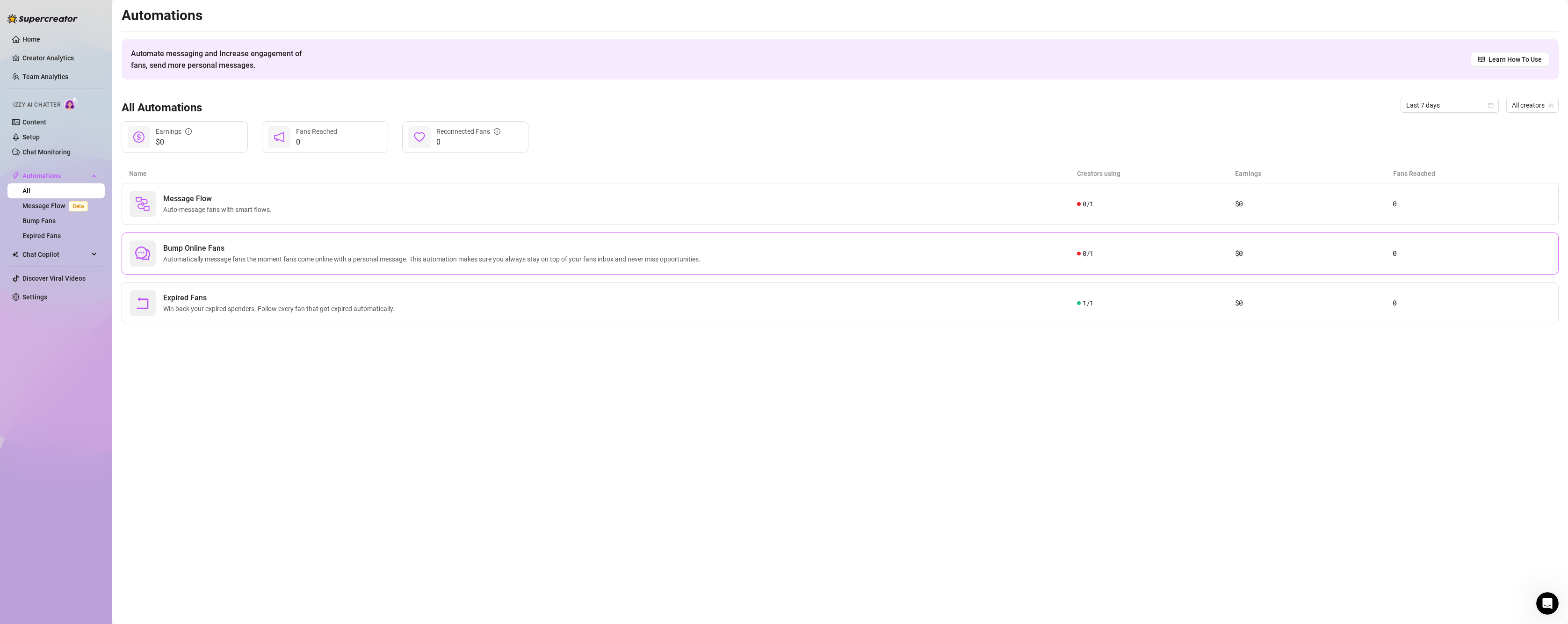
click at [337, 261] on span "Automatically message fans the moment fans come online with a personal message.…" at bounding box center [433, 259] width 541 height 10
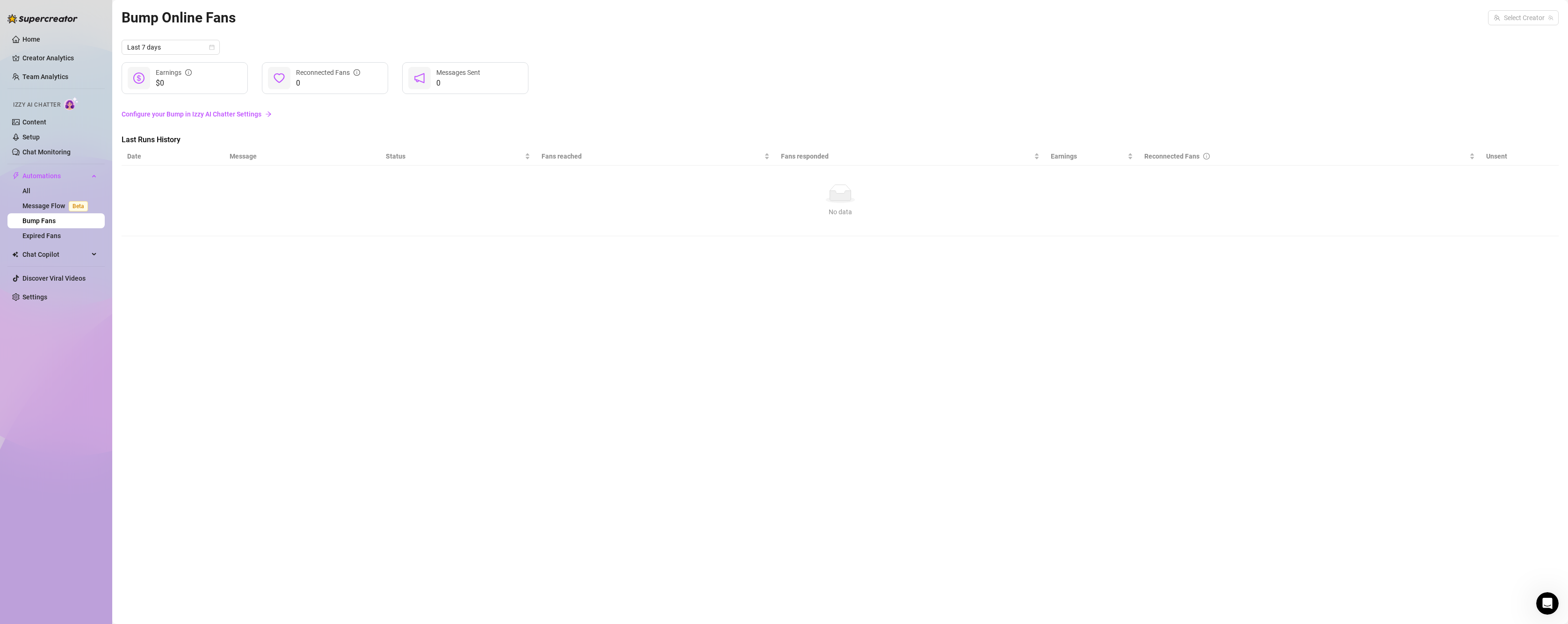
drag, startPoint x: 47, startPoint y: 103, endPoint x: 38, endPoint y: 113, distance: 13.5
click at [47, 103] on span "Izzy AI Chatter" at bounding box center [37, 105] width 47 height 9
click at [32, 119] on link "Content" at bounding box center [34, 122] width 24 height 7
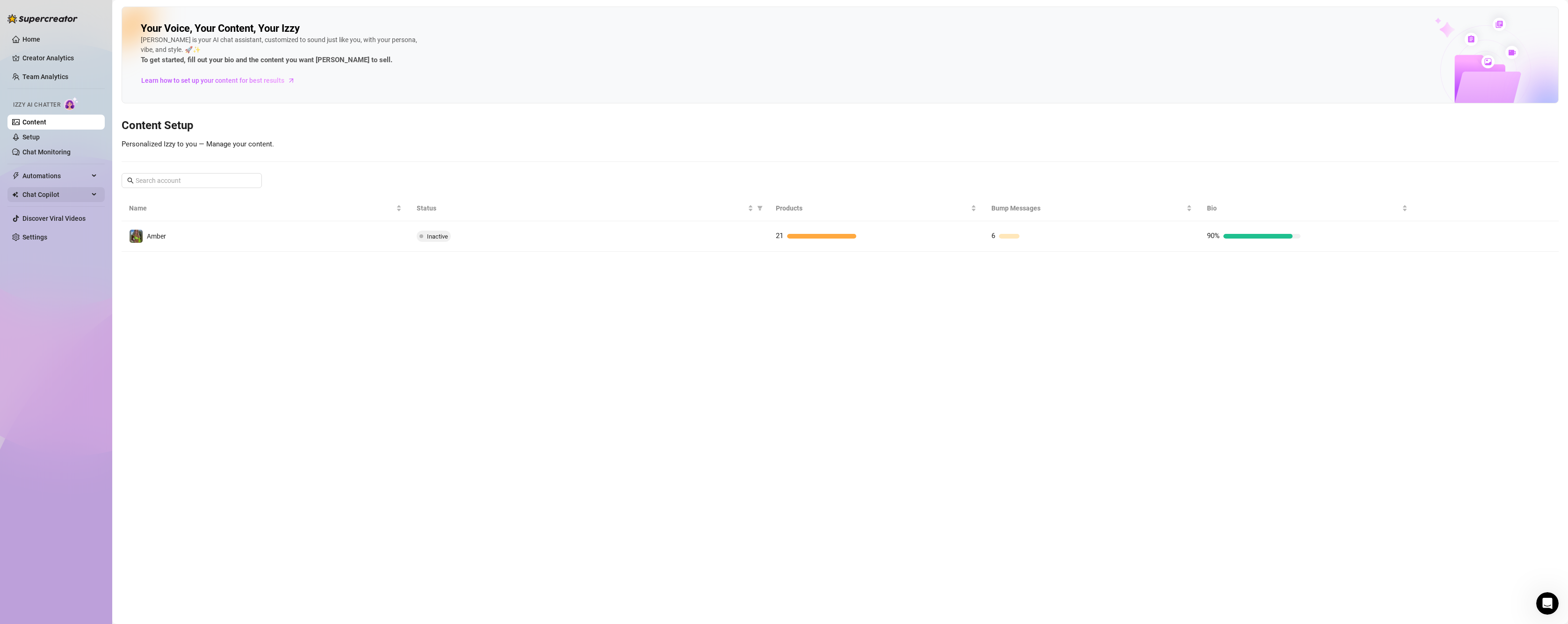
click at [52, 195] on span "Chat Copilot" at bounding box center [55, 194] width 66 height 15
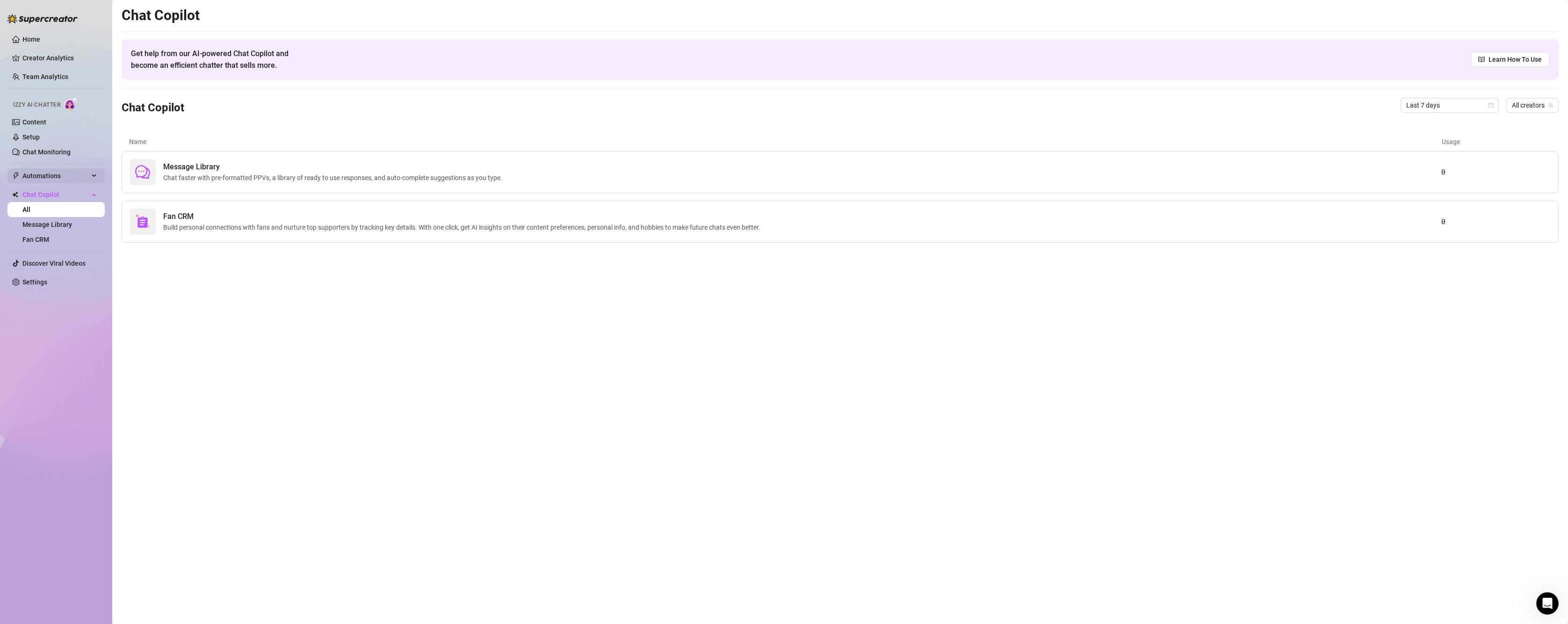
click at [60, 177] on span "Automations" at bounding box center [55, 176] width 66 height 15
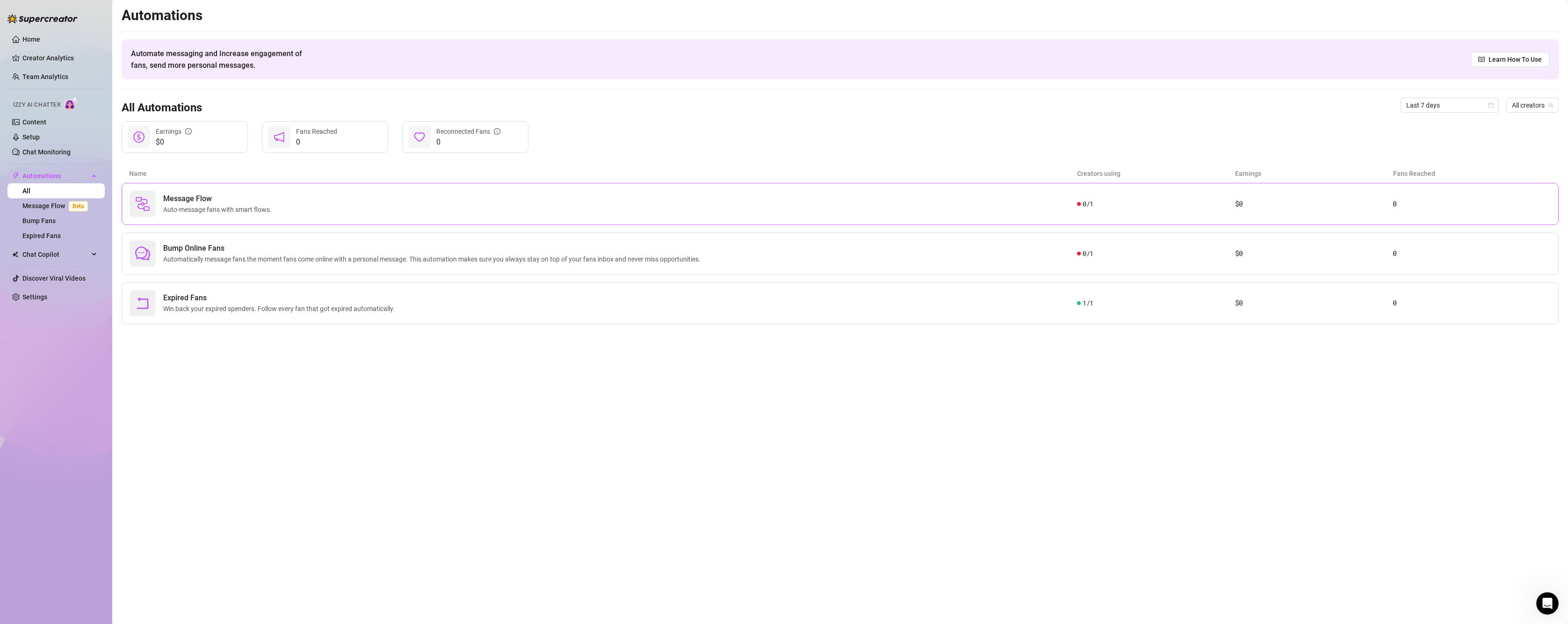
click at [229, 207] on span "Auto-message fans with smart flows." at bounding box center [219, 209] width 112 height 10
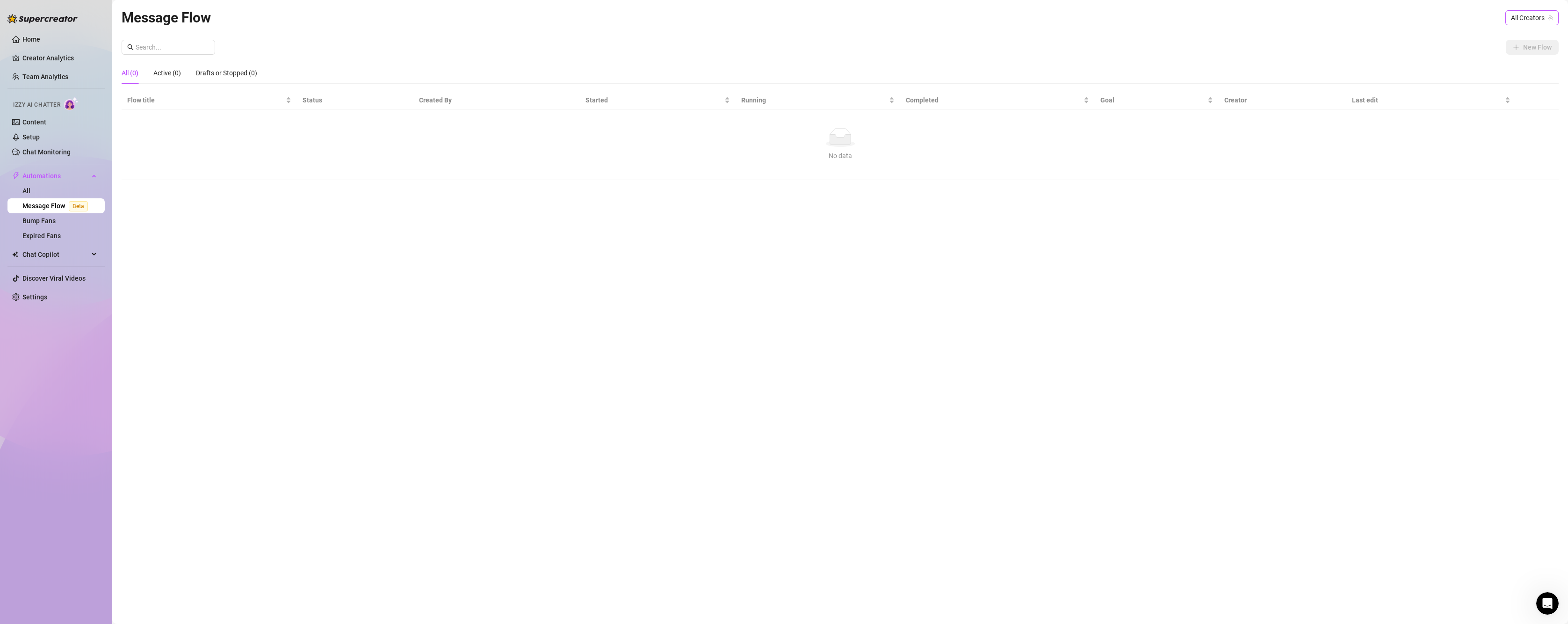
click at [1539, 18] on span "All Creators" at bounding box center [1531, 18] width 42 height 14
click at [1522, 52] on span "( ambernykole4real )" at bounding box center [1522, 52] width 57 height 10
click at [1525, 47] on span "New Flow" at bounding box center [1537, 47] width 29 height 7
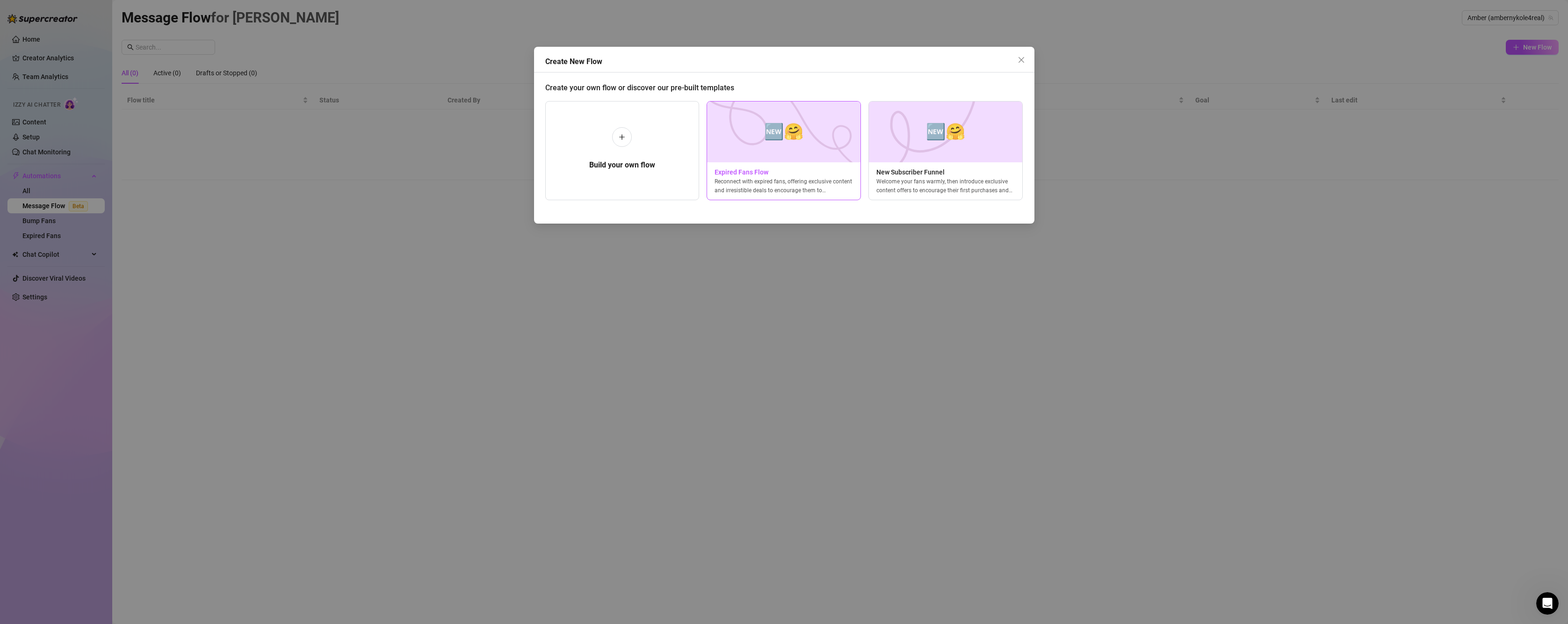
click at [776, 169] on span "Expired Fans Flow" at bounding box center [784, 172] width 153 height 10
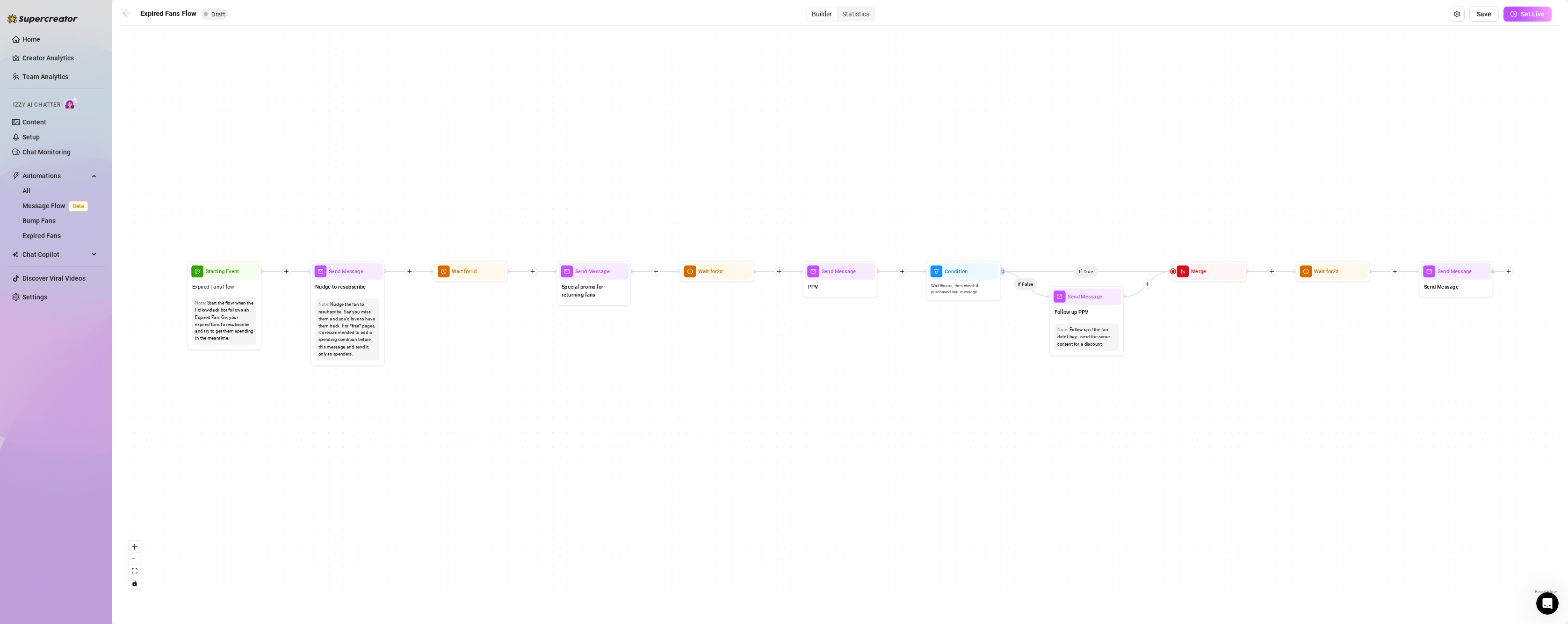
click at [123, 12] on icon "arrow-left" at bounding box center [126, 13] width 9 height 9
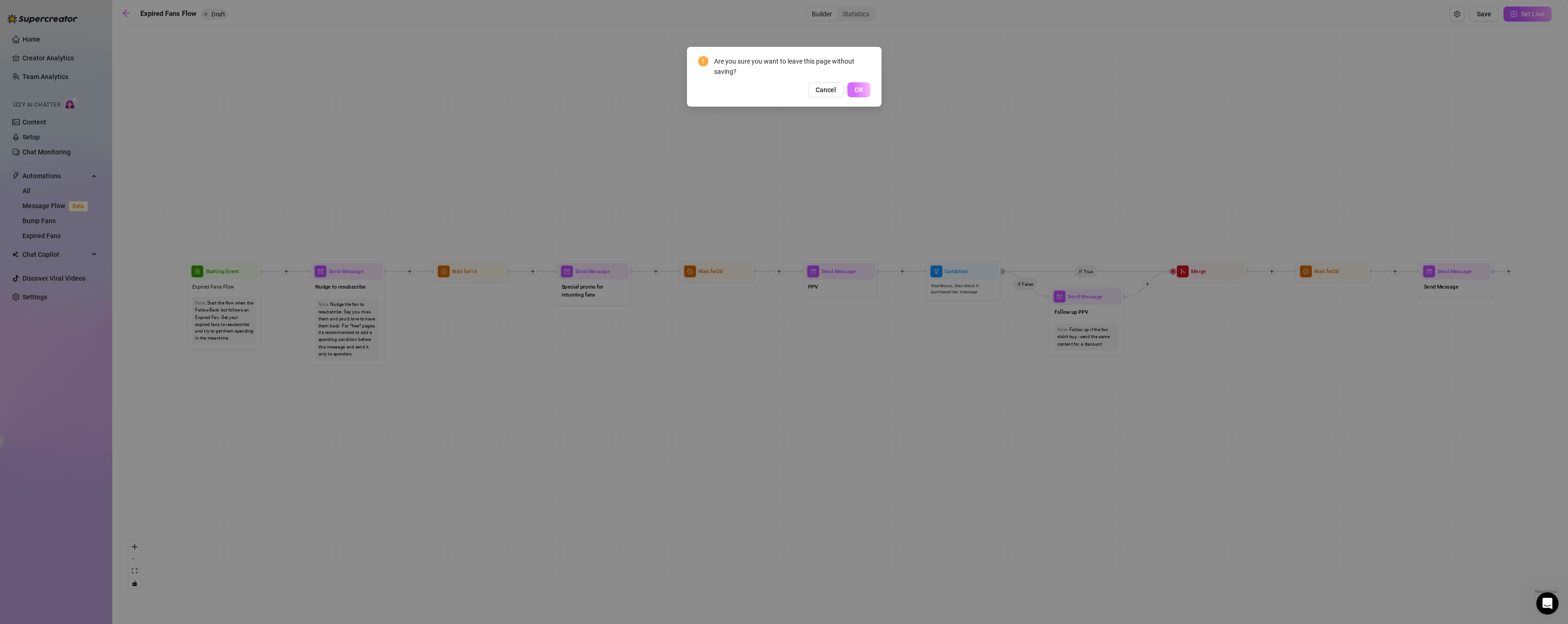
click at [853, 88] on button "OK" at bounding box center [859, 89] width 23 height 15
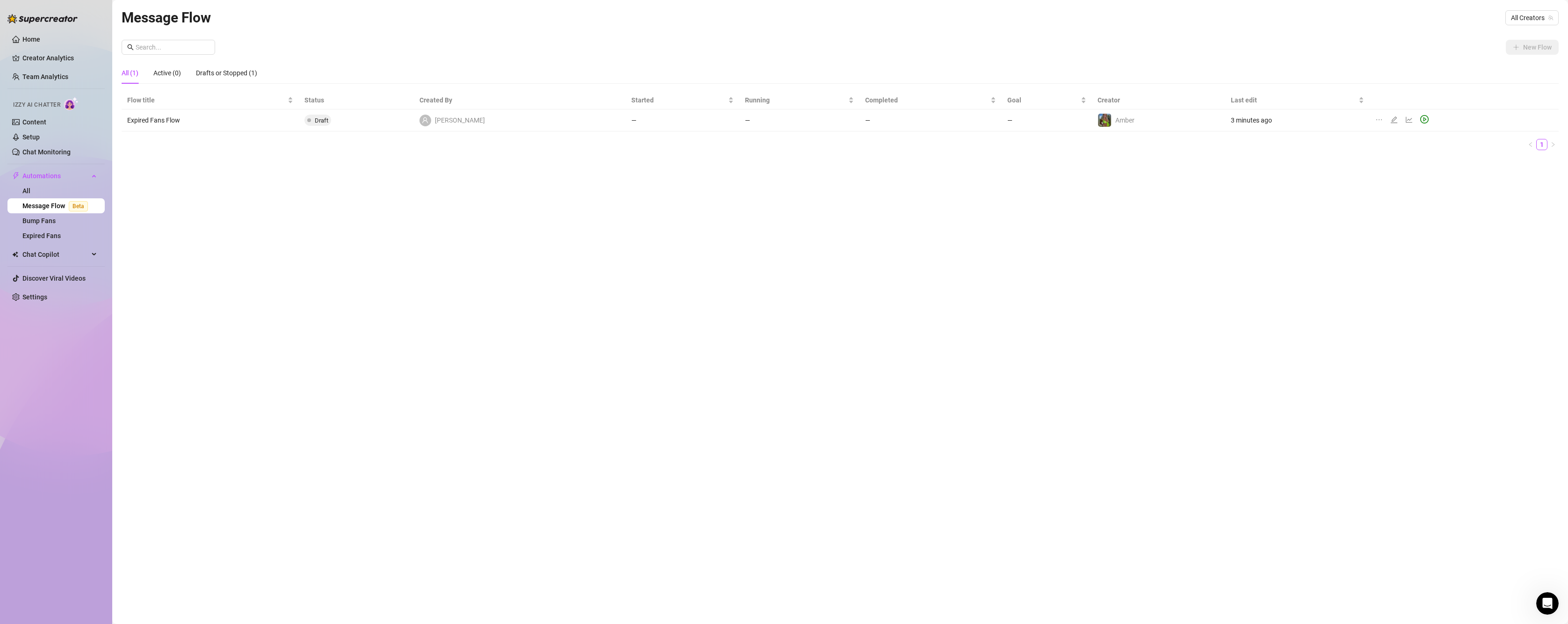
click at [1390, 118] on icon "edit" at bounding box center [1394, 120] width 7 height 7
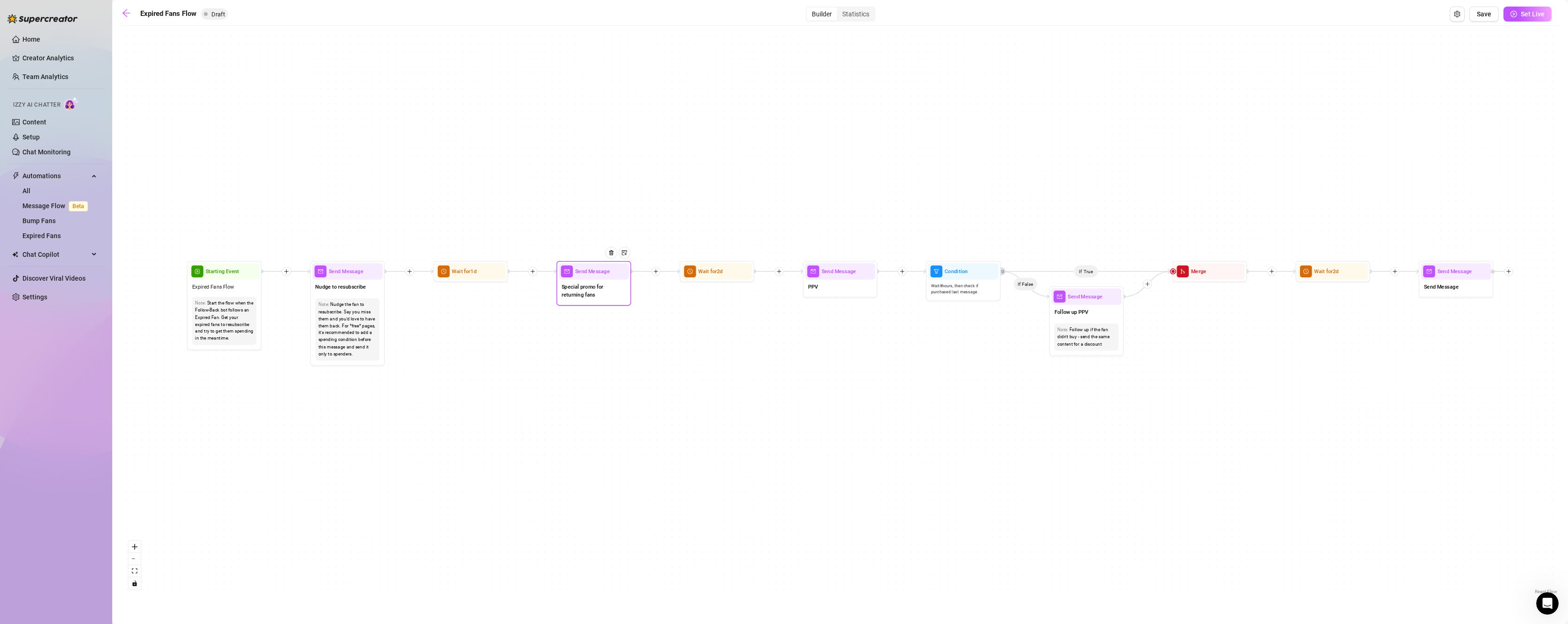
click at [603, 293] on span "Special promo for returning fans" at bounding box center [593, 290] width 64 height 16
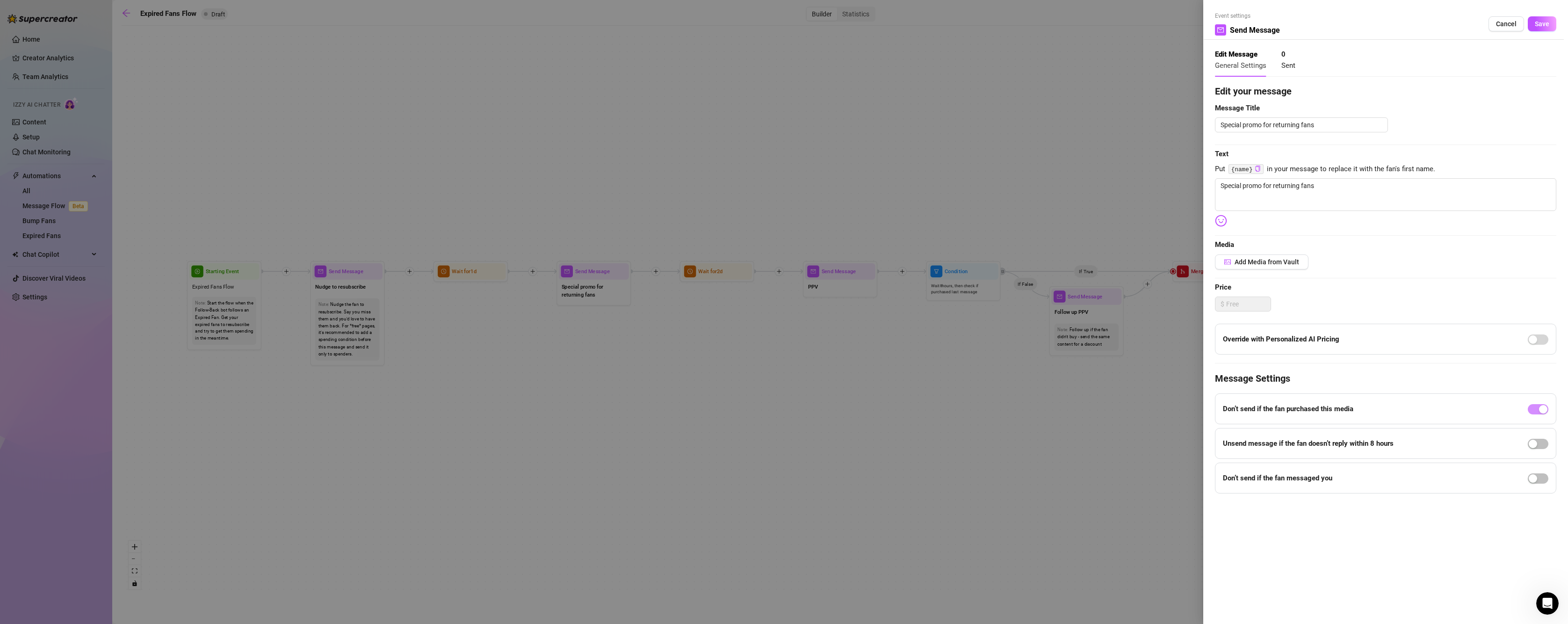
click at [1125, 467] on div at bounding box center [784, 312] width 1568 height 624
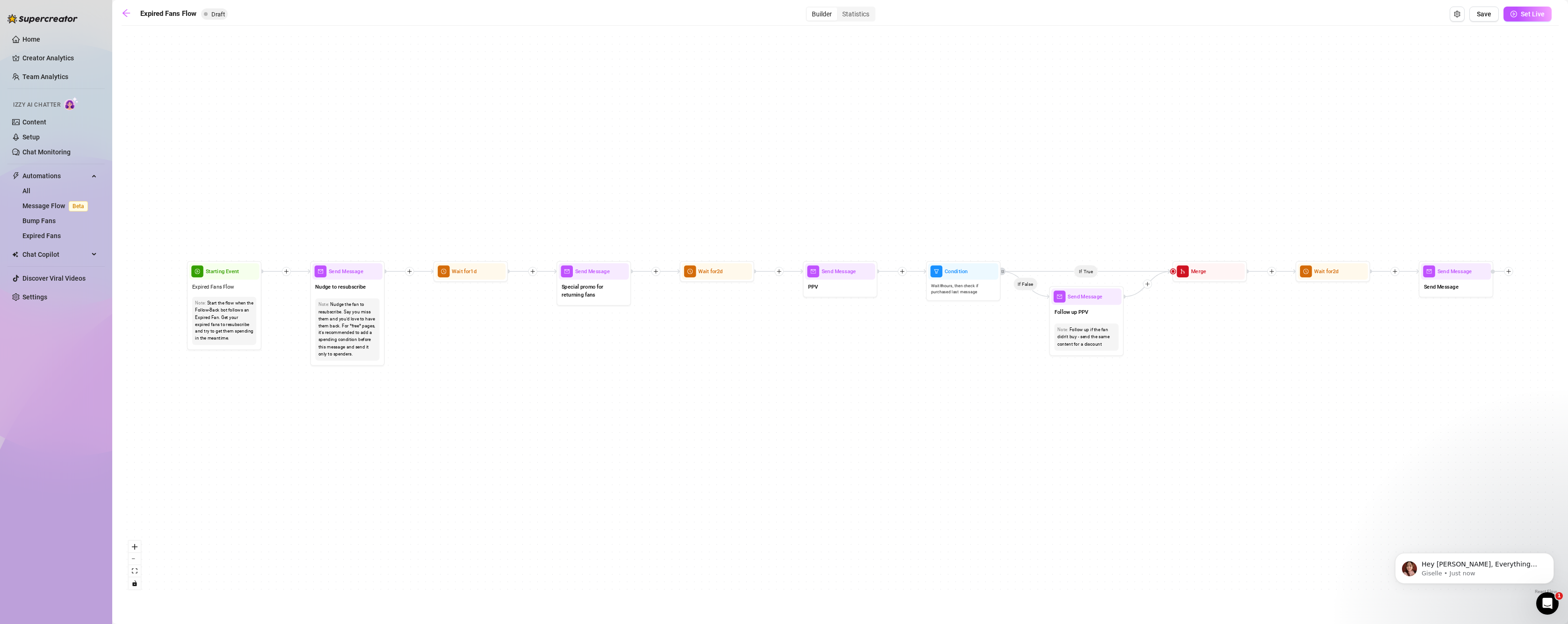
scroll to position [318, 0]
